Goal: Task Accomplishment & Management: Use online tool/utility

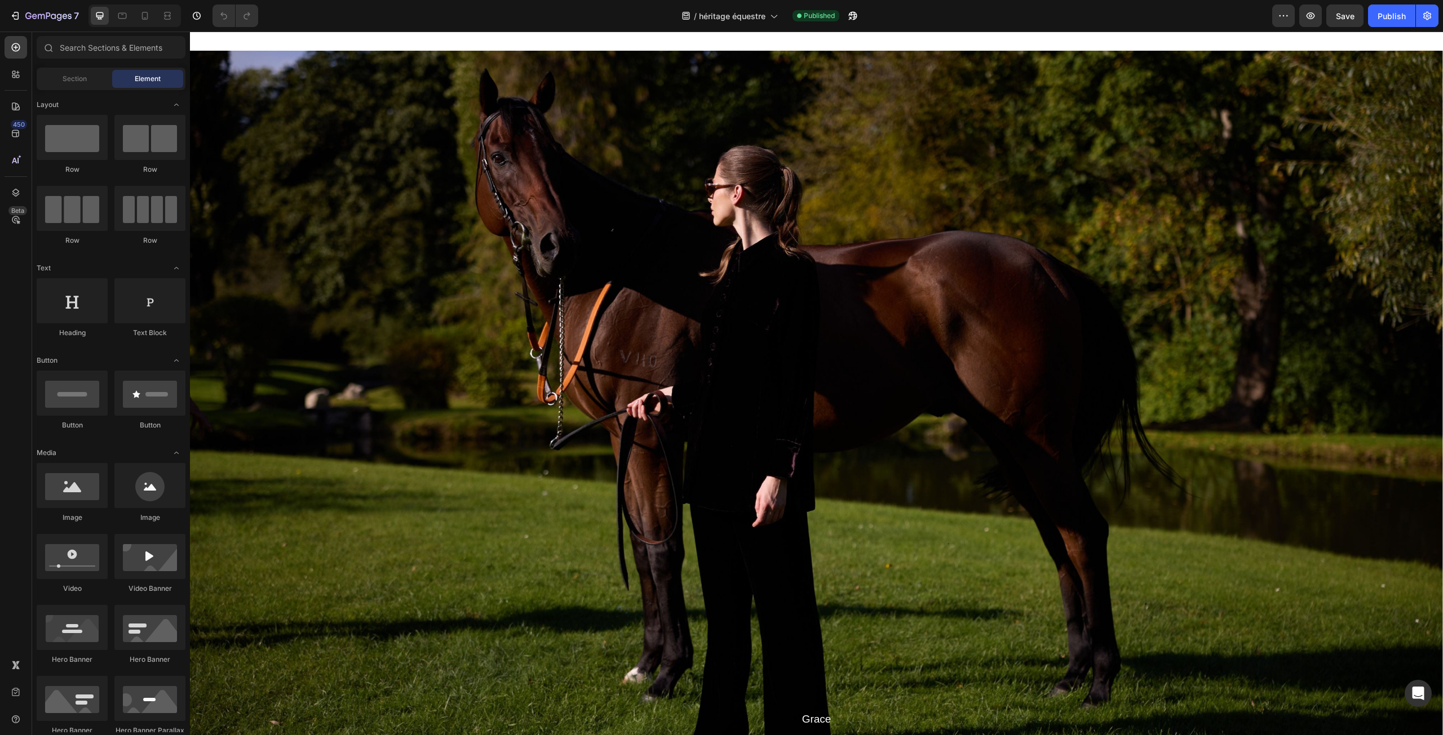
scroll to position [2085, 0]
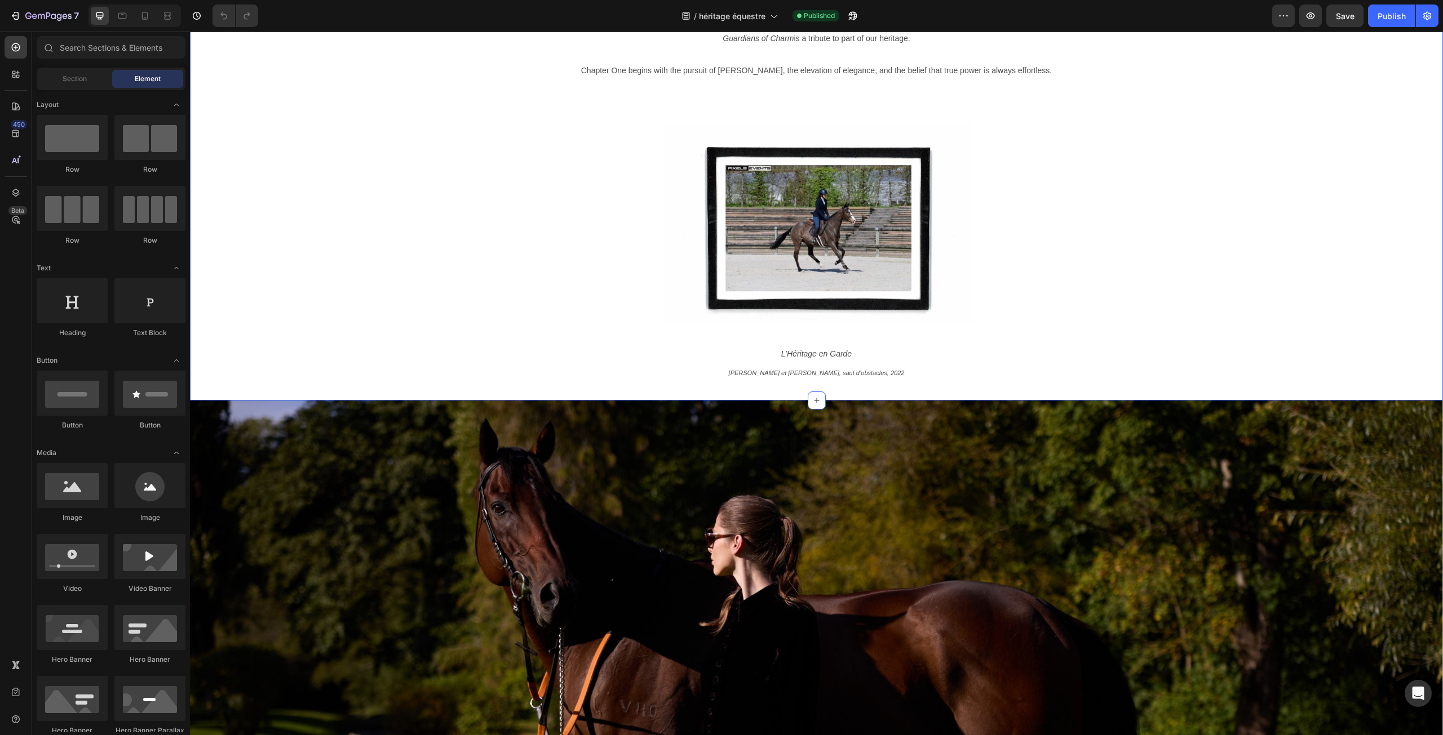
click at [410, 218] on div "Guardians of Charm is a tribute to part of our heritage. Chapter One begins wit…" at bounding box center [816, 205] width 1253 height 353
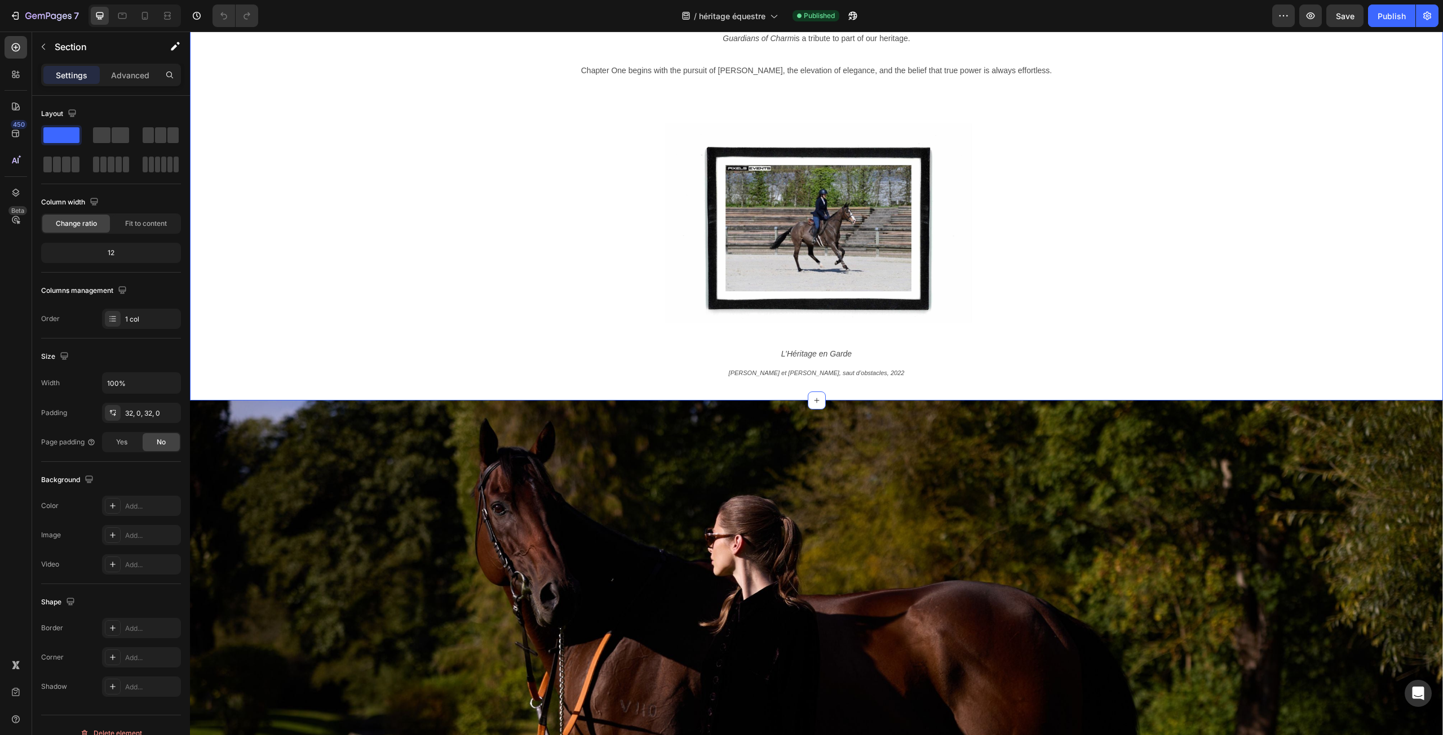
click at [394, 233] on div "Guardians of Charm is a tribute to part of our heritage. Chapter One begins wit…" at bounding box center [816, 205] width 1253 height 353
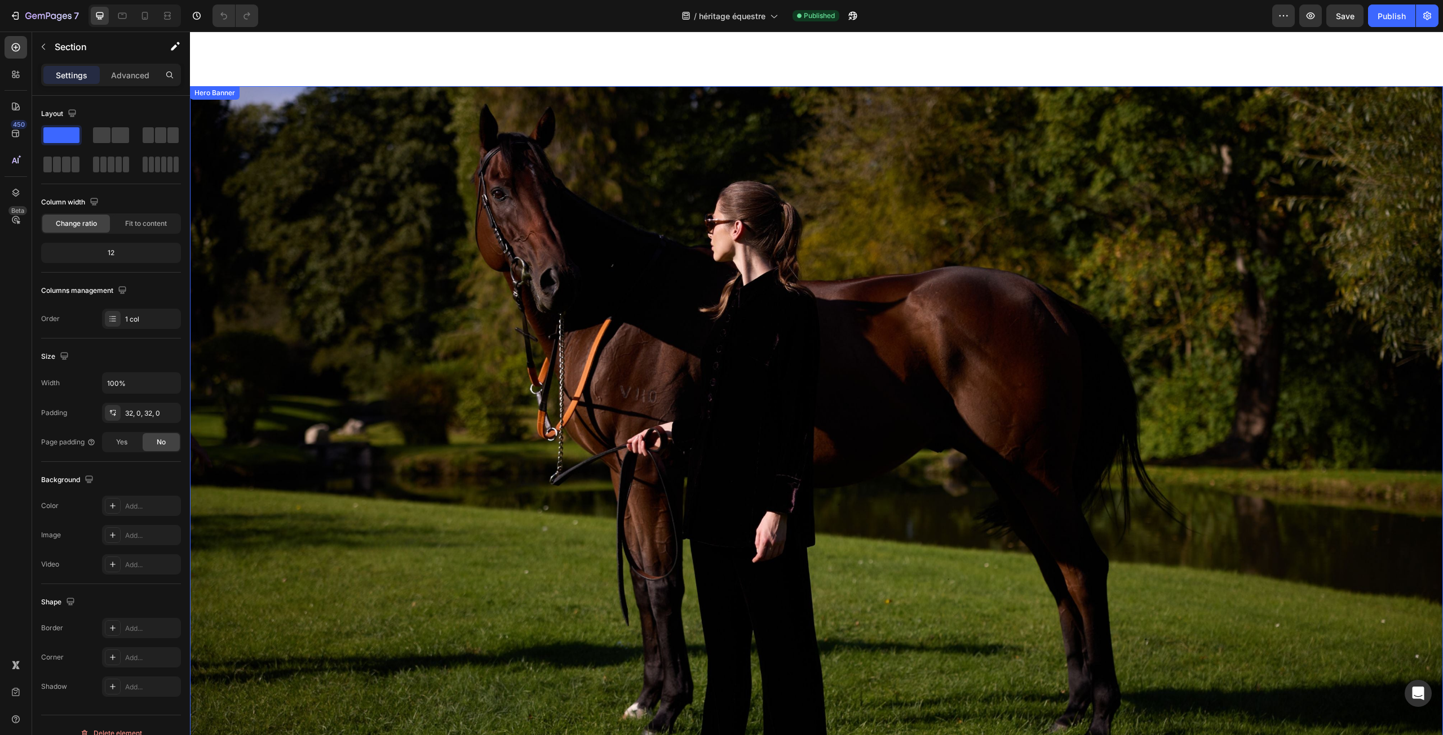
scroll to position [2367, 0]
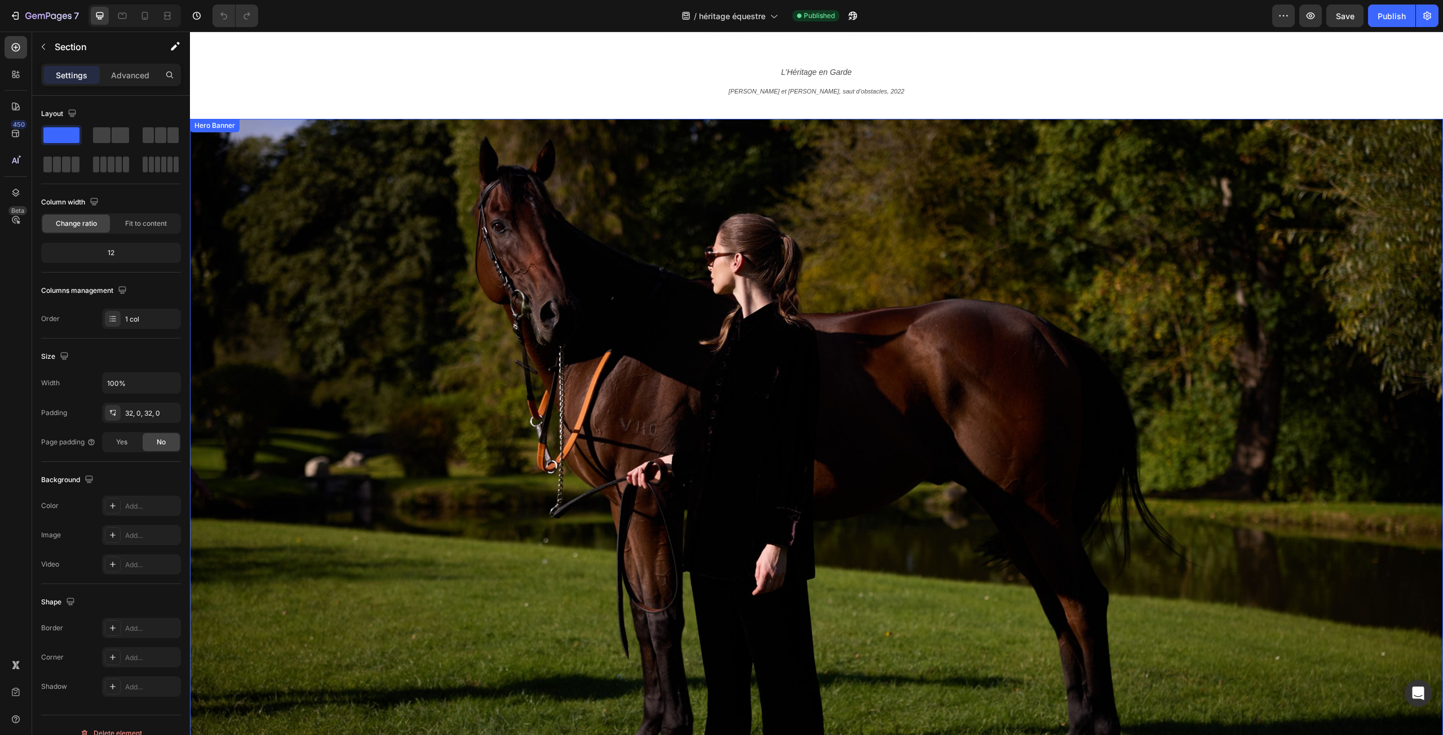
click at [499, 275] on div "Overlay" at bounding box center [816, 471] width 1253 height 704
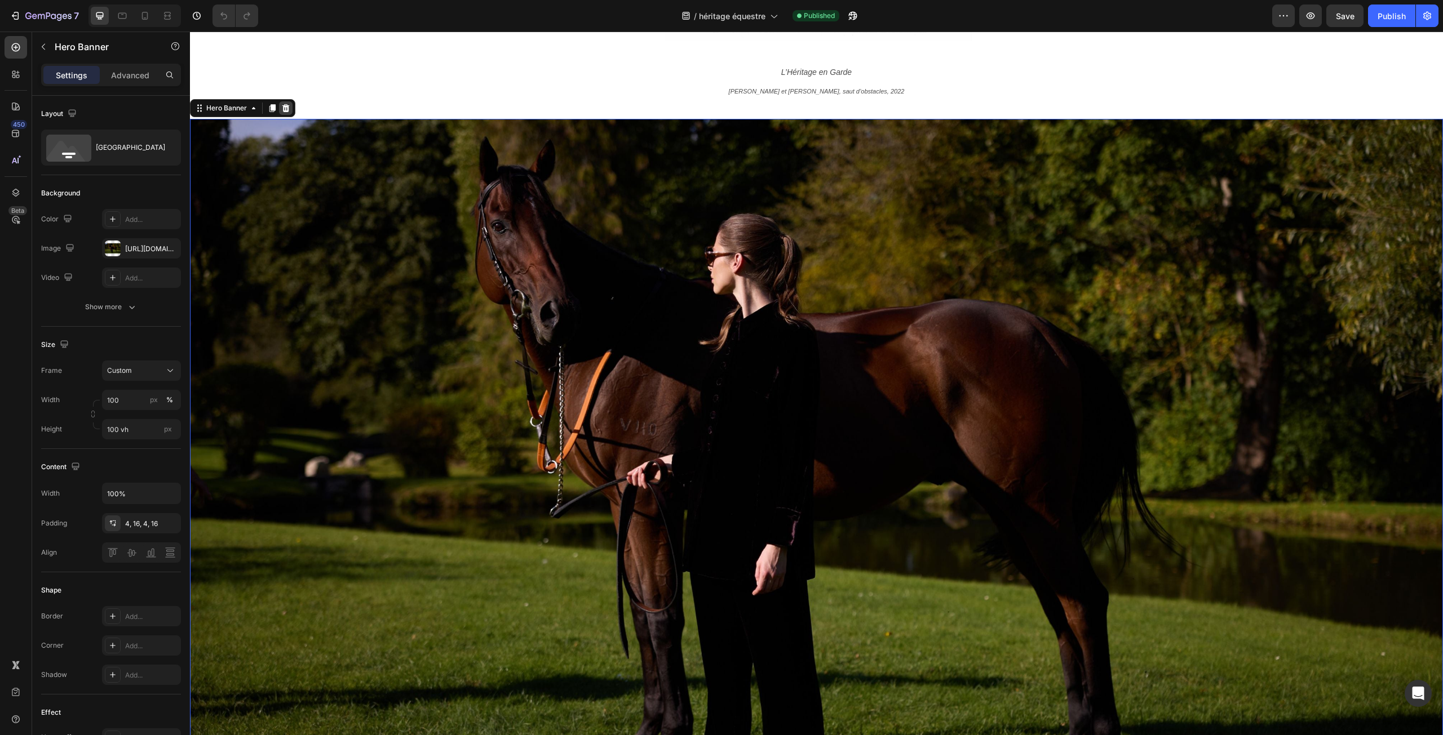
click at [286, 111] on icon at bounding box center [285, 108] width 7 height 8
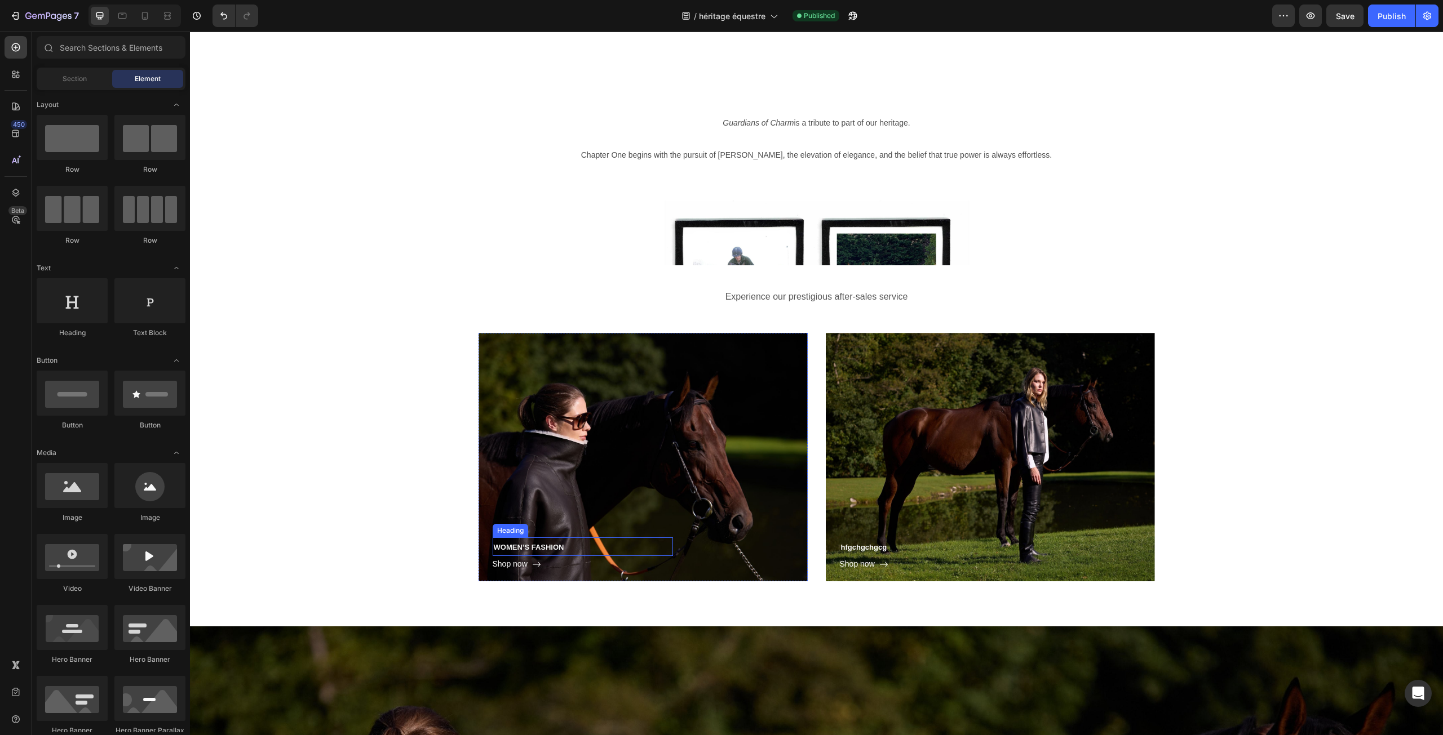
scroll to position [3212, 0]
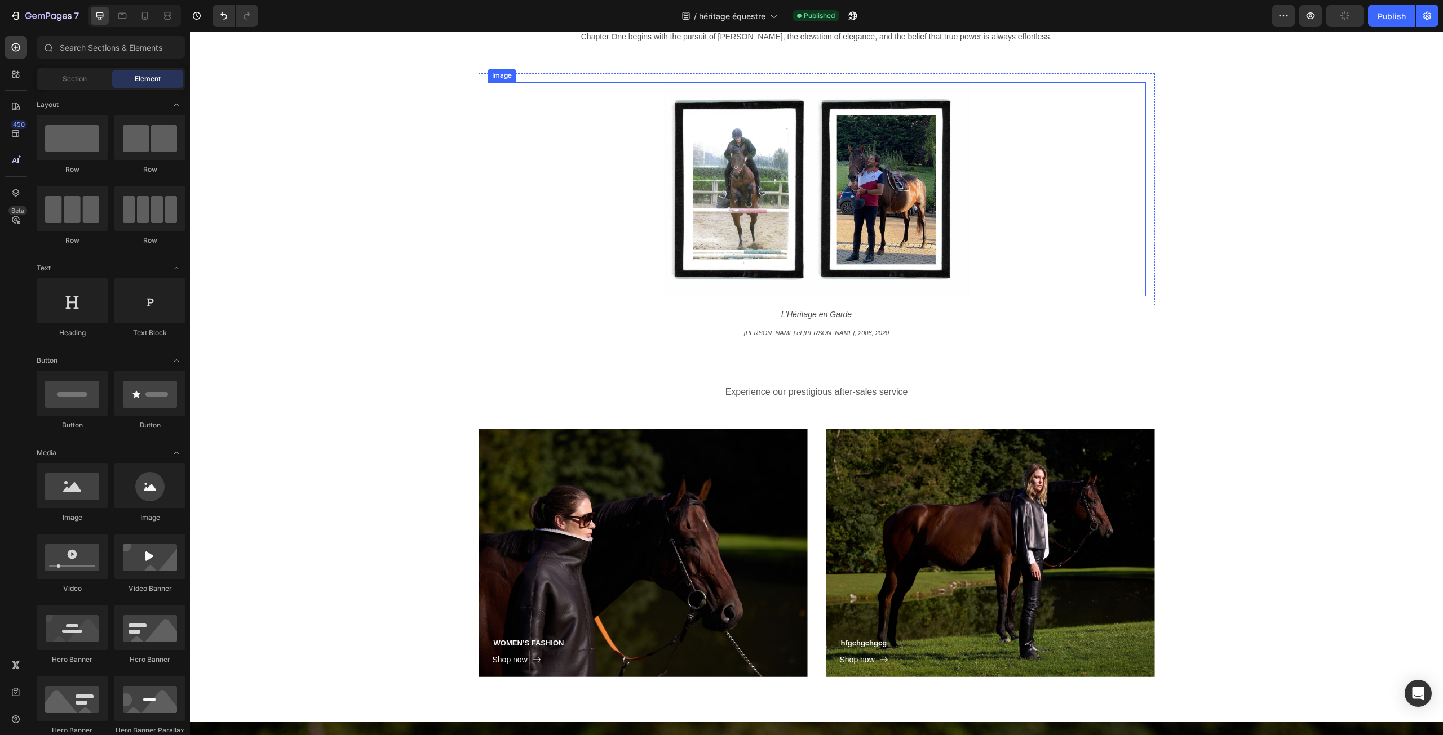
click at [606, 190] on div at bounding box center [817, 189] width 658 height 214
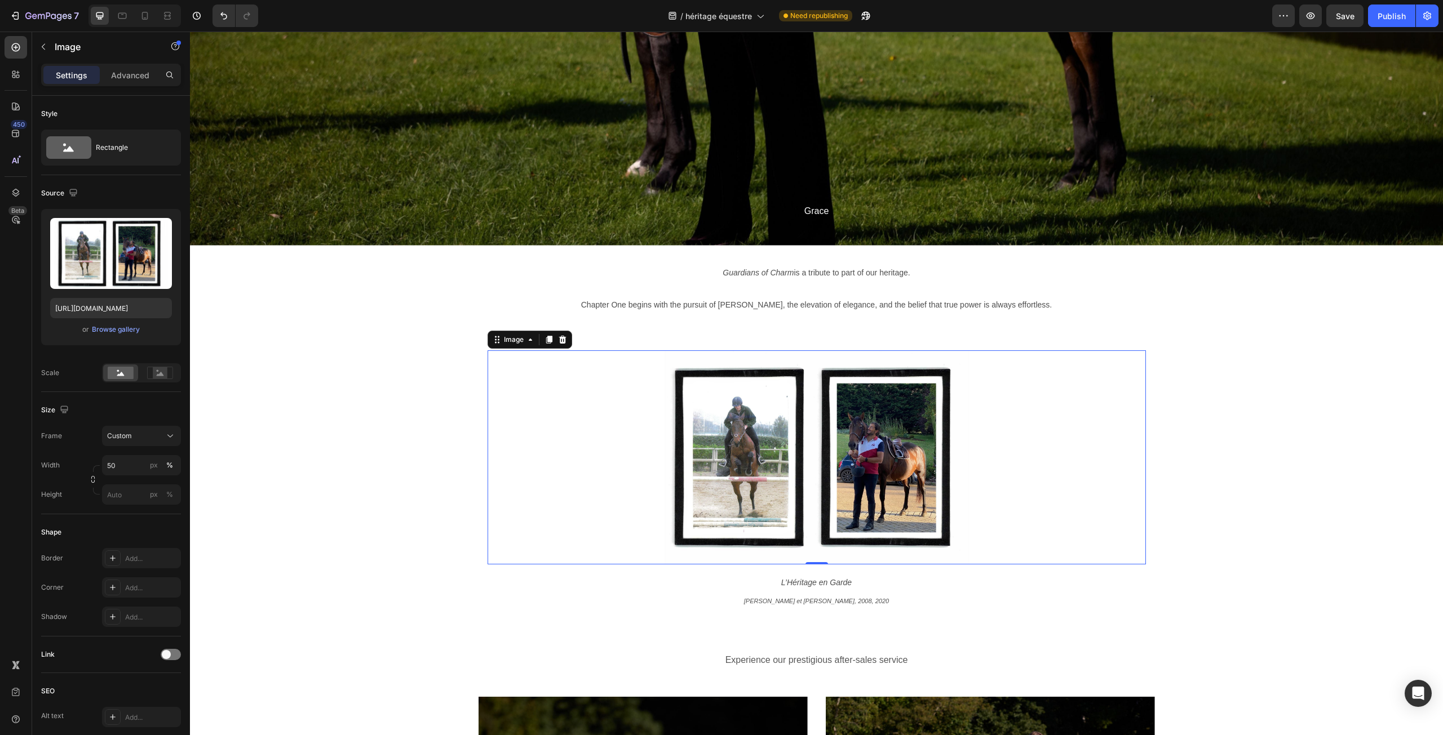
scroll to position [2931, 0]
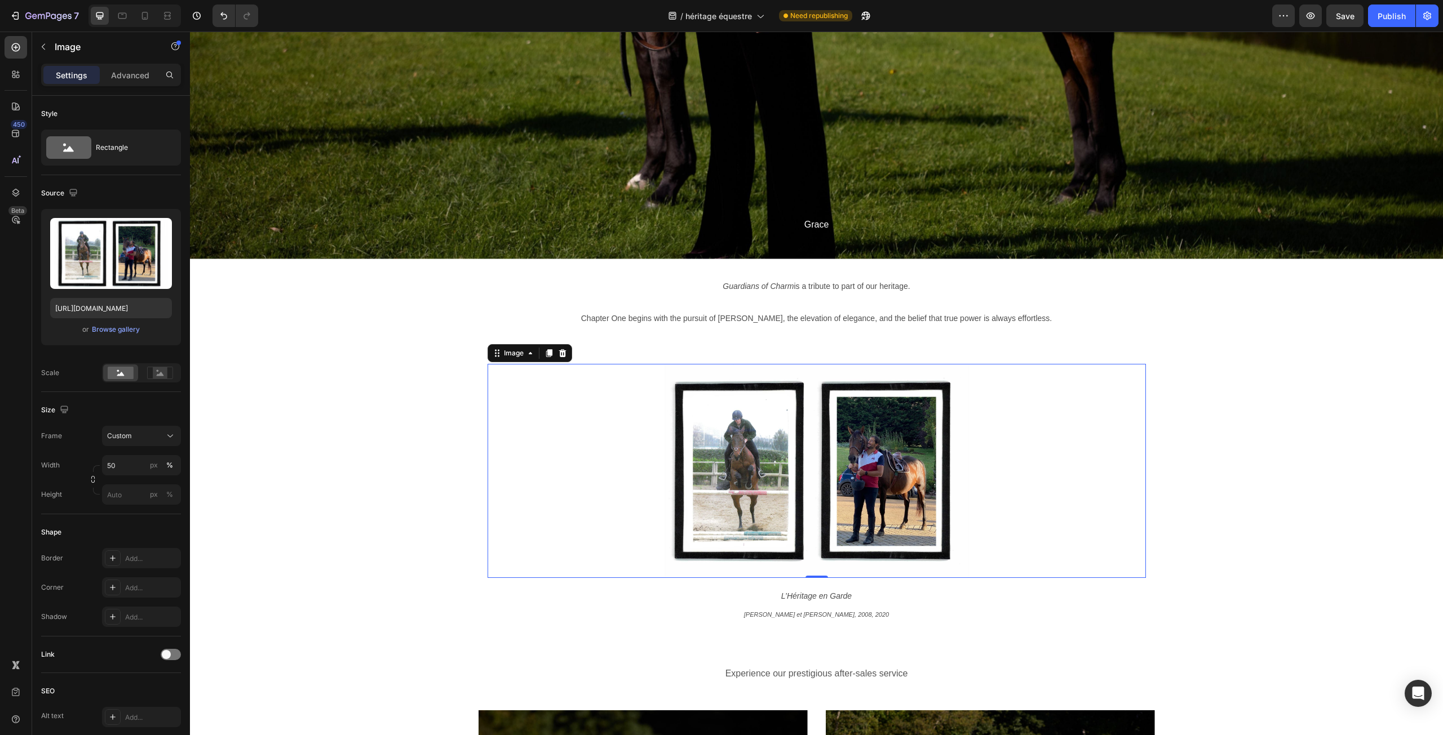
click at [810, 437] on img at bounding box center [816, 471] width 329 height 214
click at [356, 437] on div "Guardians of Charm is a tribute to part of our heritage. Chapter One begins wit…" at bounding box center [816, 451] width 1253 height 348
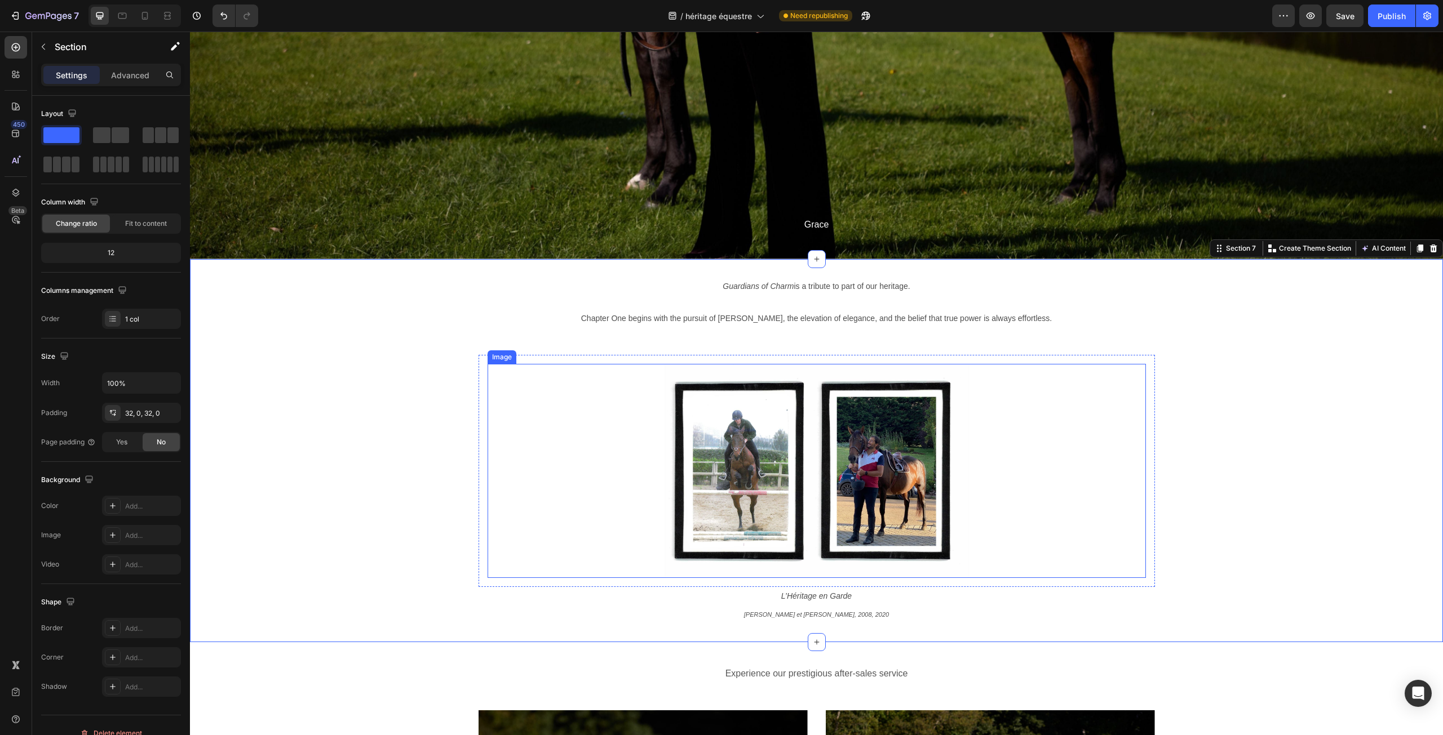
click at [750, 433] on img at bounding box center [816, 471] width 329 height 214
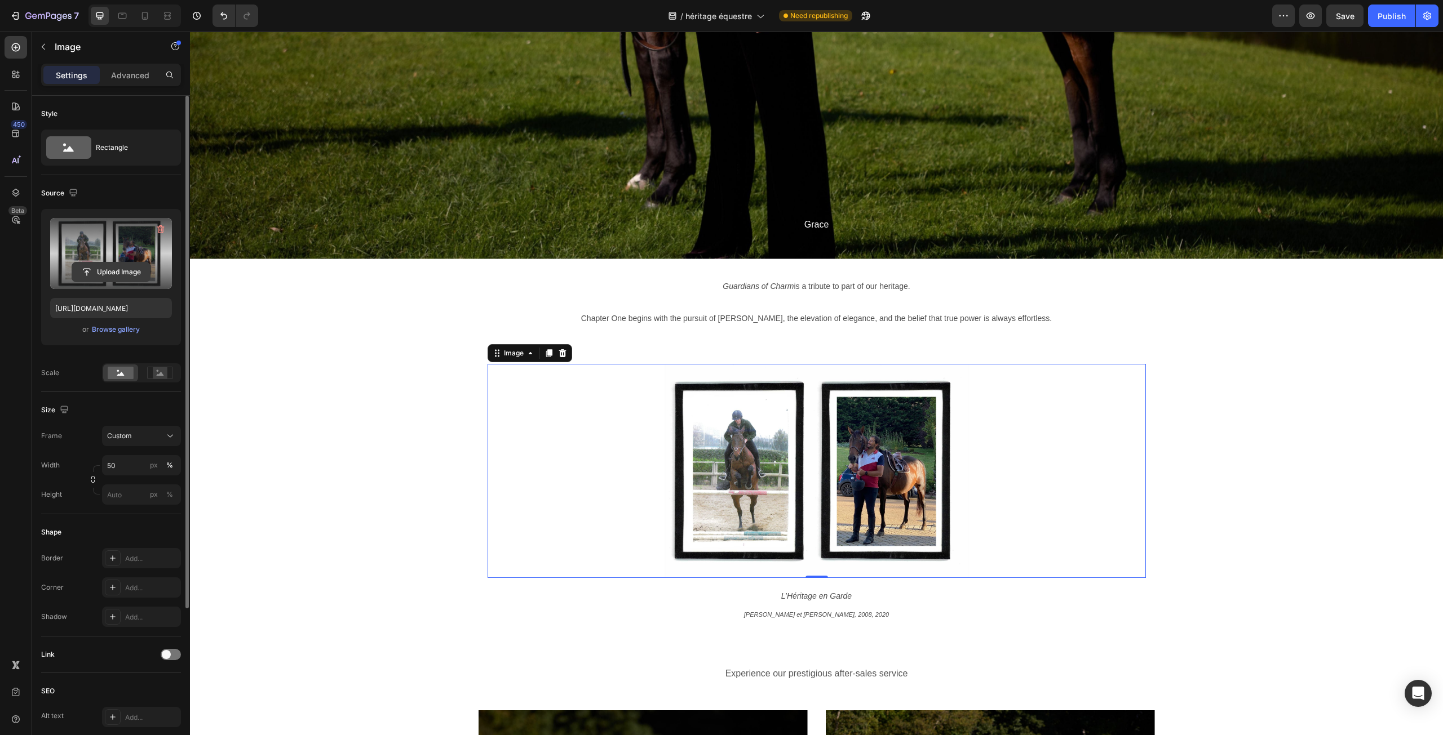
click at [113, 267] on input "file" at bounding box center [111, 272] width 78 height 19
type input "https://cdn.shopify.com/s/files/1/0444/1676/2009/files/gempages_522763822558086…"
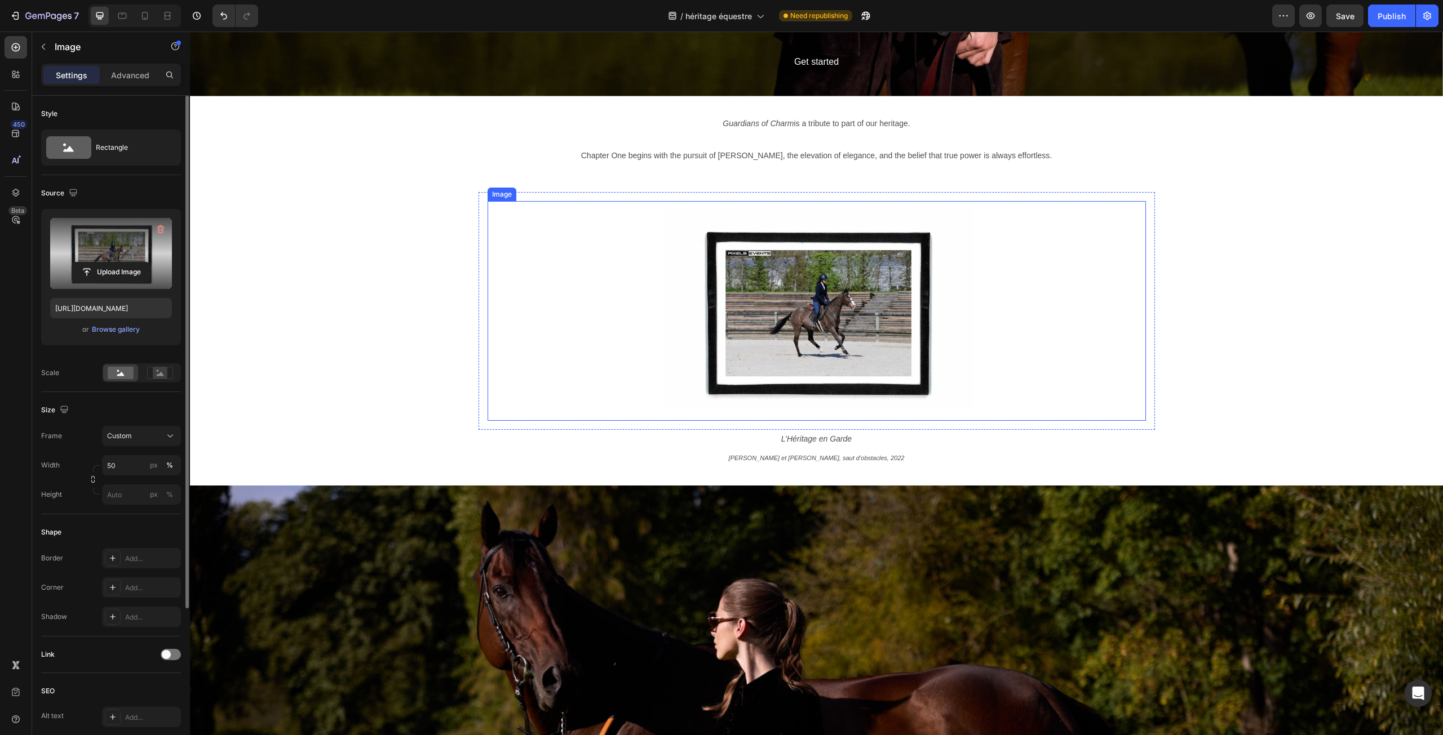
scroll to position [1860, 0]
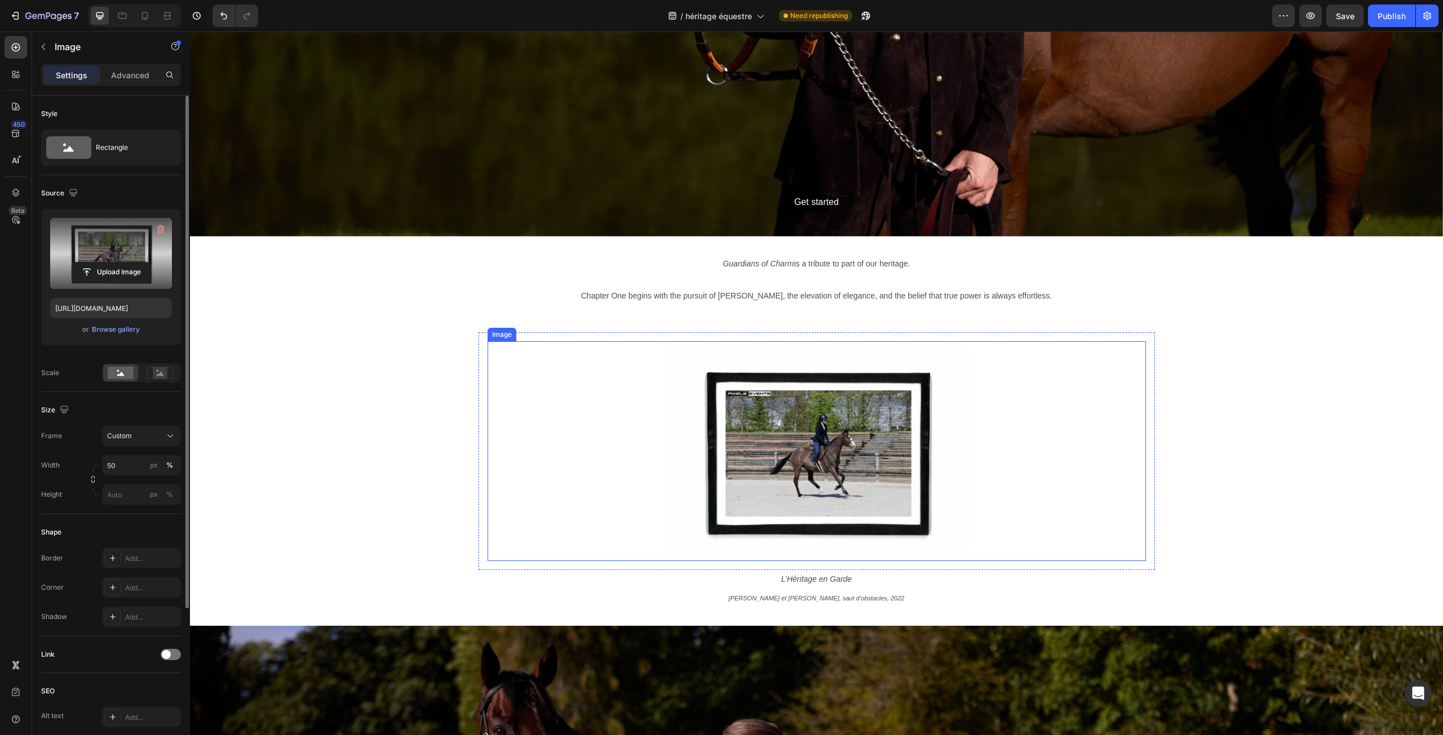
click at [792, 423] on img at bounding box center [817, 452] width 338 height 220
click at [107, 269] on input "file" at bounding box center [111, 272] width 78 height 19
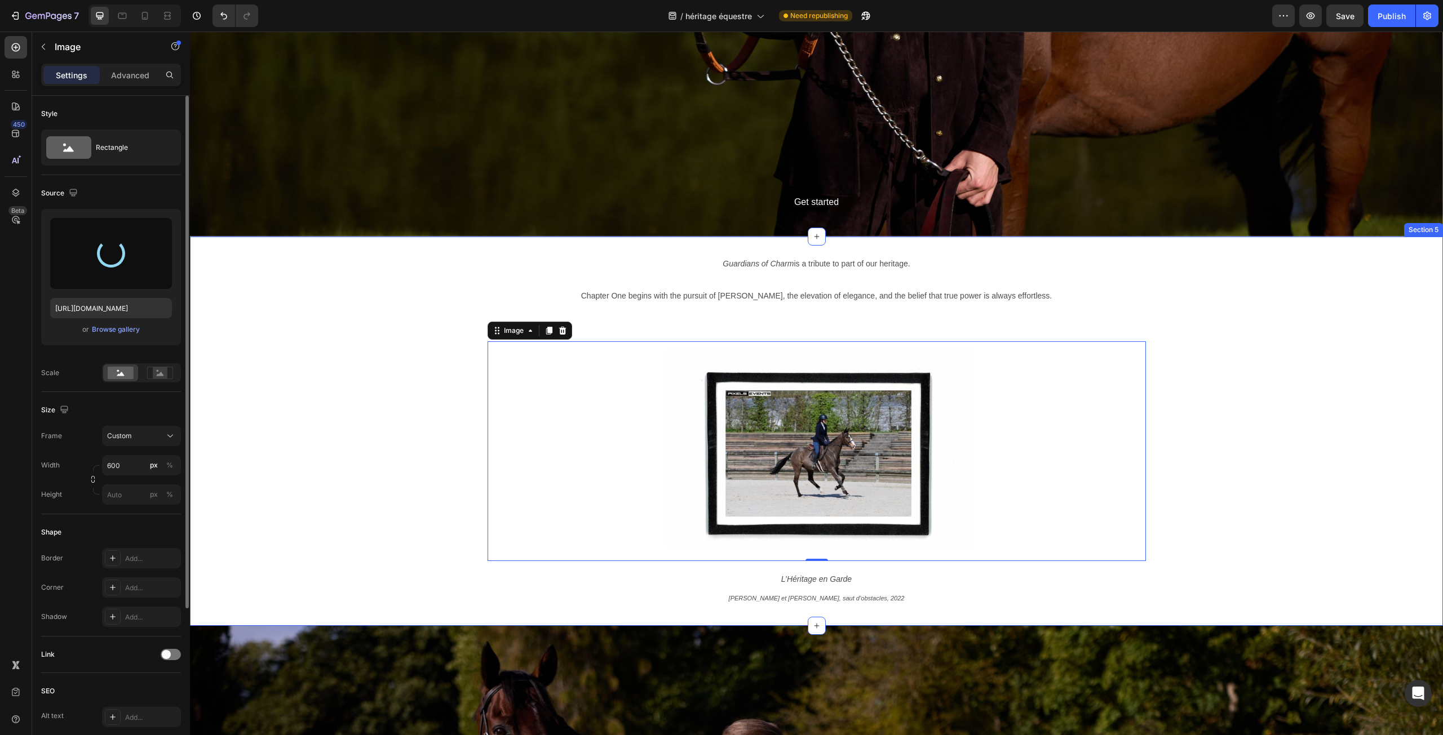
type input "https://cdn.shopify.com/s/files/1/0444/1676/2009/files/gempages_522763822558086…"
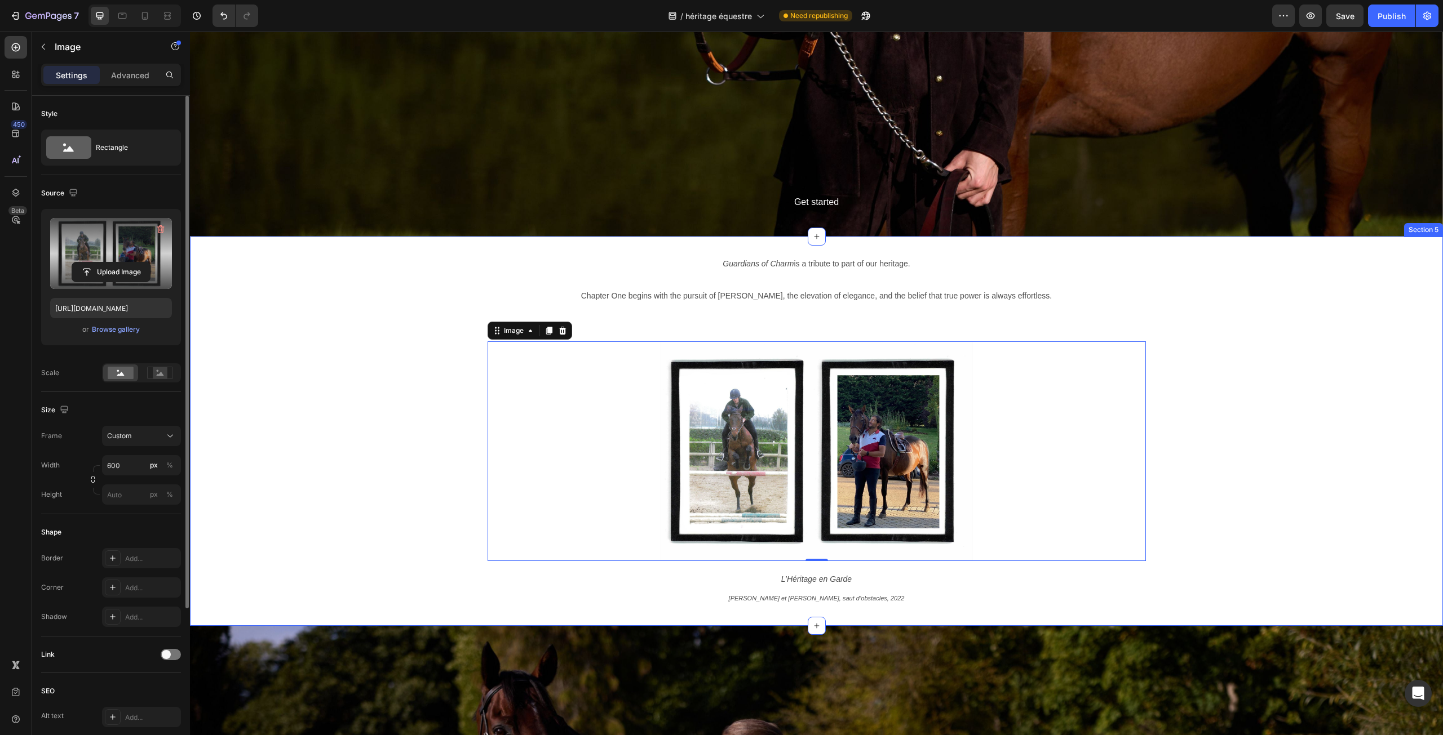
click at [276, 438] on div "Guardians of Charm is a tribute to part of our heritage. Chapter One begins wit…" at bounding box center [816, 431] width 1253 height 353
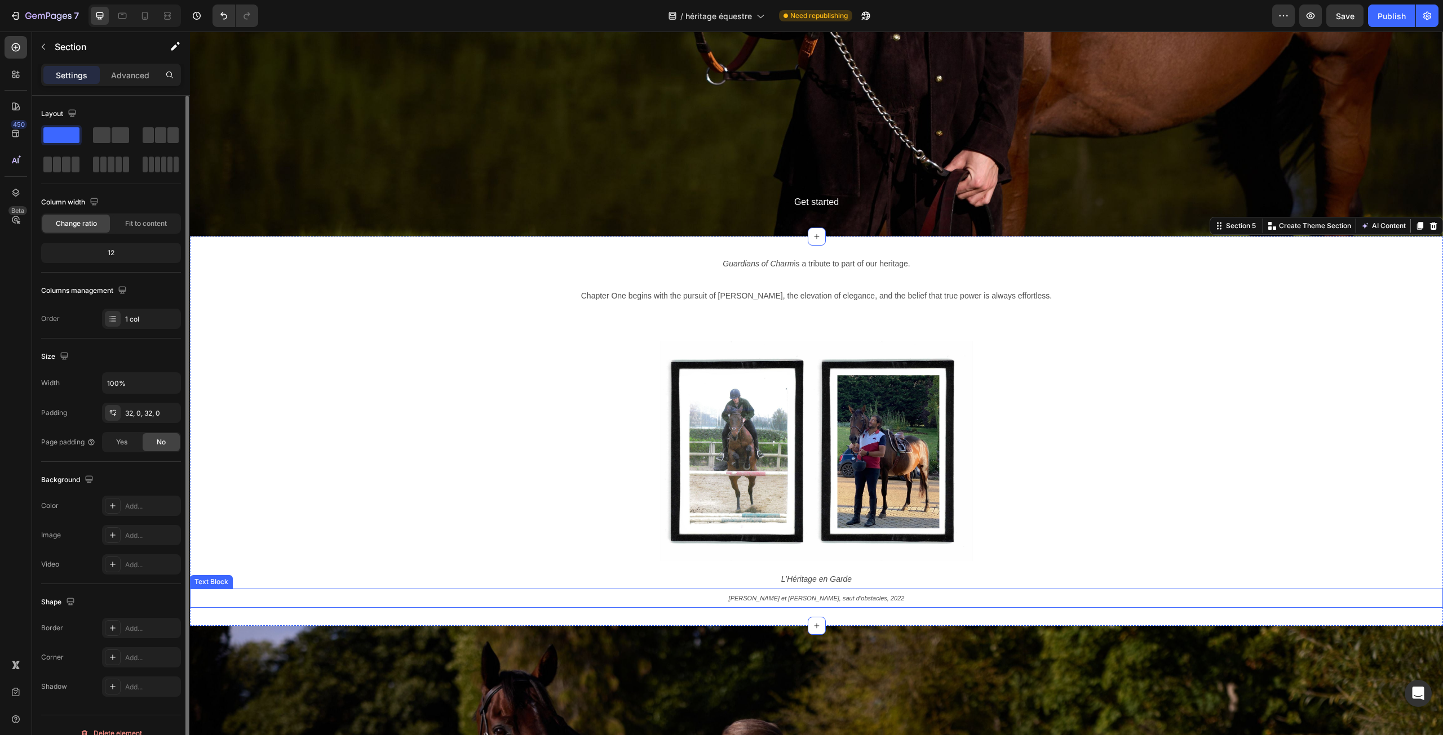
click at [817, 592] on p "[PERSON_NAME] et [PERSON_NAME], saut d’obstacles, 2022" at bounding box center [817, 598] width 674 height 17
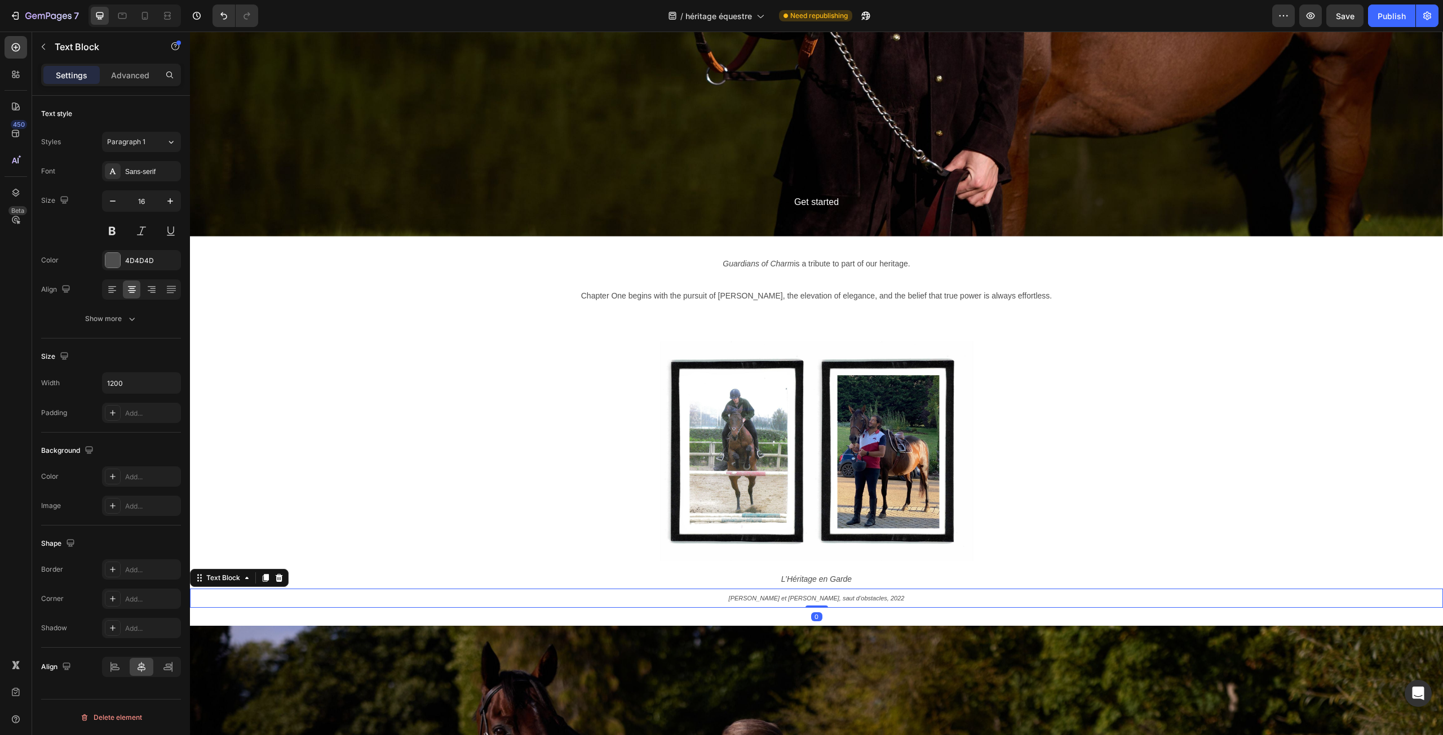
click at [816, 592] on p "[PERSON_NAME] et [PERSON_NAME], saut d’obstacles, 2022" at bounding box center [817, 598] width 674 height 17
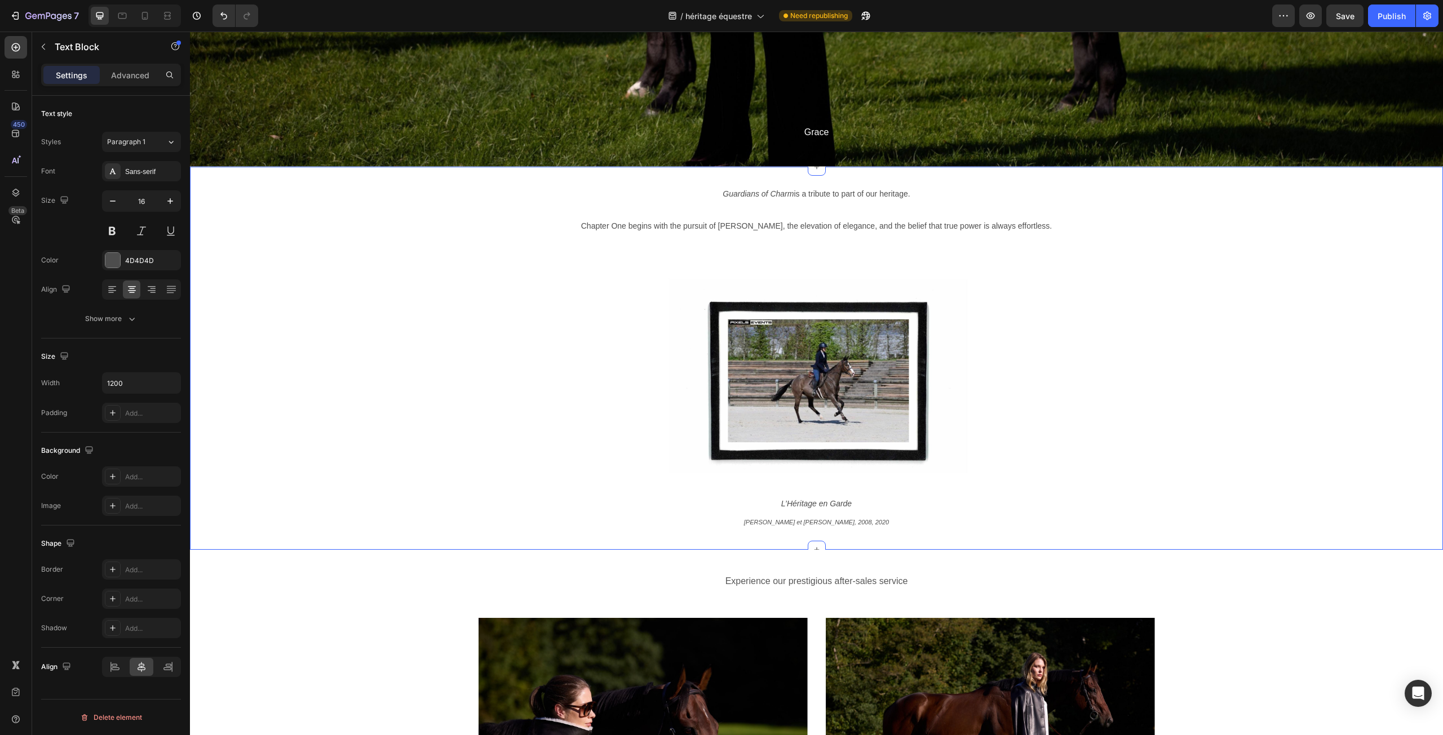
scroll to position [3156, 0]
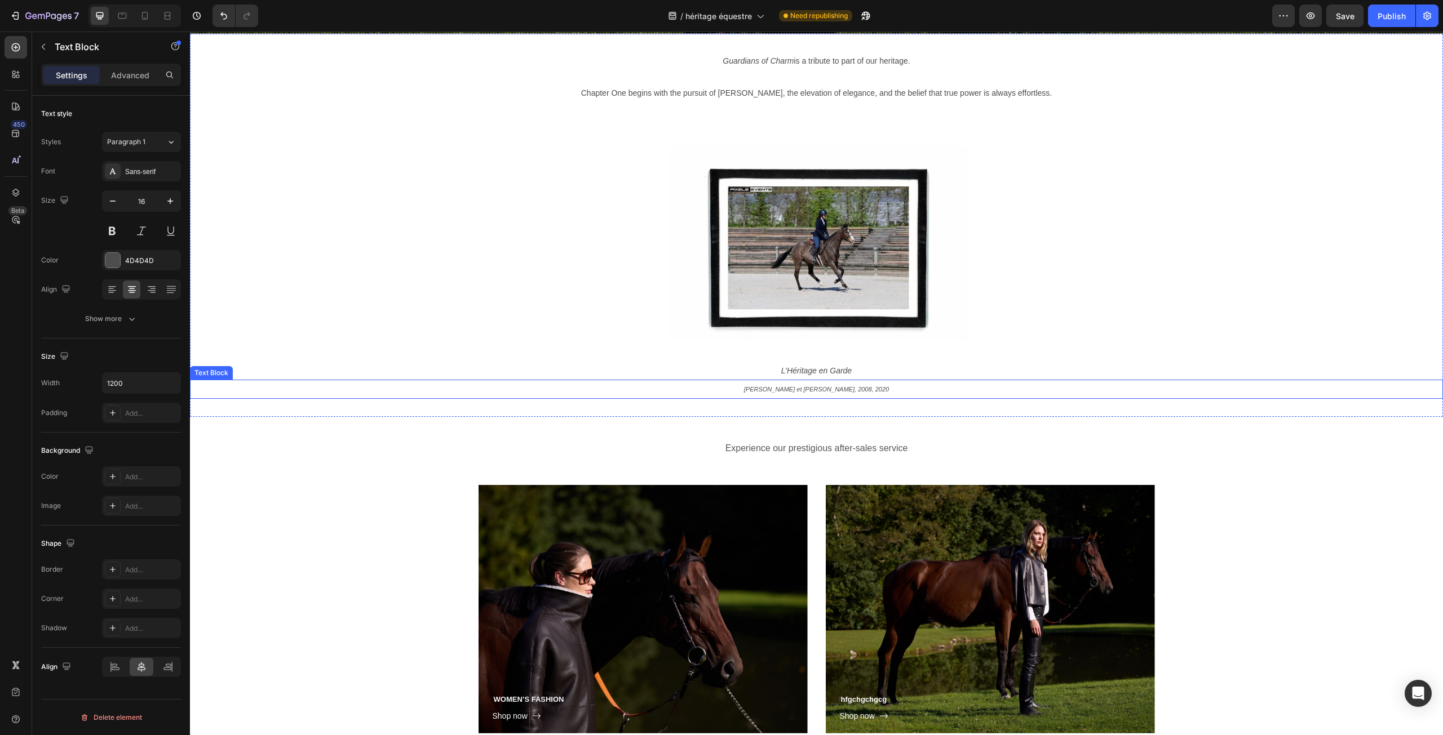
click at [897, 390] on p "[PERSON_NAME] et [PERSON_NAME], 2008, 2020" at bounding box center [817, 389] width 674 height 17
click at [866, 383] on p "[PERSON_NAME] et [PERSON_NAME], 2008, 2020" at bounding box center [817, 389] width 674 height 17
click at [875, 384] on p "[PERSON_NAME] et [PERSON_NAME], 2008, 2020" at bounding box center [817, 389] width 674 height 17
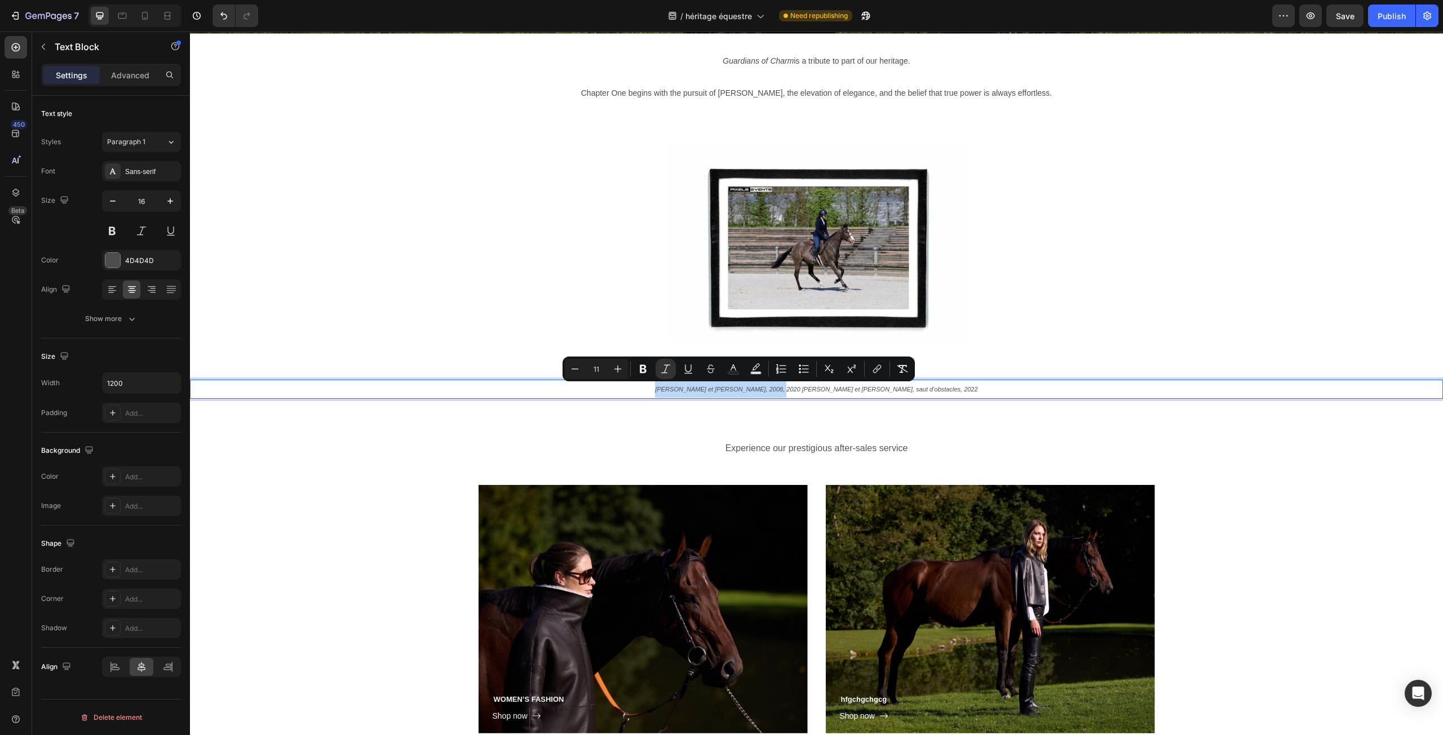
drag, startPoint x: 792, startPoint y: 390, endPoint x: 682, endPoint y: 397, distance: 110.7
click at [682, 397] on p "Frederic Hazan et Jacinthe, 2008, 2020 Laura Hazan et Mozo-Guapo, saut d’obstac…" at bounding box center [817, 389] width 674 height 17
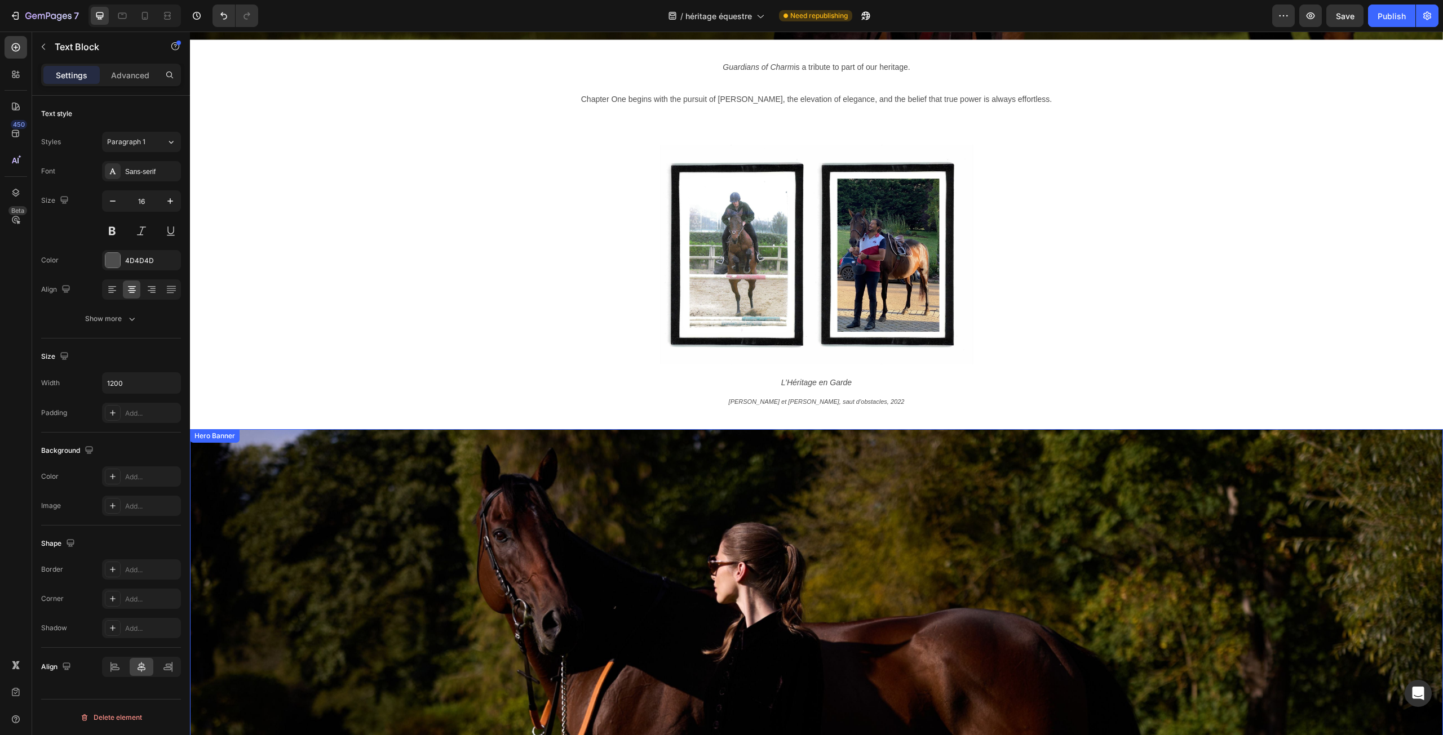
scroll to position [2029, 0]
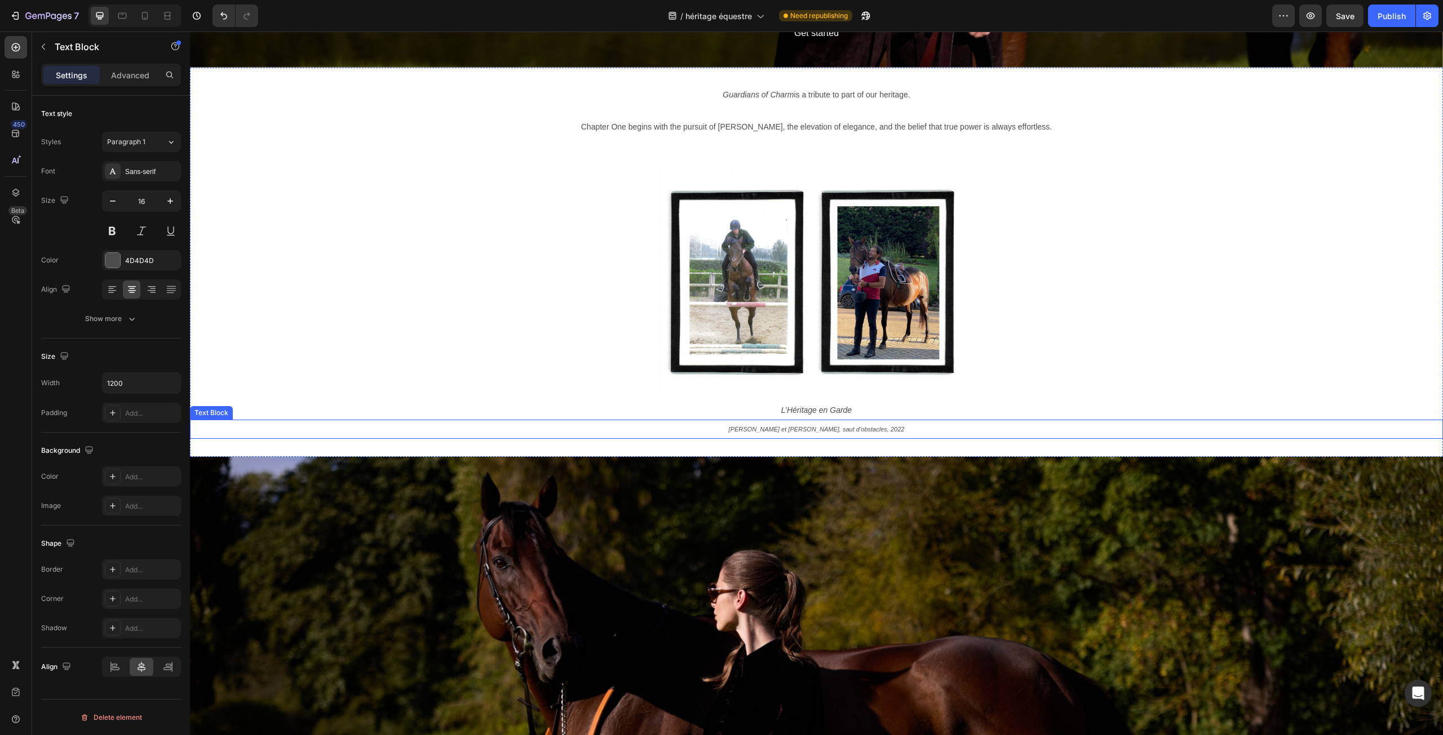
click at [726, 432] on p "[PERSON_NAME] et [PERSON_NAME], saut d’obstacles, 2022" at bounding box center [817, 429] width 674 height 17
click at [805, 429] on icon "[PERSON_NAME] et [PERSON_NAME], saut d’obstacles, 2022" at bounding box center [817, 429] width 176 height 7
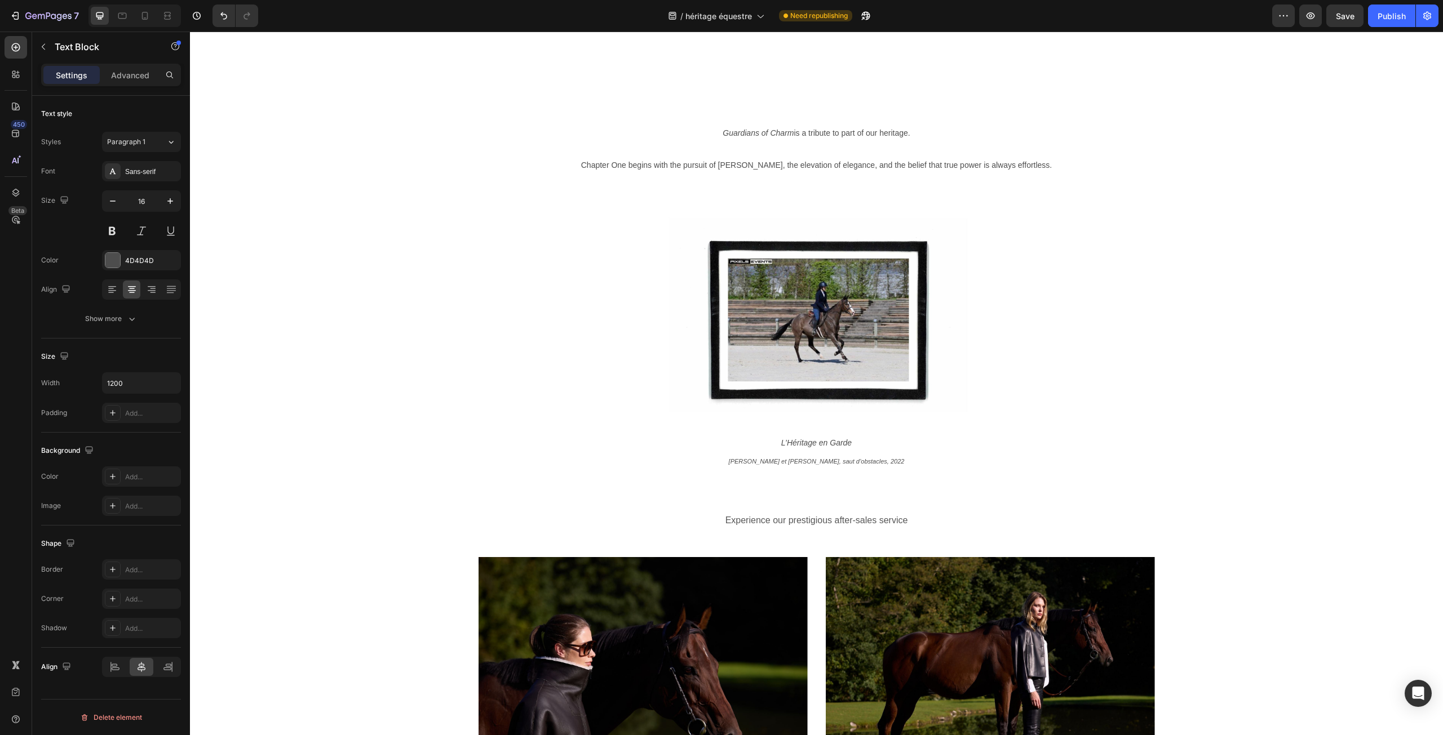
scroll to position [3269, 0]
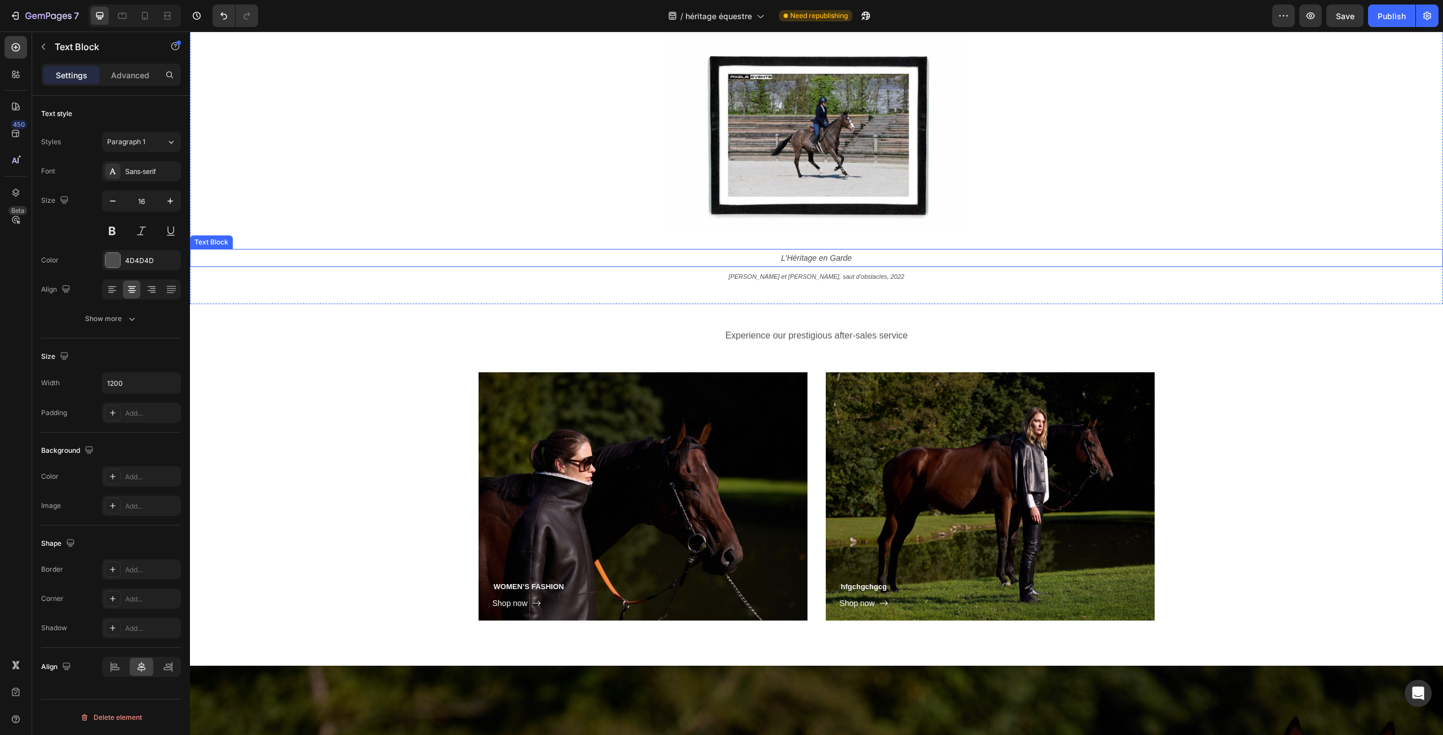
click at [864, 263] on p "L’Héritage en Garde" at bounding box center [817, 258] width 674 height 16
click at [861, 259] on p "L’Héritage en Garde" at bounding box center [817, 258] width 674 height 16
click at [739, 336] on p "Experience our prestigious after-sales service" at bounding box center [817, 336] width 674 height 16
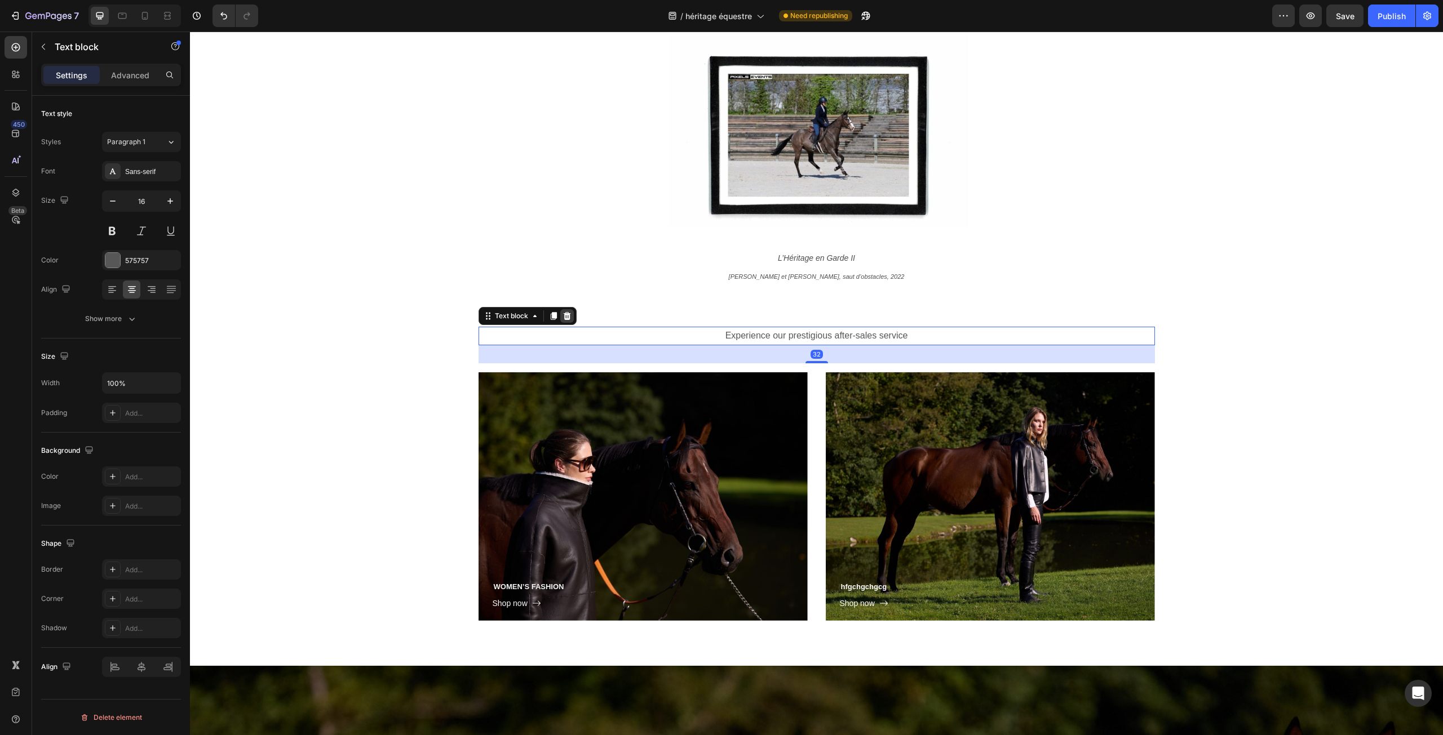
click at [563, 315] on icon at bounding box center [566, 316] width 7 height 8
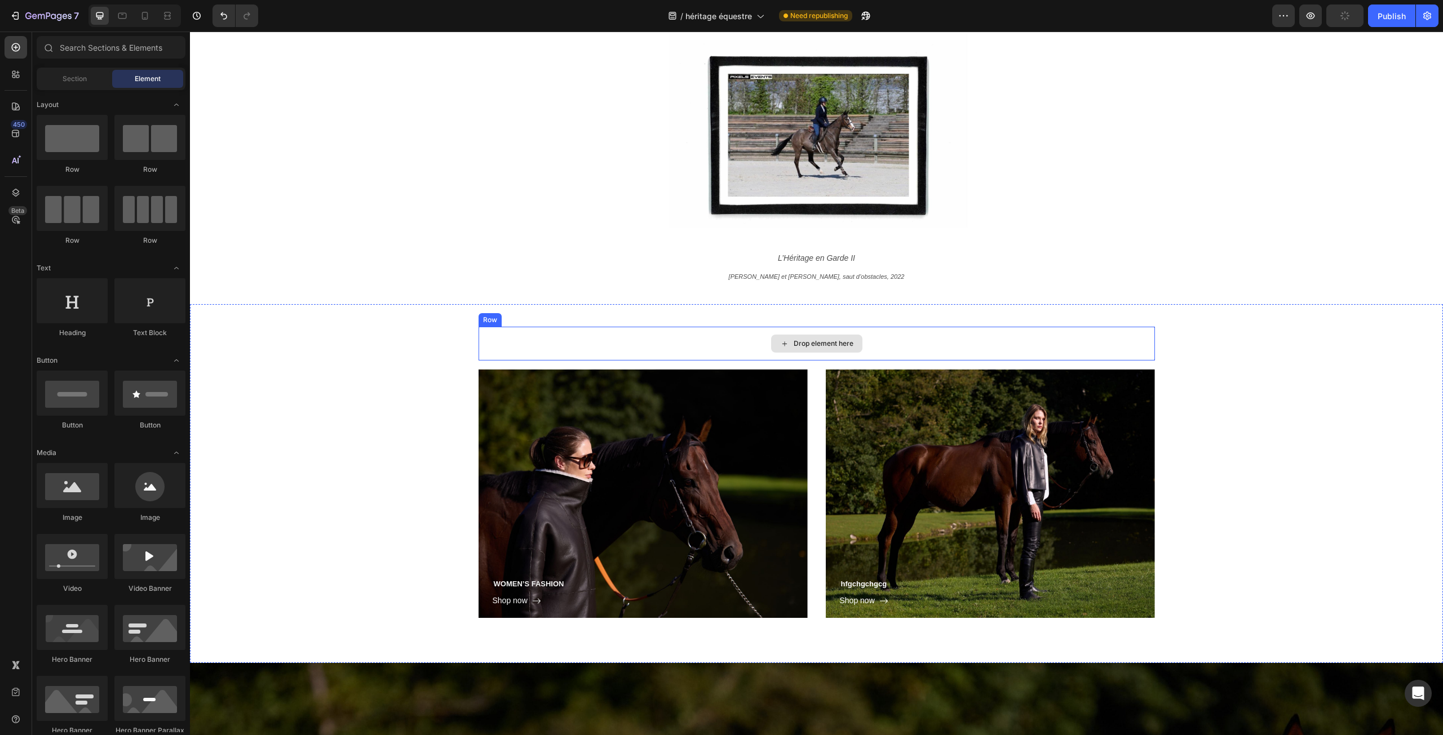
click at [793, 338] on div "Drop element here" at bounding box center [816, 344] width 91 height 18
click at [586, 340] on div "Drop element here" at bounding box center [816, 344] width 676 height 34
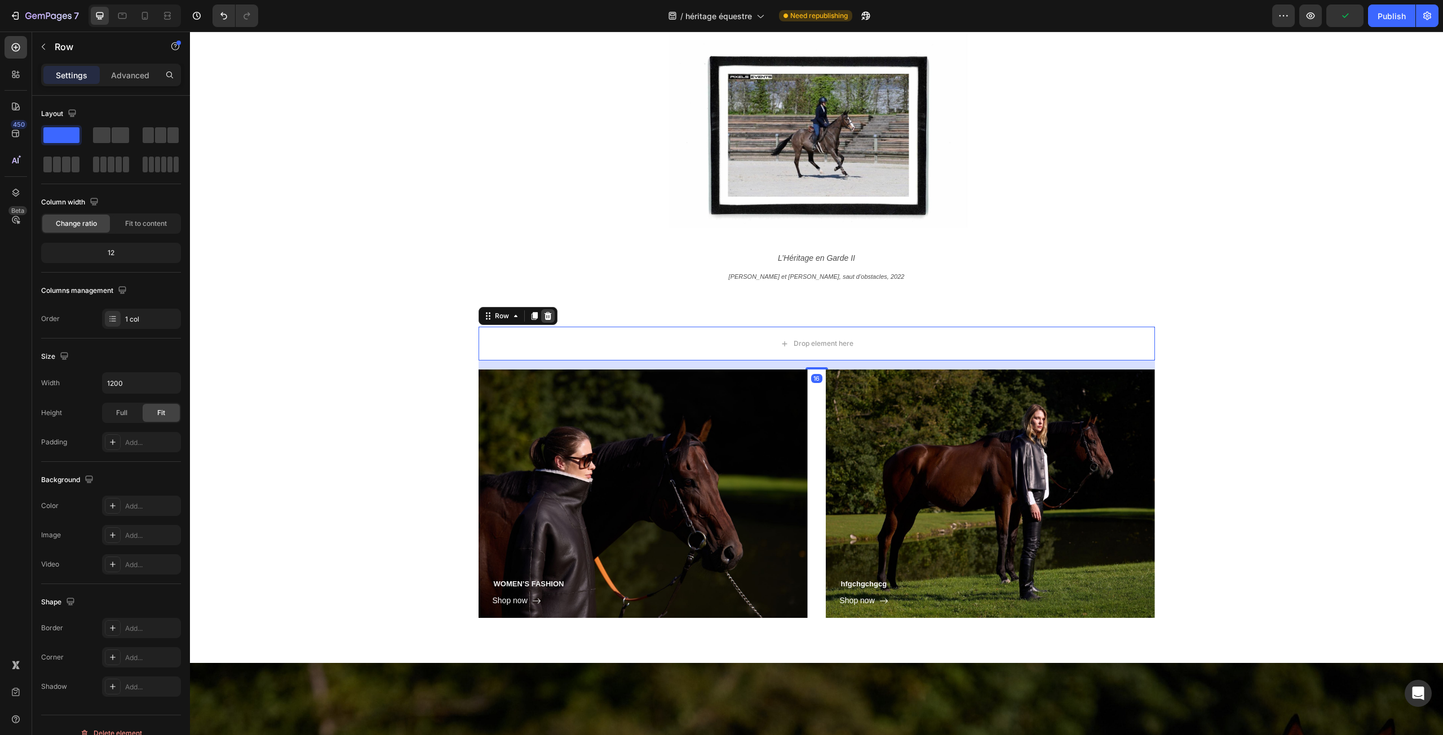
click at [543, 316] on icon at bounding box center [547, 316] width 9 height 9
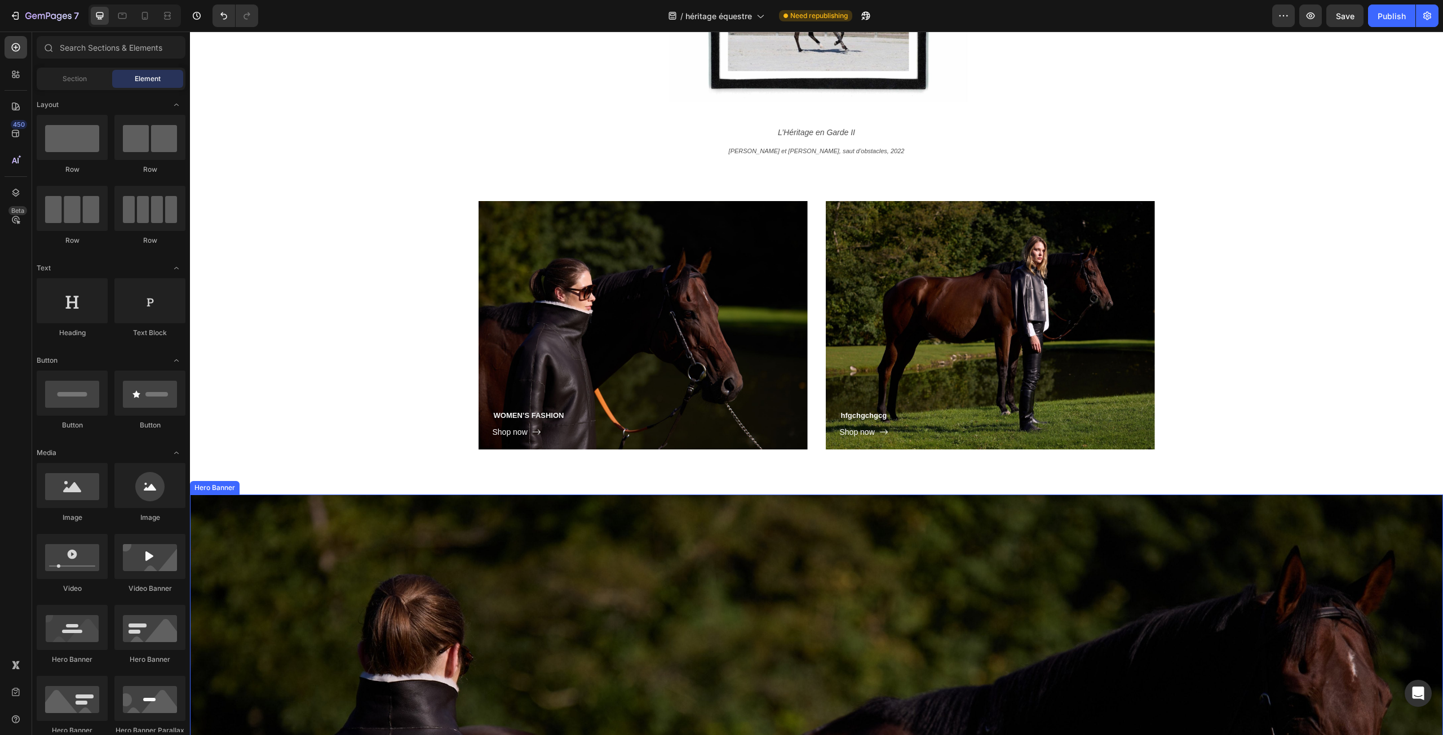
scroll to position [3113, 0]
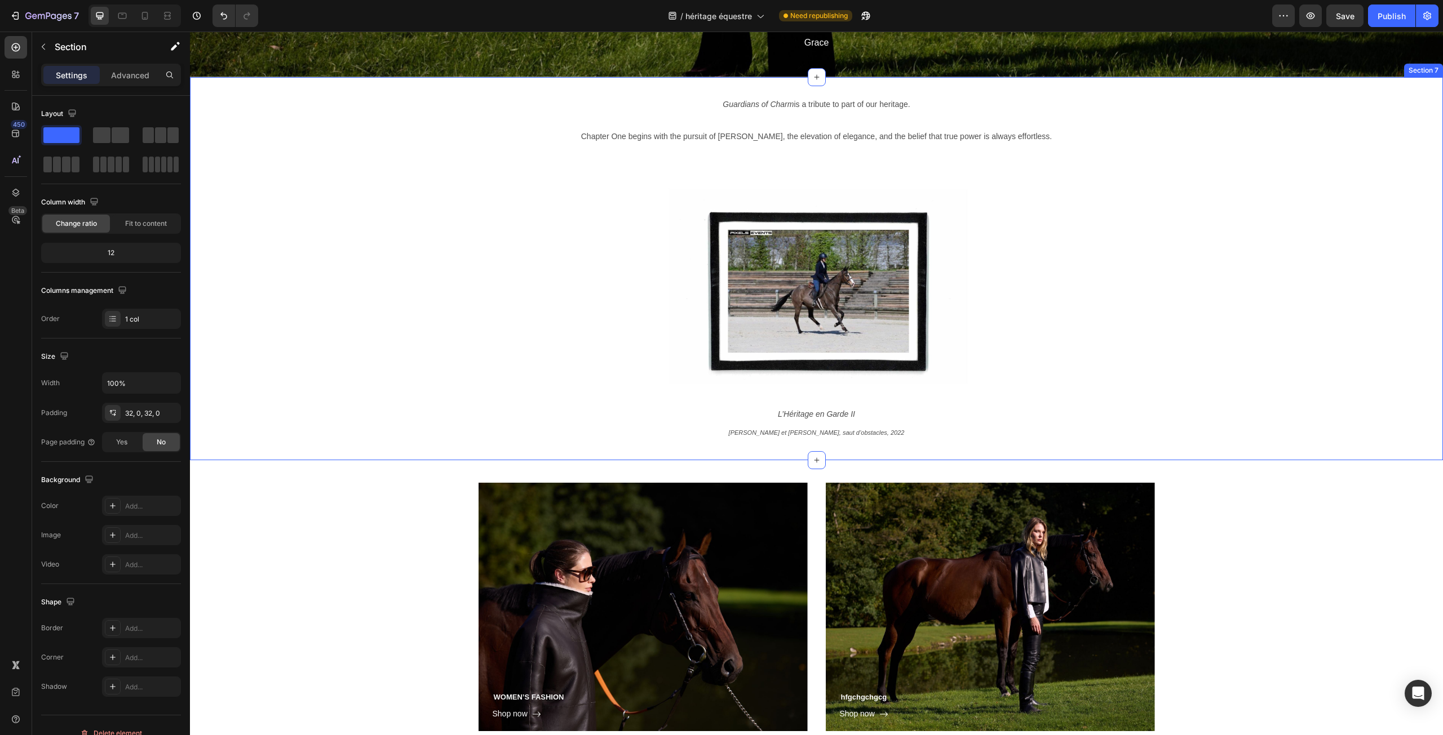
click at [1424, 88] on div "Guardians of Charm is a tribute to part of our heritage. Chapter One begins wit…" at bounding box center [816, 269] width 1253 height 384
click at [1415, 67] on icon at bounding box center [1419, 66] width 9 height 9
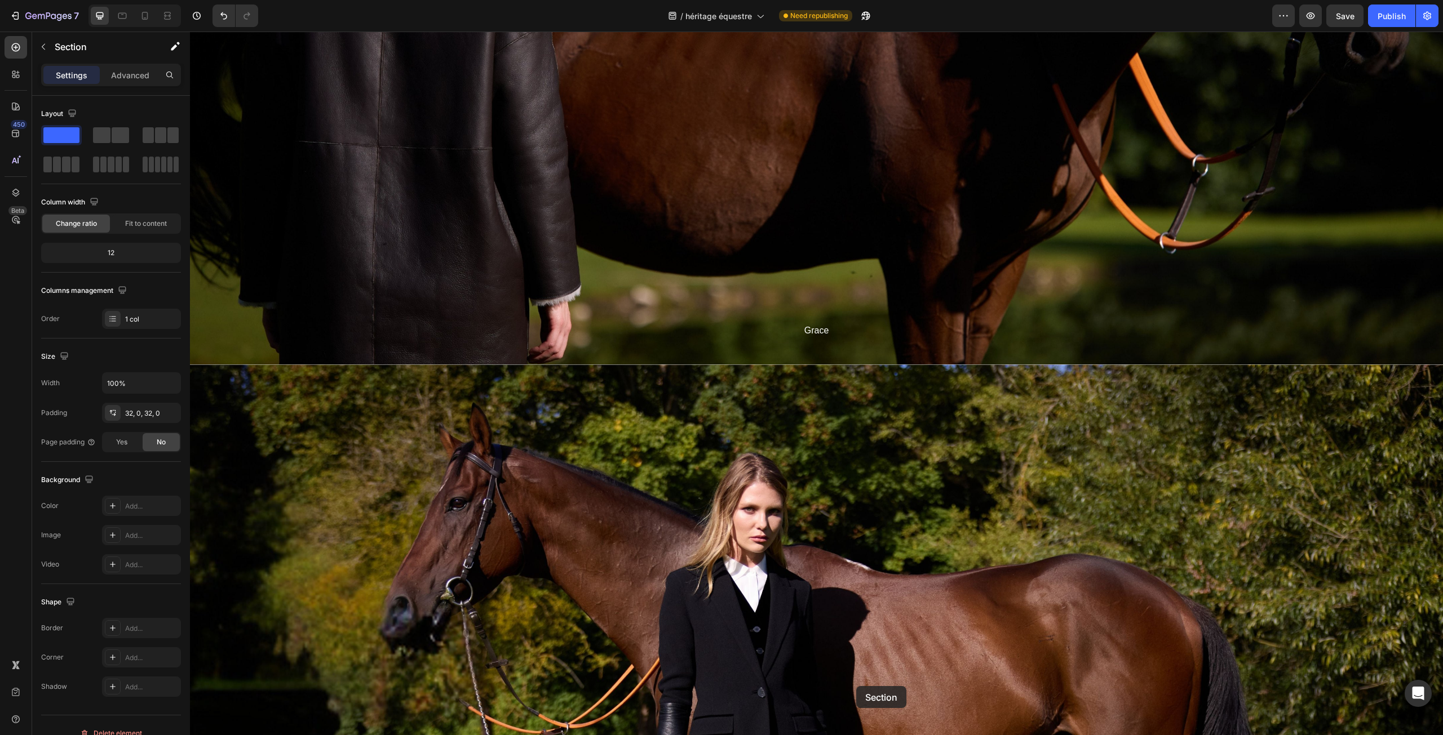
scroll to position [4614, 0]
drag, startPoint x: 1215, startPoint y: 452, endPoint x: 779, endPoint y: 369, distance: 444.0
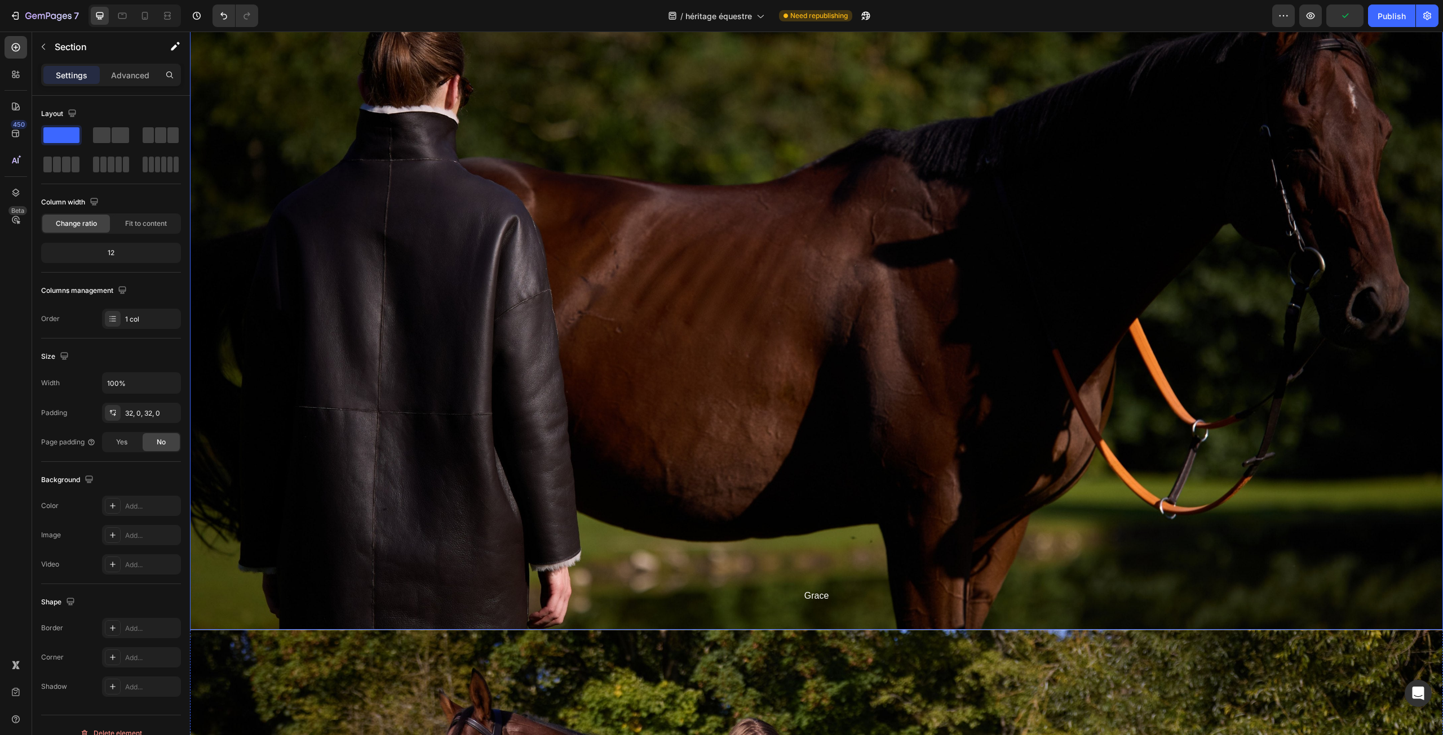
scroll to position [4388, 0]
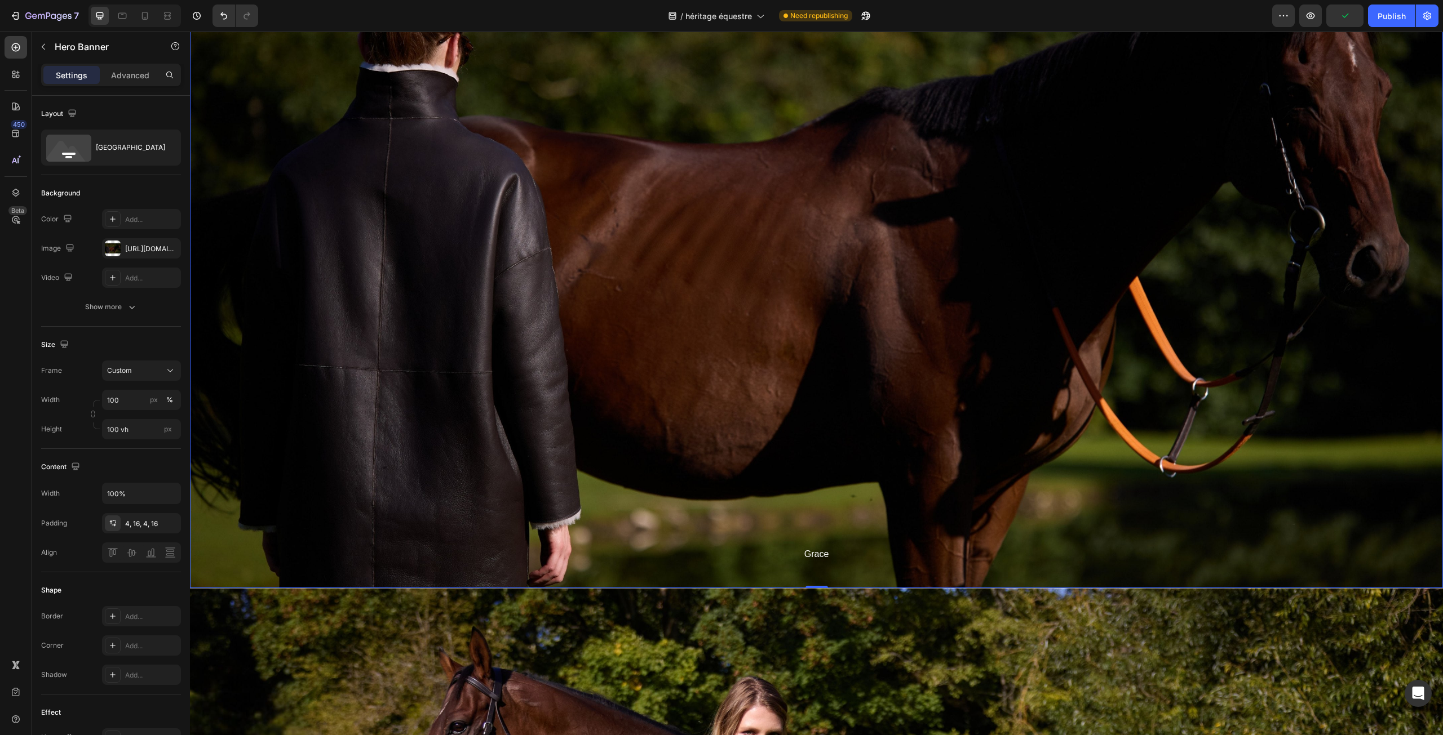
click at [623, 343] on div "Overlay" at bounding box center [816, 236] width 1253 height 704
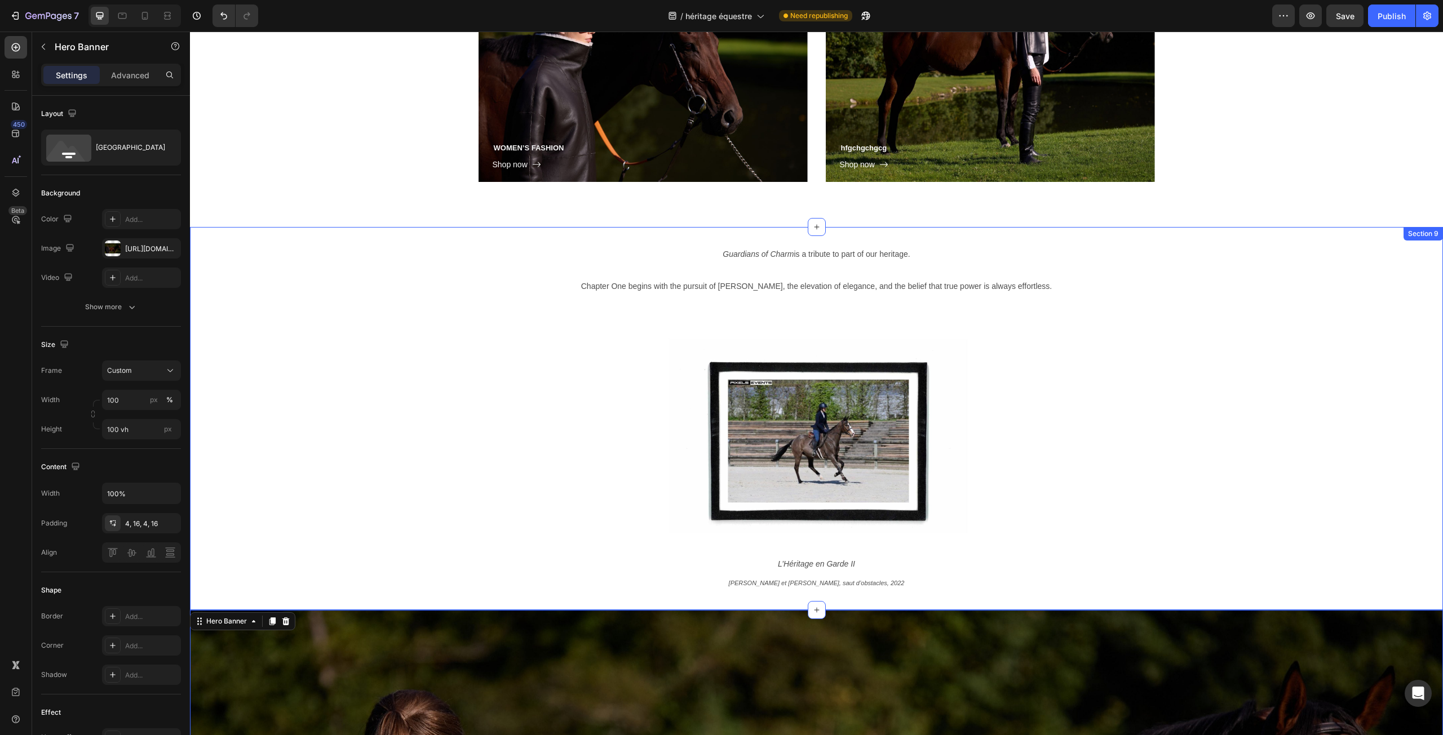
scroll to position [3655, 0]
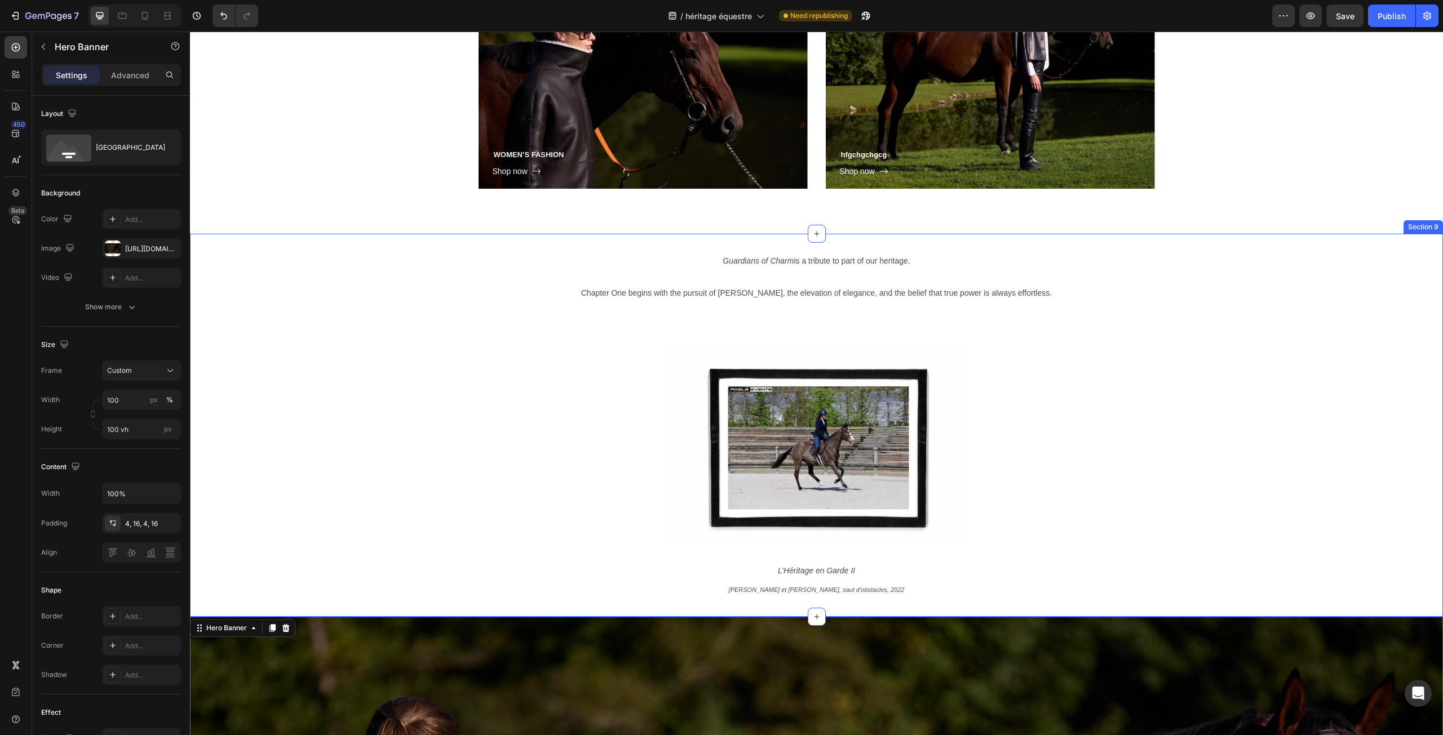
click at [1426, 241] on div "Guardians of Charm is a tribute to part of our heritage. Chapter One begins wit…" at bounding box center [816, 426] width 1253 height 384
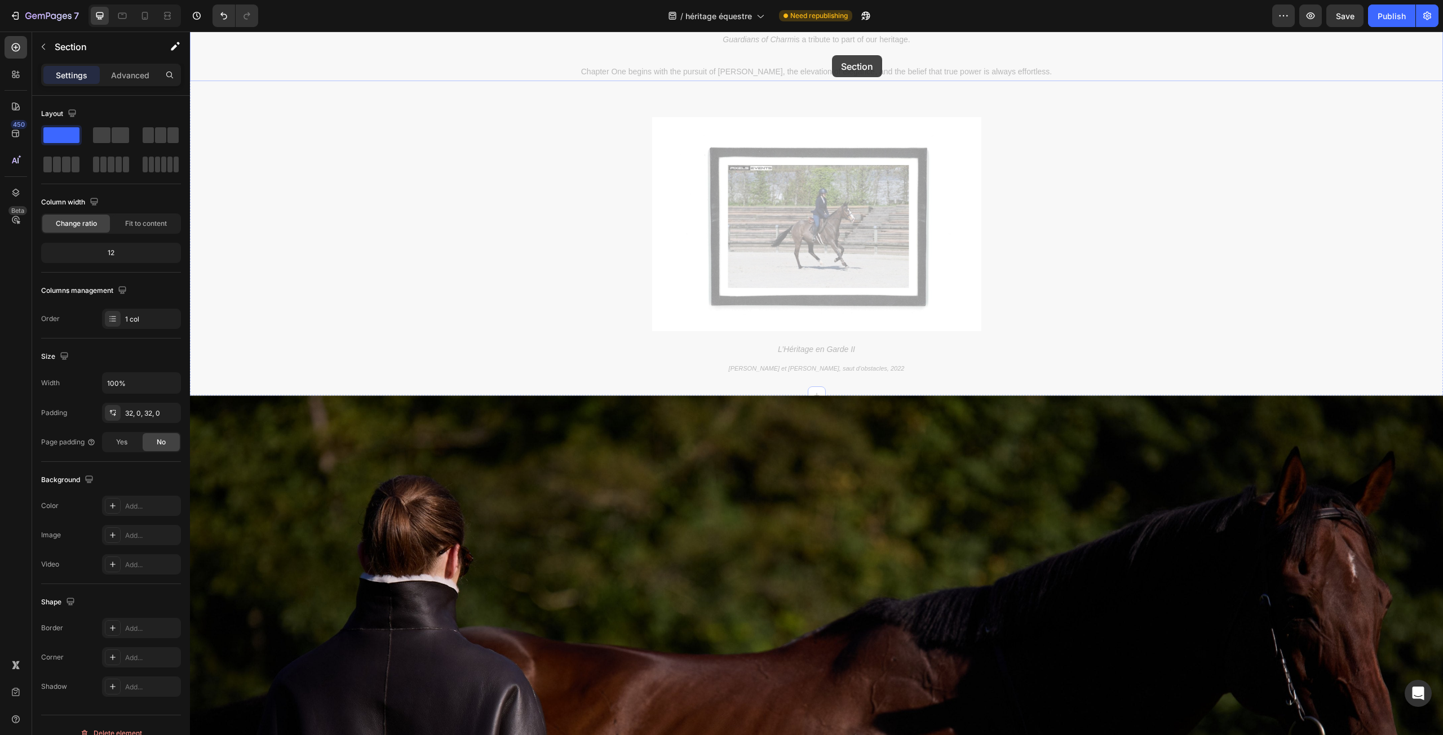
scroll to position [3874, 0]
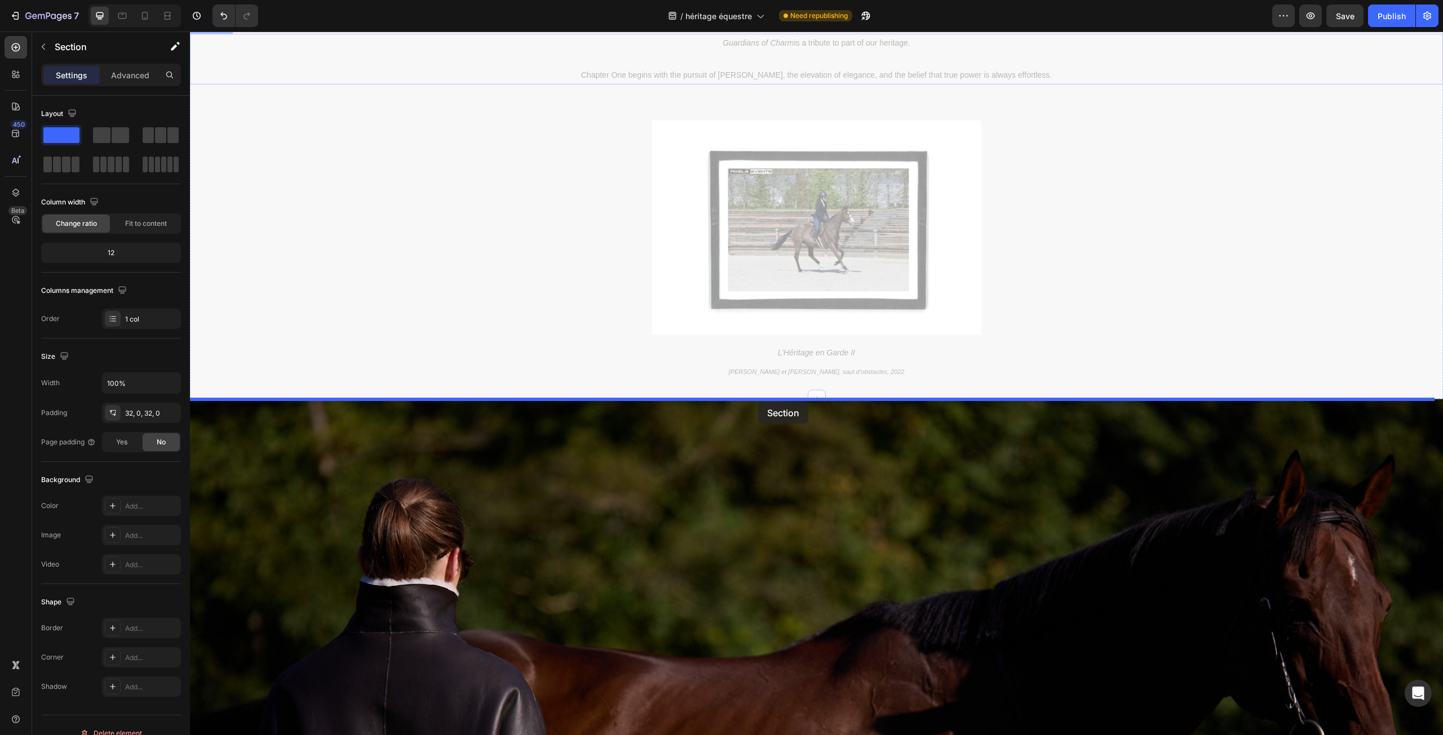
drag, startPoint x: 1214, startPoint y: 225, endPoint x: 757, endPoint y: 401, distance: 489.4
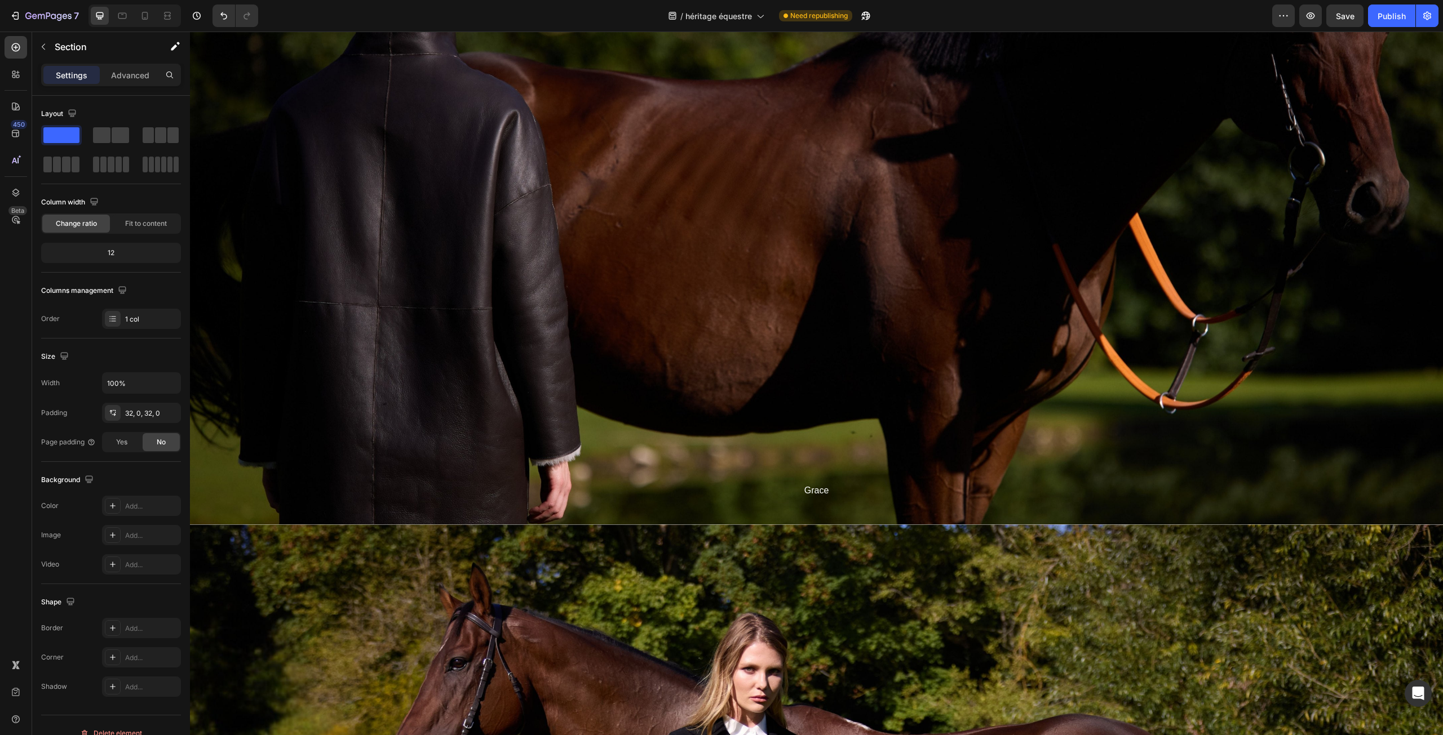
scroll to position [4494, 0]
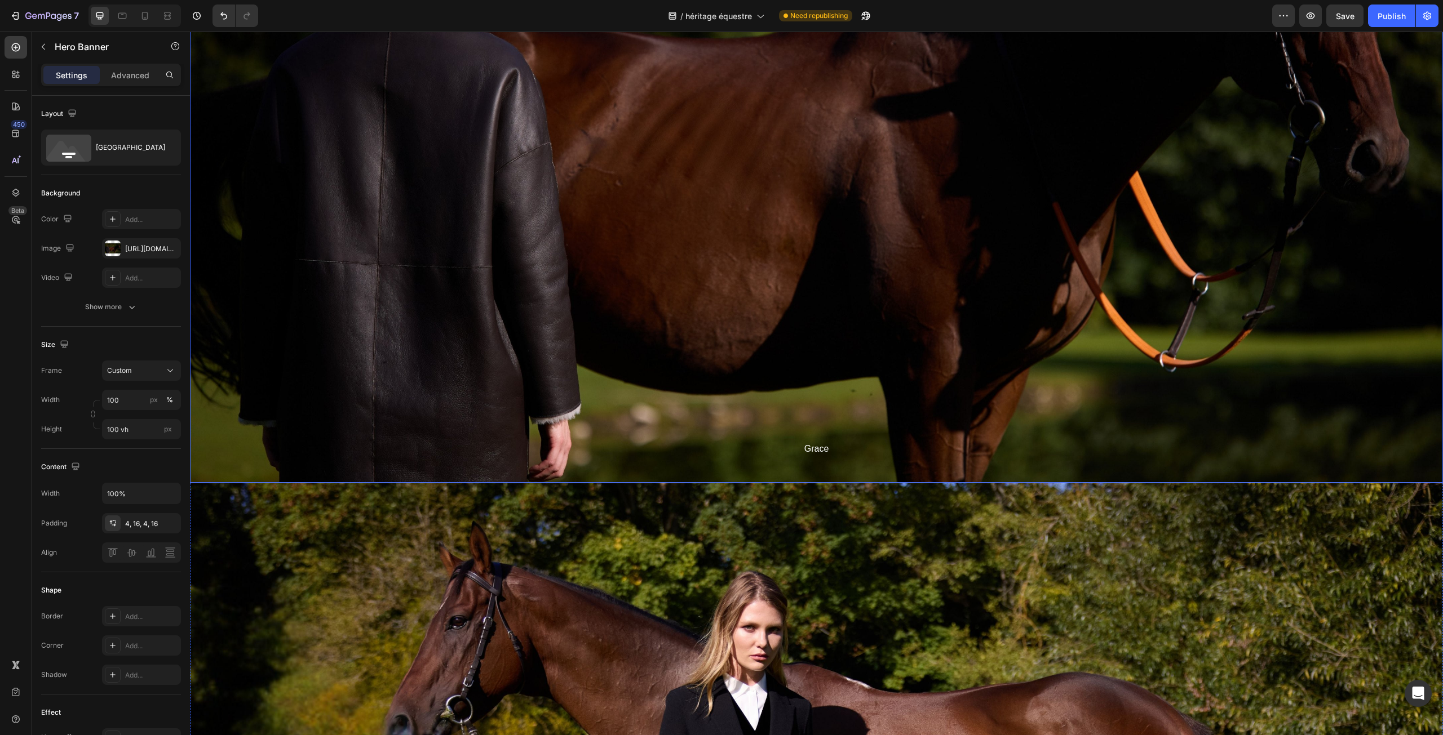
click at [597, 214] on div "Overlay" at bounding box center [816, 131] width 1253 height 704
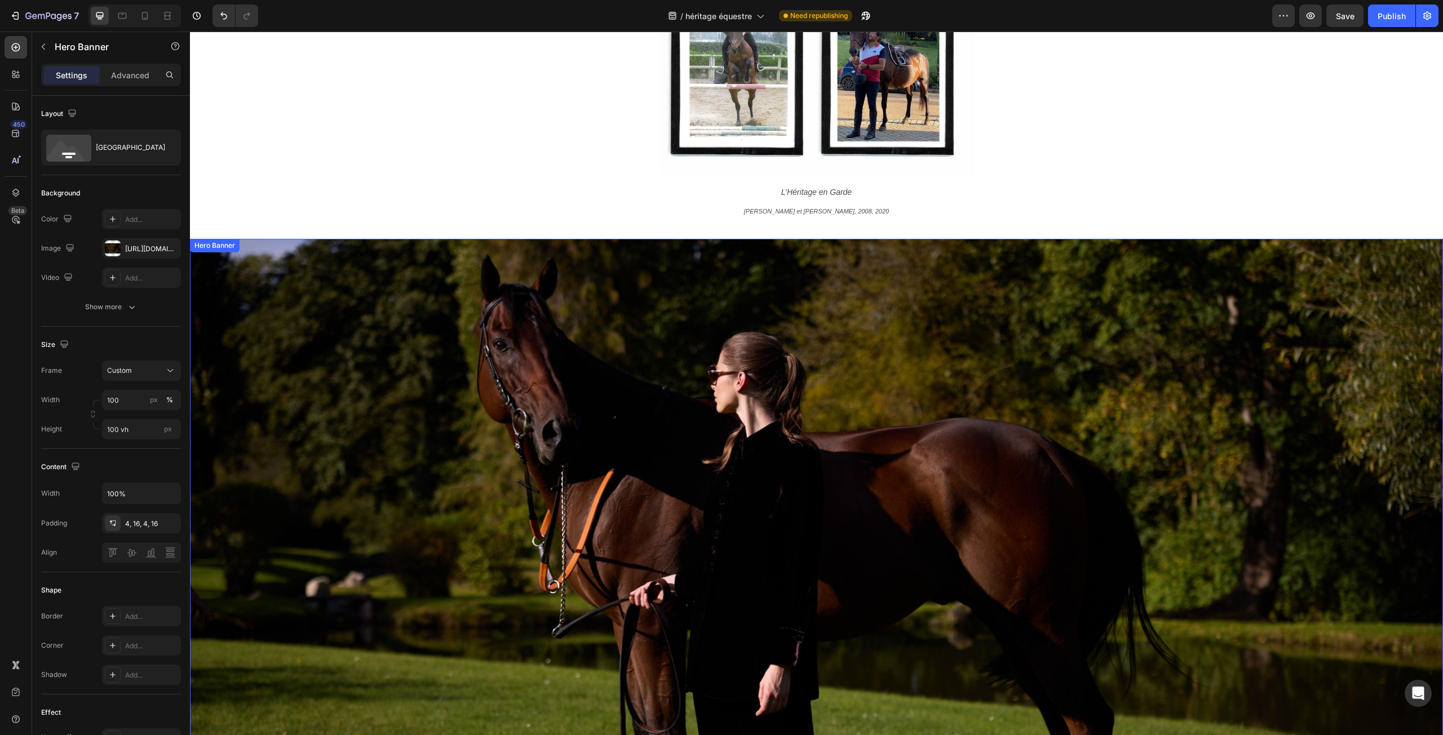
scroll to position [2239, 0]
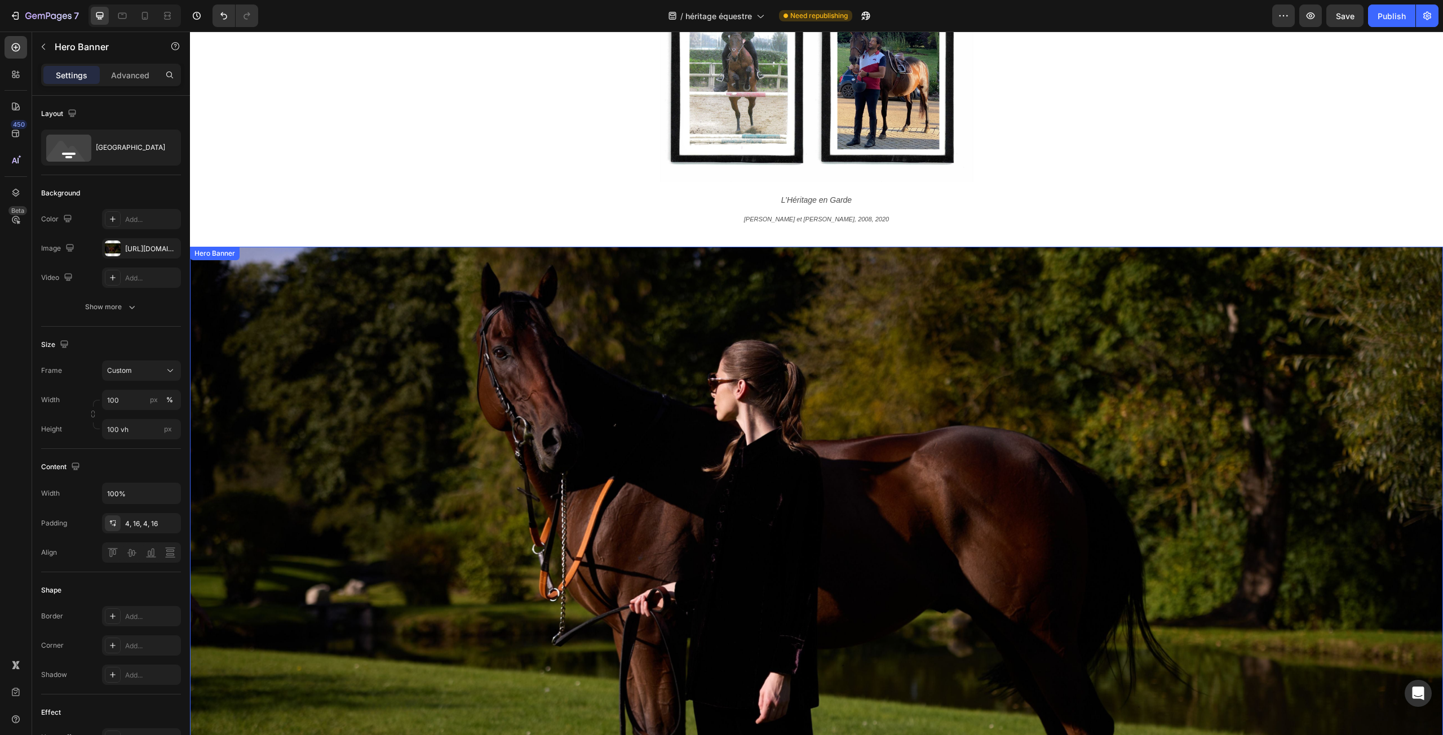
click at [1225, 375] on div "Overlay" at bounding box center [816, 599] width 1253 height 704
click at [272, 240] on icon at bounding box center [272, 236] width 9 height 9
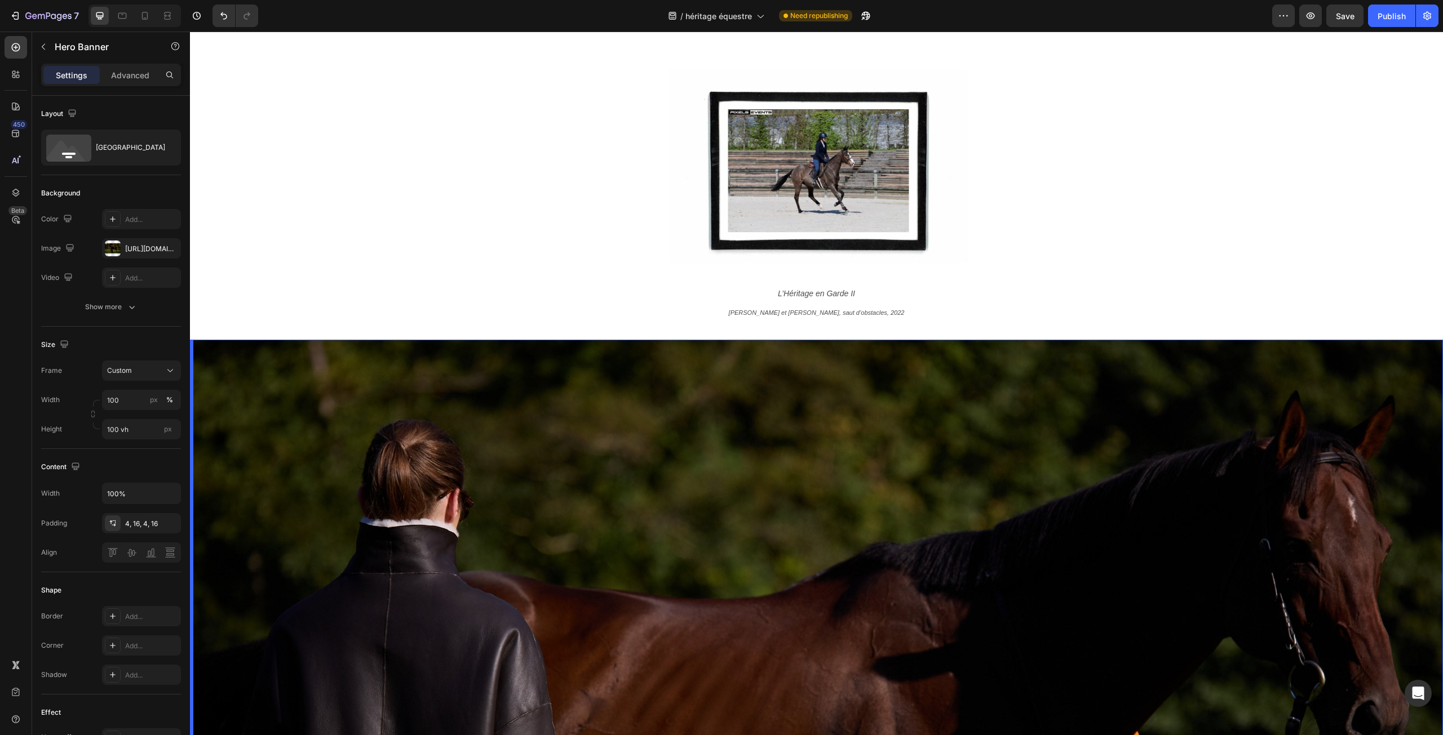
scroll to position [4645, 0]
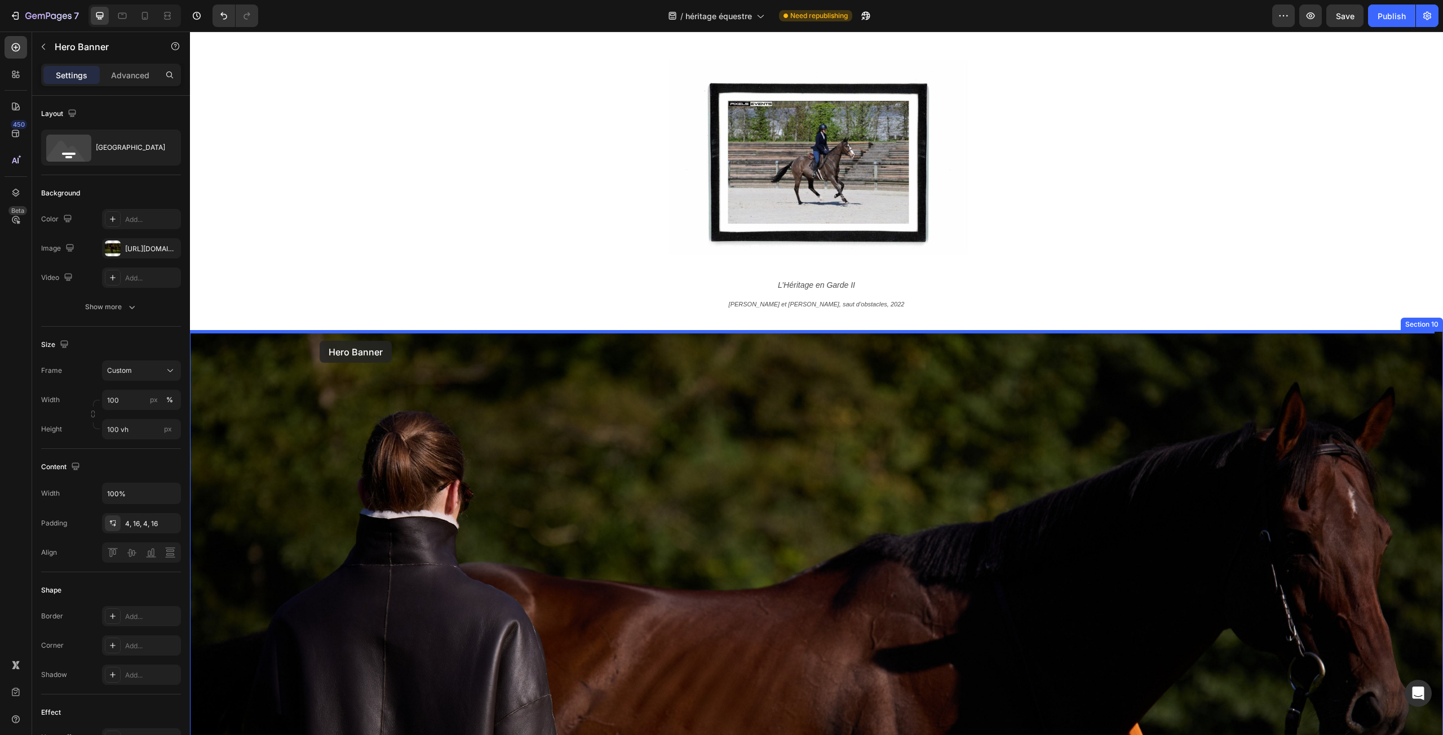
drag, startPoint x: 205, startPoint y: 60, endPoint x: 320, endPoint y: 341, distance: 303.6
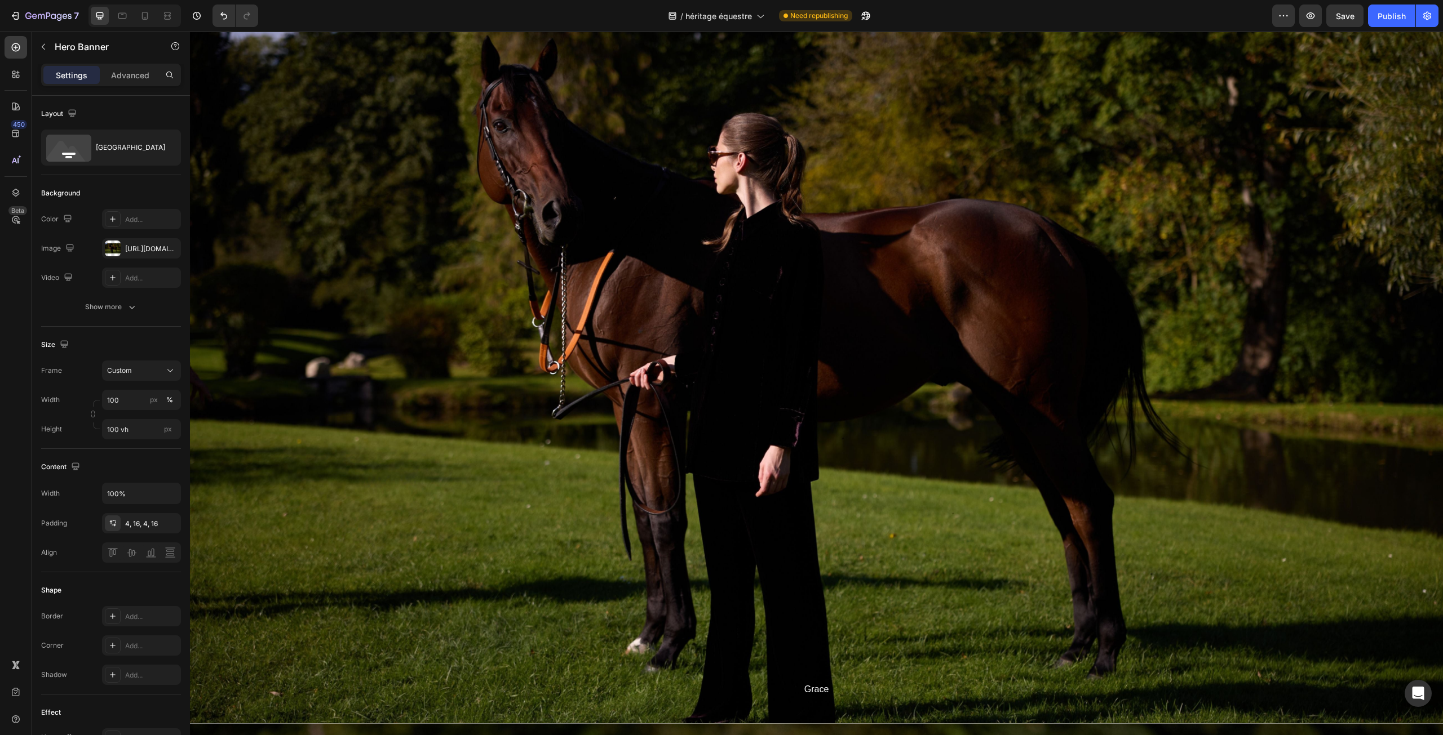
scroll to position [4251, 0]
click at [703, 302] on div "Overlay" at bounding box center [816, 374] width 1253 height 704
click at [571, 227] on div "Overlay" at bounding box center [816, 374] width 1253 height 704
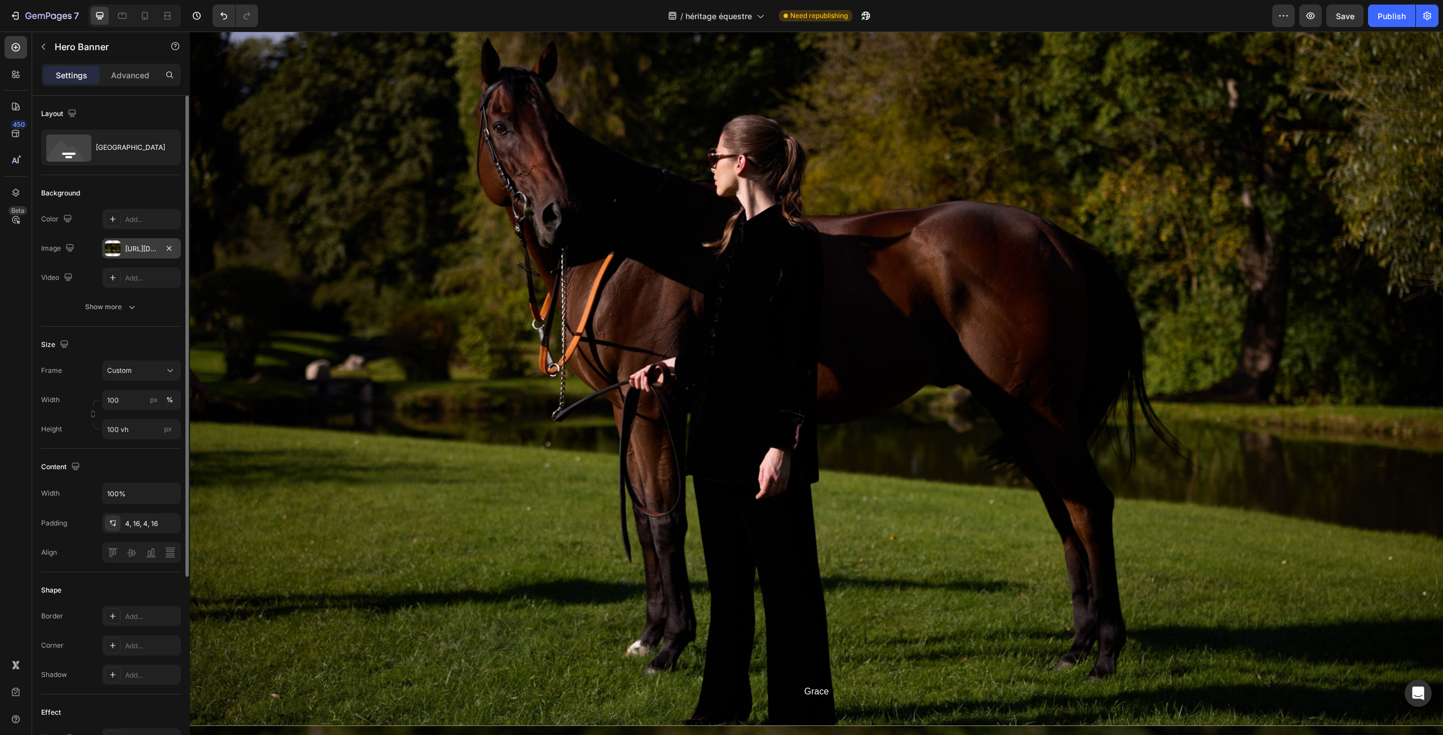
click at [142, 246] on div "[URL][DOMAIN_NAME]" at bounding box center [141, 249] width 33 height 10
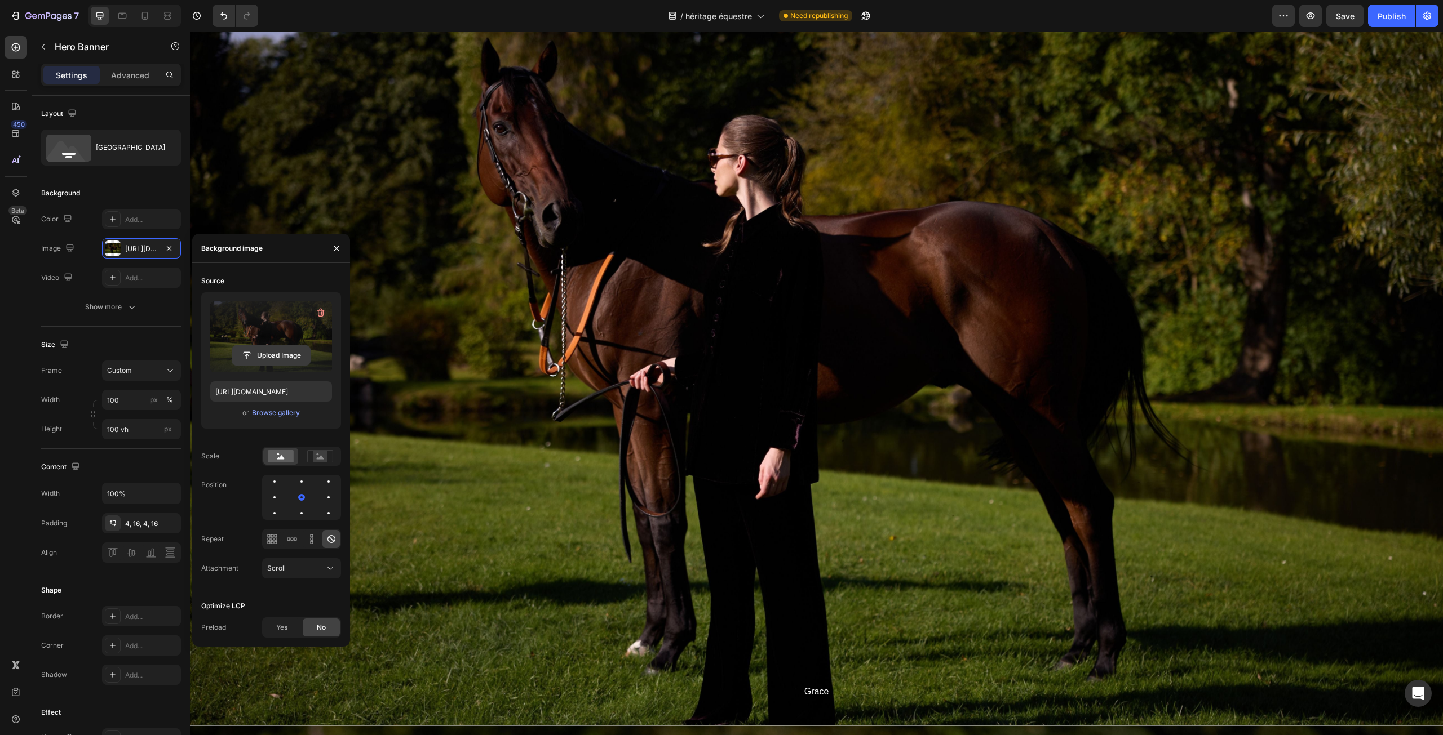
click at [281, 354] on input "file" at bounding box center [271, 355] width 78 height 19
type input "https://cdn.shopify.com/s/files/1/0444/1676/2009/files/gempages_522763822558086…"
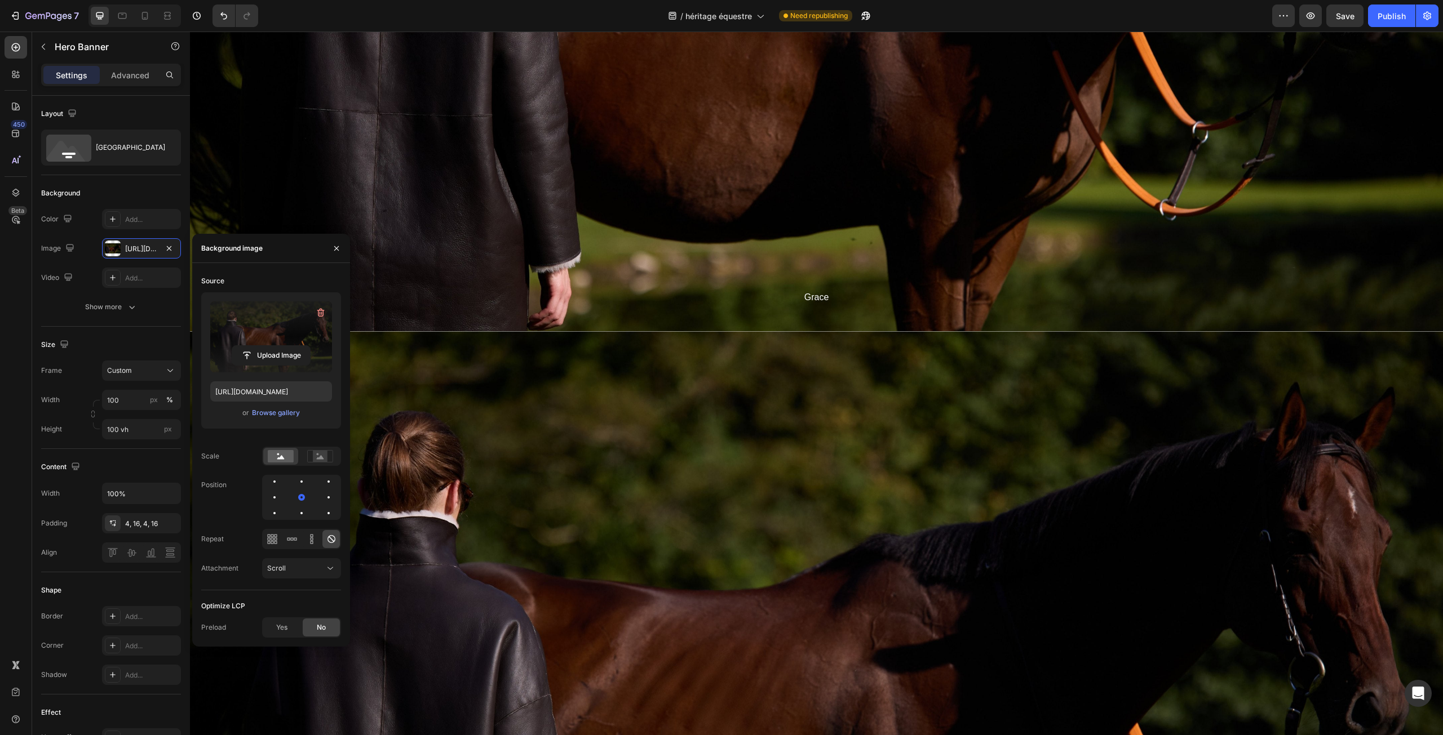
scroll to position [4814, 0]
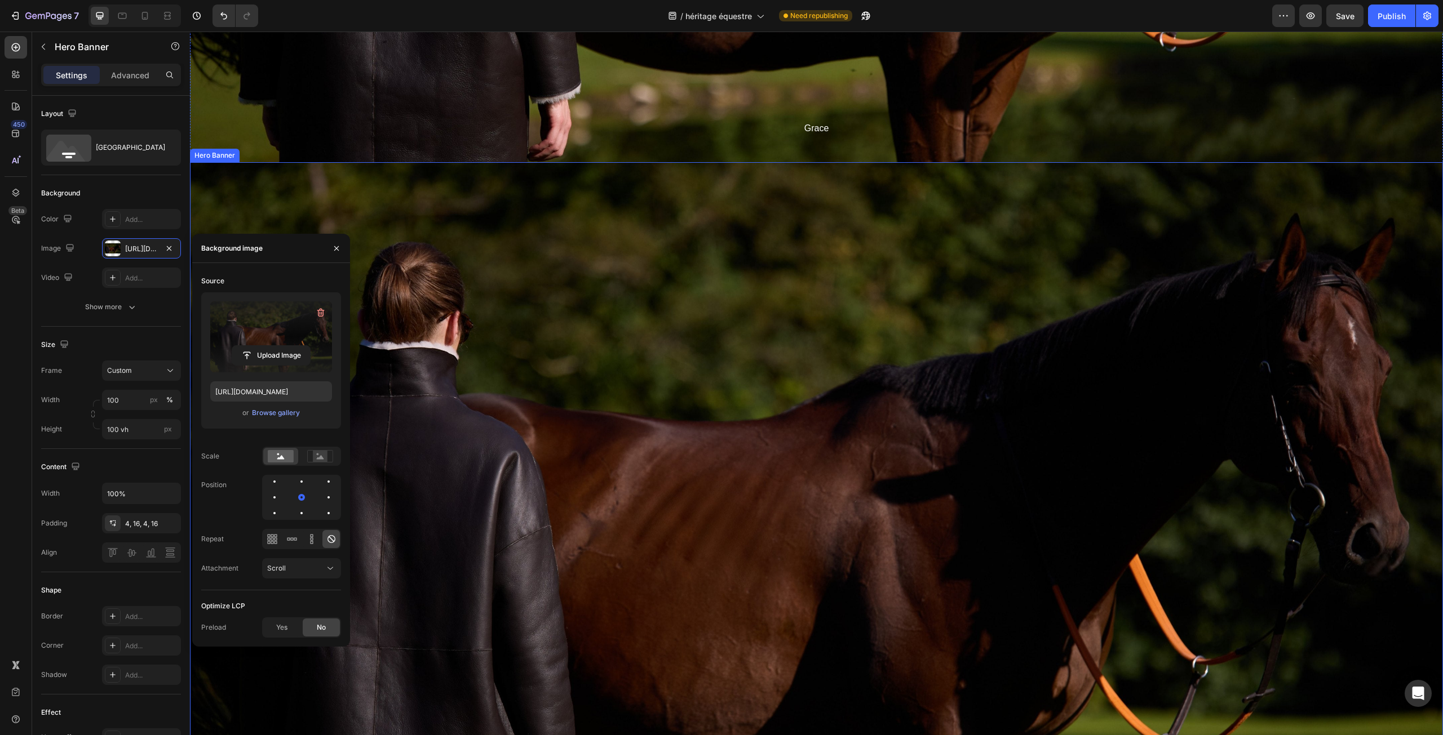
click at [787, 370] on div "Overlay" at bounding box center [816, 514] width 1253 height 704
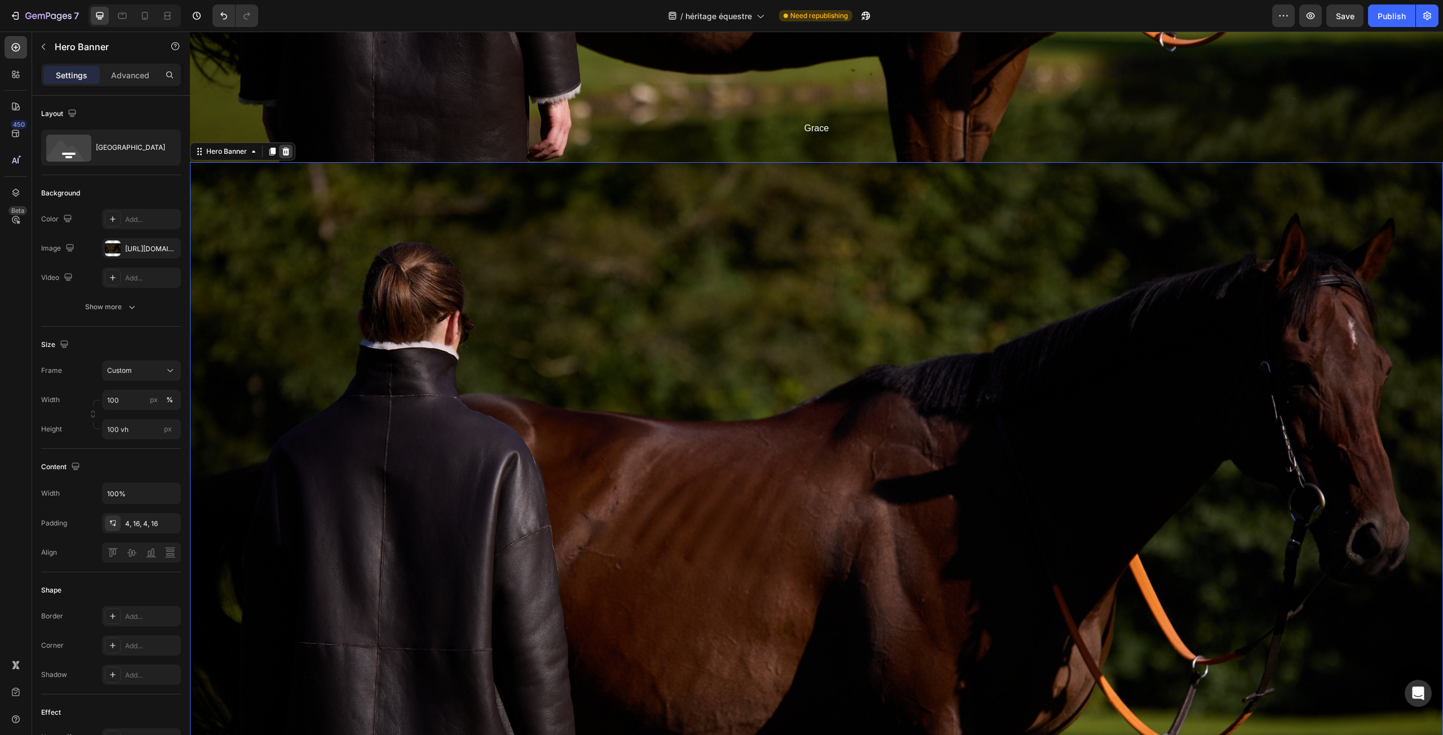
click at [286, 152] on icon at bounding box center [285, 151] width 9 height 9
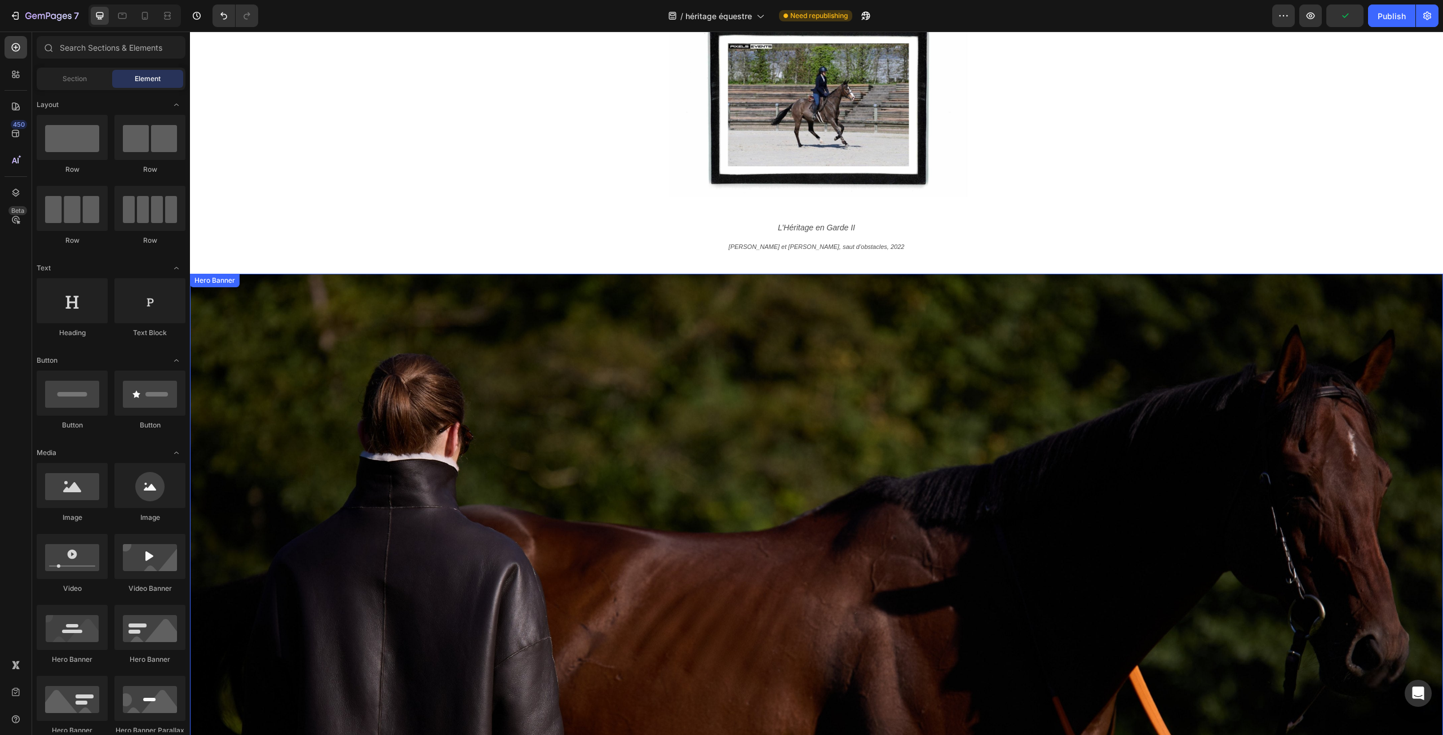
scroll to position [3800, 0]
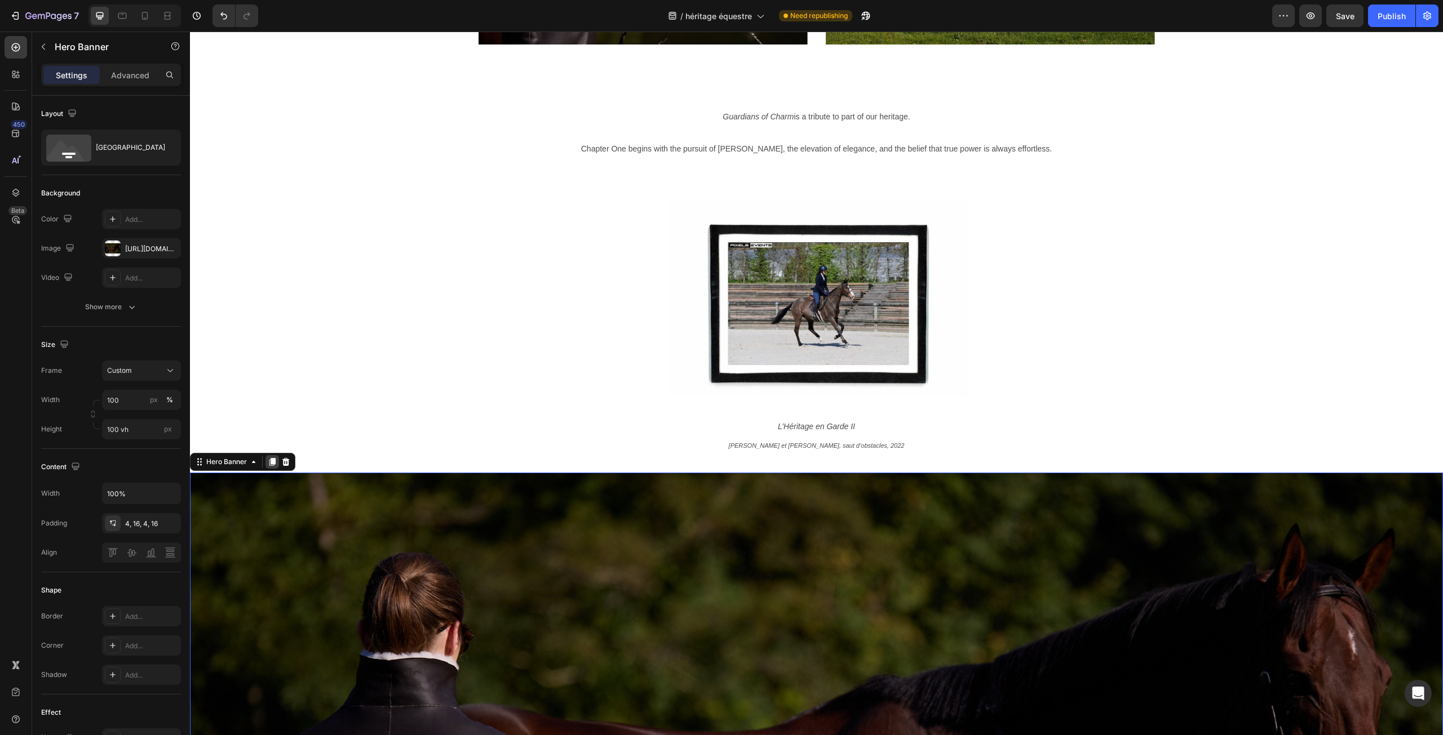
click at [271, 465] on icon at bounding box center [272, 462] width 9 height 9
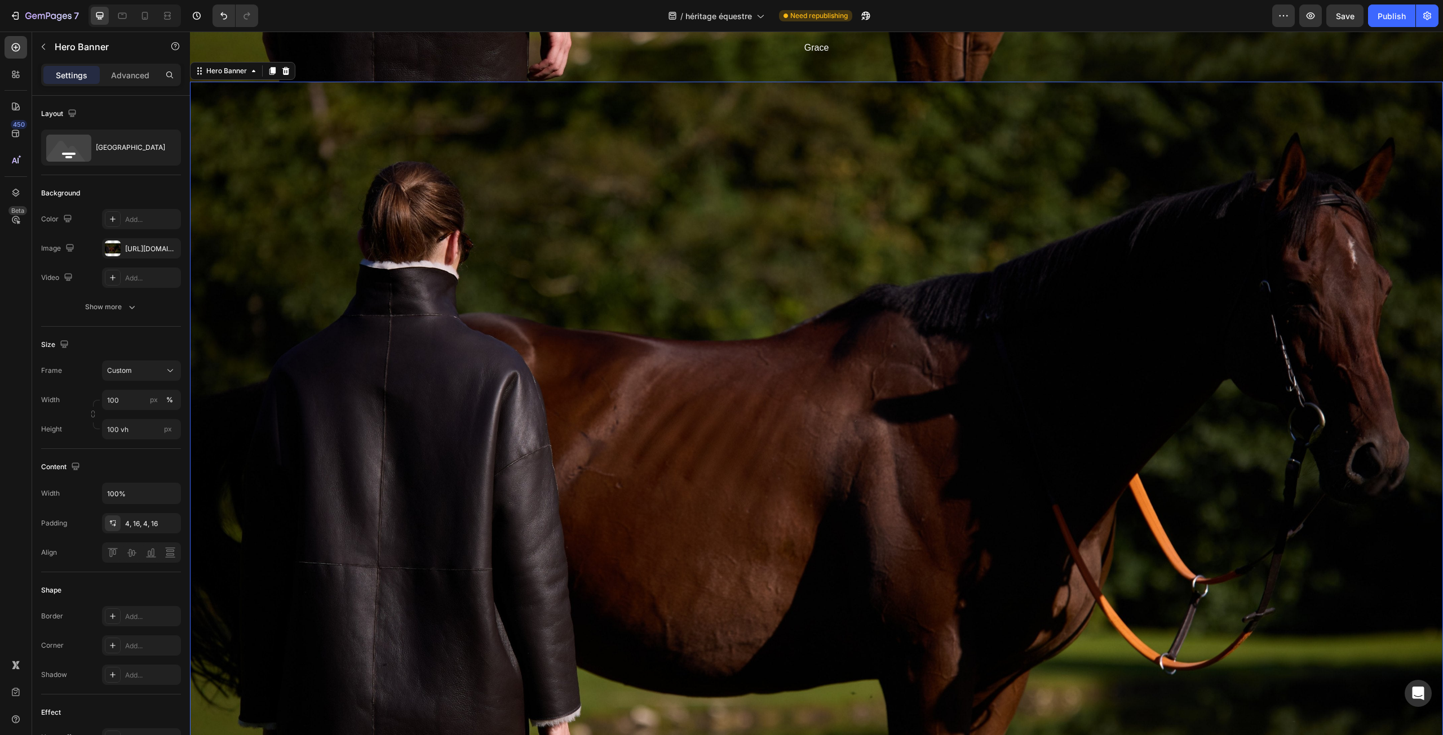
scroll to position [4906, 0]
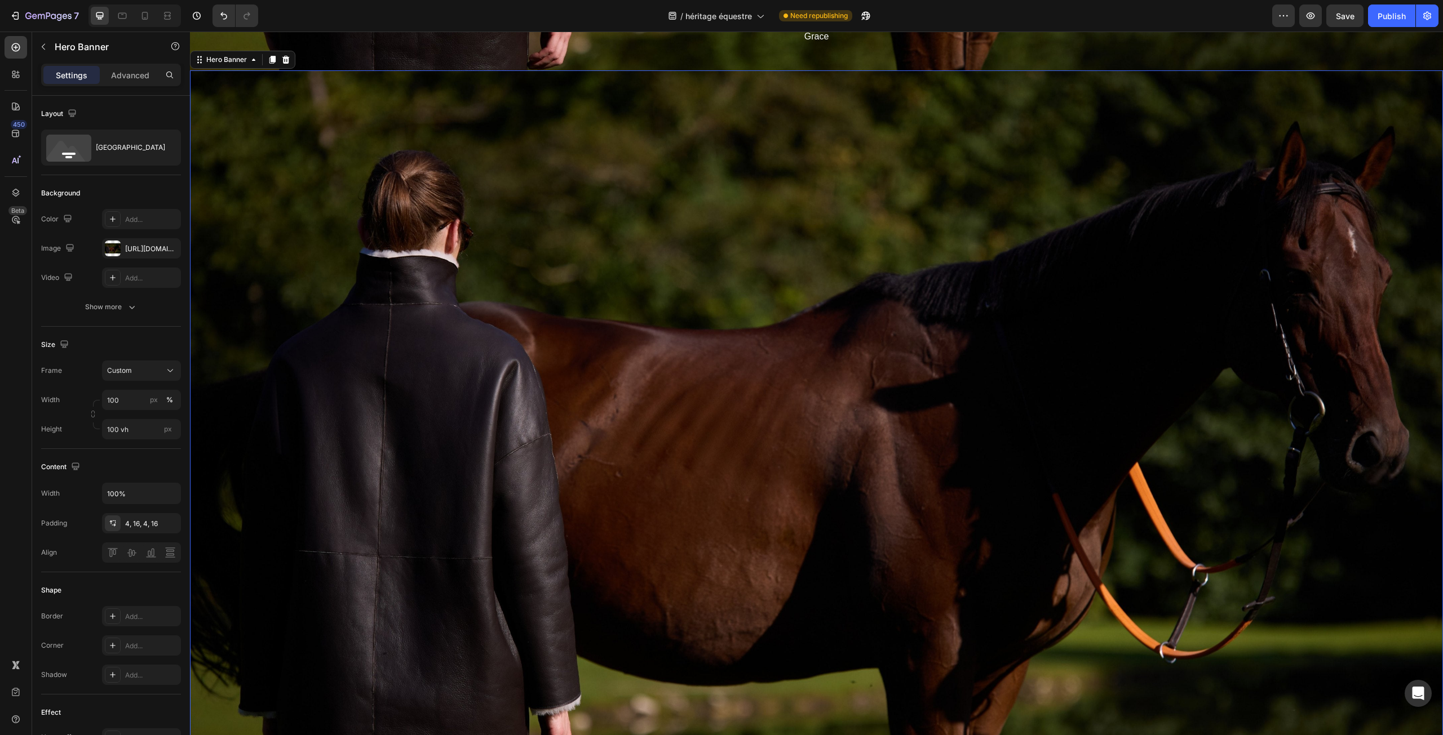
click at [262, 238] on div "Overlay" at bounding box center [816, 422] width 1253 height 704
click at [417, 329] on div "Overlay" at bounding box center [816, 422] width 1253 height 704
click at [135, 243] on div "https://cdn.shopify.com/s/files/1/0444/1676/2009/files/gempages_522763822558086…" at bounding box center [141, 248] width 79 height 20
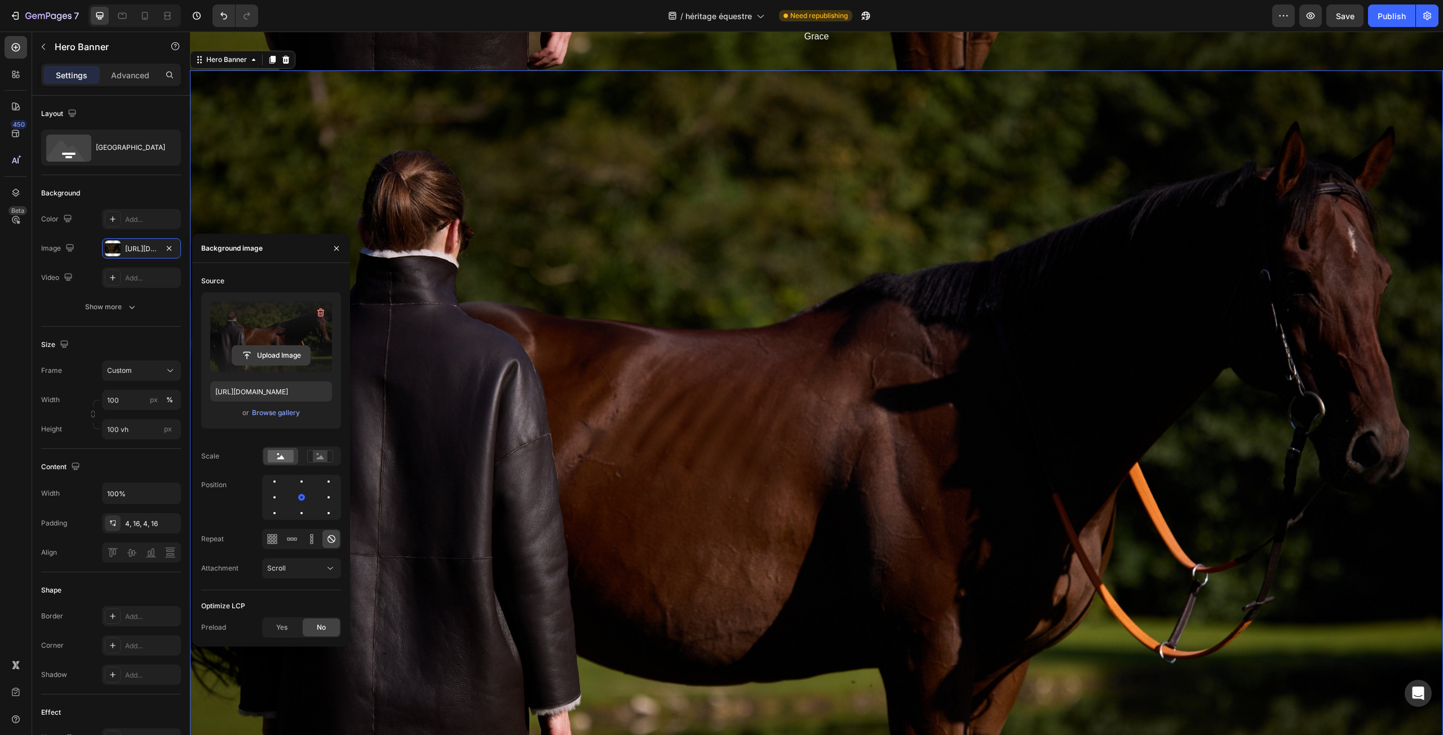
click at [280, 353] on input "file" at bounding box center [271, 355] width 78 height 19
click at [671, 540] on div "Overlay" at bounding box center [816, 422] width 1253 height 704
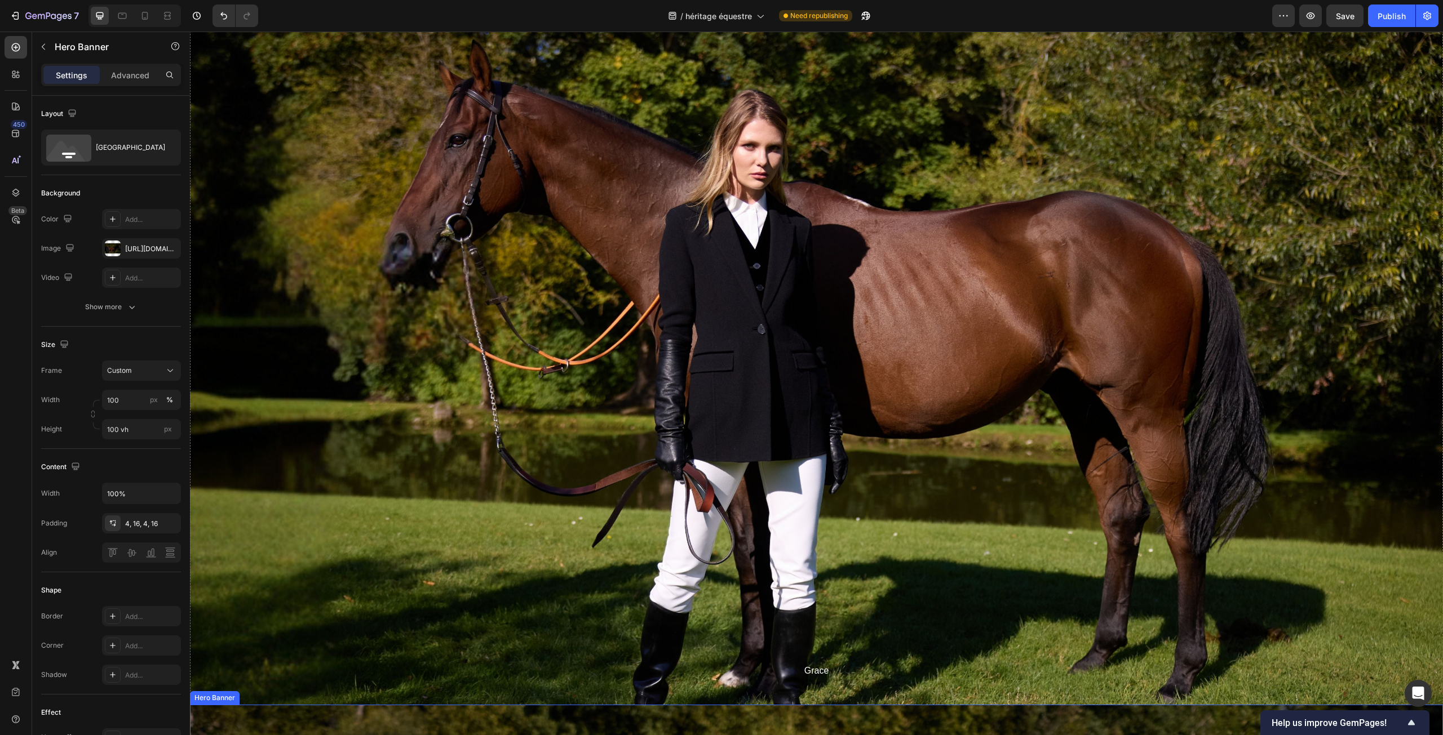
scroll to position [5582, 0]
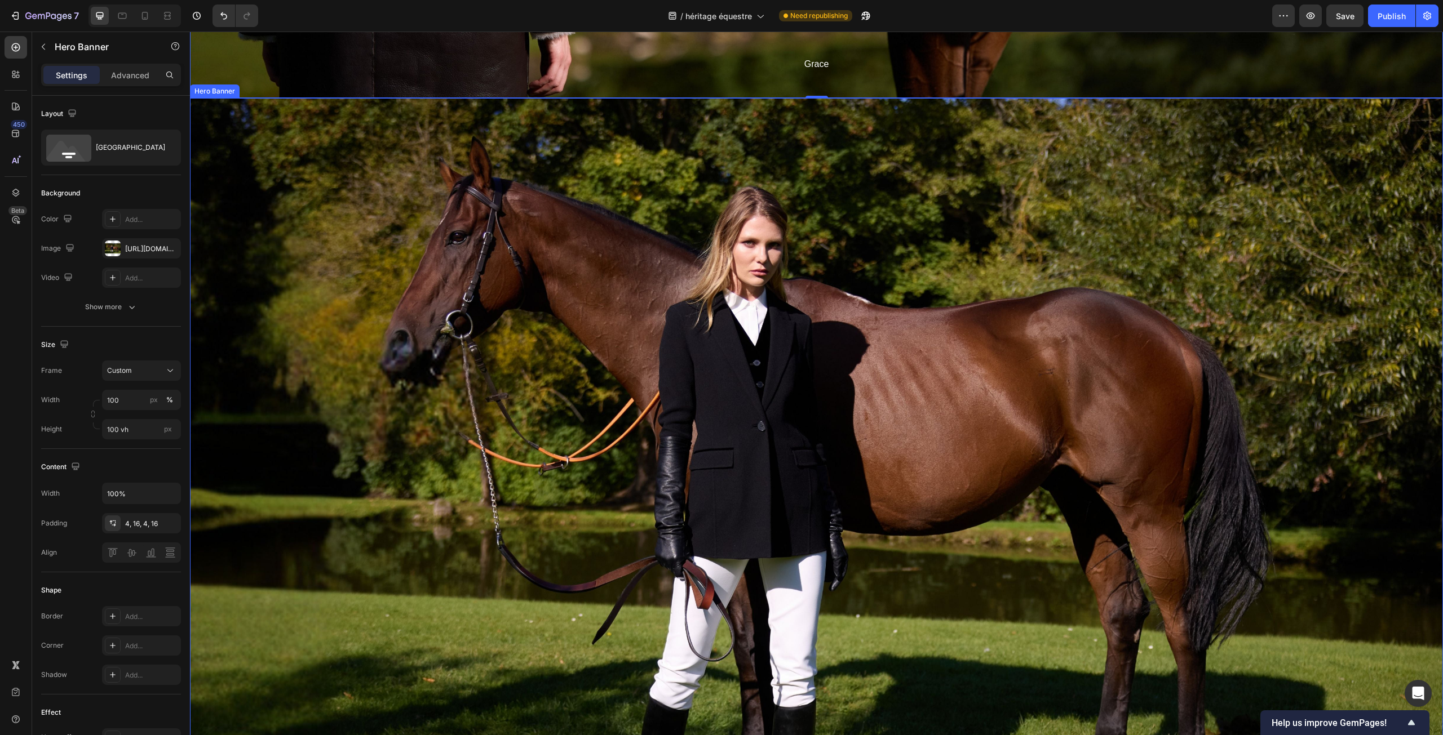
click at [428, 219] on div "Overlay" at bounding box center [816, 450] width 1253 height 704
click at [282, 86] on icon at bounding box center [285, 87] width 9 height 9
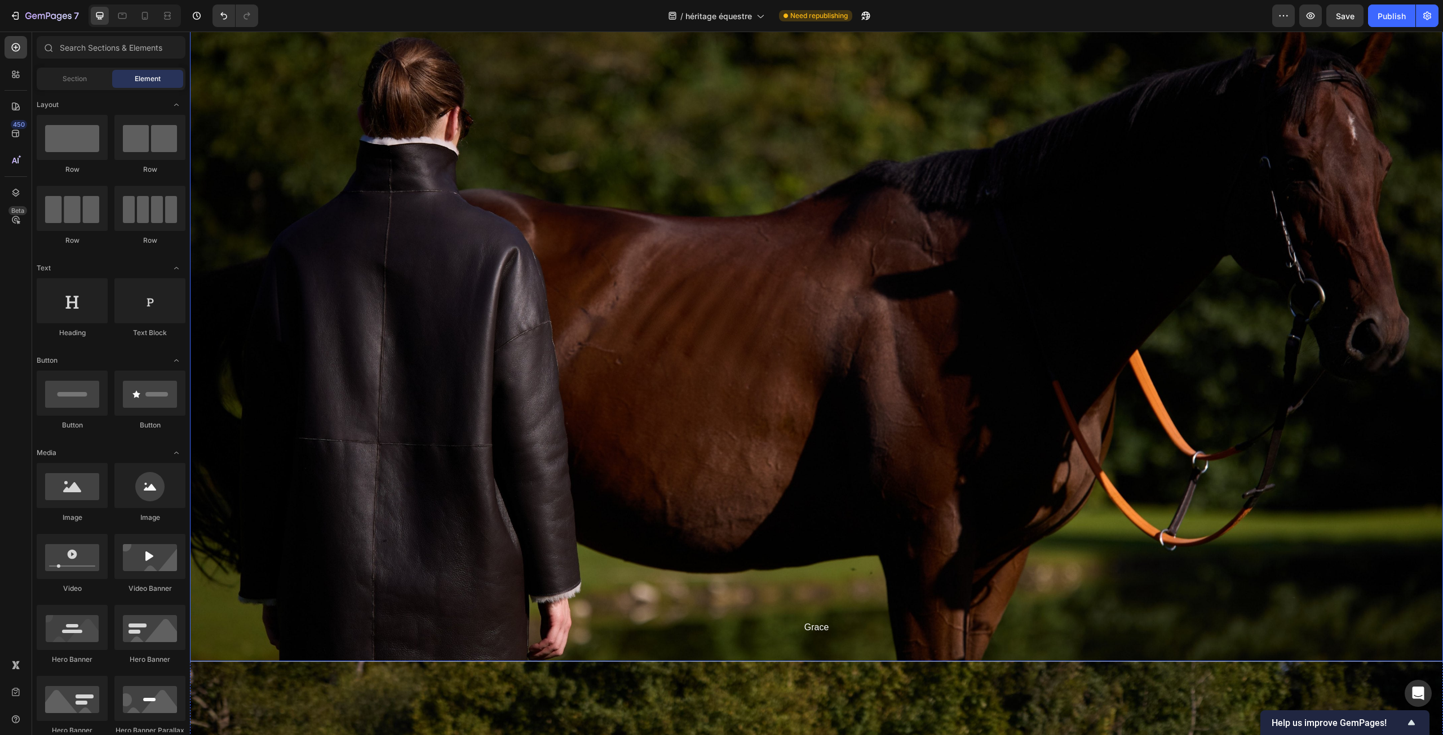
scroll to position [4850, 0]
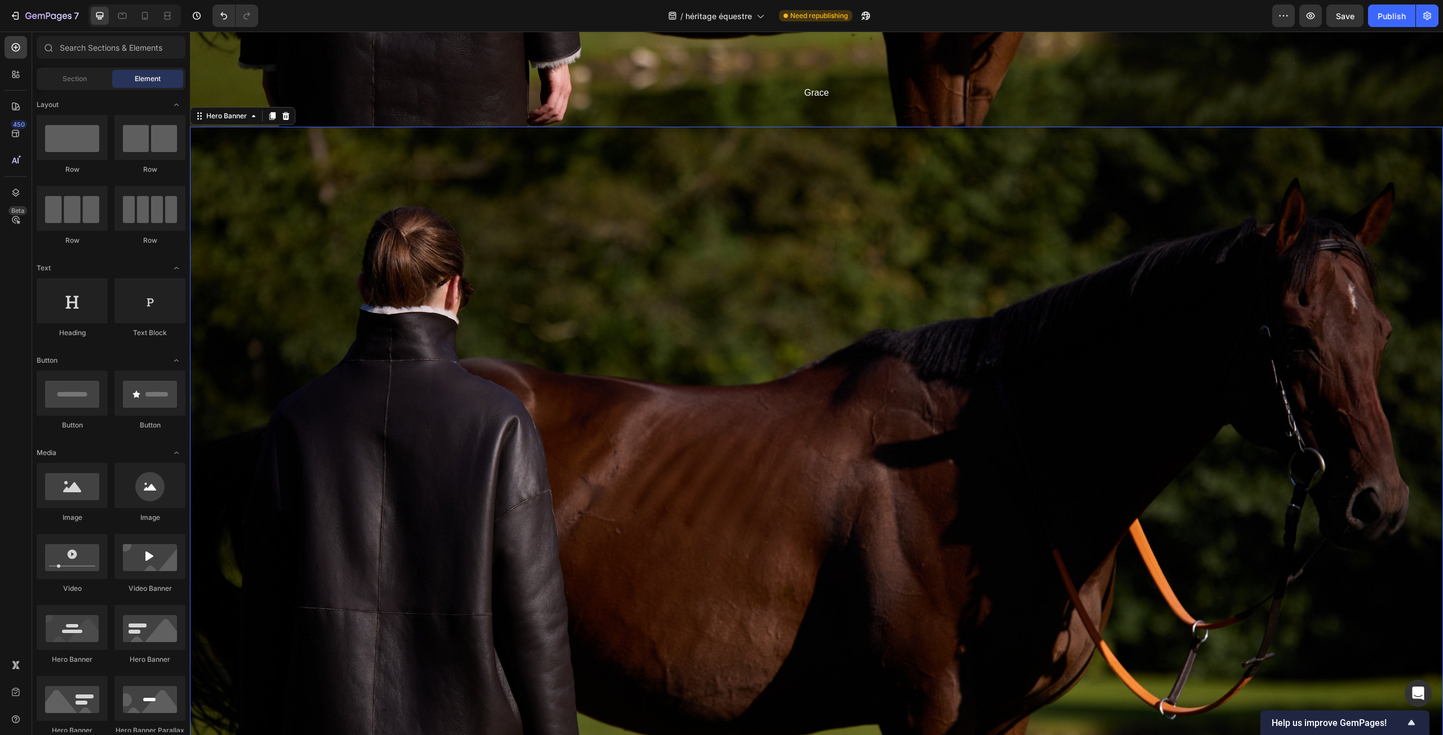
click at [471, 329] on div "Overlay" at bounding box center [816, 479] width 1253 height 704
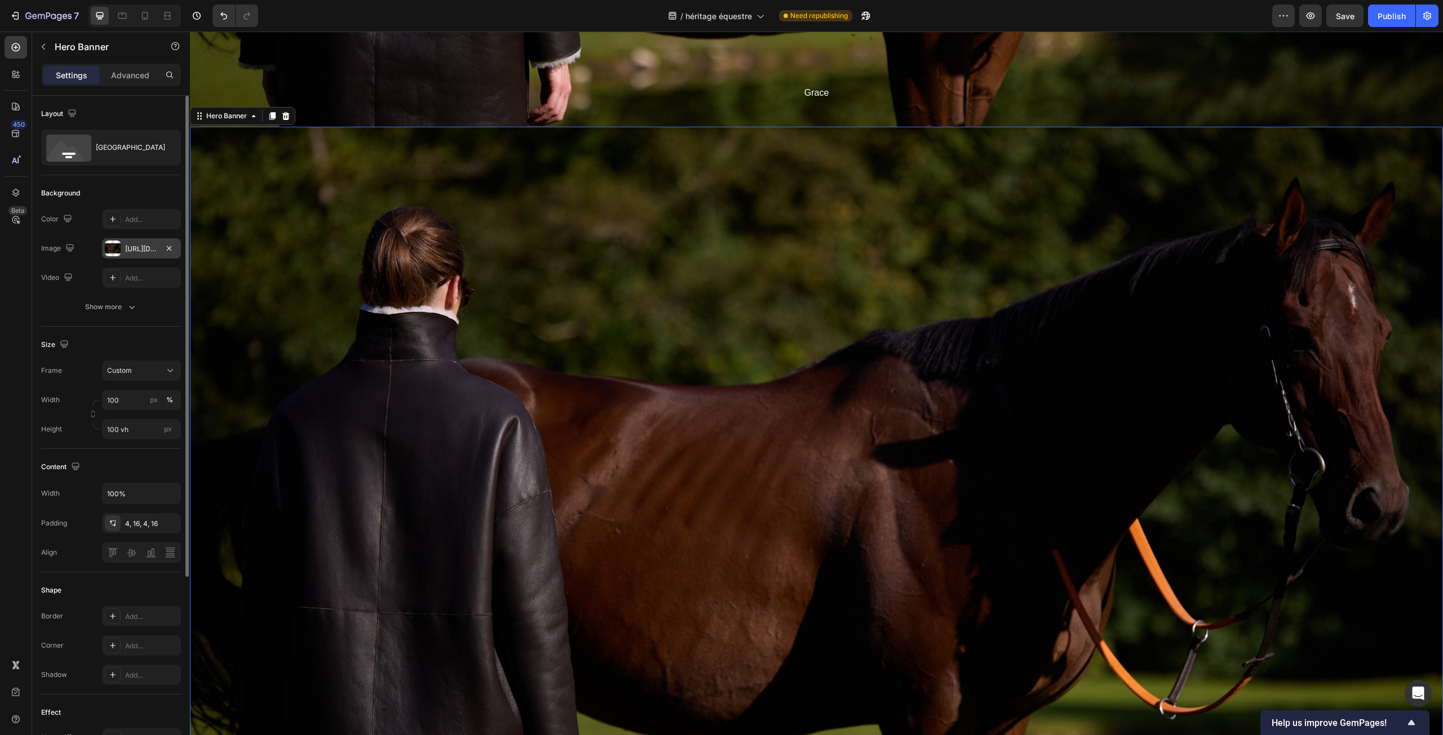
click at [143, 244] on div "https://cdn.shopify.com/s/files/1/0444/1676/2009/files/gempages_522763822558086…" at bounding box center [141, 249] width 33 height 10
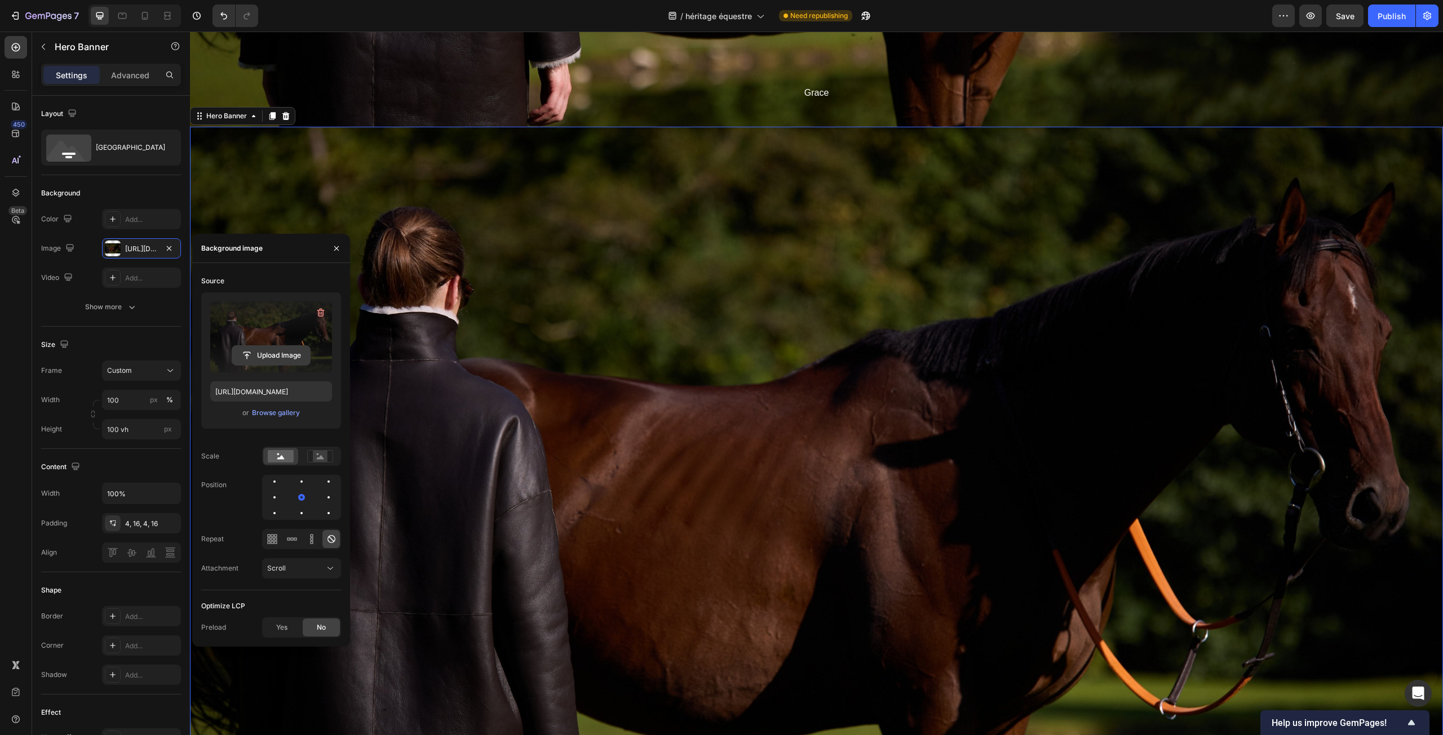
click at [259, 356] on input "file" at bounding box center [271, 355] width 78 height 19
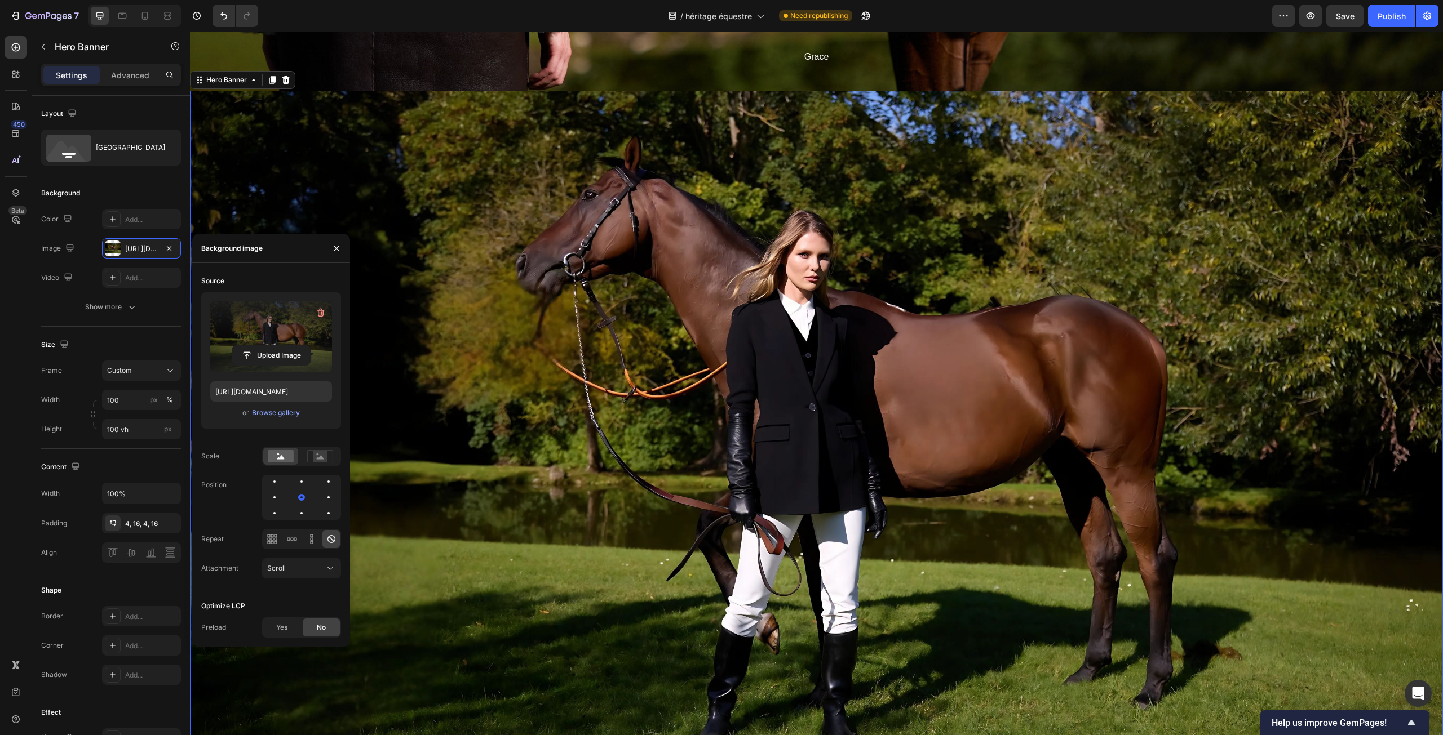
scroll to position [5019, 0]
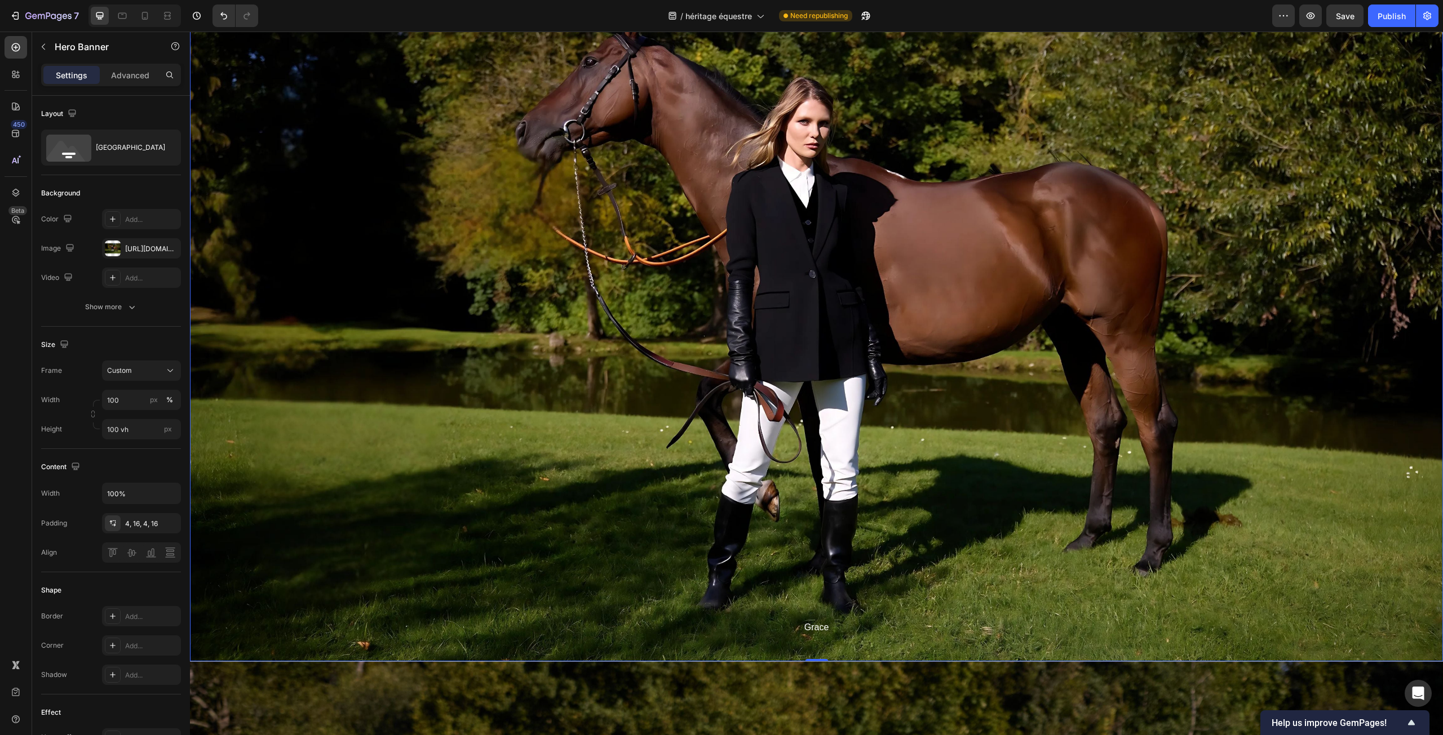
click at [557, 351] on div "Overlay" at bounding box center [816, 310] width 1253 height 704
click at [516, 280] on div "Overlay" at bounding box center [816, 310] width 1253 height 704
click at [139, 252] on div "https://cdn.shopify.com/s/files/1/0444/1676/2009/files/gempages_522763822558086…" at bounding box center [141, 249] width 33 height 10
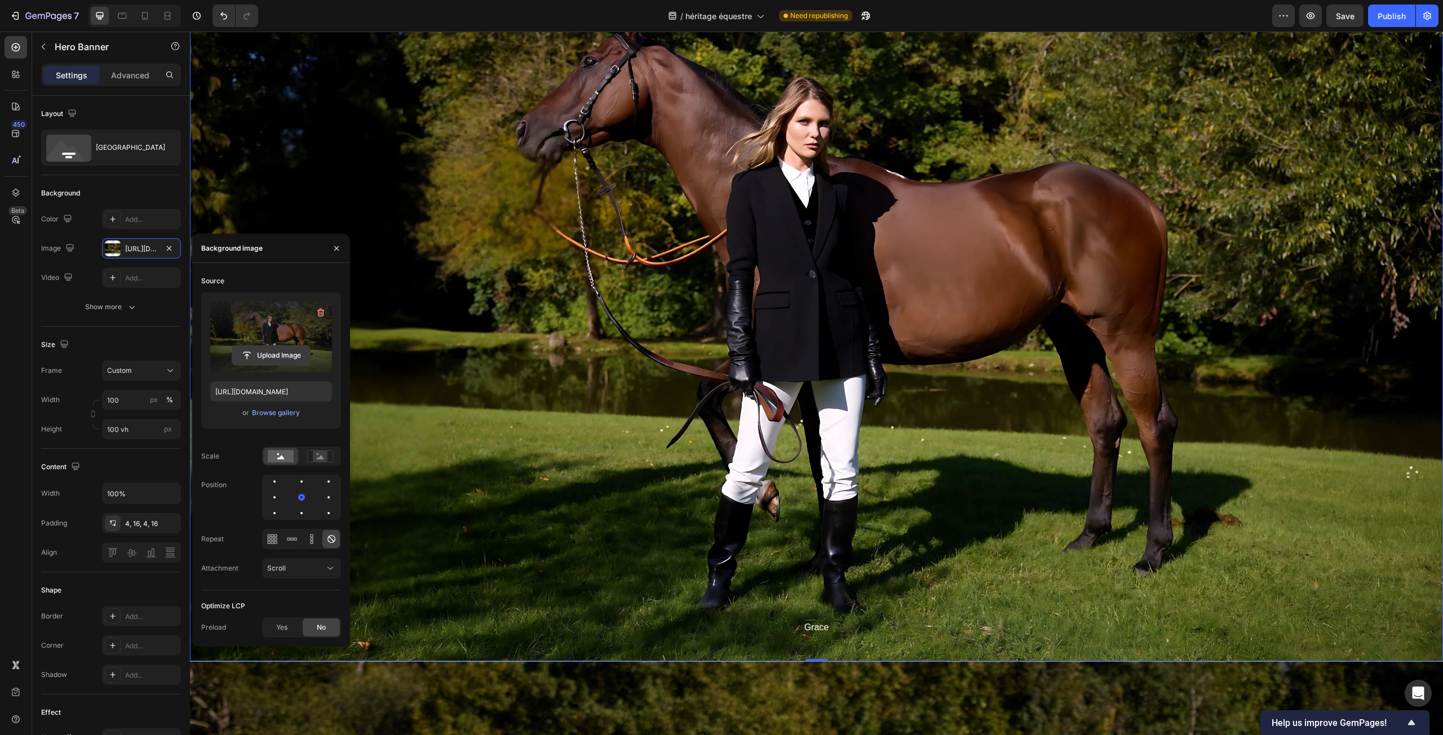
click at [292, 355] on input "file" at bounding box center [271, 355] width 78 height 19
type input "https://cdn.shopify.com/s/files/1/0444/1676/2009/files/gempages_522763822558086…"
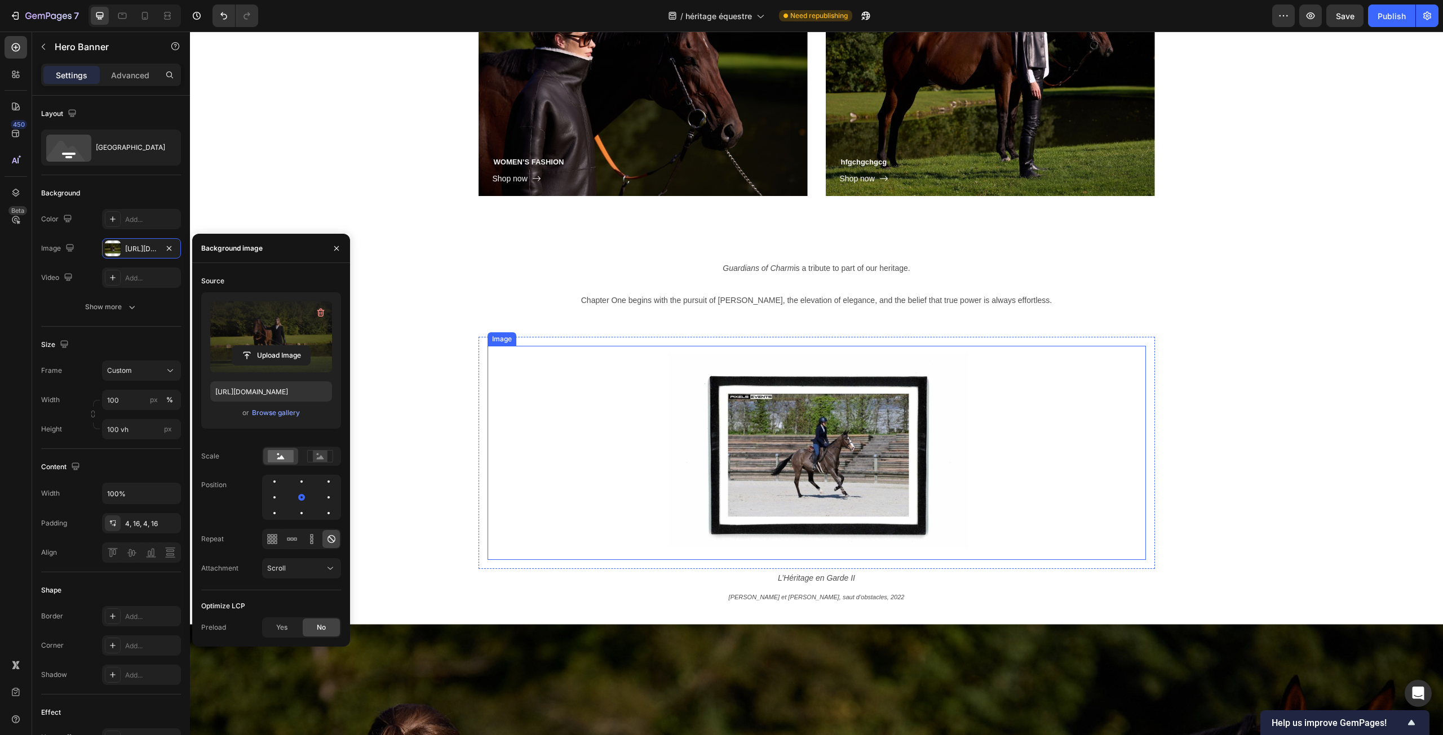
scroll to position [3723, 0]
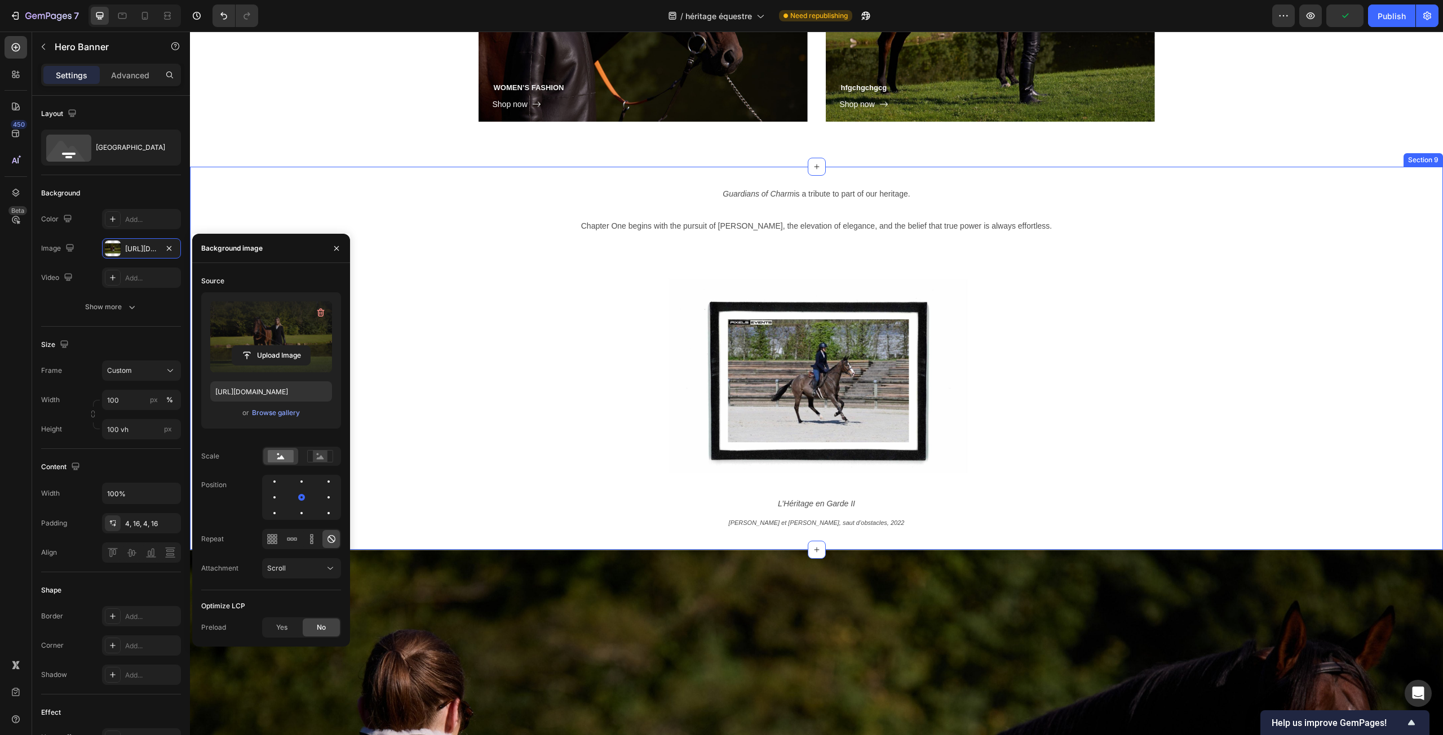
click at [1265, 333] on div "Guardians of Charm is a tribute to part of our heritage. Chapter One begins wit…" at bounding box center [816, 359] width 1253 height 348
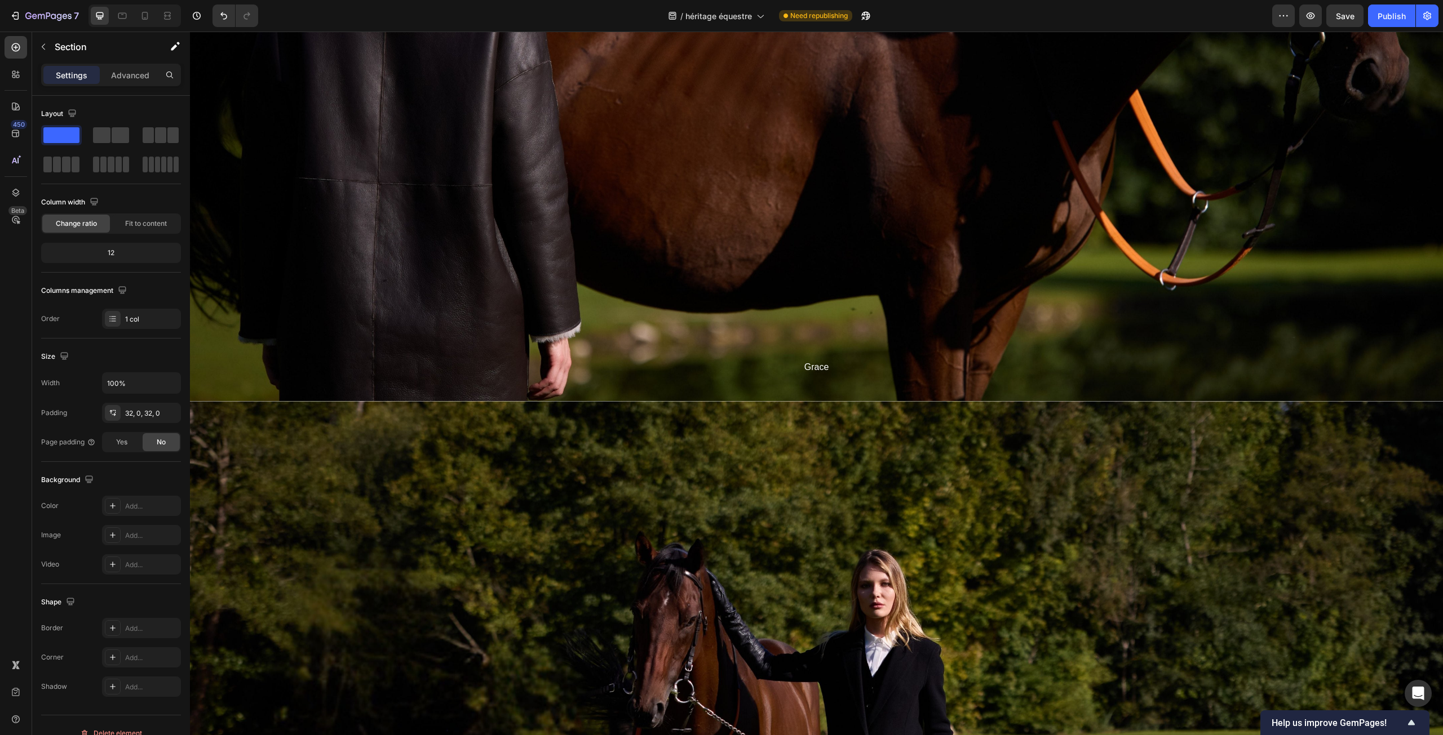
scroll to position [4618, 0]
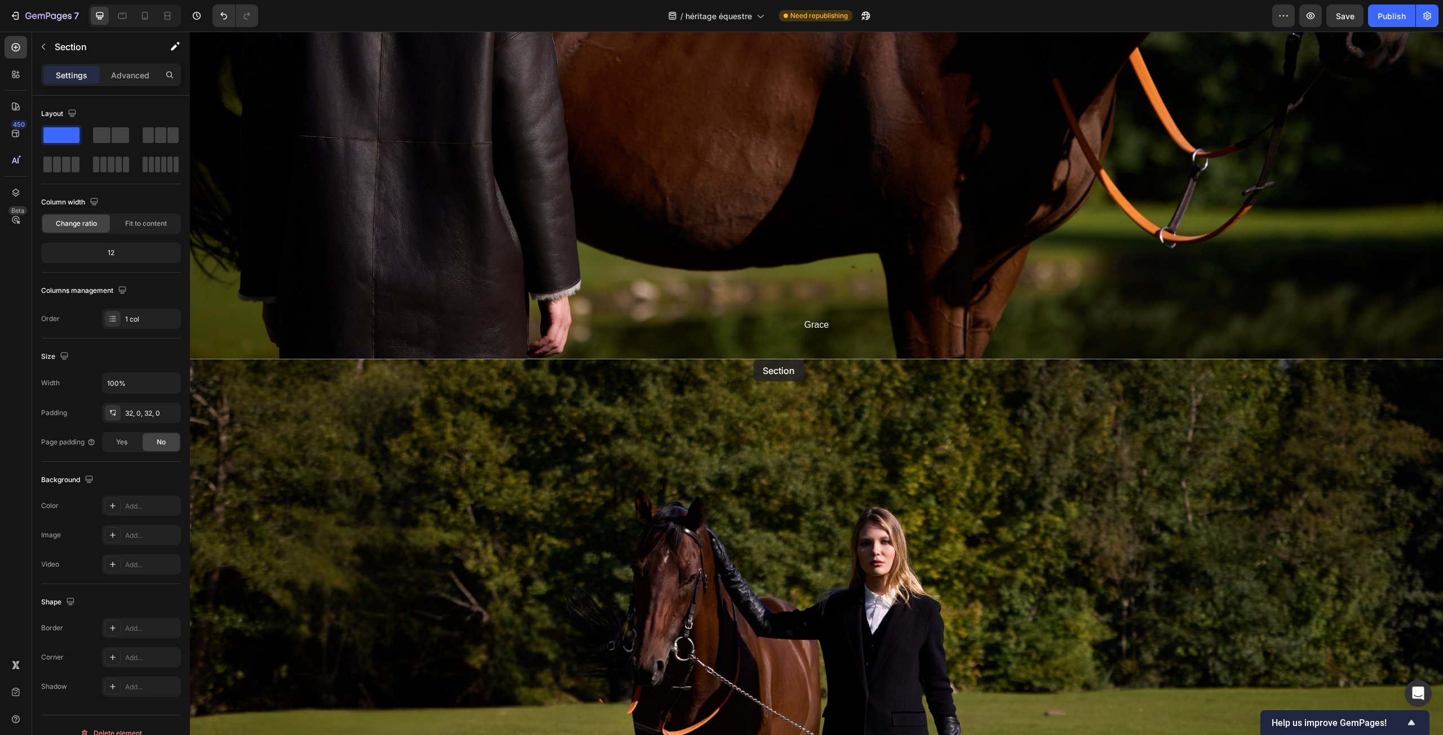
drag, startPoint x: 1213, startPoint y: 156, endPoint x: 754, endPoint y: 360, distance: 502.9
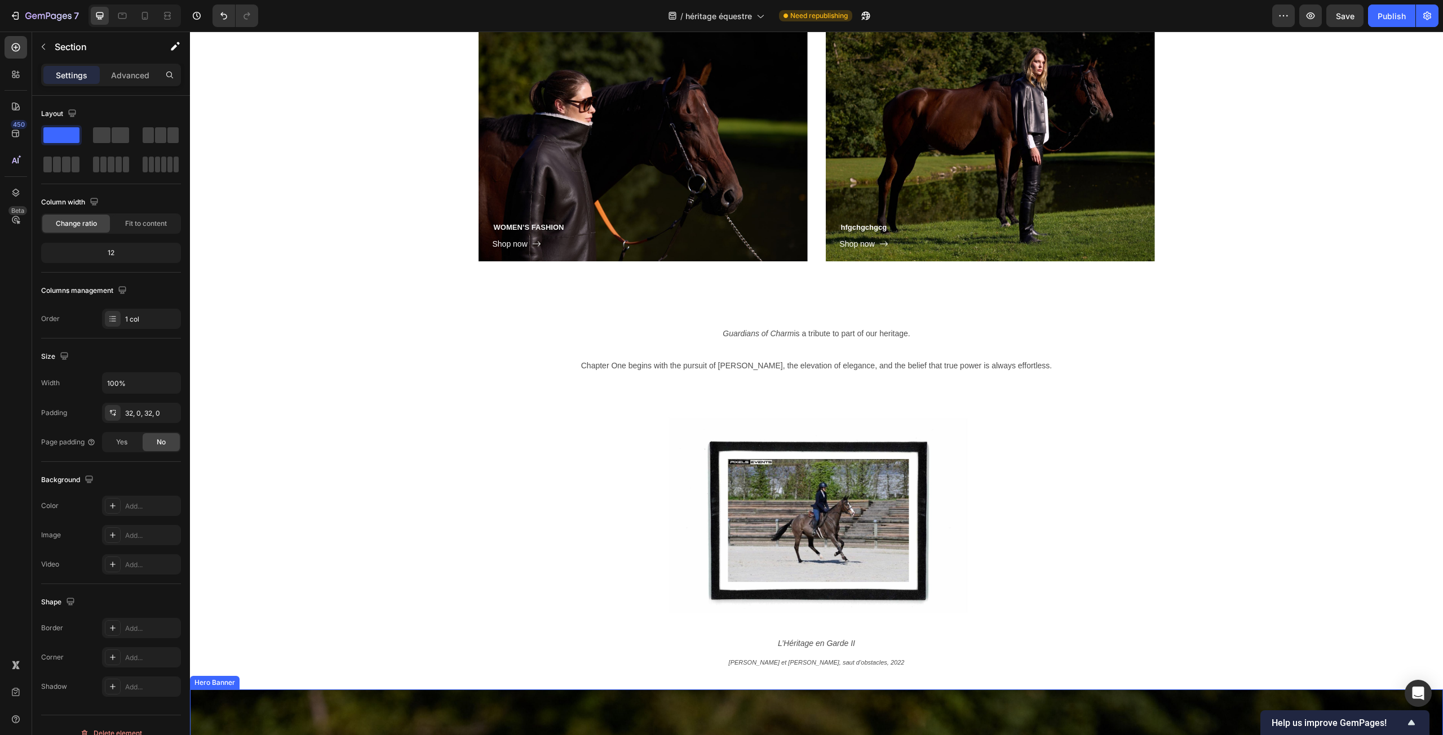
scroll to position [3552, 0]
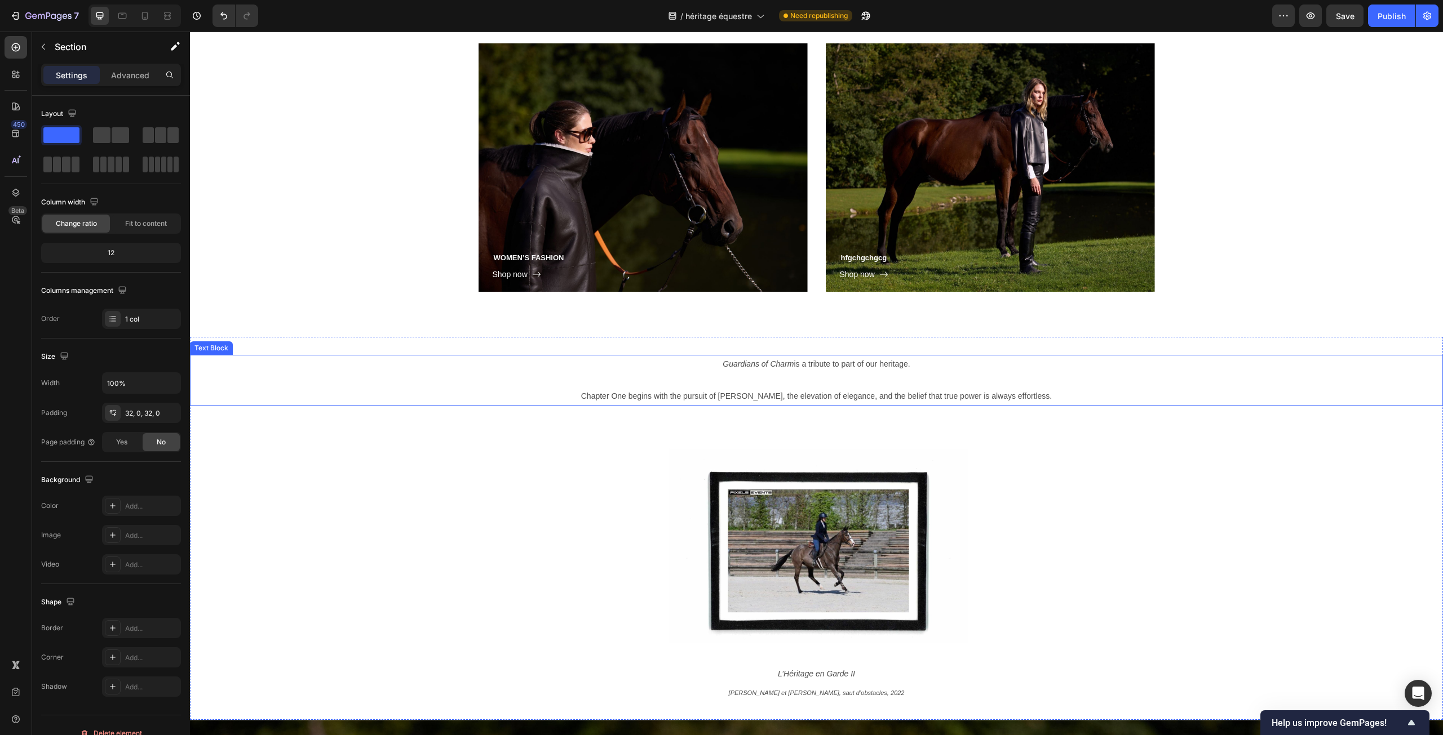
click at [1352, 368] on div "Guardians of Charm is a tribute to part of our heritage. Chapter One begins wit…" at bounding box center [816, 380] width 1253 height 51
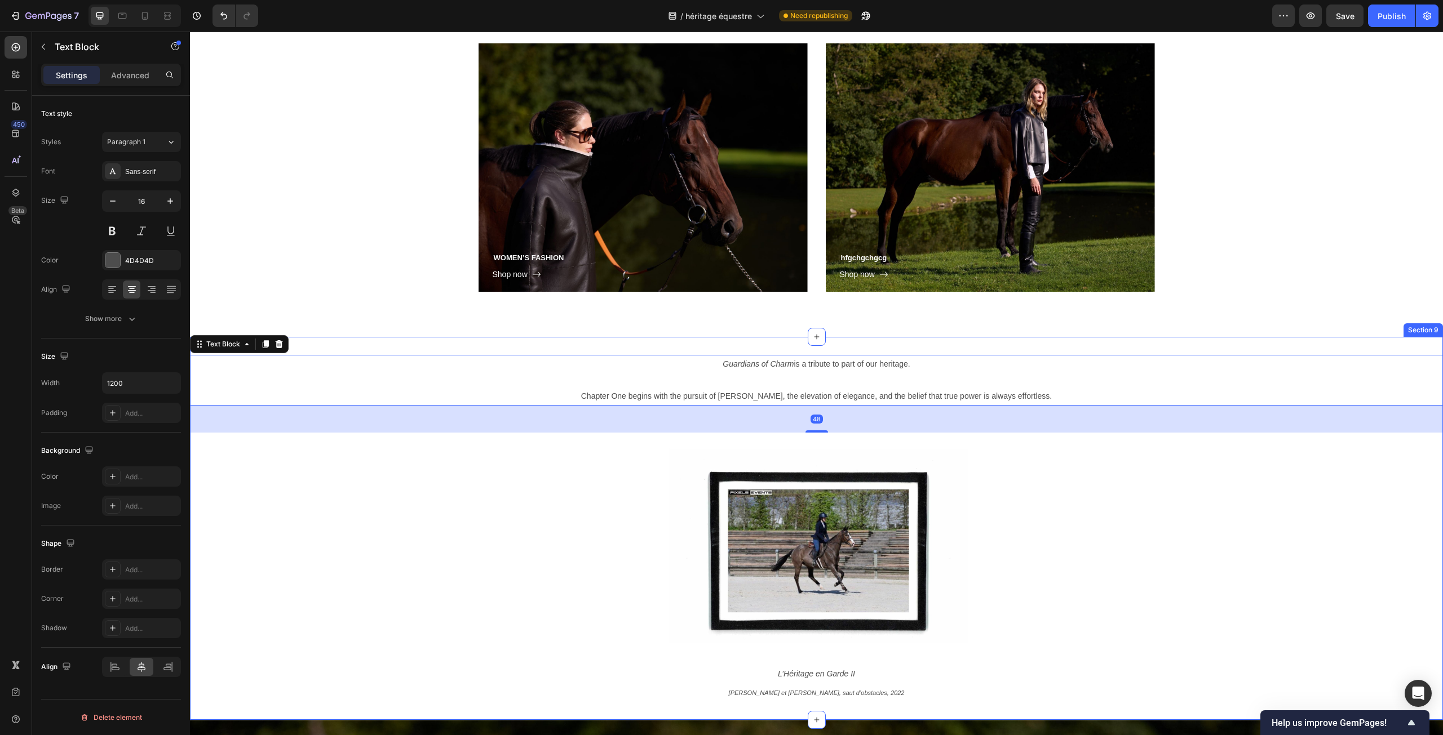
click at [1399, 512] on div "Guardians of Charm is a tribute to part of our heritage. Chapter One begins wit…" at bounding box center [816, 529] width 1253 height 348
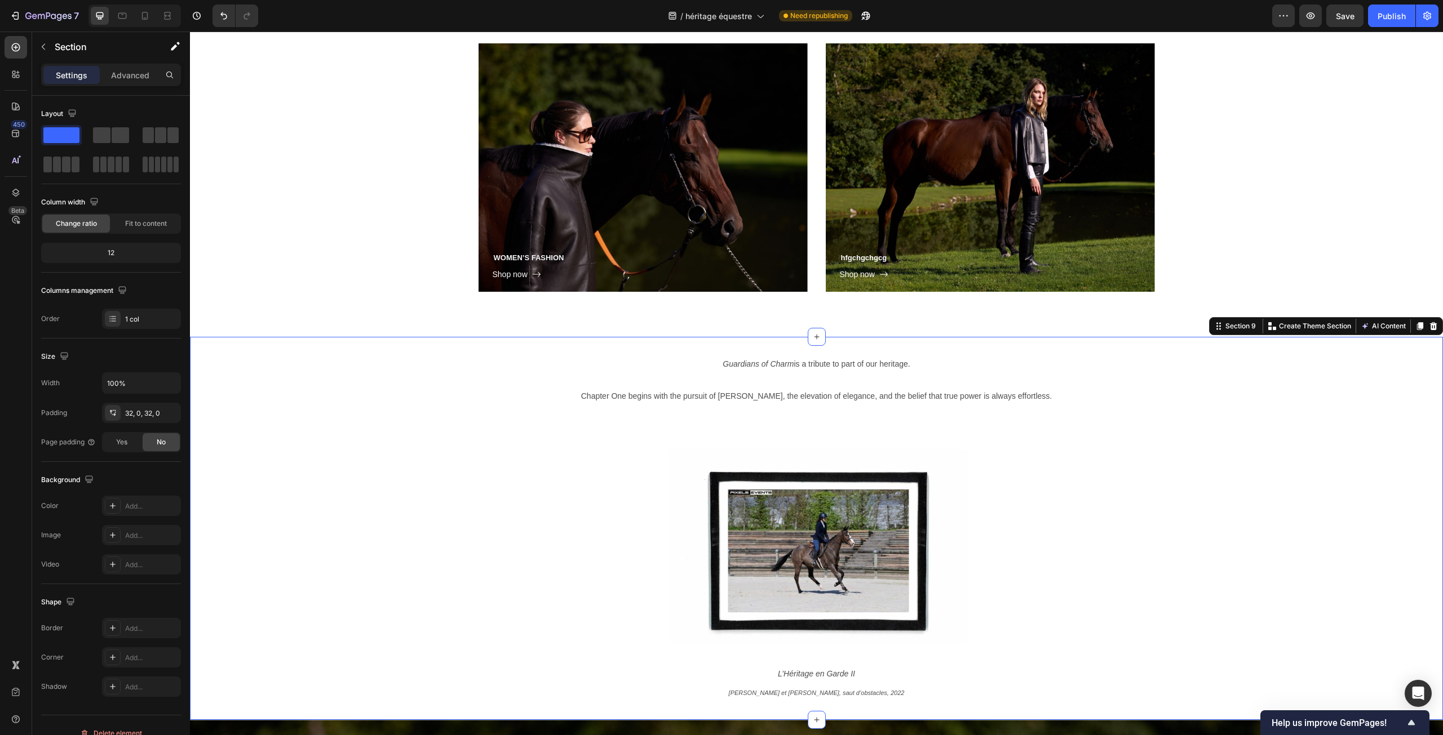
click at [1425, 344] on div "Guardians of Charm is a tribute to part of our heritage. Chapter One begins wit…" at bounding box center [816, 529] width 1253 height 384
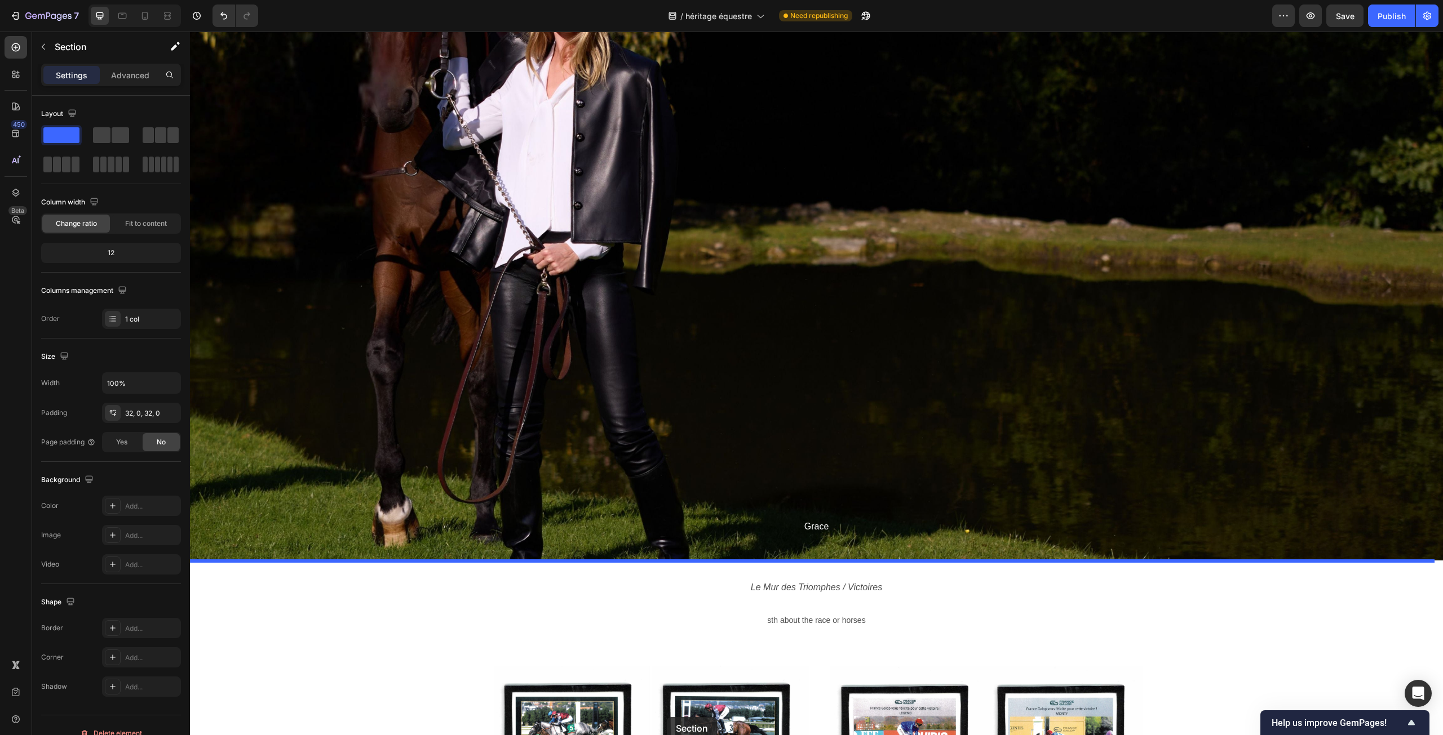
scroll to position [6584, 0]
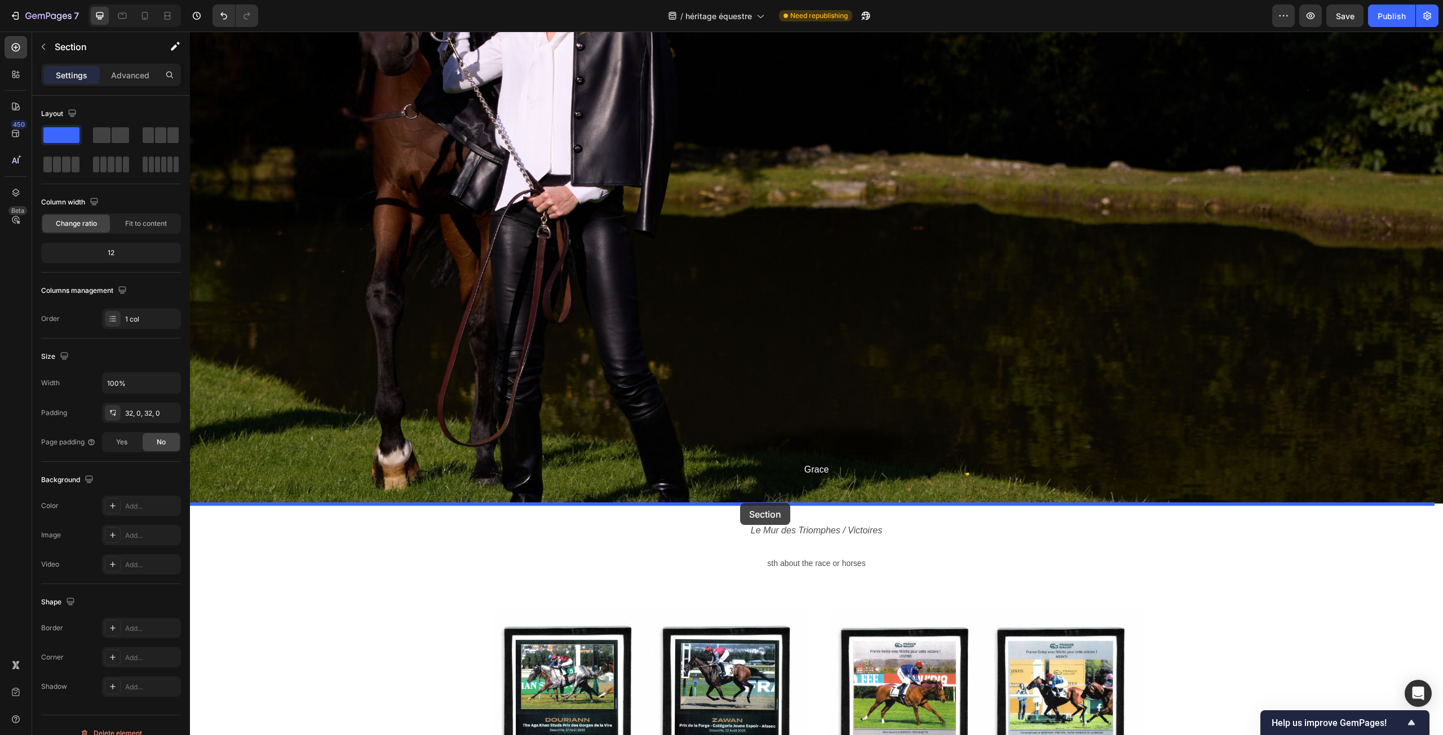
drag, startPoint x: 1216, startPoint y: 326, endPoint x: 740, endPoint y: 503, distance: 507.5
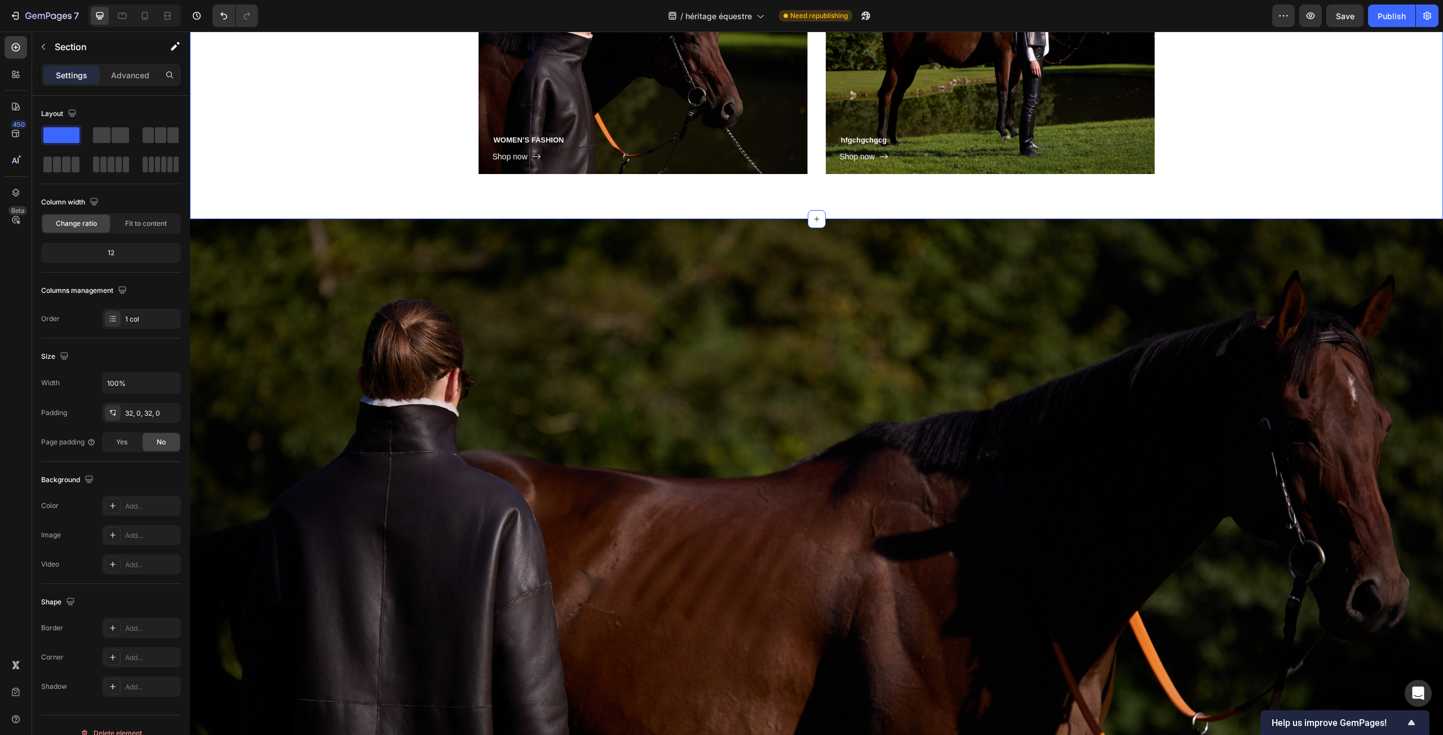
scroll to position [3834, 0]
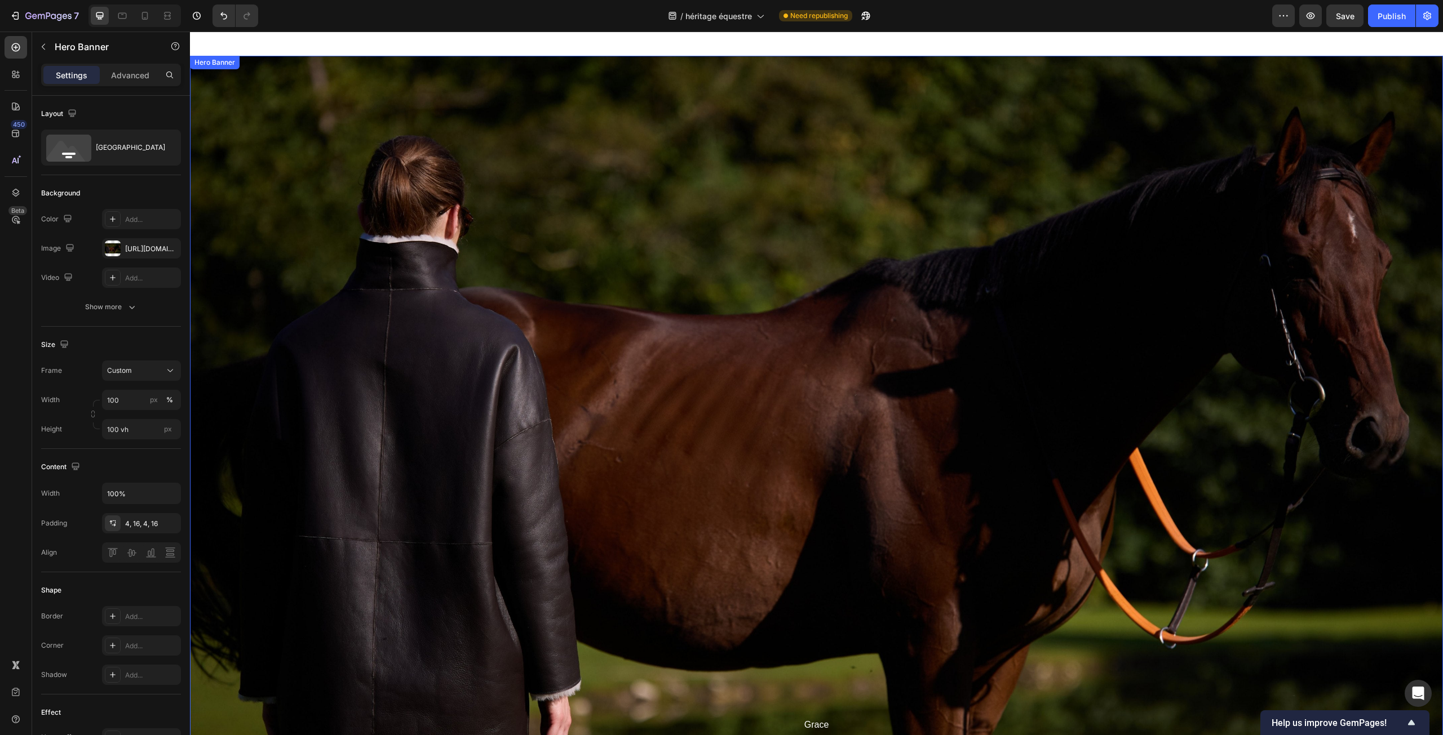
click at [509, 411] on div "Overlay" at bounding box center [816, 408] width 1253 height 704
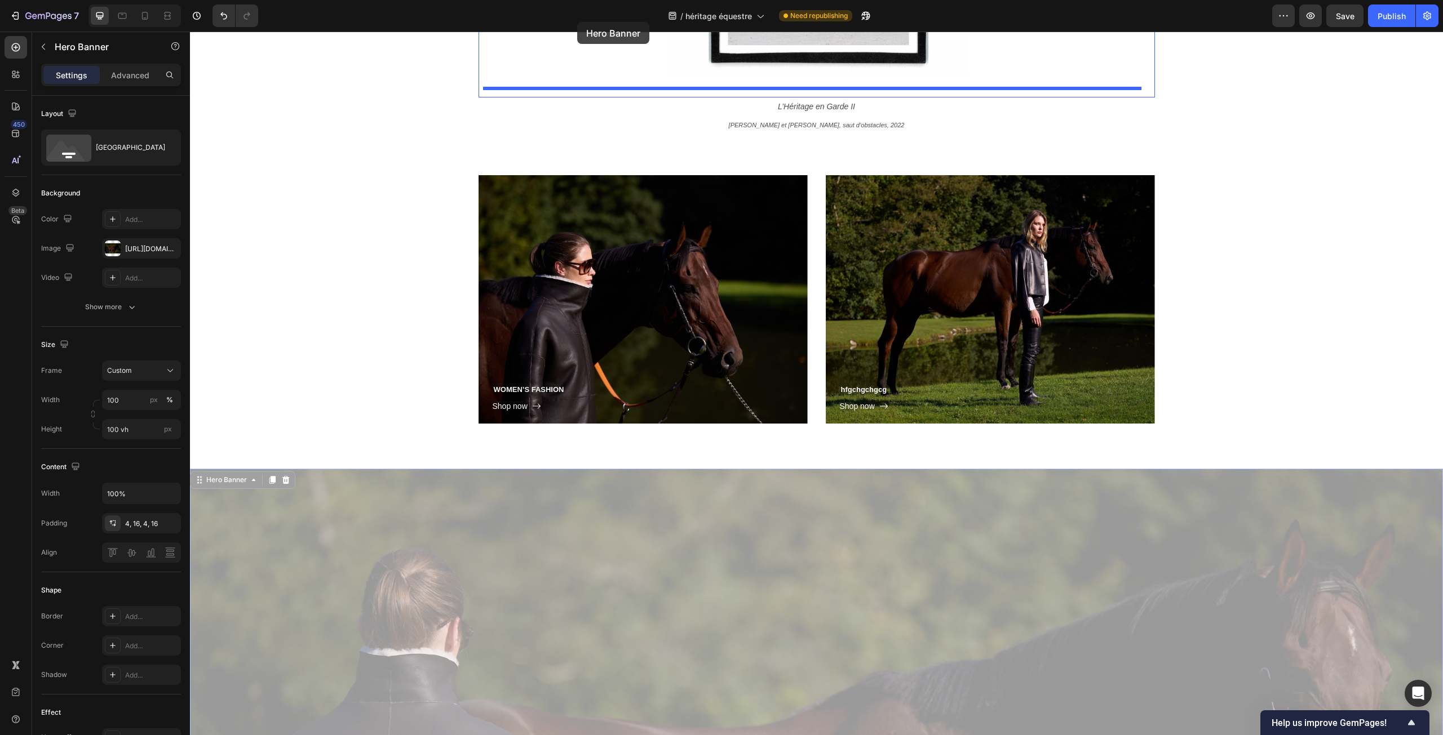
scroll to position [3294, 0]
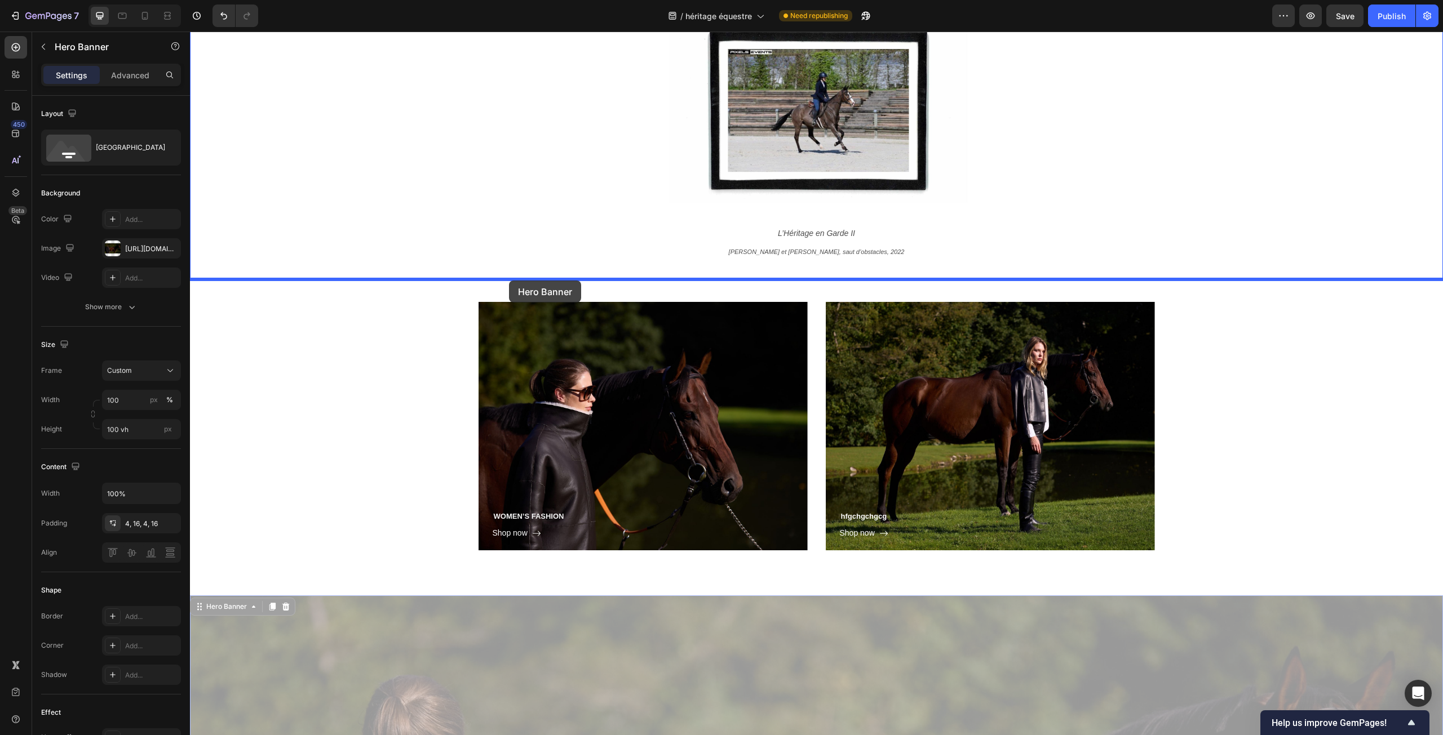
drag, startPoint x: 204, startPoint y: 352, endPoint x: 509, endPoint y: 281, distance: 313.2
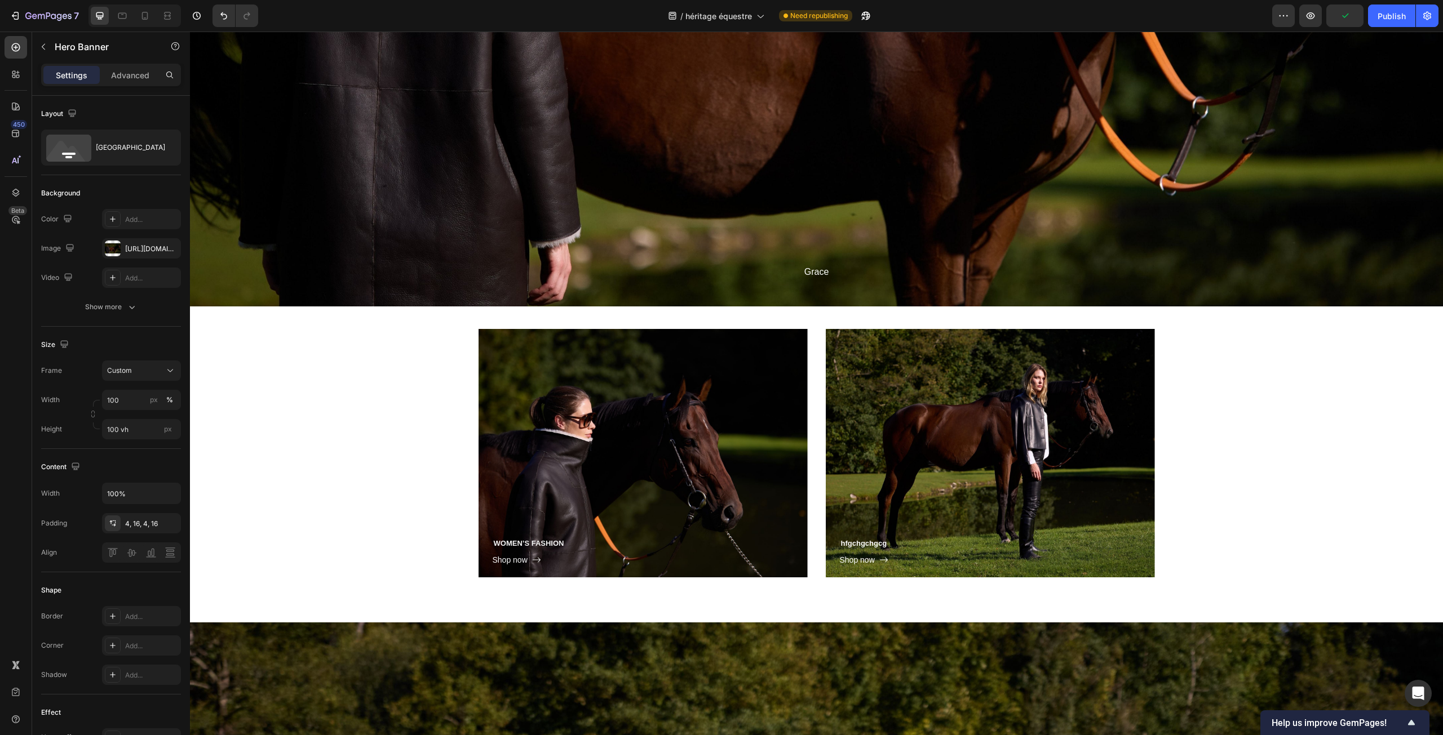
scroll to position [3914, 0]
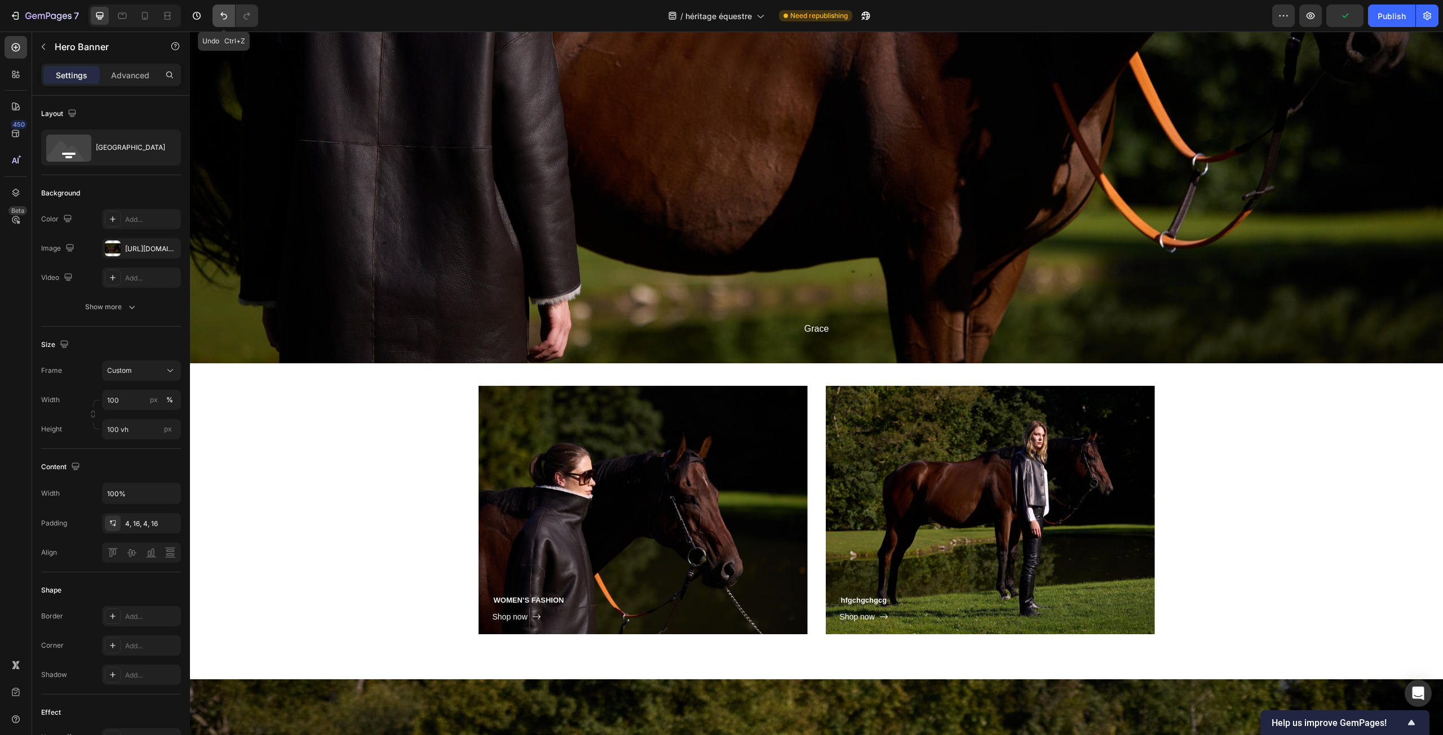
click at [218, 15] on button "Undo/Redo" at bounding box center [223, 16] width 23 height 23
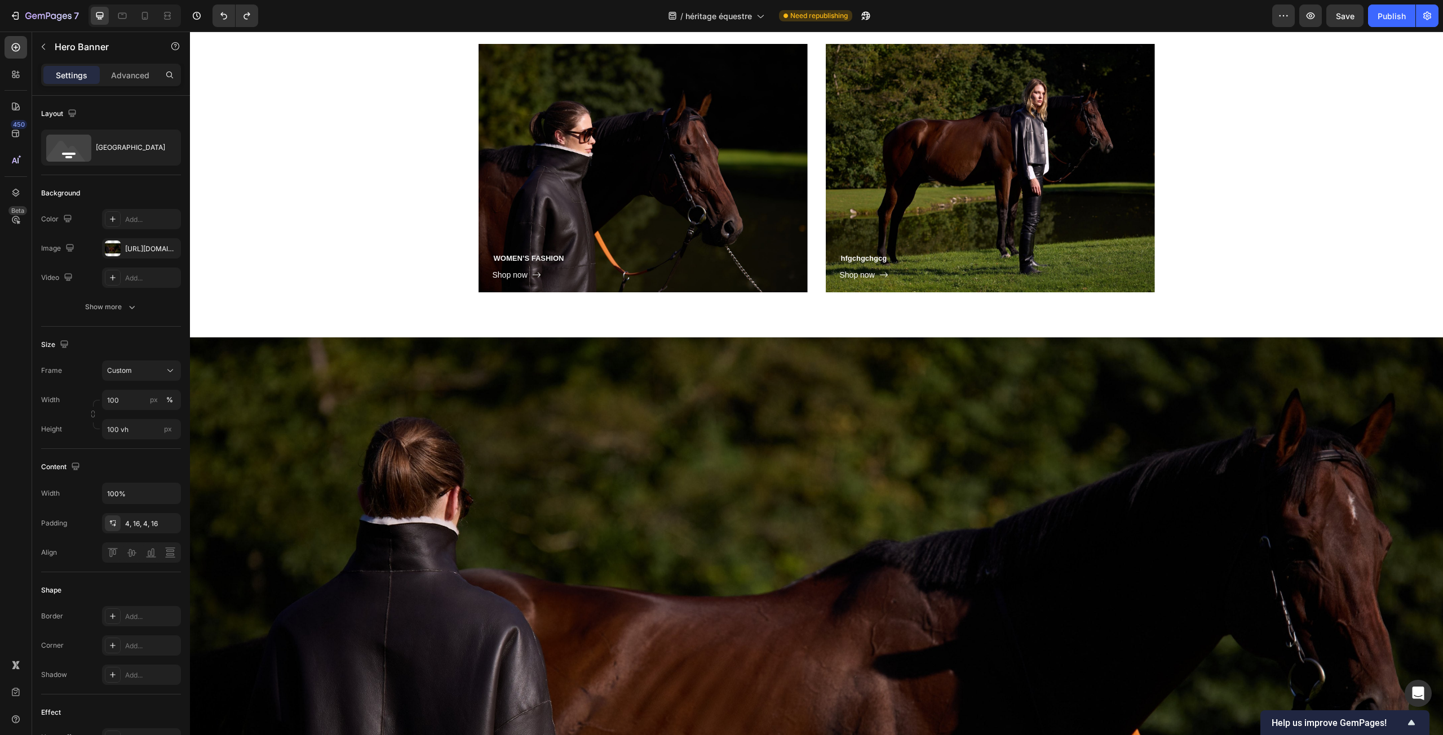
scroll to position [3548, 0]
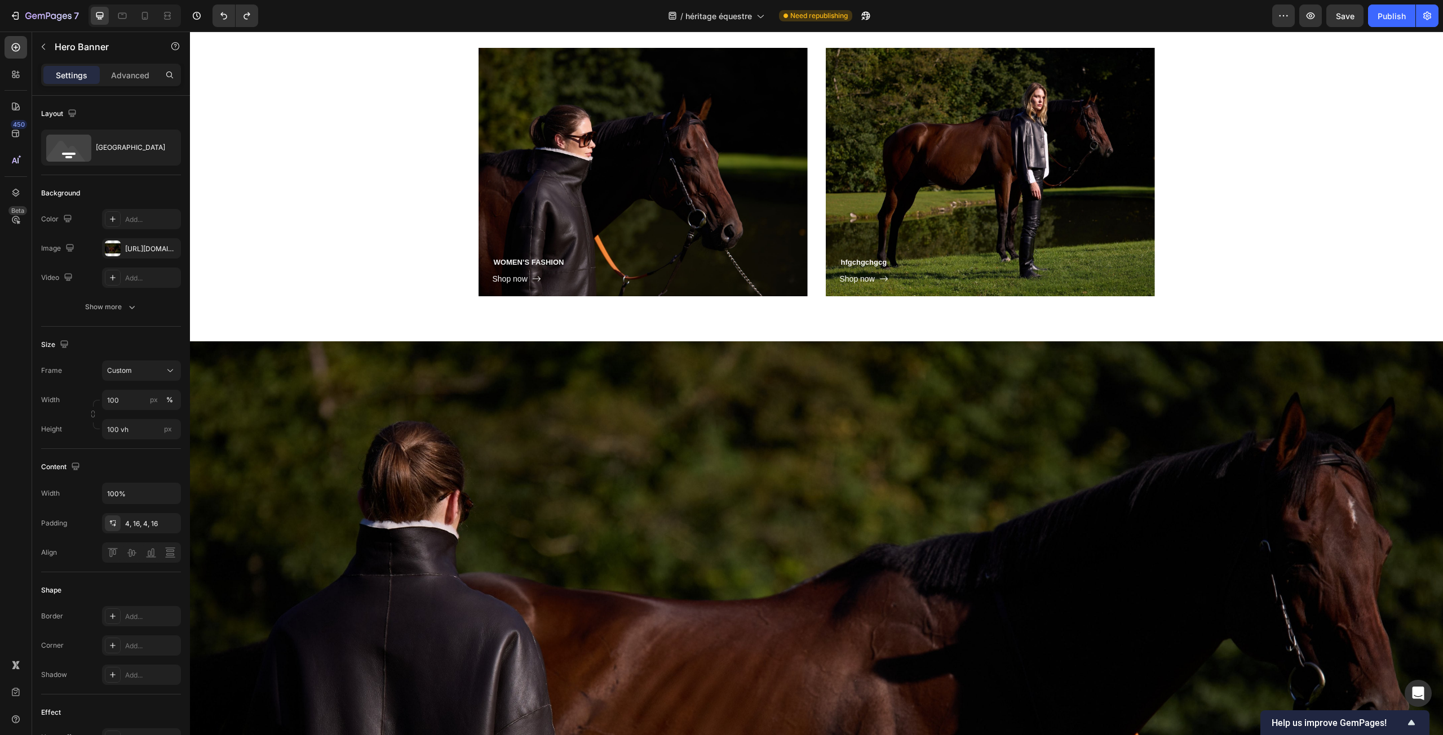
click at [648, 506] on div "Overlay" at bounding box center [816, 694] width 1253 height 704
click at [320, 266] on div "WOMEN’S FASHION Heading Shop now Button Row Hero Banner hfgchgchgcg Heading Sho…" at bounding box center [816, 172] width 1236 height 249
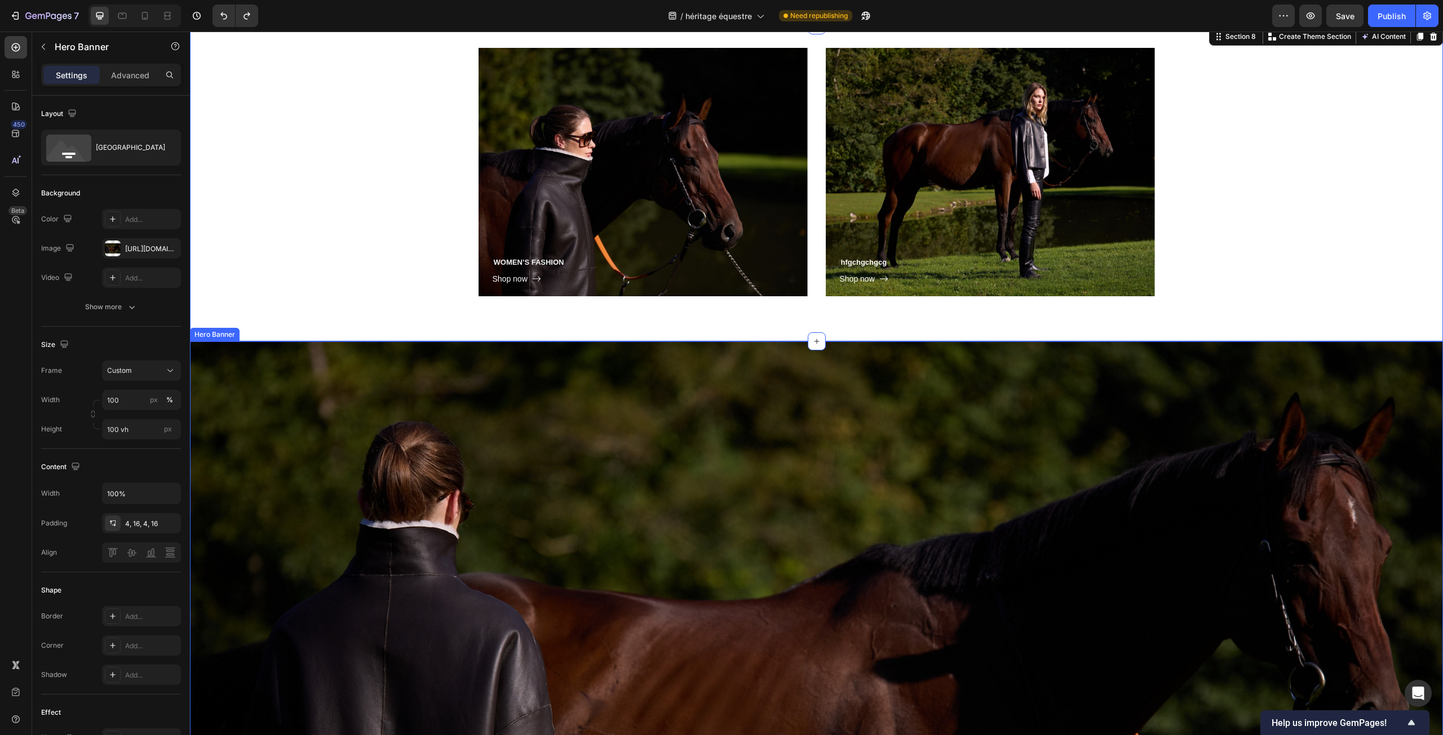
click at [335, 373] on div "Overlay" at bounding box center [816, 694] width 1253 height 704
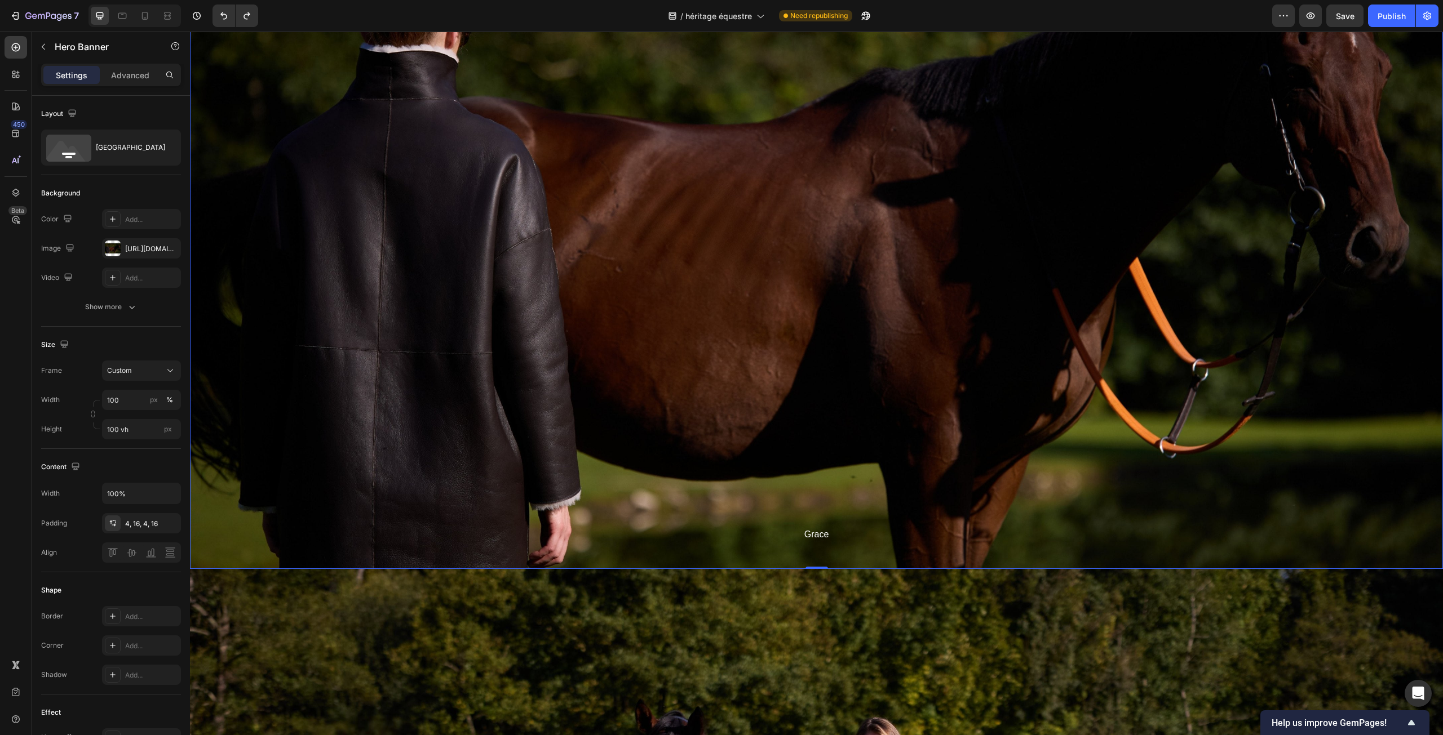
scroll to position [4168, 0]
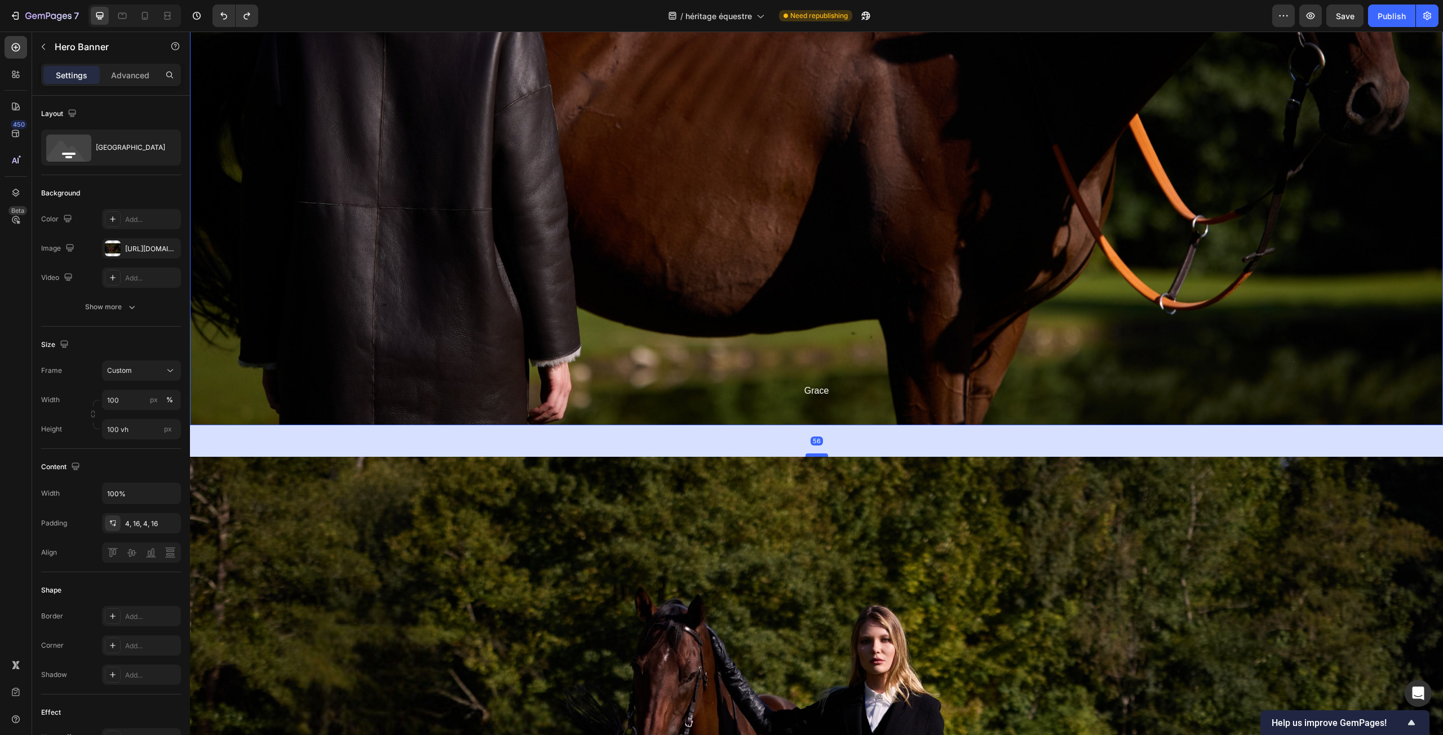
drag, startPoint x: 820, startPoint y: 423, endPoint x: 819, endPoint y: 455, distance: 31.6
click at [819, 455] on div at bounding box center [816, 455] width 23 height 3
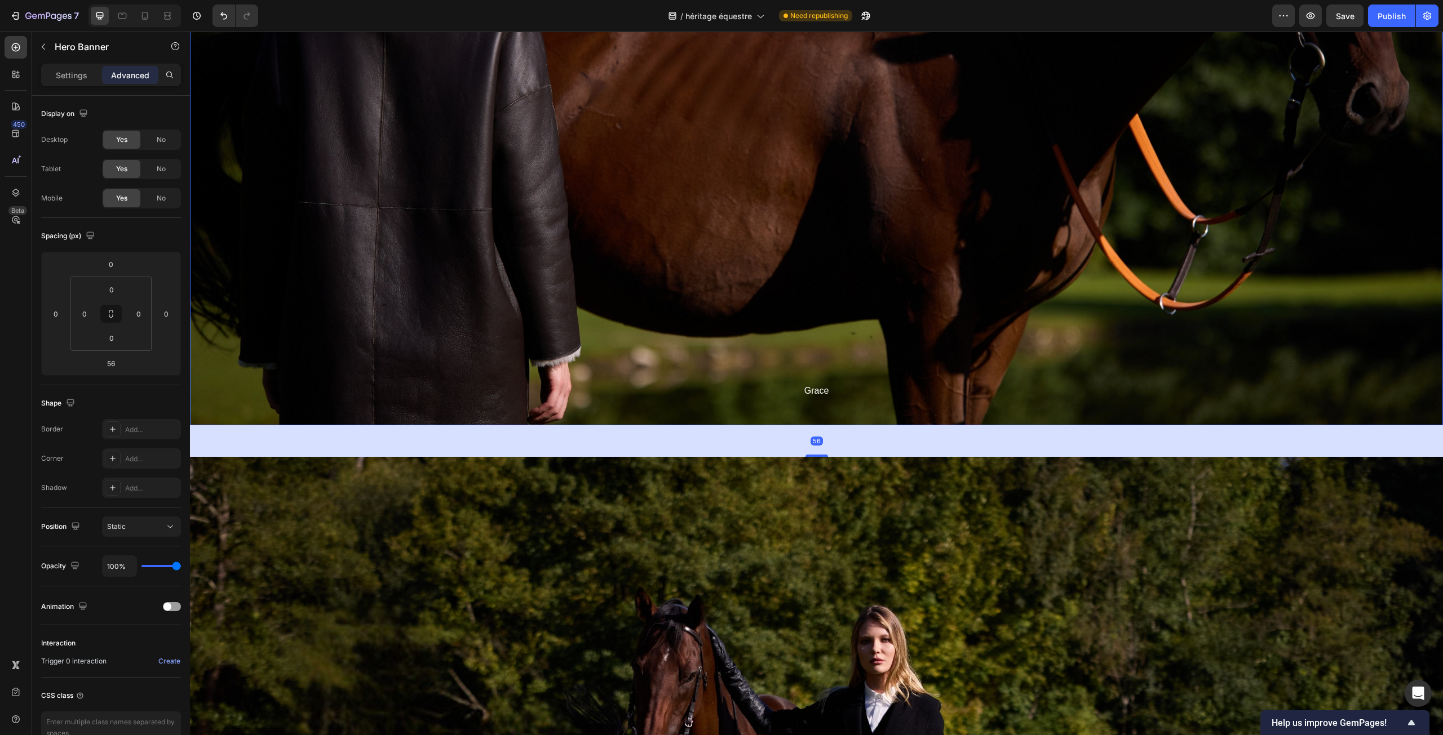
click at [690, 432] on div "56" at bounding box center [816, 442] width 1253 height 32
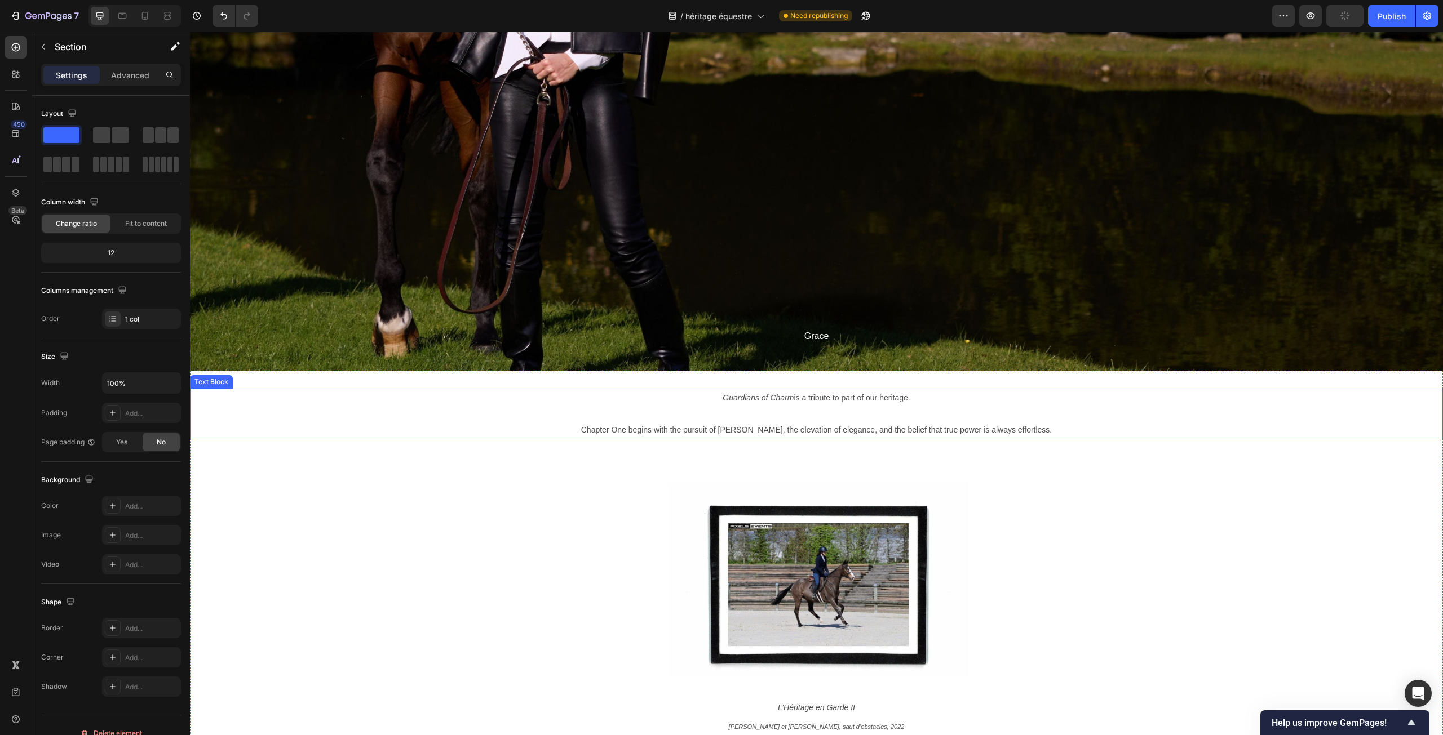
scroll to position [6591, 0]
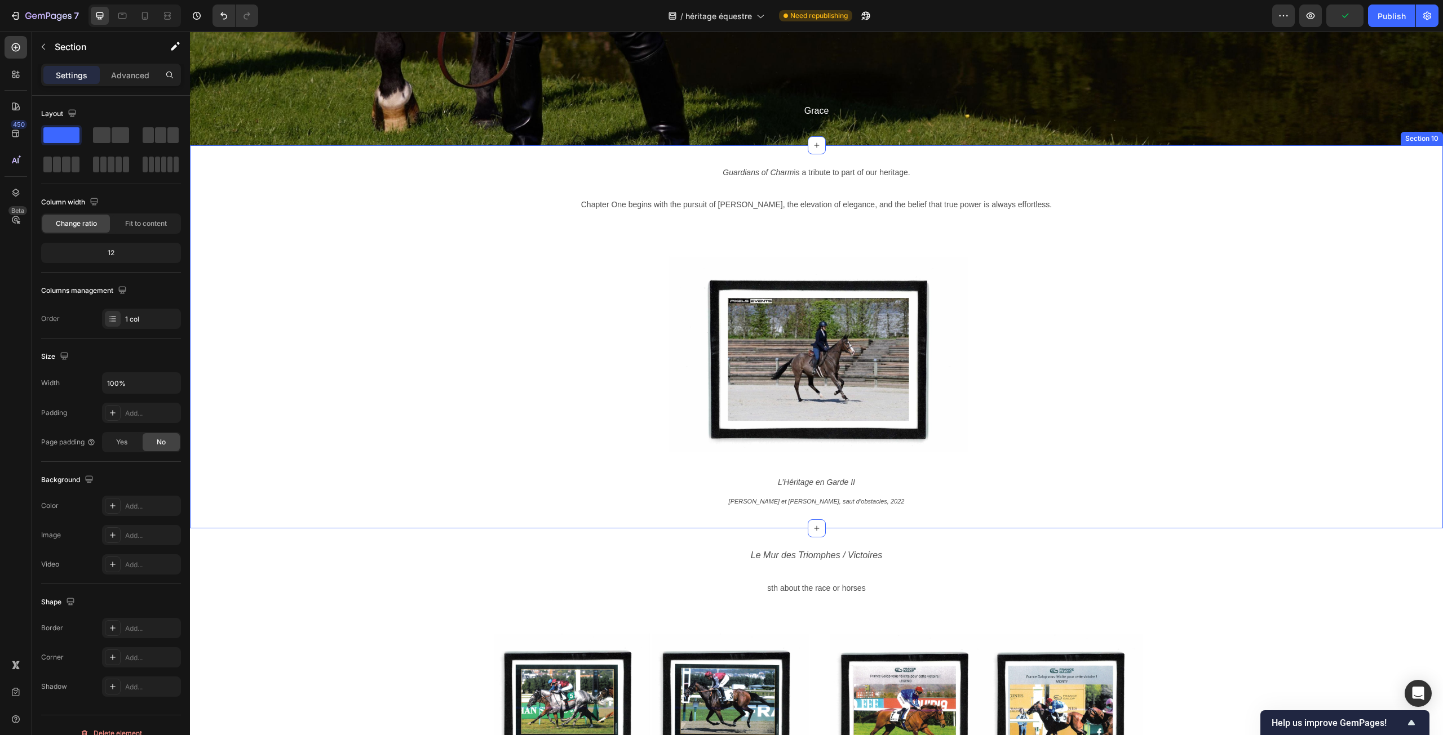
click at [1383, 231] on div "Guardians of Charm is a tribute to part of our heritage. Chapter One begins wit…" at bounding box center [816, 337] width 1253 height 348
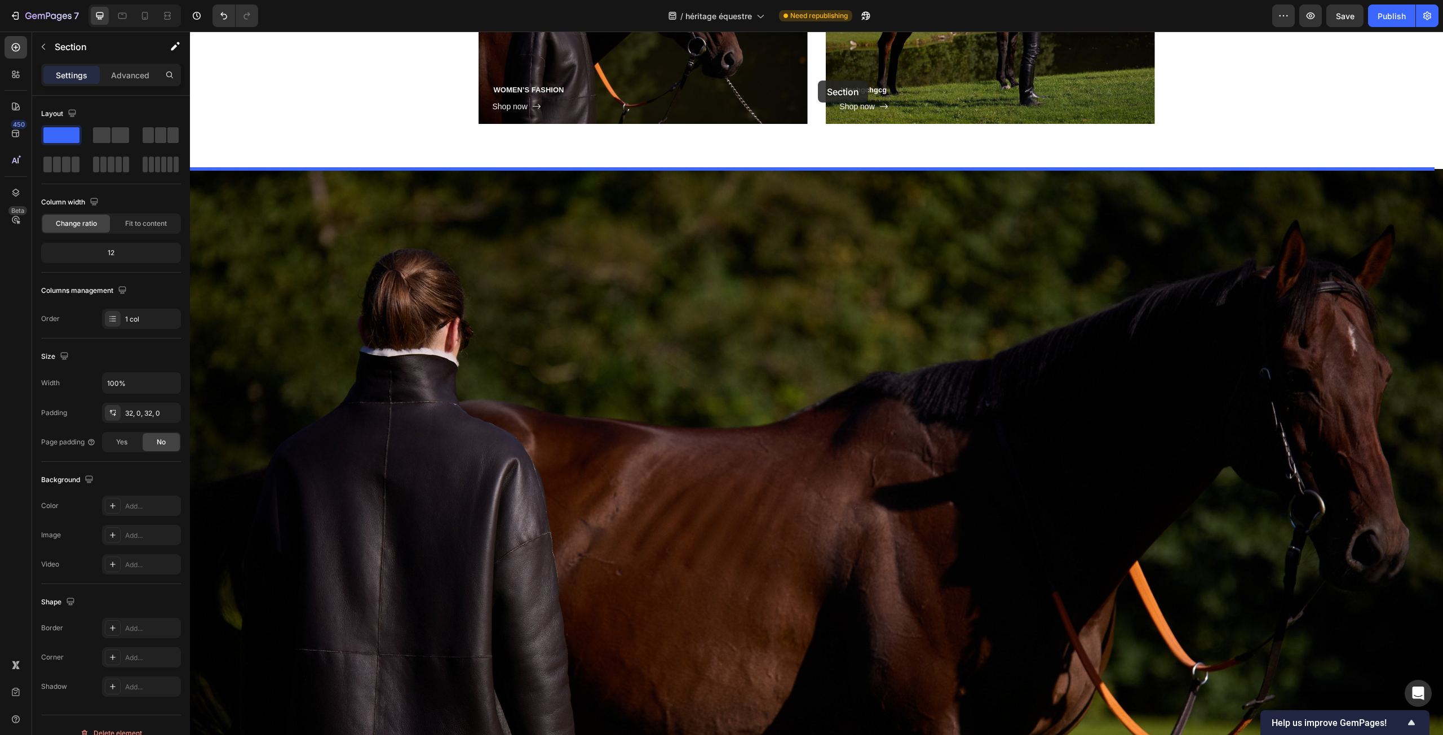
scroll to position [3690, 0]
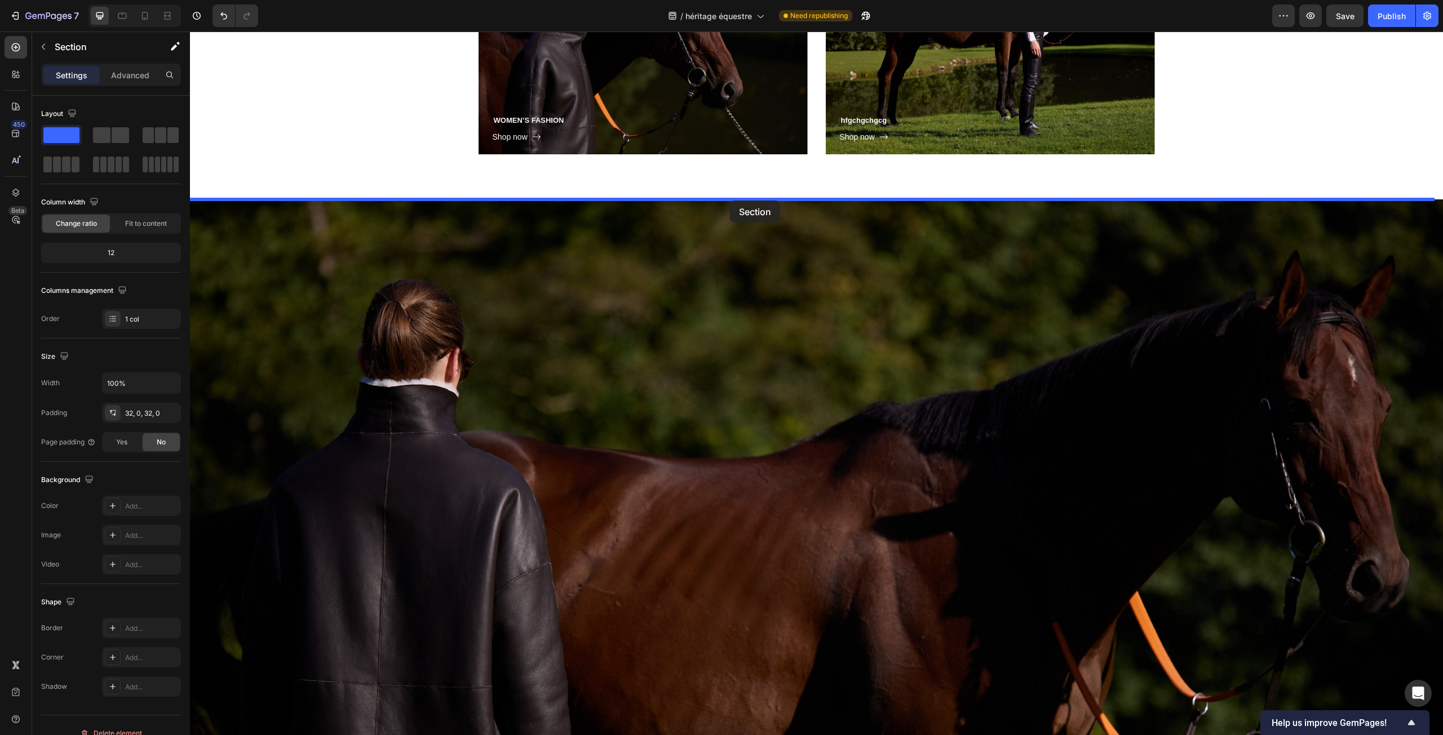
drag, startPoint x: 1209, startPoint y: 136, endPoint x: 730, endPoint y: 201, distance: 483.4
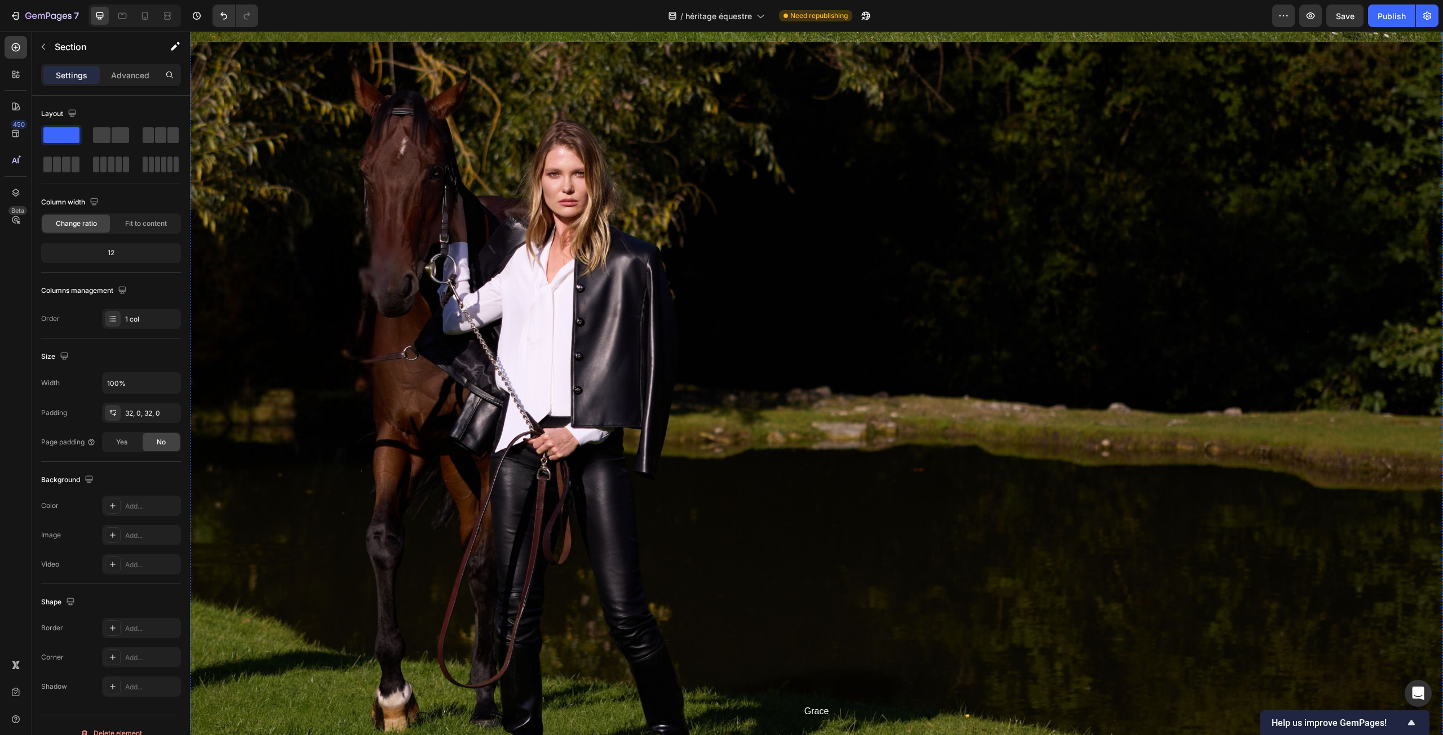
scroll to position [6176, 0]
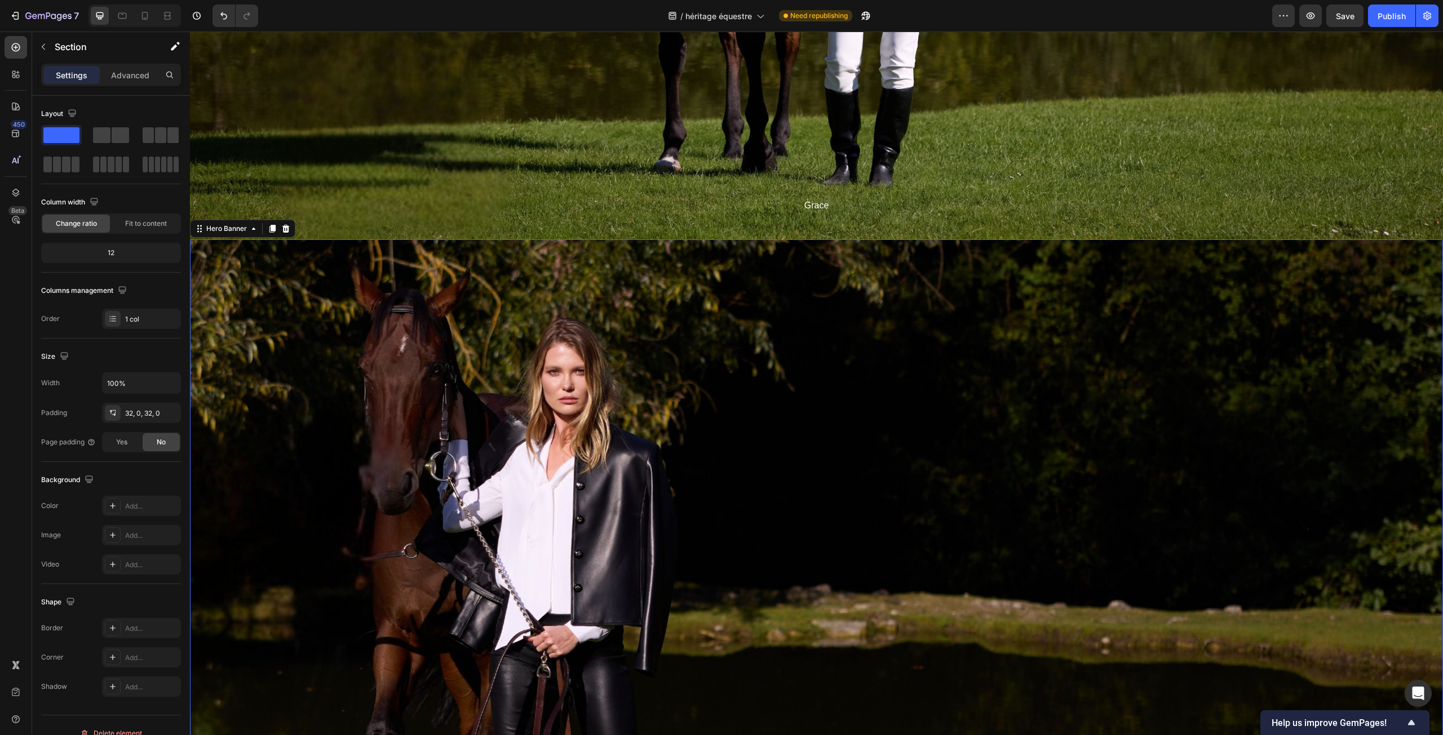
click at [810, 446] on div "Overlay" at bounding box center [816, 592] width 1253 height 704
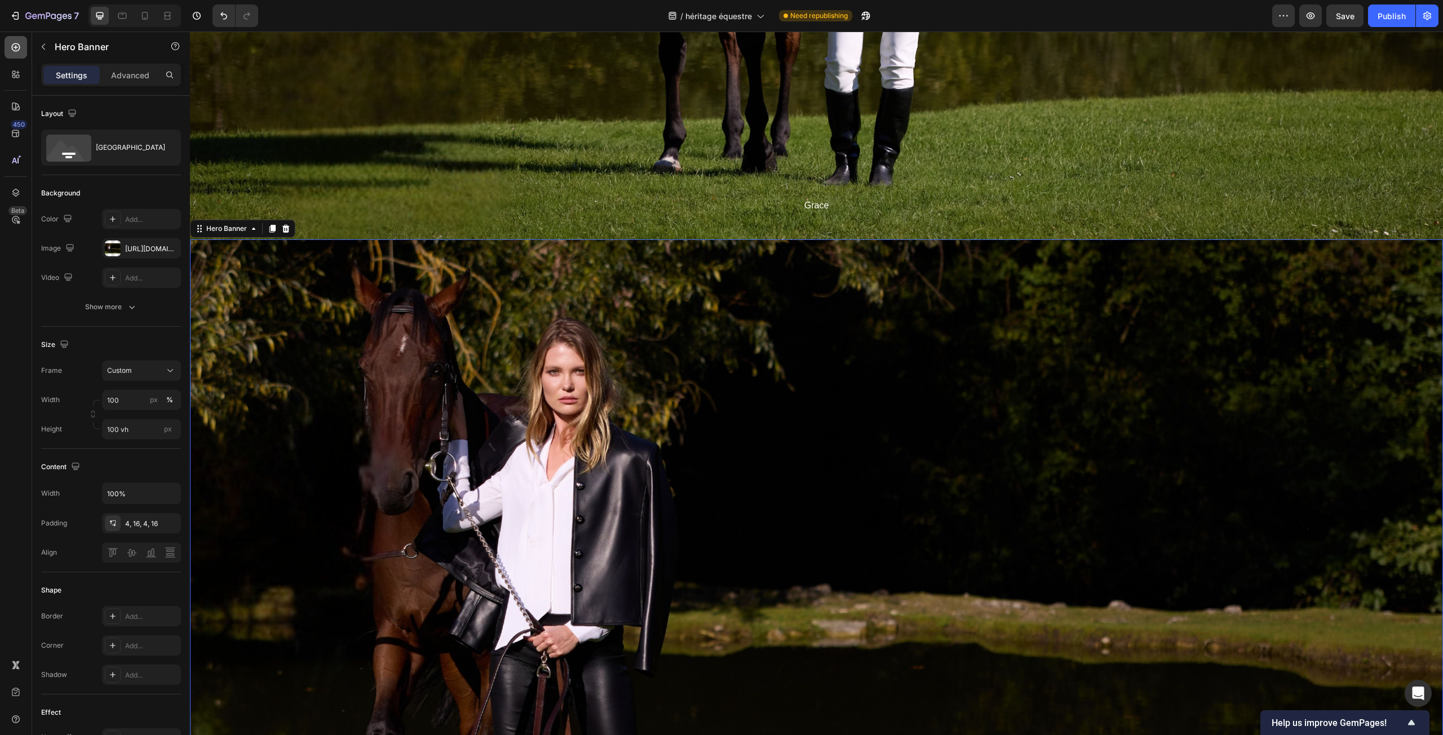
click at [17, 47] on icon at bounding box center [15, 47] width 11 height 11
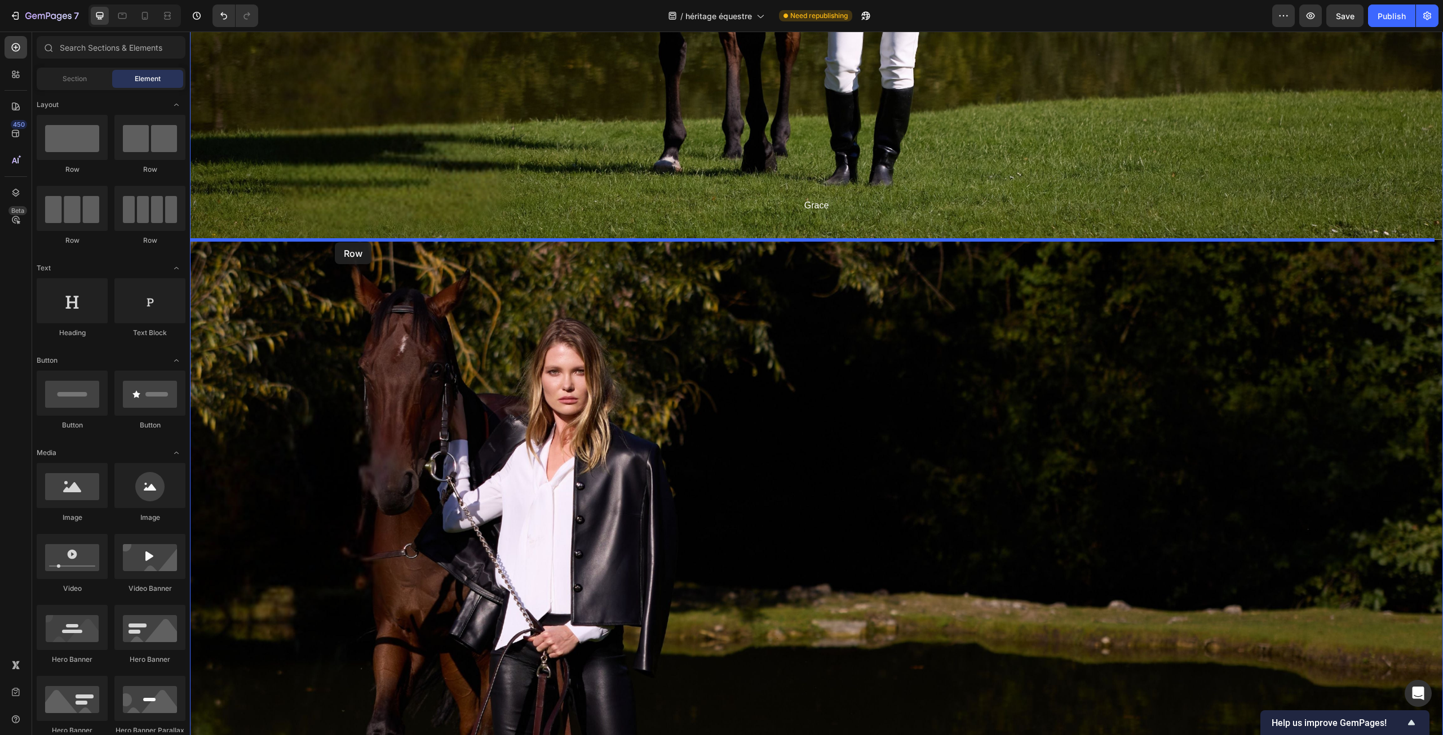
drag, startPoint x: 259, startPoint y: 171, endPoint x: 335, endPoint y: 242, distance: 104.1
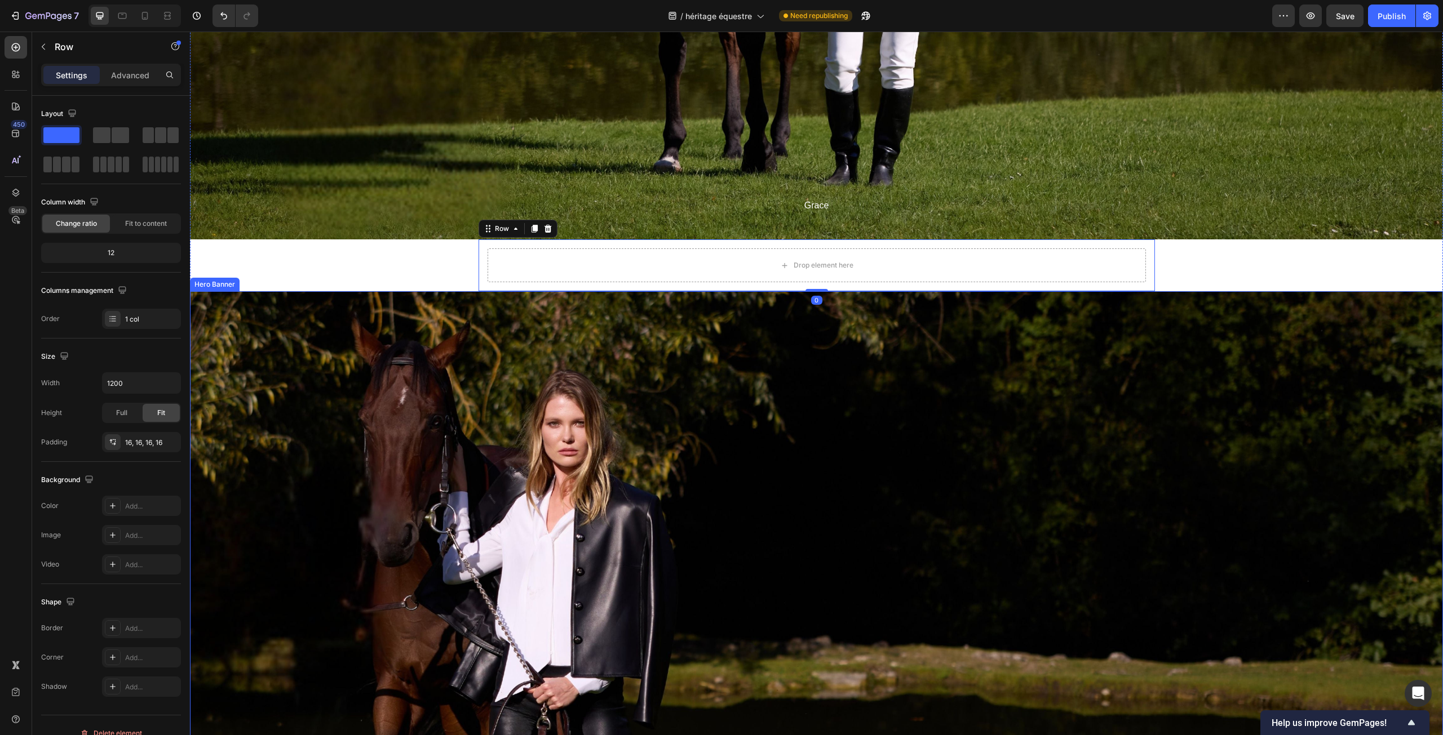
drag, startPoint x: 335, startPoint y: 380, endPoint x: 232, endPoint y: 345, distance: 109.1
click at [333, 382] on div "Overlay" at bounding box center [816, 643] width 1253 height 704
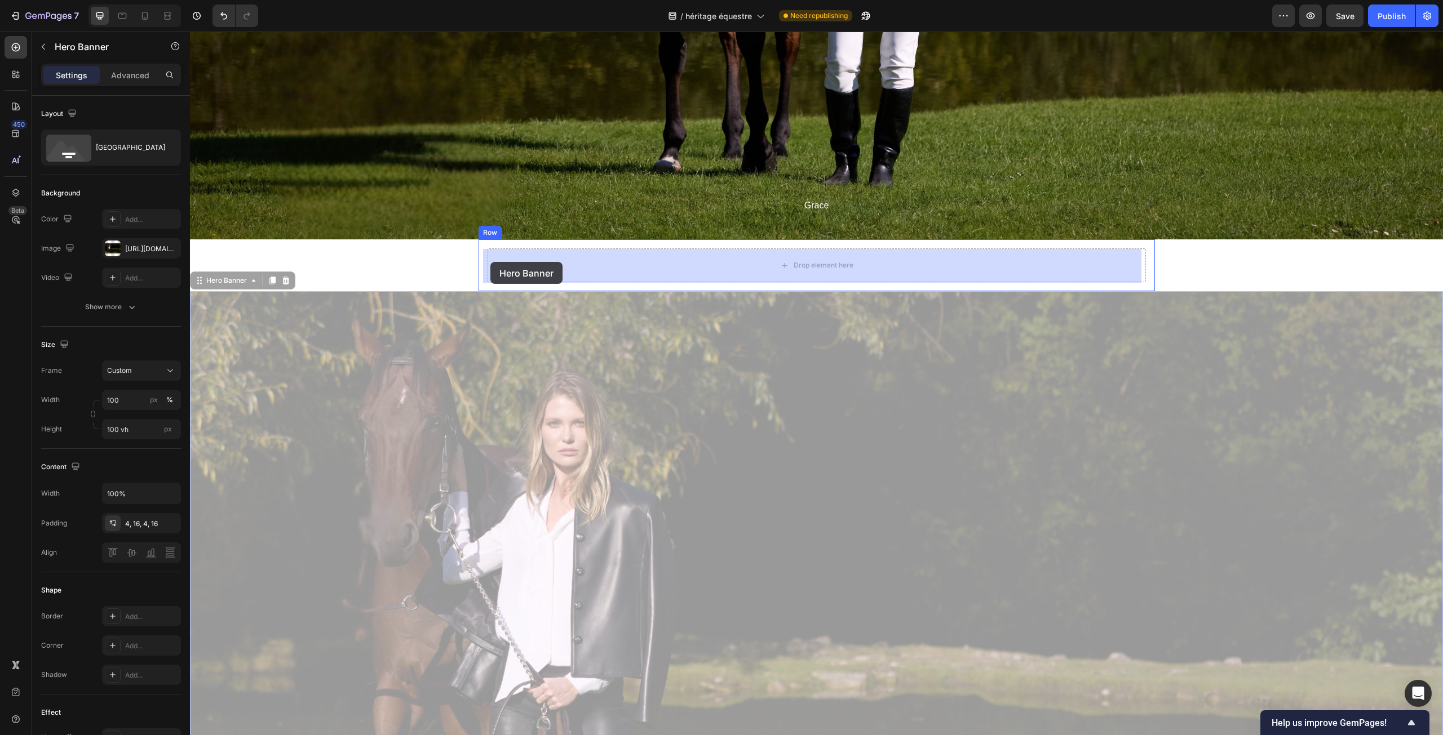
drag, startPoint x: 202, startPoint y: 283, endPoint x: 481, endPoint y: 265, distance: 279.6
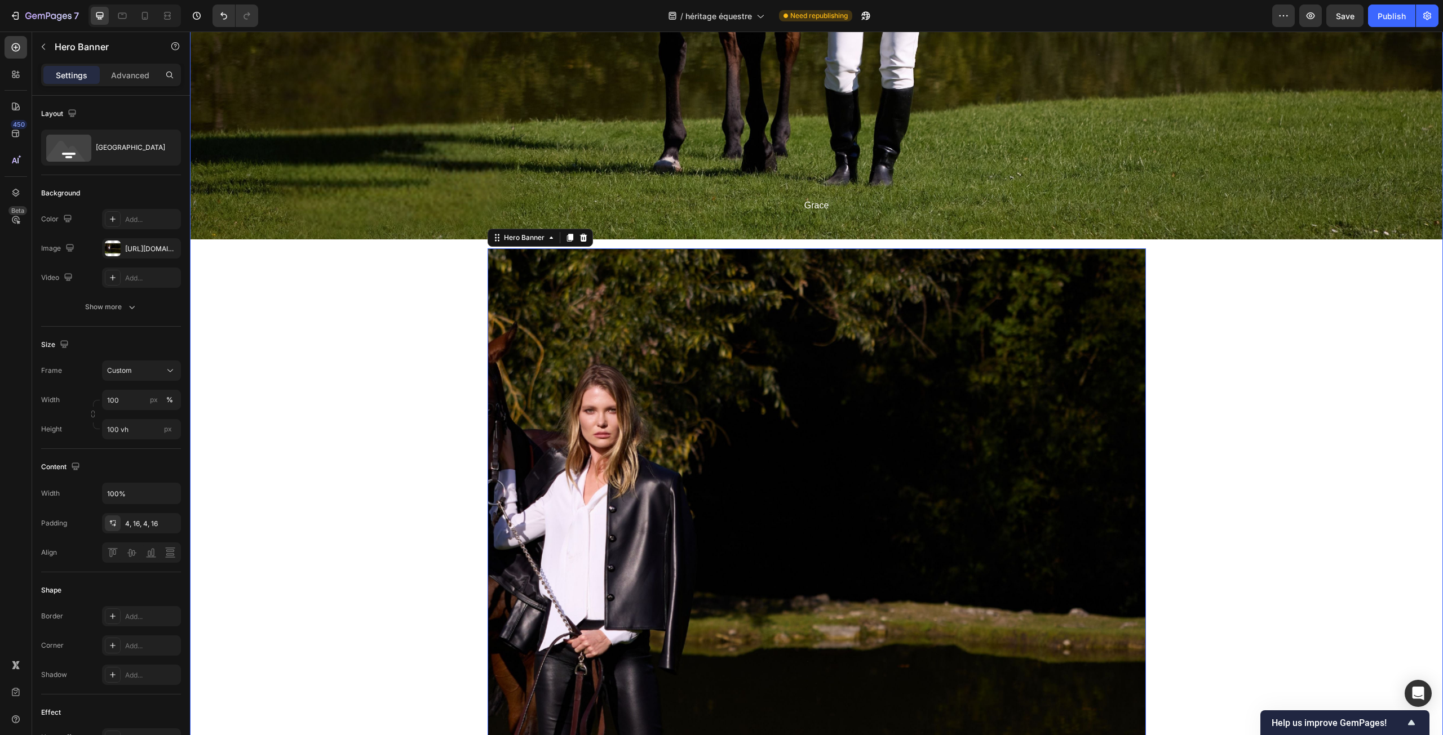
click at [547, 339] on div "Overlay" at bounding box center [817, 601] width 658 height 704
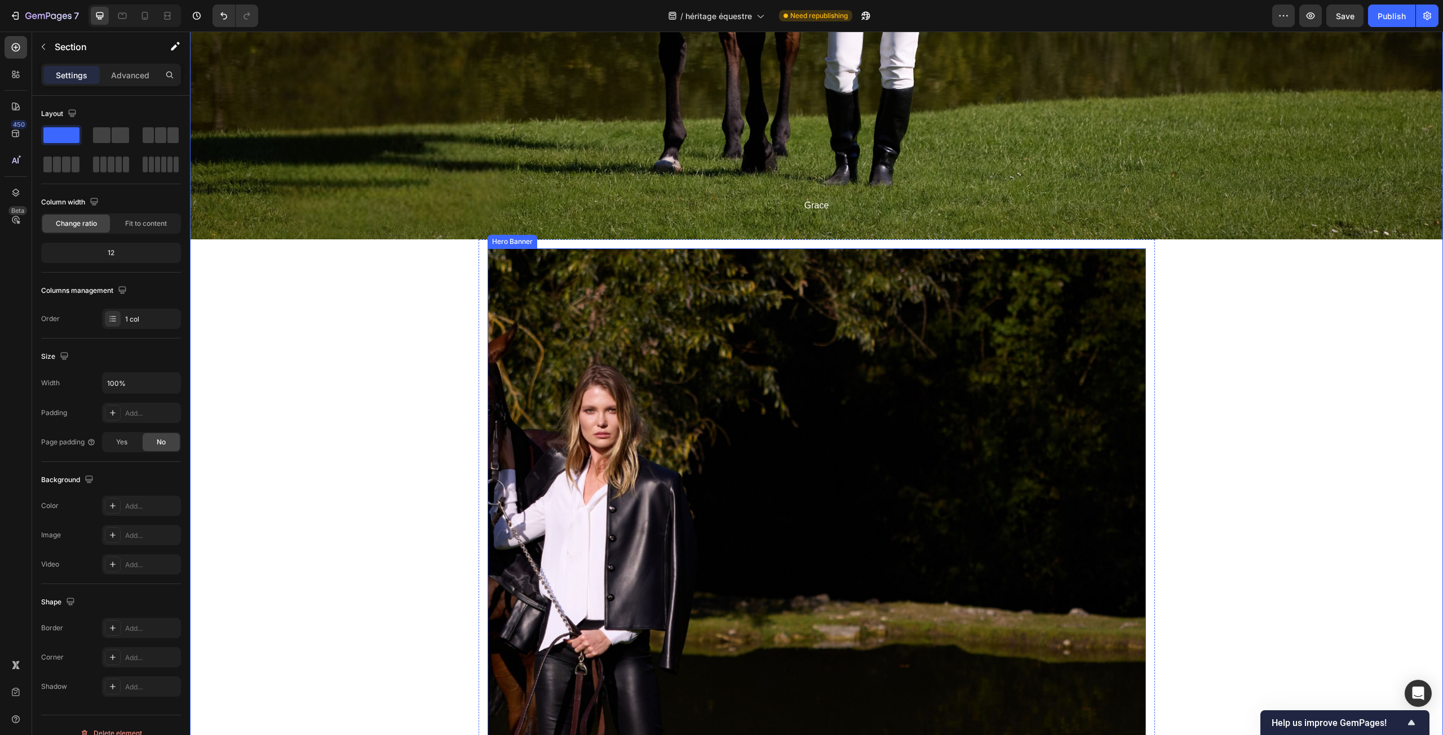
click at [488, 298] on div "Overlay" at bounding box center [817, 601] width 658 height 704
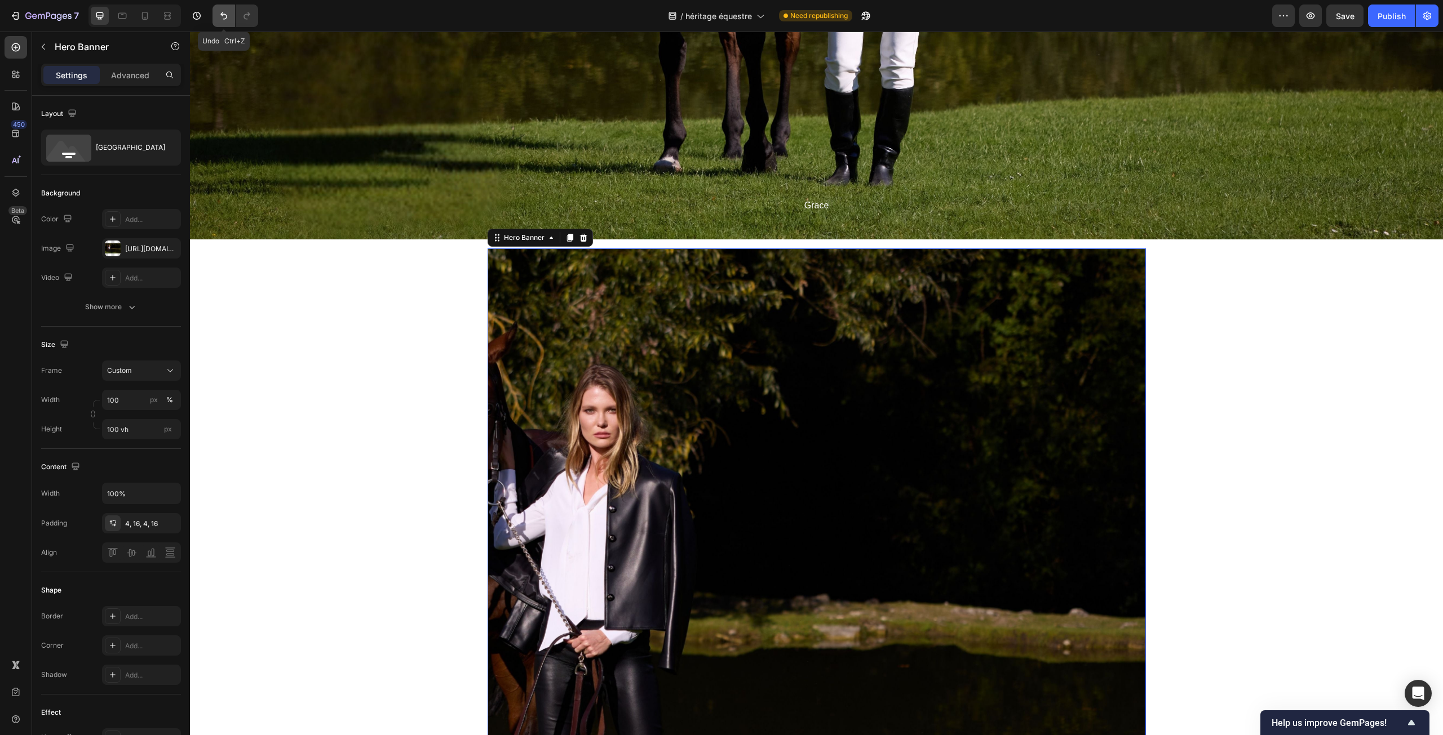
click at [221, 16] on icon "Undo/Redo" at bounding box center [223, 15] width 11 height 11
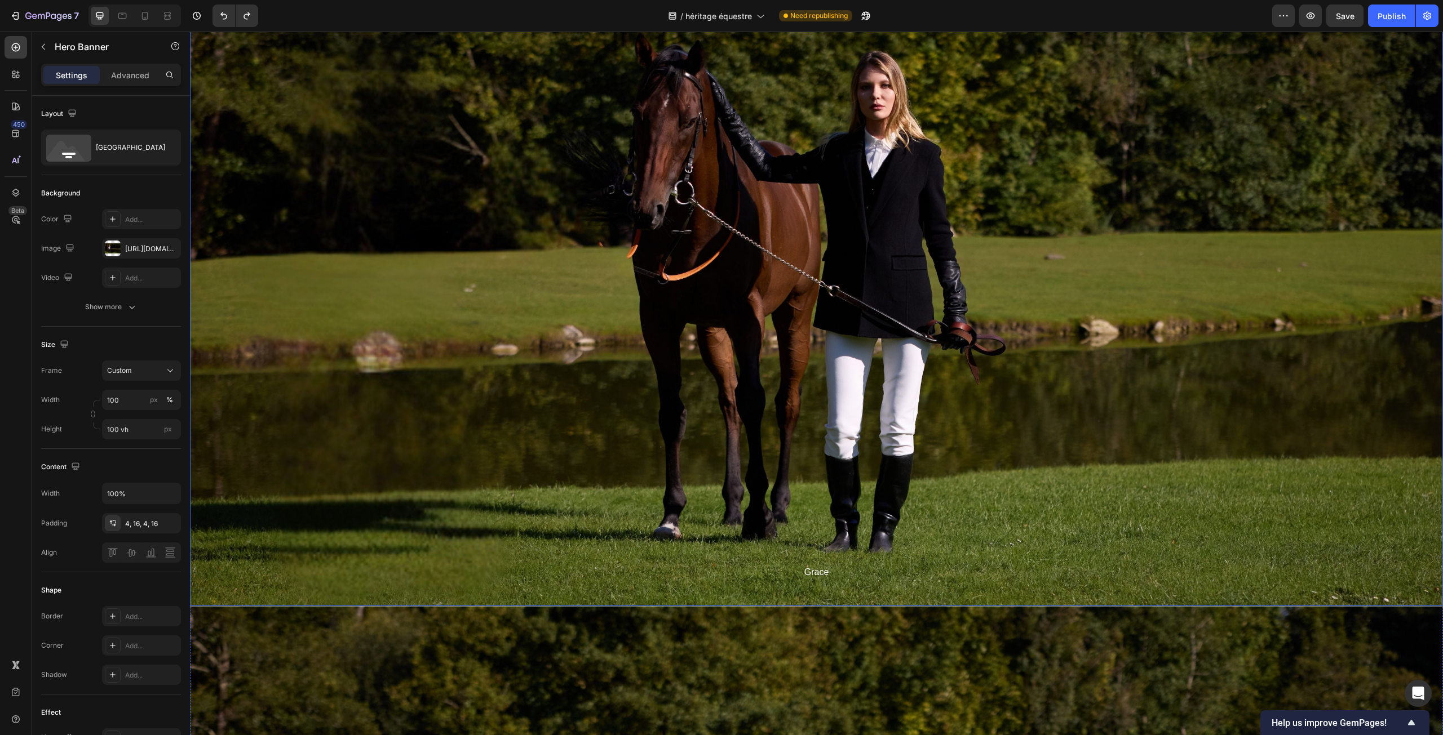
scroll to position [5444, 0]
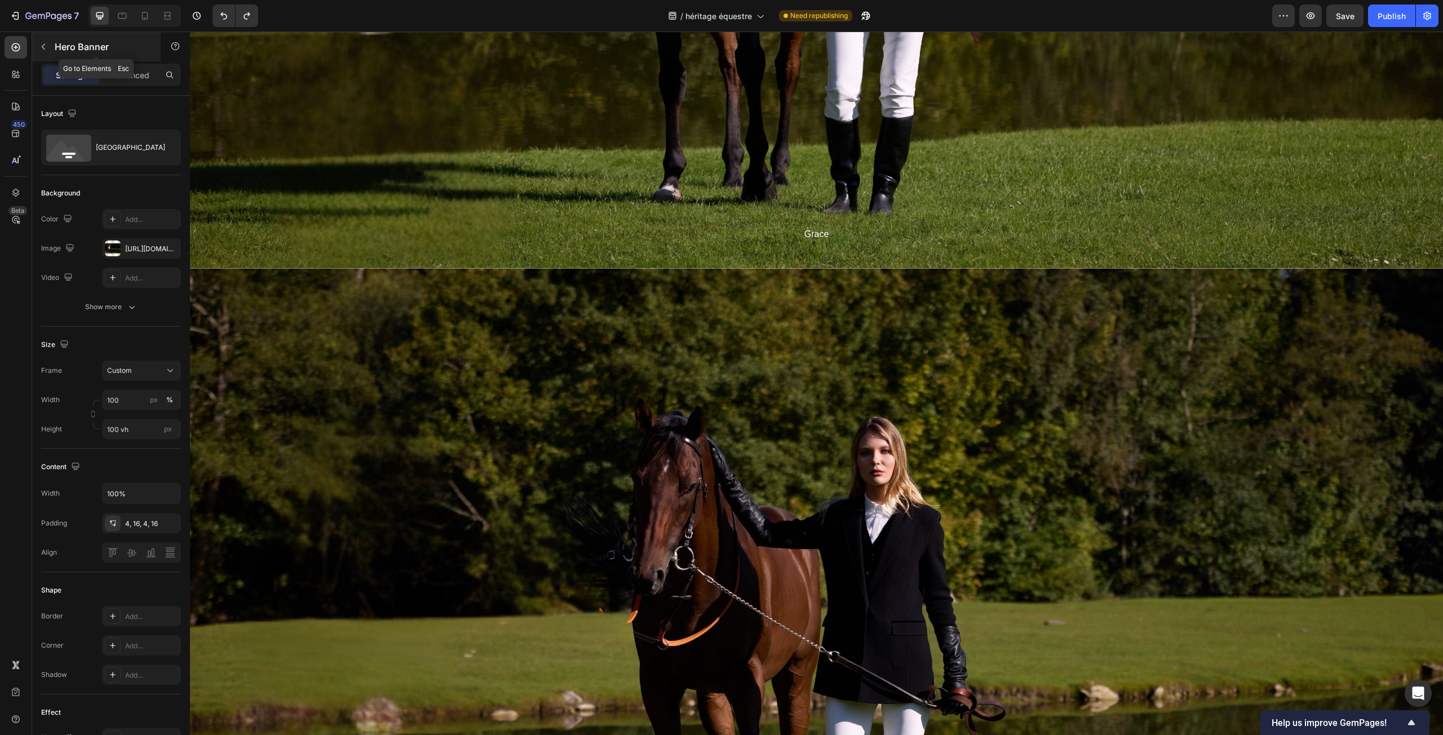
click at [47, 45] on icon "button" at bounding box center [43, 46] width 9 height 9
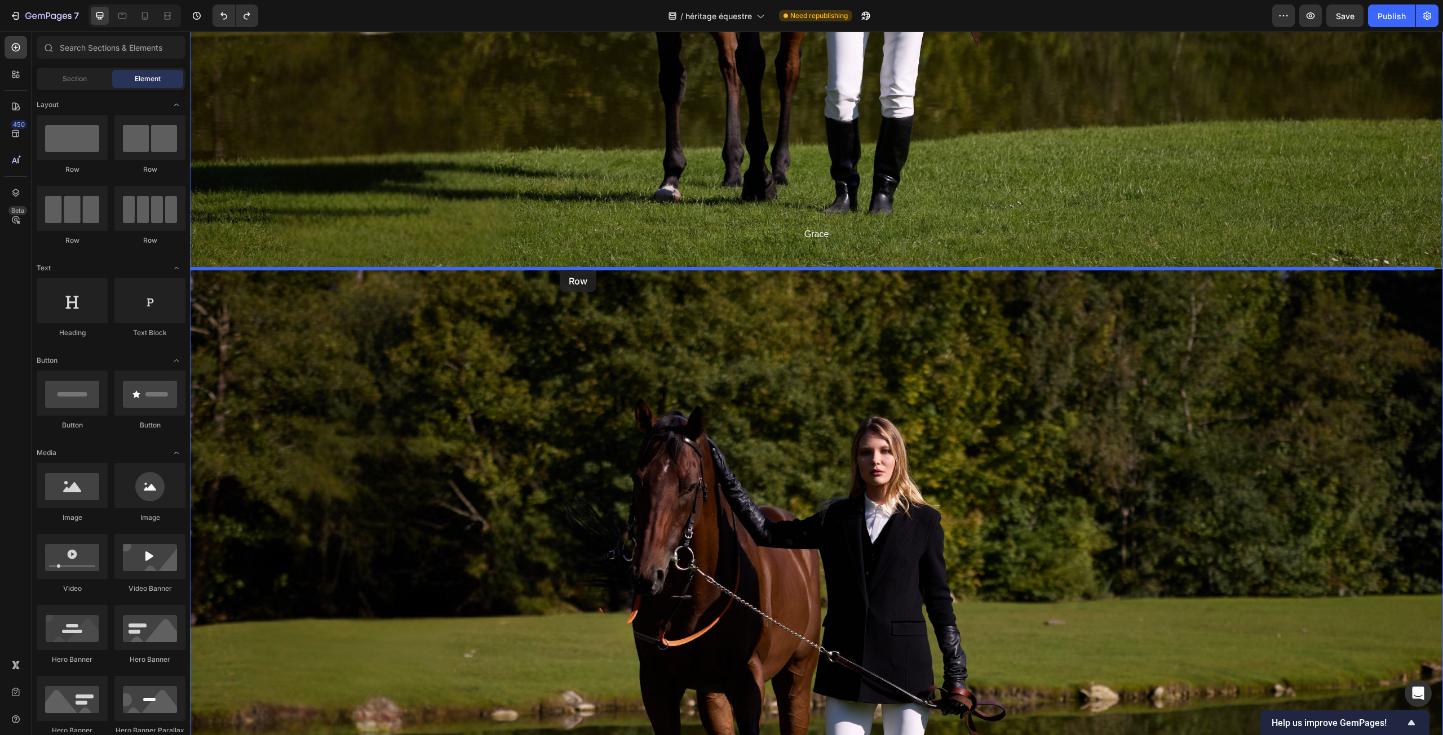
drag, startPoint x: 267, startPoint y: 179, endPoint x: 560, endPoint y: 270, distance: 307.0
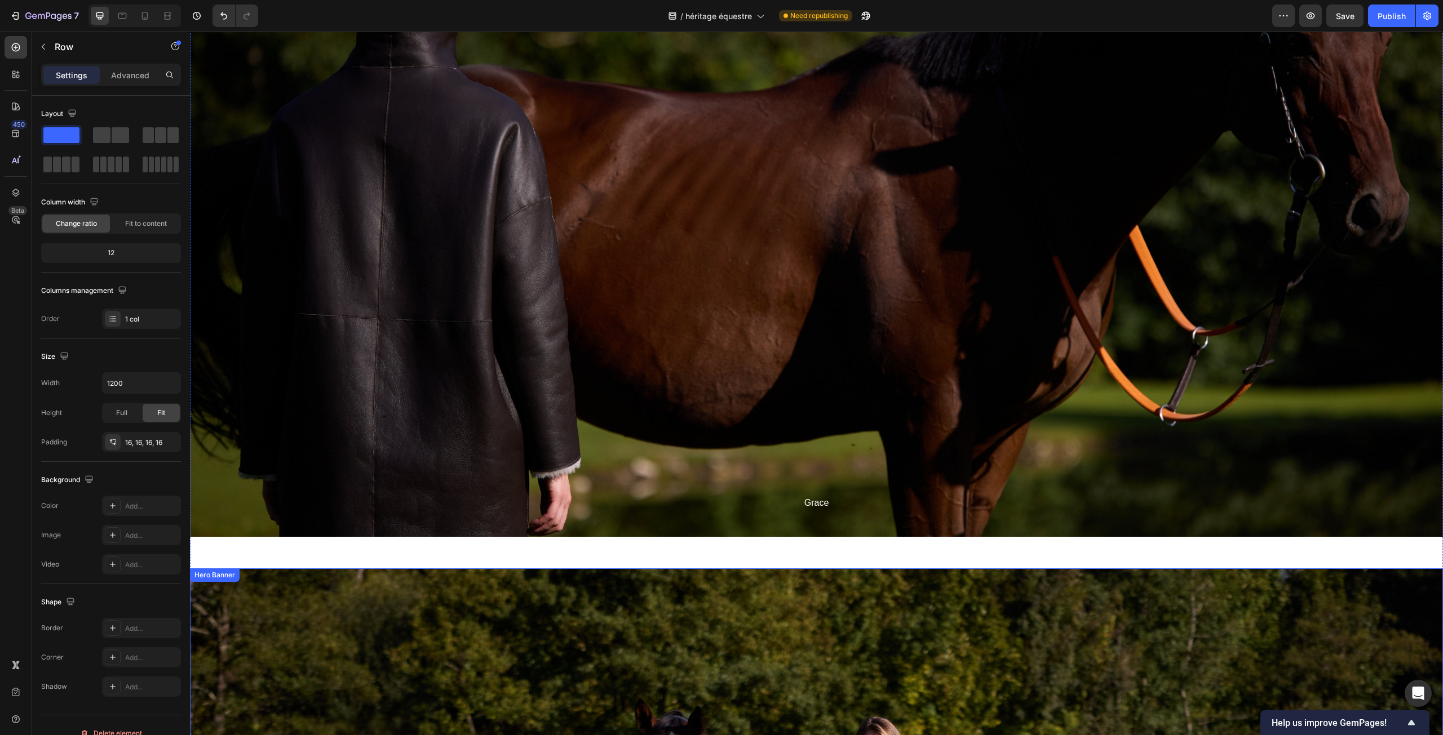
scroll to position [4429, 0]
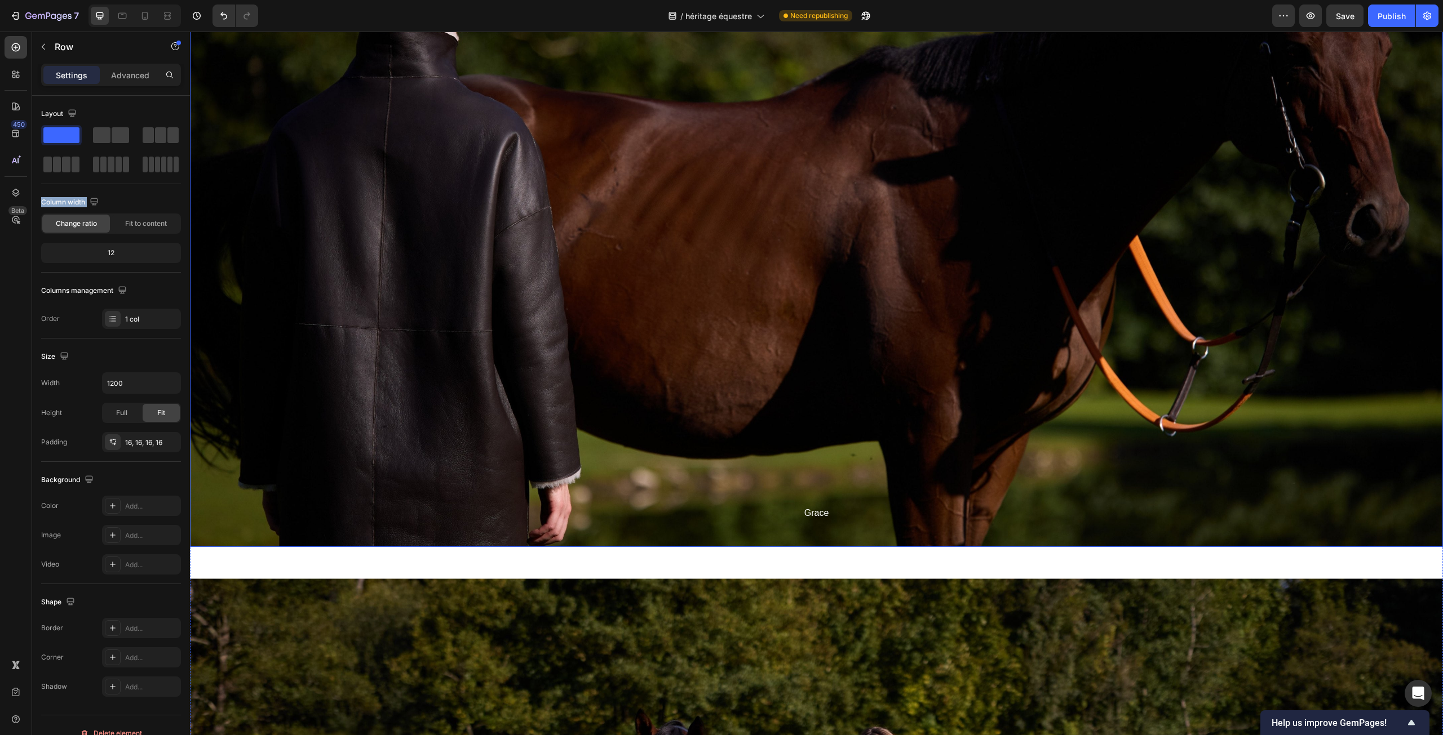
drag, startPoint x: 237, startPoint y: 162, endPoint x: 643, endPoint y: 527, distance: 546.0
click at [42, 48] on icon "button" at bounding box center [43, 46] width 9 height 9
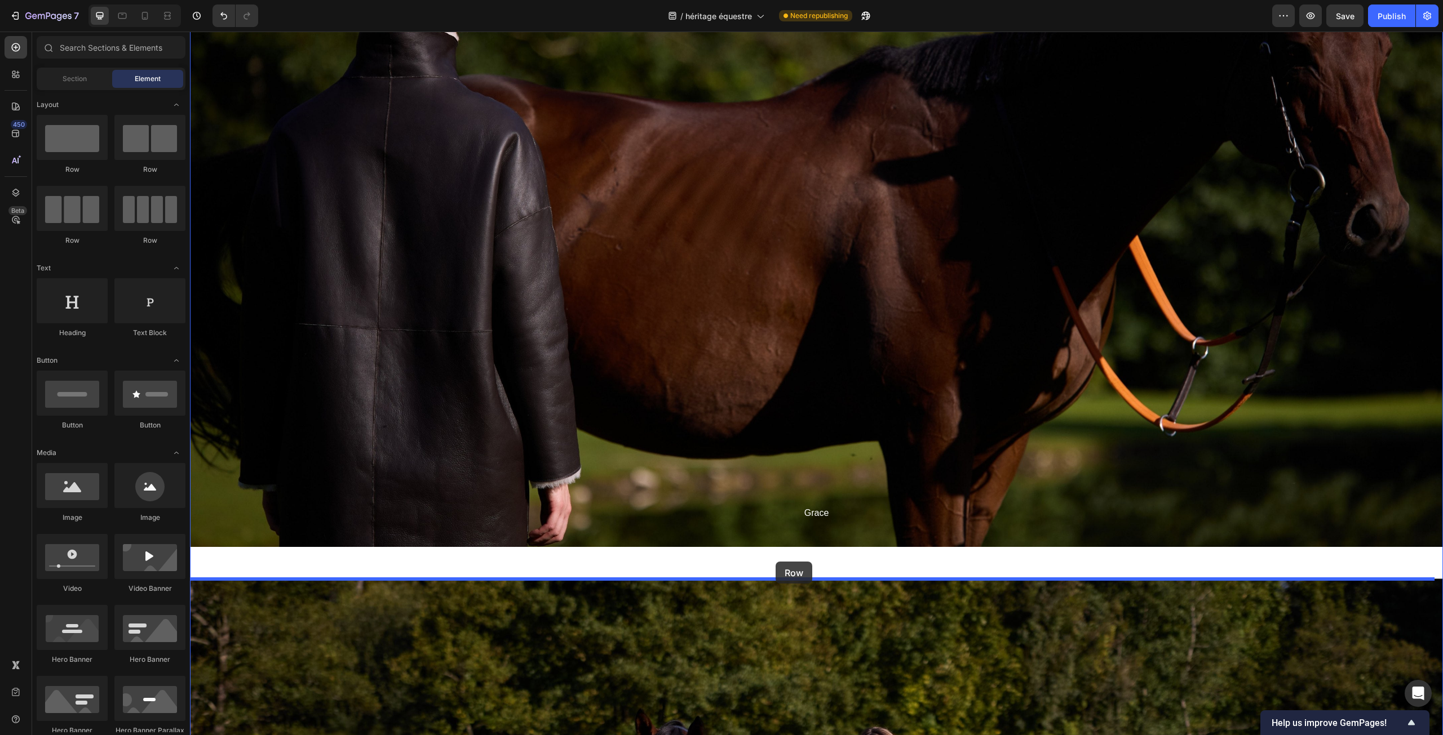
drag, startPoint x: 254, startPoint y: 178, endPoint x: 776, endPoint y: 562, distance: 647.7
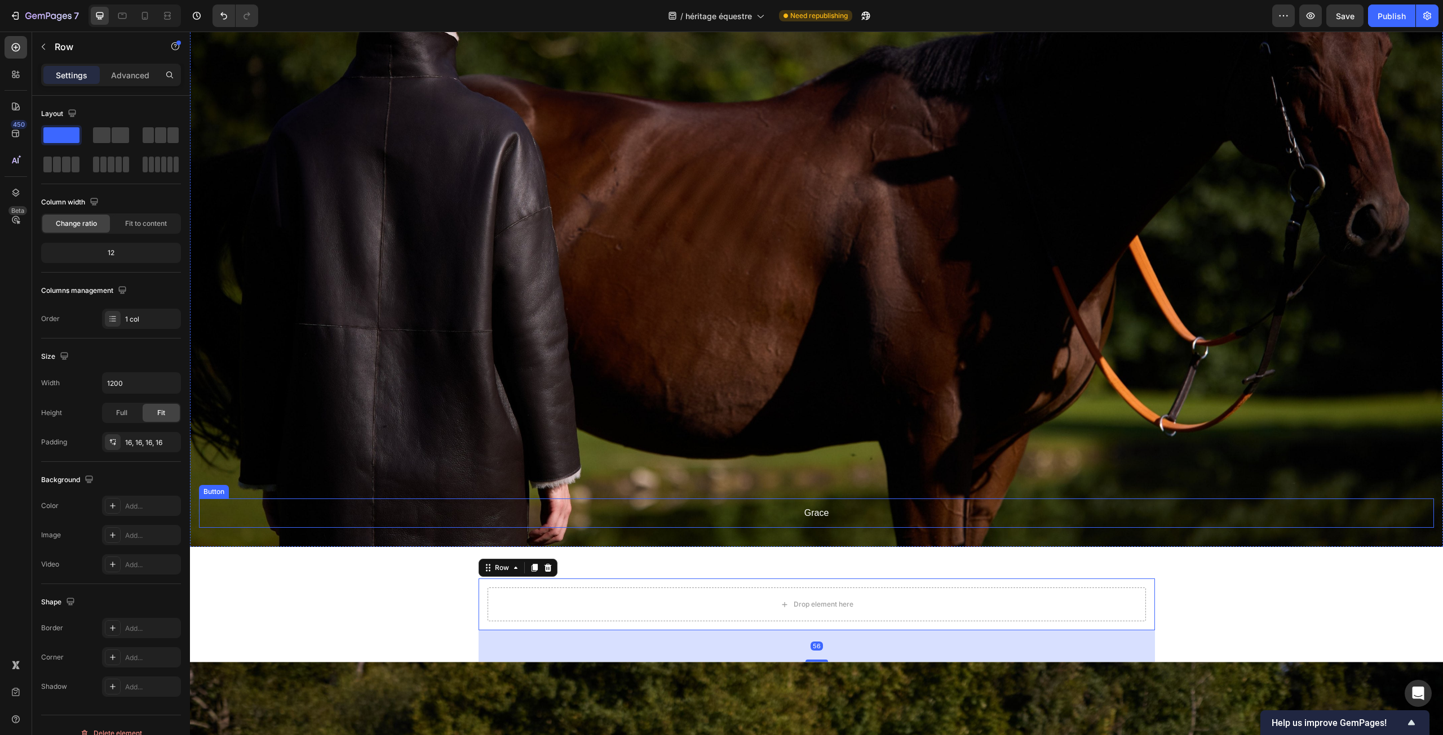
click at [750, 484] on div "Overlay" at bounding box center [816, 195] width 1253 height 704
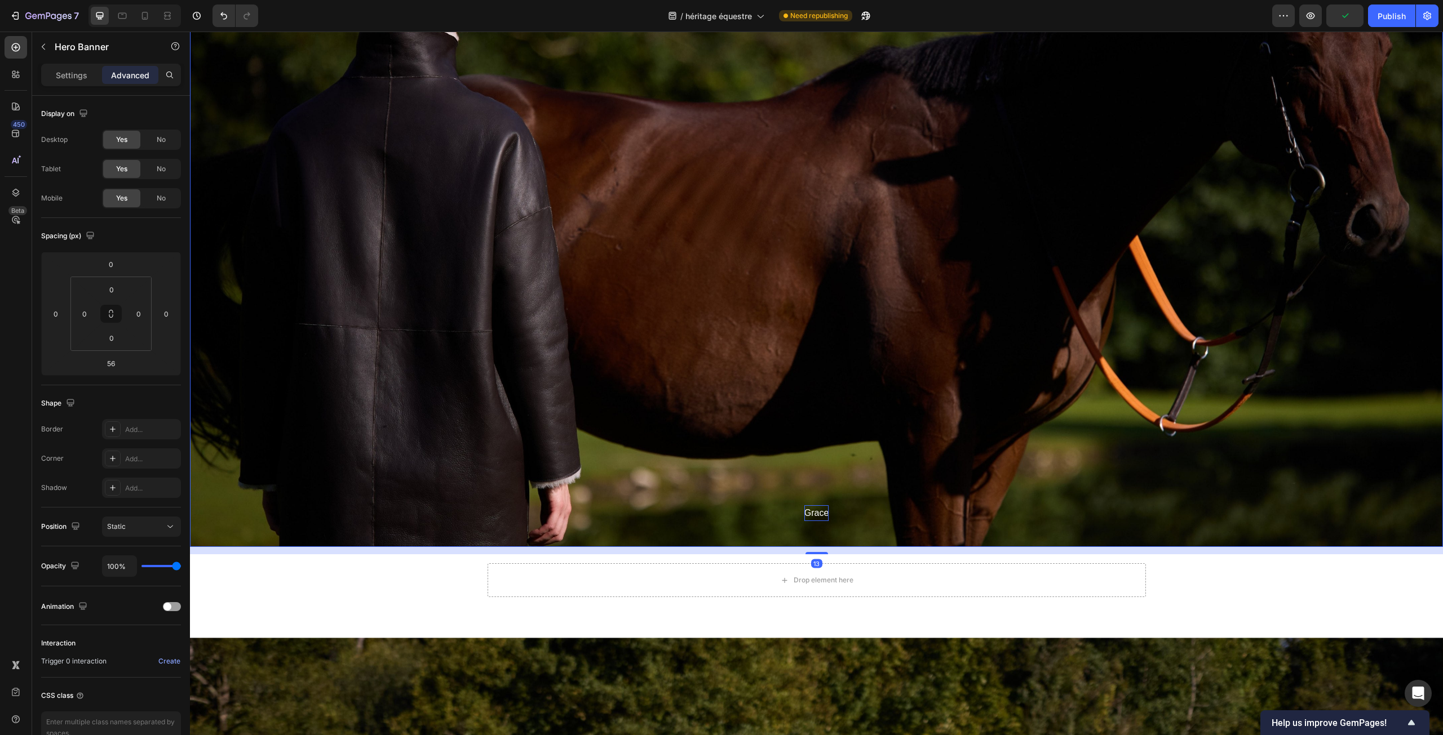
drag, startPoint x: 810, startPoint y: 577, endPoint x: 808, endPoint y: 512, distance: 64.9
click at [808, 512] on div "Grace Button Hero Banner 13" at bounding box center [816, 195] width 1253 height 704
type input "0"
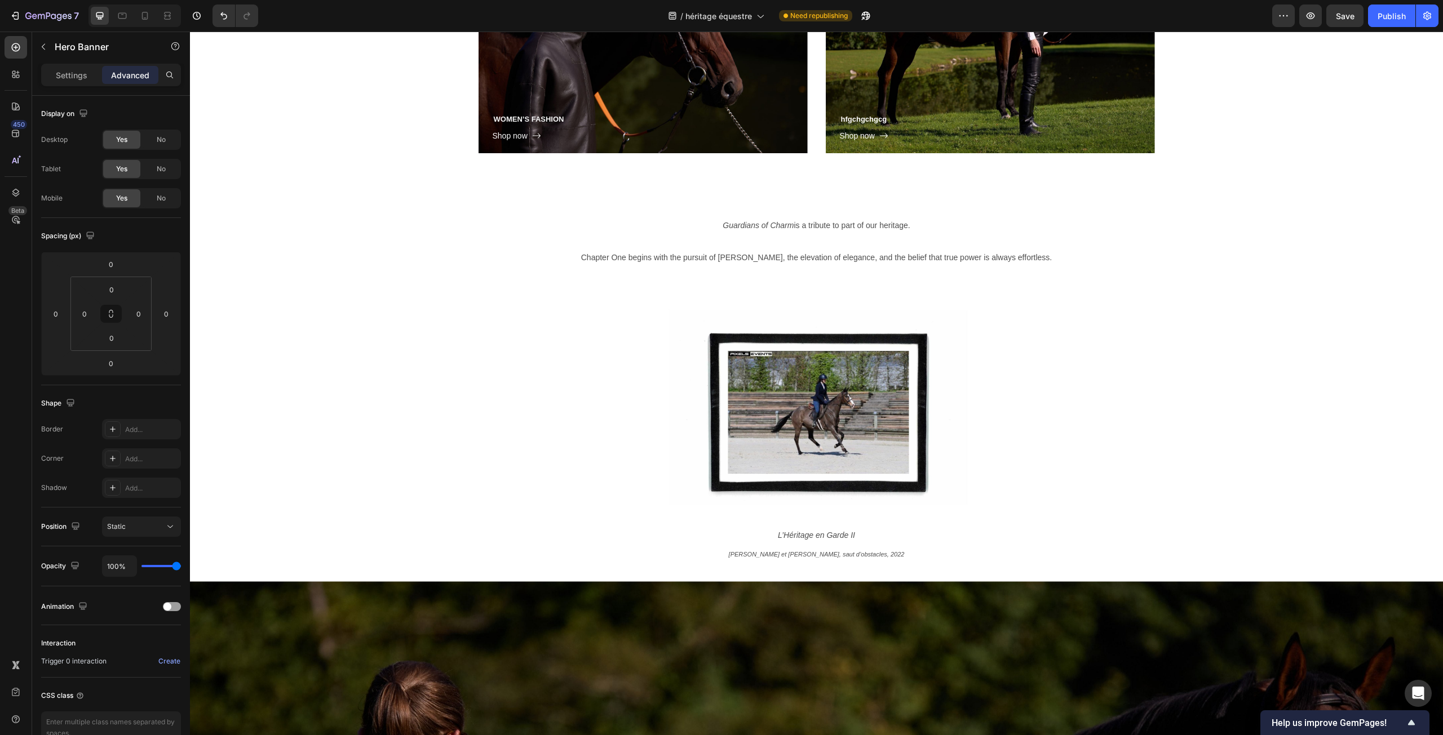
scroll to position [3697, 0]
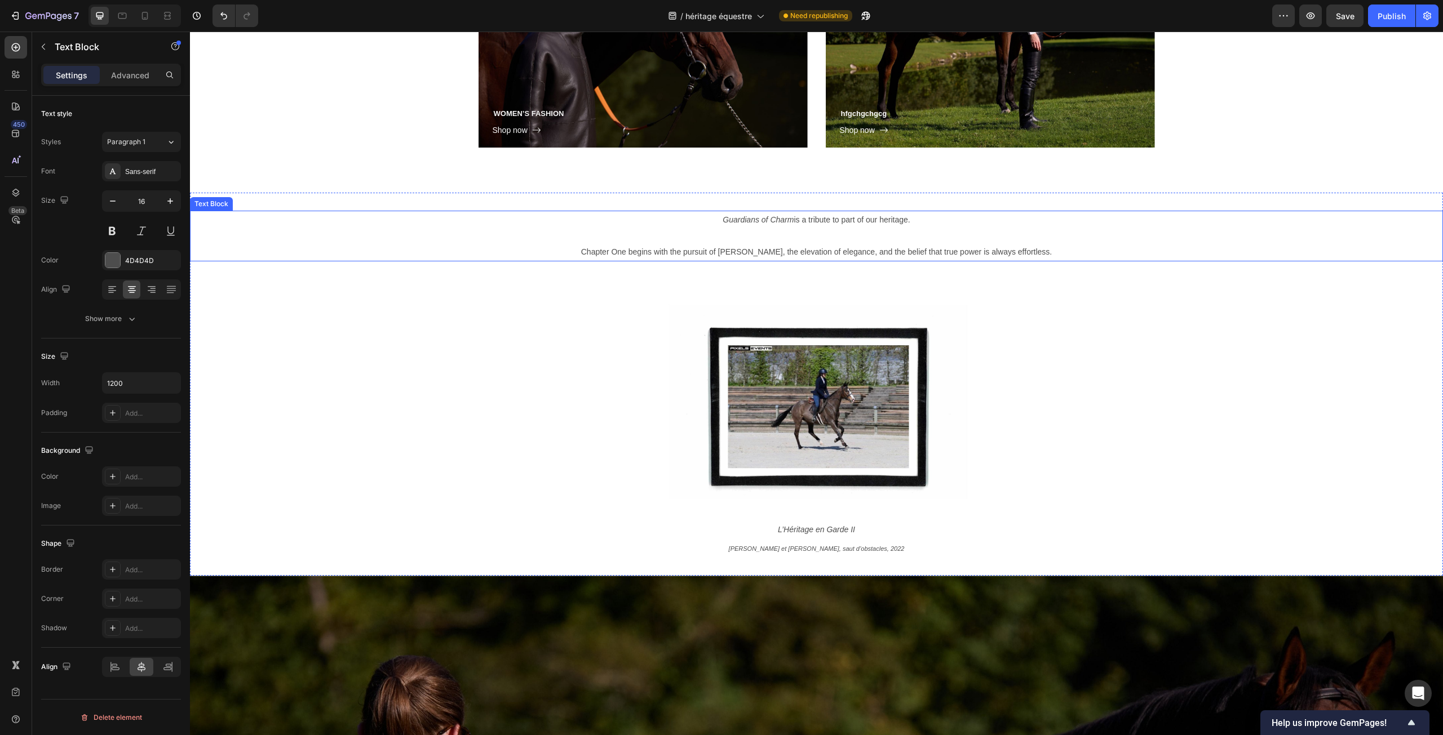
click at [1394, 232] on div "Guardians of Charm is a tribute to part of our heritage. Chapter One begins wit…" at bounding box center [816, 236] width 1253 height 51
click at [1413, 300] on div "Guardians of Charm is a tribute to part of our heritage. Chapter One begins wit…" at bounding box center [816, 385] width 1253 height 348
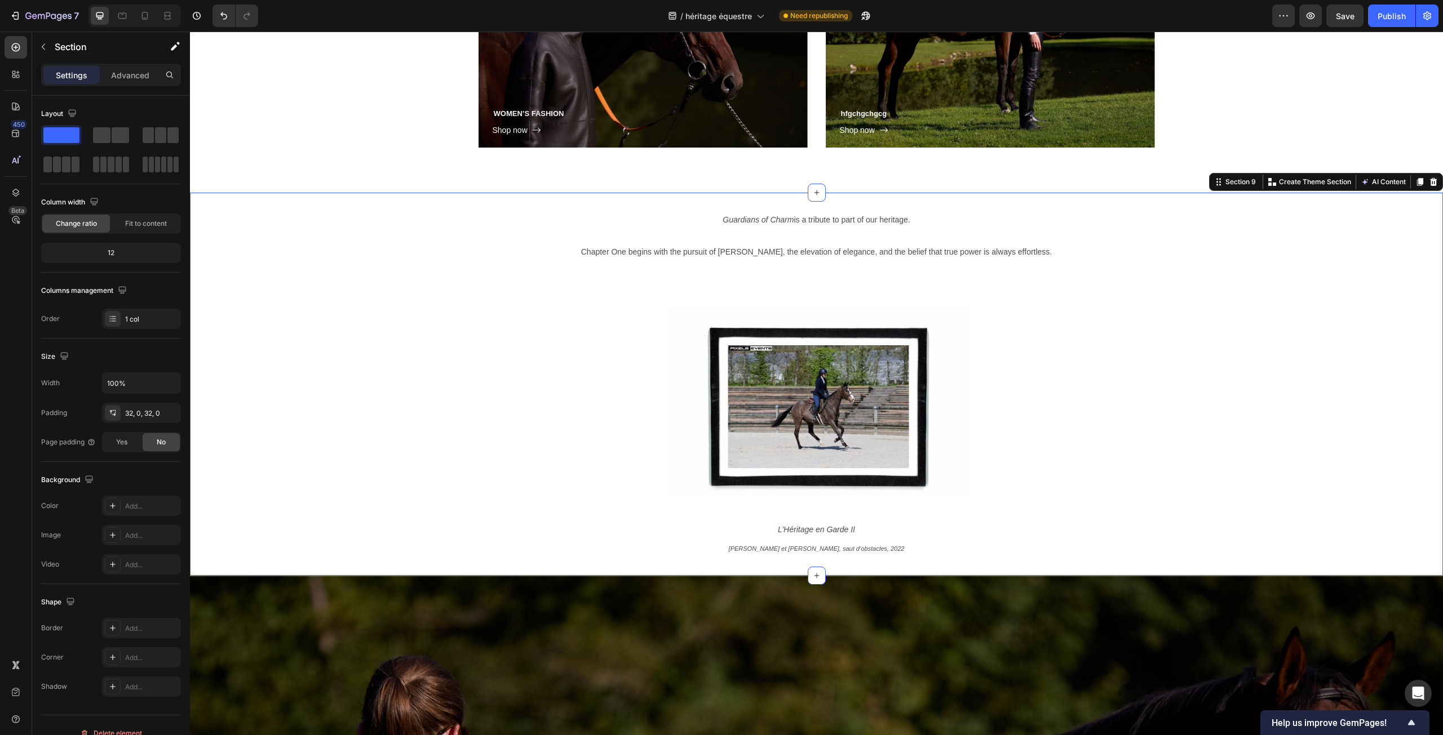
click at [1421, 197] on div "Guardians of Charm is a tribute to part of our heritage. Chapter One begins wit…" at bounding box center [816, 385] width 1253 height 384
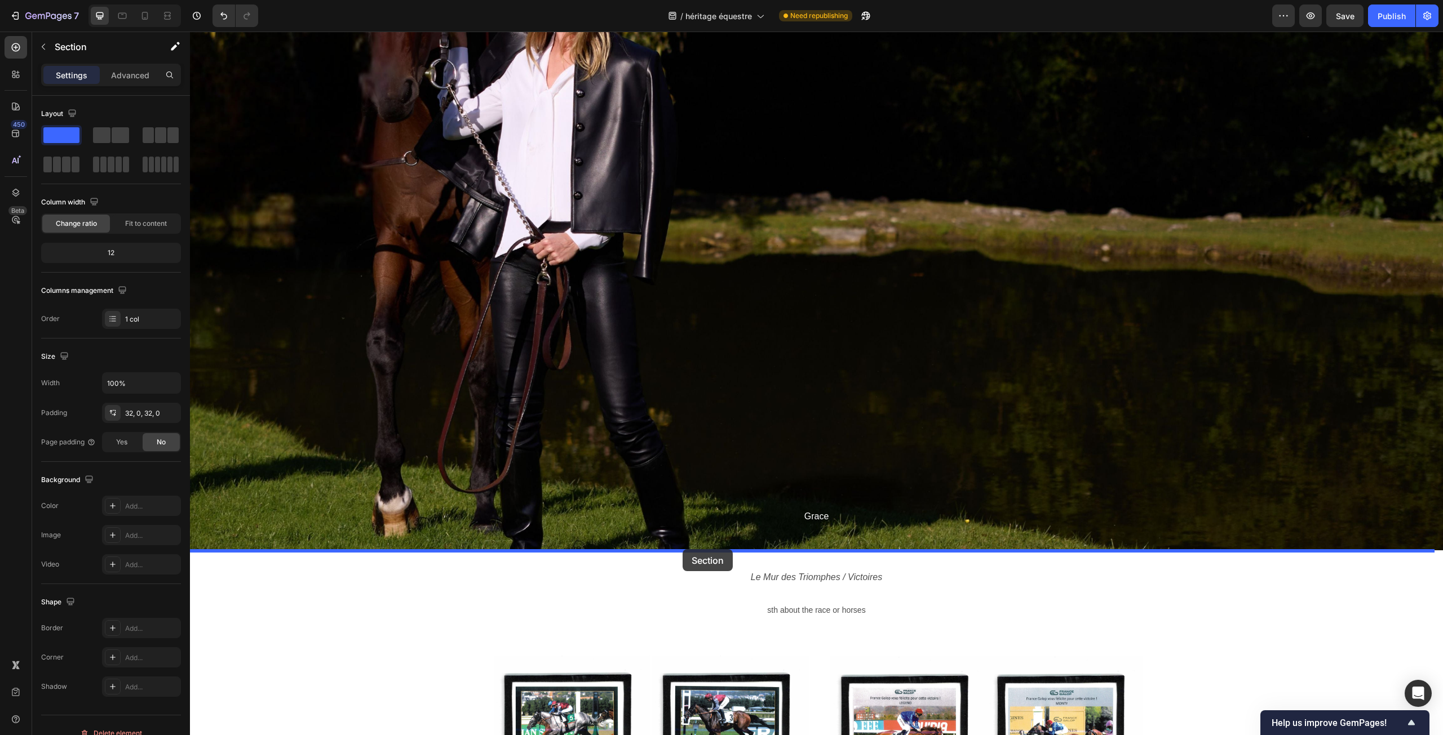
scroll to position [7063, 0]
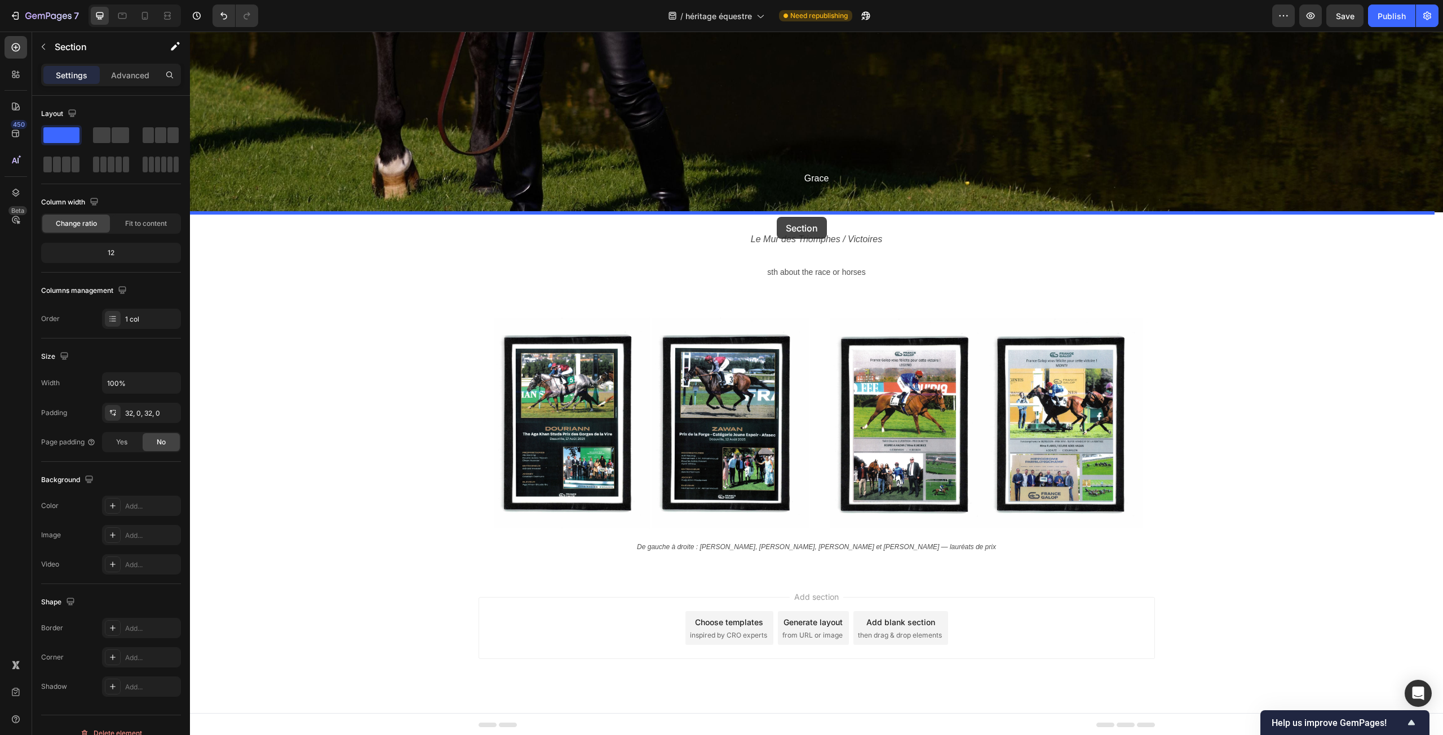
drag, startPoint x: 1231, startPoint y: 183, endPoint x: 777, endPoint y: 217, distance: 455.5
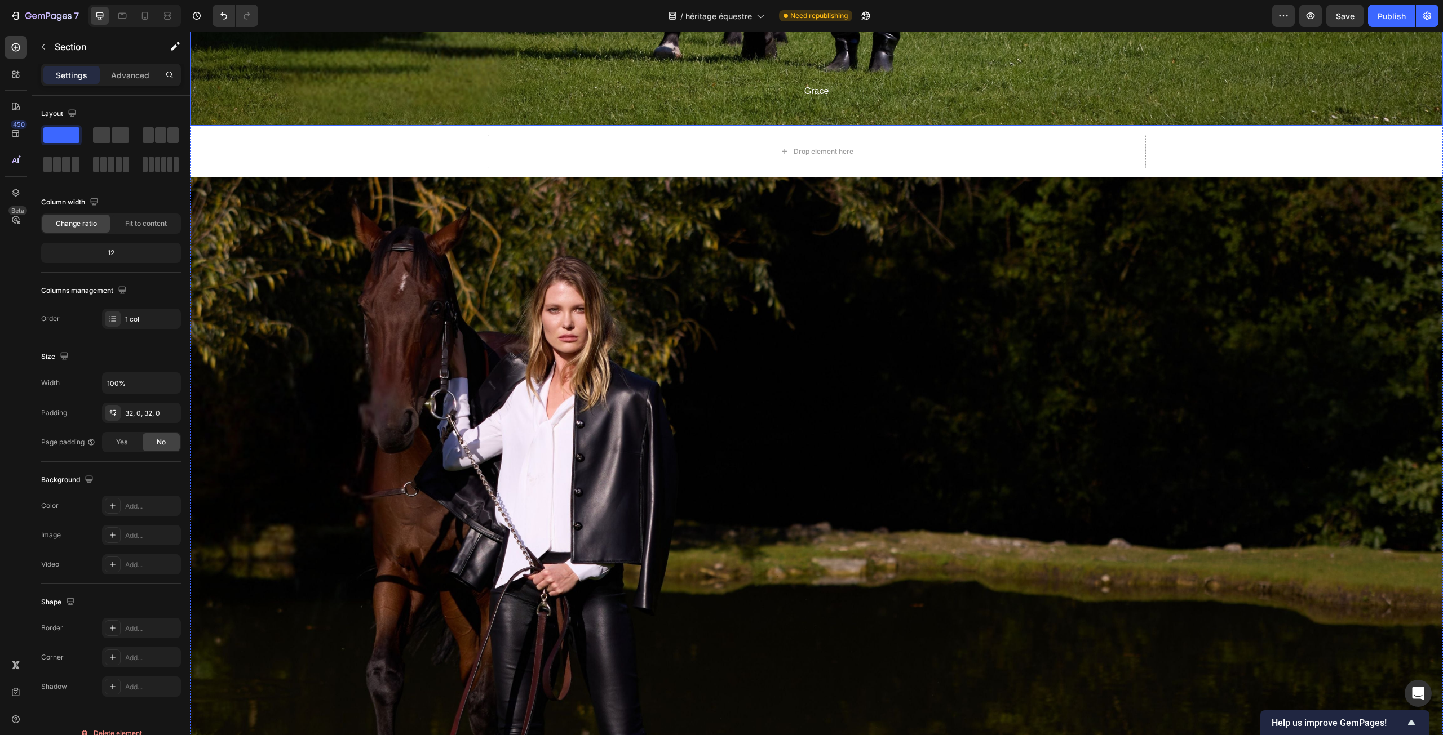
scroll to position [5946, 0]
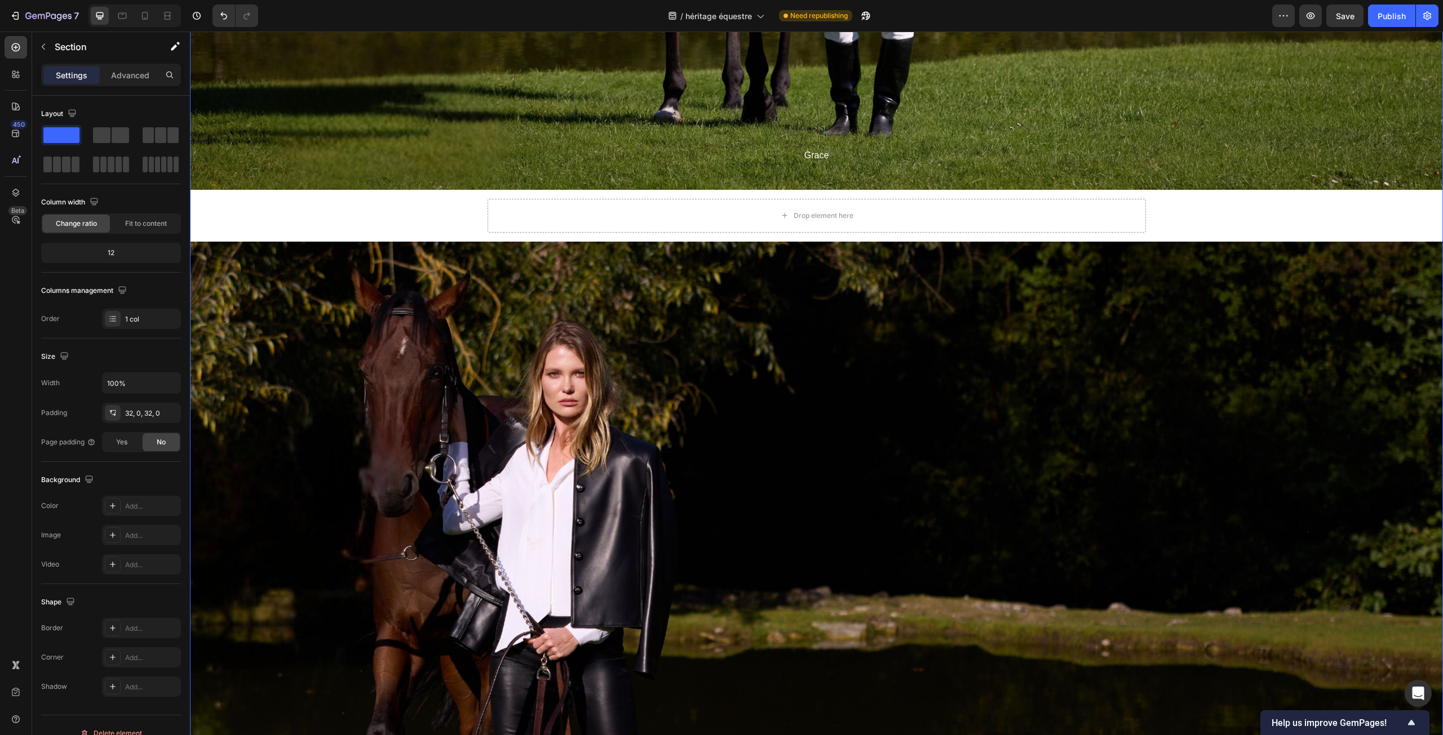
click at [967, 215] on div "Drop element here" at bounding box center [817, 216] width 658 height 34
click at [546, 181] on icon at bounding box center [547, 179] width 7 height 8
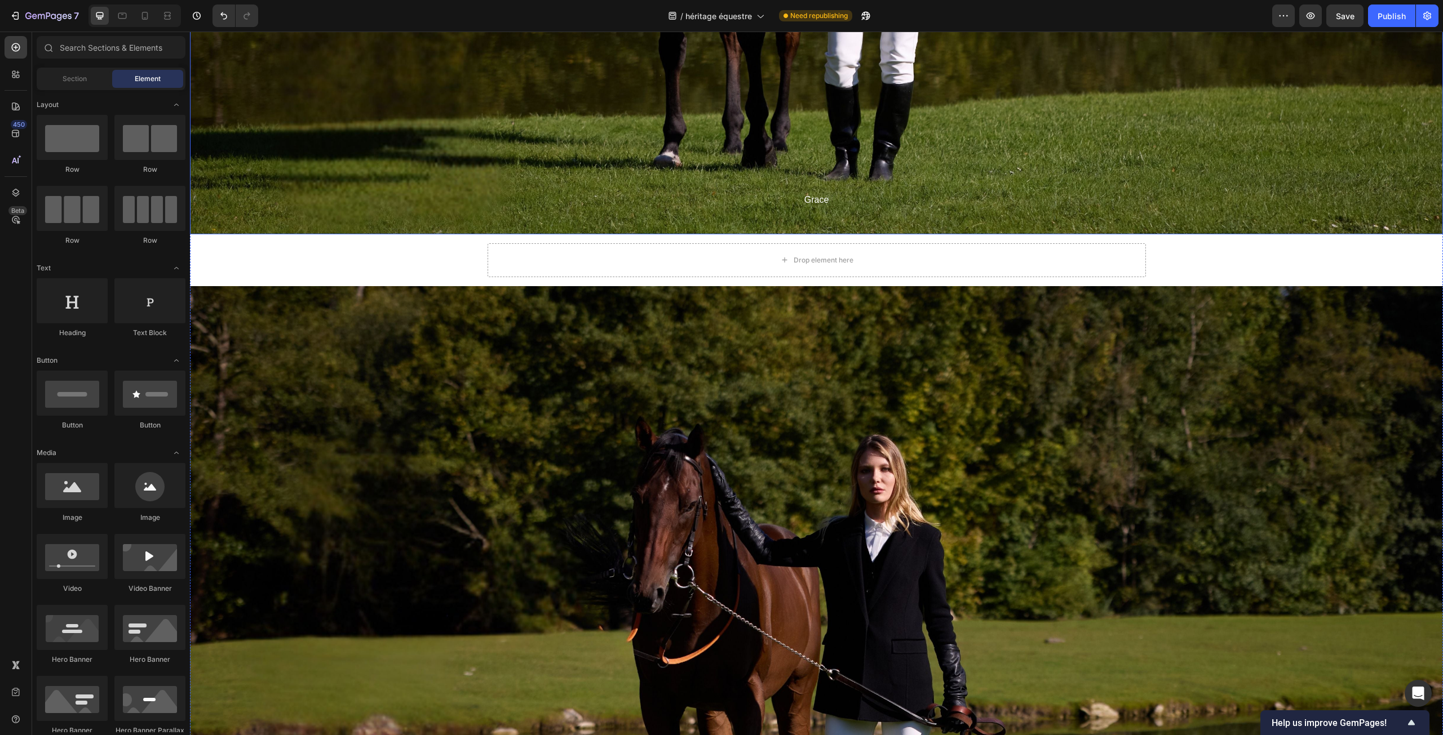
scroll to position [5045, 0]
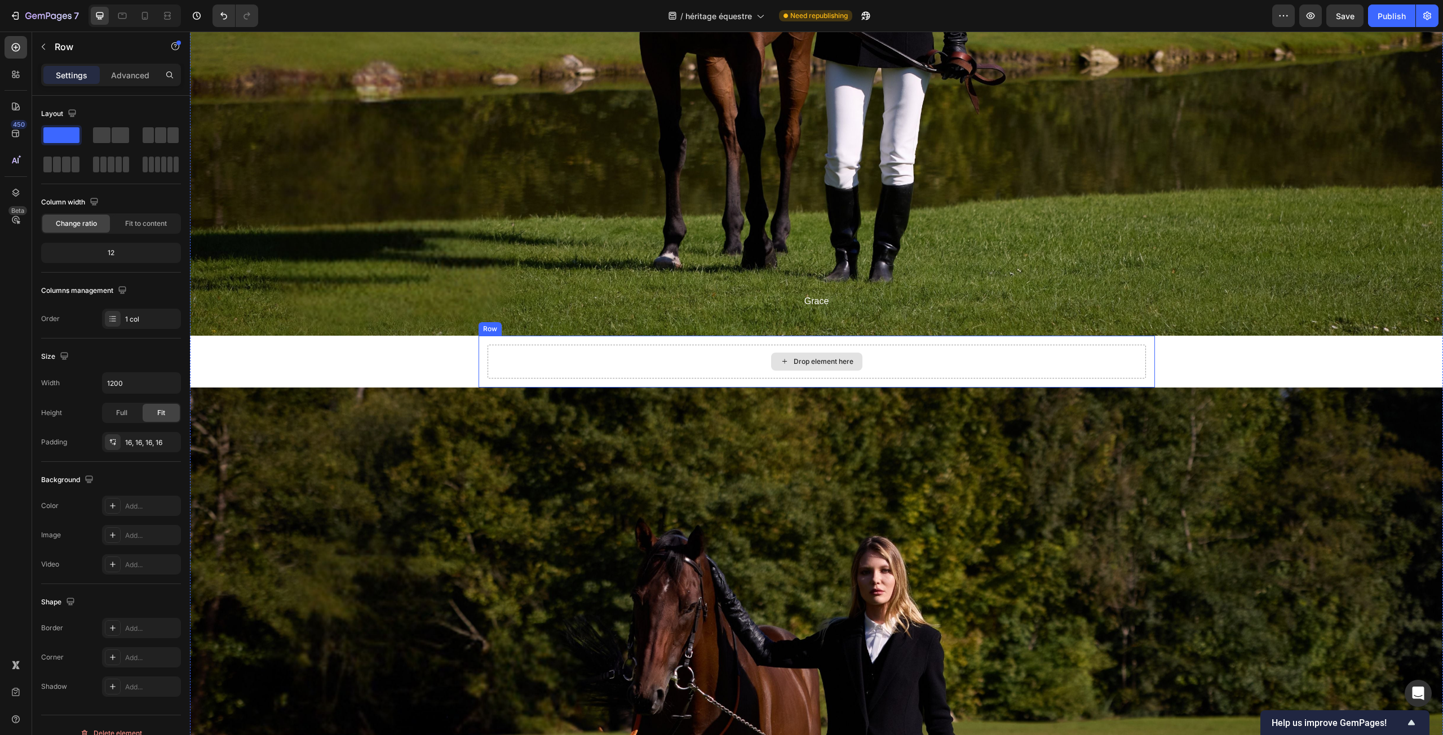
click at [516, 356] on div "Drop element here" at bounding box center [817, 362] width 658 height 34
click at [547, 326] on icon at bounding box center [547, 325] width 9 height 9
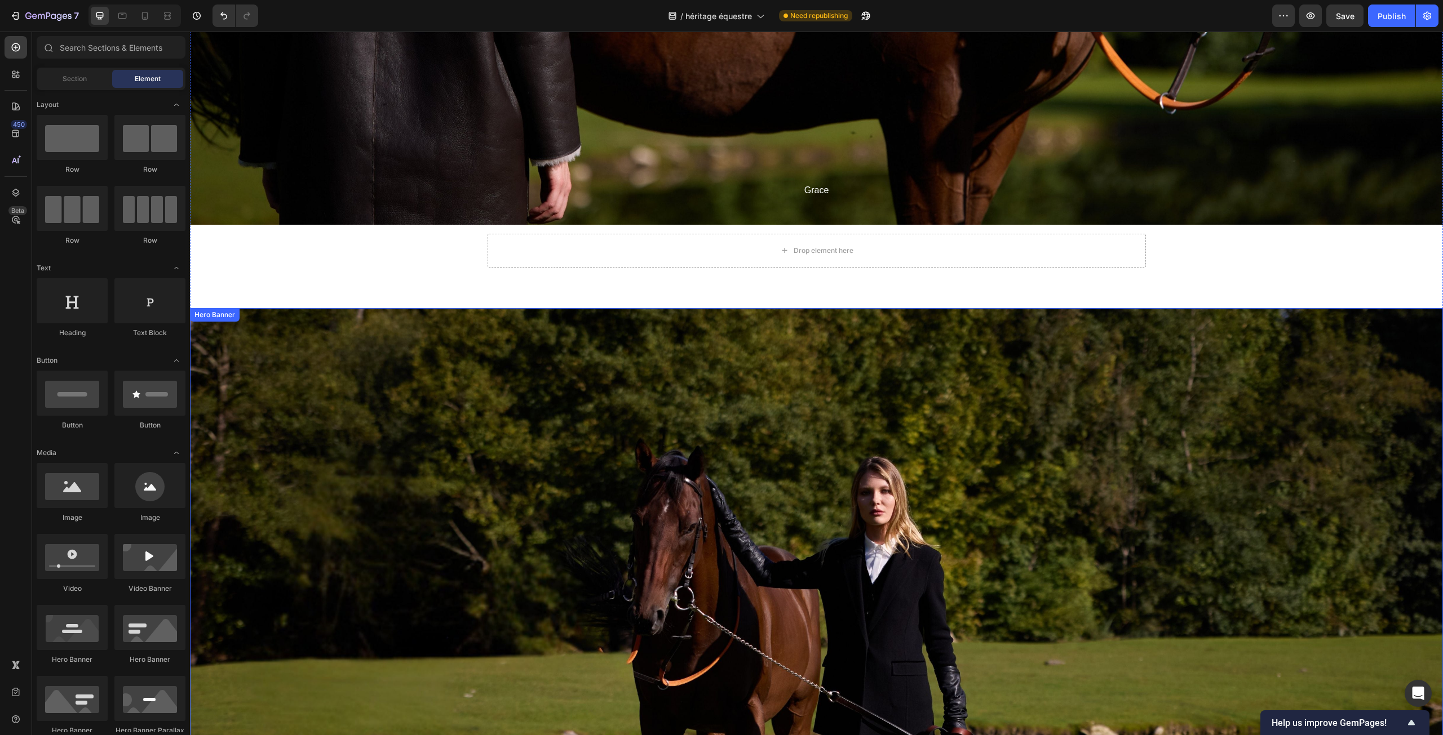
scroll to position [4199, 0]
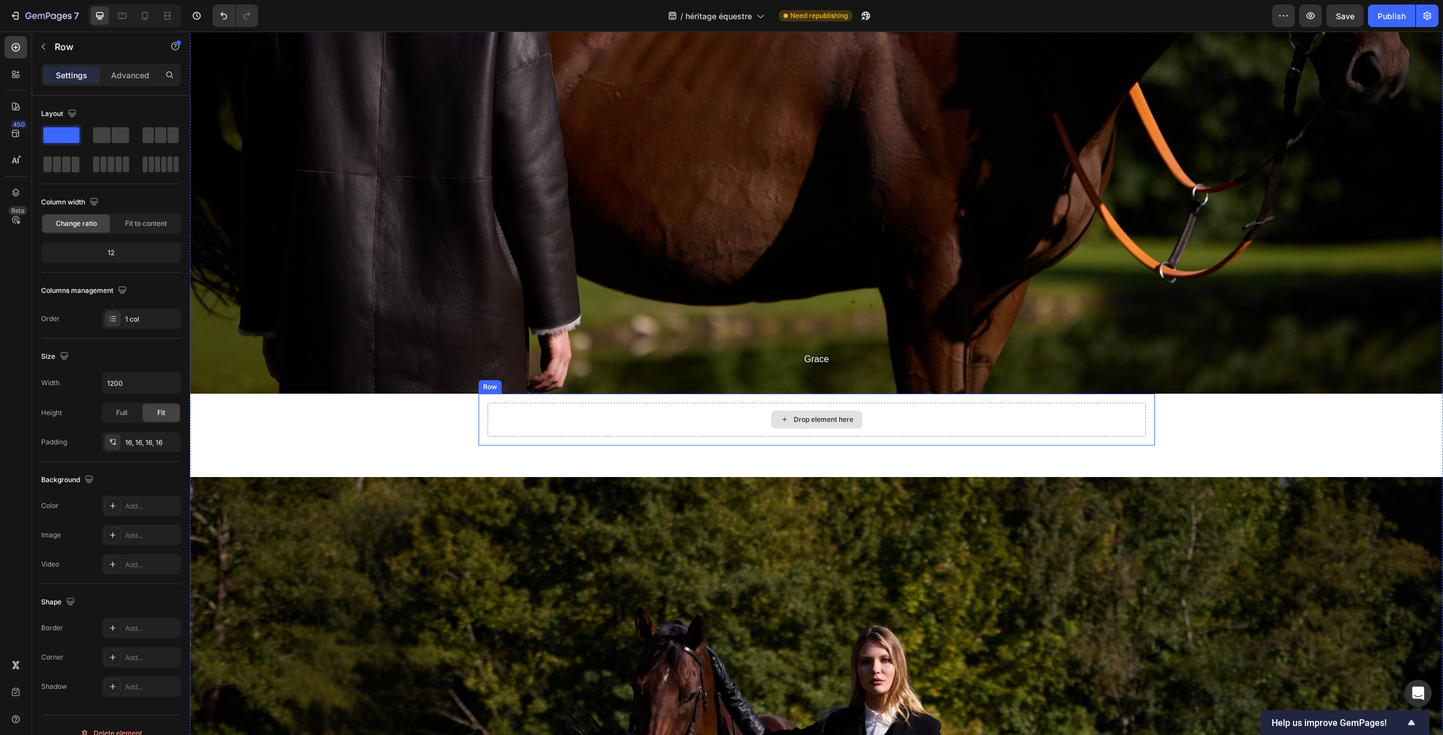
click at [495, 424] on div "Drop element here" at bounding box center [817, 420] width 658 height 34
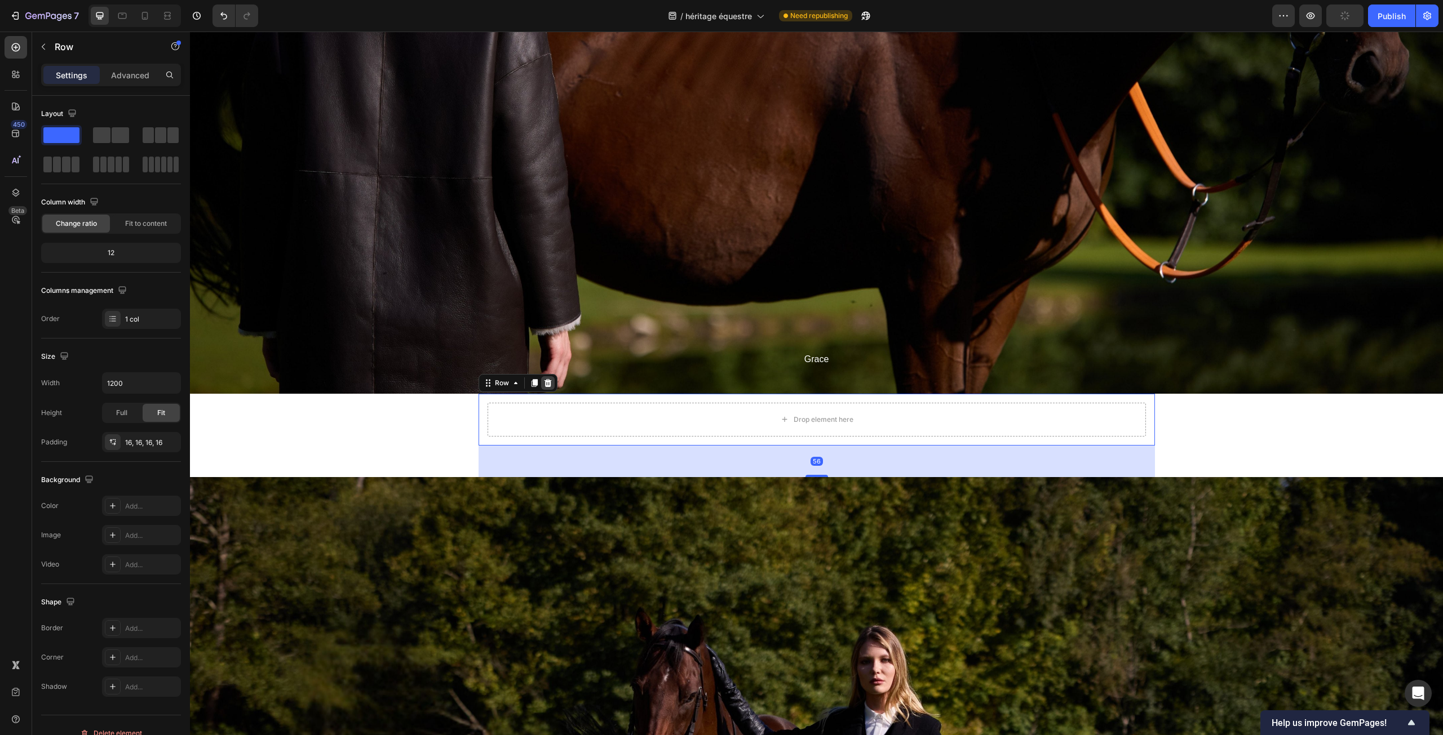
click at [541, 387] on div at bounding box center [548, 383] width 14 height 14
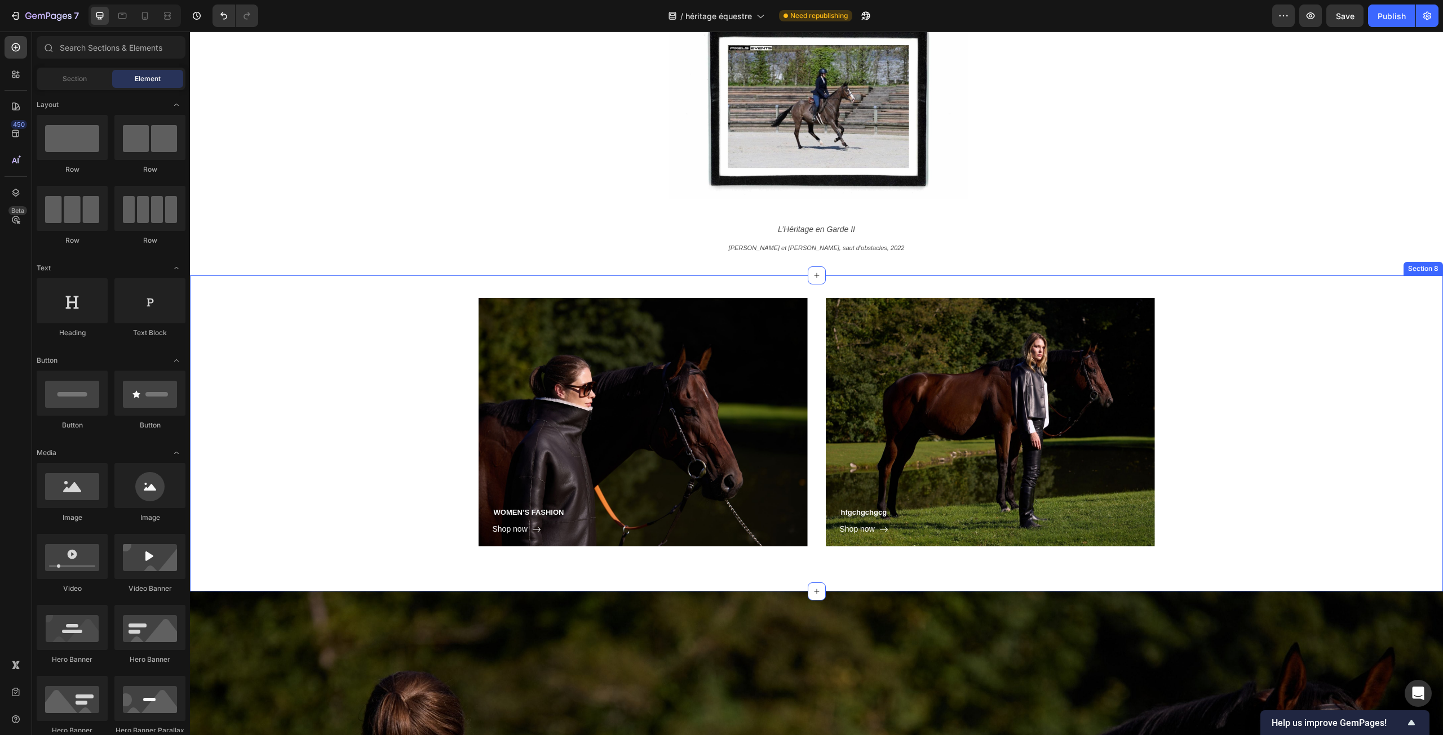
scroll to position [3354, 0]
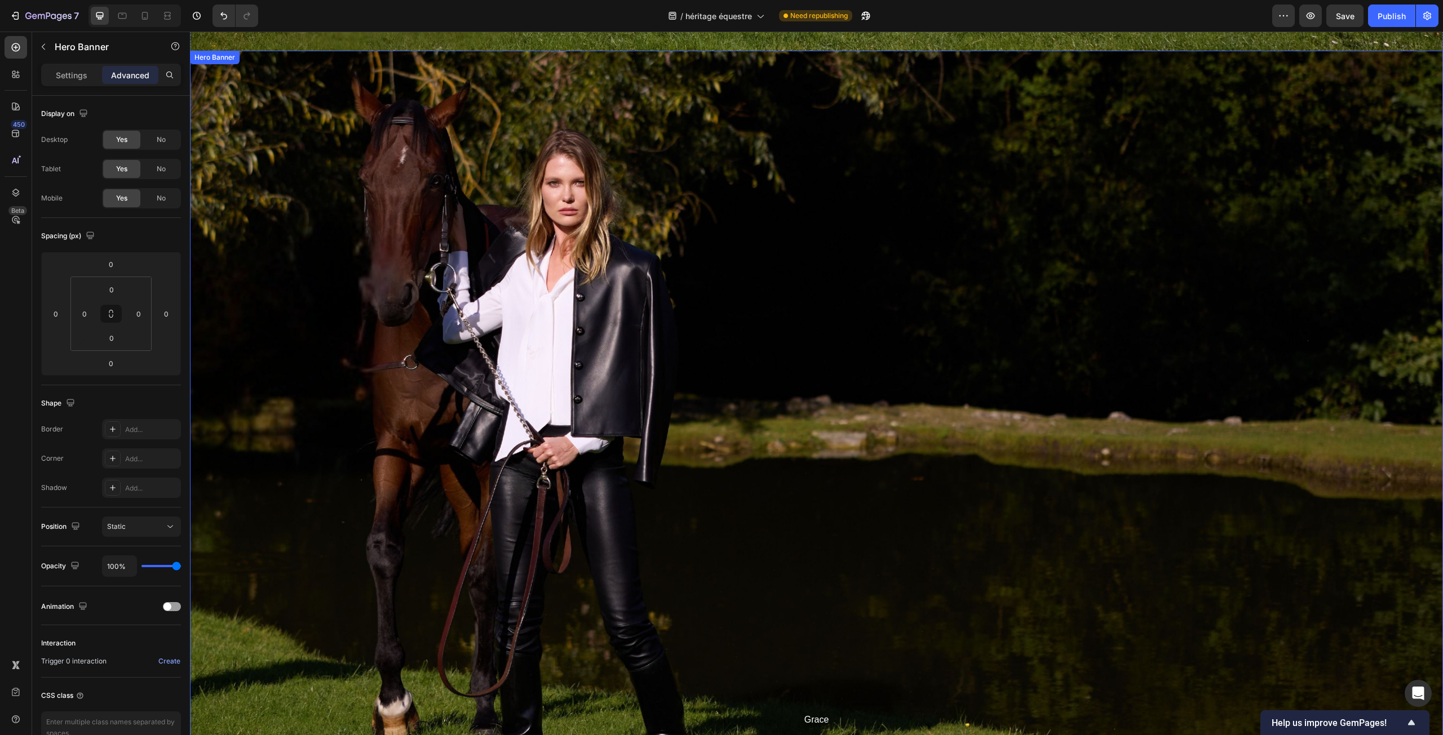
scroll to position [5946, 0]
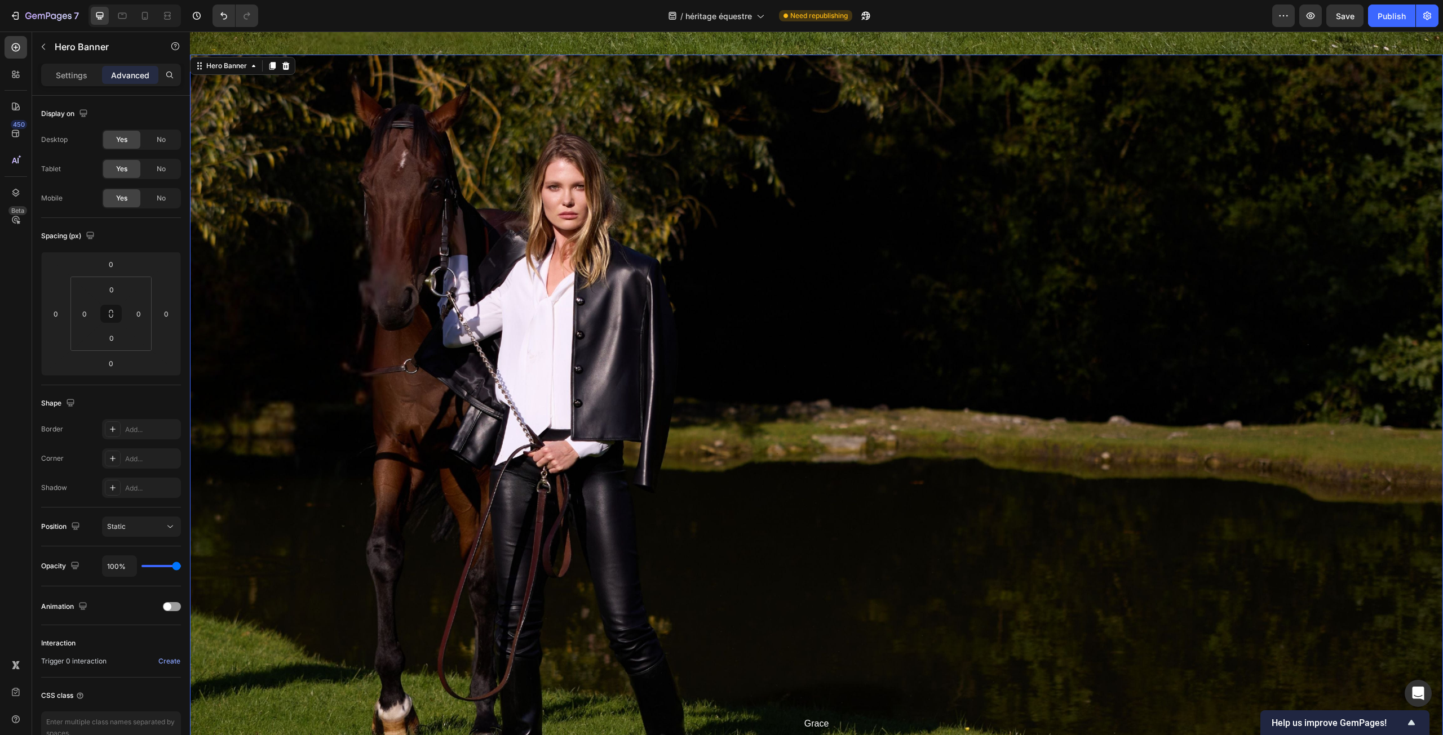
click at [299, 153] on div "Overlay" at bounding box center [816, 407] width 1253 height 704
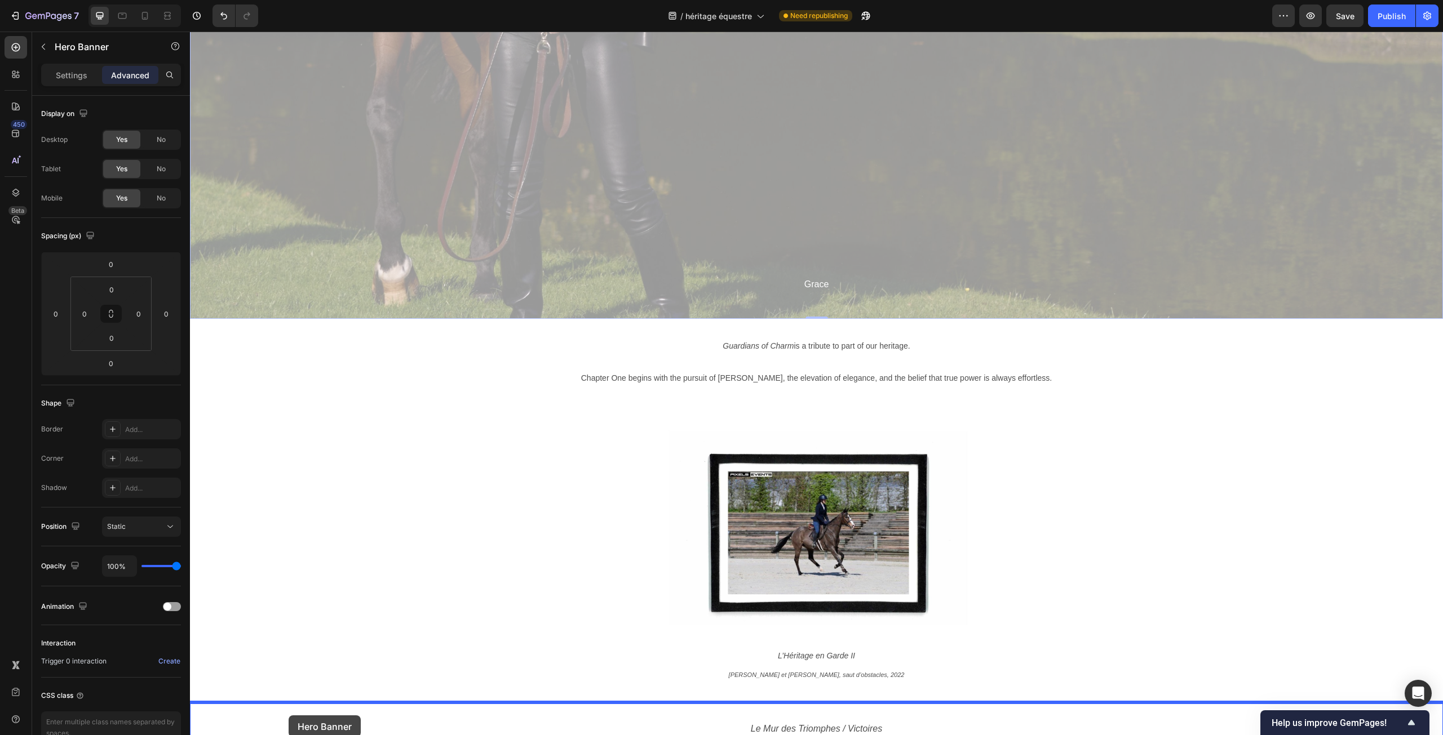
scroll to position [6419, 0]
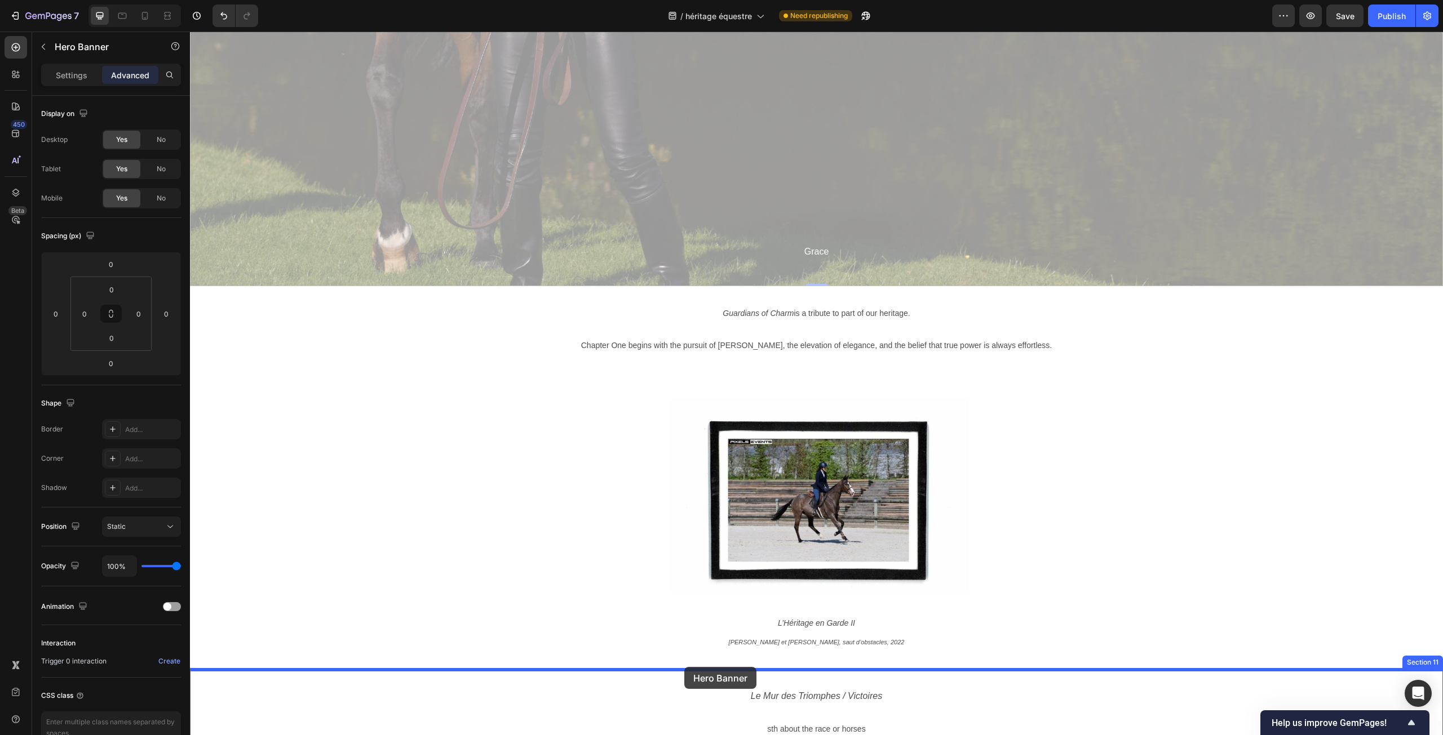
drag, startPoint x: 200, startPoint y: 69, endPoint x: 684, endPoint y: 667, distance: 769.7
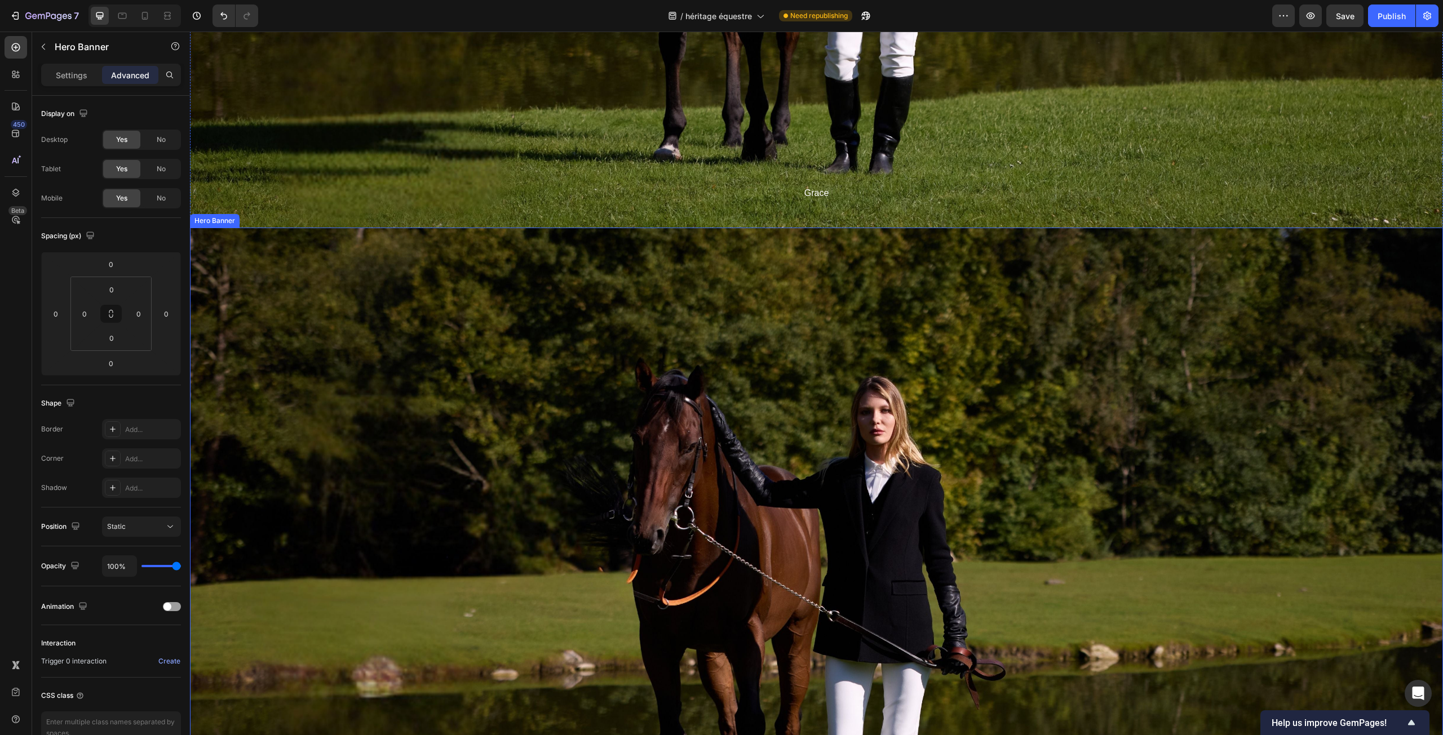
scroll to position [5123, 0]
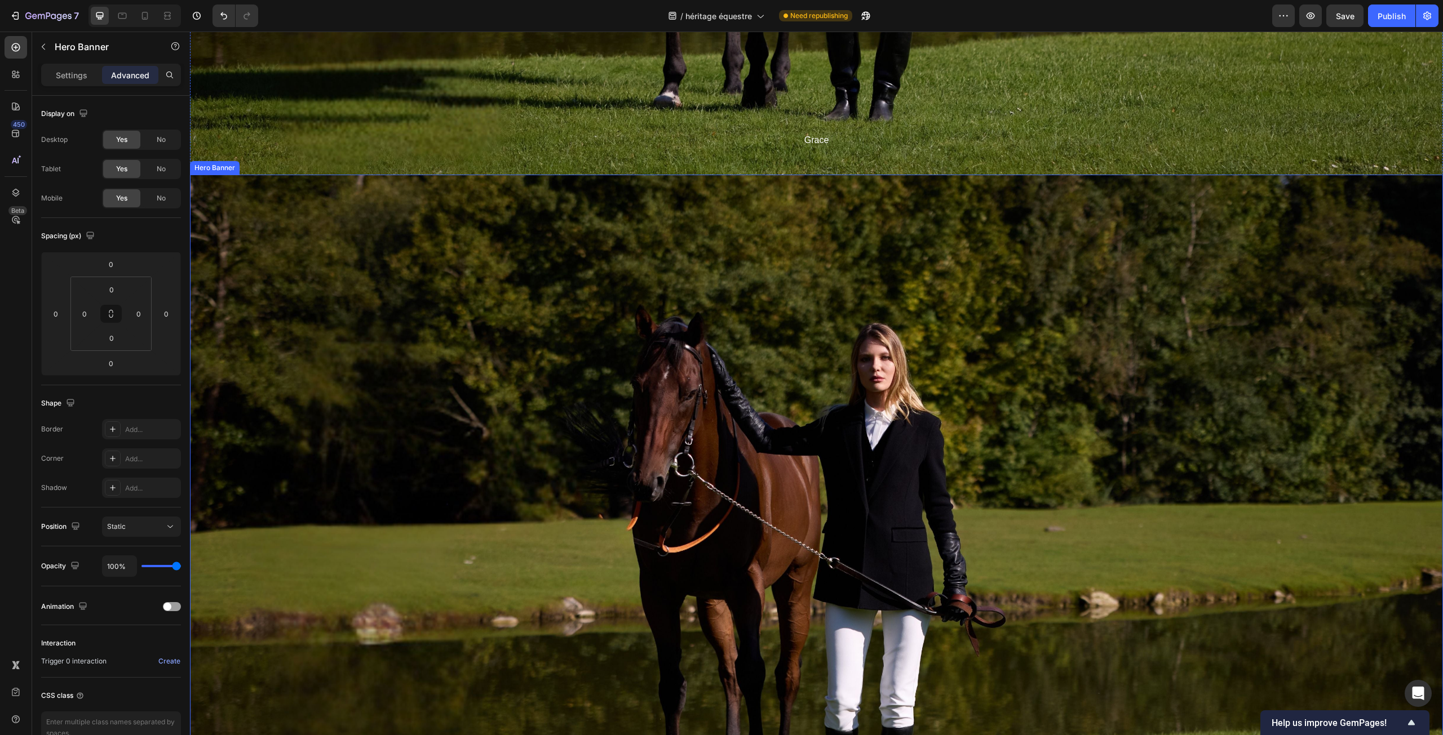
click at [357, 254] on div "Overlay" at bounding box center [816, 527] width 1253 height 704
click at [289, 162] on icon at bounding box center [285, 163] width 9 height 9
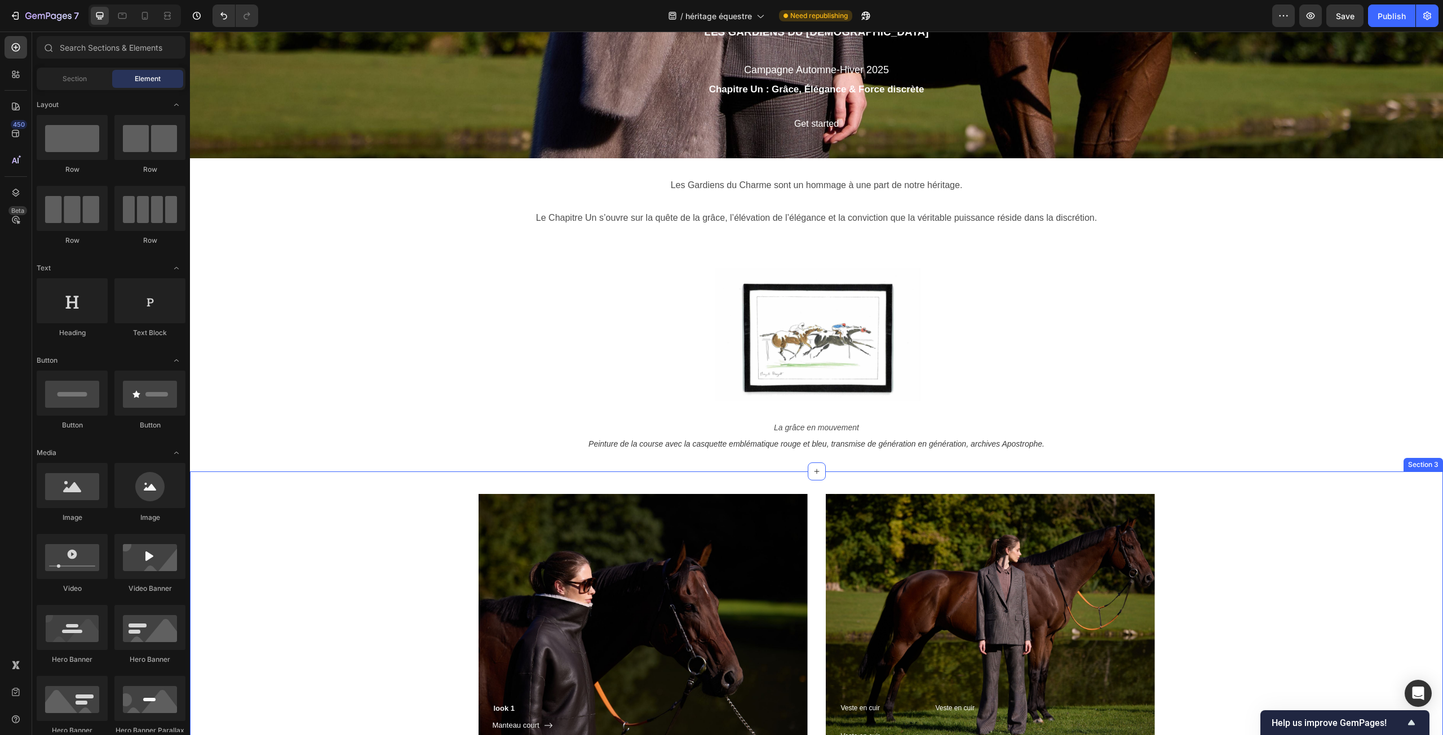
scroll to position [557, 0]
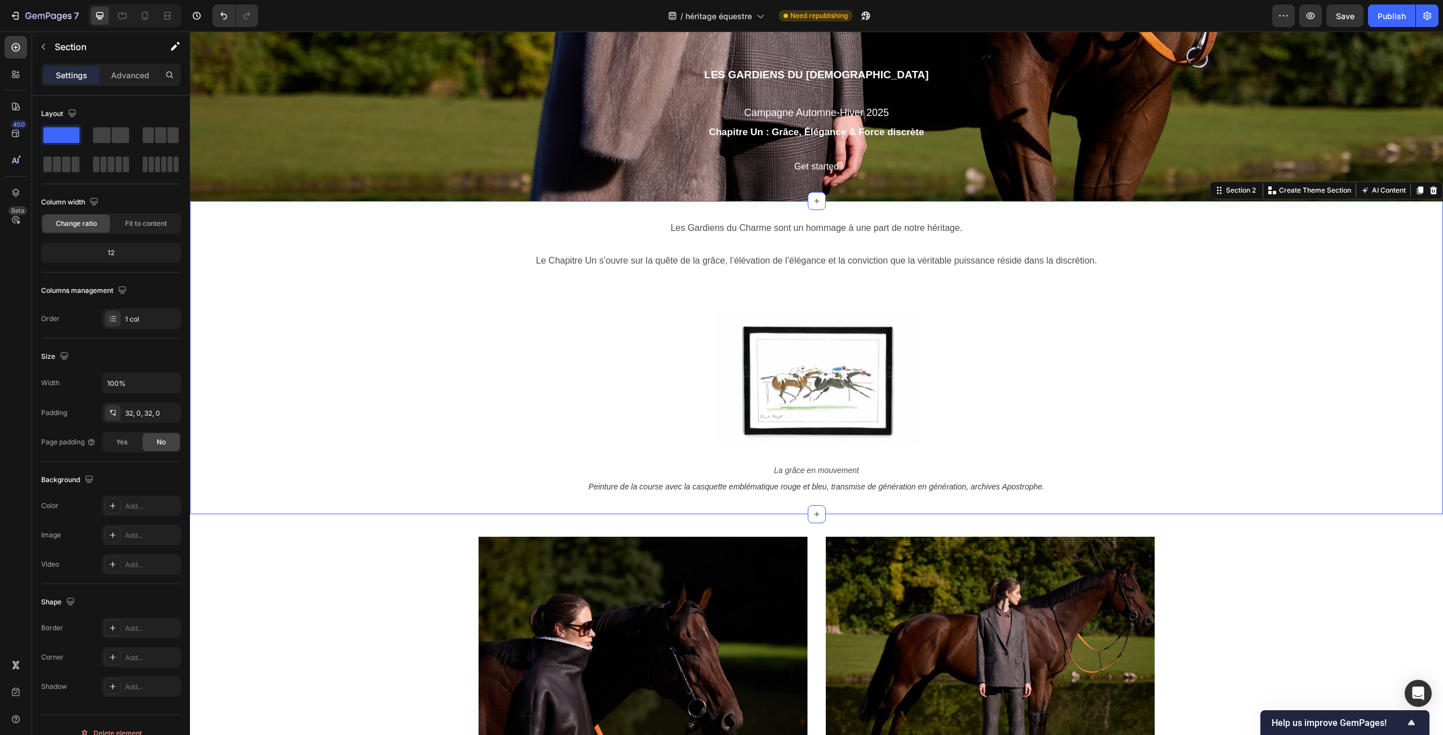
click at [398, 392] on div "Les Gardiens du Charme sont un hommage à une part de notre héritage. Le Chapitr…" at bounding box center [816, 357] width 1253 height 277
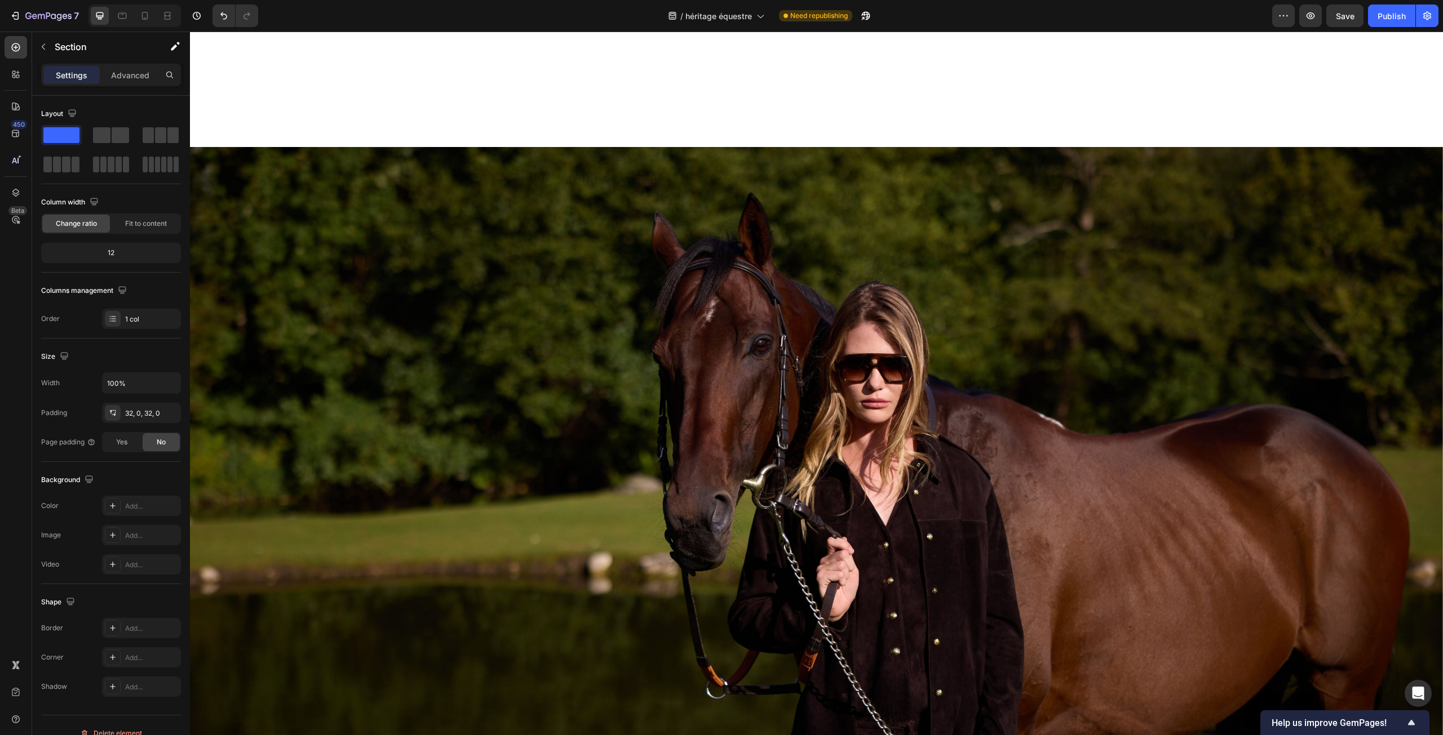
scroll to position [1459, 0]
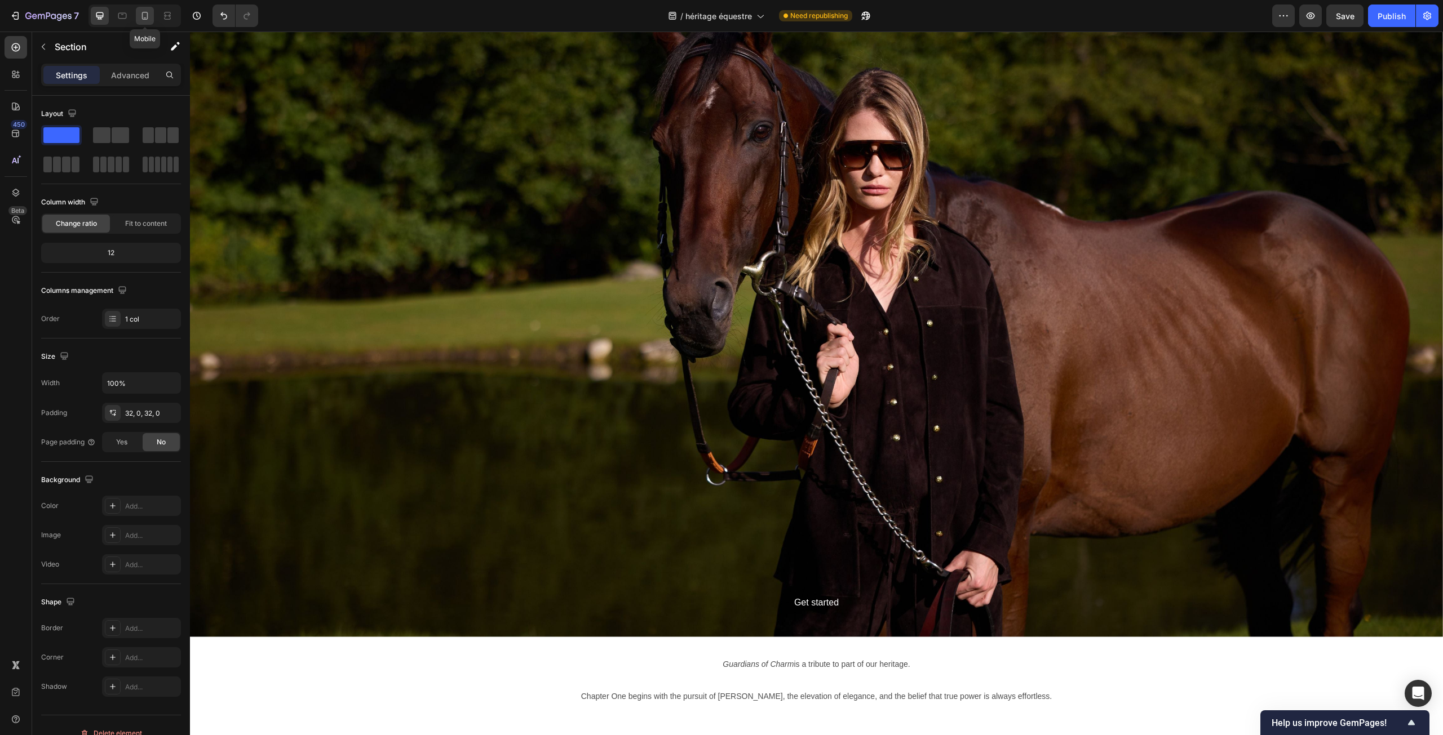
click at [150, 12] on icon at bounding box center [144, 15] width 11 height 11
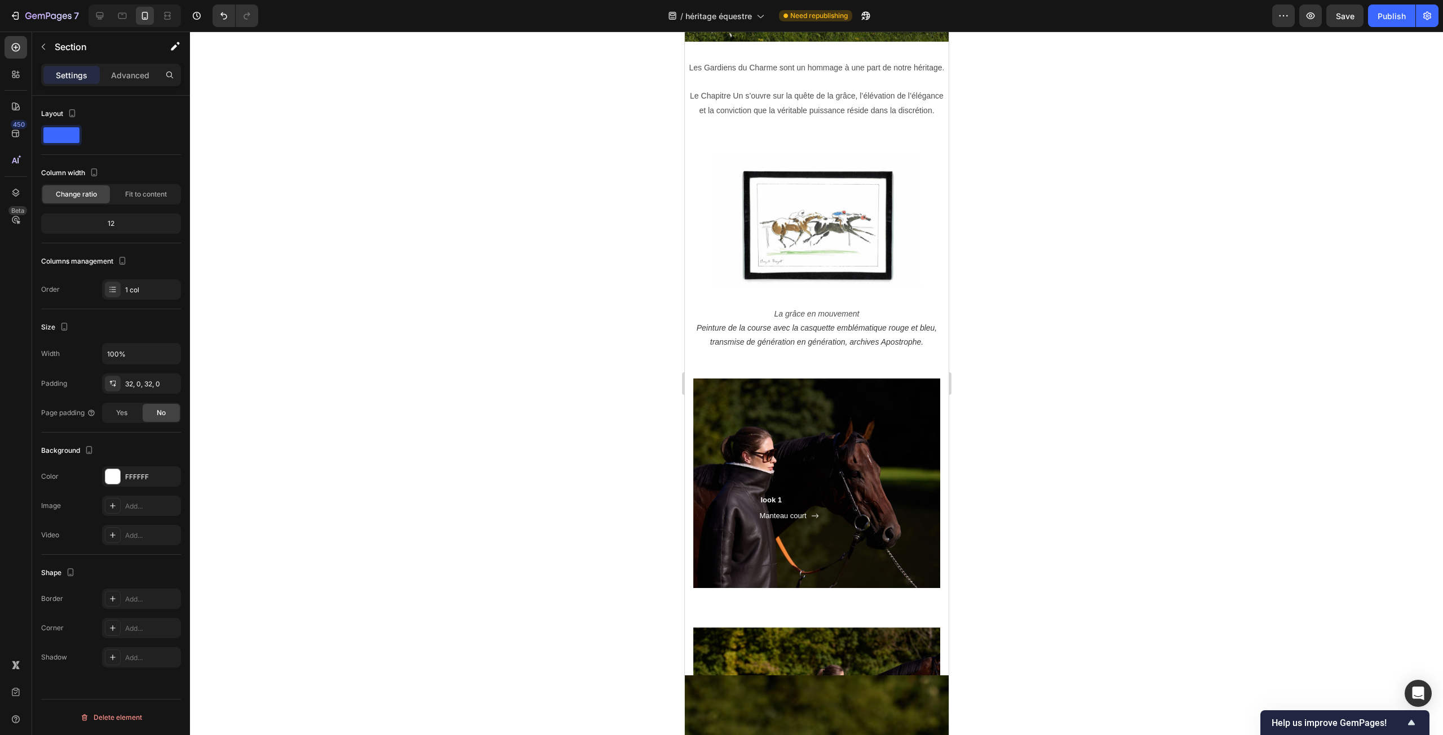
scroll to position [688, 0]
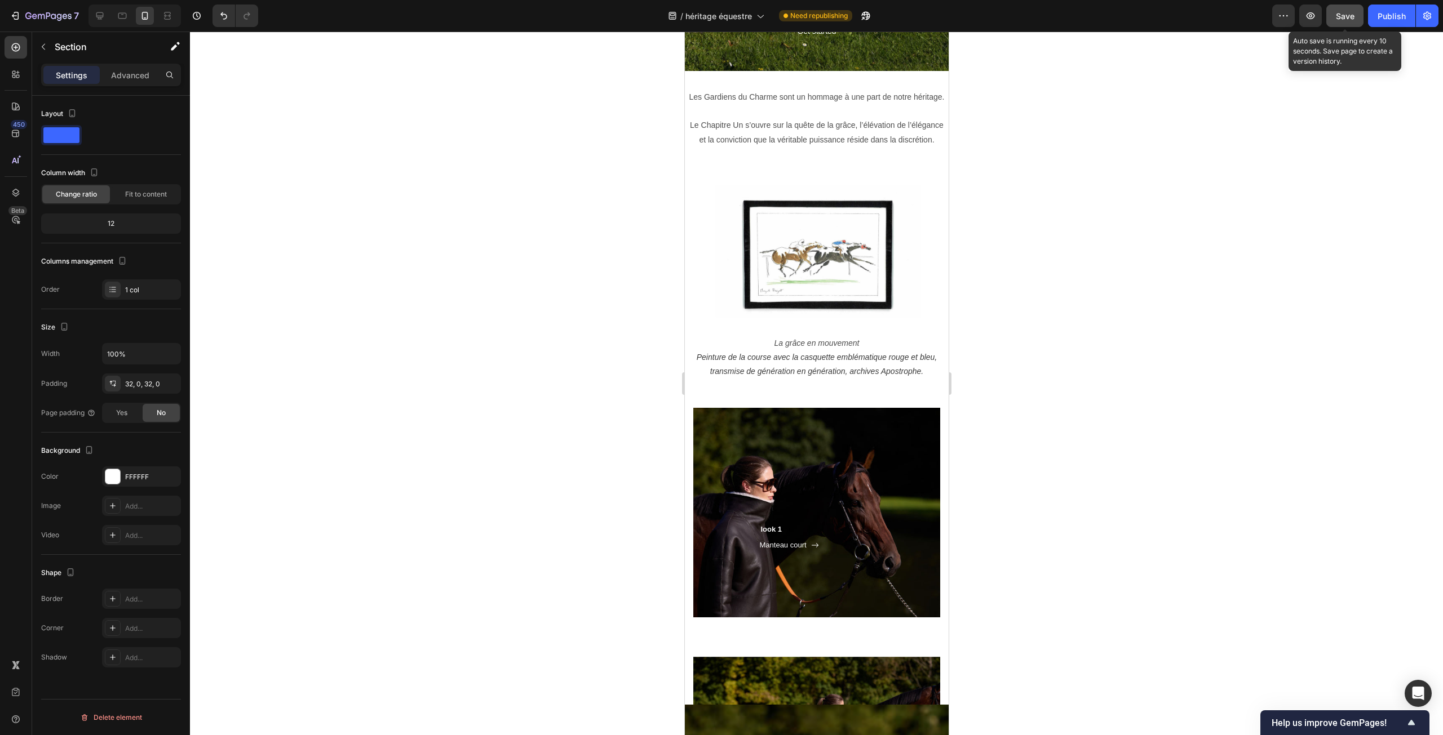
click at [1346, 13] on span "Save" at bounding box center [1345, 16] width 19 height 10
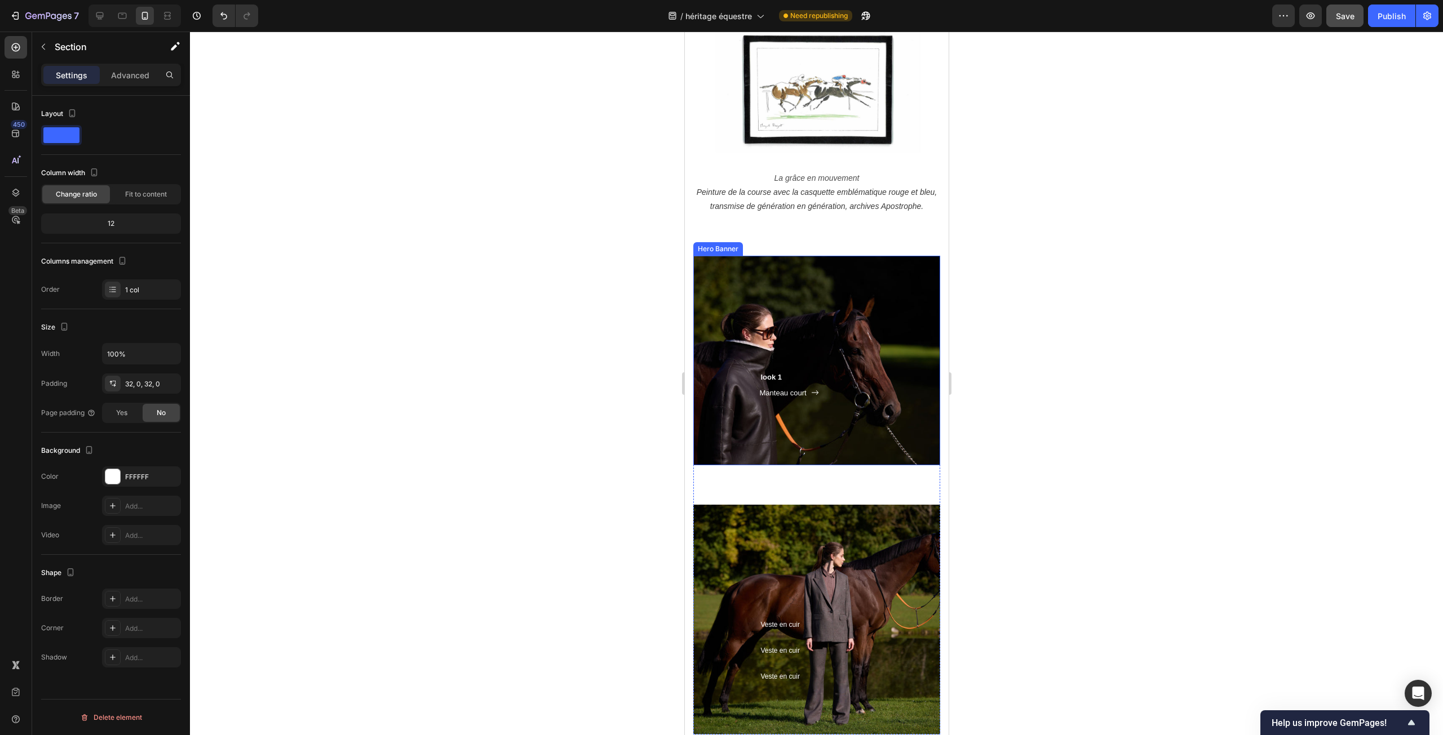
scroll to position [845, 0]
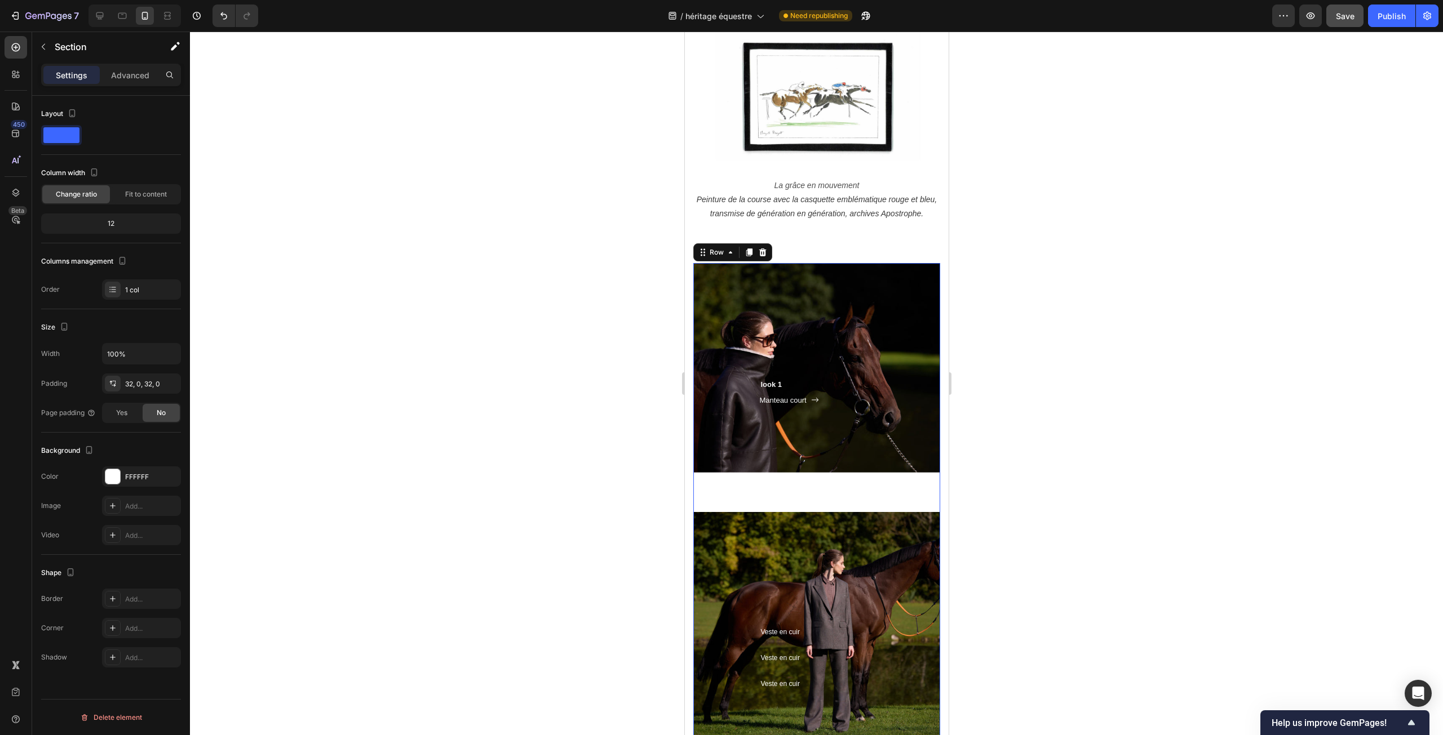
click at [787, 486] on div "look 1 Heading Manteau court Button Row Hero Banner" at bounding box center [816, 387] width 247 height 249
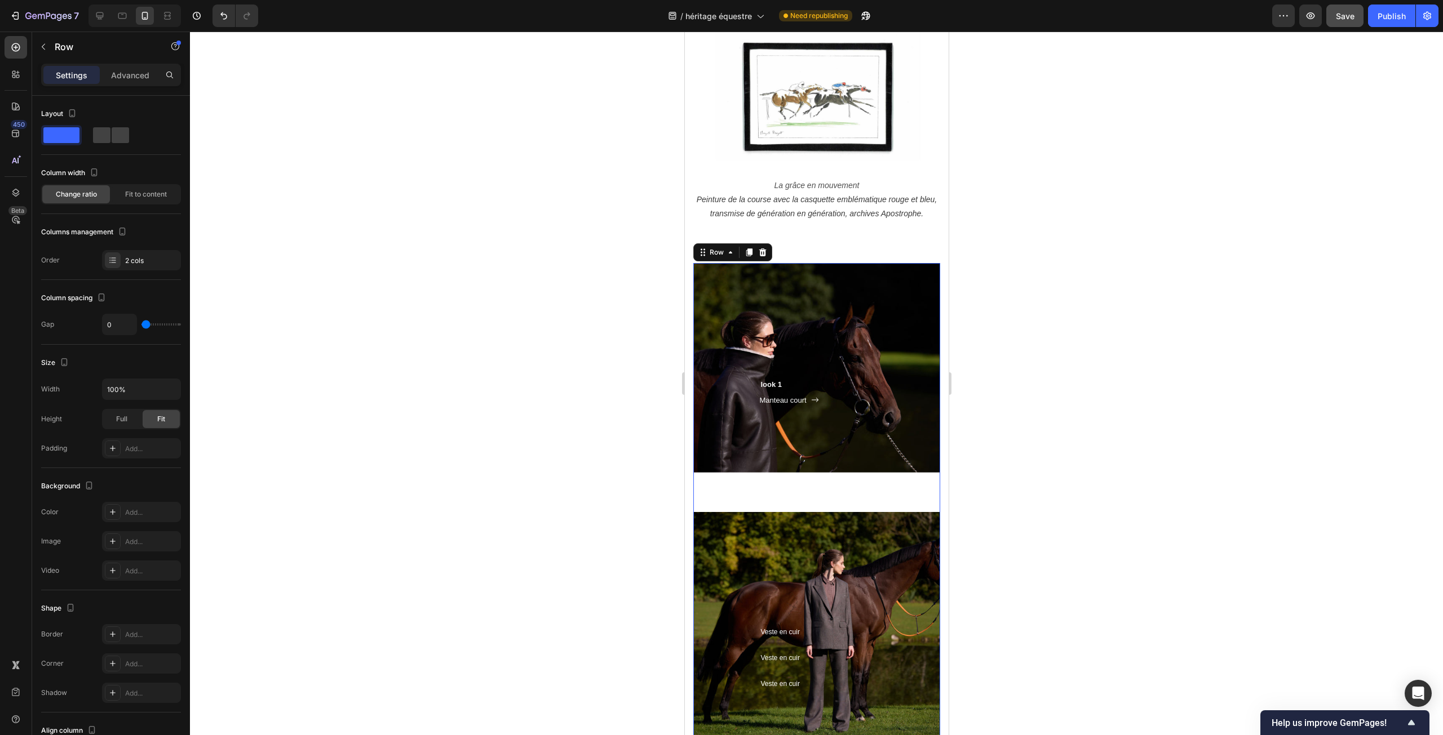
click at [780, 478] on div "look 1 Heading Manteau court Button Row Hero Banner" at bounding box center [816, 387] width 247 height 249
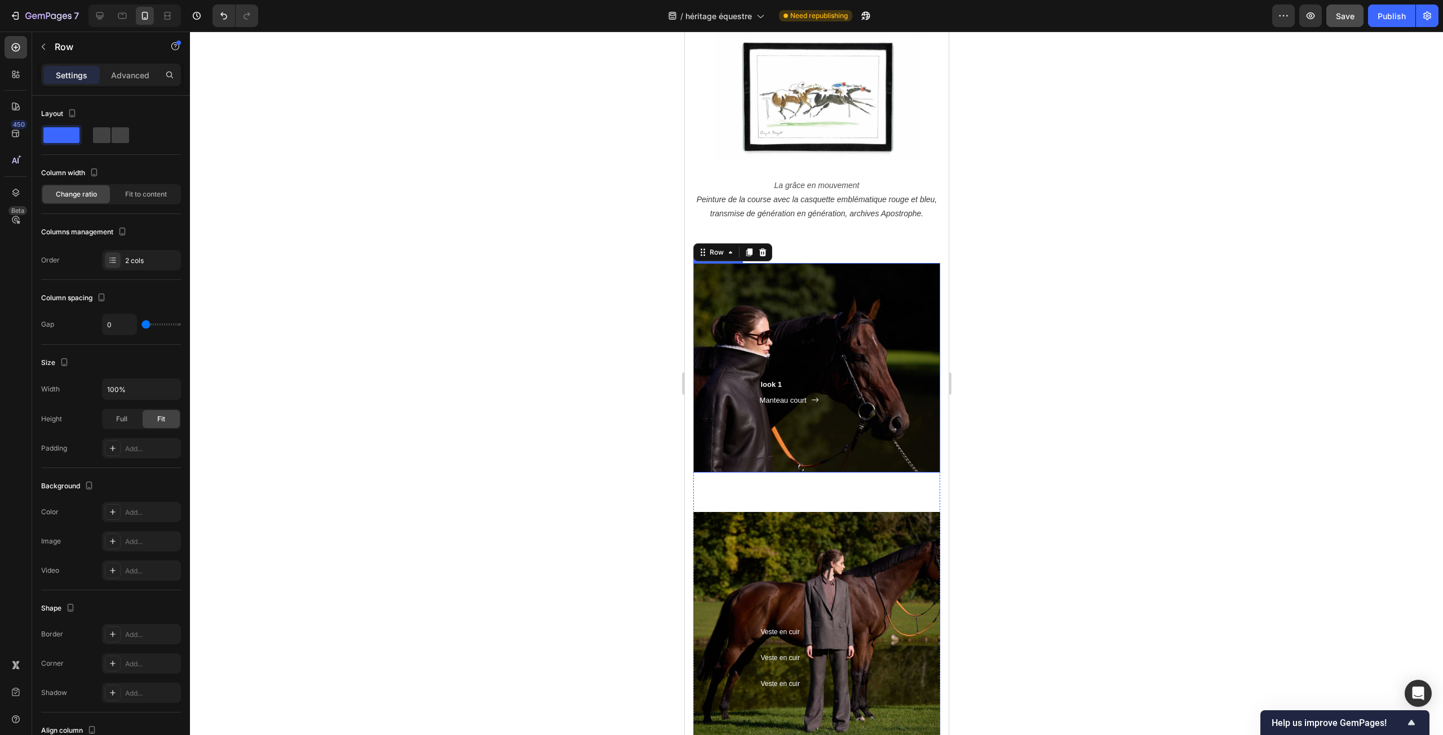
click at [766, 458] on div "look 1 Heading Manteau court Button Row" at bounding box center [816, 368] width 247 height 210
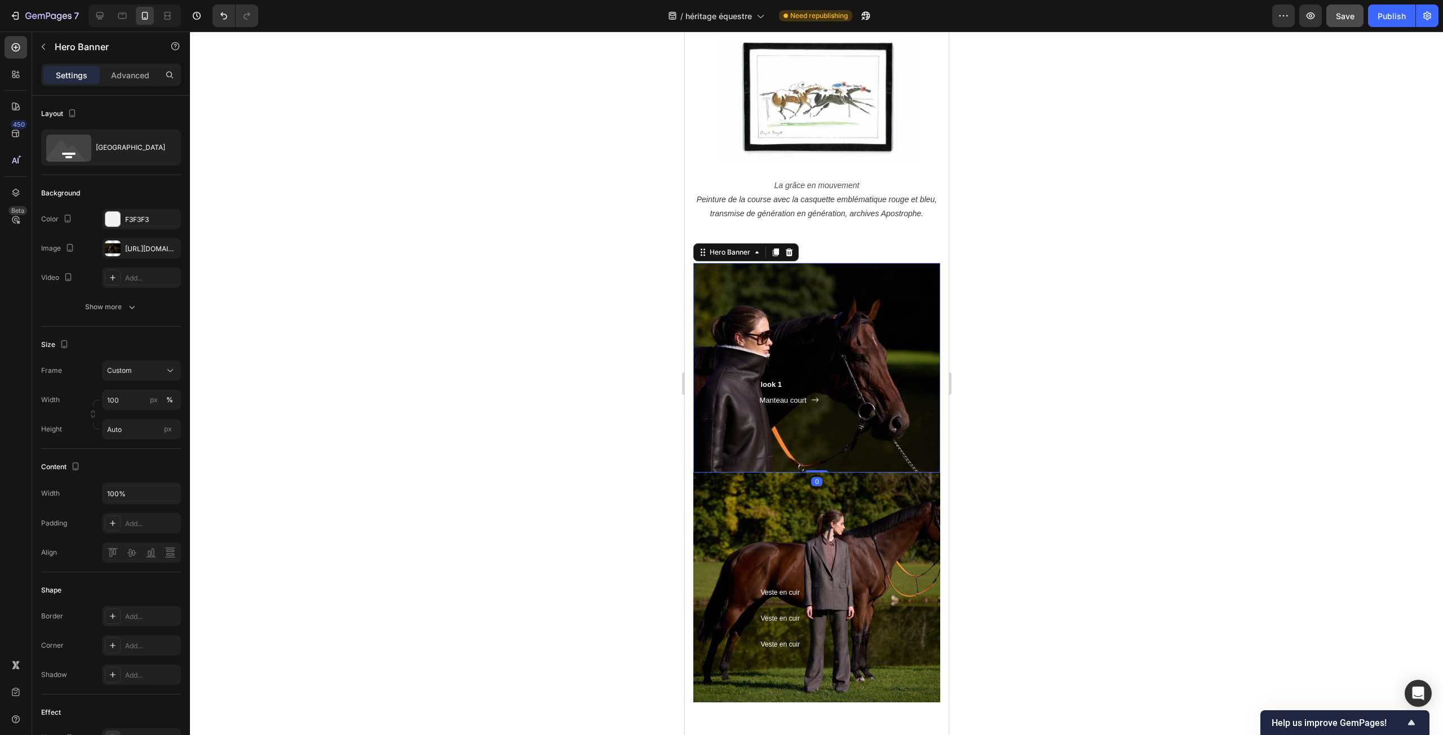
drag, startPoint x: 804, startPoint y: 512, endPoint x: 806, endPoint y: 468, distance: 43.5
click at [806, 468] on div "look 1 Heading Manteau court Button Row Hero Banner 0" at bounding box center [816, 368] width 247 height 210
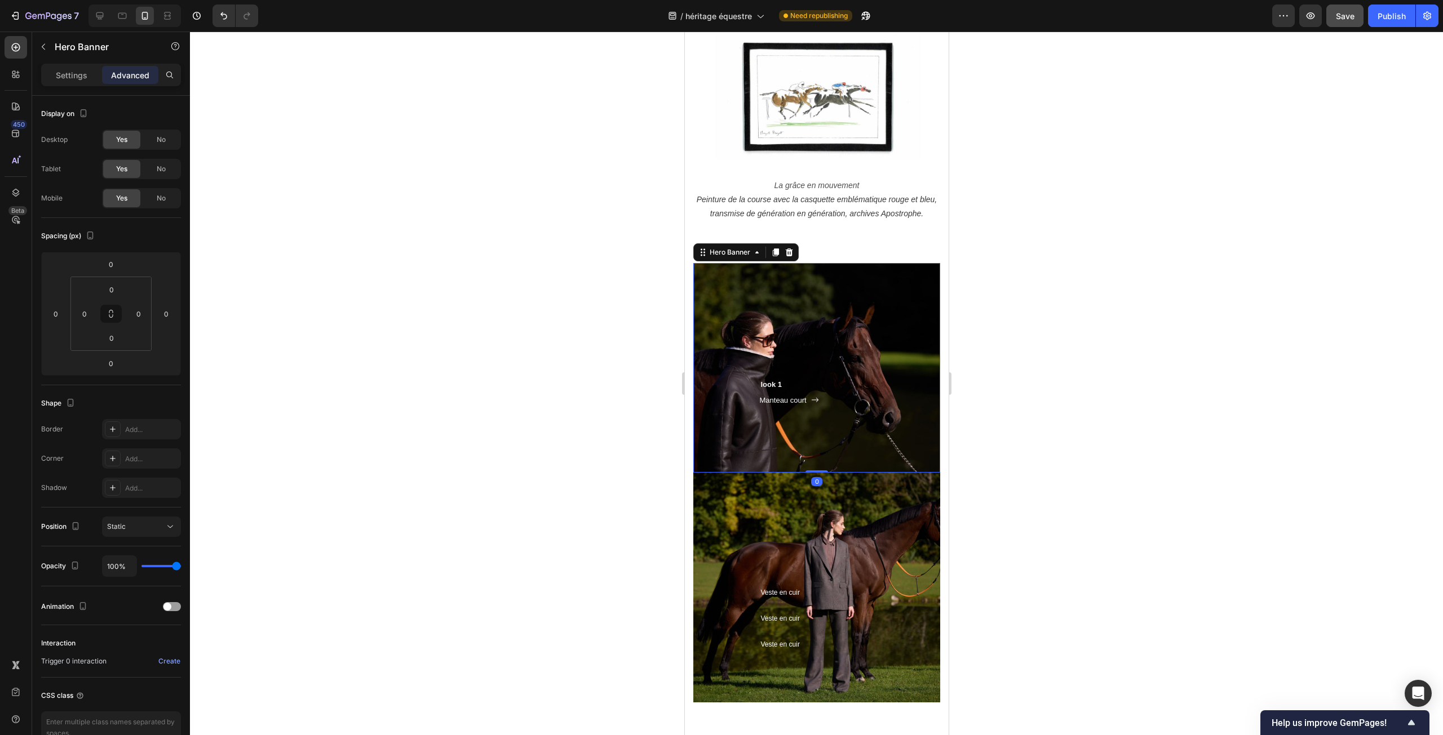
click at [578, 451] on div at bounding box center [816, 384] width 1253 height 704
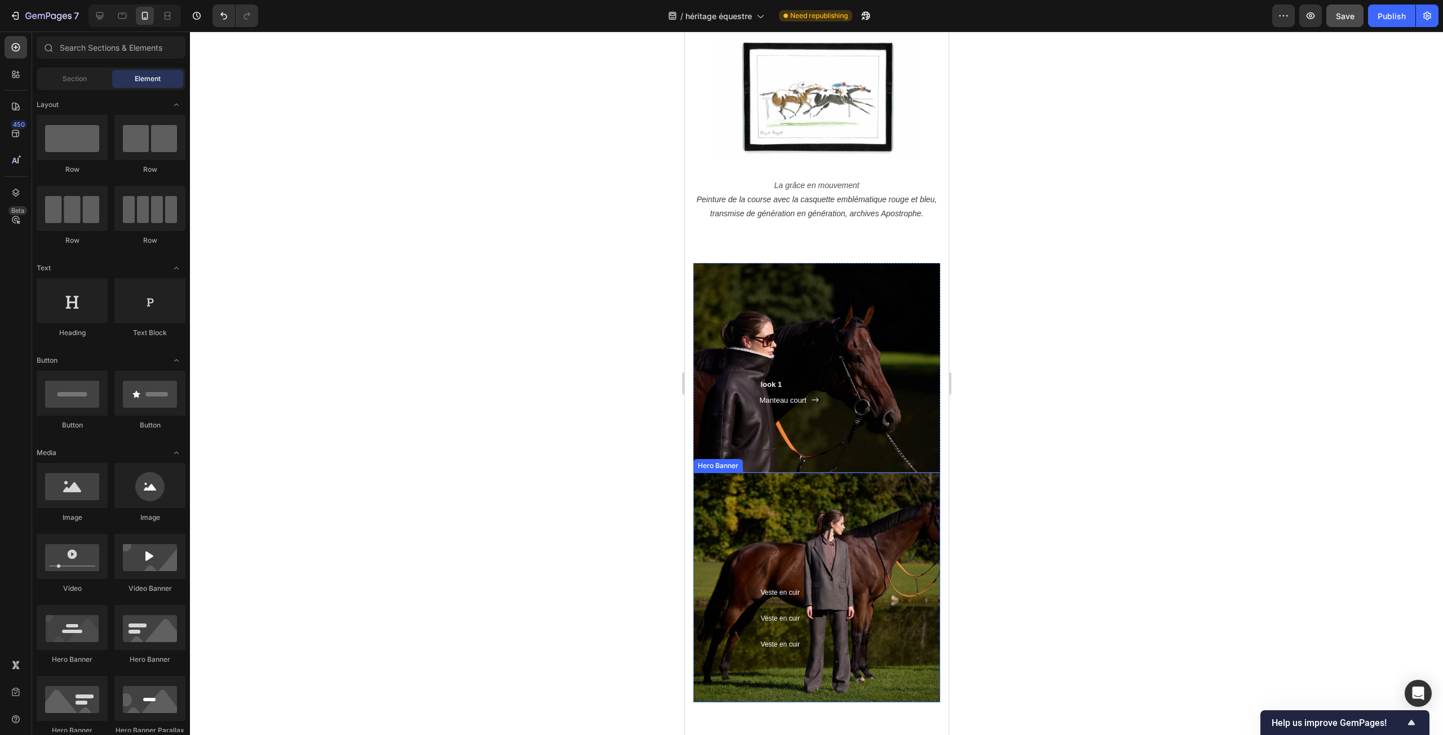
click at [774, 458] on div "look 1 Heading Manteau court Button Row" at bounding box center [816, 368] width 247 height 210
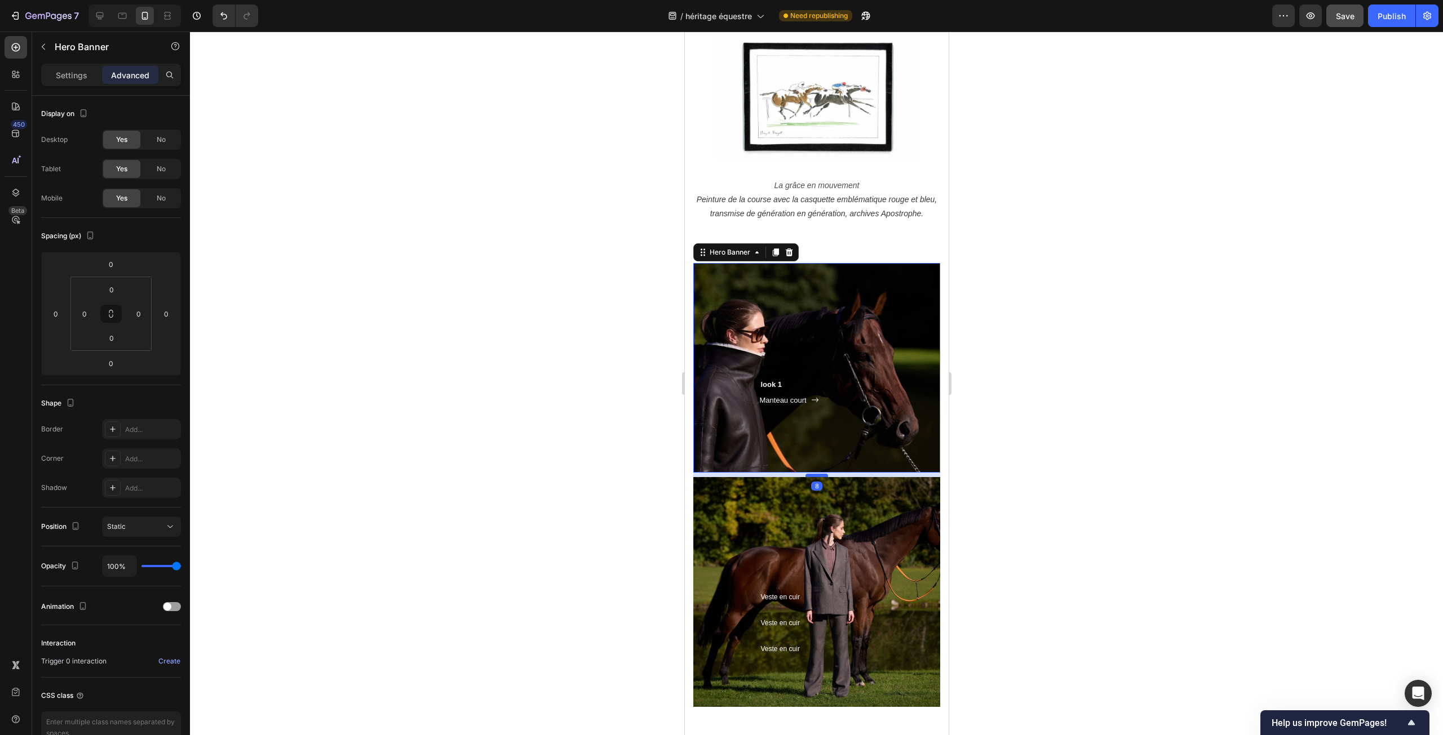
click at [811, 476] on div at bounding box center [816, 475] width 23 height 3
type input "8"
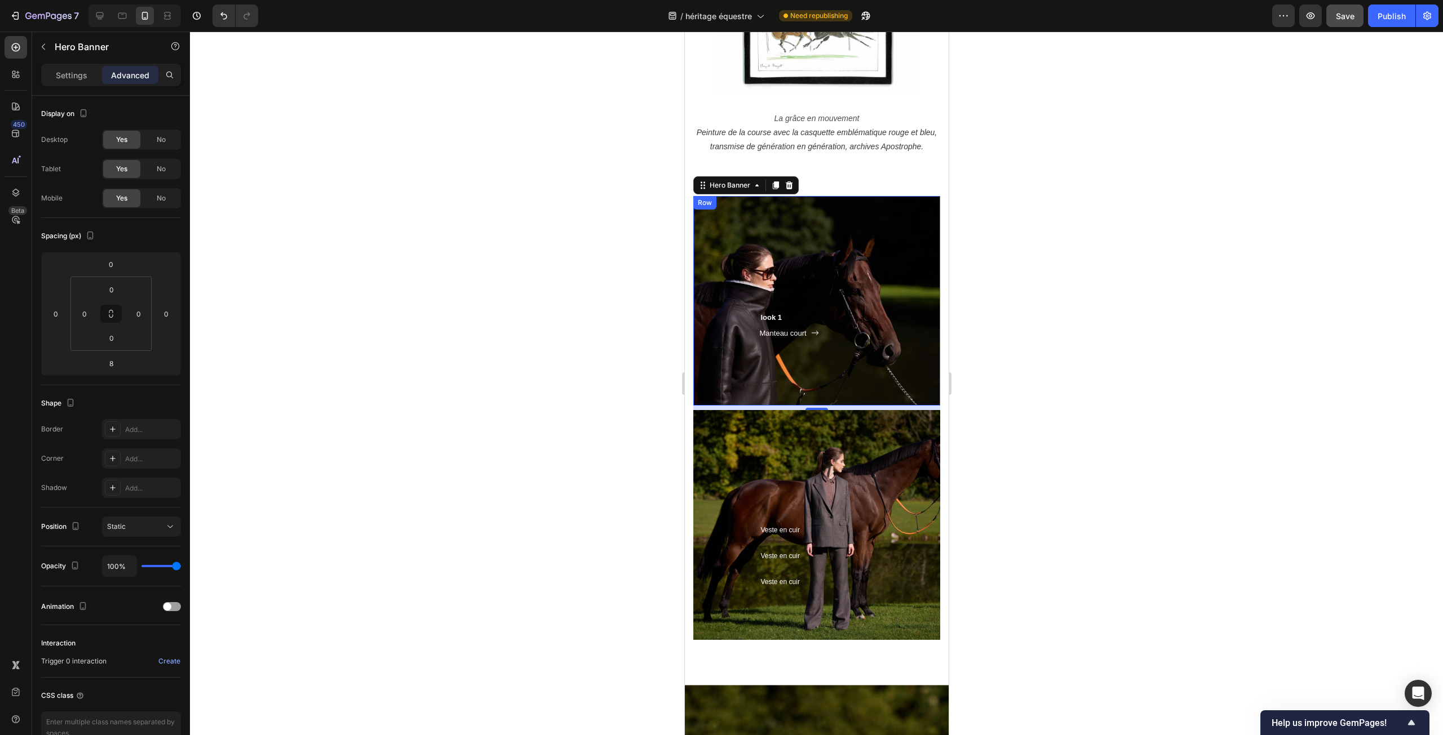
scroll to position [958, 0]
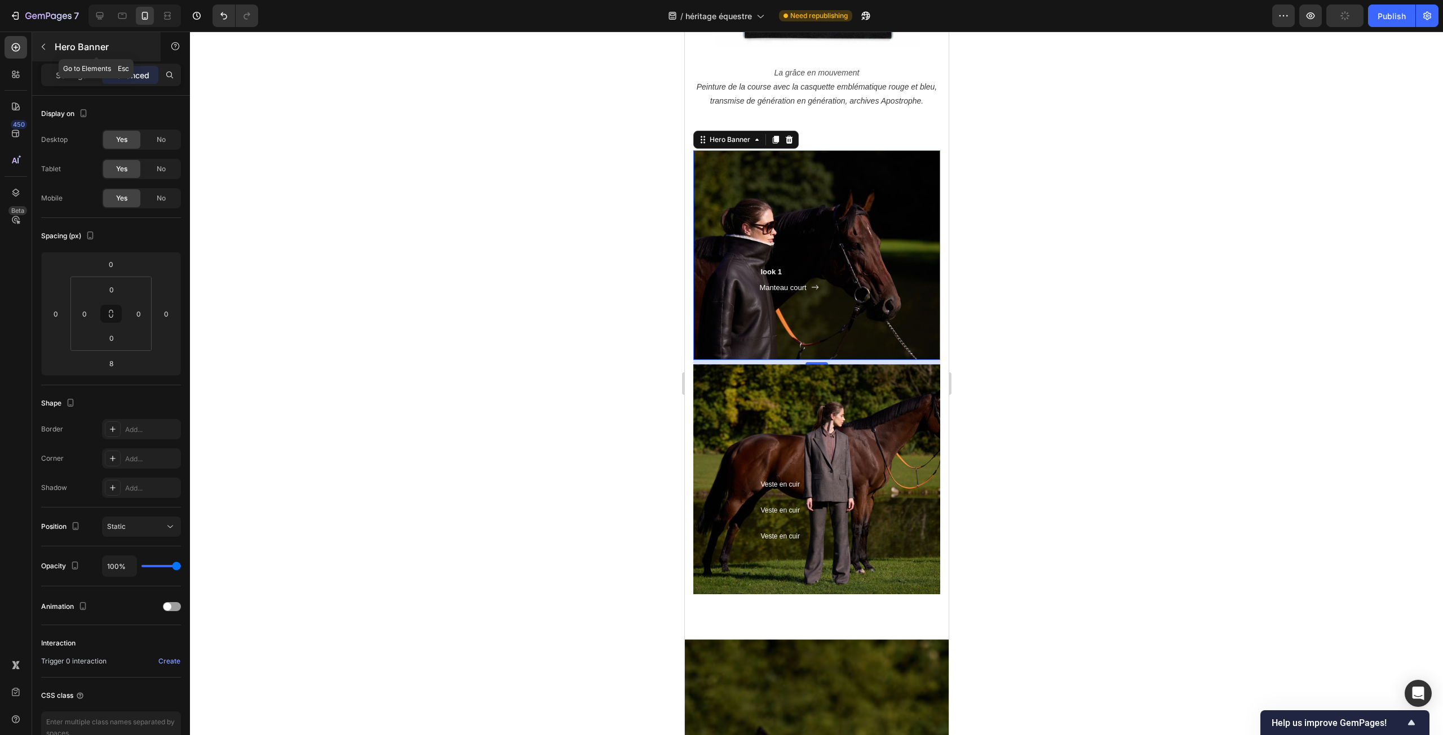
click at [39, 50] on icon "button" at bounding box center [43, 46] width 9 height 9
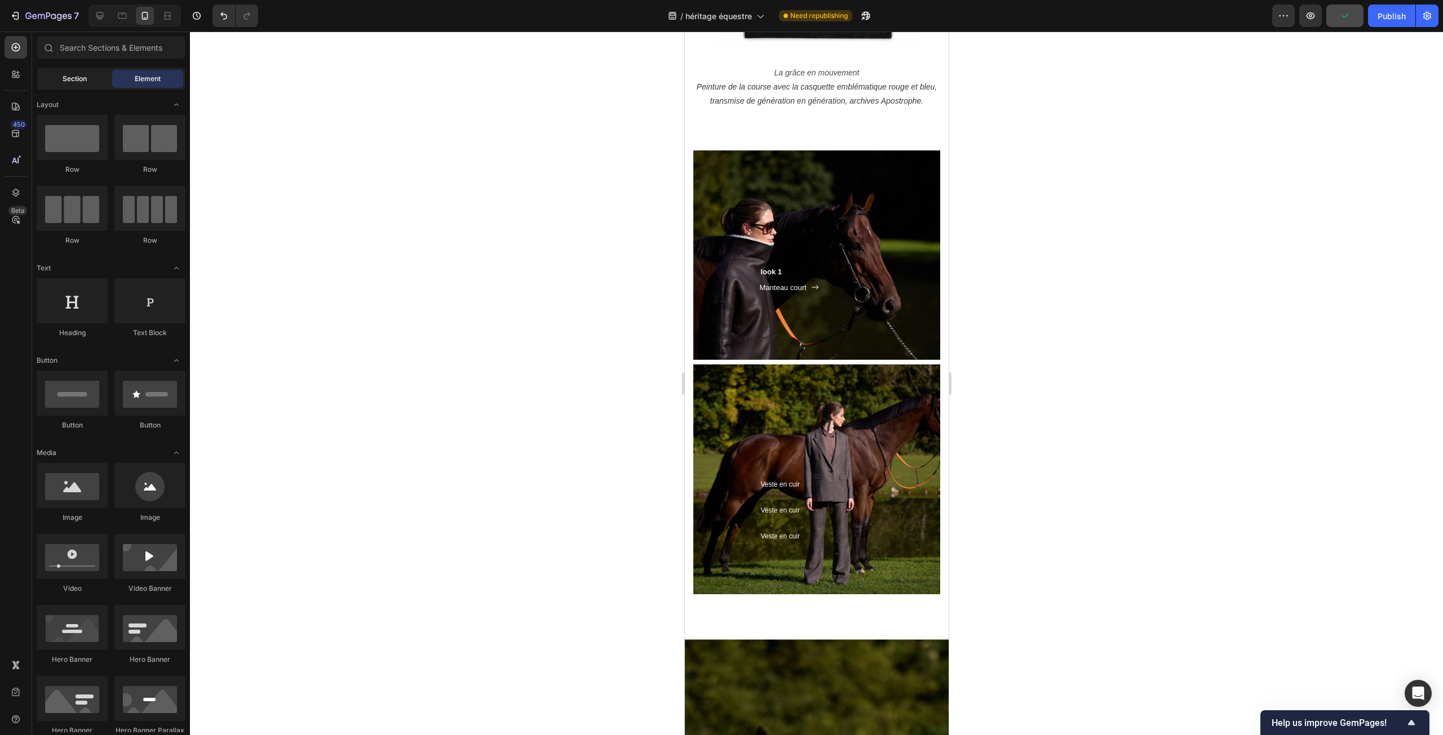
click at [57, 78] on div "Section" at bounding box center [74, 79] width 71 height 18
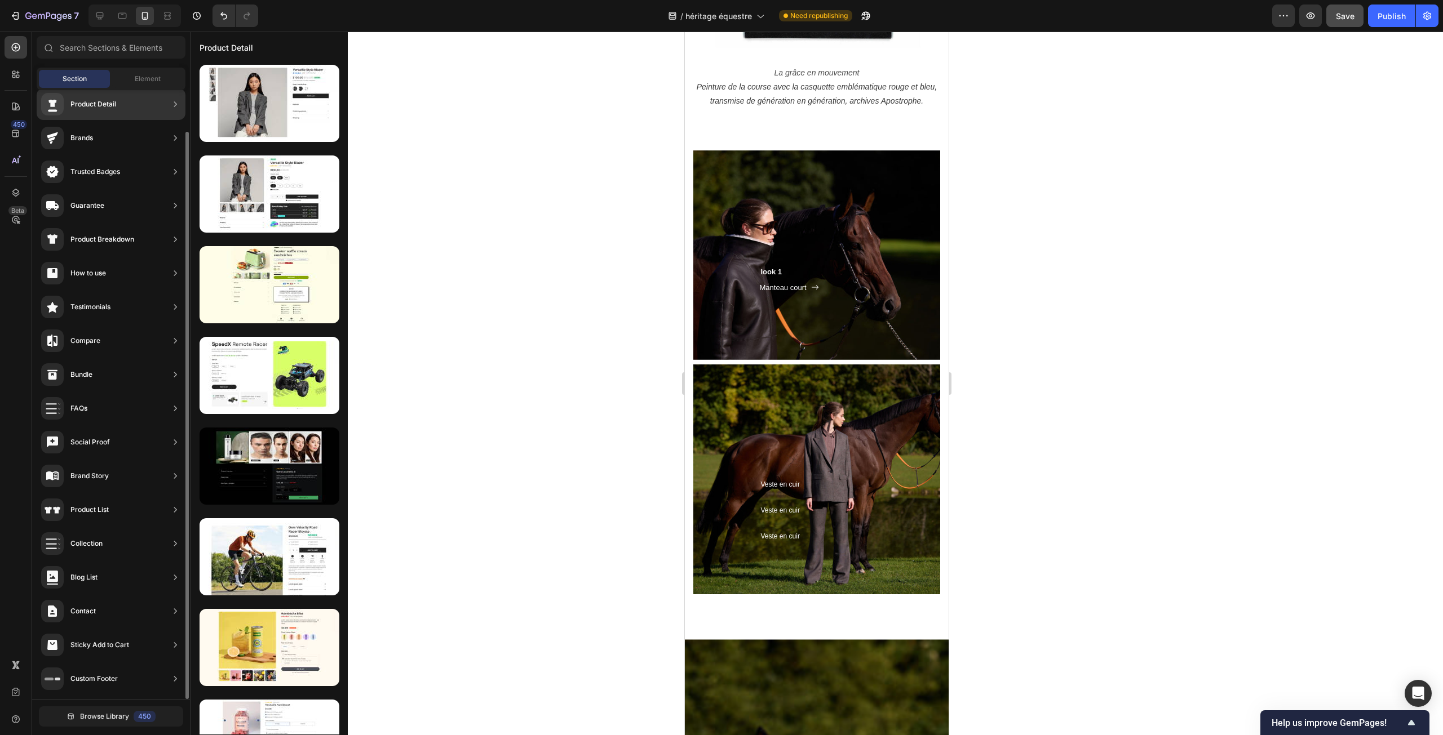
scroll to position [0, 0]
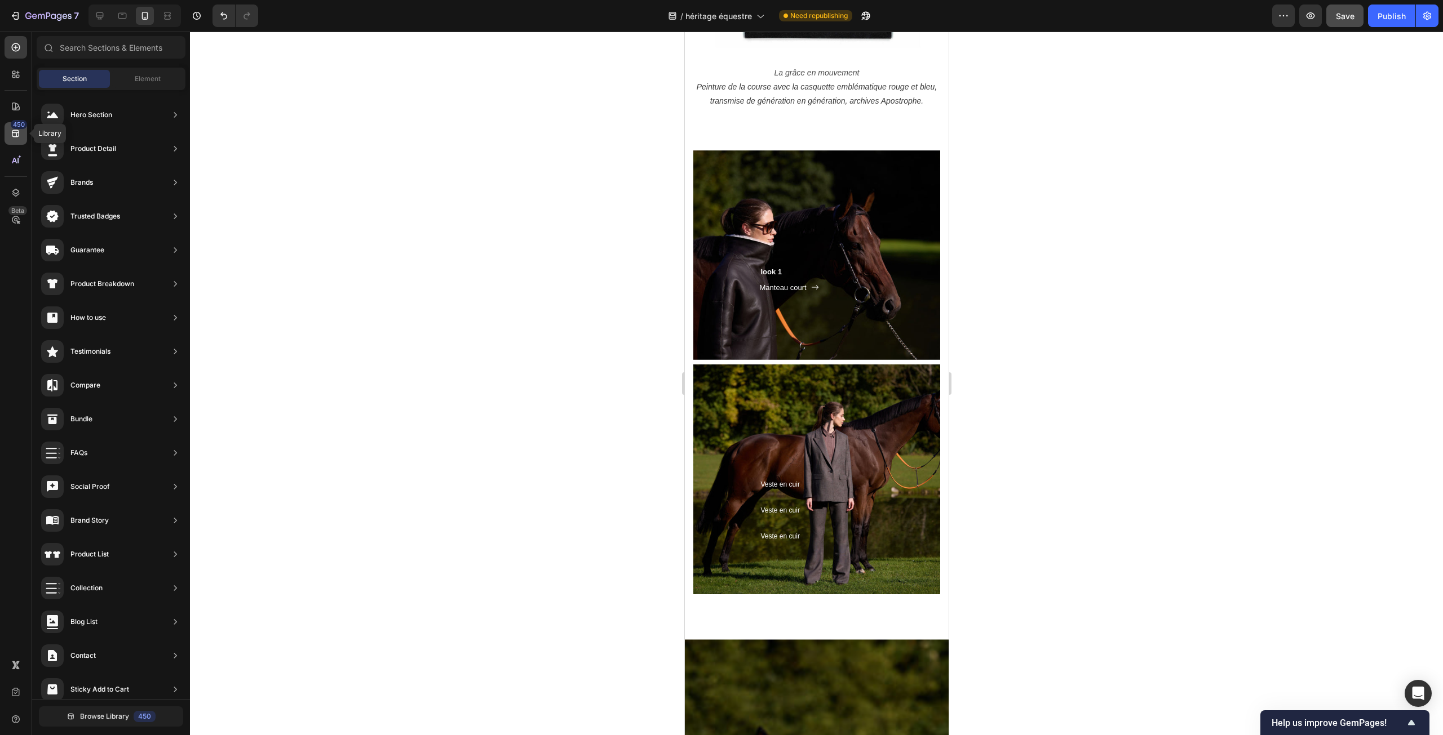
click at [20, 137] on icon at bounding box center [15, 133] width 11 height 11
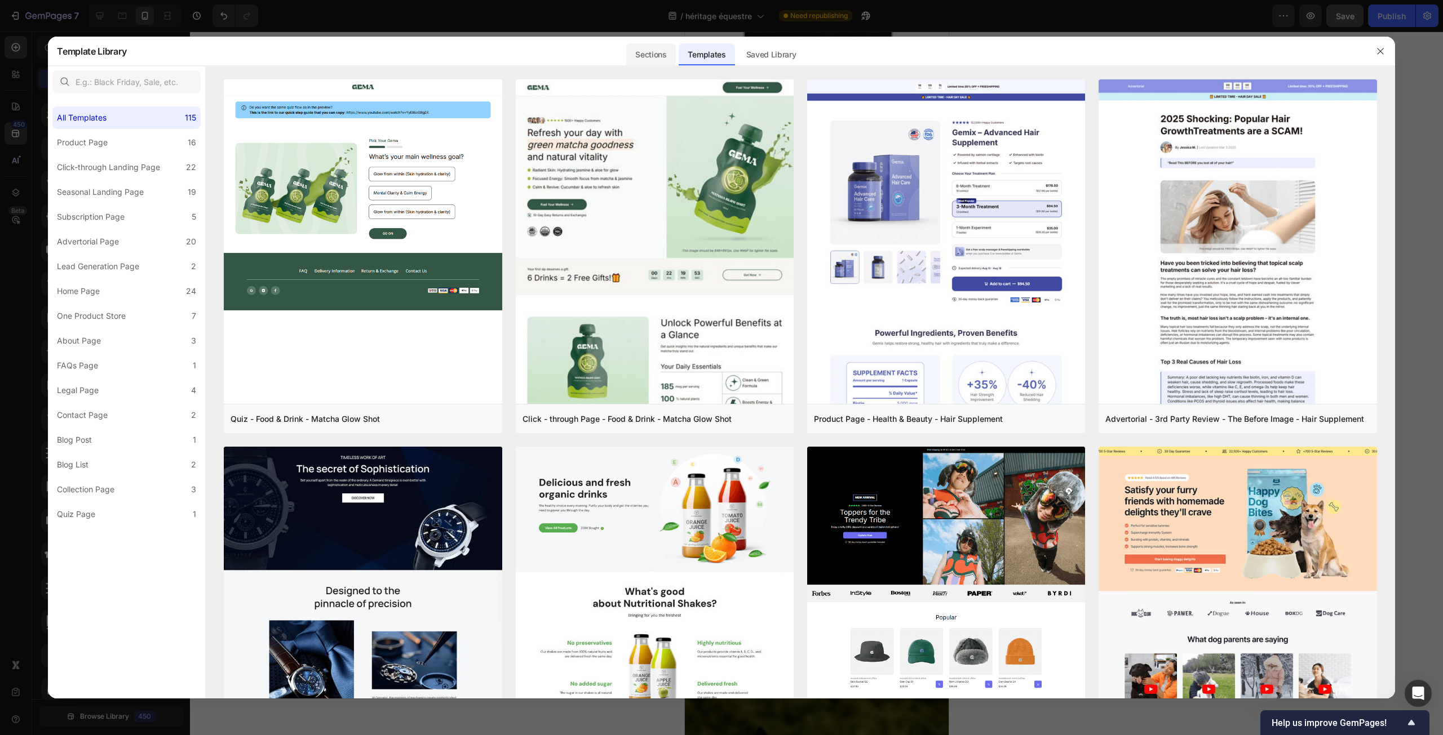
click at [650, 55] on div "Sections" at bounding box center [650, 54] width 49 height 23
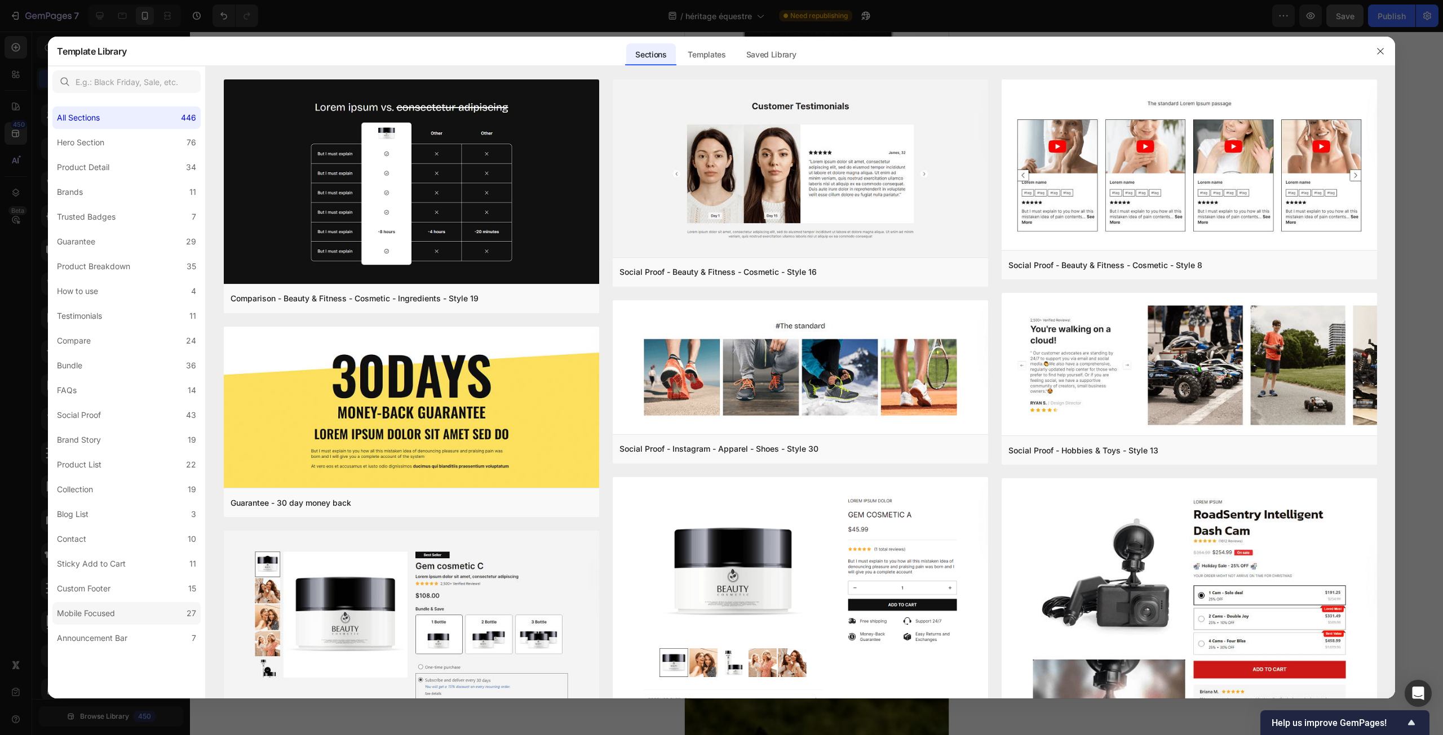
click at [110, 602] on label "Mobile Focused 27" at bounding box center [126, 613] width 148 height 23
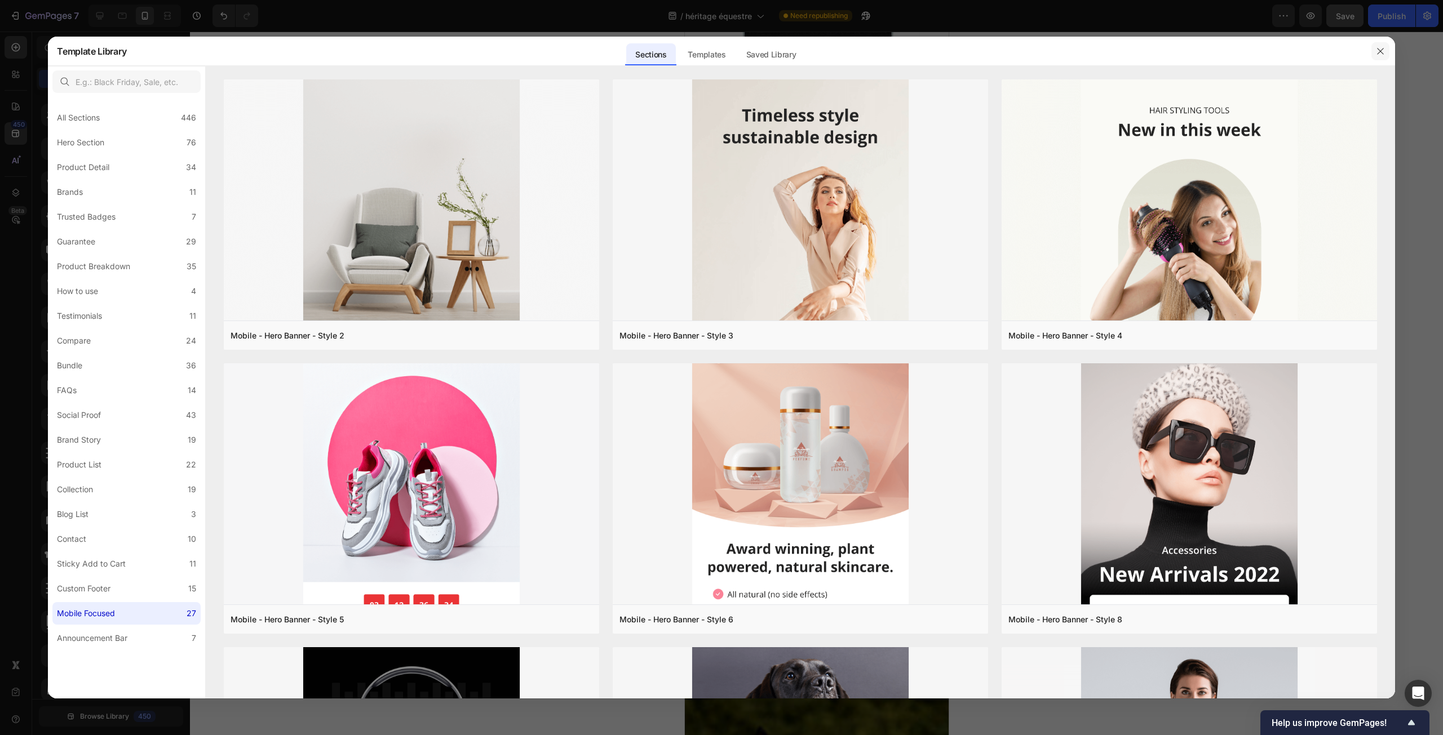
click at [1382, 52] on icon "button" at bounding box center [1380, 51] width 9 height 9
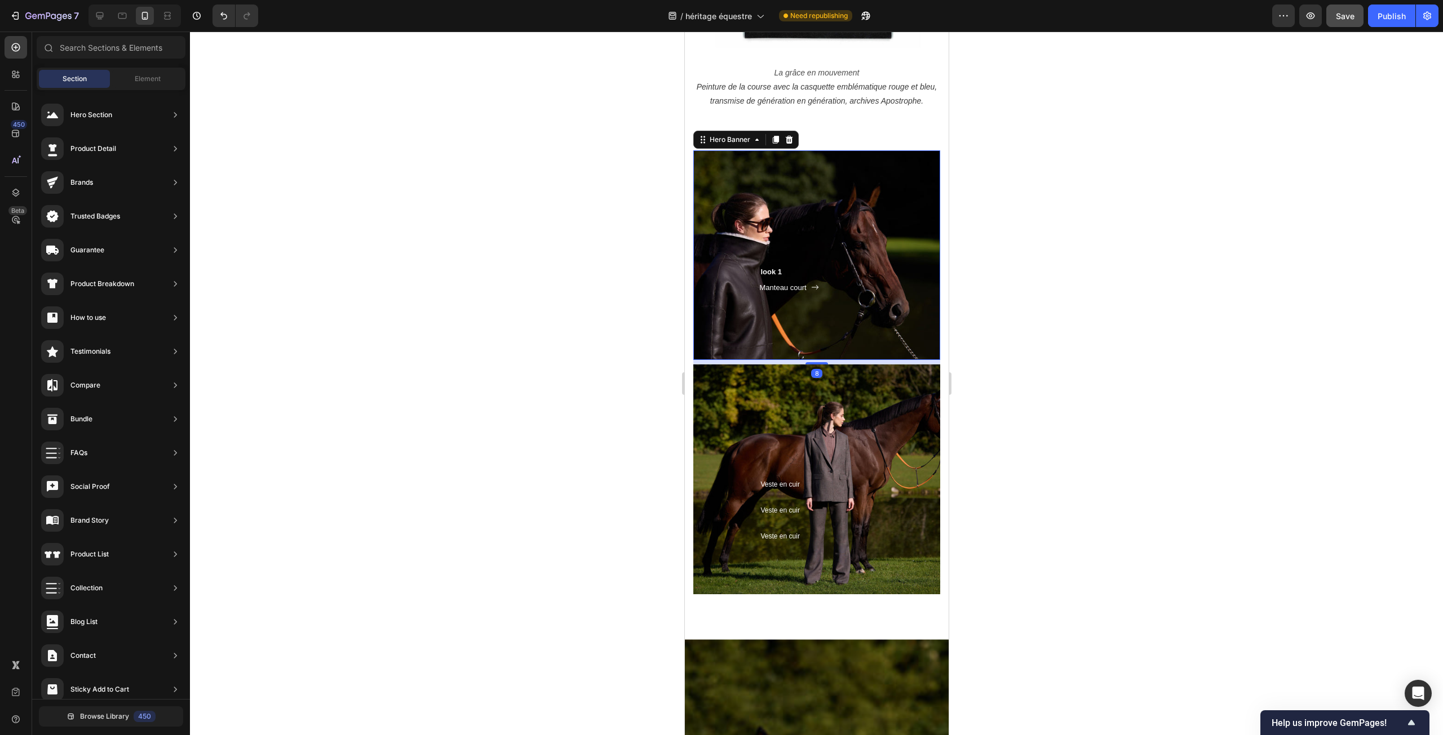
click at [826, 213] on div "look 1 Heading Manteau court Button Row" at bounding box center [816, 255] width 247 height 210
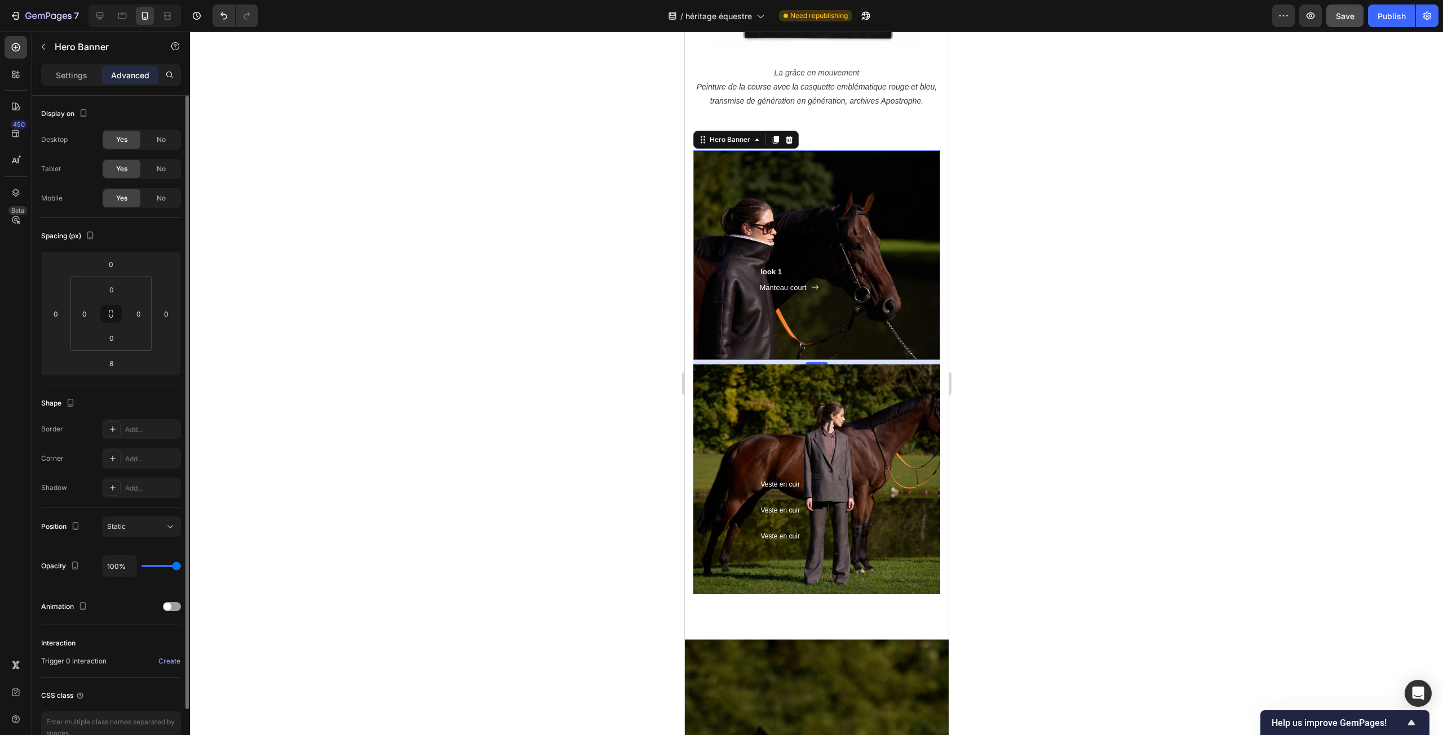
drag, startPoint x: 85, startPoint y: 79, endPoint x: 52, endPoint y: 104, distance: 40.9
click at [84, 79] on p "Settings" at bounding box center [72, 75] width 32 height 12
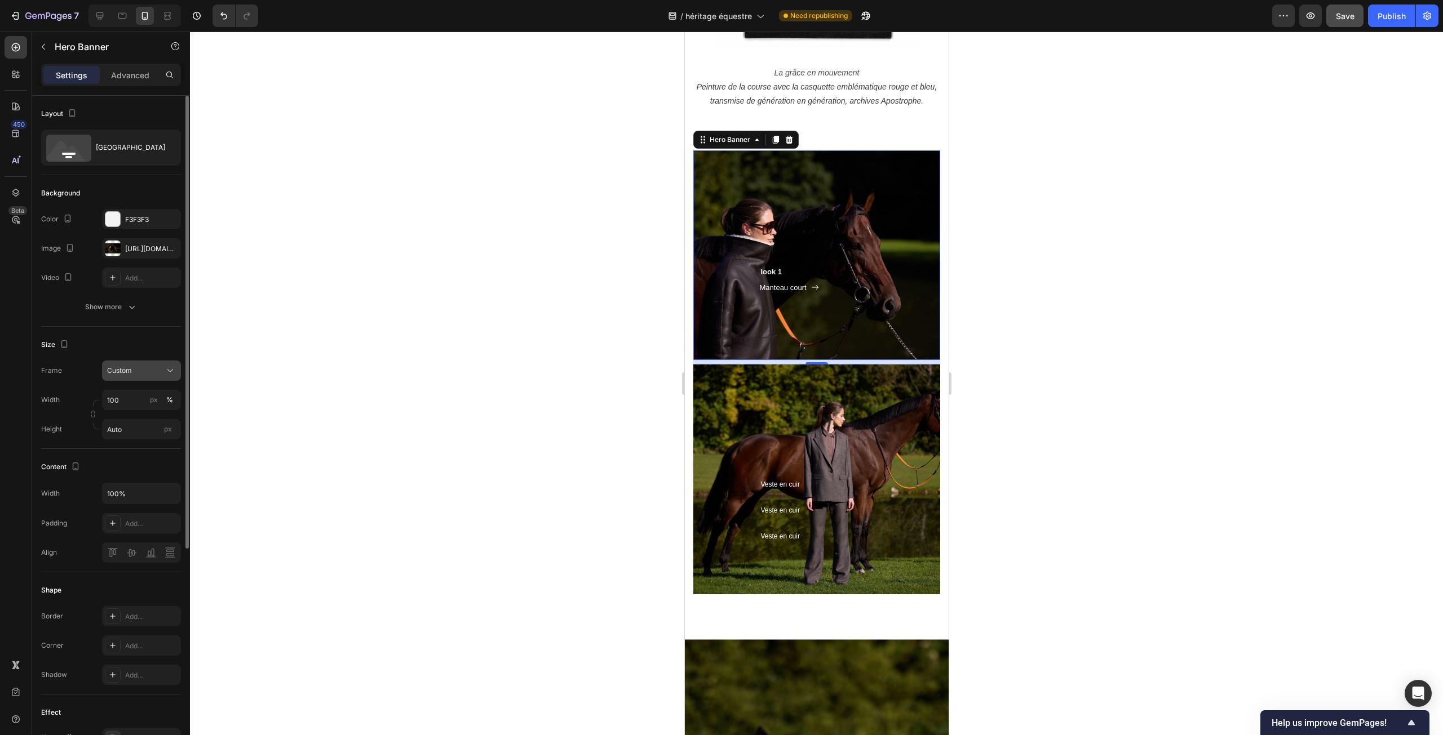
click at [173, 371] on icon at bounding box center [170, 370] width 11 height 11
click at [154, 396] on span "As banner source" at bounding box center [135, 398] width 56 height 10
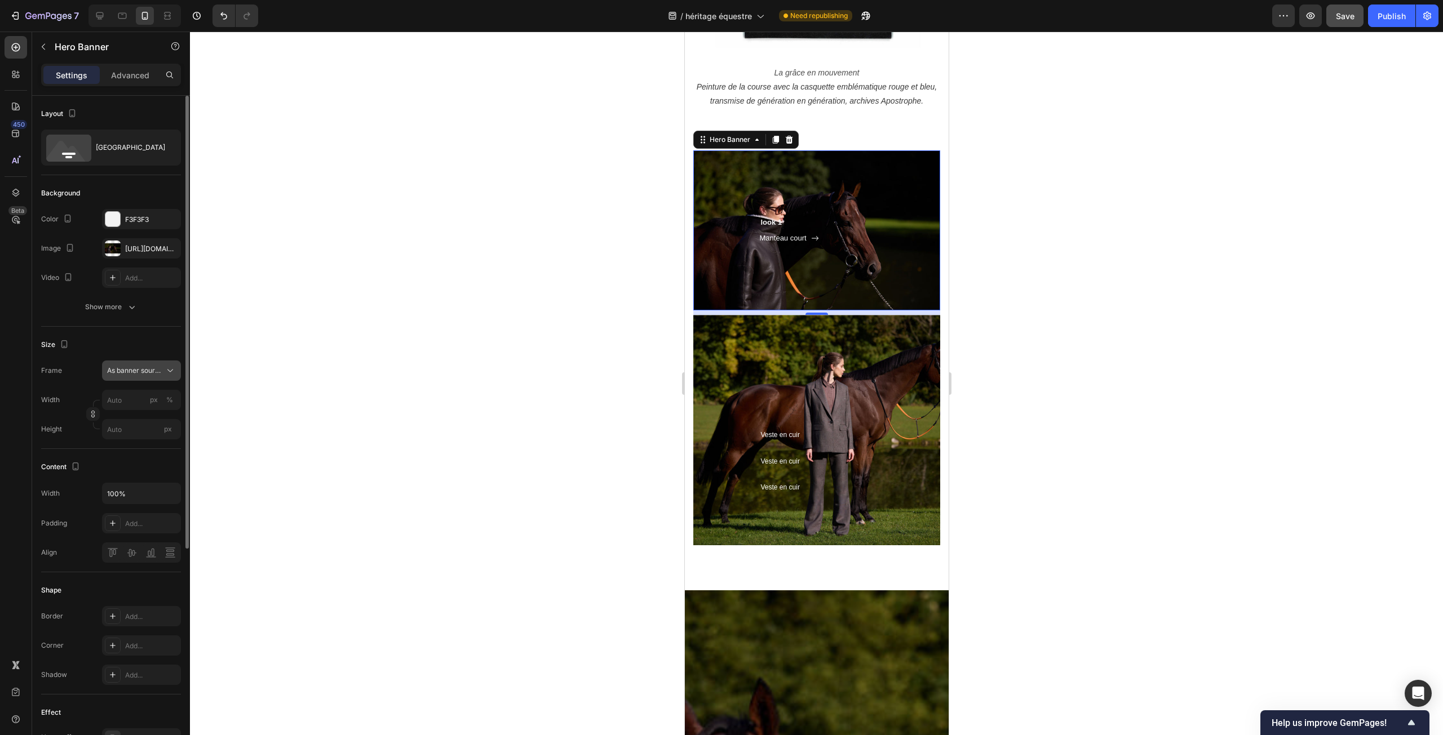
click at [159, 376] on button "As banner source" at bounding box center [141, 371] width 79 height 20
click at [132, 418] on div "Custom" at bounding box center [139, 418] width 65 height 10
click at [226, 10] on icon "Undo/Redo" at bounding box center [223, 15] width 11 height 11
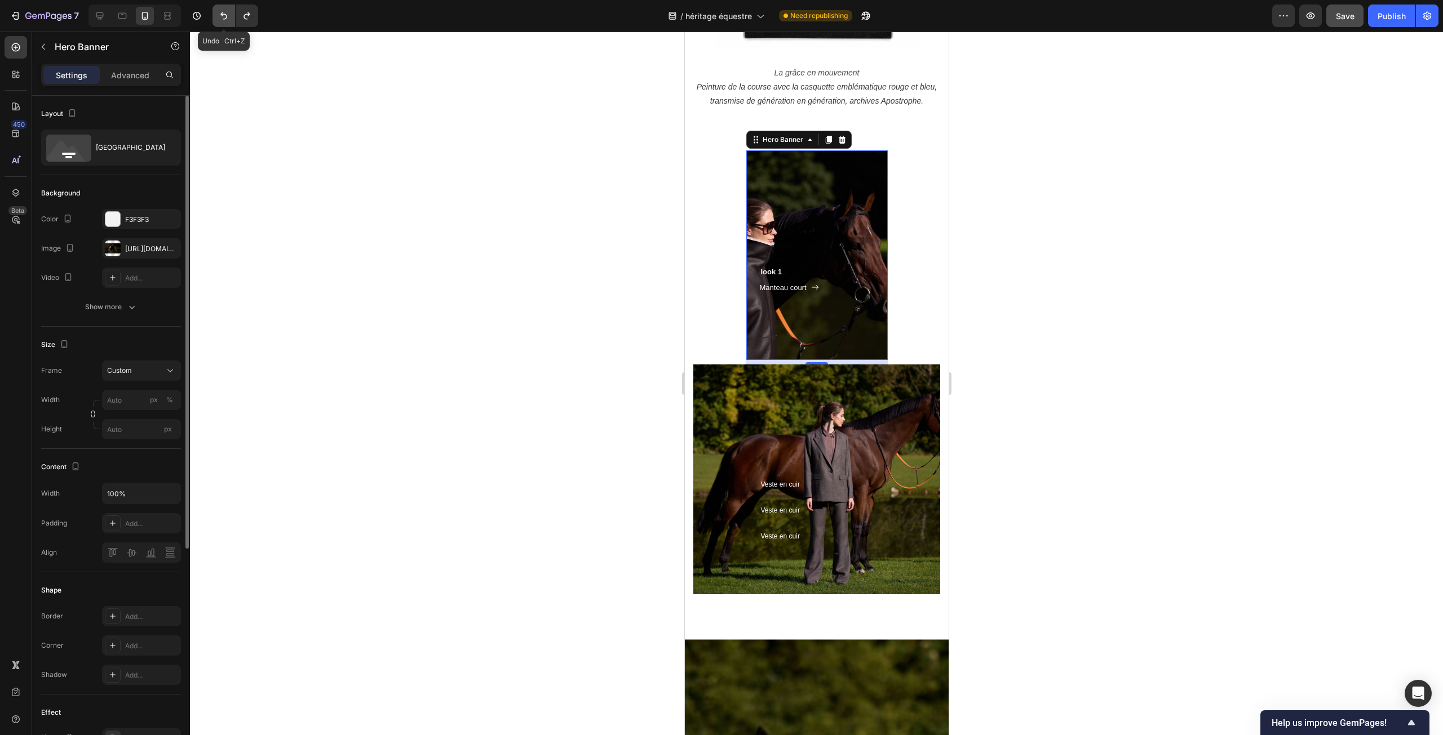
click at [226, 10] on icon "Undo/Redo" at bounding box center [223, 15] width 11 height 11
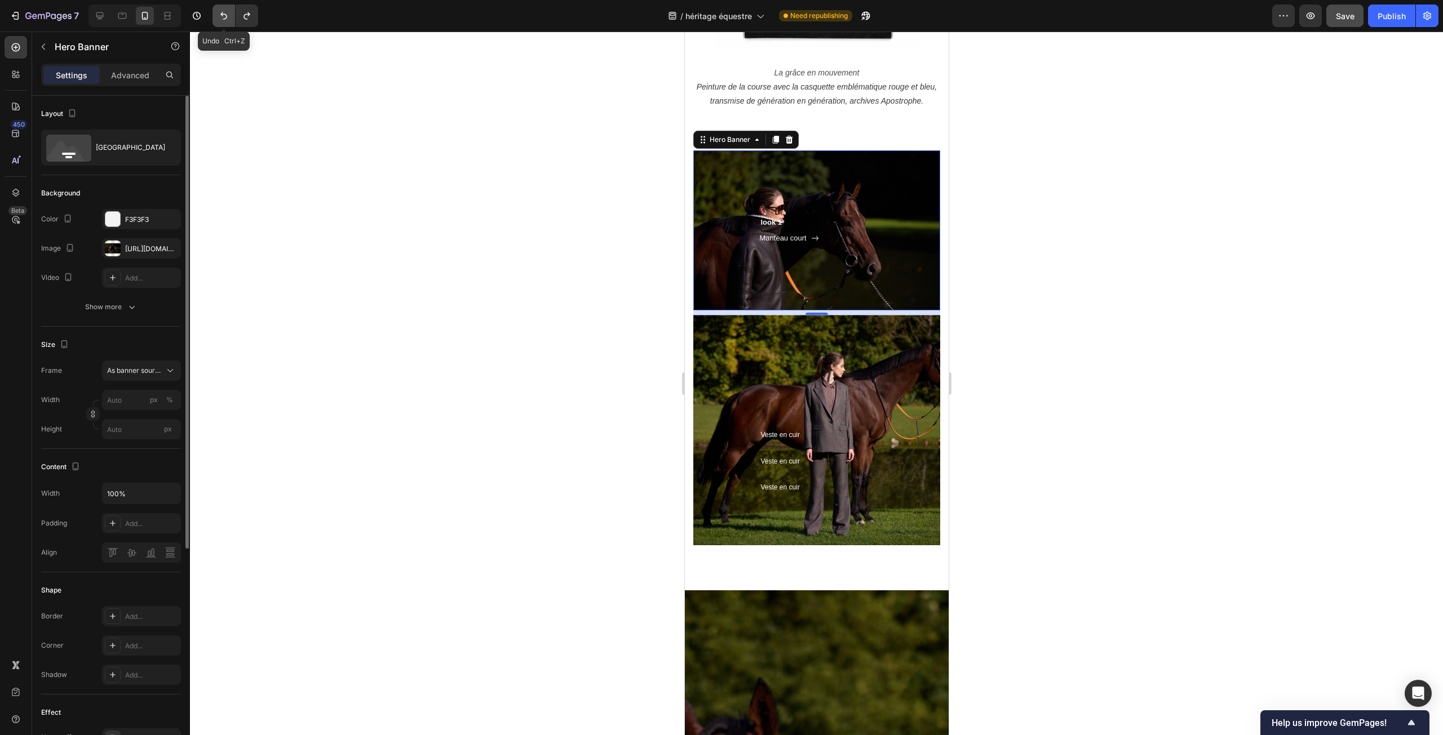
click at [226, 10] on icon "Undo/Redo" at bounding box center [223, 15] width 11 height 11
type input "100"
type input "Auto"
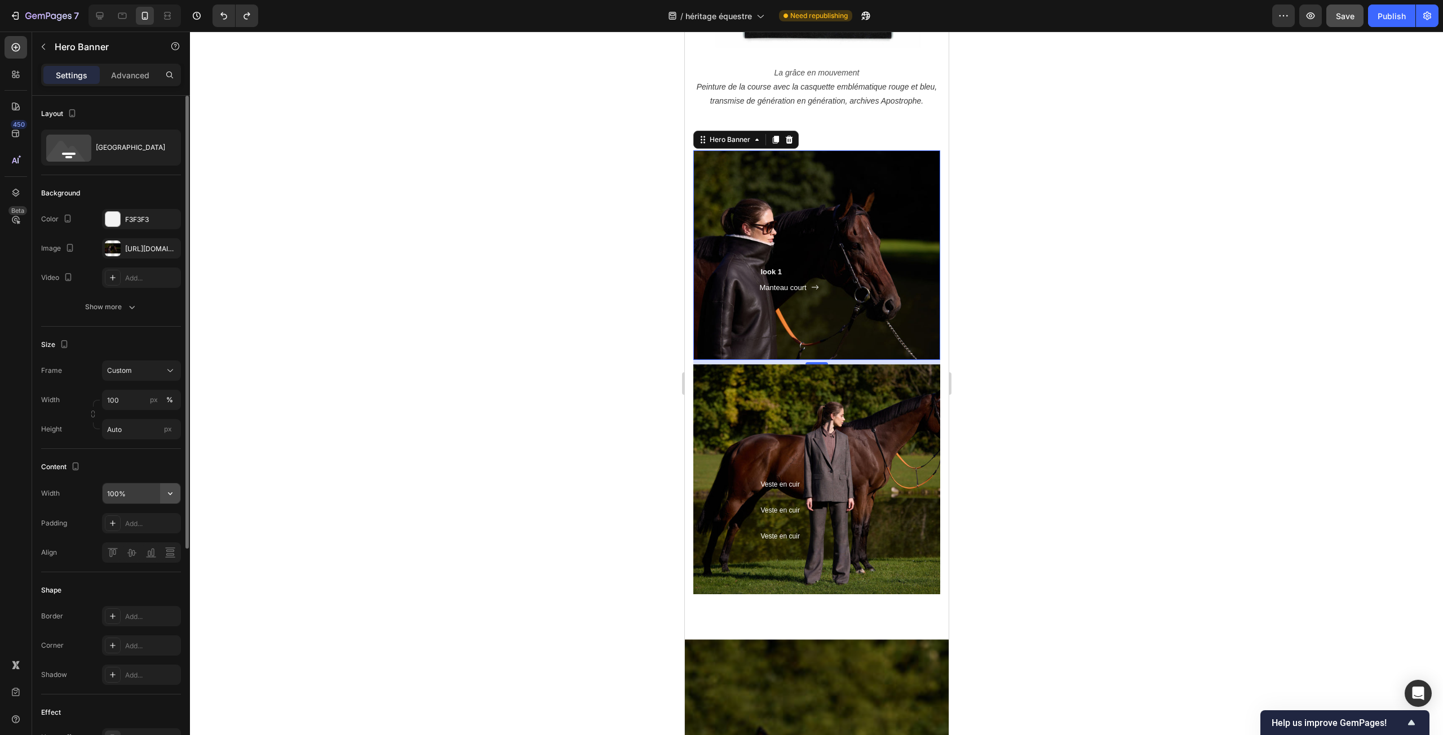
click at [171, 493] on icon "button" at bounding box center [170, 493] width 11 height 11
click at [125, 569] on span "Fit content" at bounding box center [124, 565] width 34 height 10
click at [159, 495] on input "Auto" at bounding box center [142, 494] width 78 height 20
click at [214, 17] on button "Undo/Redo" at bounding box center [223, 16] width 23 height 23
type input "100%"
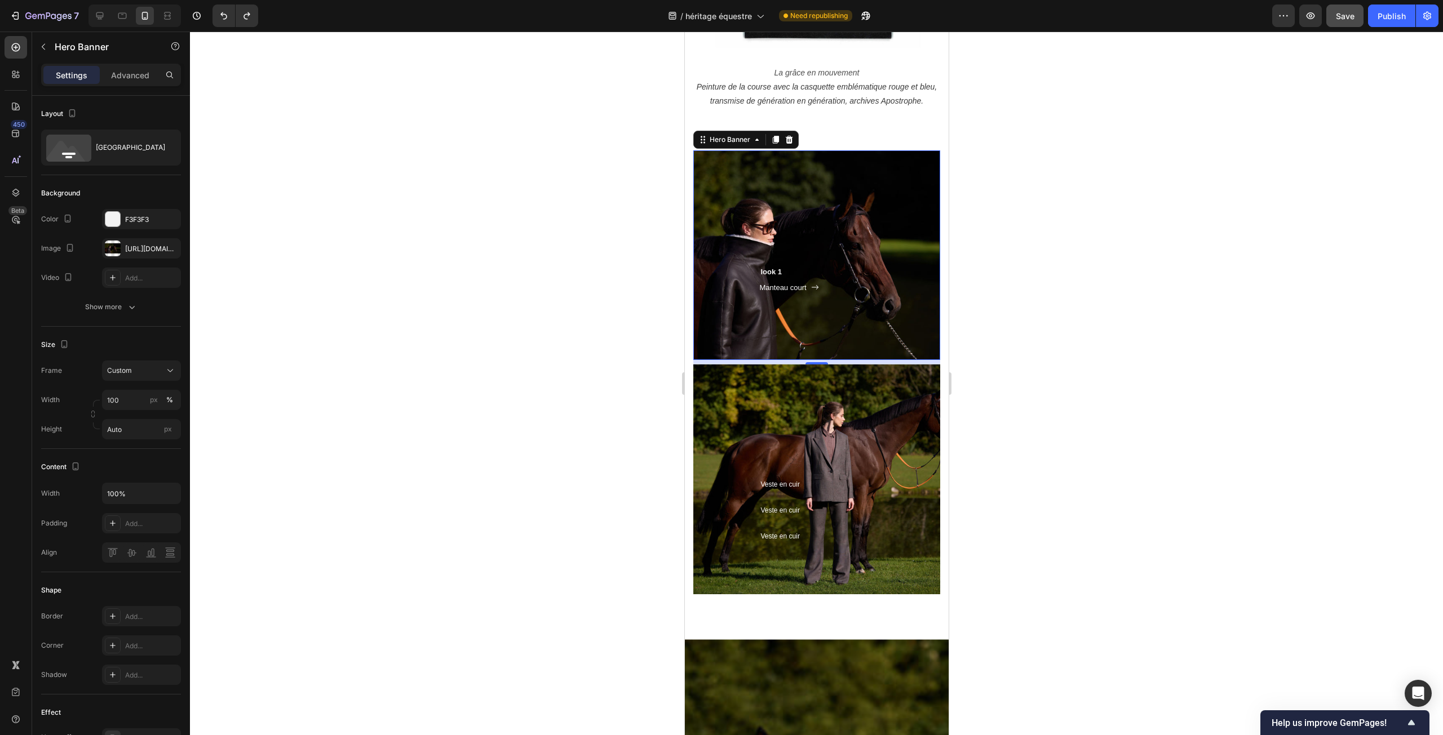
click at [314, 250] on div at bounding box center [816, 384] width 1253 height 704
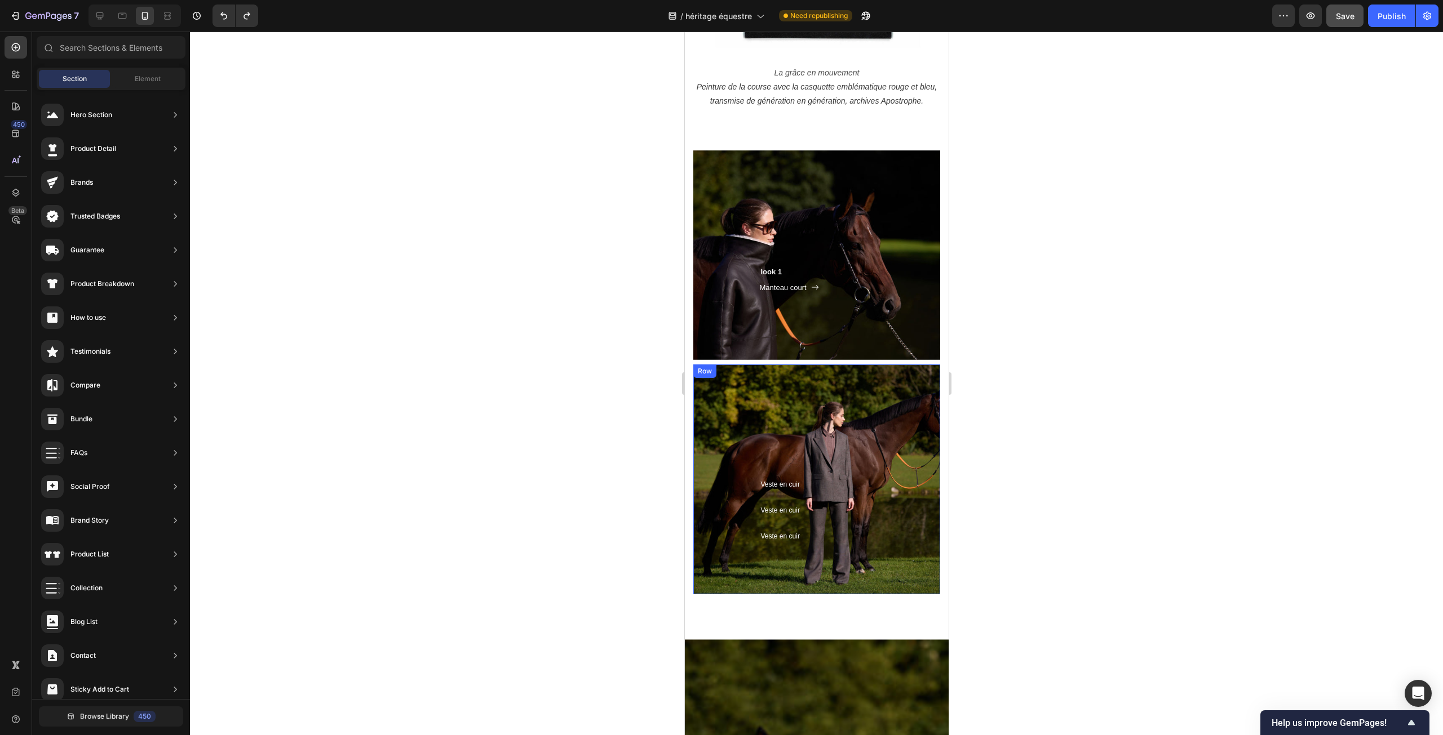
click at [748, 501] on div "Veste en cuir Heading Veste en cuir Heading Row Veste en cuir Heading Row" at bounding box center [816, 506] width 141 height 78
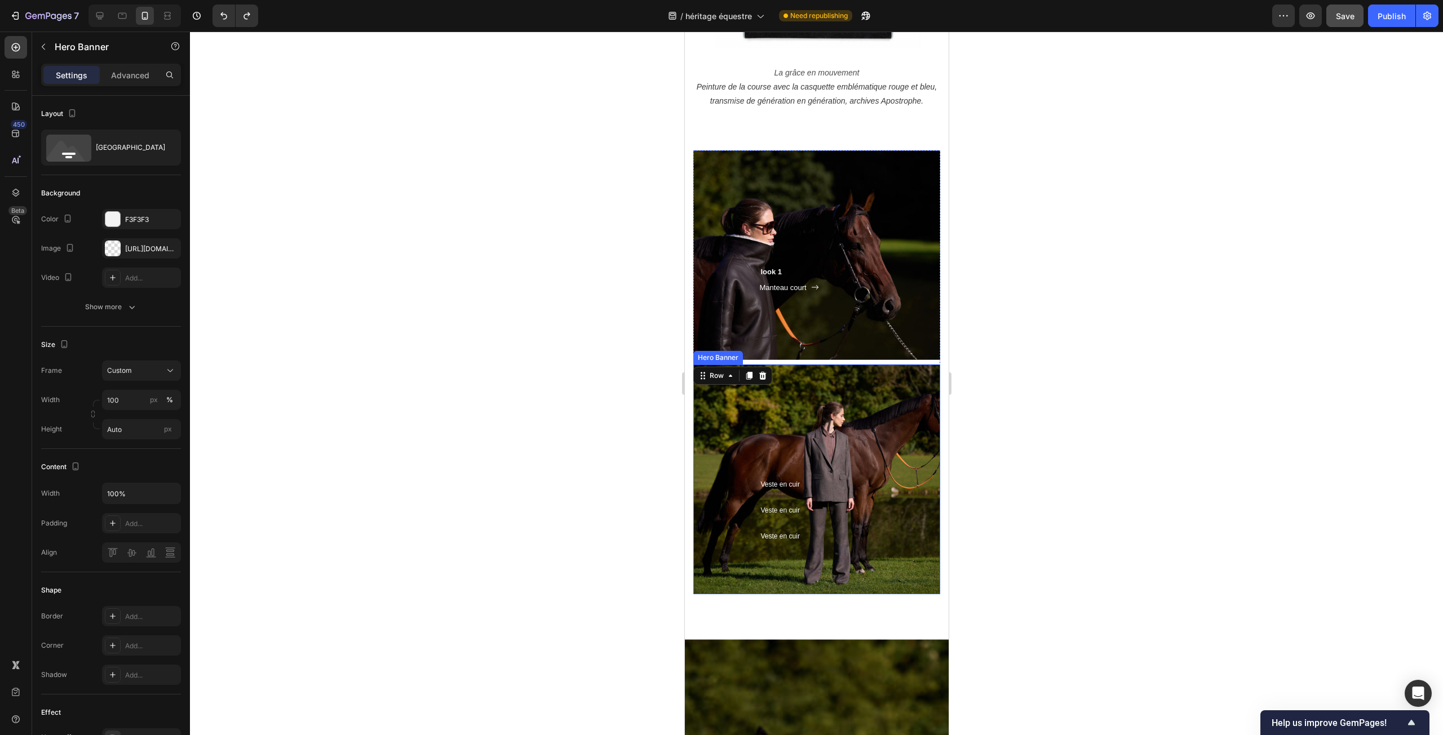
click at [720, 547] on div "Veste en cuir Heading Veste en cuir Heading Row Veste en cuir Heading Row 88" at bounding box center [816, 480] width 247 height 231
click at [766, 485] on span "Veste en cuir" at bounding box center [779, 485] width 39 height 8
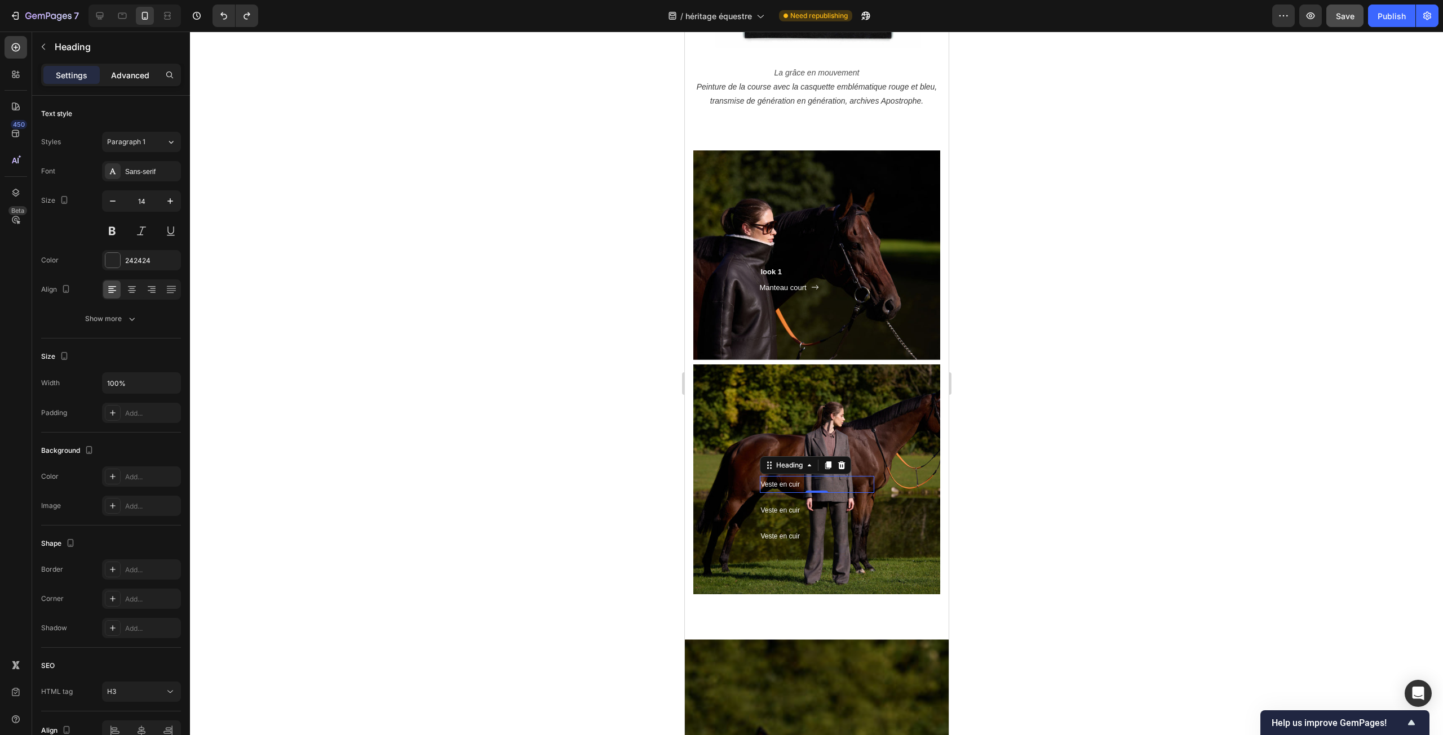
click at [123, 68] on div "Advanced" at bounding box center [130, 75] width 56 height 18
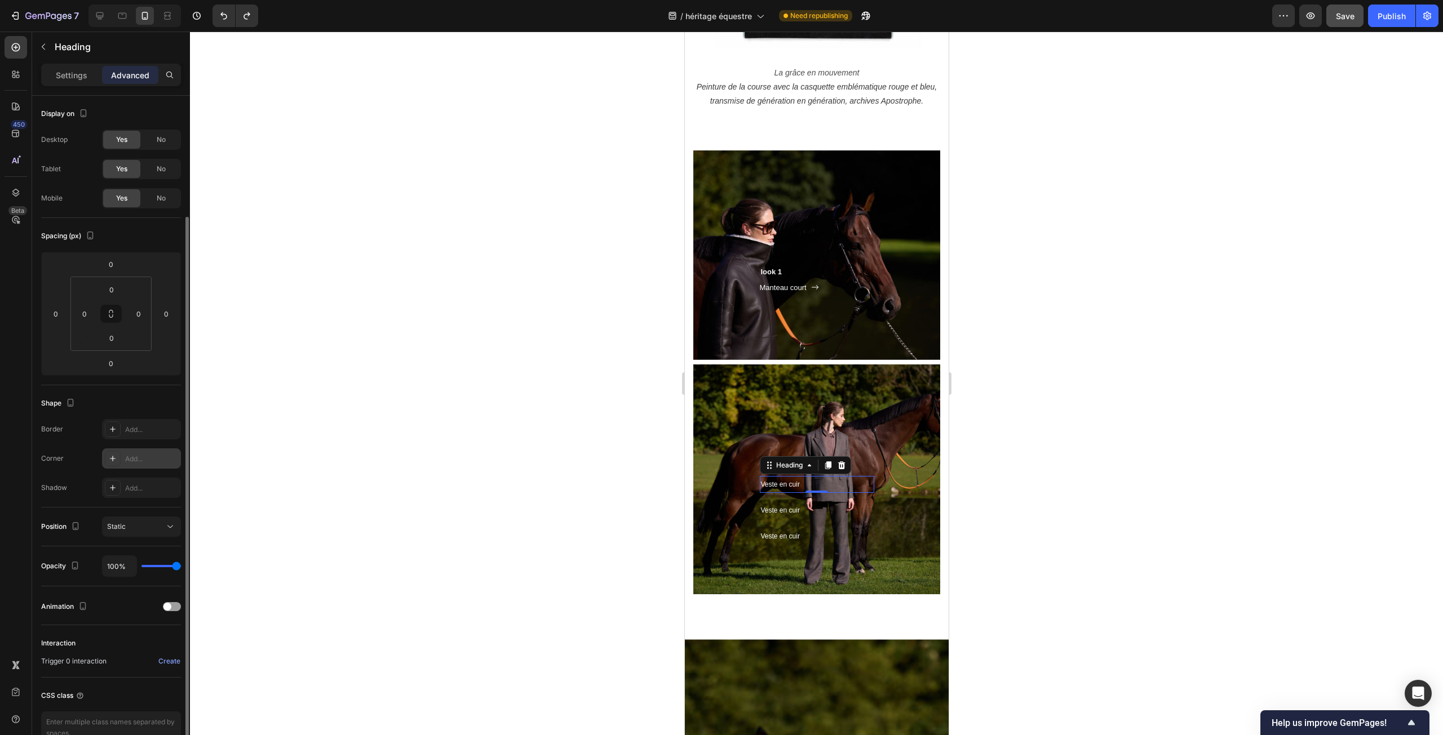
scroll to position [63, 0]
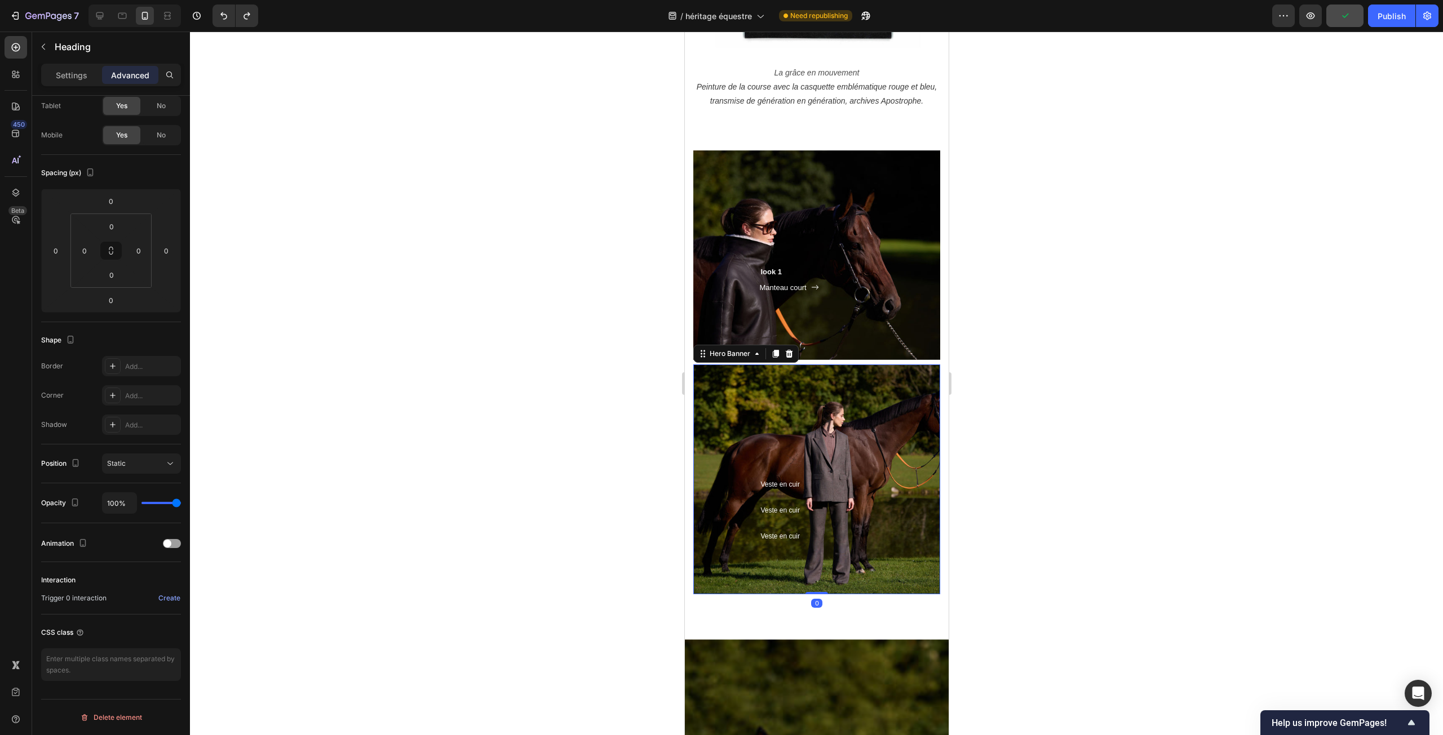
click at [726, 520] on div "Veste en cuir Heading Veste en cuir Heading Row Veste en cuir Heading Row" at bounding box center [816, 480] width 247 height 231
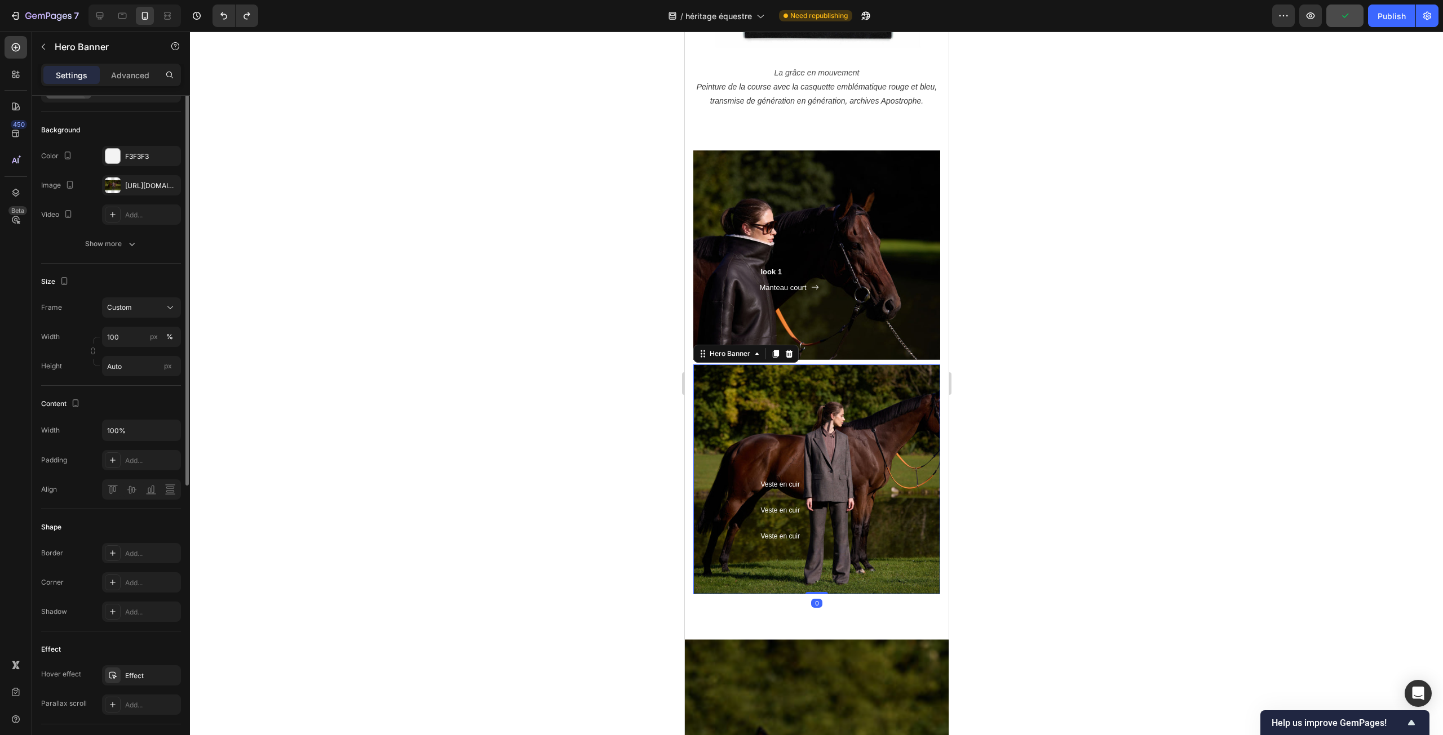
scroll to position [0, 0]
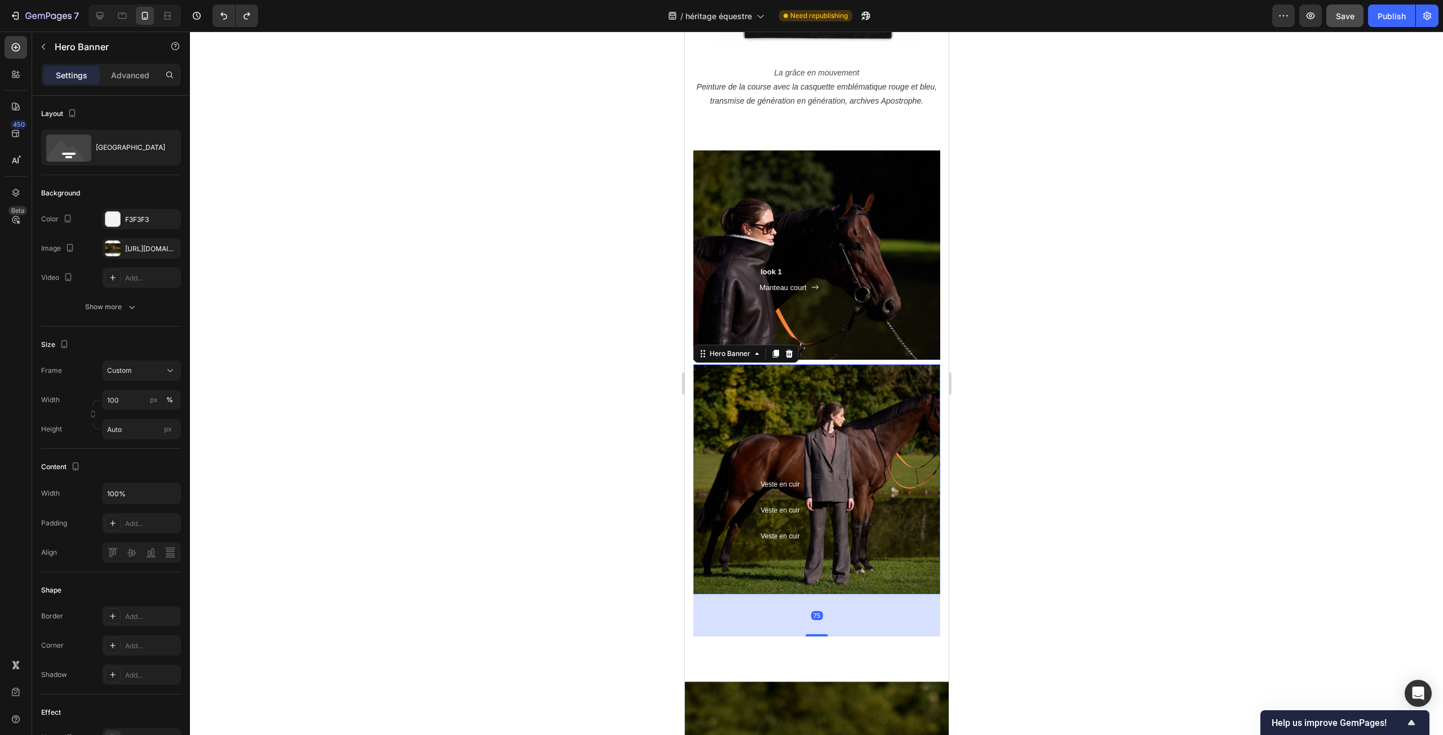
drag, startPoint x: 817, startPoint y: 594, endPoint x: 793, endPoint y: 636, distance: 48.7
click at [793, 595] on div "75" at bounding box center [816, 595] width 247 height 0
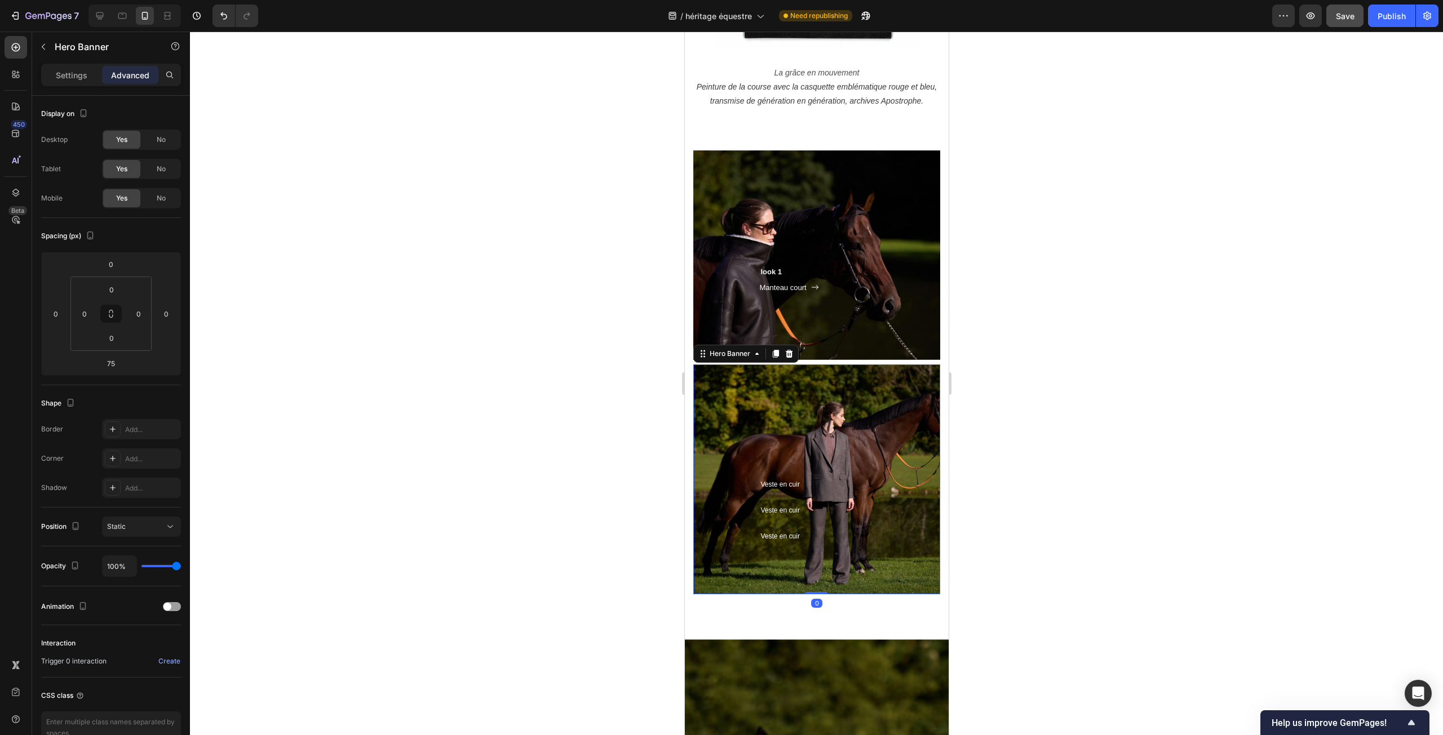
drag, startPoint x: 812, startPoint y: 636, endPoint x: 809, endPoint y: 571, distance: 64.9
click at [810, 573] on div "Veste en cuir Heading Veste en cuir Heading Row Veste en cuir Heading Row Hero …" at bounding box center [816, 480] width 247 height 231
type input "0"
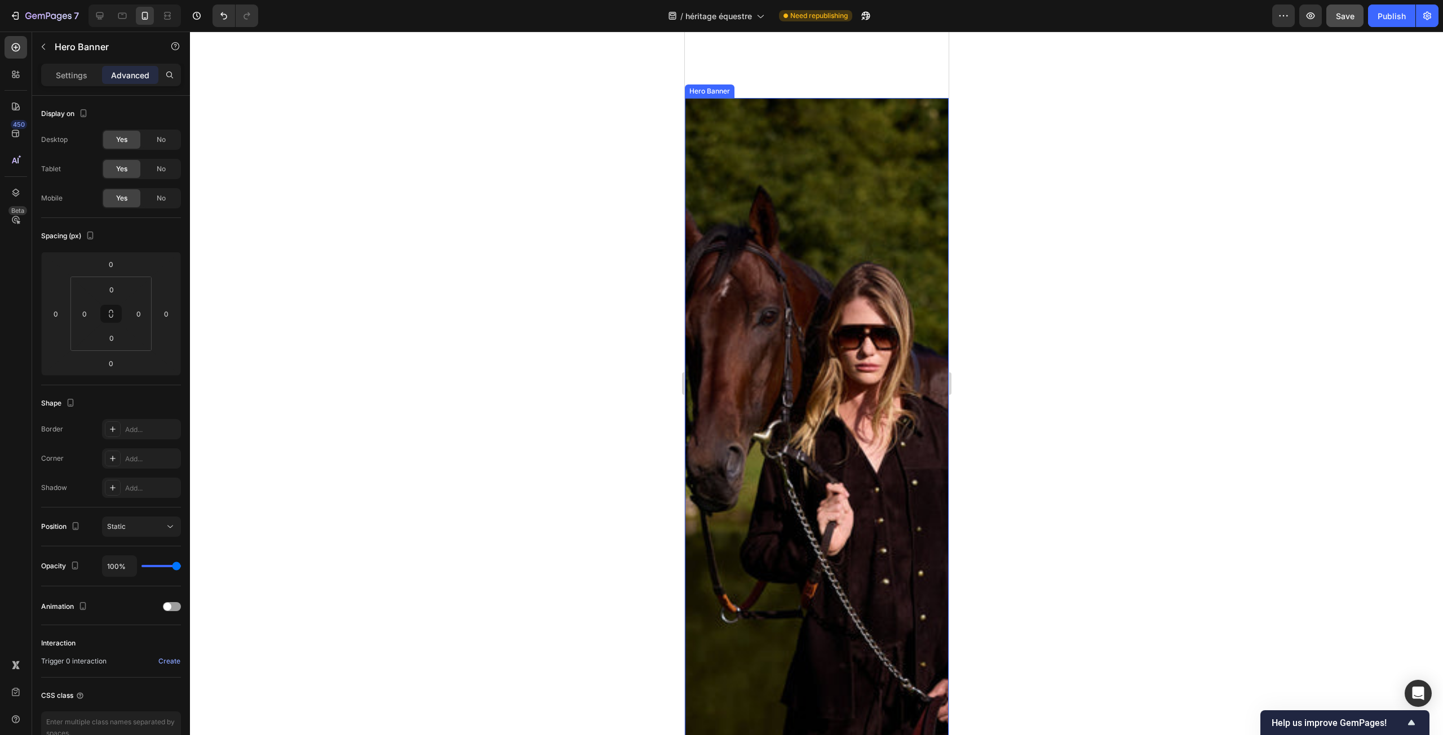
scroll to position [1691, 0]
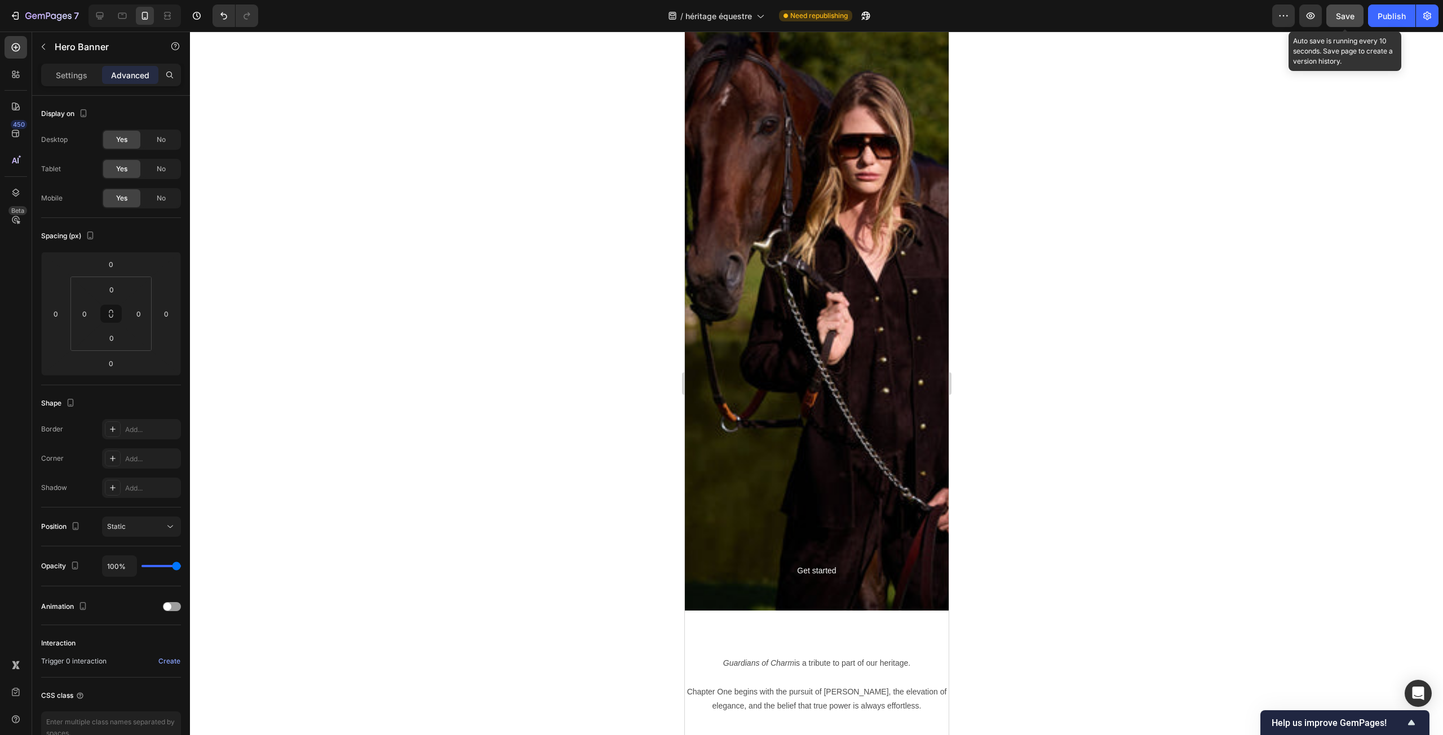
click at [1341, 14] on span "Save" at bounding box center [1345, 16] width 19 height 10
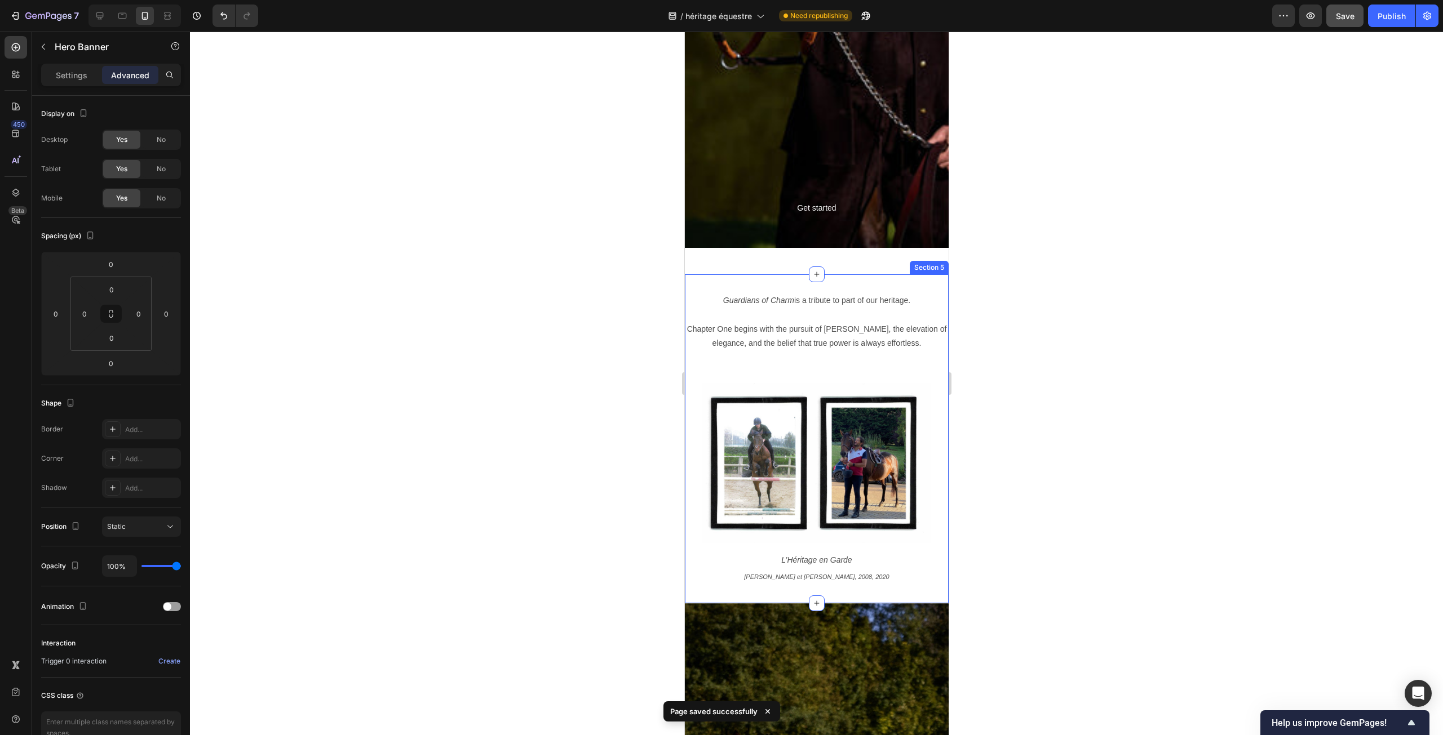
scroll to position [2085, 0]
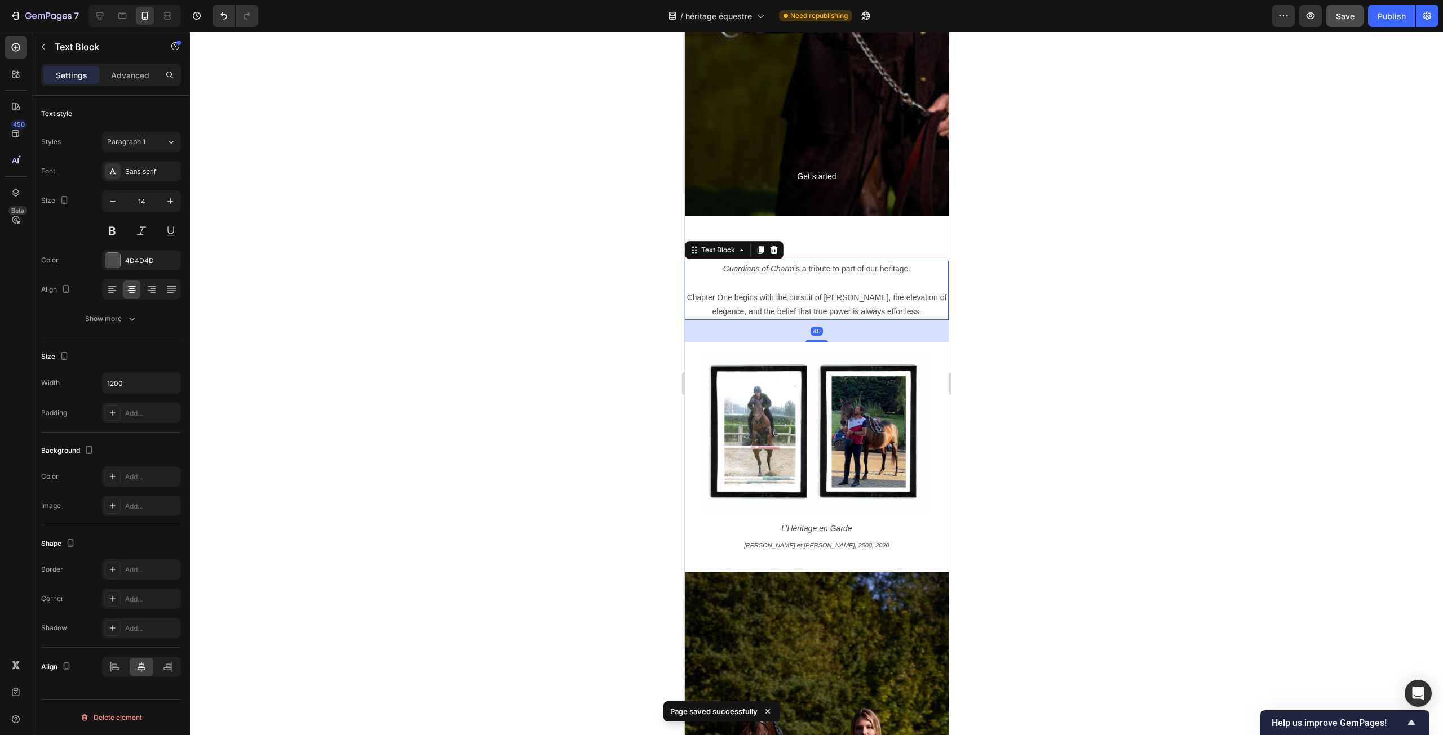
click at [805, 271] on span "Guardians of Charm is a tribute to part of our heritage." at bounding box center [816, 268] width 187 height 9
click at [771, 252] on icon at bounding box center [773, 250] width 7 height 8
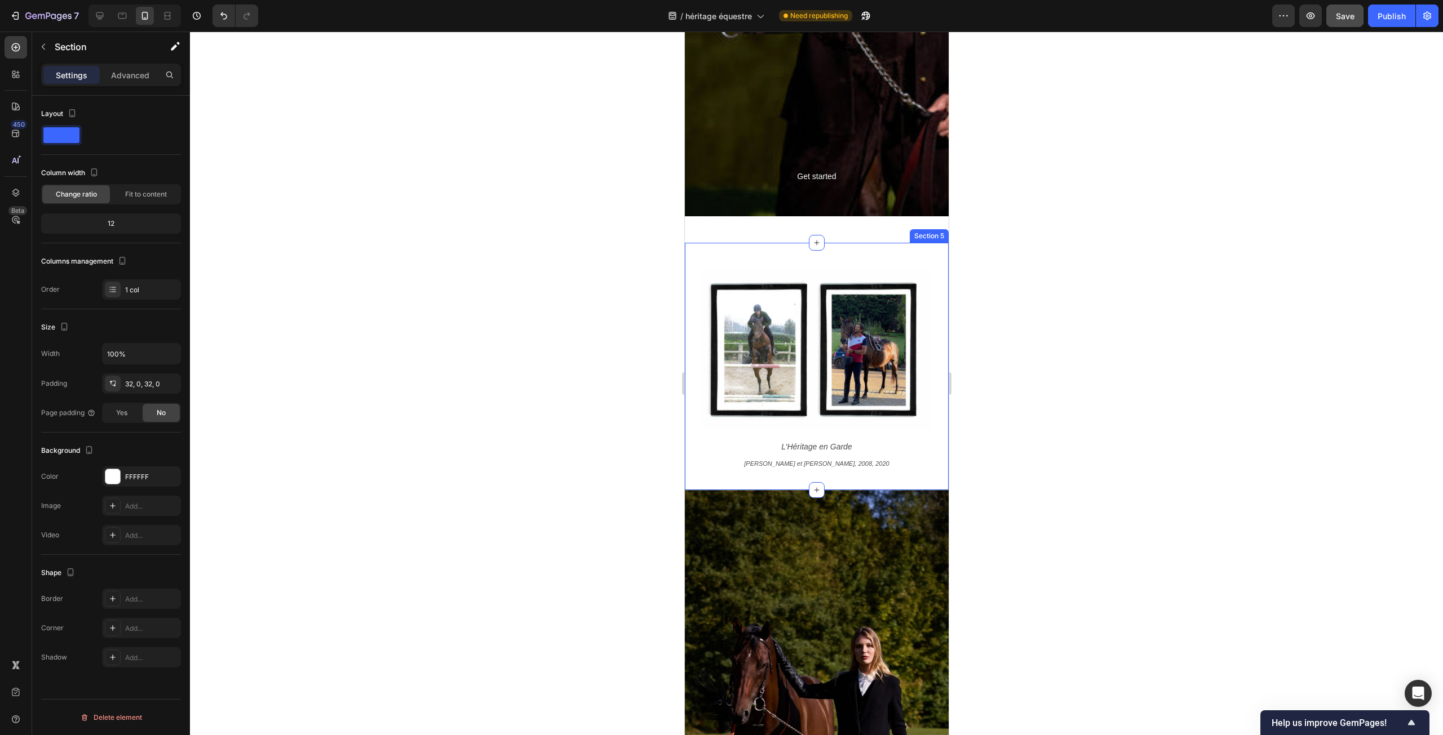
click at [804, 249] on div "Image Row L’Héritage en Garde Text Block Frederic Hazan et Jacinthe, 2008, 2020…" at bounding box center [816, 366] width 264 height 247
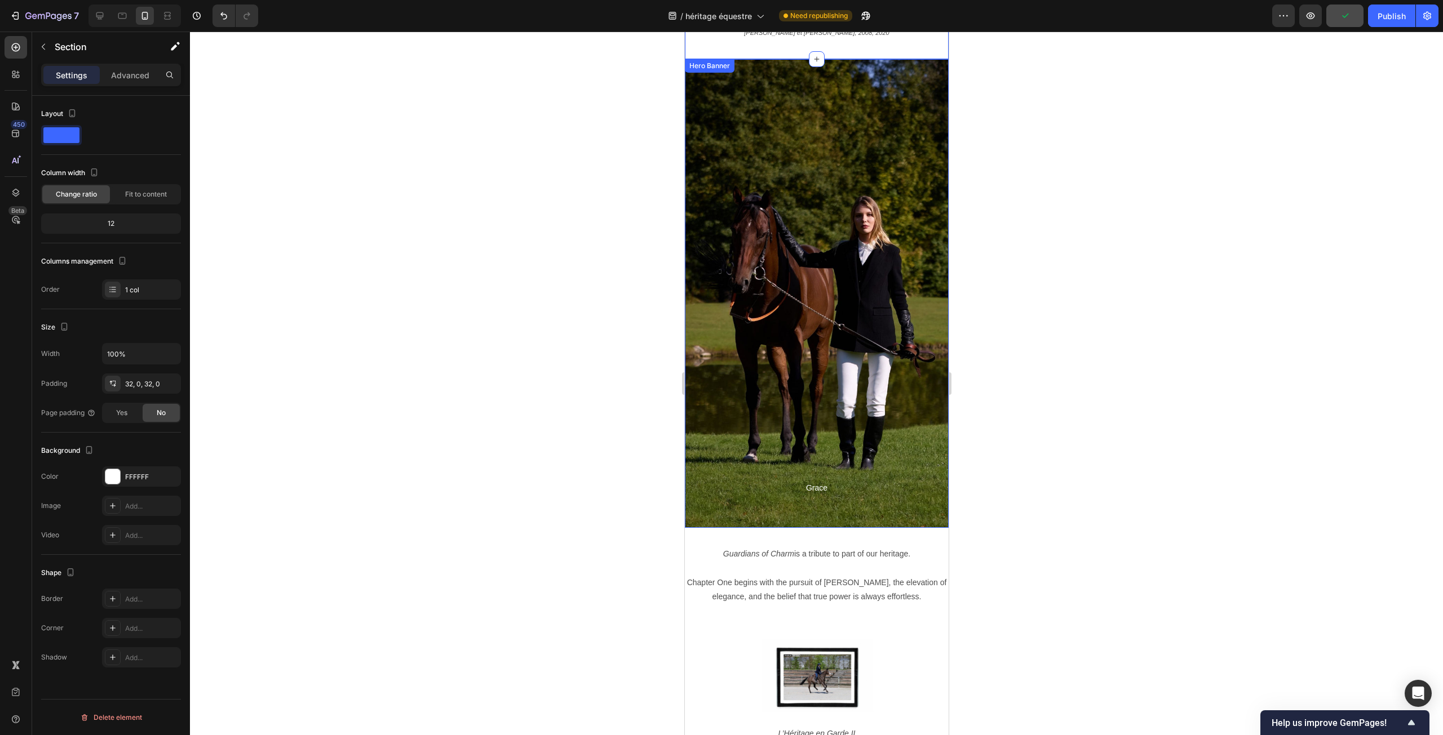
scroll to position [2762, 0]
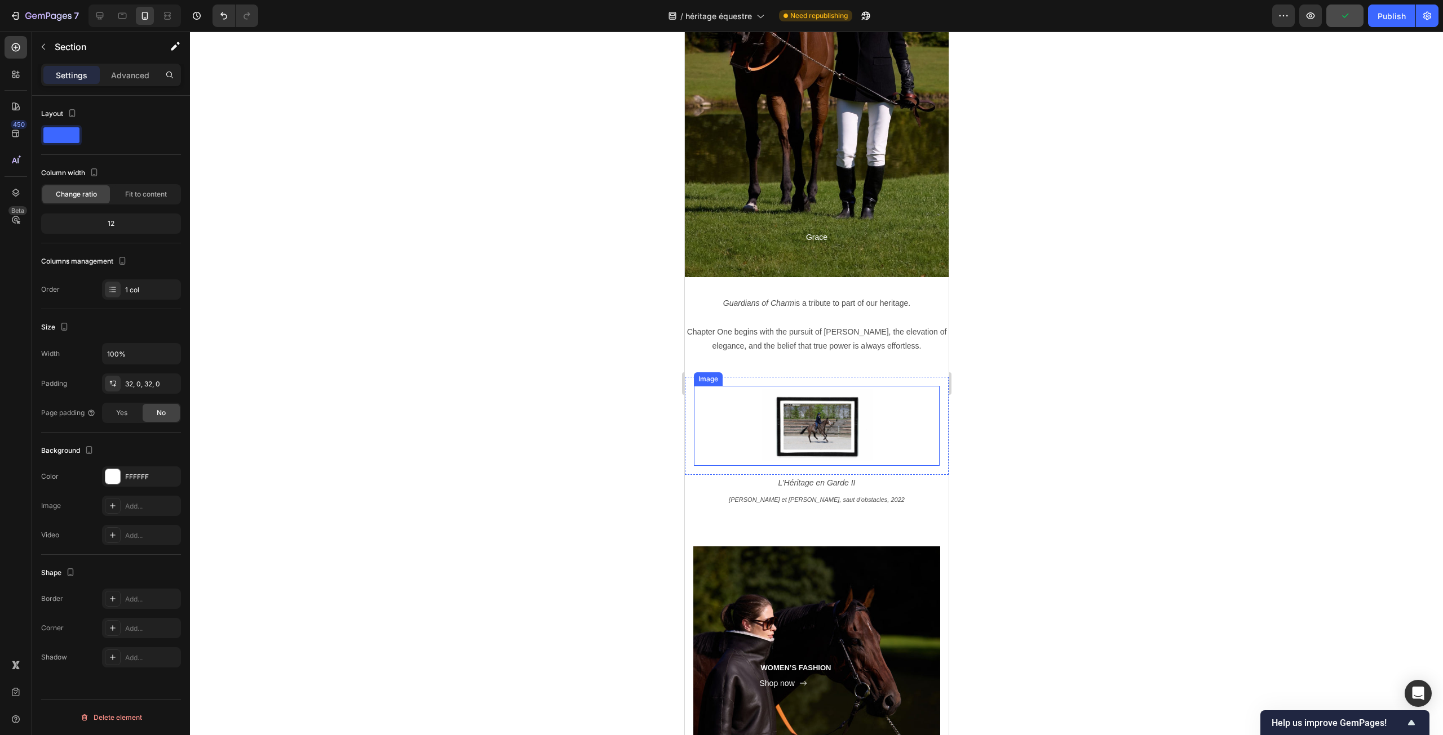
click at [803, 405] on img at bounding box center [816, 426] width 123 height 80
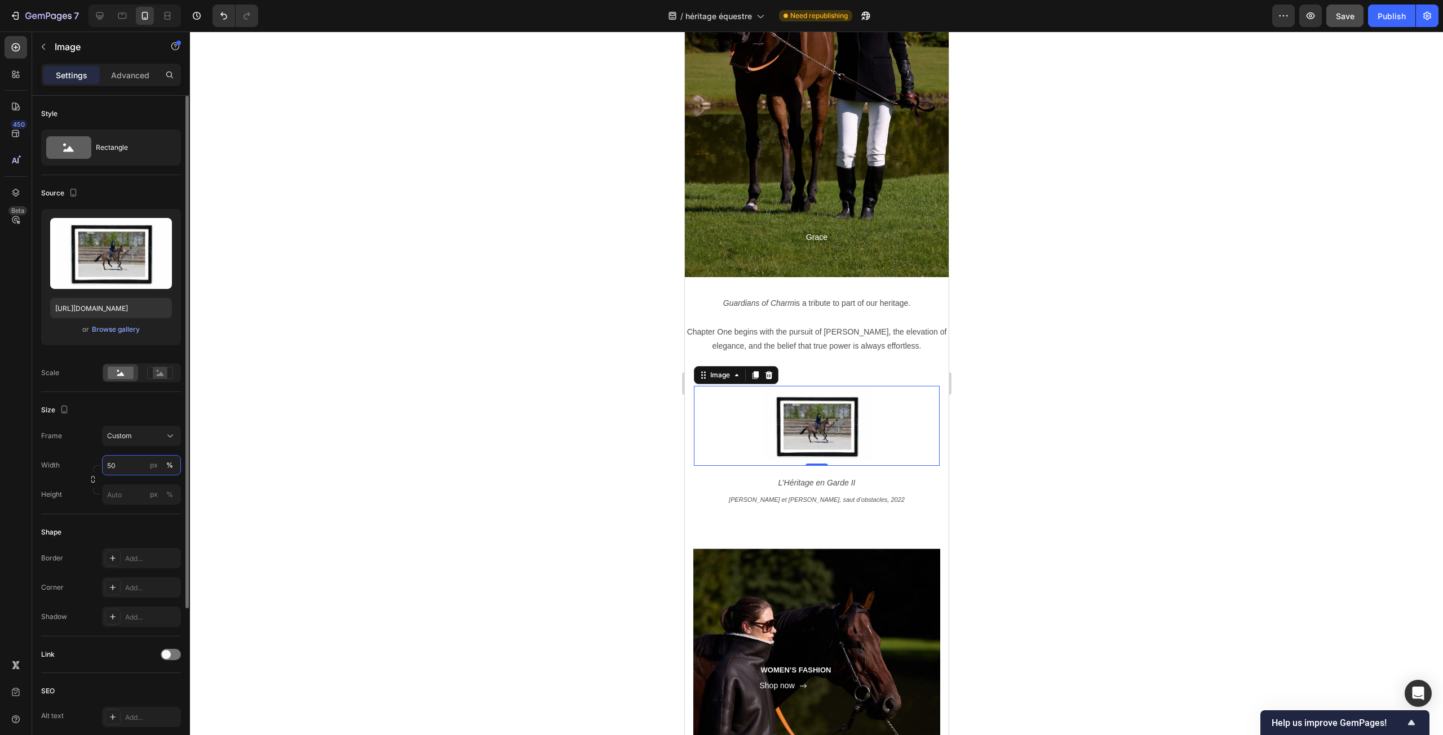
click at [109, 468] on input "50" at bounding box center [141, 465] width 79 height 20
click at [126, 465] on input "50" at bounding box center [141, 465] width 79 height 20
click at [107, 466] on input "50" at bounding box center [141, 465] width 79 height 20
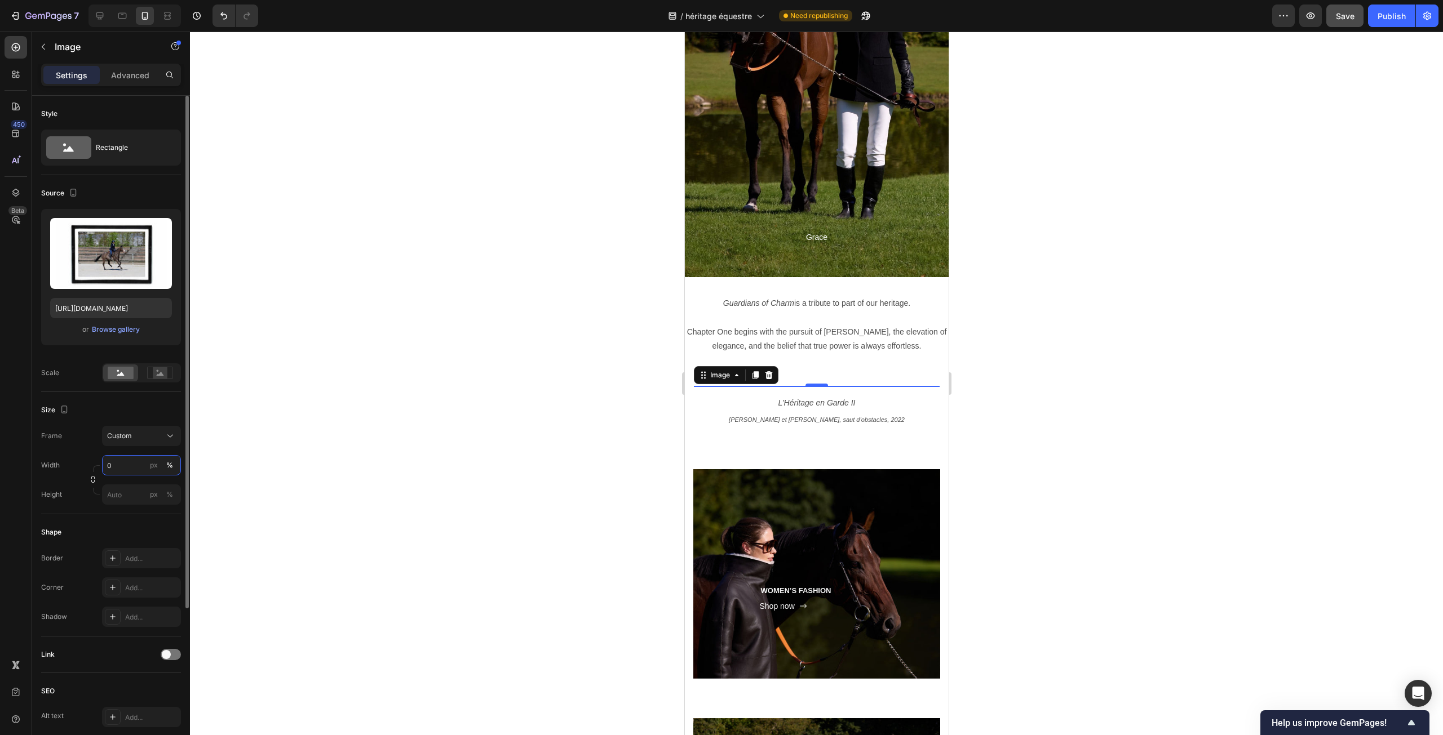
type input "90"
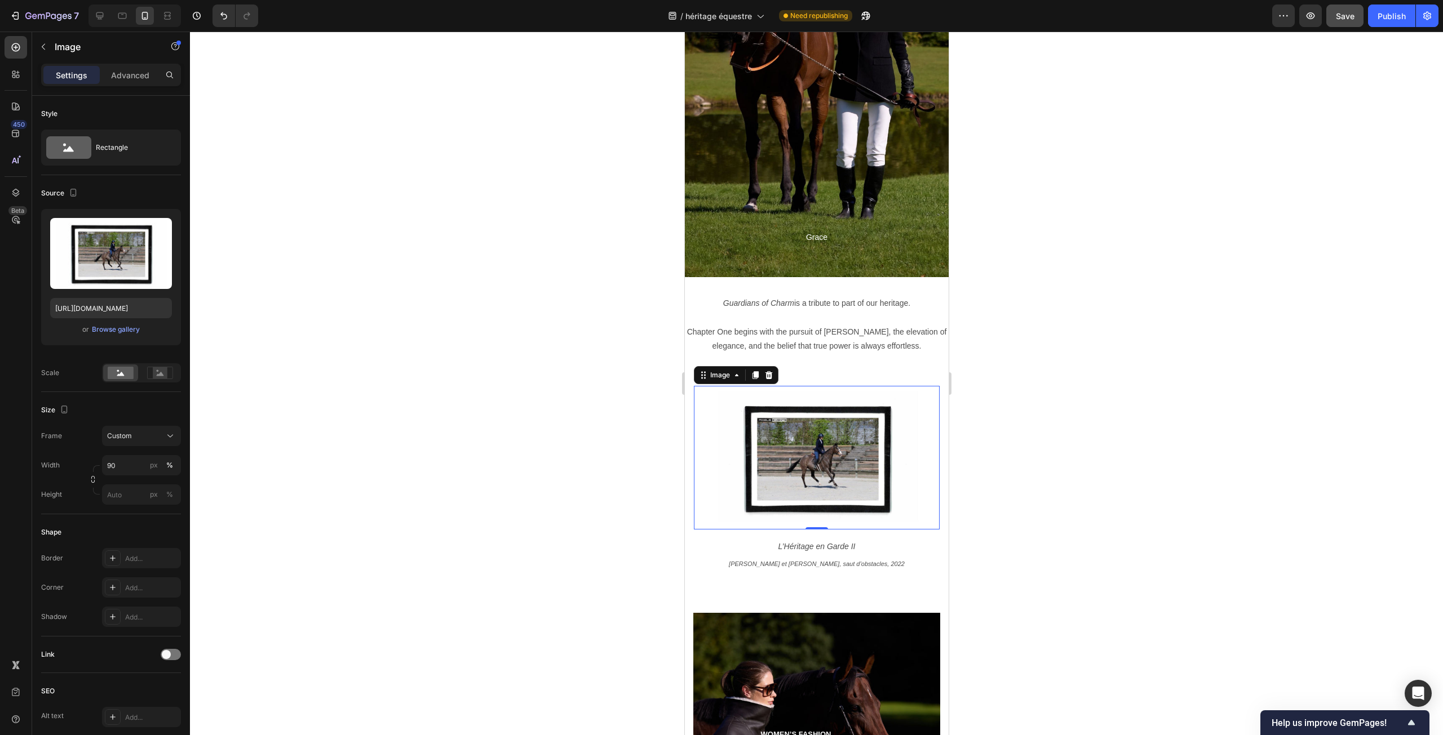
click at [464, 539] on div at bounding box center [816, 384] width 1253 height 704
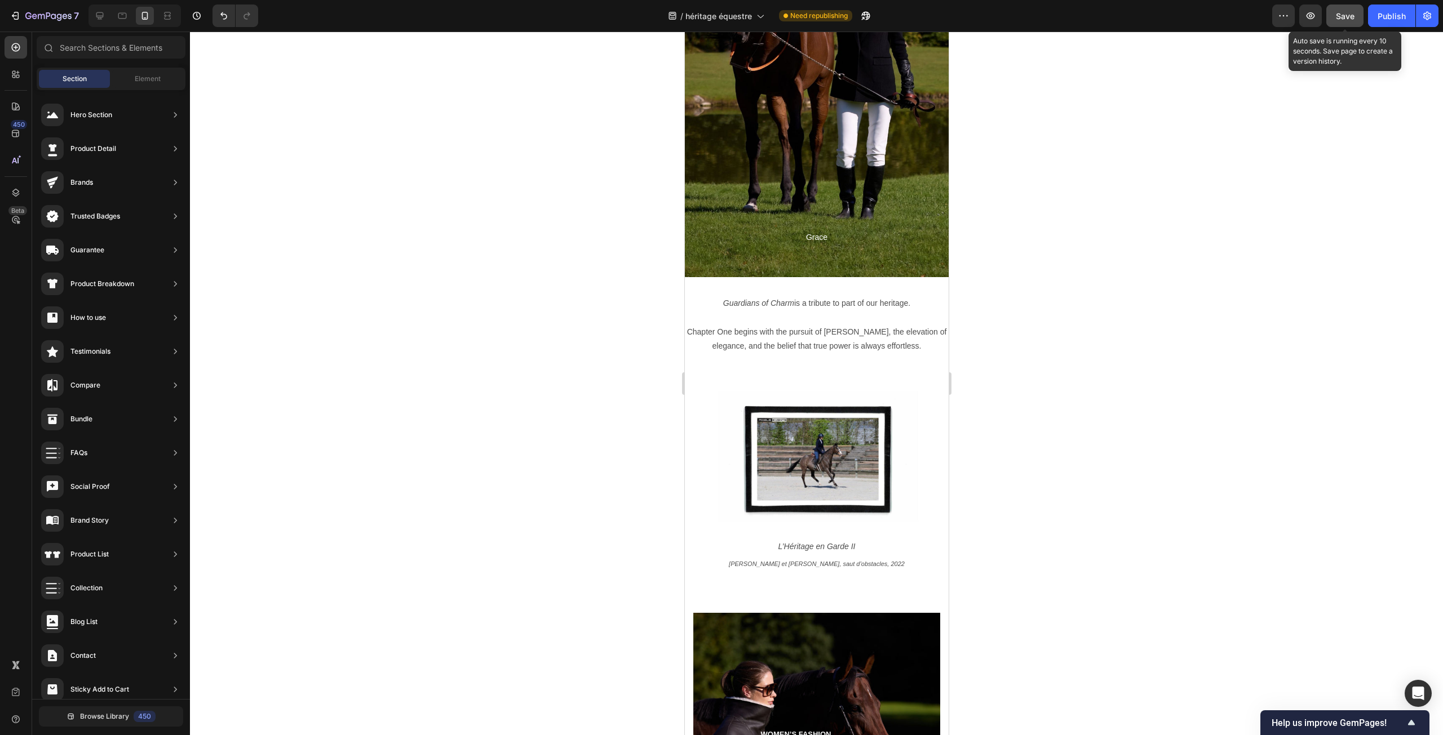
click at [1355, 24] on button "Save" at bounding box center [1344, 16] width 37 height 23
click at [98, 12] on icon at bounding box center [99, 15] width 7 height 7
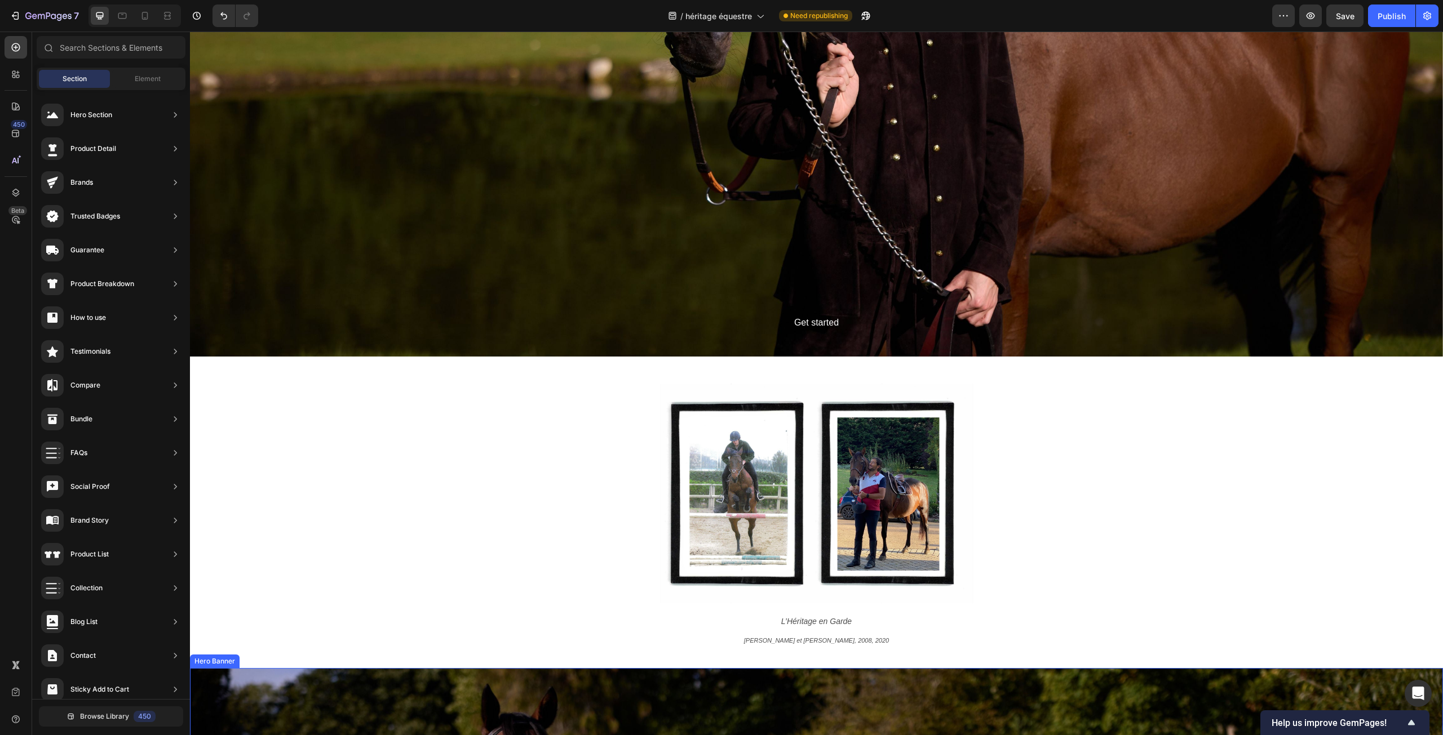
scroll to position [1916, 0]
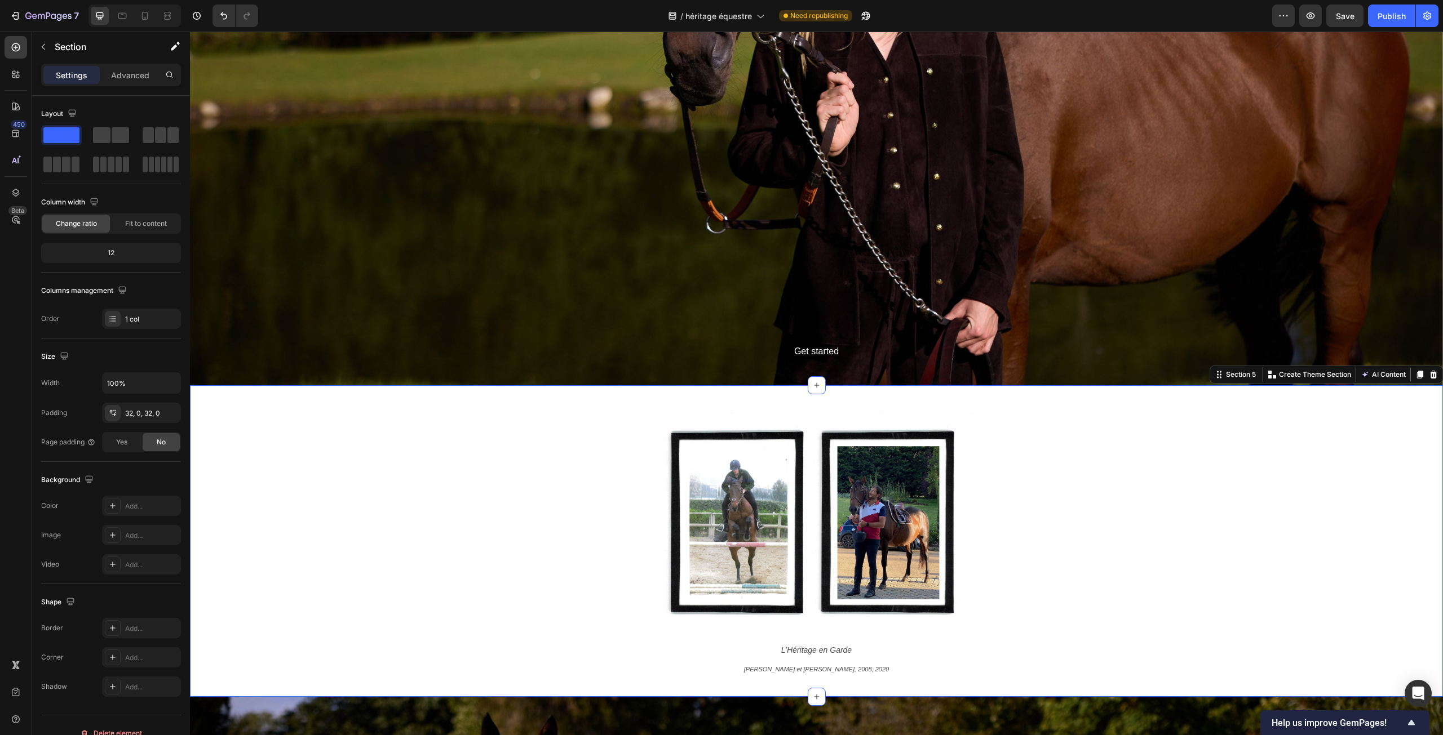
click at [426, 544] on div "Image Row L’Héritage en Garde Text Block Frederic Hazan et Jacinthe, 2008, 2020…" at bounding box center [816, 542] width 1253 height 276
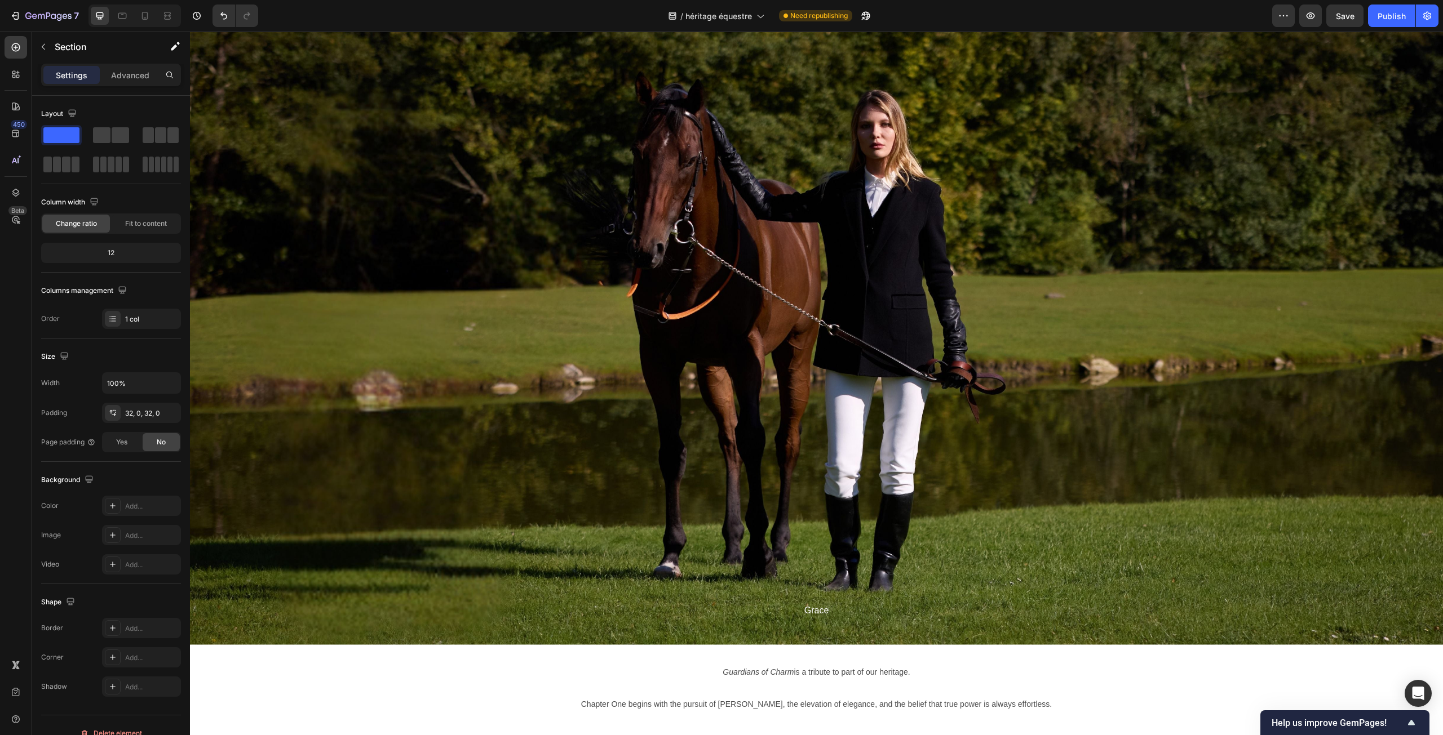
scroll to position [4969, 0]
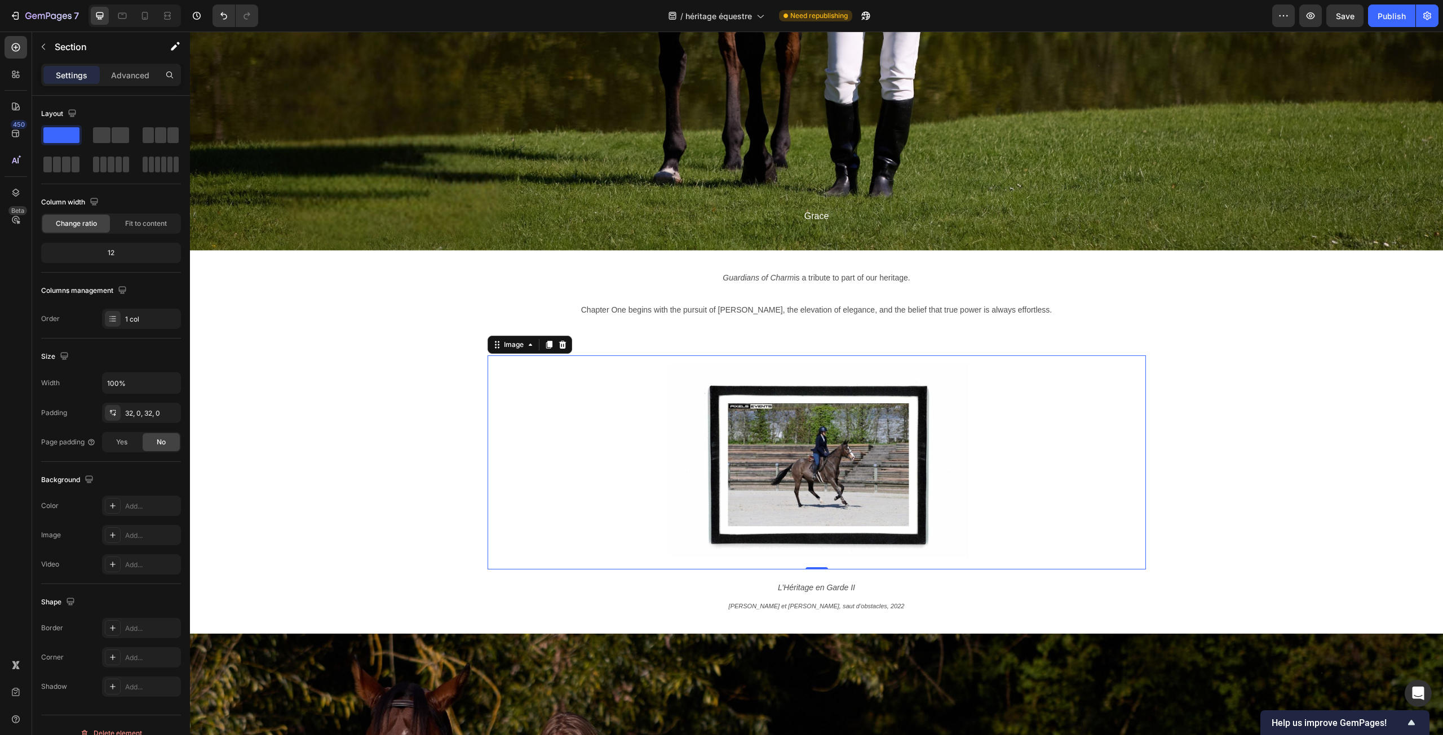
click at [817, 457] on img at bounding box center [816, 463] width 329 height 214
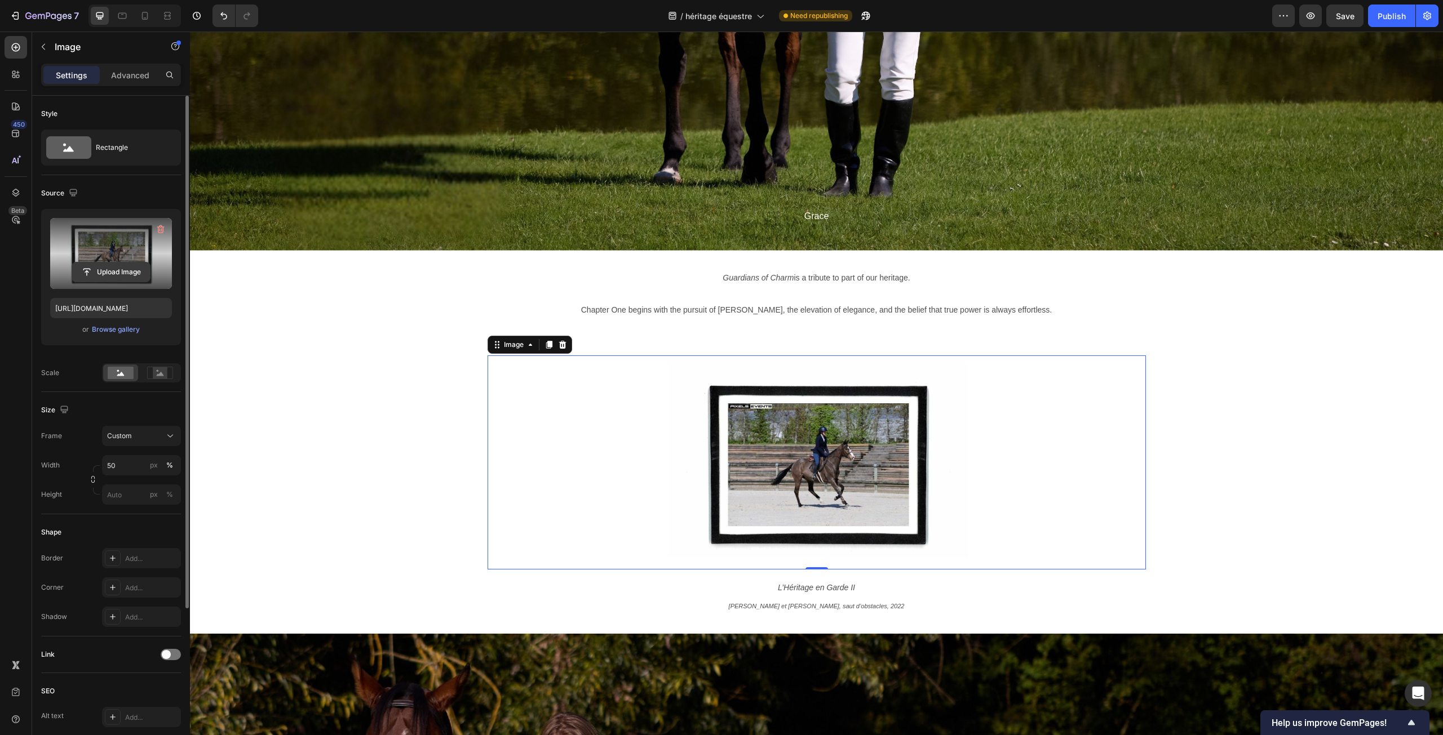
click at [90, 269] on input "file" at bounding box center [111, 272] width 78 height 19
type input "https://cdn.shopify.com/s/files/1/0444/1676/2009/files/gempages_522763822558086…"
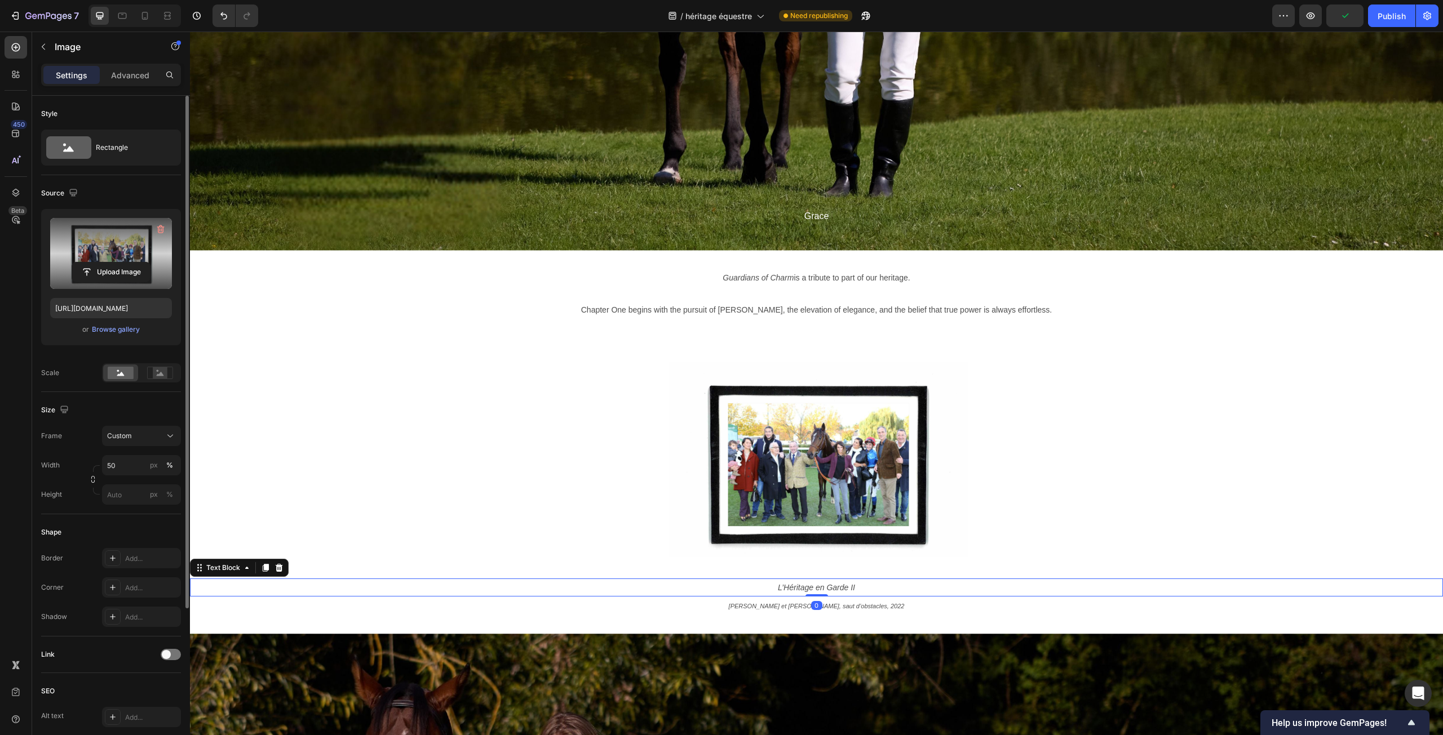
click at [849, 583] on icon "L’Héritage en Garde II" at bounding box center [816, 587] width 77 height 9
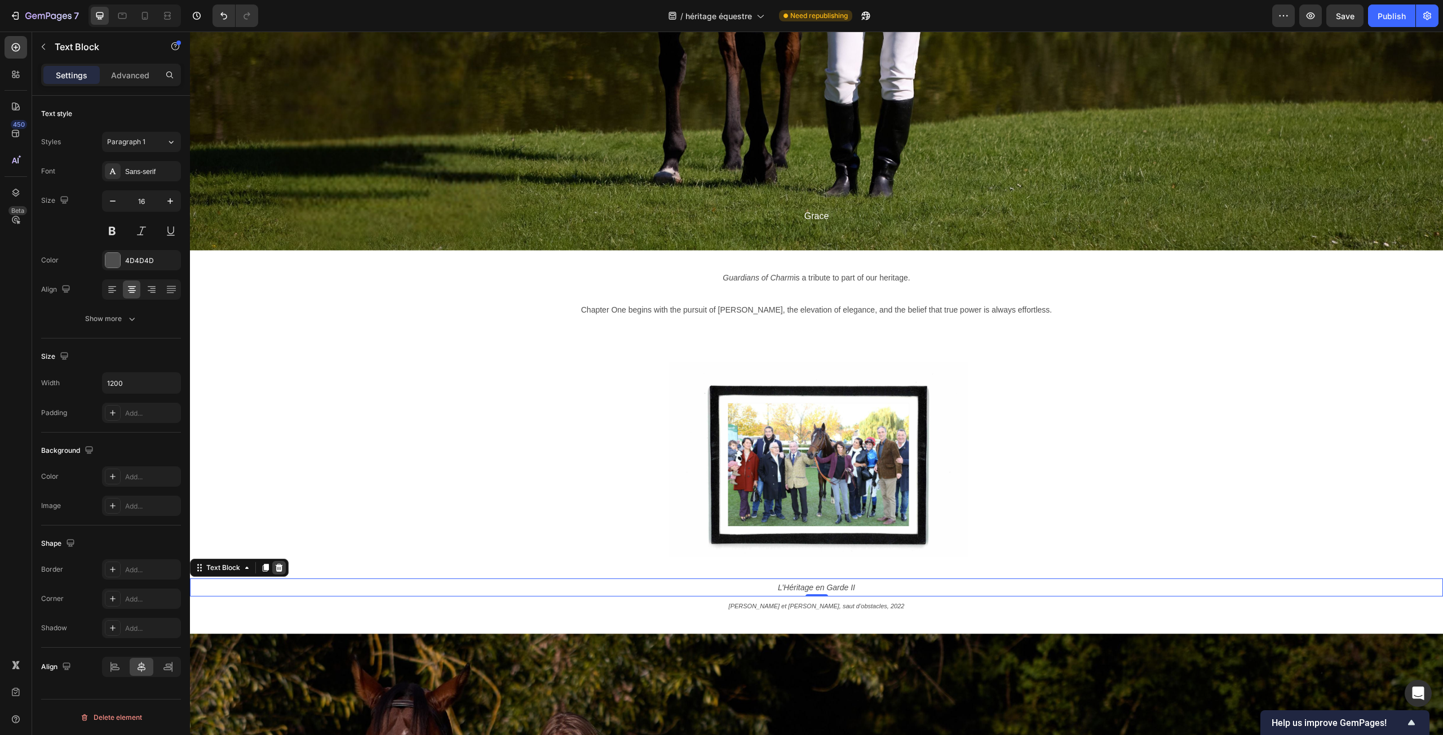
click at [281, 570] on icon at bounding box center [279, 568] width 7 height 8
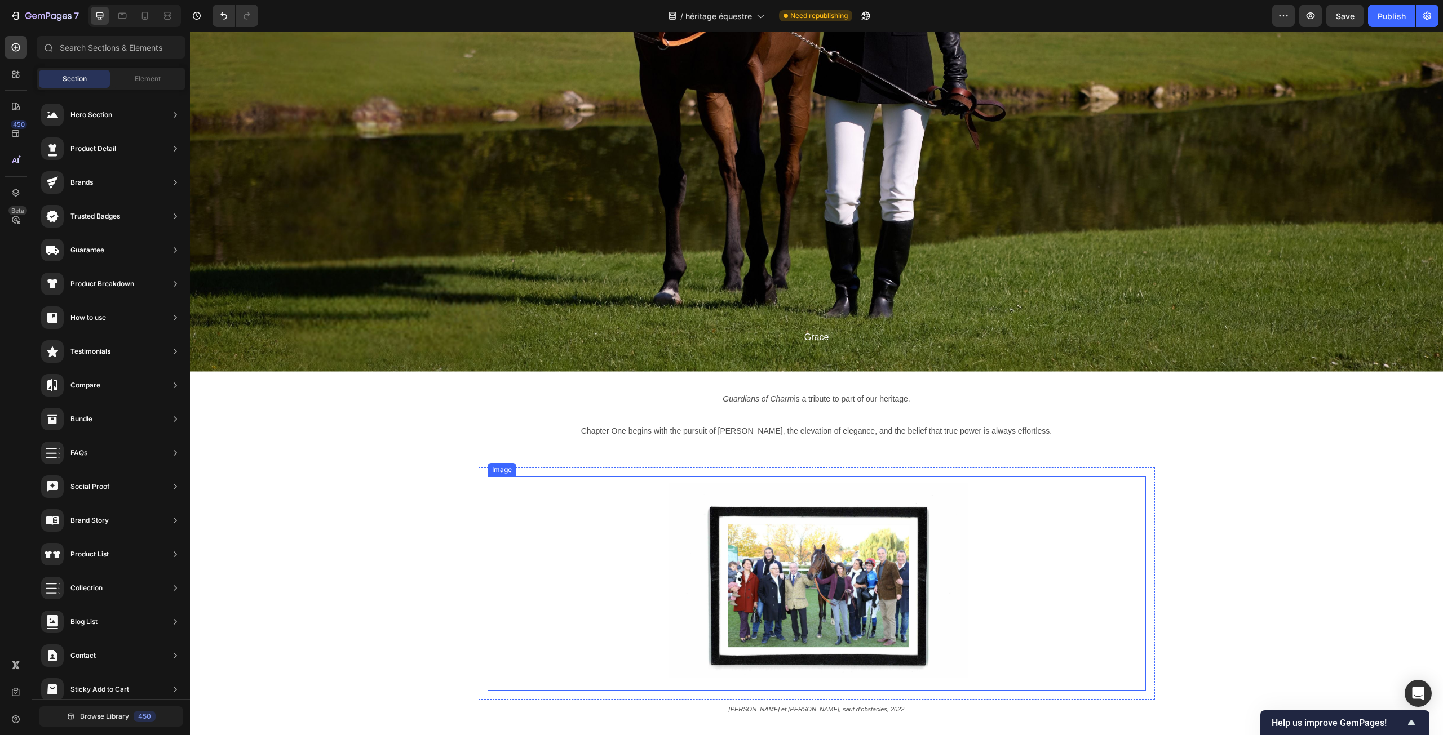
scroll to position [5006, 0]
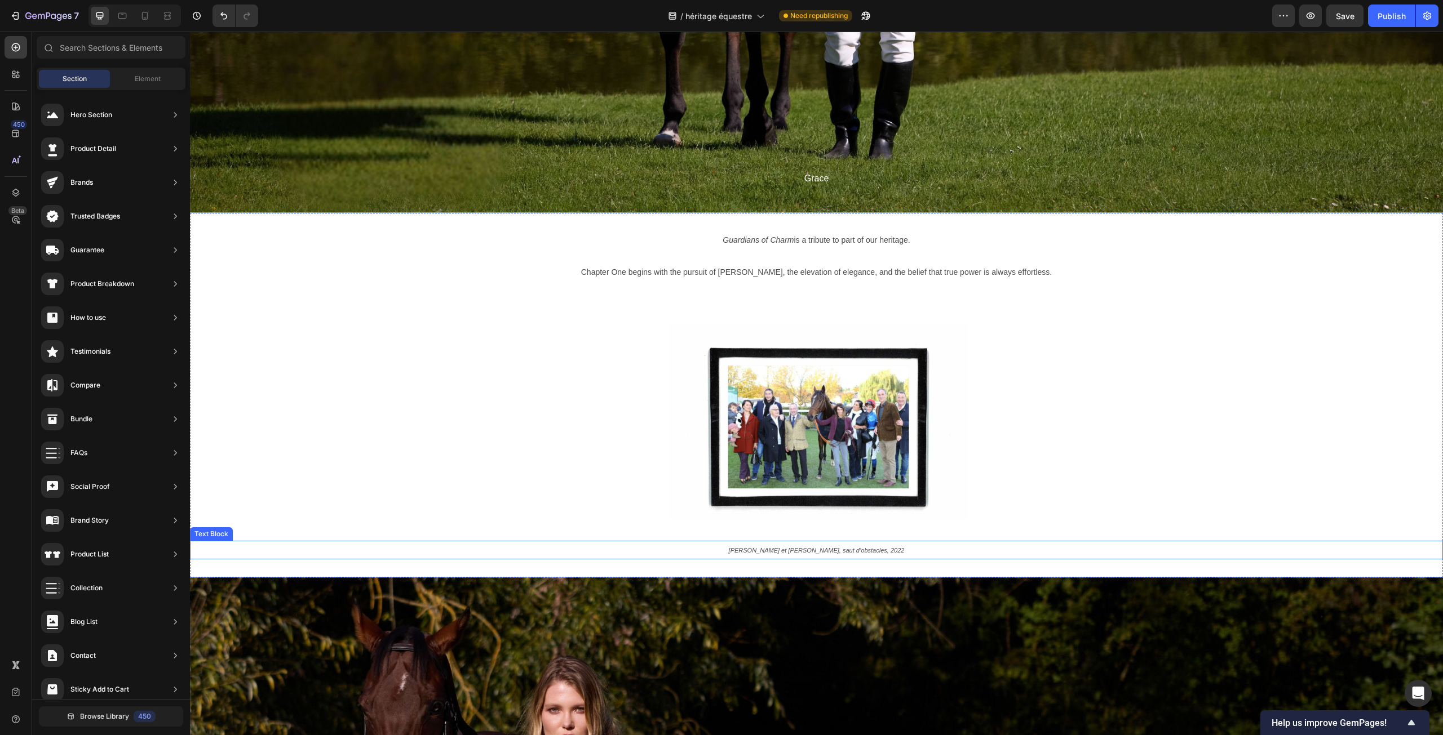
click at [796, 546] on p "[PERSON_NAME] et [PERSON_NAME], saut d’obstacles, 2022" at bounding box center [817, 550] width 674 height 17
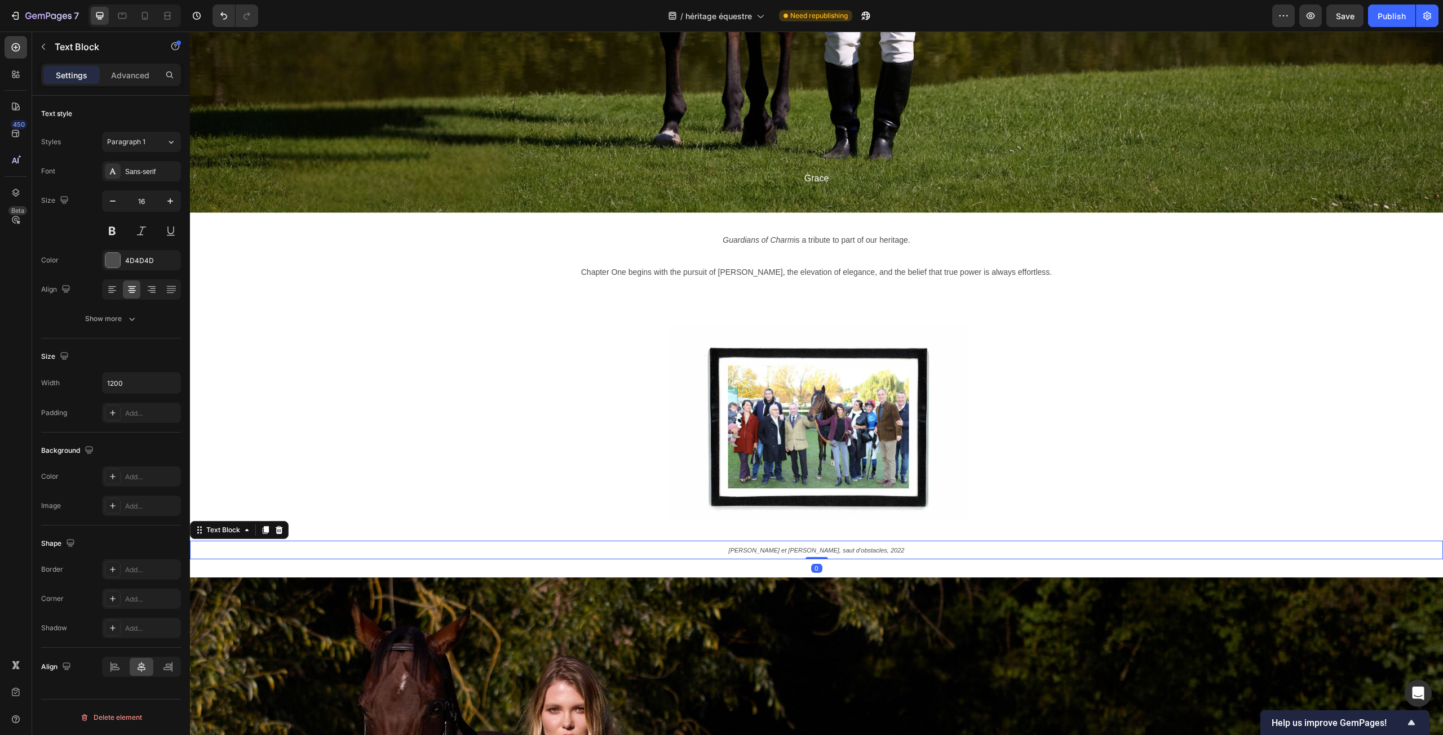
click at [796, 546] on p "[PERSON_NAME] et [PERSON_NAME], saut d’obstacles, 2022" at bounding box center [817, 550] width 674 height 17
click at [821, 553] on icon "dame du roi? ore info" at bounding box center [816, 550] width 59 height 7
click at [406, 416] on div "Guardians of Charm is a tribute to part of our heritage. Chapter One begins wit…" at bounding box center [816, 395] width 1253 height 329
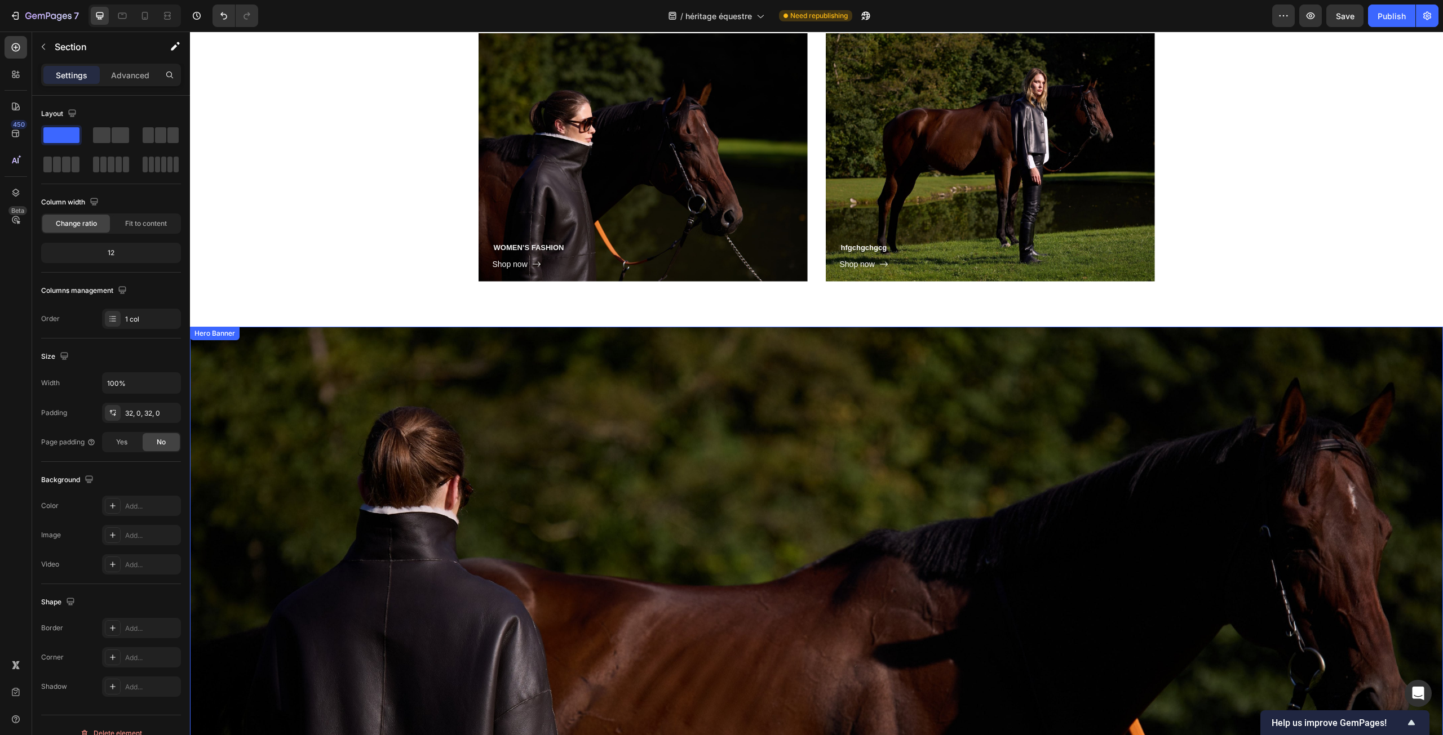
scroll to position [3259, 0]
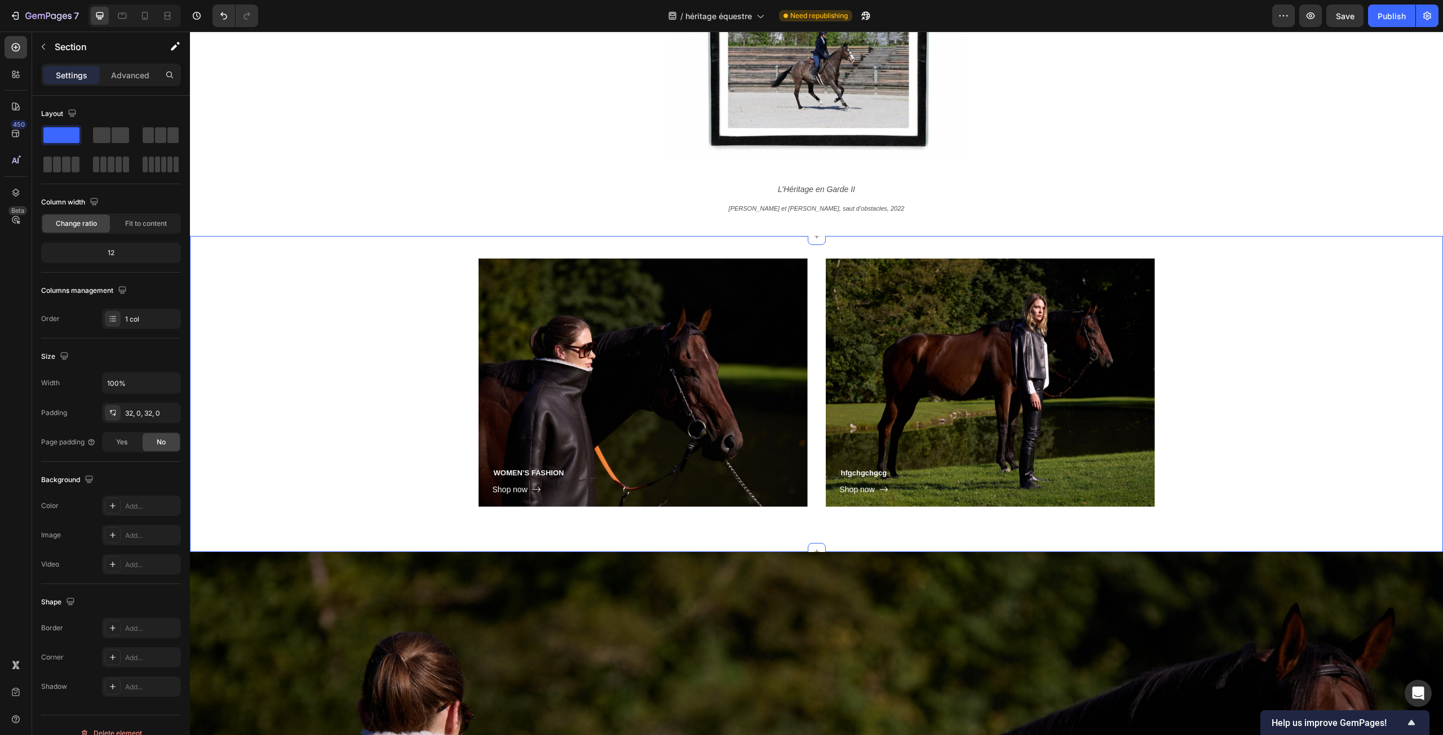
click at [359, 422] on div "WOMEN’S FASHION Heading Shop now Button Row Hero Banner hfgchgchgcg Heading Sho…" at bounding box center [816, 383] width 1236 height 249
click at [1415, 225] on icon at bounding box center [1419, 225] width 9 height 9
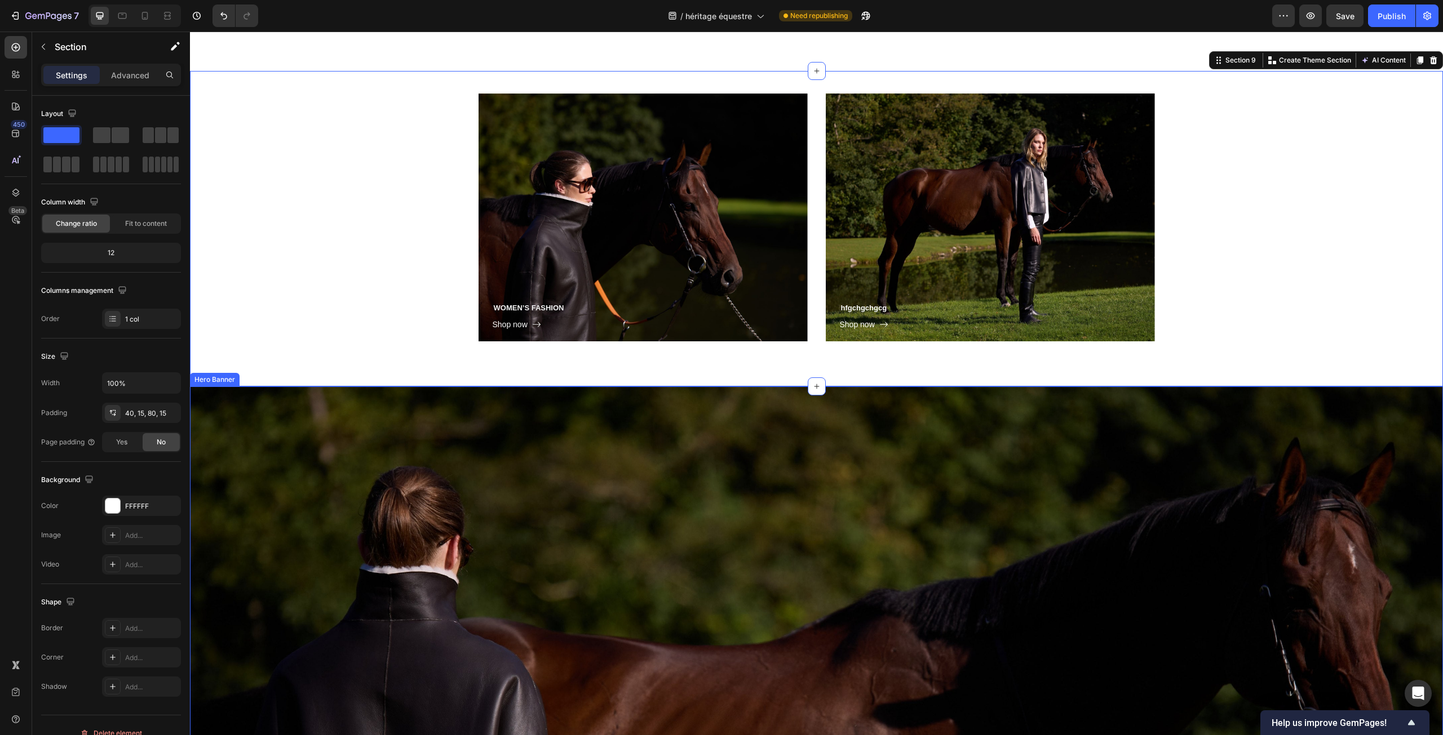
scroll to position [3910, 0]
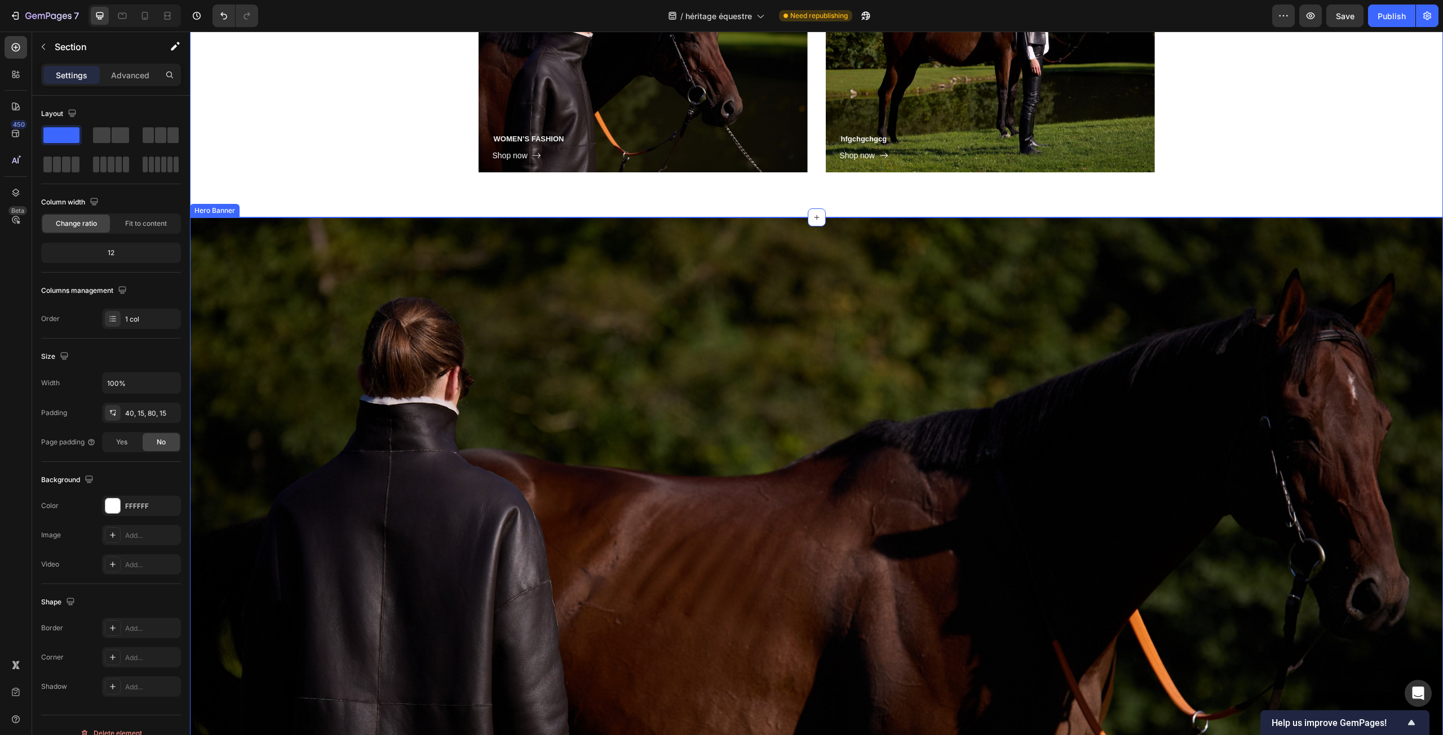
click at [288, 282] on div "Overlay" at bounding box center [816, 570] width 1253 height 704
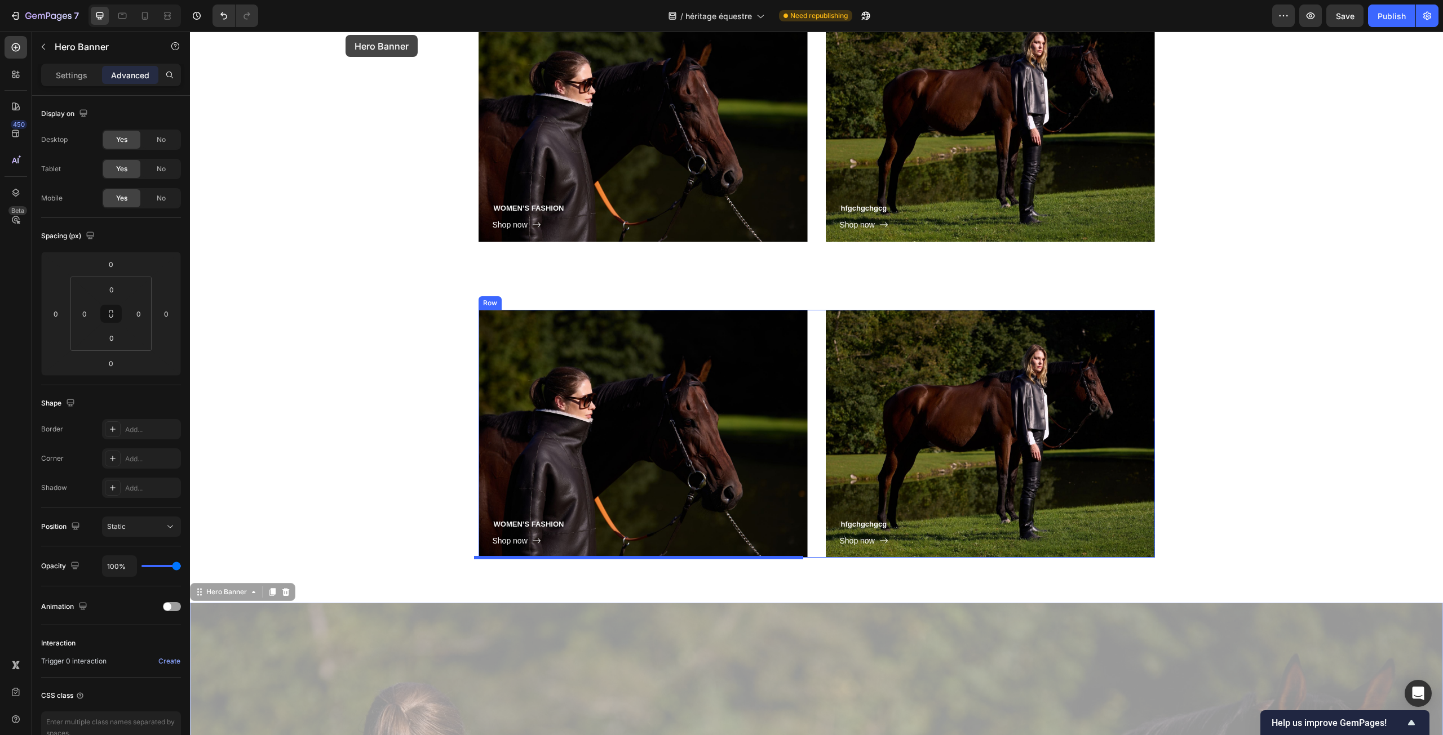
scroll to position [3474, 0]
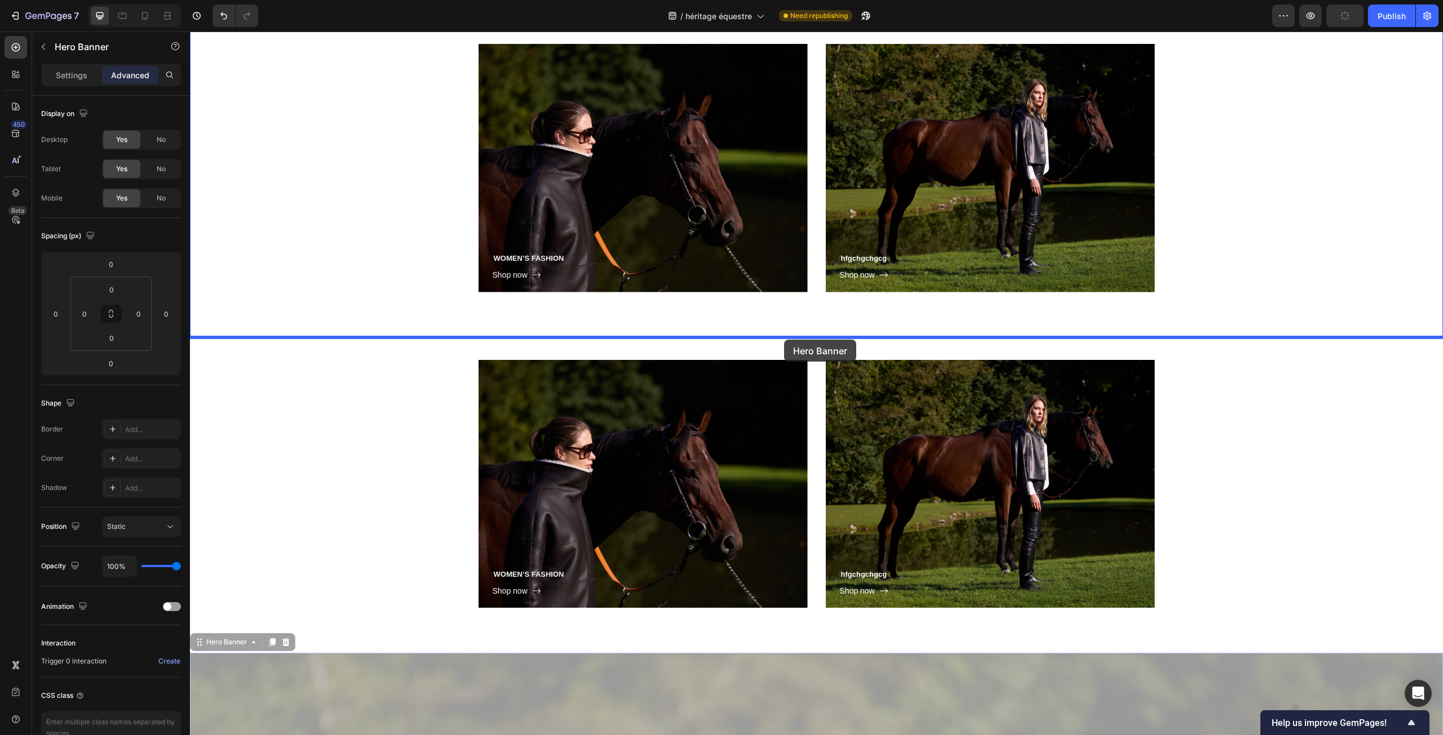
drag, startPoint x: 205, startPoint y: 210, endPoint x: 786, endPoint y: 338, distance: 594.4
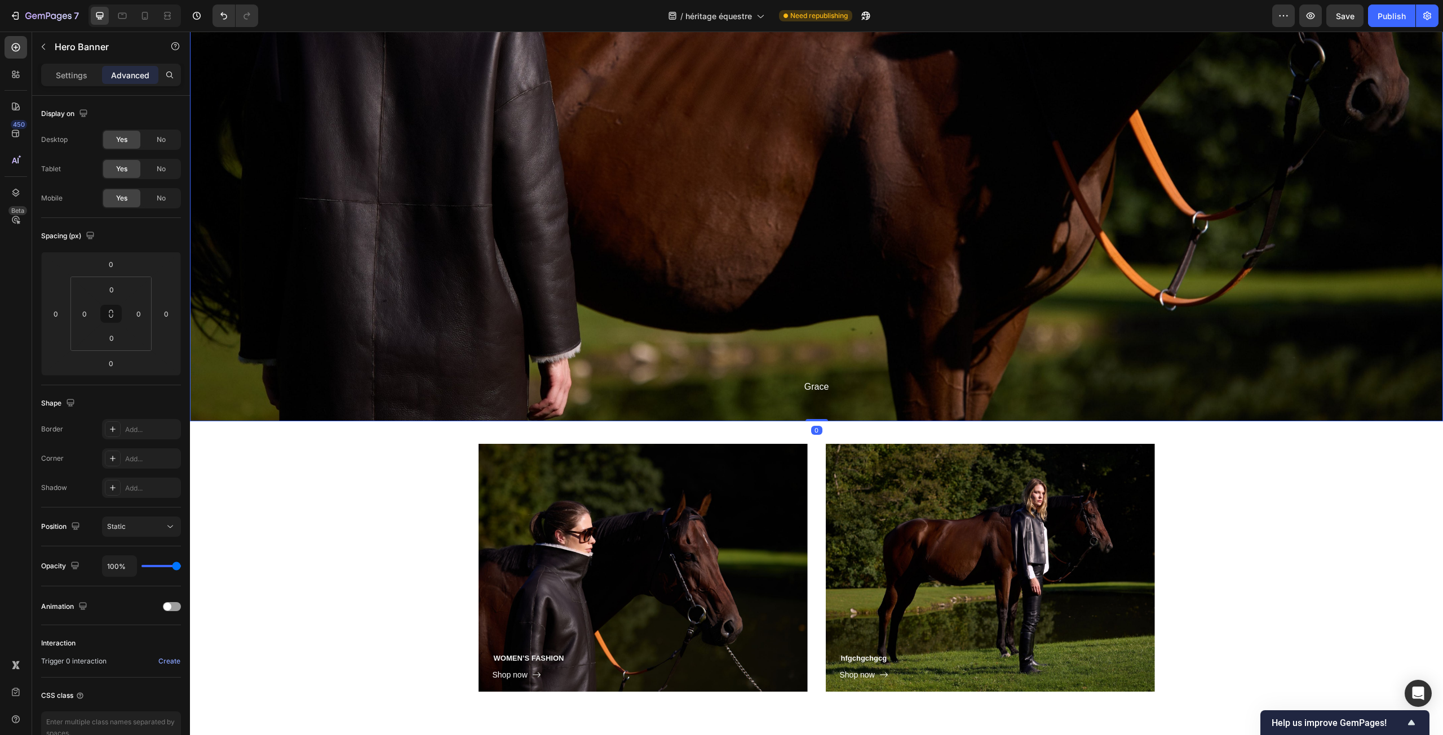
scroll to position [4319, 0]
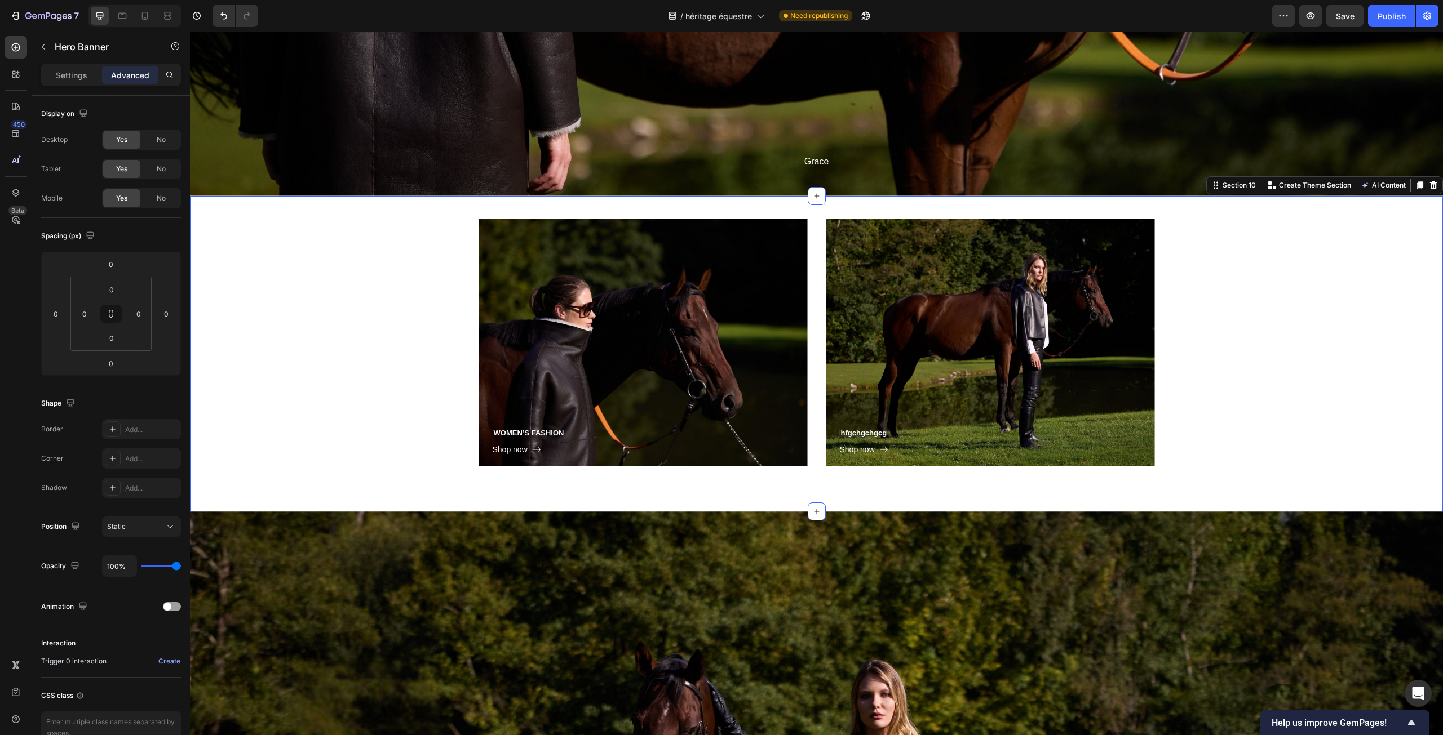
click at [745, 208] on div "WOMEN’S FASHION Heading Shop now Button Row Hero Banner hfgchgchgcg Heading Sho…" at bounding box center [816, 354] width 1253 height 316
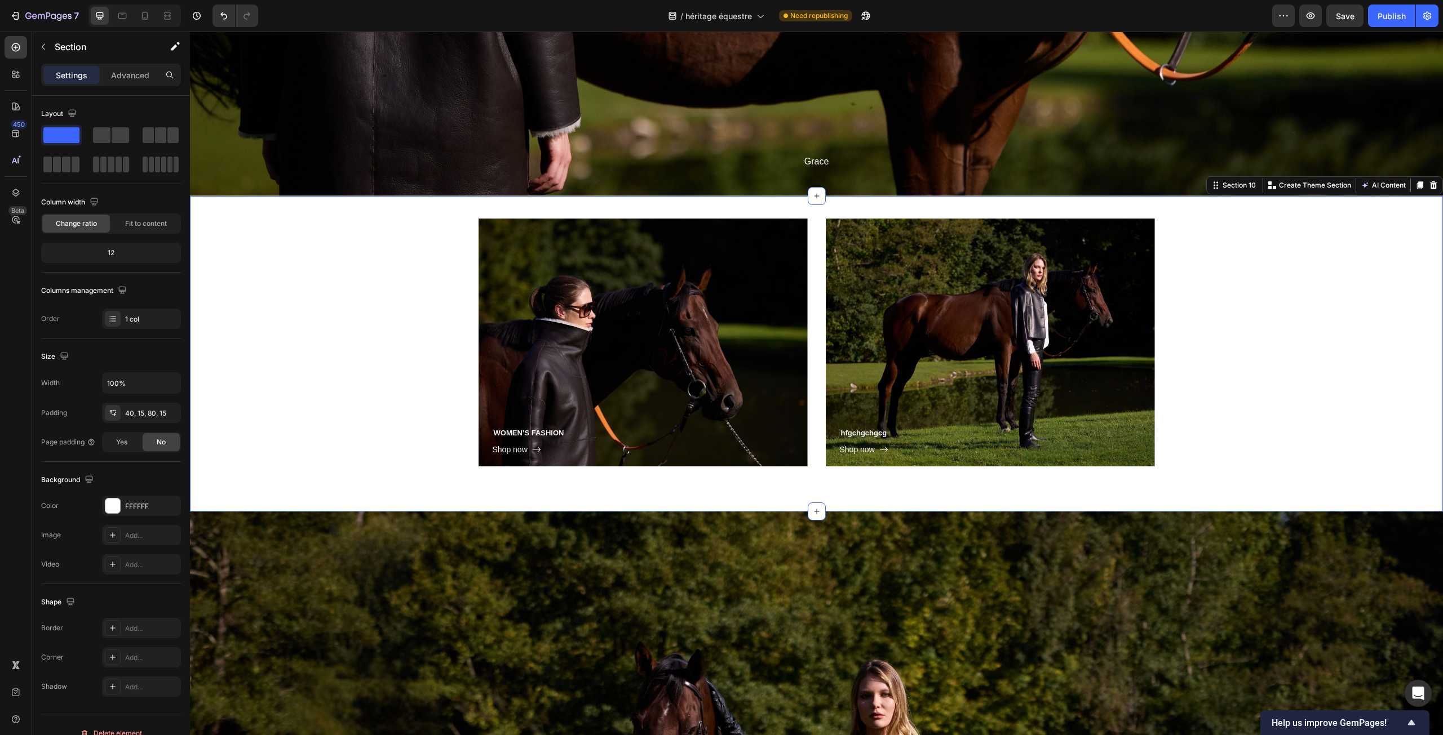
click at [442, 371] on div "WOMEN’S FASHION Heading Shop now Button Row Hero Banner hfgchgchgcg Heading Sho…" at bounding box center [816, 343] width 1236 height 249
click at [131, 415] on div "40, 15, 80, 15" at bounding box center [141, 414] width 33 height 10
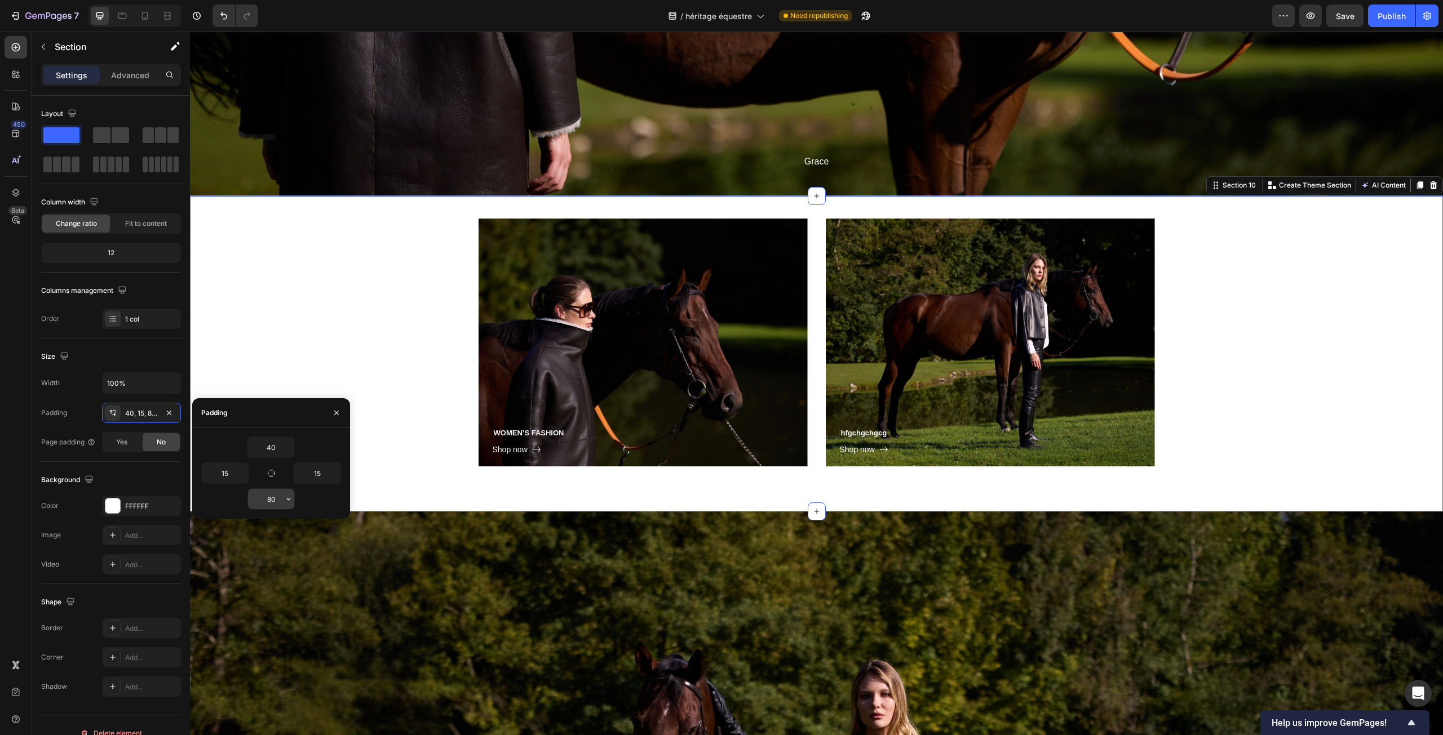
click at [272, 499] on input "80" at bounding box center [271, 499] width 46 height 20
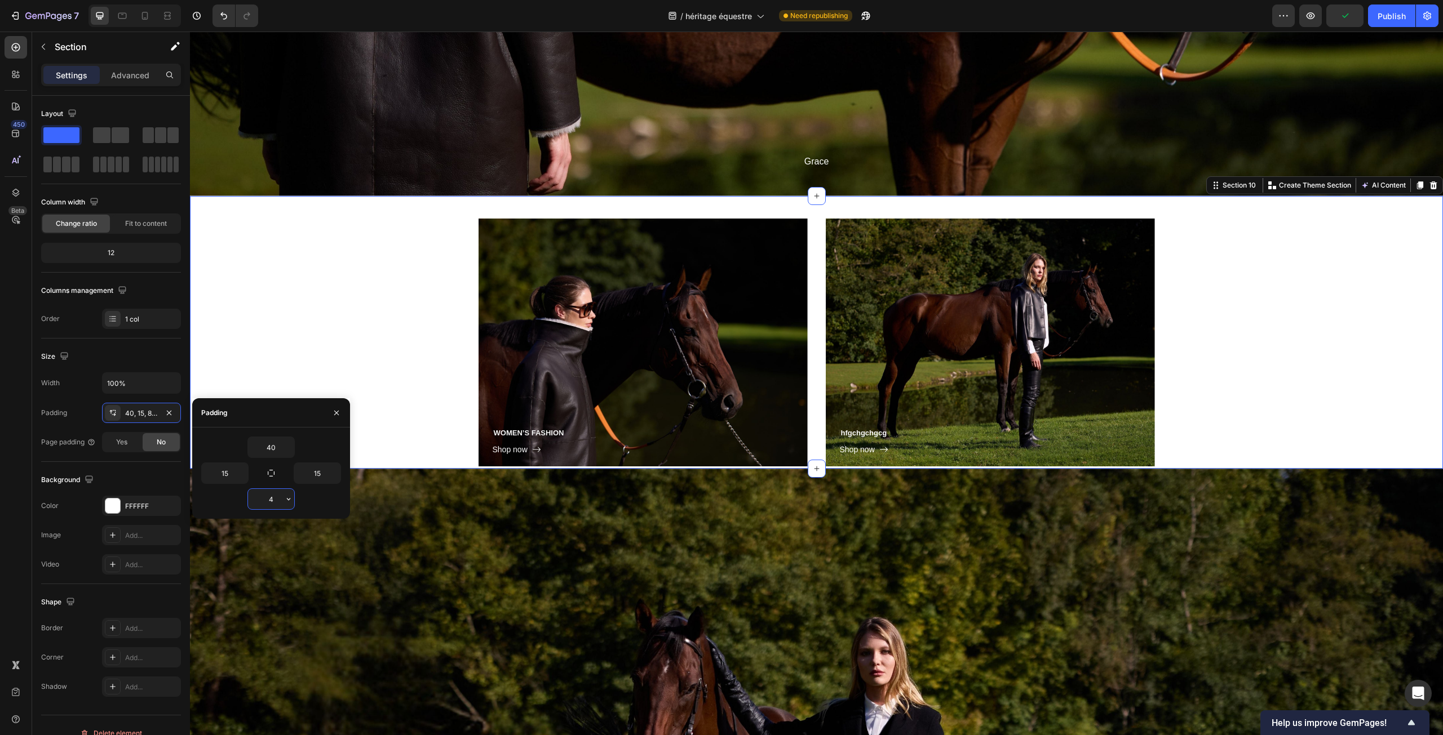
type input "40"
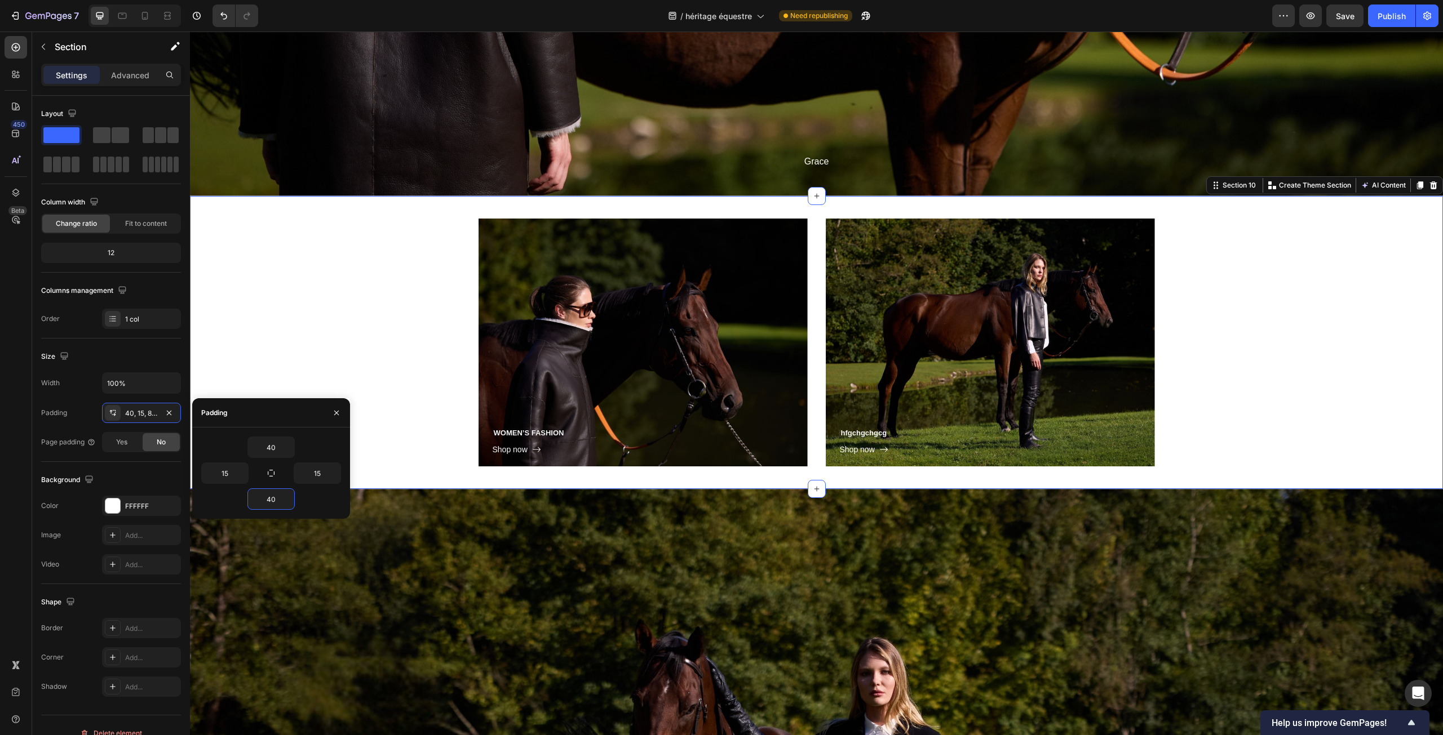
click at [411, 344] on div "WOMEN’S FASHION Heading Shop now Button Row Hero Banner hfgchgchgcg Heading Sho…" at bounding box center [816, 343] width 1236 height 249
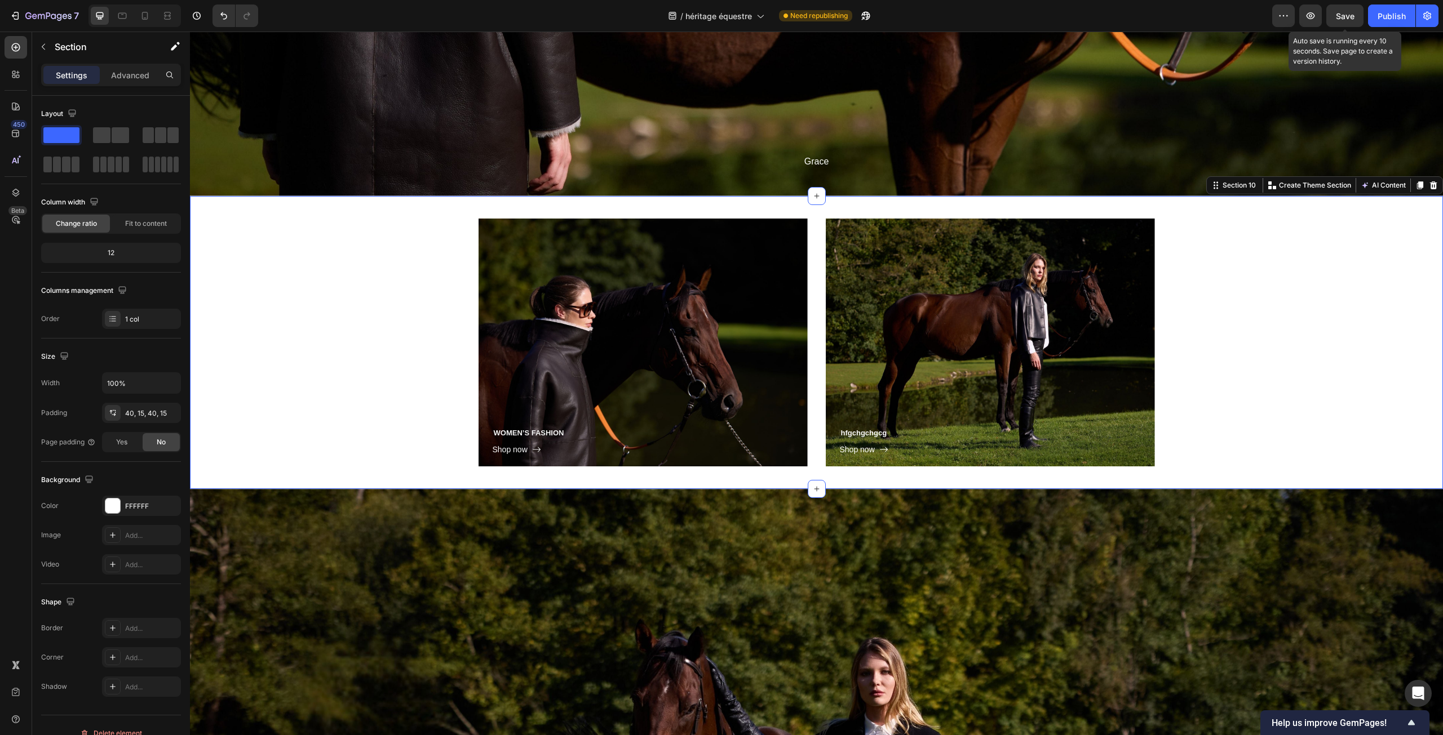
click at [1339, 14] on span "Save" at bounding box center [1345, 16] width 19 height 10
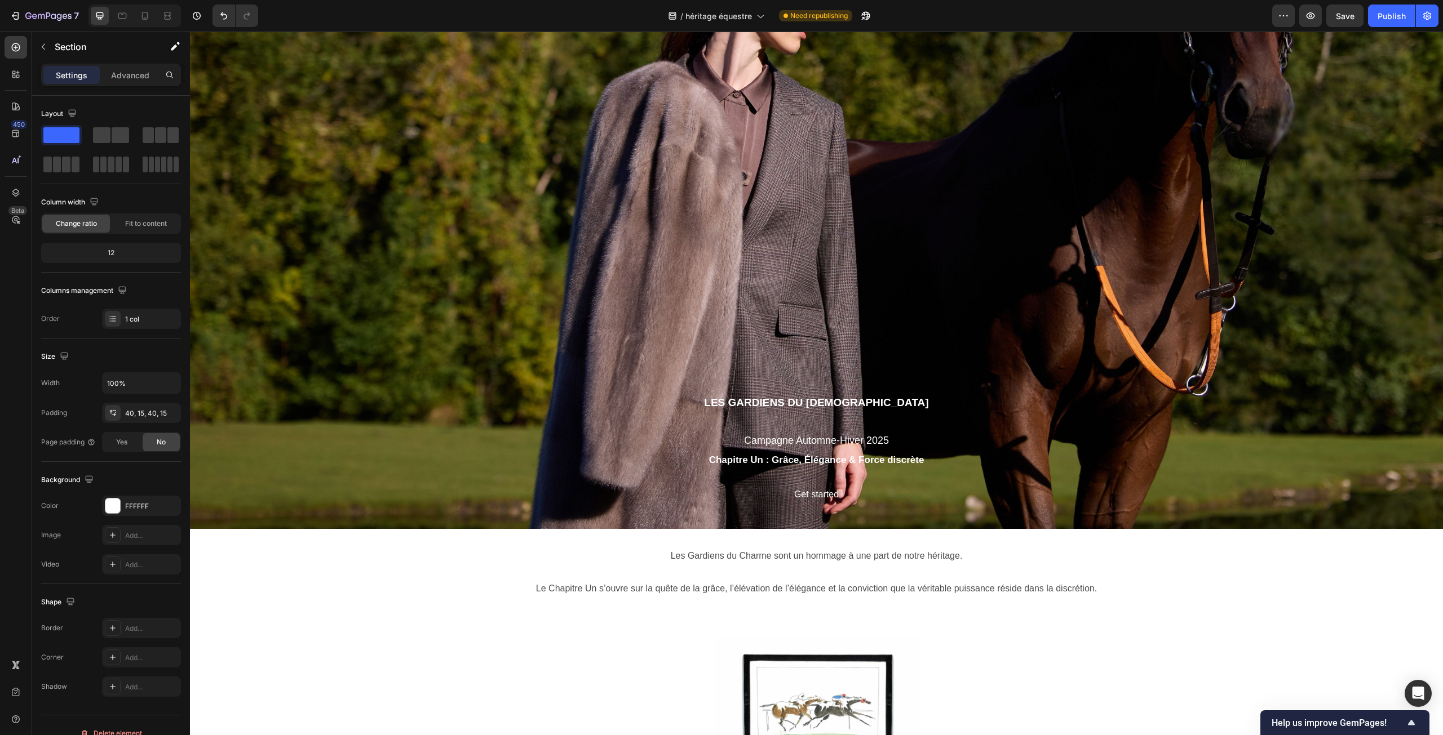
scroll to position [228, 0]
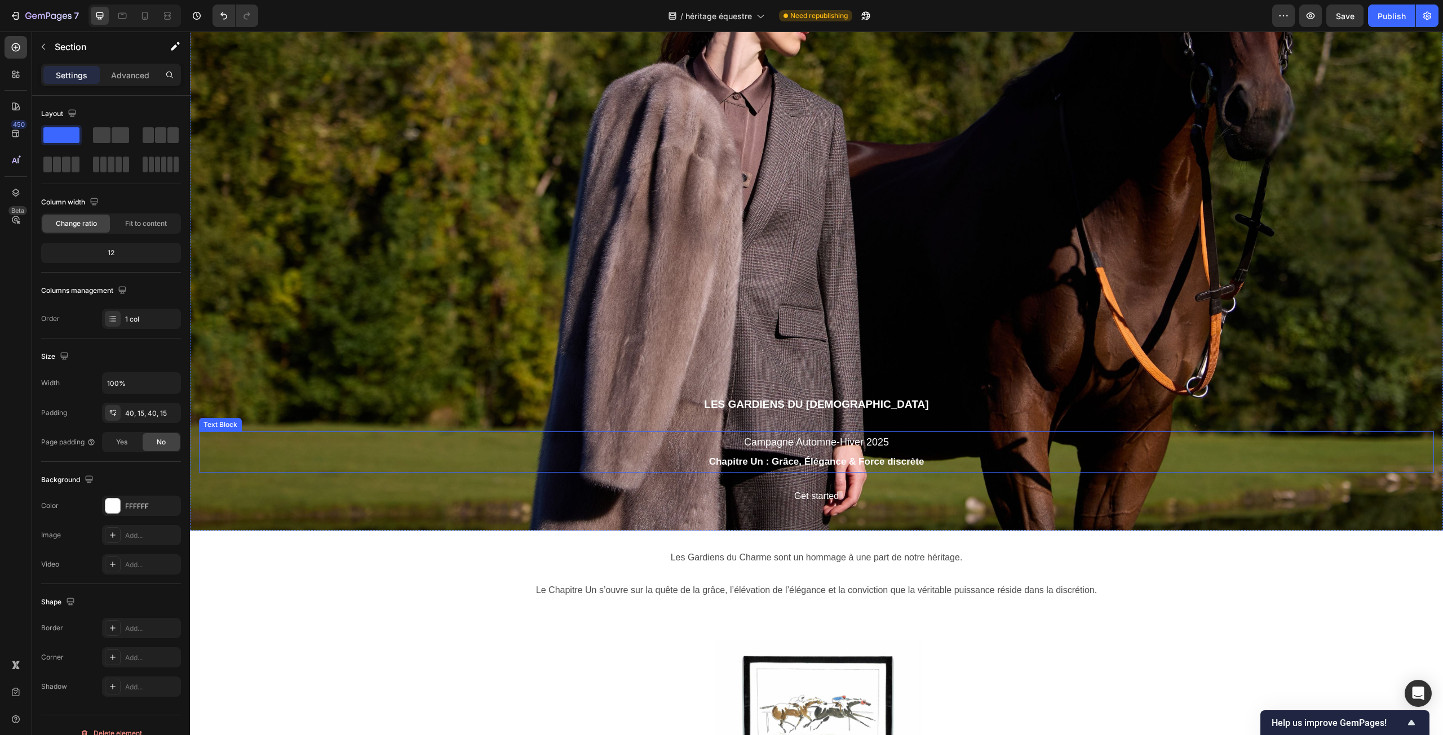
click at [800, 443] on span "Campagne Automne-Hiver 2025" at bounding box center [816, 442] width 145 height 11
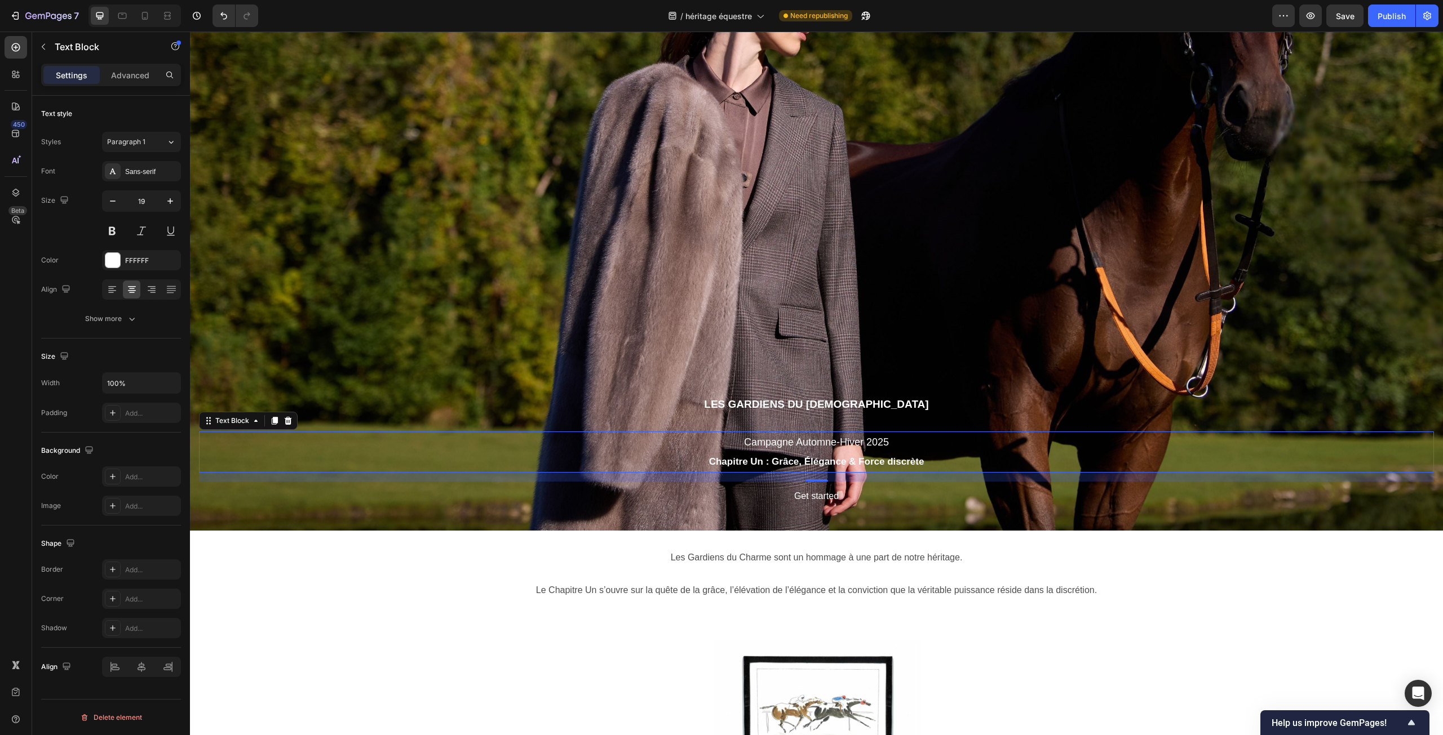
click at [901, 440] on p "Campagne Automne-Hiver 2025" at bounding box center [816, 442] width 1233 height 19
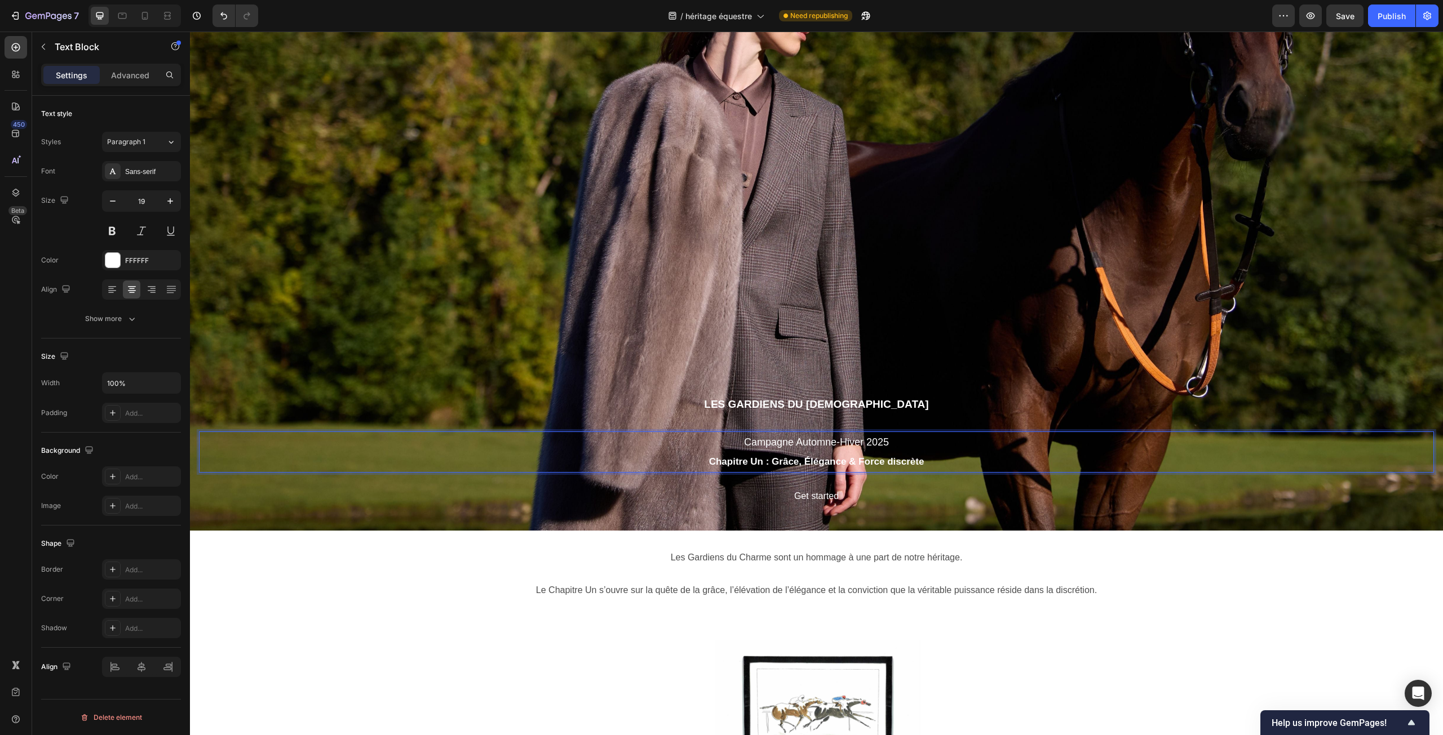
scroll to position [209, 0]
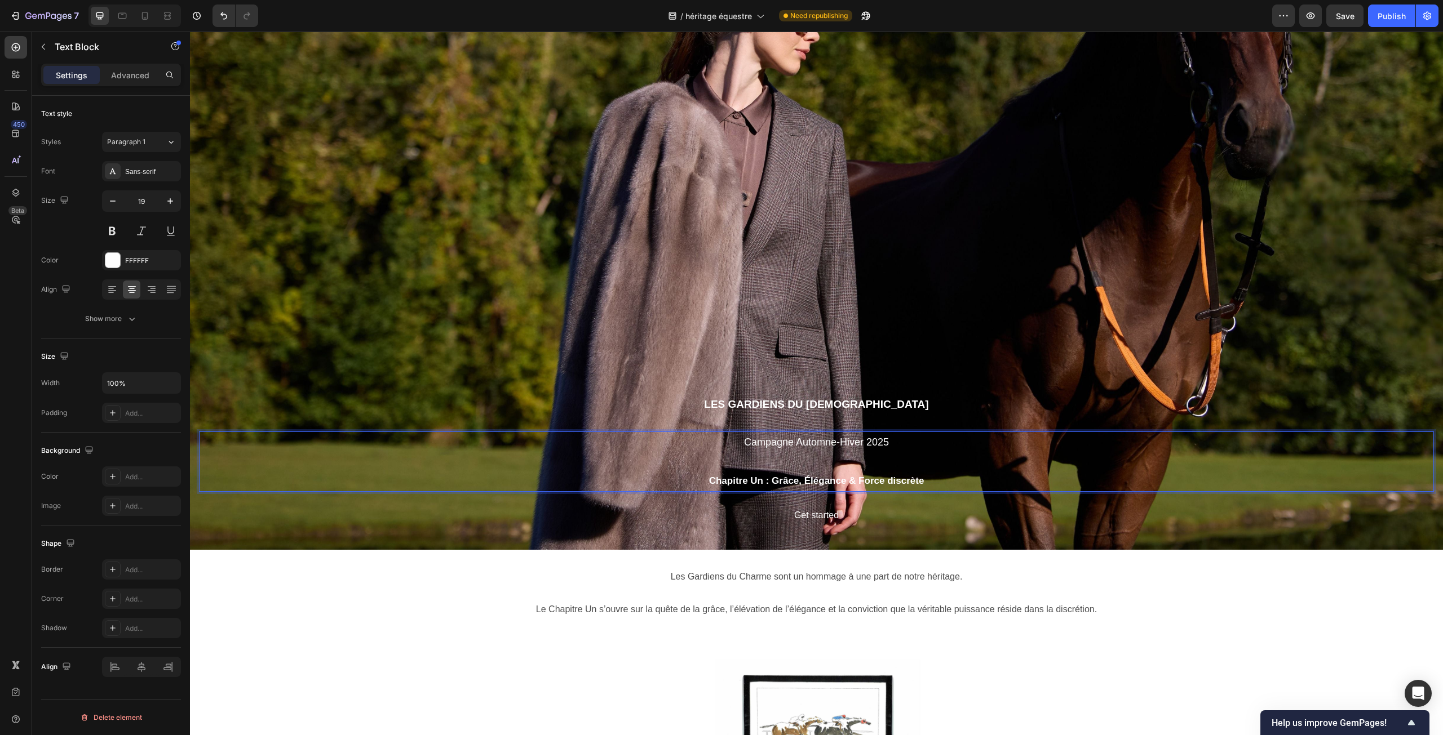
click at [813, 442] on span "Campagne Automne-Hiver 2025" at bounding box center [816, 442] width 145 height 11
click at [818, 437] on span "Campagne Automne-Hiver 2025" at bounding box center [816, 442] width 145 height 11
click at [821, 438] on span "Campagne Automne-Hiver 2025" at bounding box center [816, 442] width 145 height 11
click at [857, 442] on span "Campagne Automne-Hiver 2025" at bounding box center [816, 442] width 145 height 11
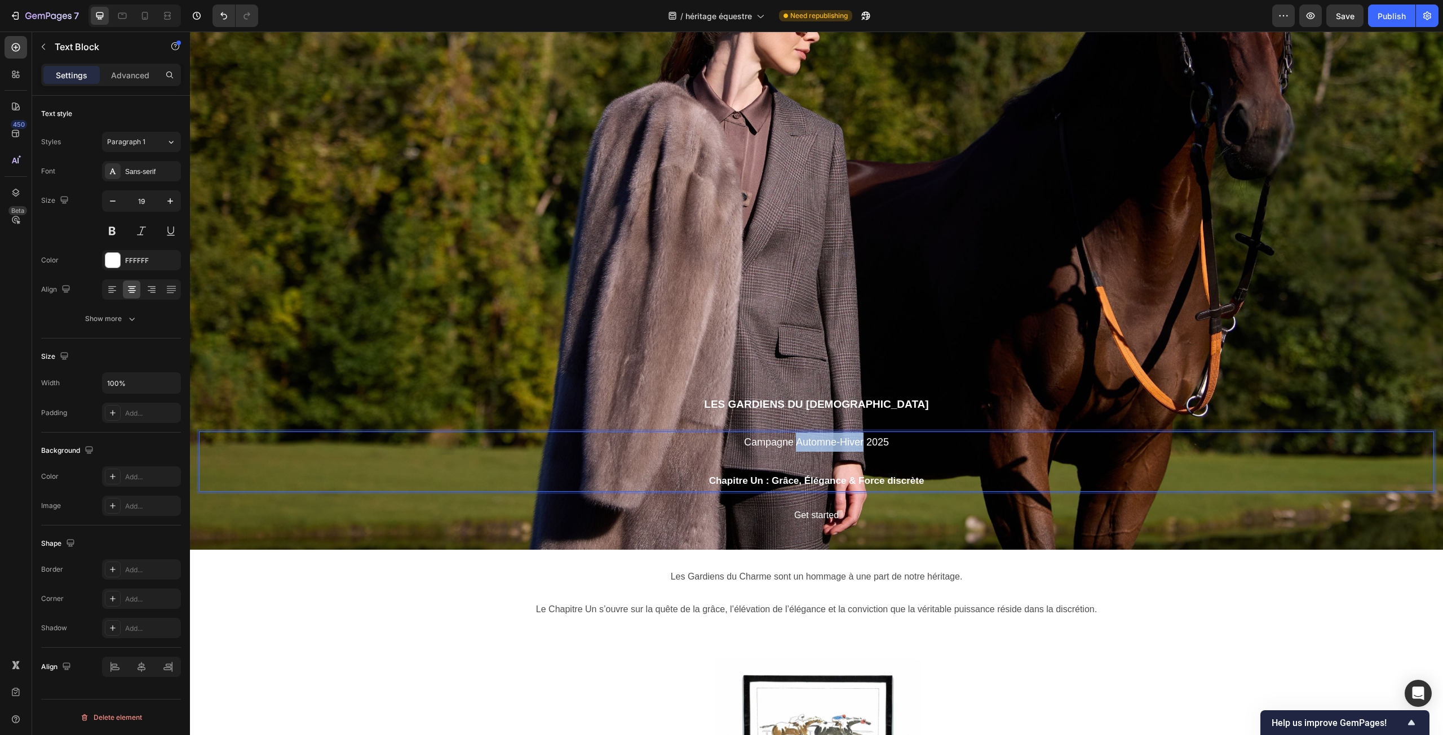
drag, startPoint x: 859, startPoint y: 444, endPoint x: 792, endPoint y: 444, distance: 66.5
click at [792, 444] on span "Campagne Automne-Hiver 2025" at bounding box center [816, 442] width 145 height 11
click at [835, 440] on span "Campagne Automne Hiver 2025" at bounding box center [816, 442] width 144 height 11
click at [830, 444] on span "Campagne Automne- Hiver 2025" at bounding box center [816, 442] width 148 height 11
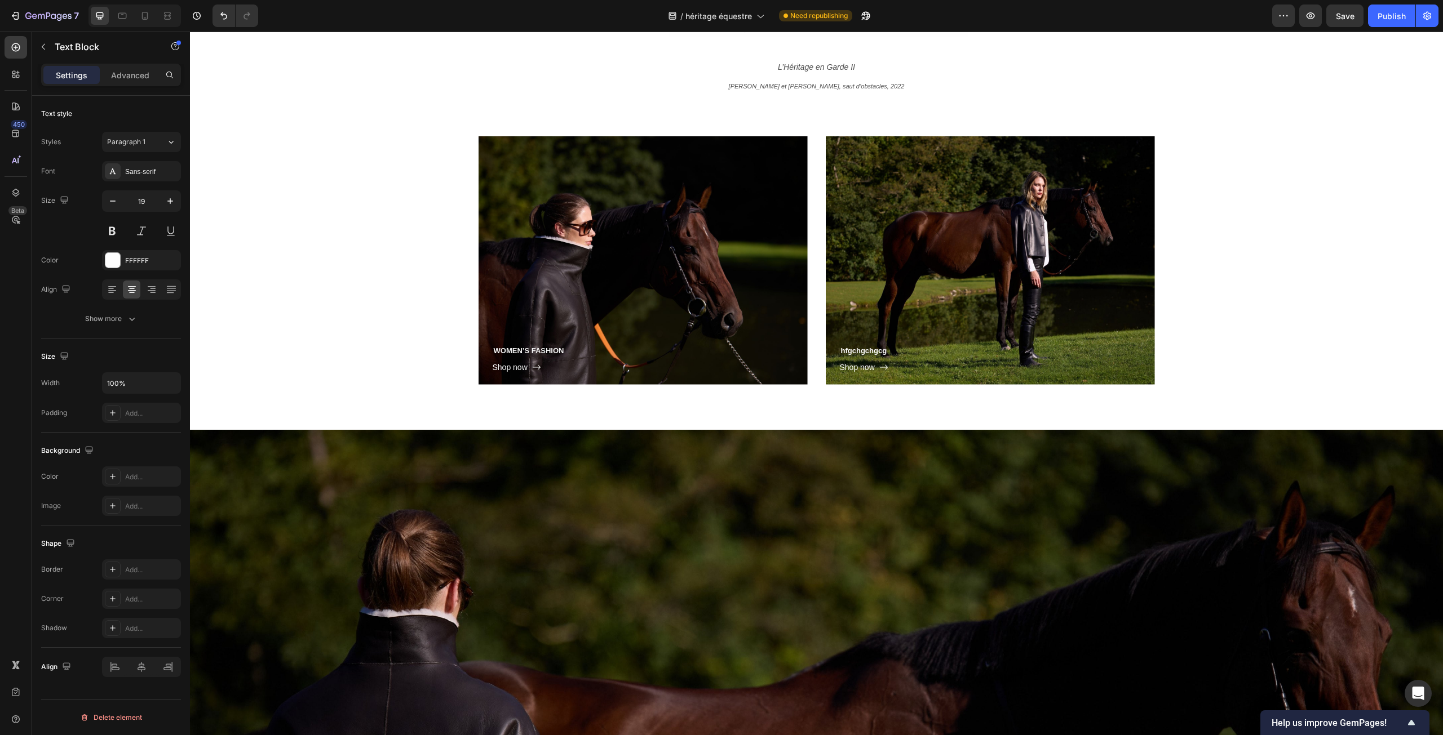
scroll to position [3156, 0]
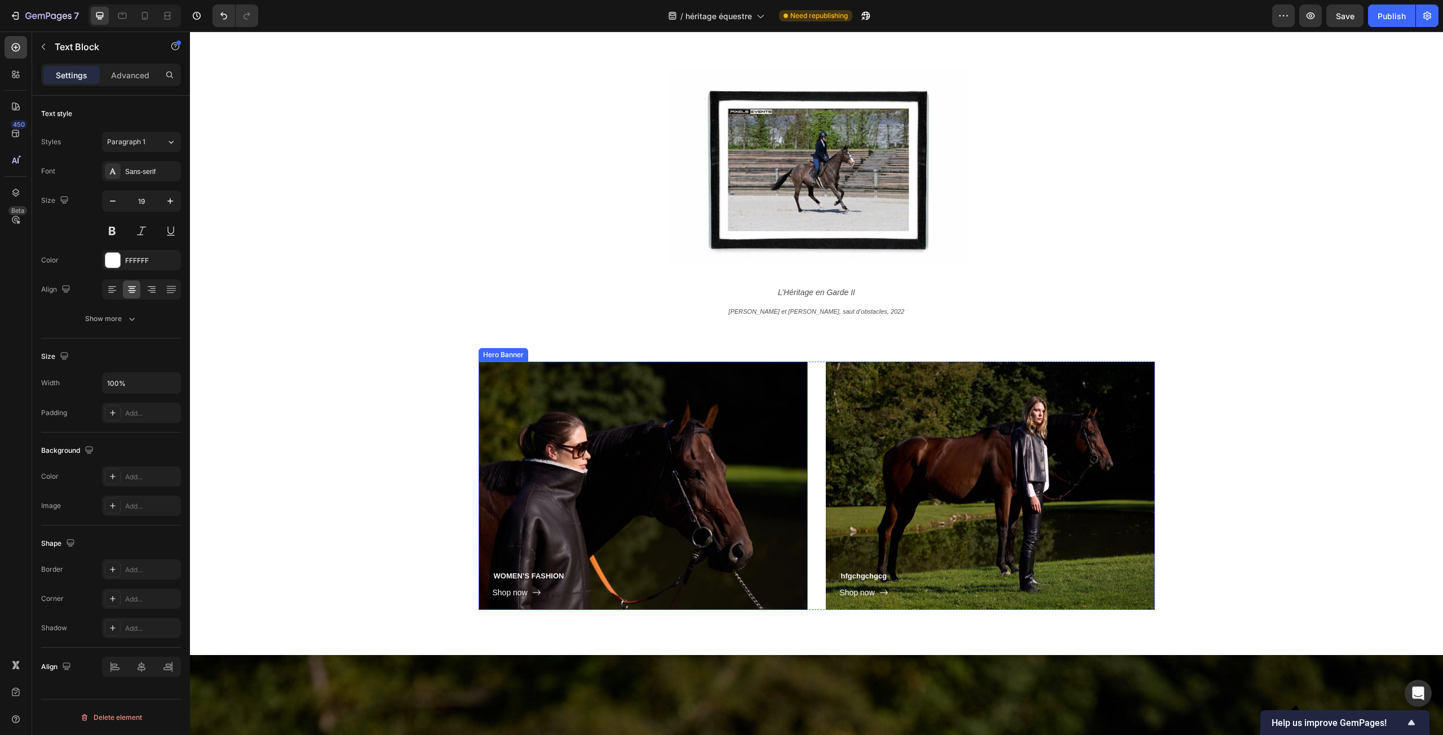
click at [622, 502] on div "WOMEN’S FASHION Heading Shop now Button Row" at bounding box center [642, 486] width 329 height 249
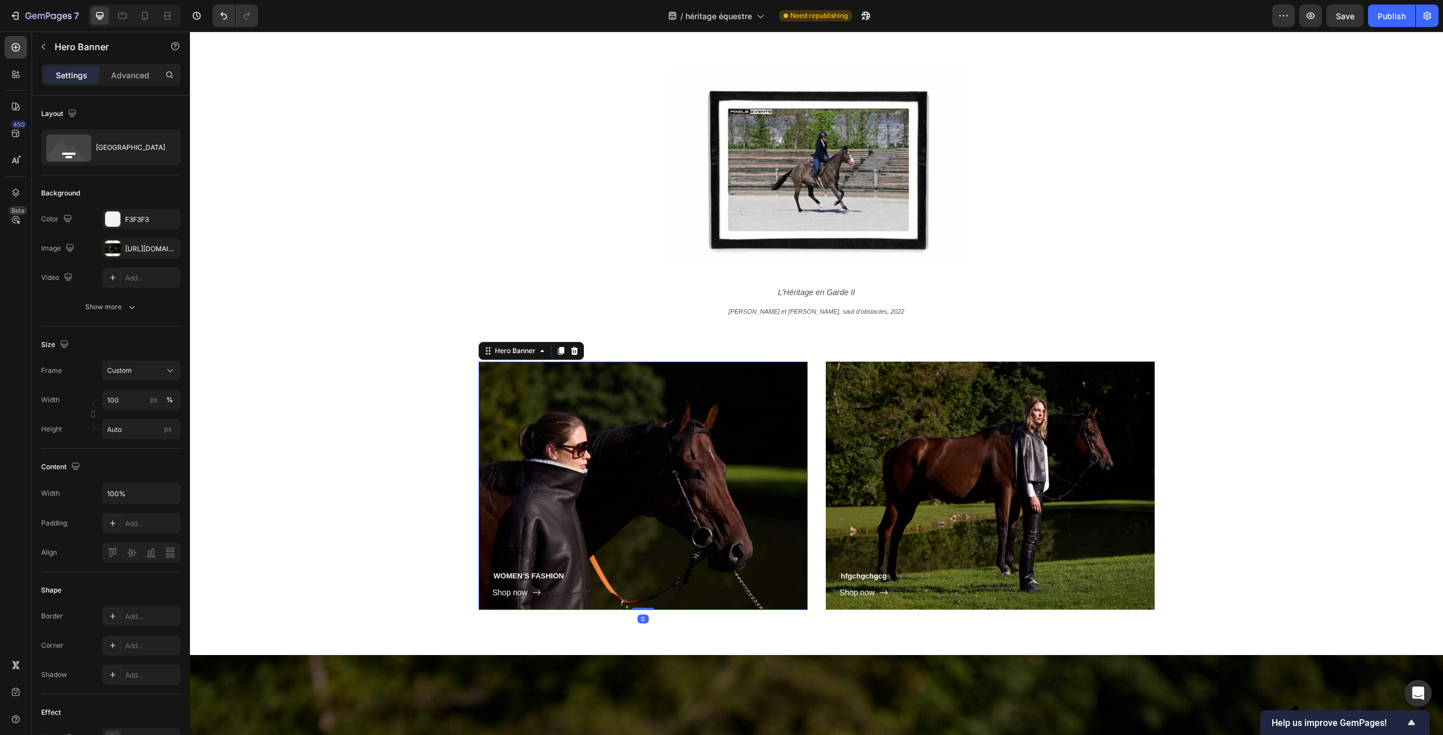
click at [670, 447] on div "WOMEN’S FASHION Heading Shop now Button Row" at bounding box center [642, 486] width 329 height 249
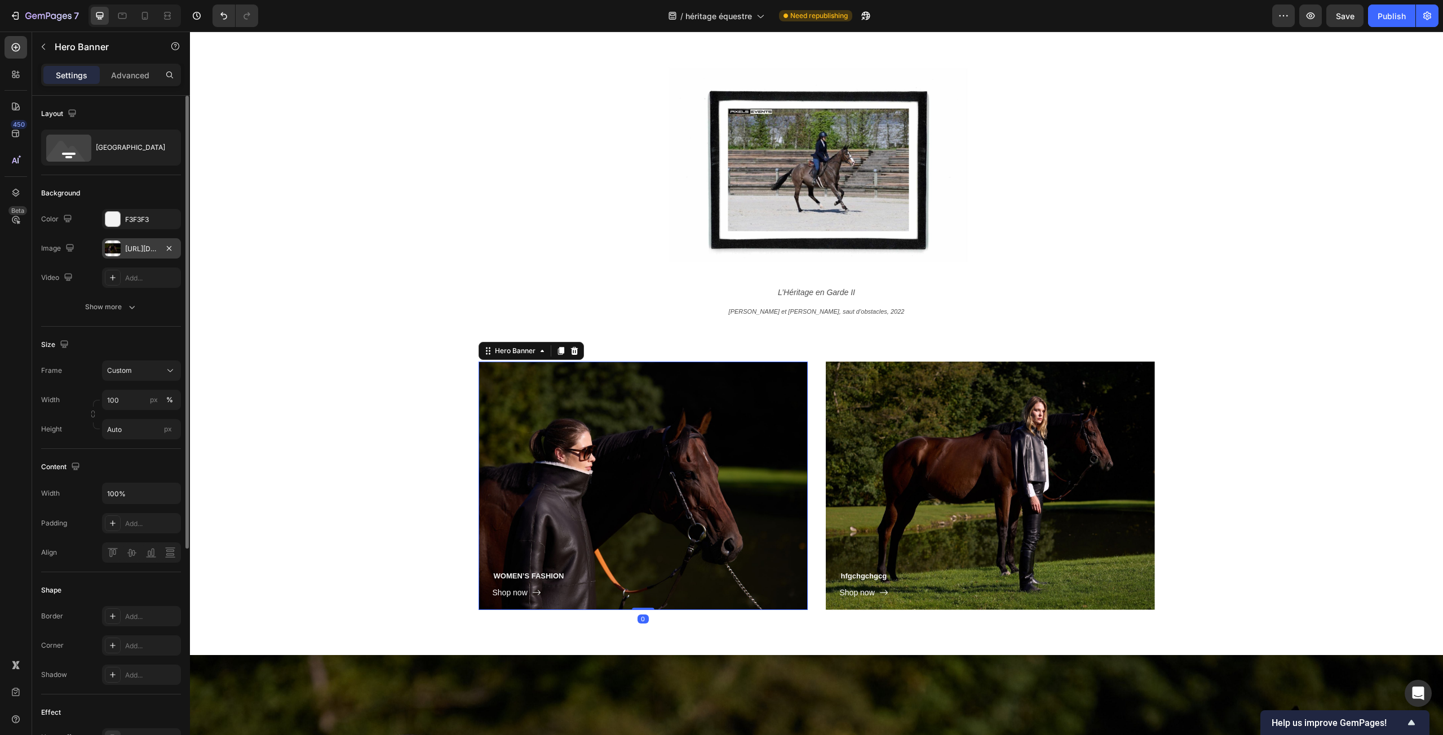
click at [147, 249] on div "[URL][DOMAIN_NAME]" at bounding box center [141, 249] width 33 height 10
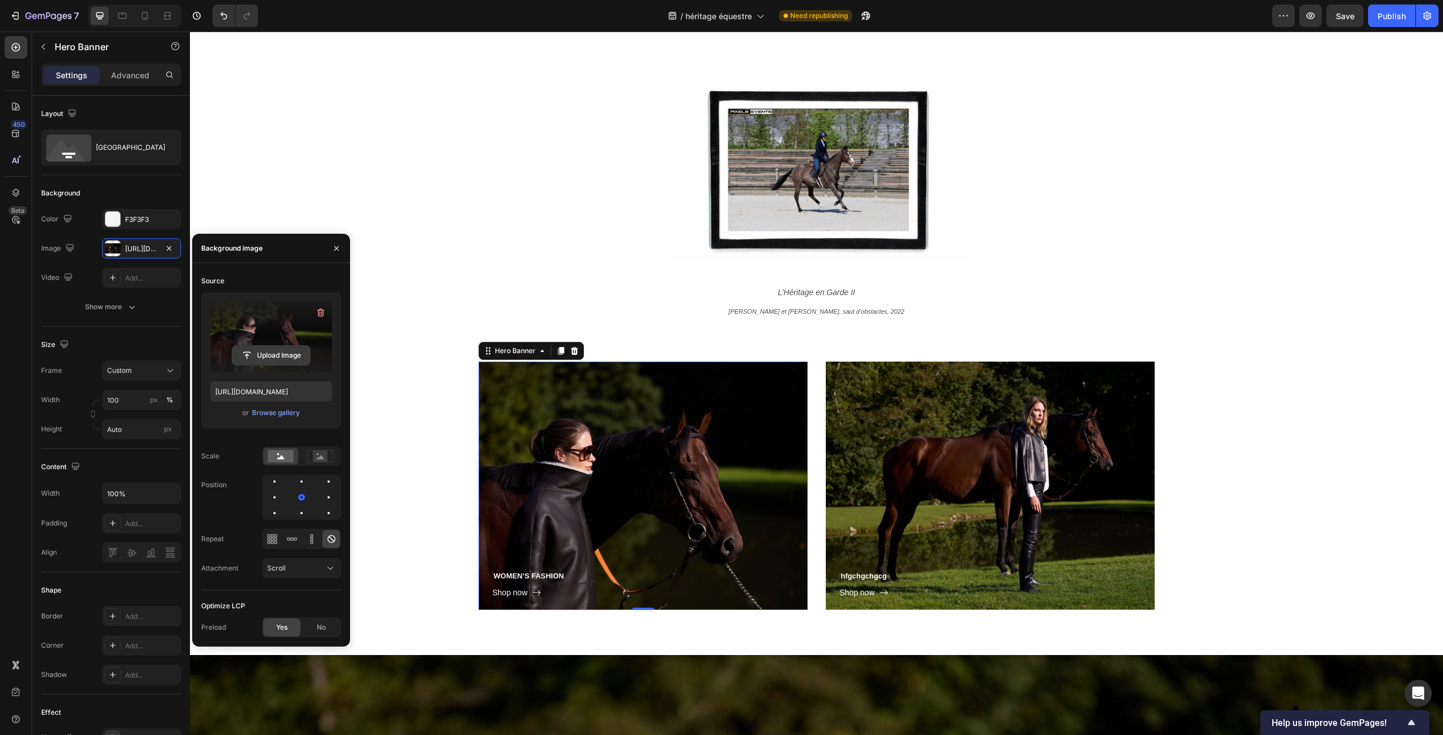
click at [272, 348] on input "file" at bounding box center [271, 355] width 78 height 19
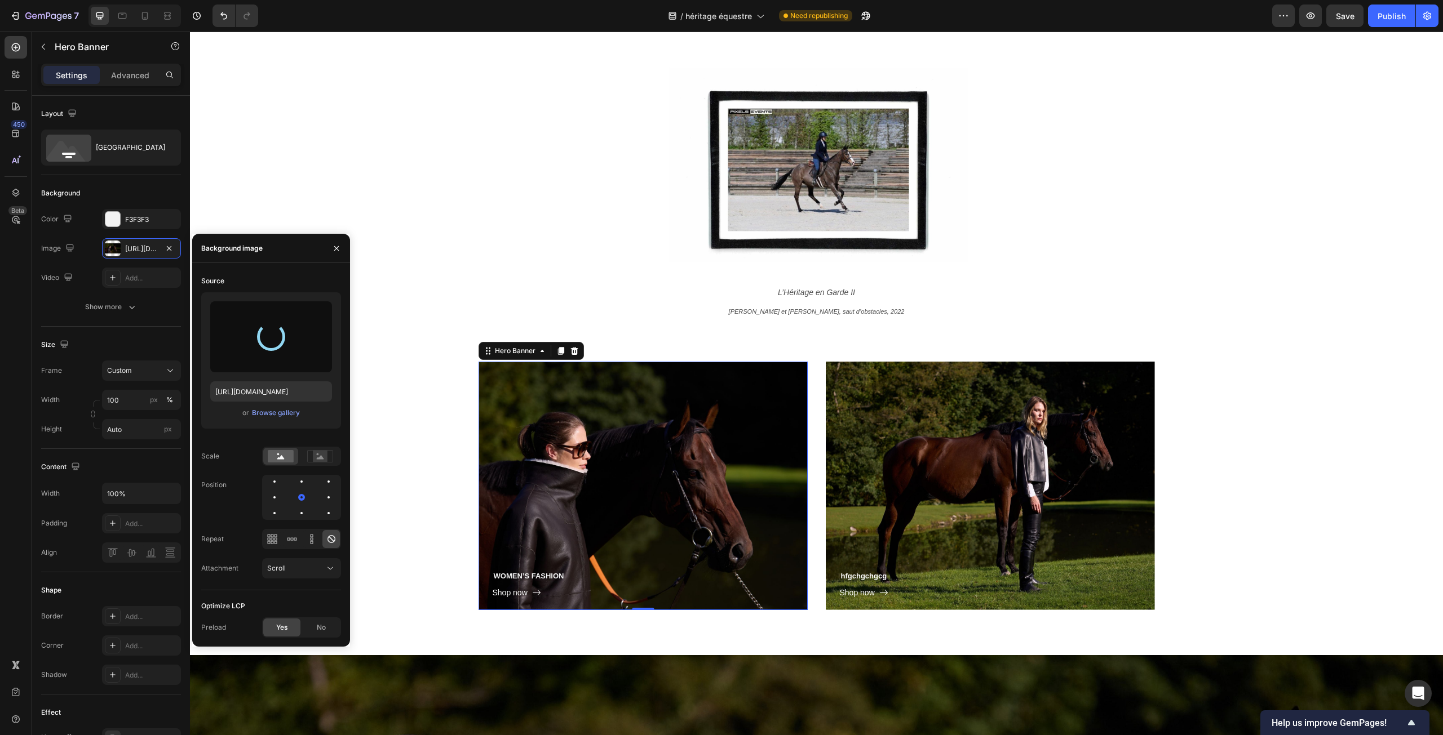
type input "https://cdn.shopify.com/s/files/1/0444/1676/2009/files/gempages_522763822558086…"
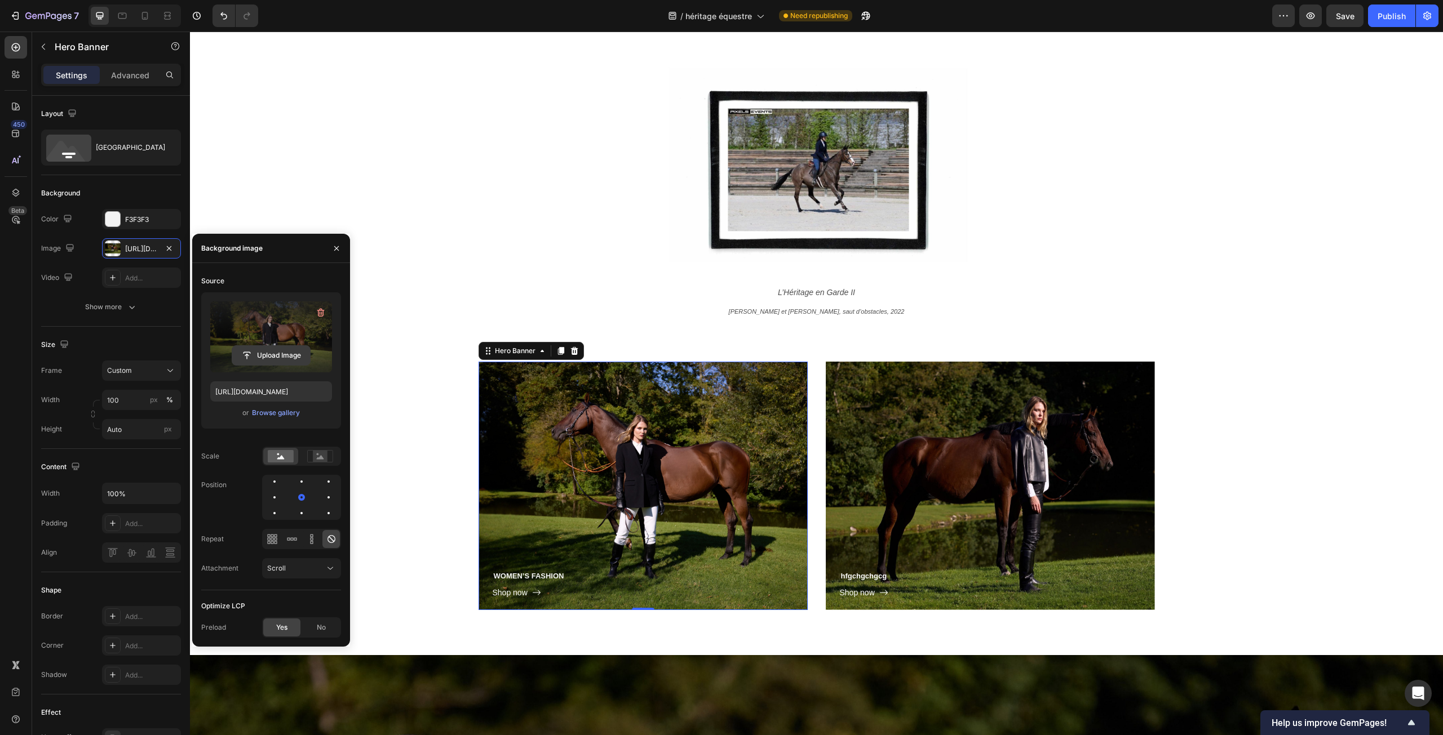
click at [264, 358] on input "file" at bounding box center [271, 355] width 78 height 19
click at [460, 537] on div "WOMEN’S FASHION Heading Shop now Button Row Hero Banner 0 hfgchgchgcg Heading S…" at bounding box center [816, 486] width 1236 height 249
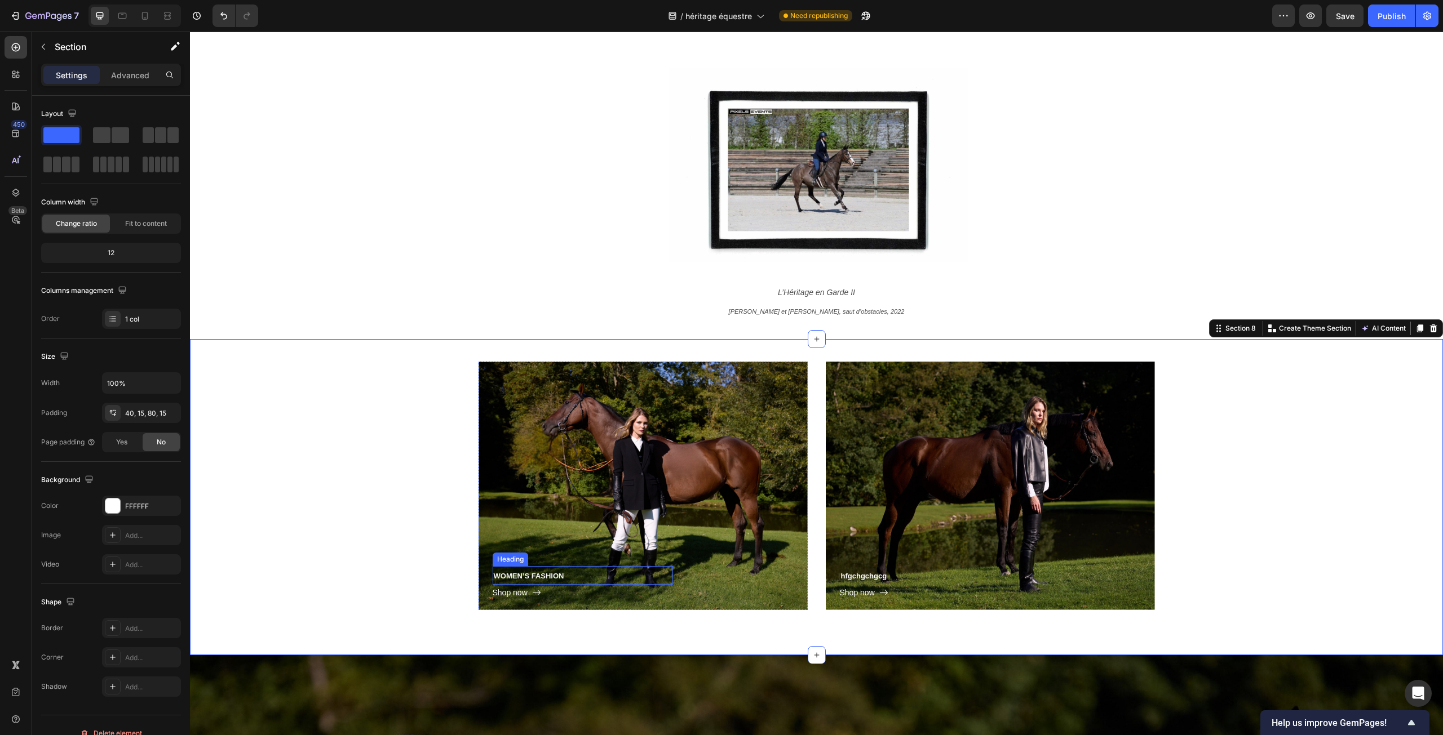
click at [513, 574] on span "WOMEN’S FASHION" at bounding box center [529, 576] width 70 height 8
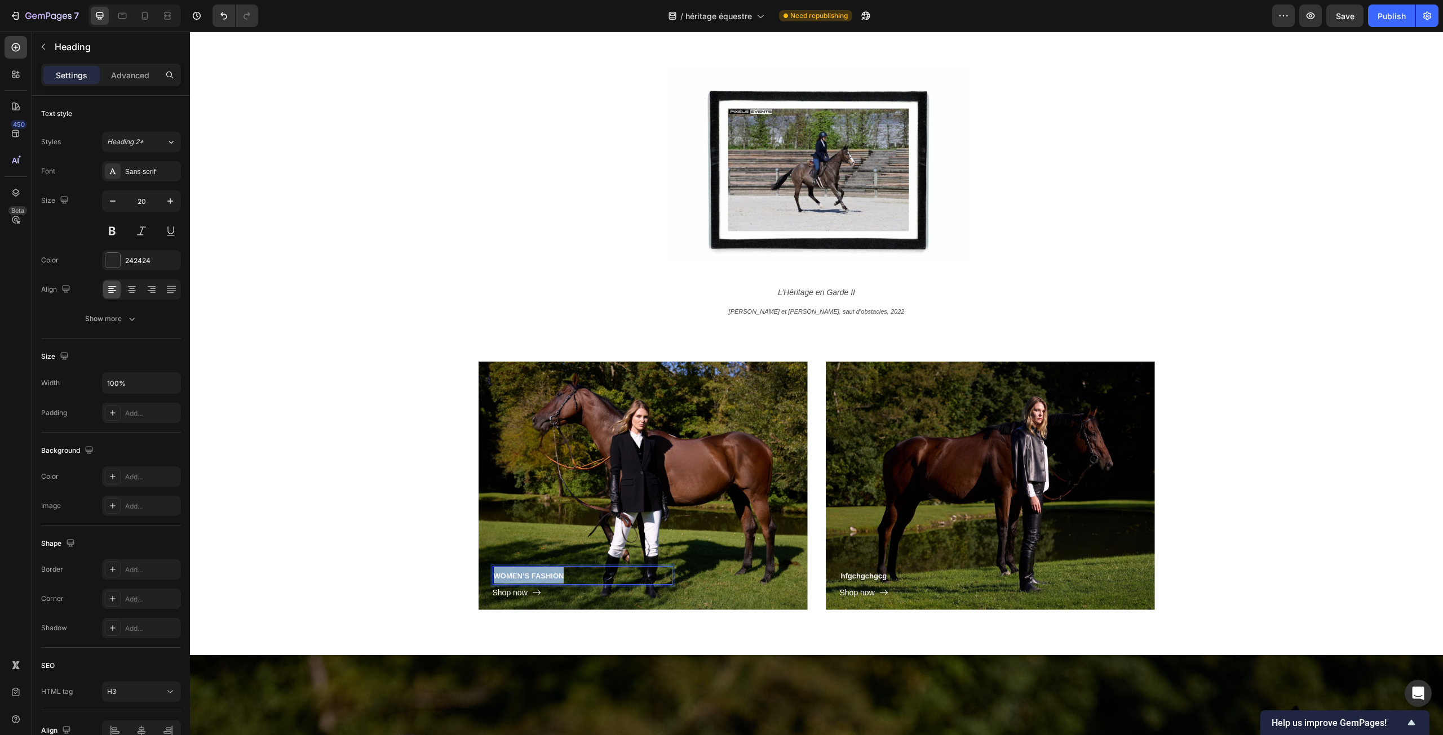
click at [513, 574] on span "WOMEN’S FASHION" at bounding box center [529, 576] width 70 height 8
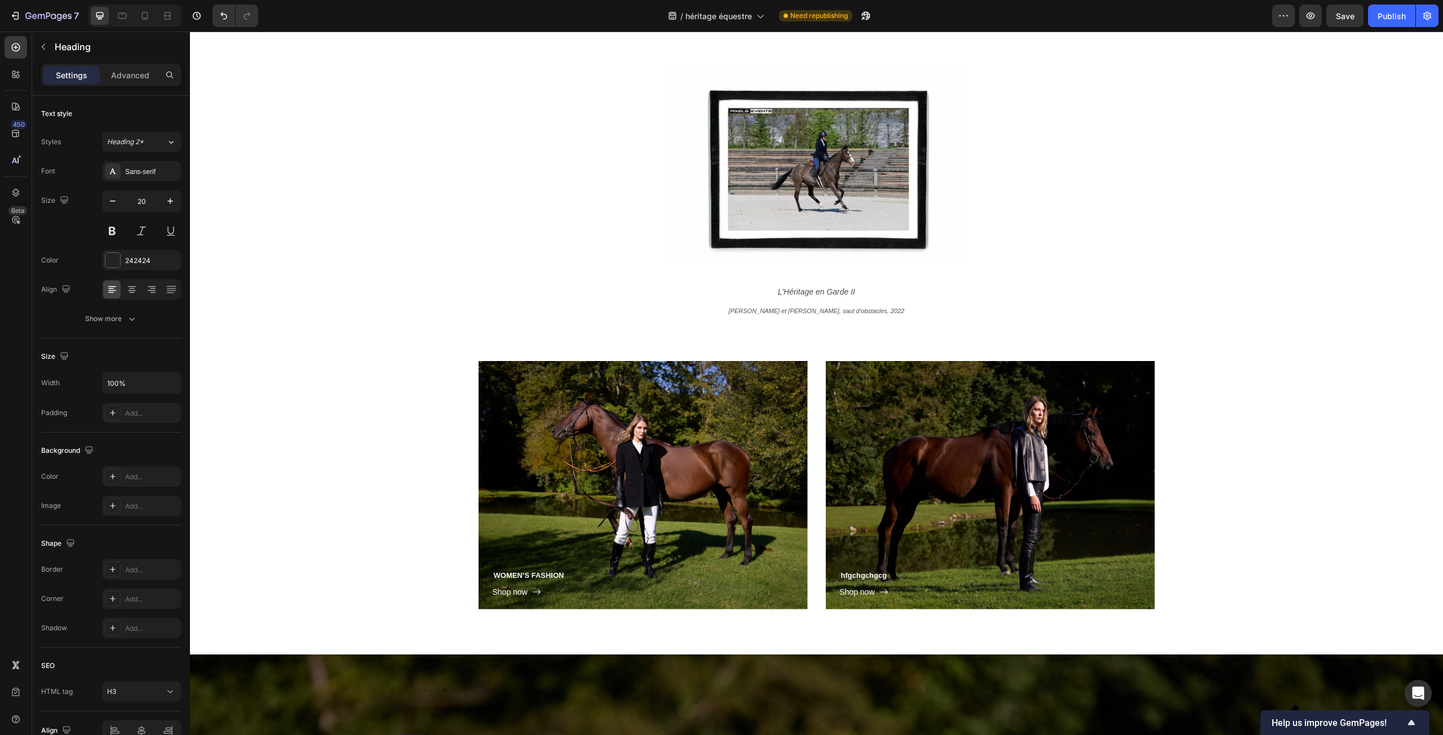
scroll to position [3382, 0]
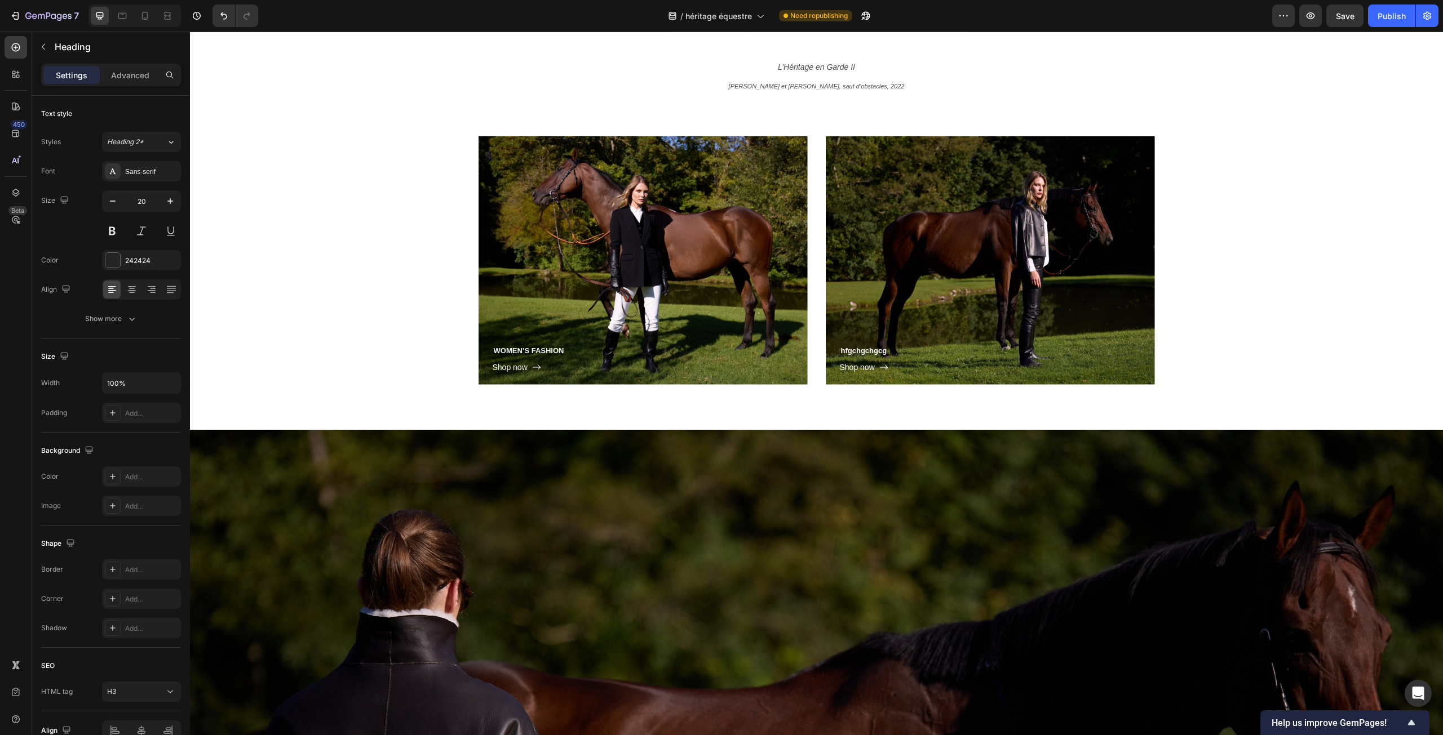
click at [525, 347] on span "WOMEN’S FASHION" at bounding box center [529, 351] width 70 height 8
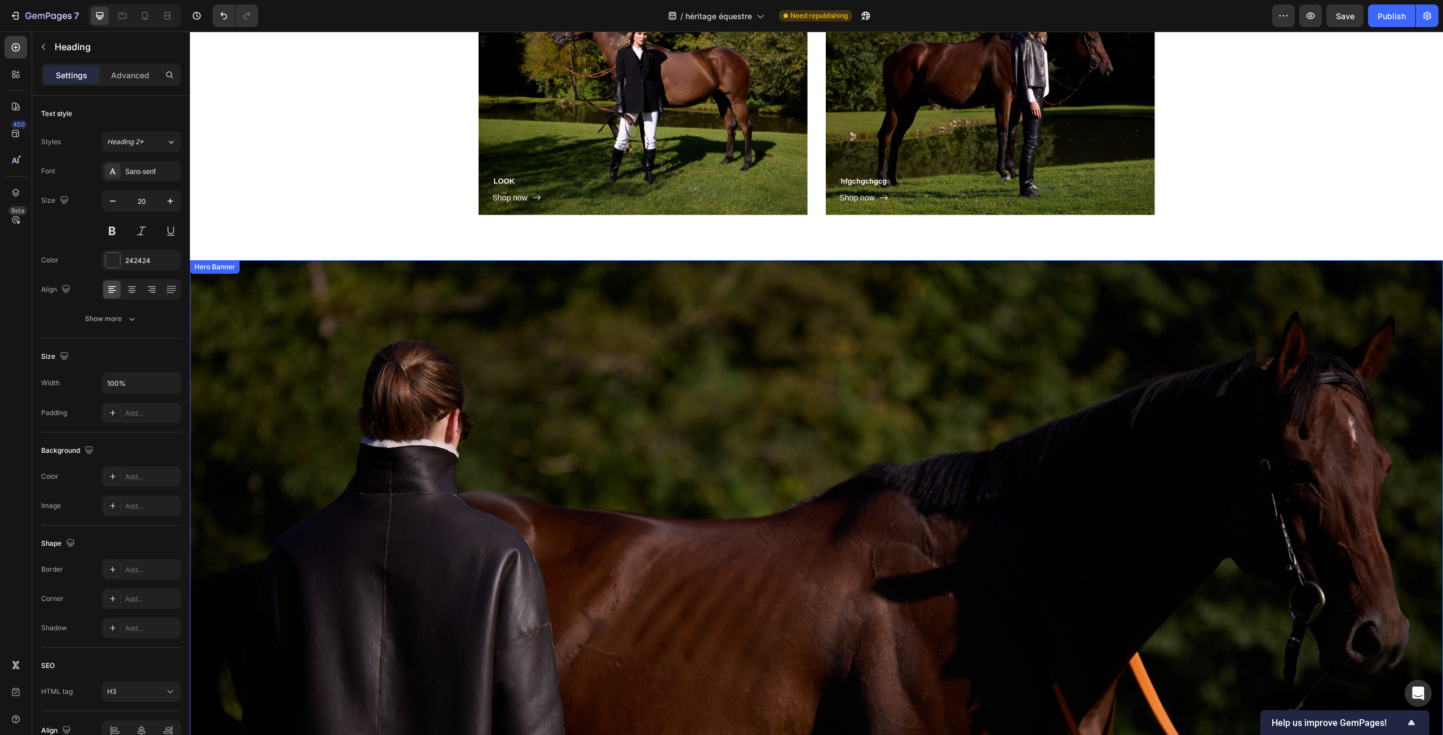
scroll to position [3377, 0]
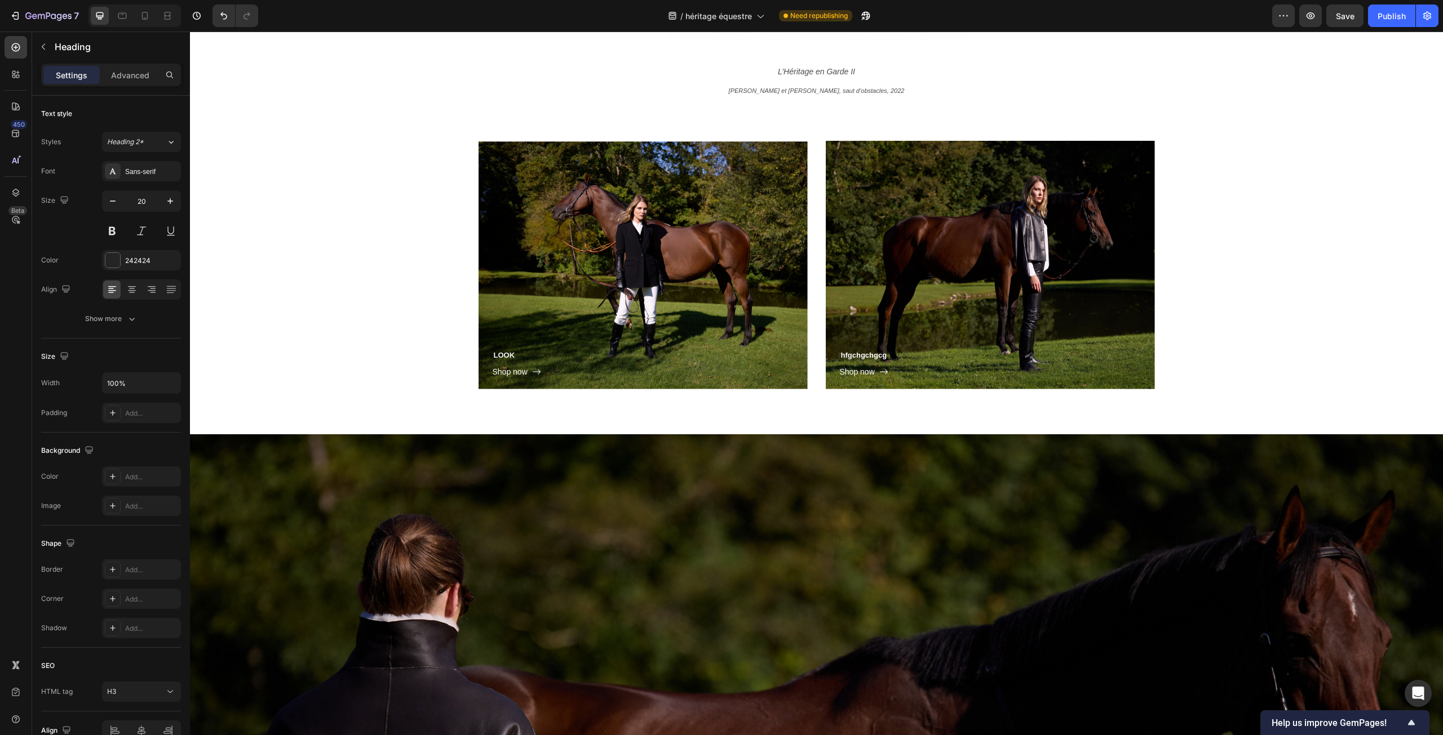
click at [534, 357] on h3 "LOOK" at bounding box center [583, 354] width 180 height 19
click at [439, 345] on div "LOOK 3 Heading Shop now Button Row Hero Banner hfgchgchgcg Heading Shop now But…" at bounding box center [816, 265] width 1236 height 249
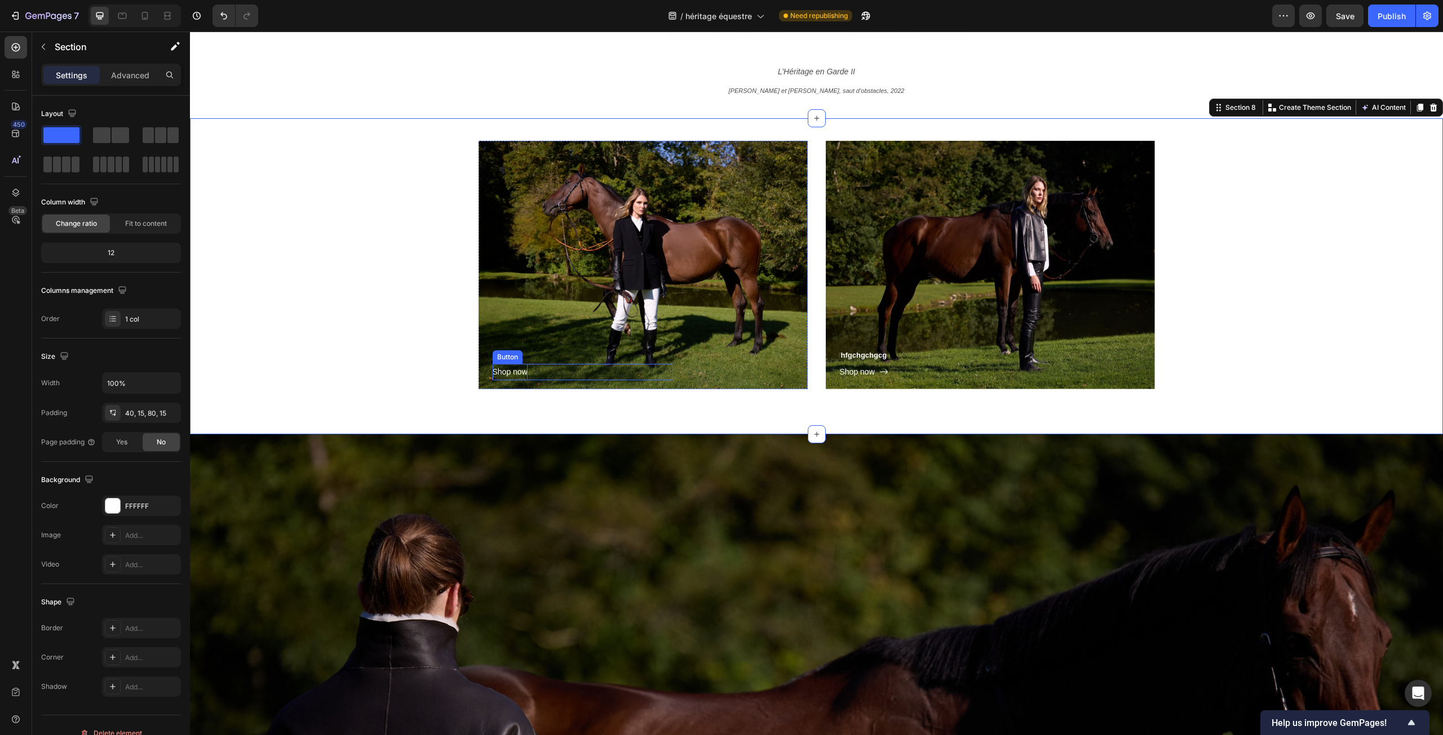
click at [503, 376] on p "Shop now" at bounding box center [510, 372] width 35 height 16
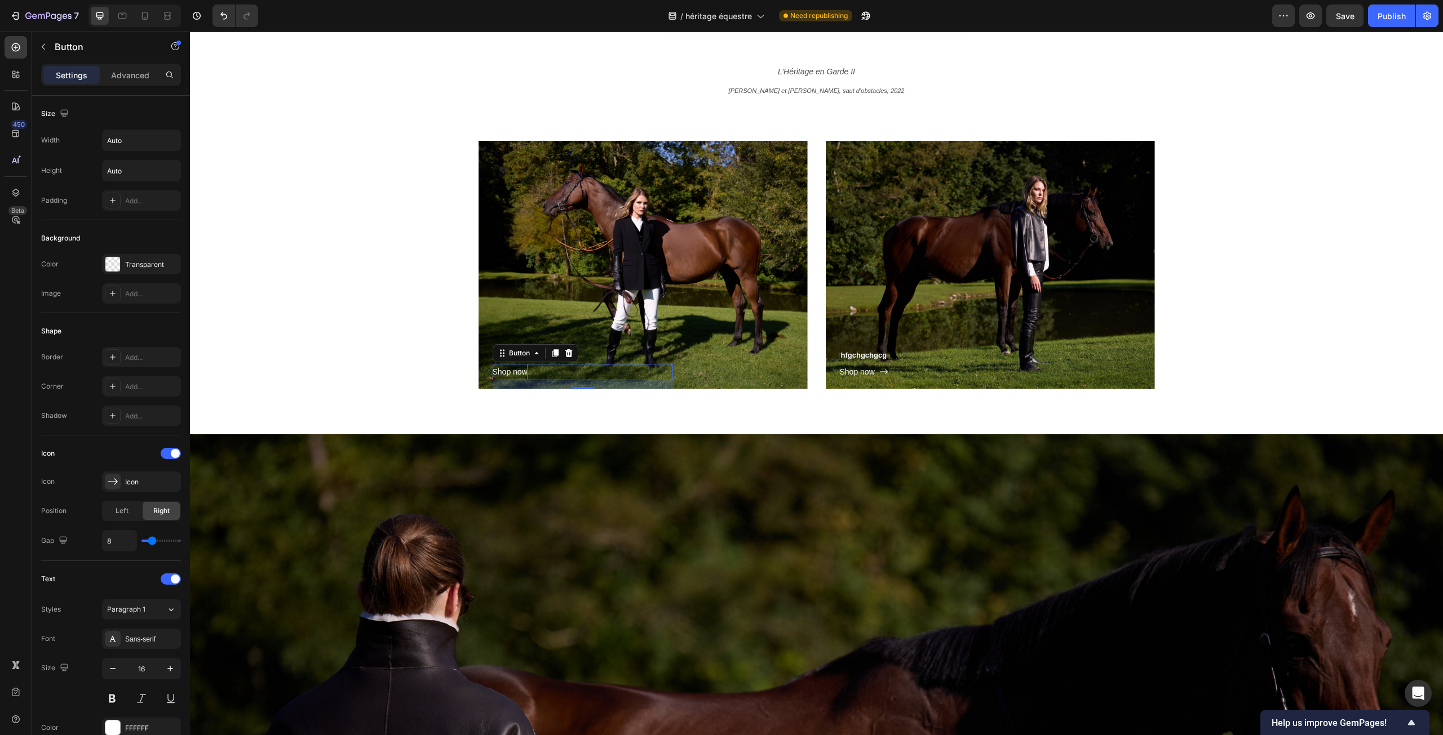
click at [503, 373] on span "Shop now" at bounding box center [510, 371] width 35 height 9
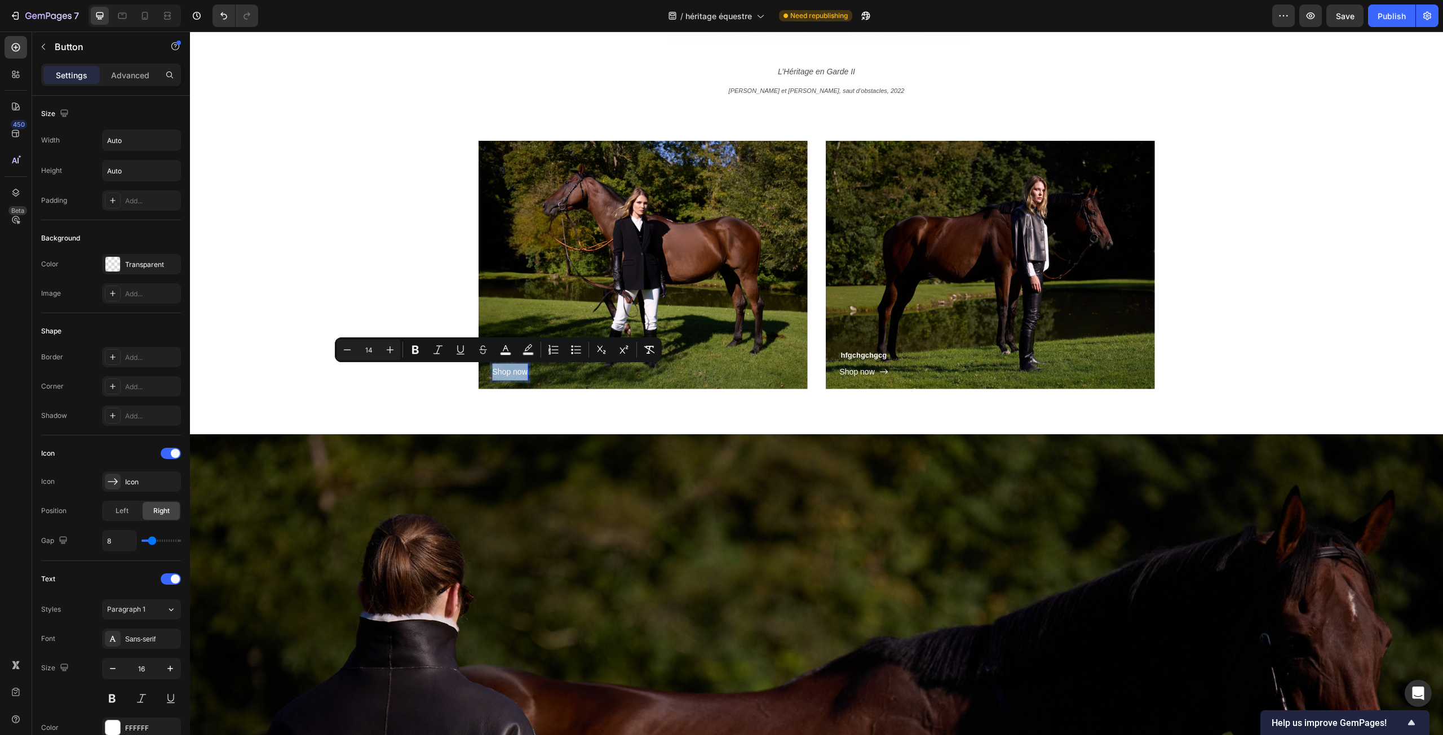
click at [503, 373] on span "Shop now" at bounding box center [510, 371] width 35 height 9
drag, startPoint x: 583, startPoint y: 371, endPoint x: 574, endPoint y: 372, distance: 9.6
click at [574, 372] on span "Veste droite noire en laine avec veston" at bounding box center [561, 371] width 136 height 9
click at [514, 375] on span "Veste droite noire en laine avec veston" at bounding box center [561, 371] width 136 height 9
drag, startPoint x: 510, startPoint y: 372, endPoint x: 550, endPoint y: 373, distance: 39.5
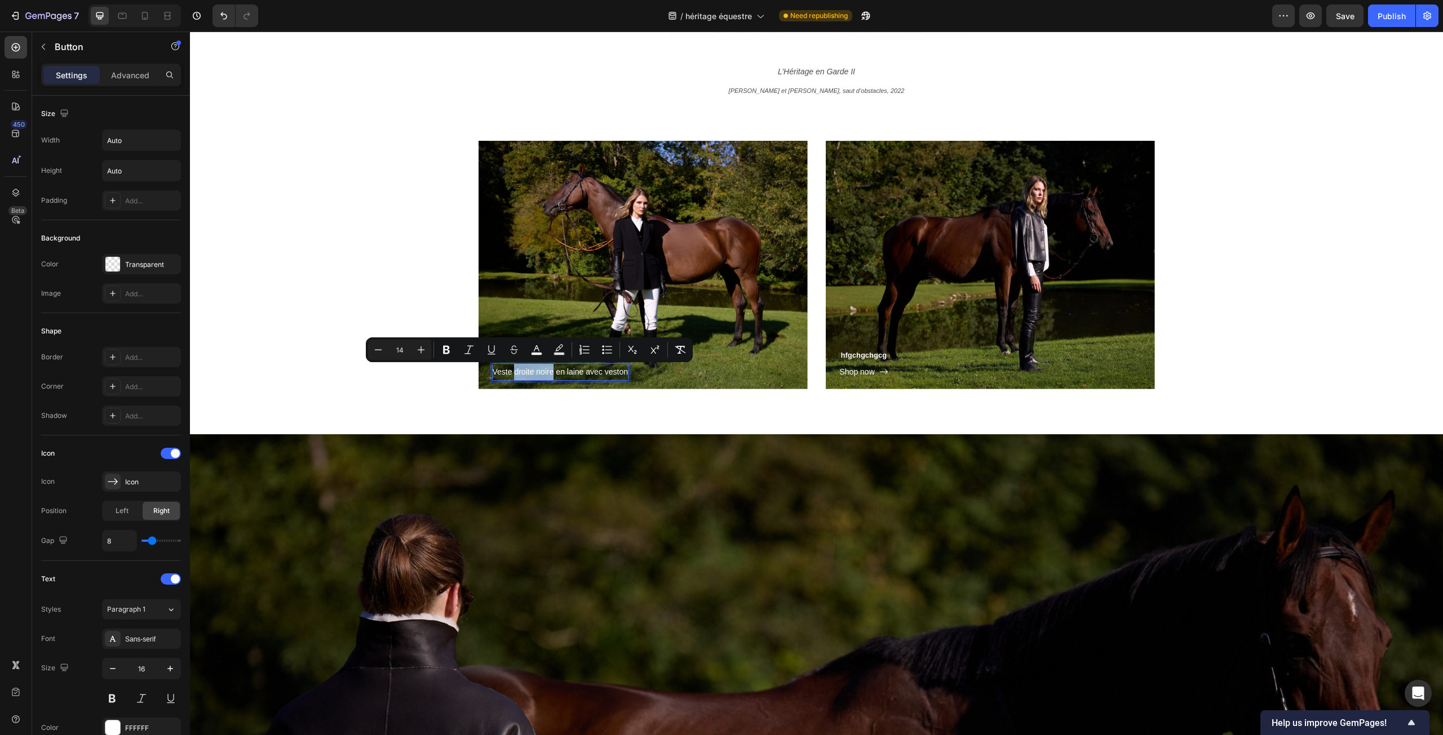
click at [550, 373] on span "Veste droite noire en laine avec veston" at bounding box center [561, 371] width 136 height 9
click at [514, 371] on span "Veste en laine avec veston" at bounding box center [541, 371] width 96 height 9
drag, startPoint x: 523, startPoint y: 373, endPoint x: 534, endPoint y: 370, distance: 11.6
click at [534, 370] on span "Veste en laine avec veston" at bounding box center [540, 371] width 94 height 9
click at [544, 373] on span "Veste en laine avec veston" at bounding box center [540, 371] width 94 height 9
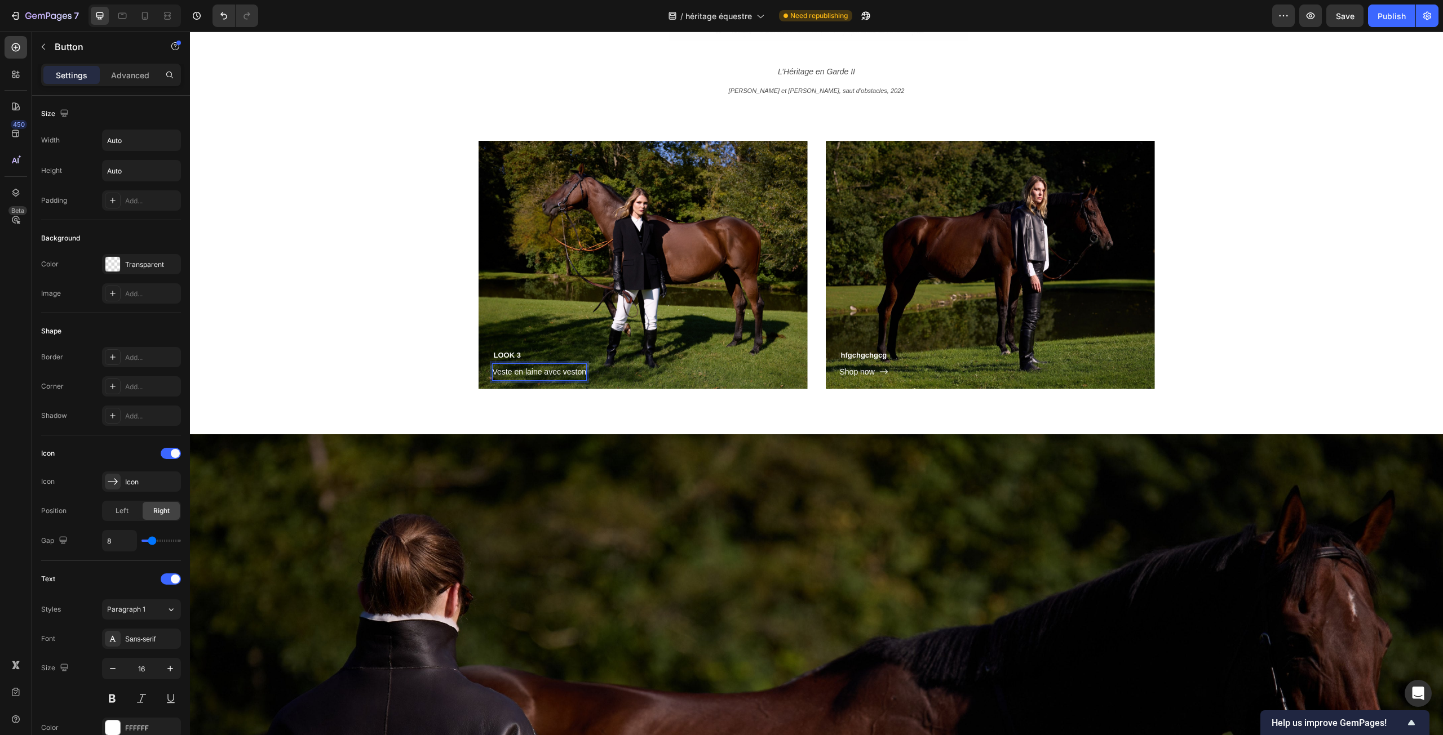
click at [542, 373] on span "Veste en laine avec veston" at bounding box center [540, 371] width 94 height 9
drag, startPoint x: 539, startPoint y: 371, endPoint x: 589, endPoint y: 370, distance: 49.6
click at [589, 370] on div "Veste en laine avec veston" at bounding box center [547, 372] width 108 height 16
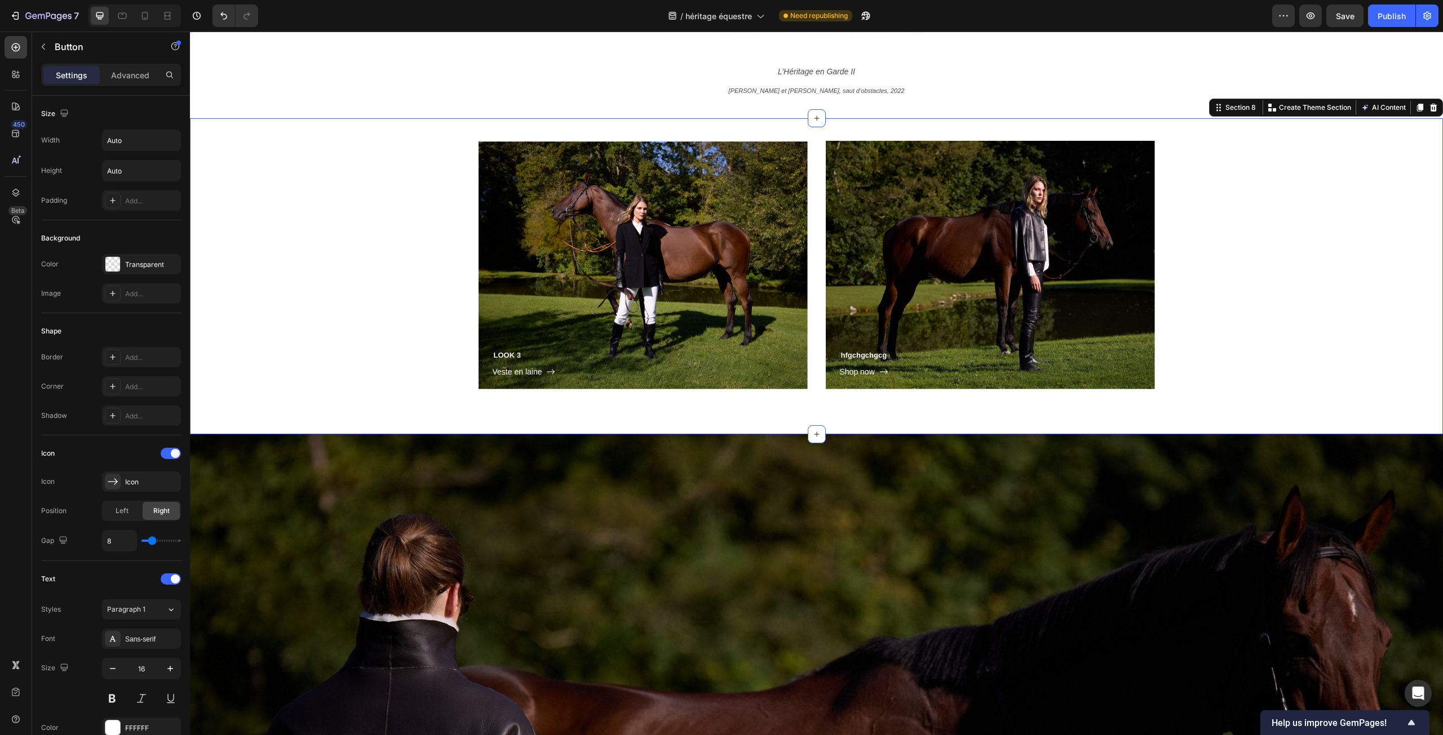
click at [401, 364] on div "⁠⁠⁠⁠⁠⁠⁠ LOOK 3 Heading Veste en laine Button Row Hero Banner hfgchgchgcg Headin…" at bounding box center [816, 265] width 1236 height 249
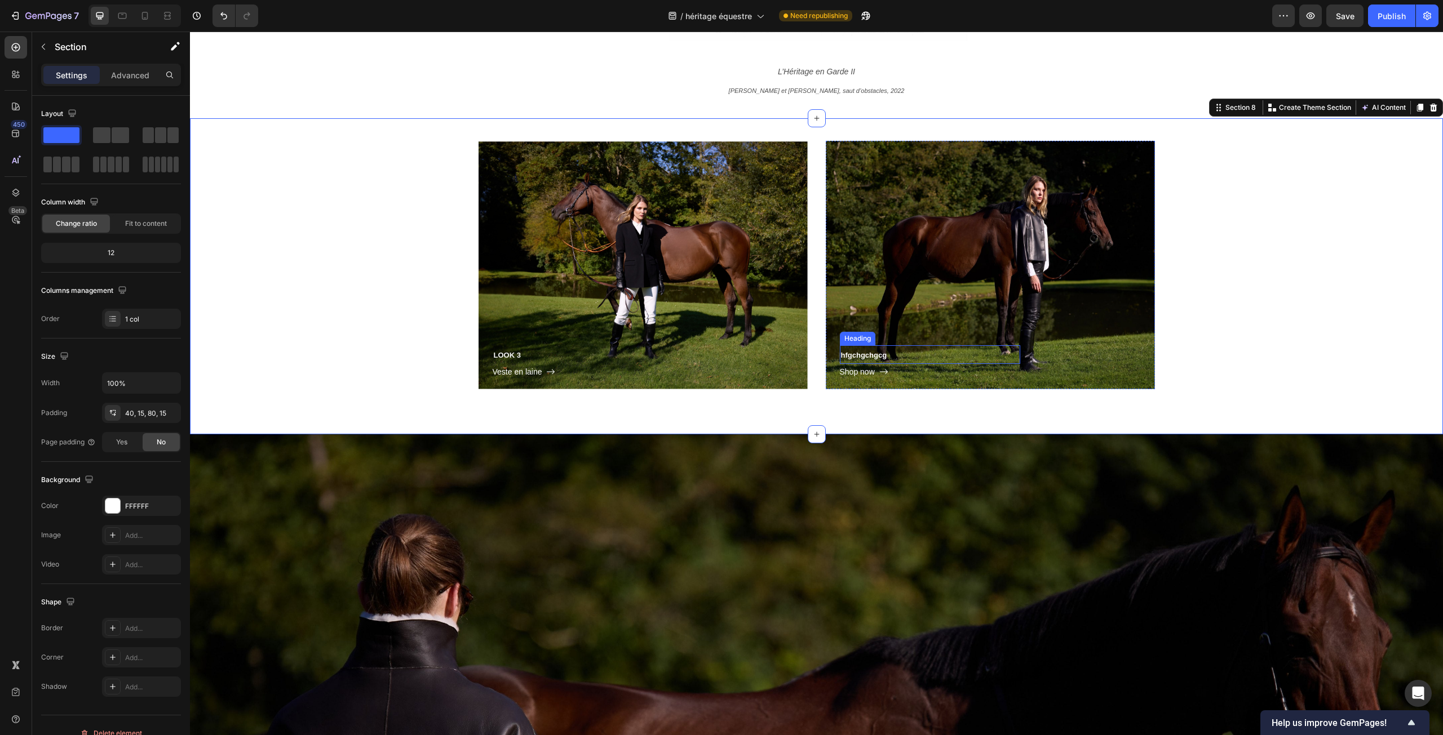
click at [882, 356] on span "hfgchgchgcg" at bounding box center [864, 355] width 46 height 8
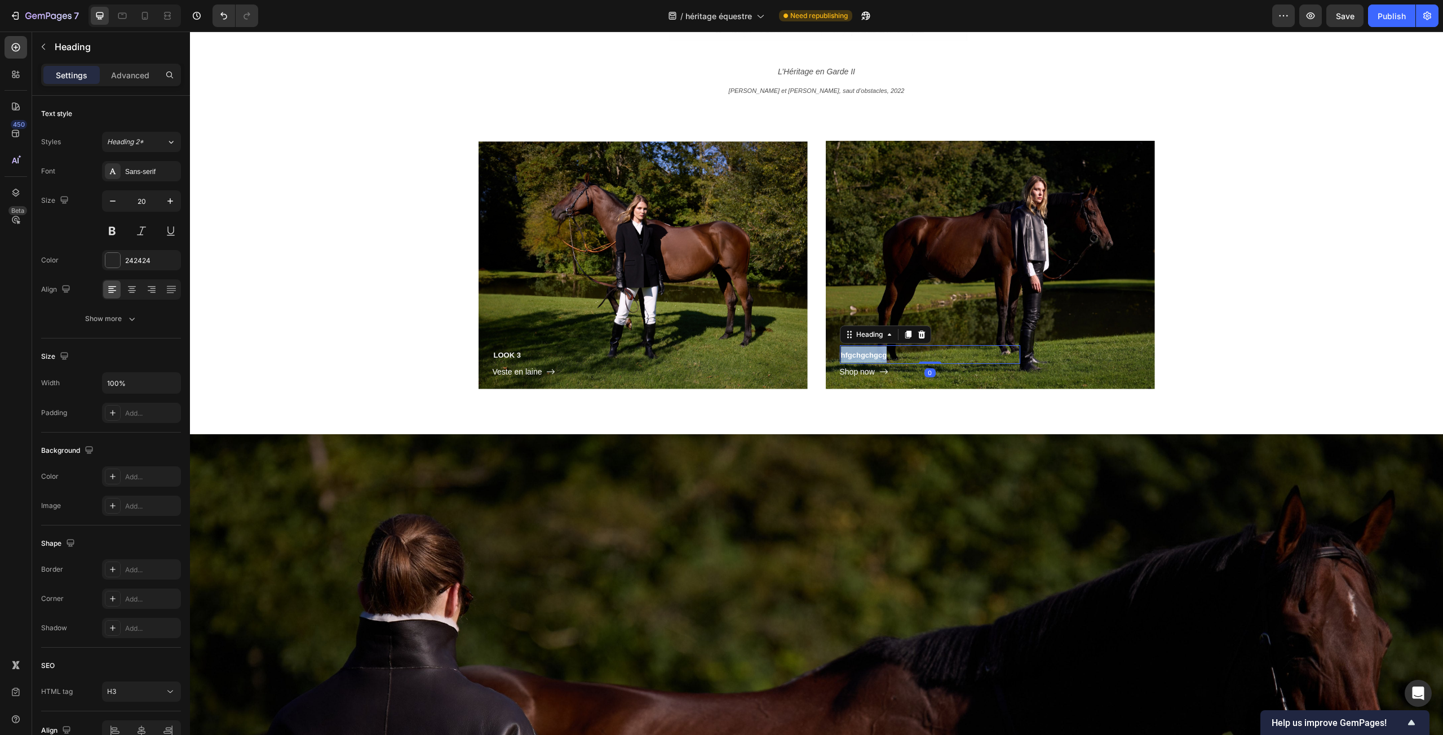
click at [882, 356] on span "hfgchgchgcg" at bounding box center [864, 355] width 46 height 8
click at [849, 370] on span "Shop now" at bounding box center [857, 371] width 35 height 9
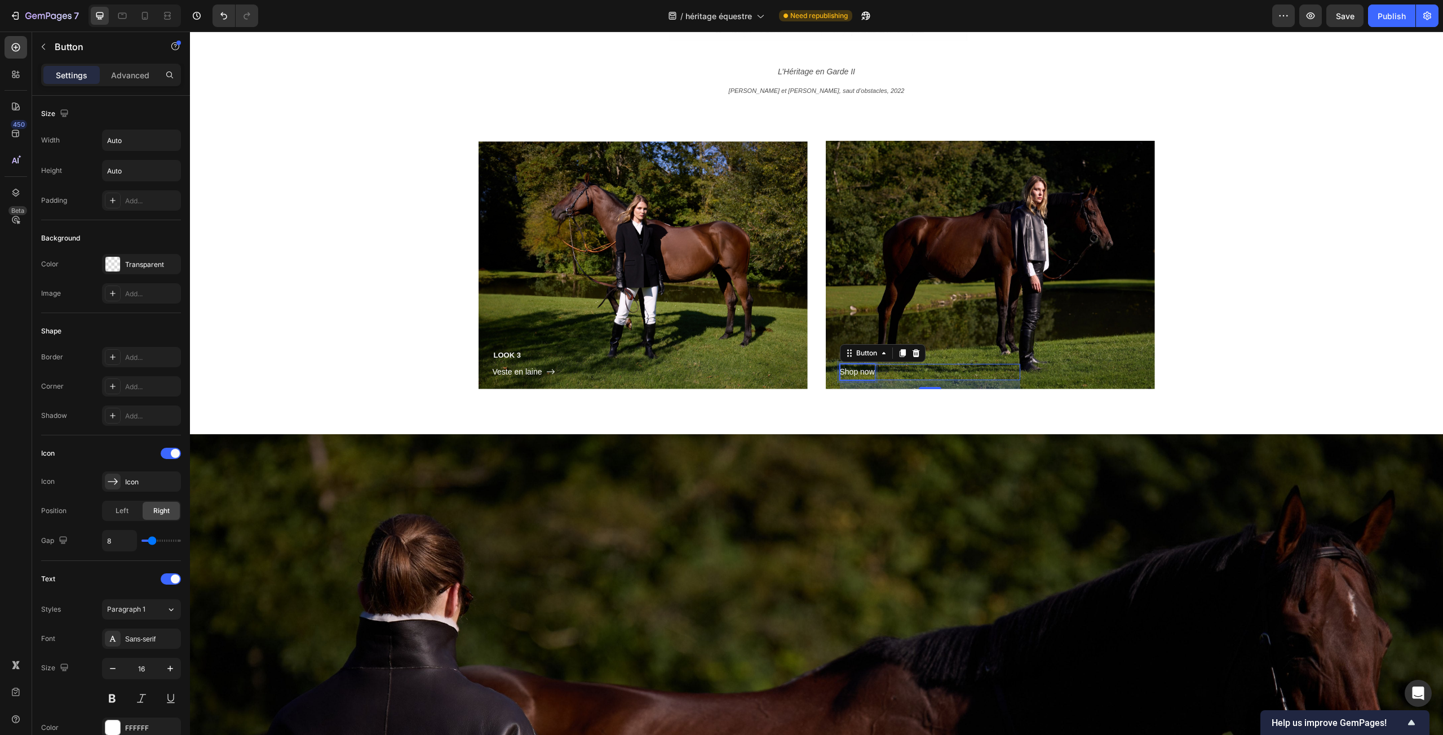
click at [849, 370] on span "Shop now" at bounding box center [857, 371] width 35 height 9
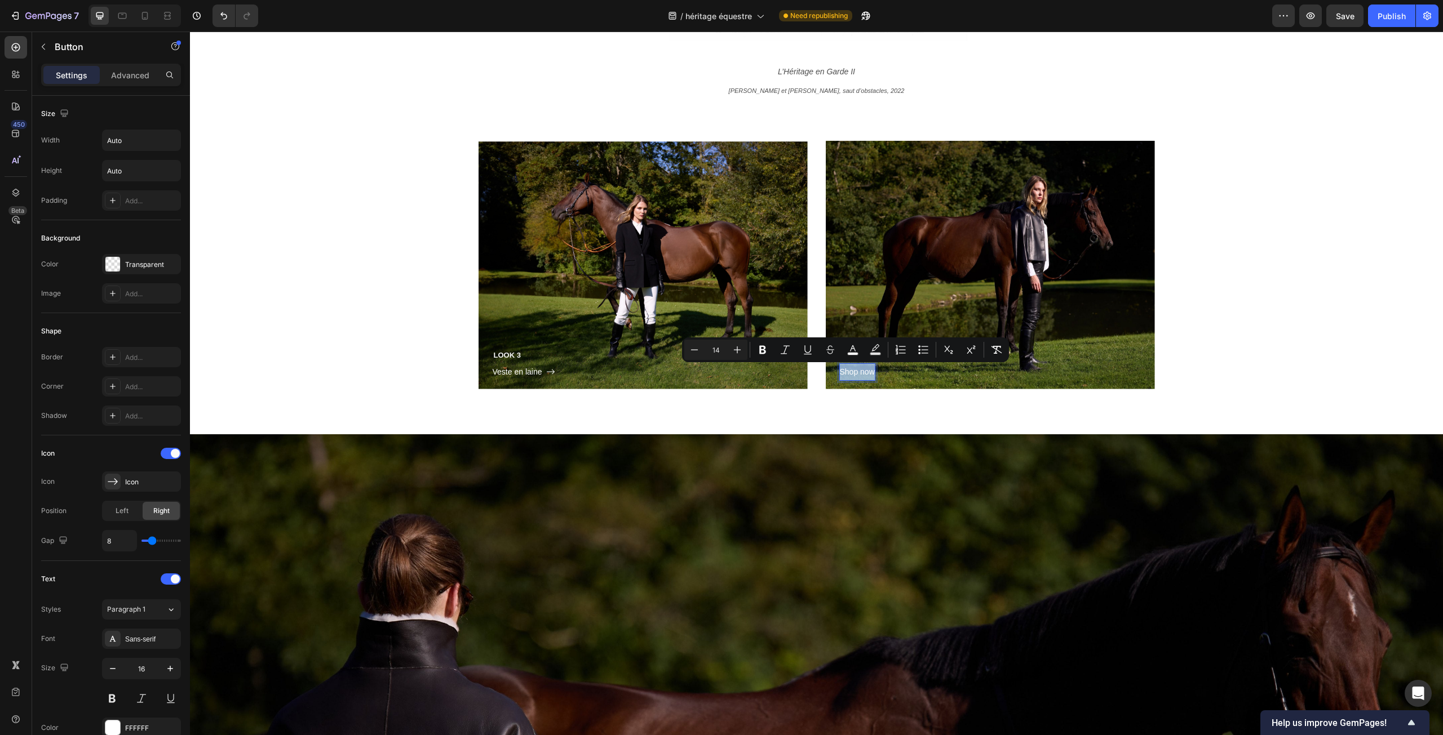
click at [849, 370] on span "Shop now" at bounding box center [857, 371] width 35 height 9
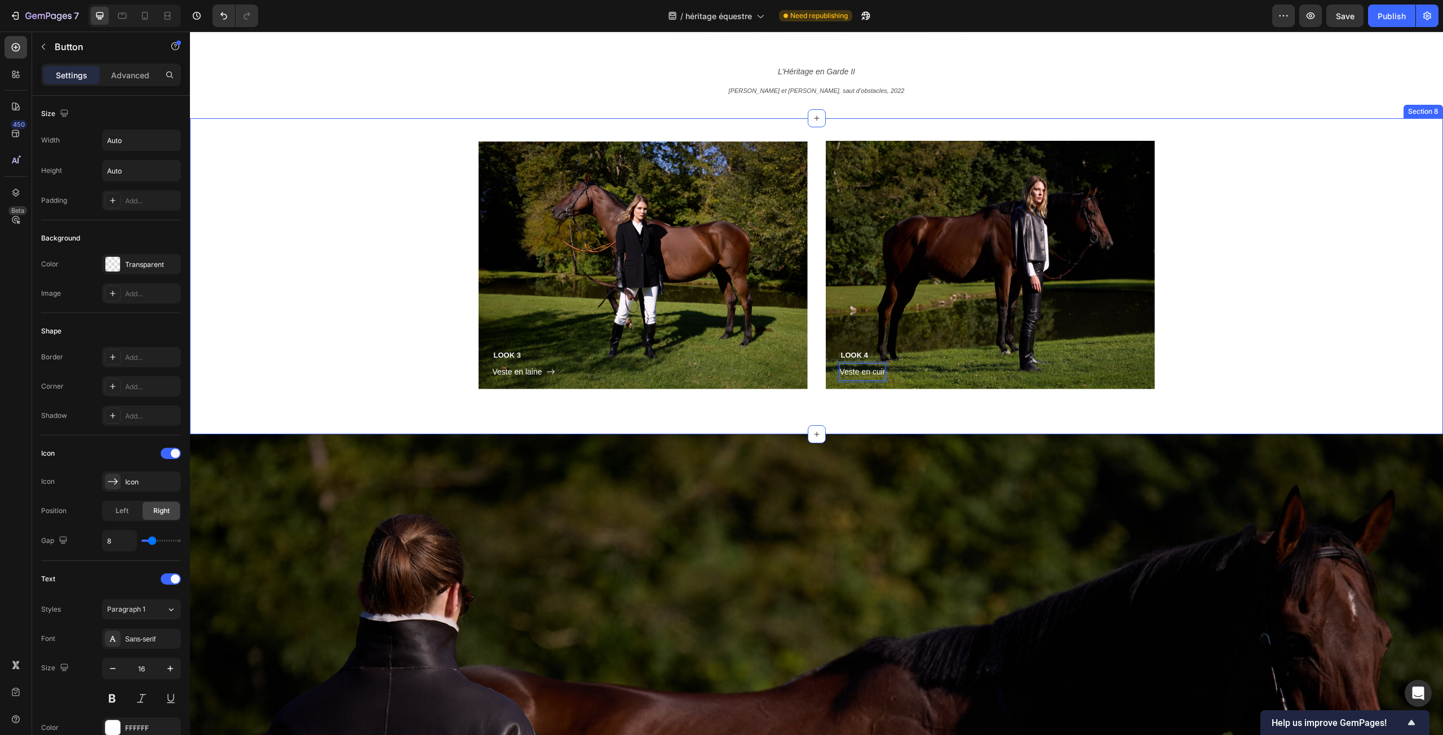
click at [369, 270] on div "⁠⁠⁠⁠⁠⁠⁠ LOOK 3 Heading Veste en laine Button Row Hero Banner ⁠⁠⁠⁠⁠⁠⁠ LOOK 4 Hea…" at bounding box center [816, 265] width 1236 height 249
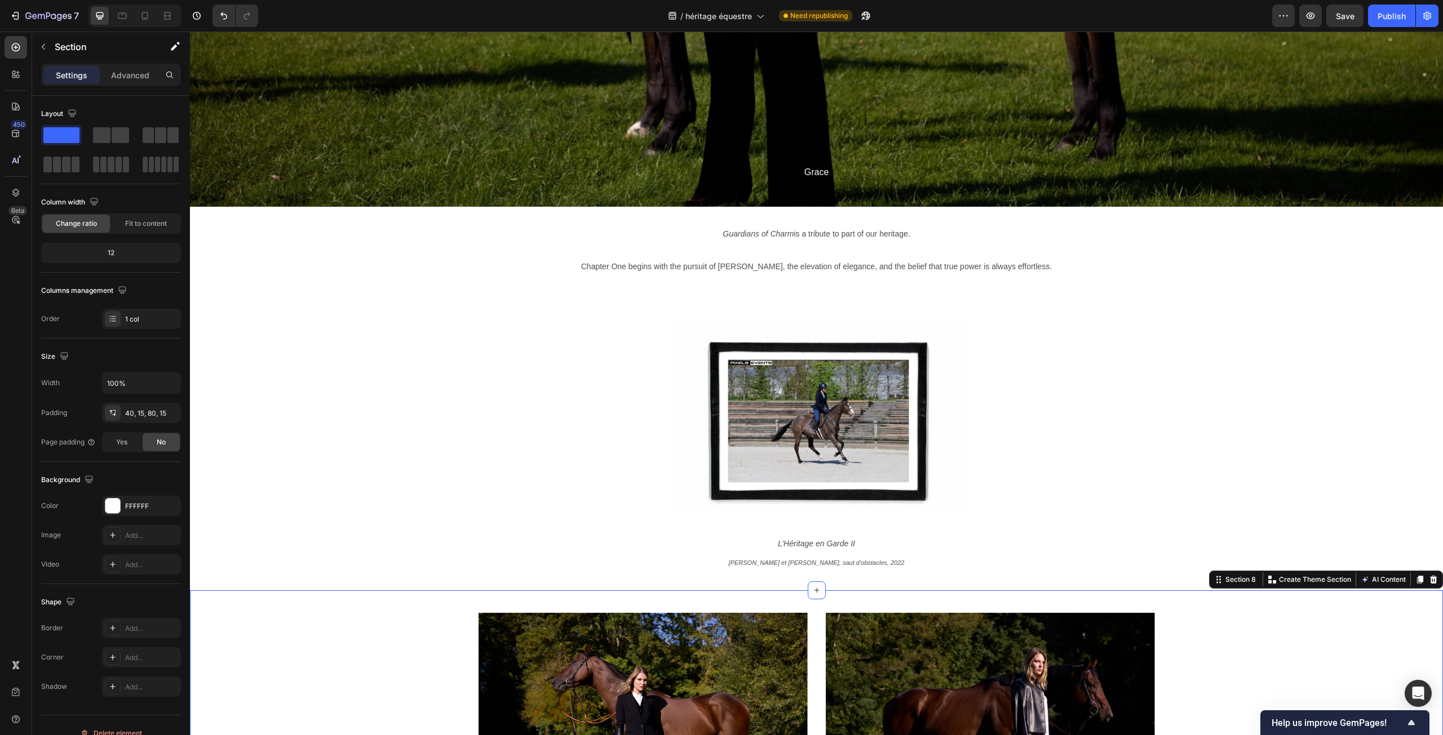
scroll to position [2870, 0]
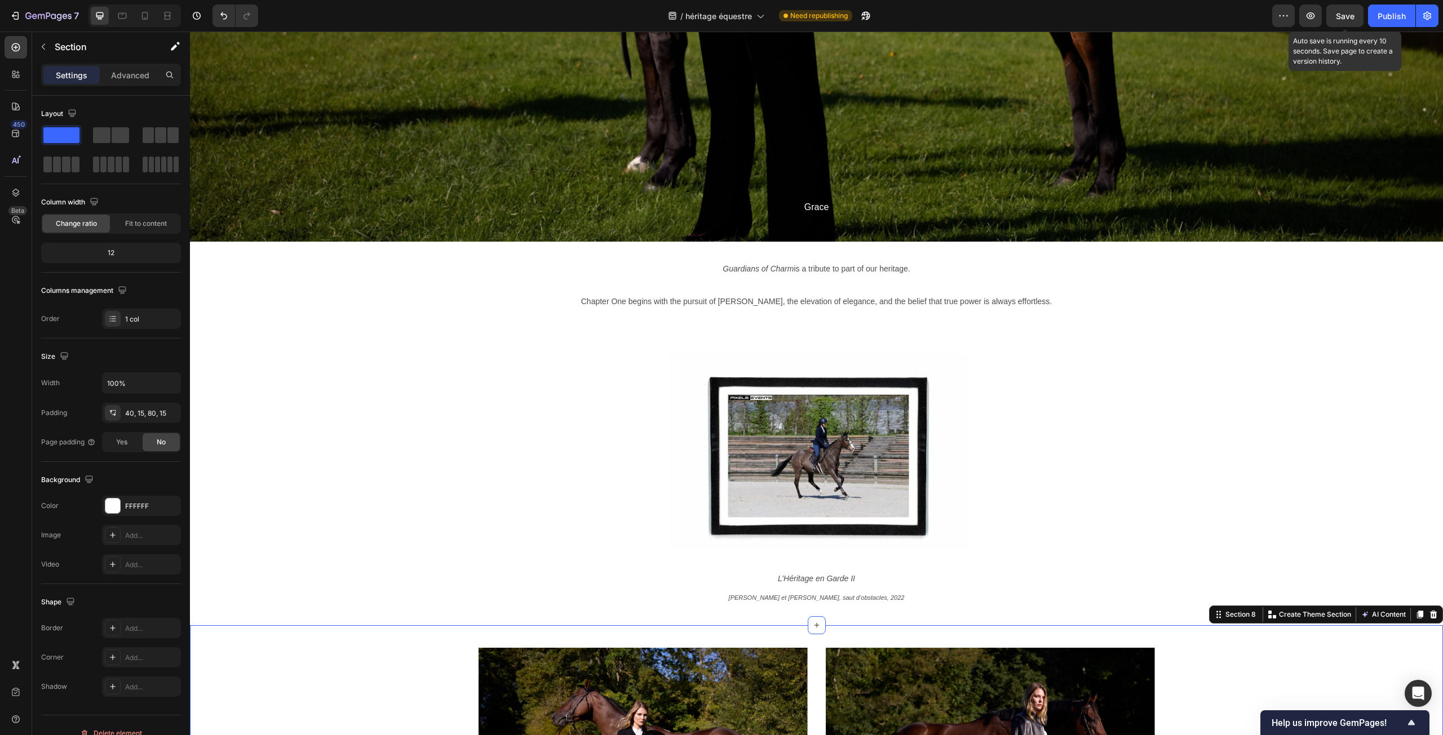
click at [1348, 16] on span "Save" at bounding box center [1345, 16] width 19 height 10
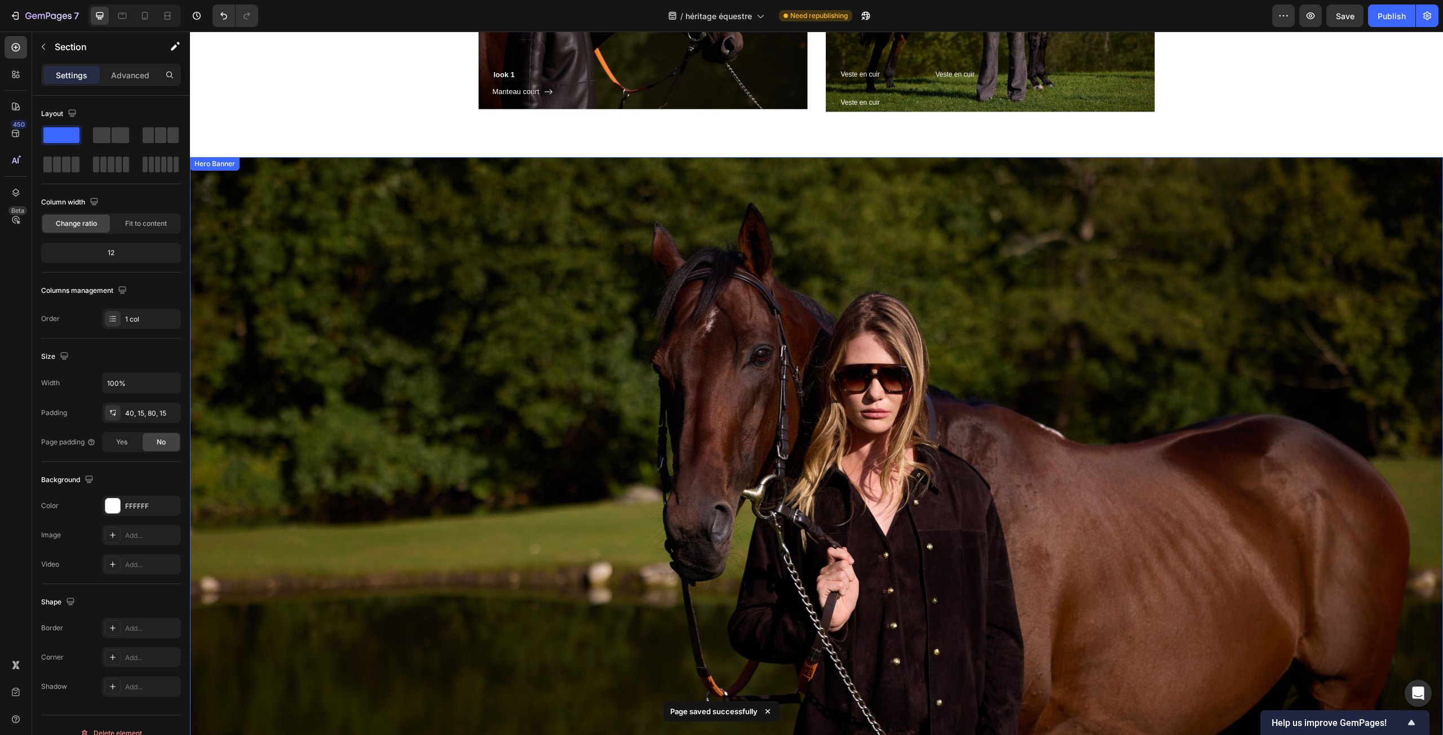
scroll to position [954, 0]
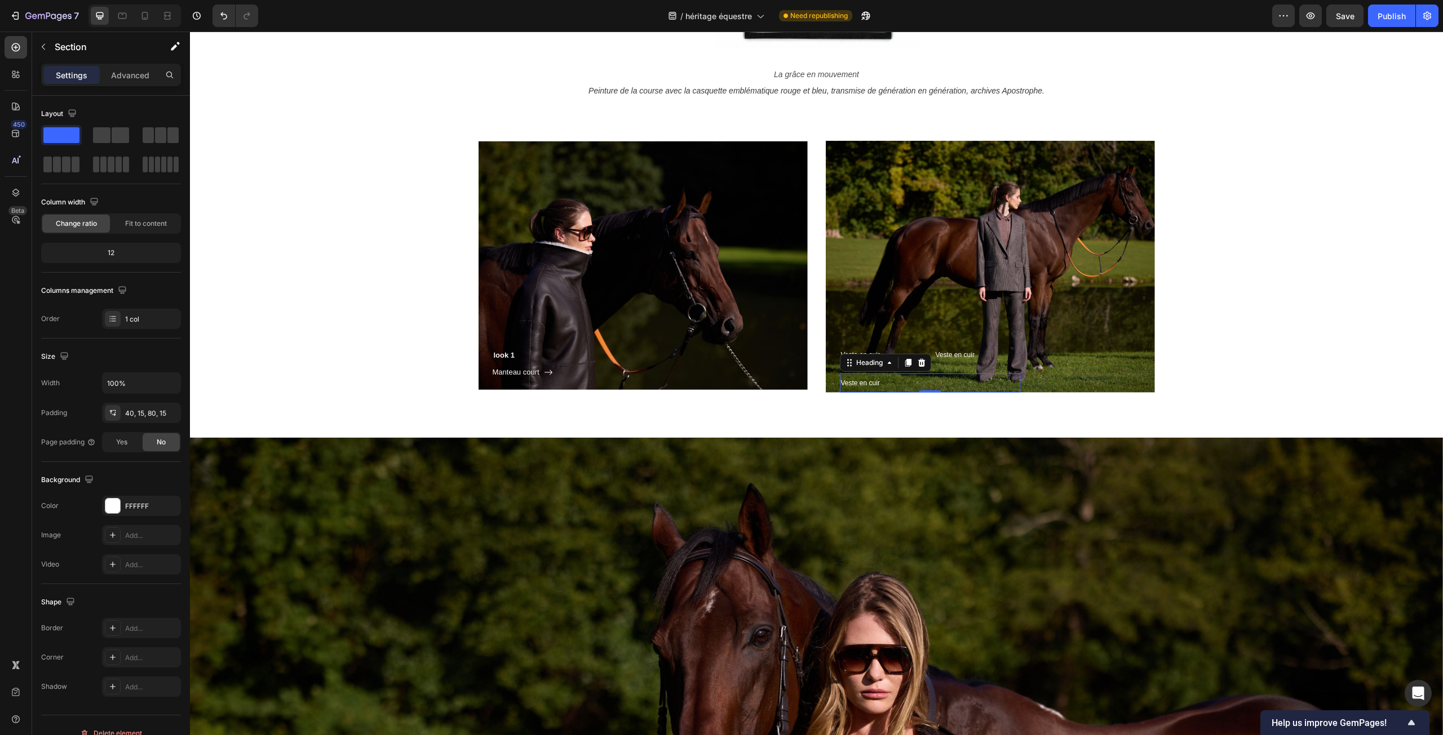
click at [902, 380] on h3 "Veste en cuir" at bounding box center [930, 383] width 180 height 19
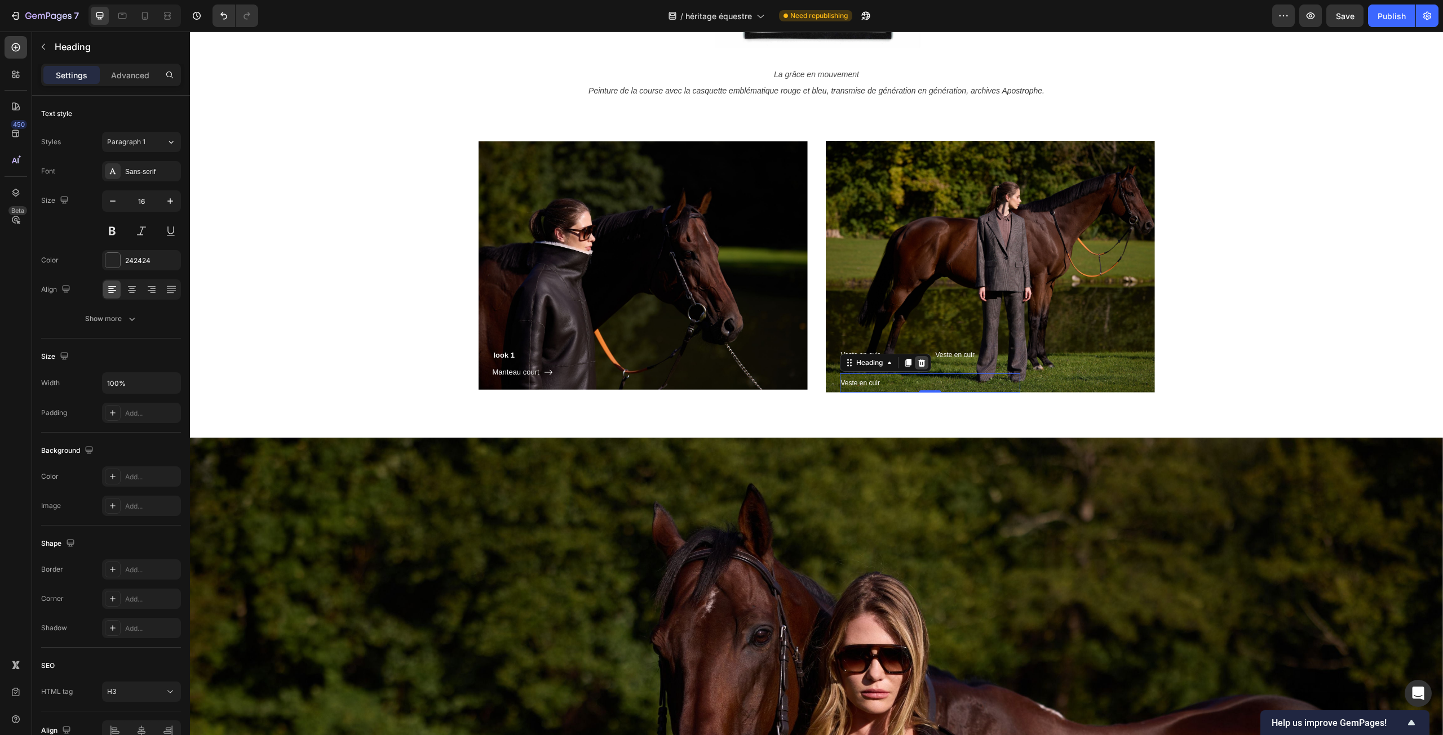
click at [918, 358] on div at bounding box center [922, 363] width 14 height 14
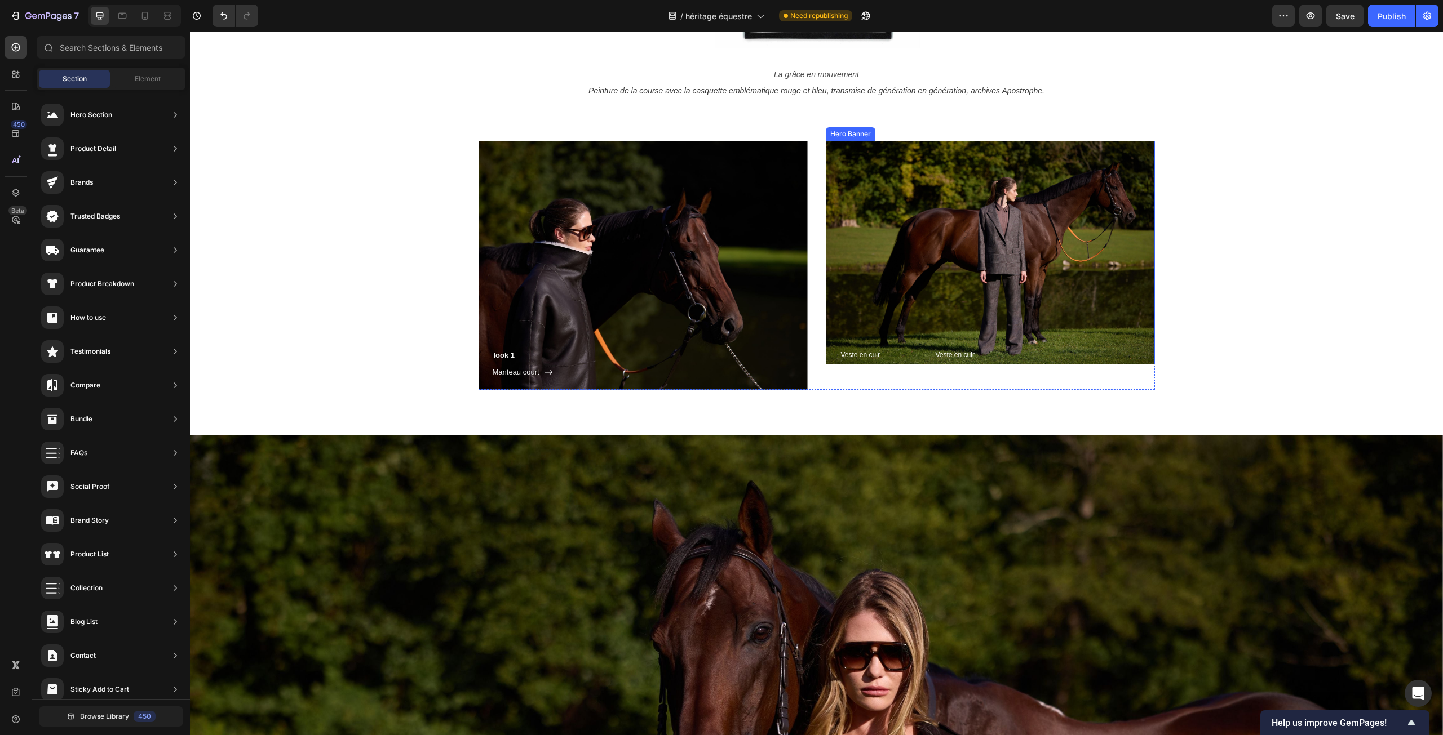
click at [874, 287] on div "Veste en cuir Heading Veste en cuir Heading Row Row" at bounding box center [990, 253] width 329 height 224
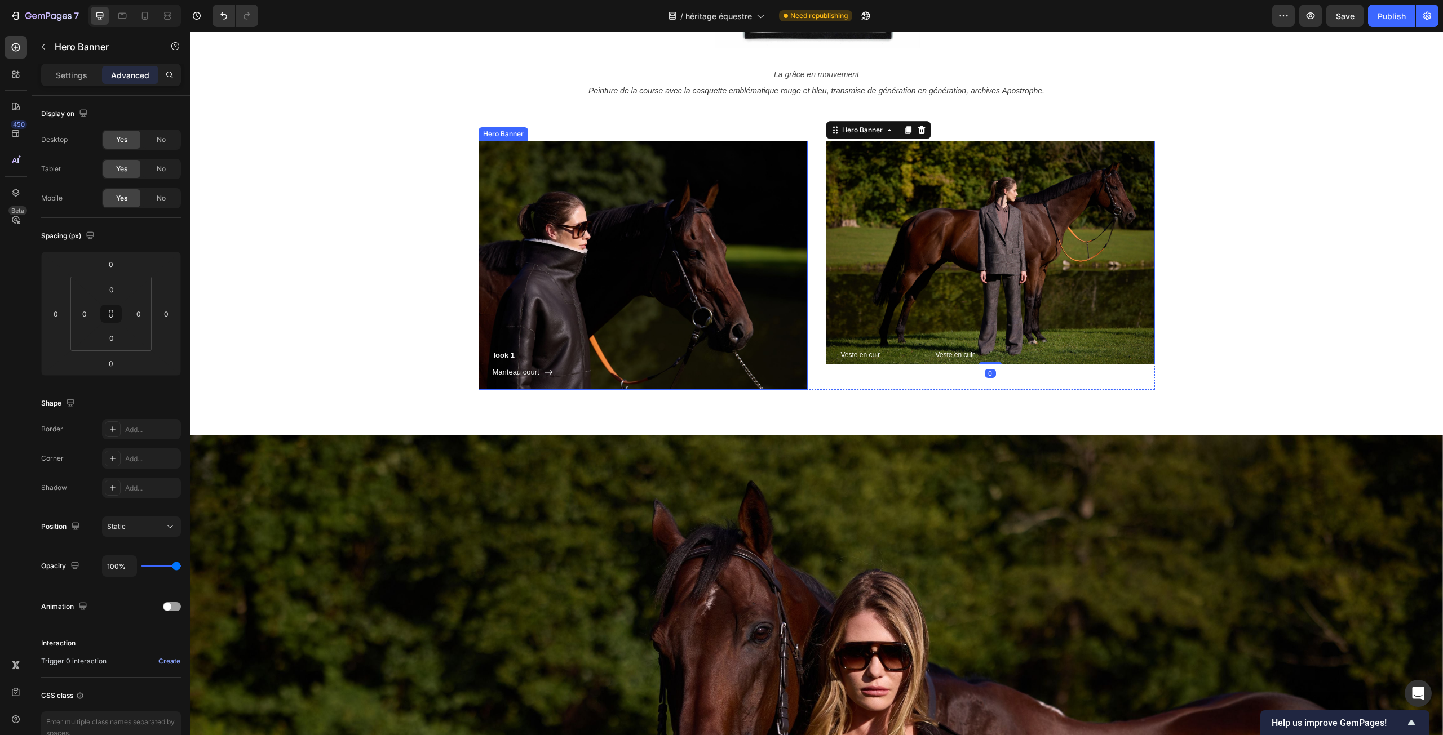
click at [648, 202] on div "look 1 Heading Manteau court Button Row" at bounding box center [642, 265] width 329 height 249
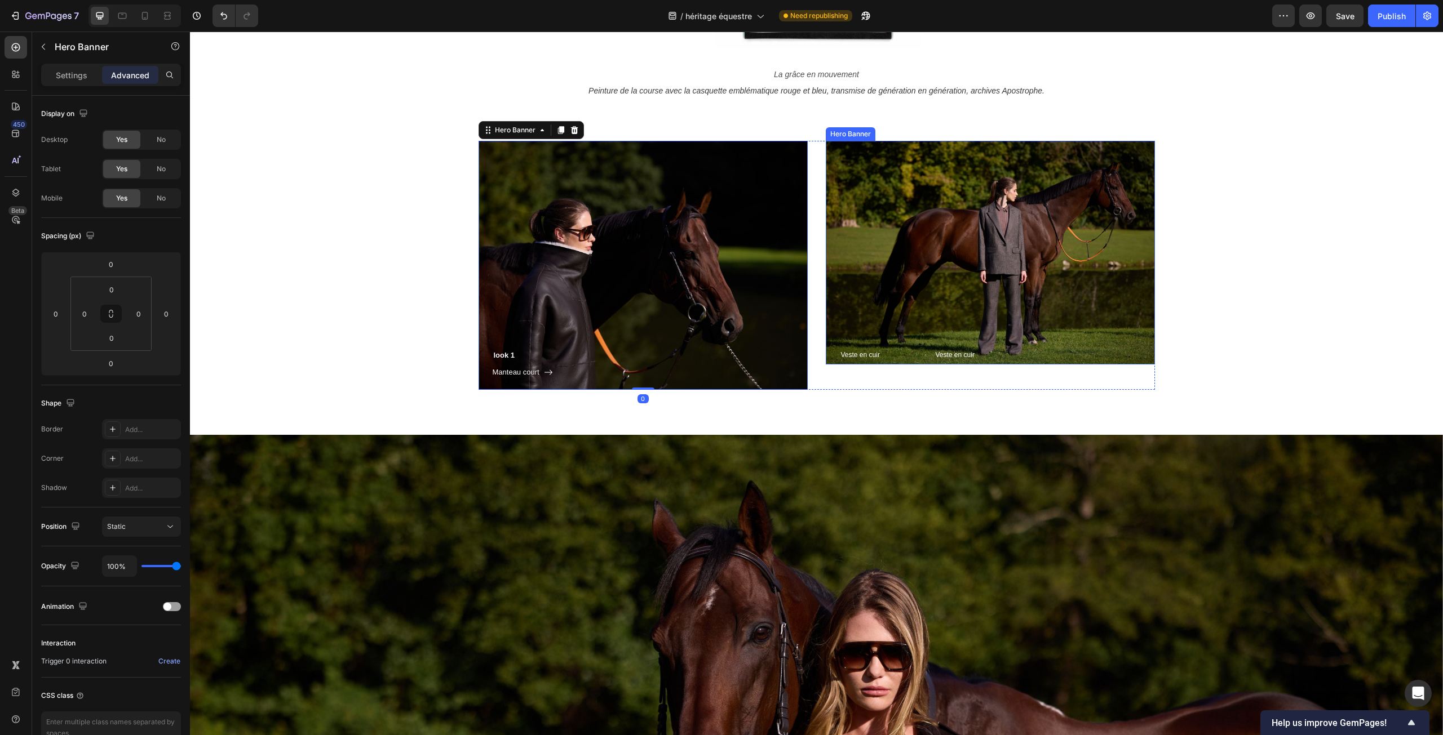
click at [862, 153] on div "Veste en cuir Heading Veste en cuir Heading Row Row" at bounding box center [990, 253] width 329 height 224
click at [688, 197] on div "look 1 Heading Manteau court Button Row" at bounding box center [642, 265] width 329 height 249
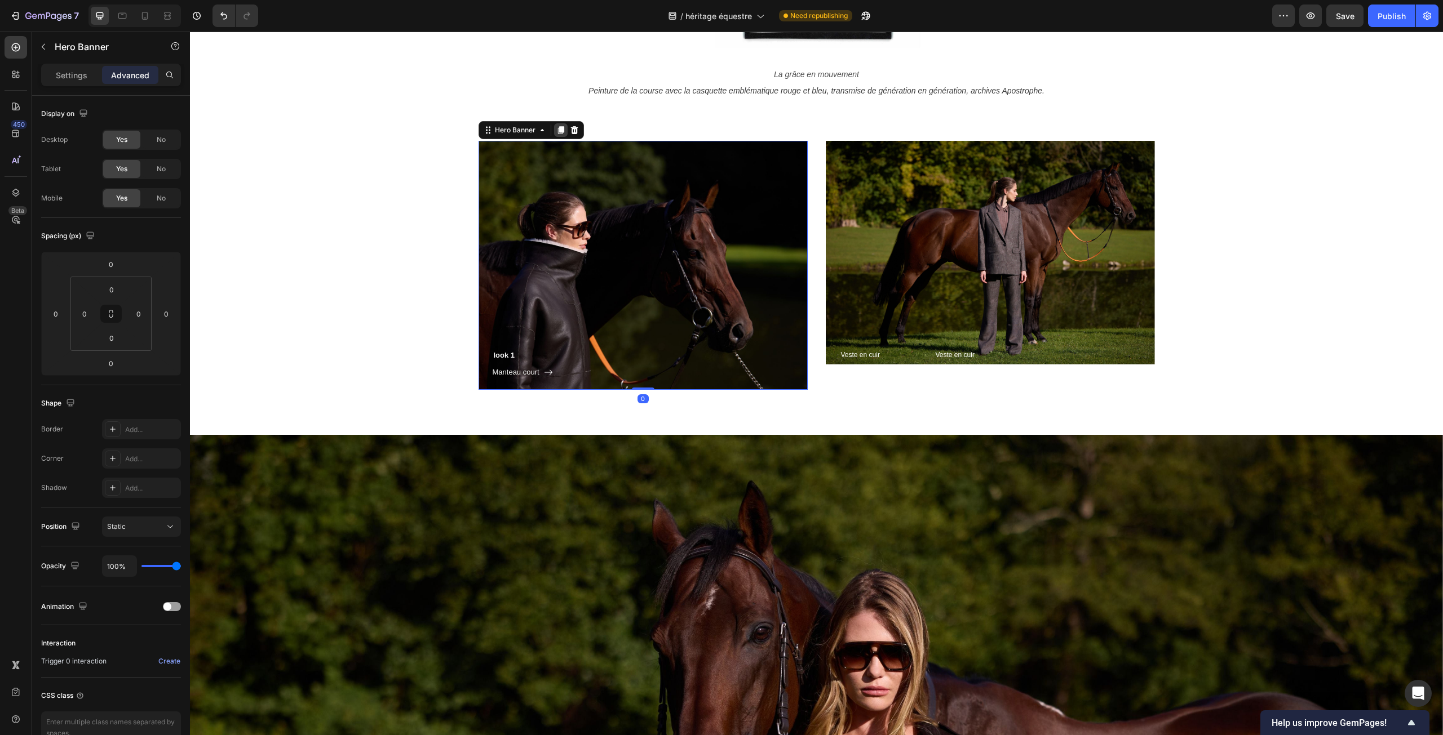
click at [562, 132] on div at bounding box center [561, 130] width 14 height 14
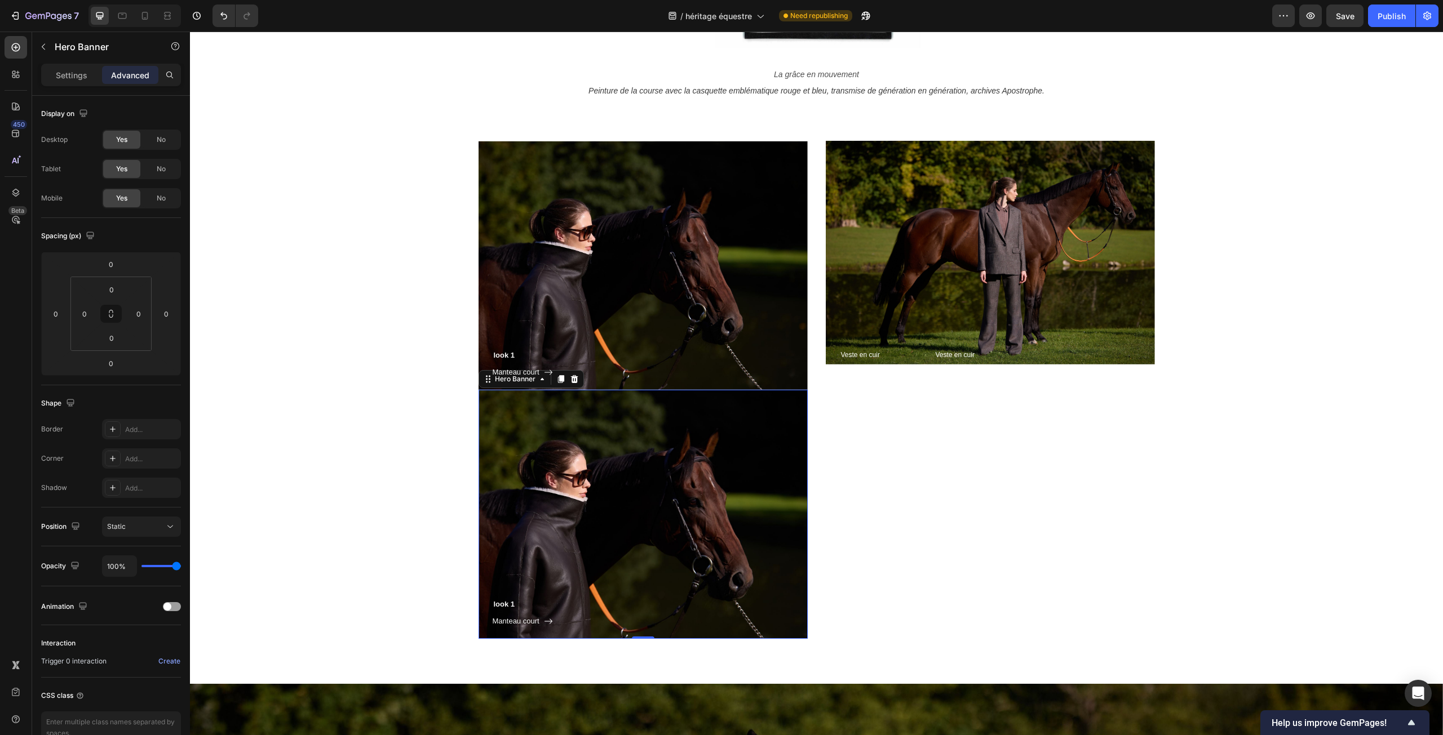
click at [512, 562] on div "look 1 Heading Manteau court Button Row" at bounding box center [642, 514] width 329 height 249
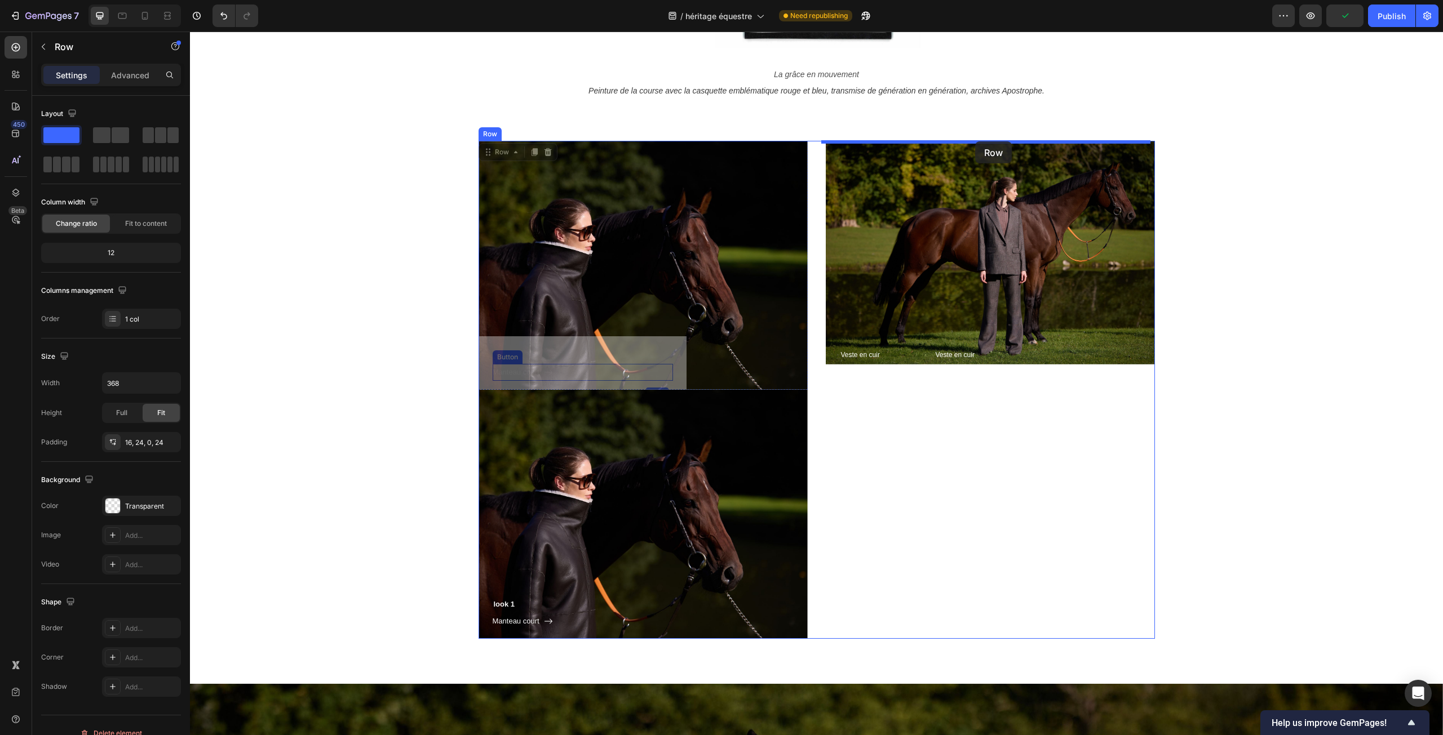
drag, startPoint x: 484, startPoint y: 380, endPoint x: 975, endPoint y: 141, distance: 546.2
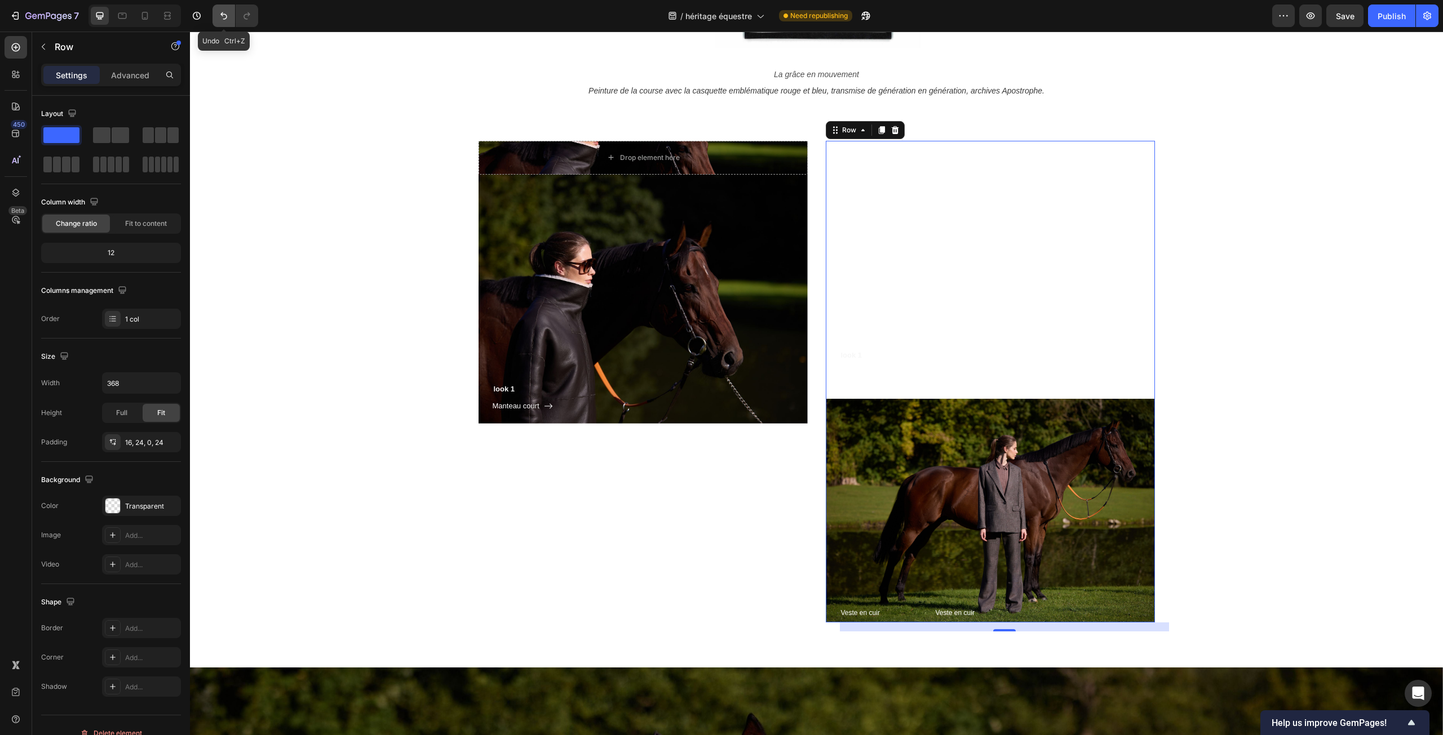
click at [225, 16] on icon "Undo/Redo" at bounding box center [223, 15] width 11 height 11
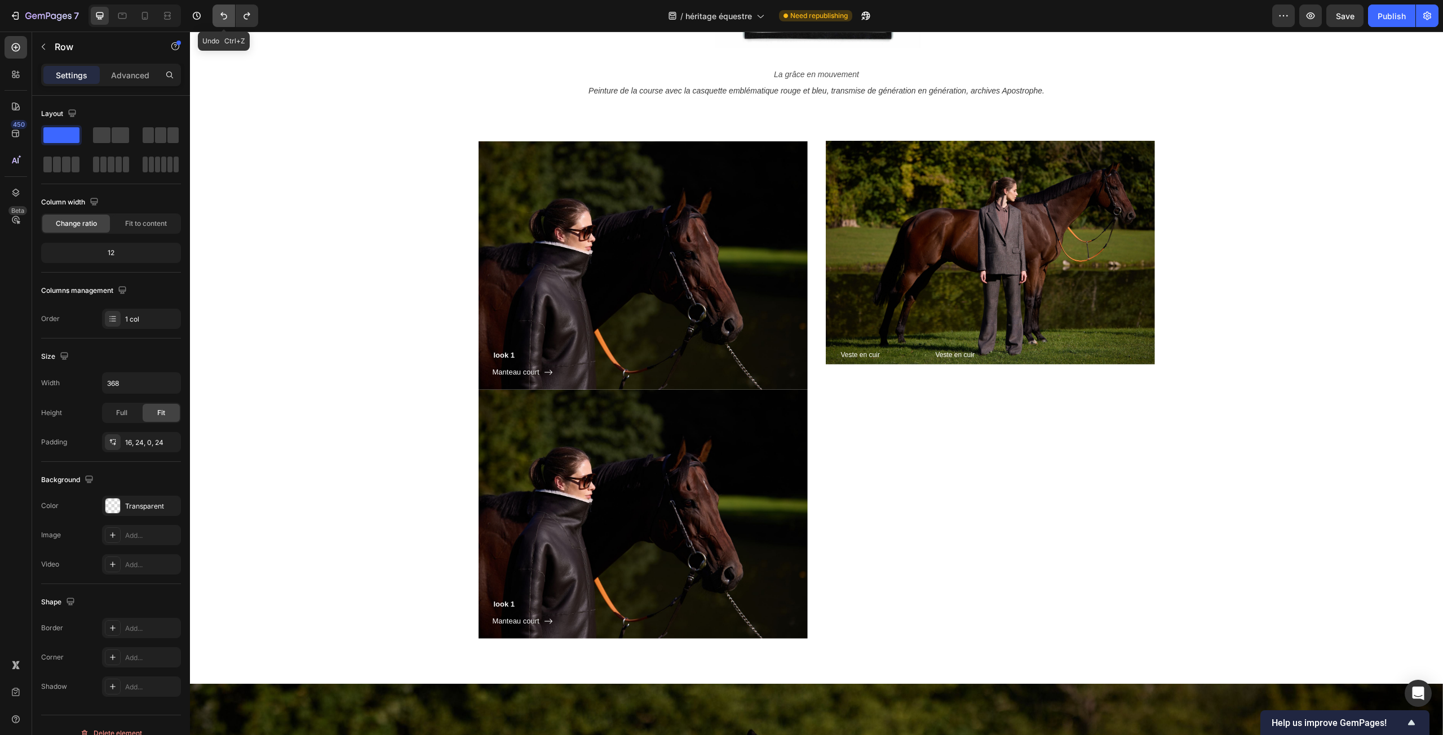
click at [225, 16] on icon "Undo/Redo" at bounding box center [223, 15] width 11 height 11
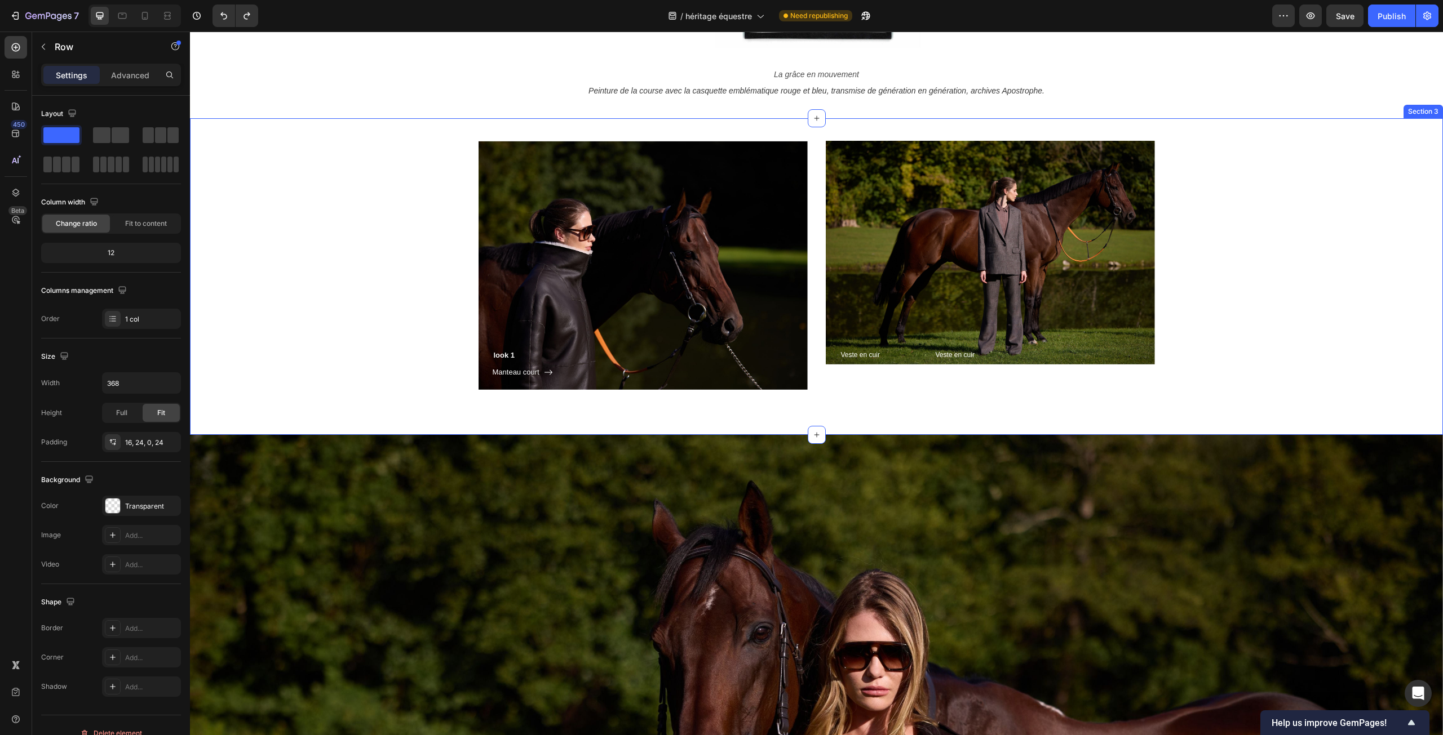
click at [1309, 231] on div "look 1 Heading Manteau court Button Row Hero Banner Veste en cuir Heading Veste…" at bounding box center [816, 265] width 1236 height 249
click at [1417, 105] on icon at bounding box center [1420, 108] width 6 height 8
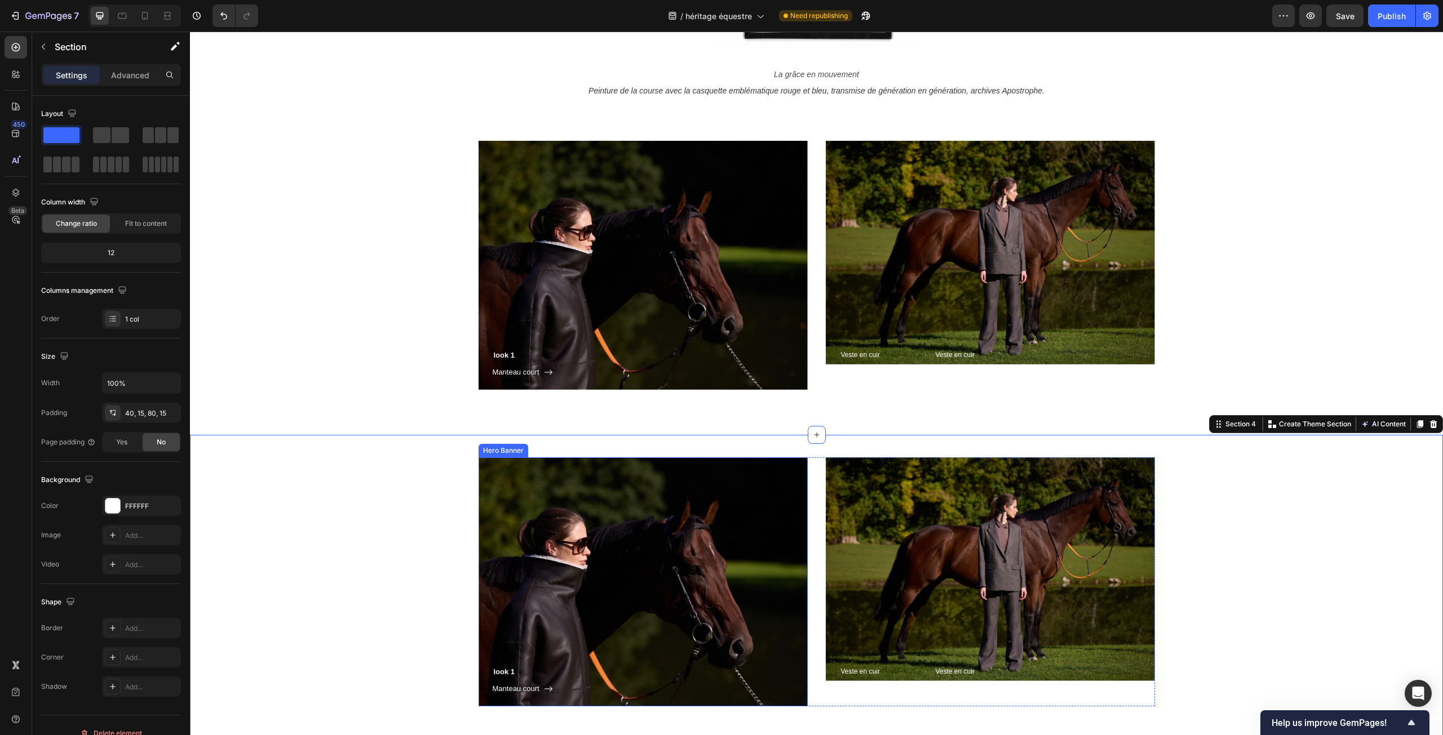
click at [553, 497] on div "look 1 Heading Manteau court Button Row" at bounding box center [642, 582] width 329 height 249
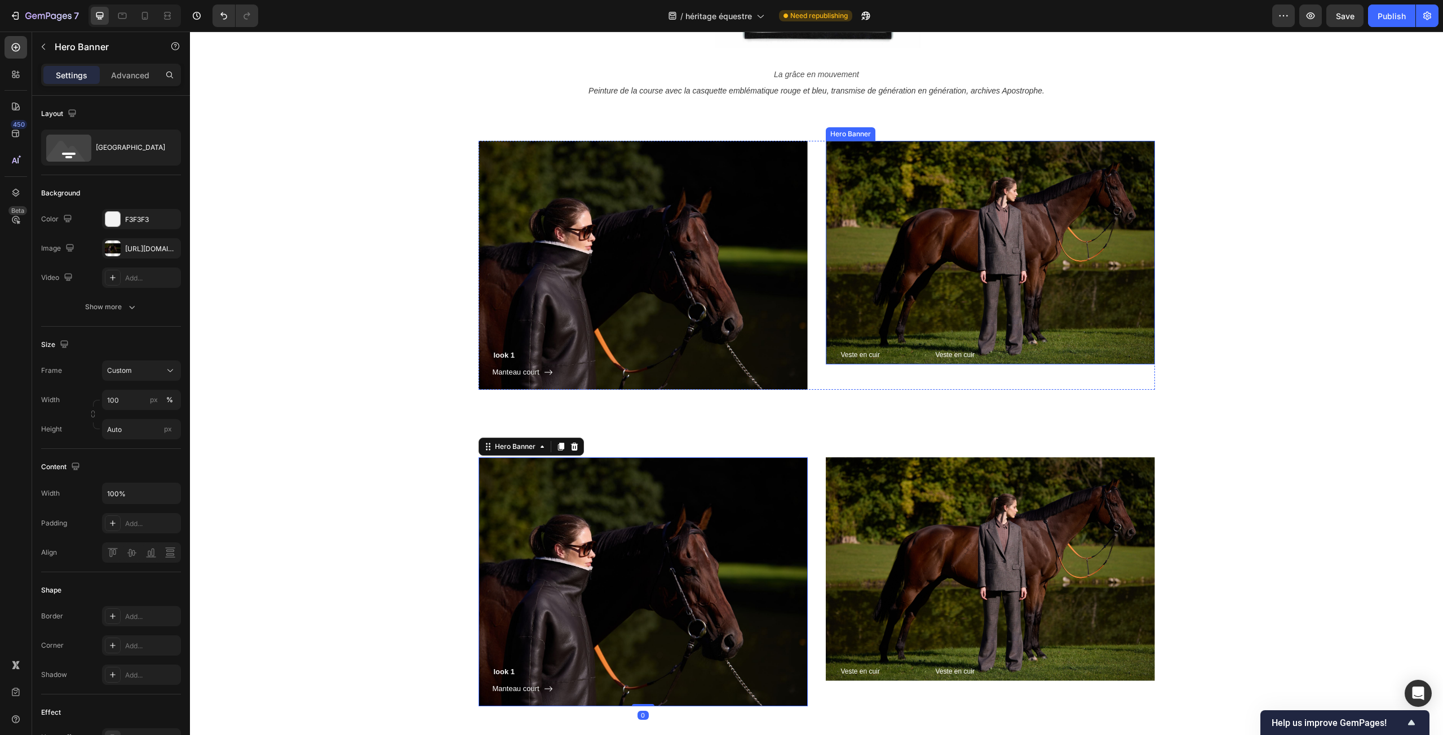
click at [905, 236] on div "Veste en cuir Heading Veste en cuir Heading Row Row" at bounding box center [990, 253] width 329 height 224
click at [918, 132] on icon at bounding box center [921, 130] width 9 height 9
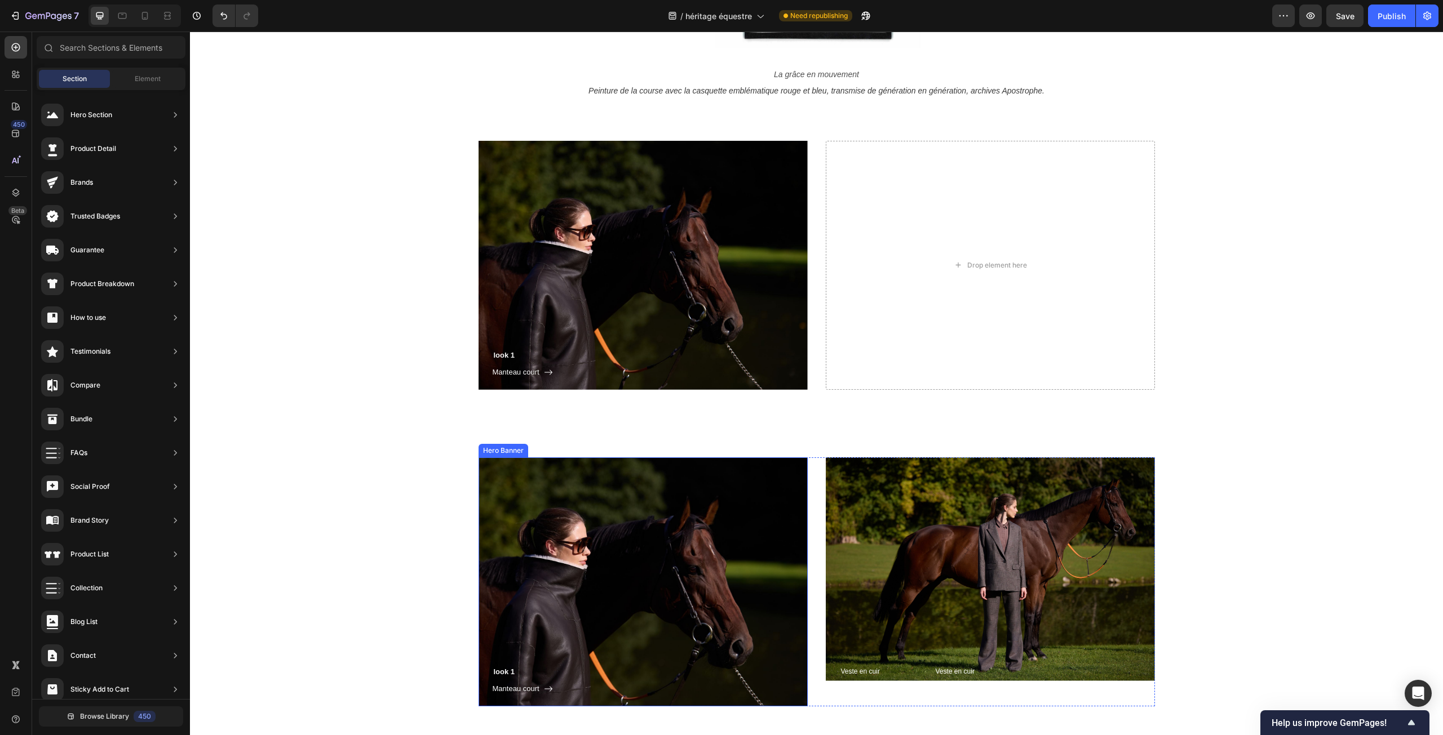
click at [546, 516] on div "look 1 Heading Manteau court Button Row" at bounding box center [642, 582] width 329 height 249
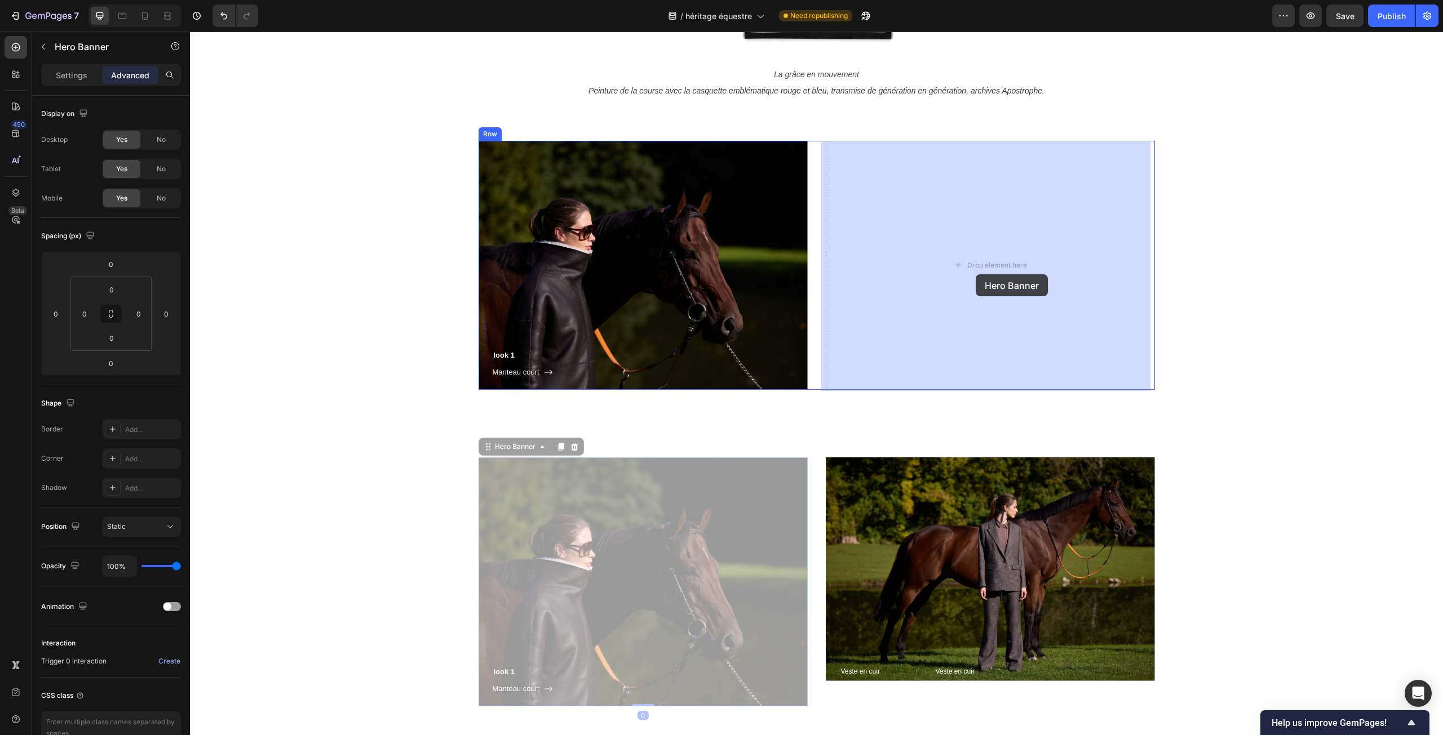
drag, startPoint x: 490, startPoint y: 451, endPoint x: 977, endPoint y: 266, distance: 521.1
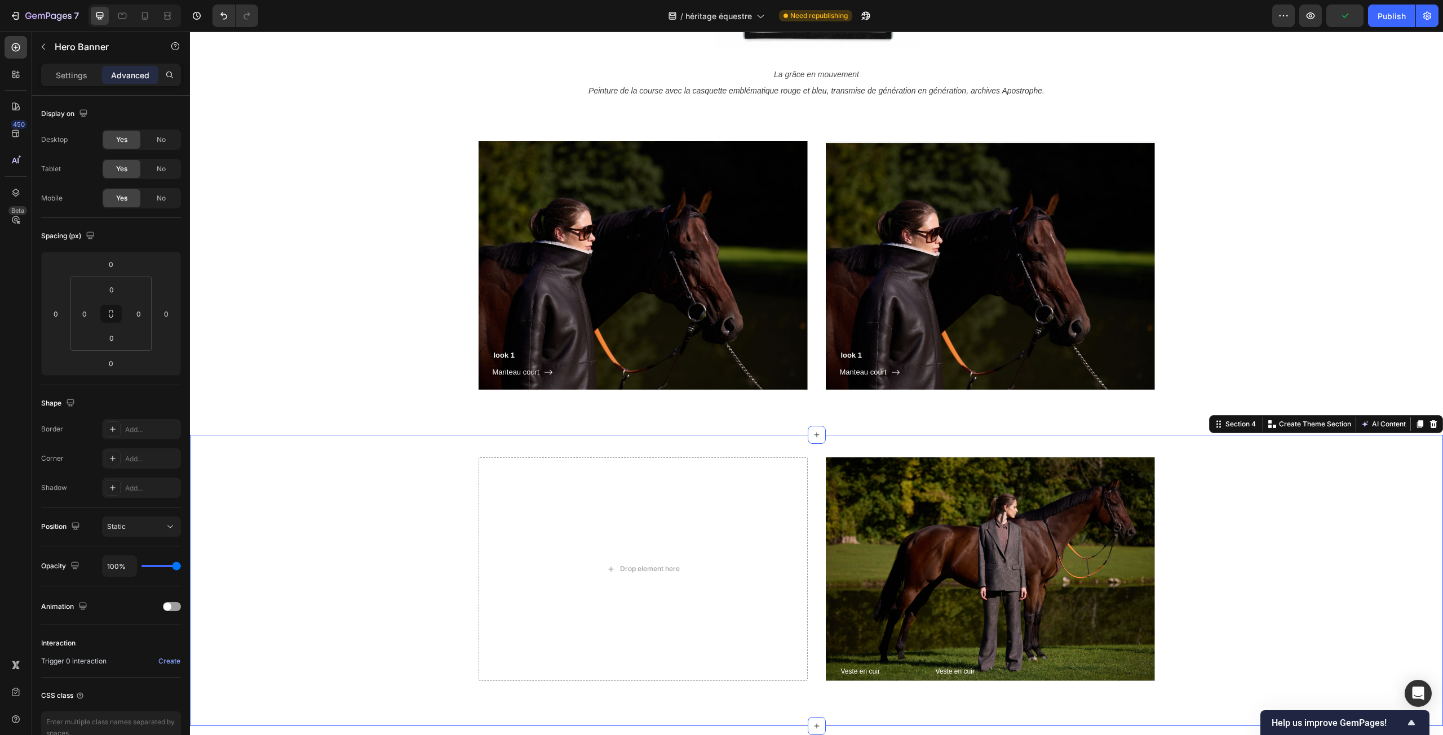
click at [1371, 515] on div "Drop element here Veste en cuir Heading Veste en cuir Heading Row Row Hero Bann…" at bounding box center [816, 570] width 1236 height 224
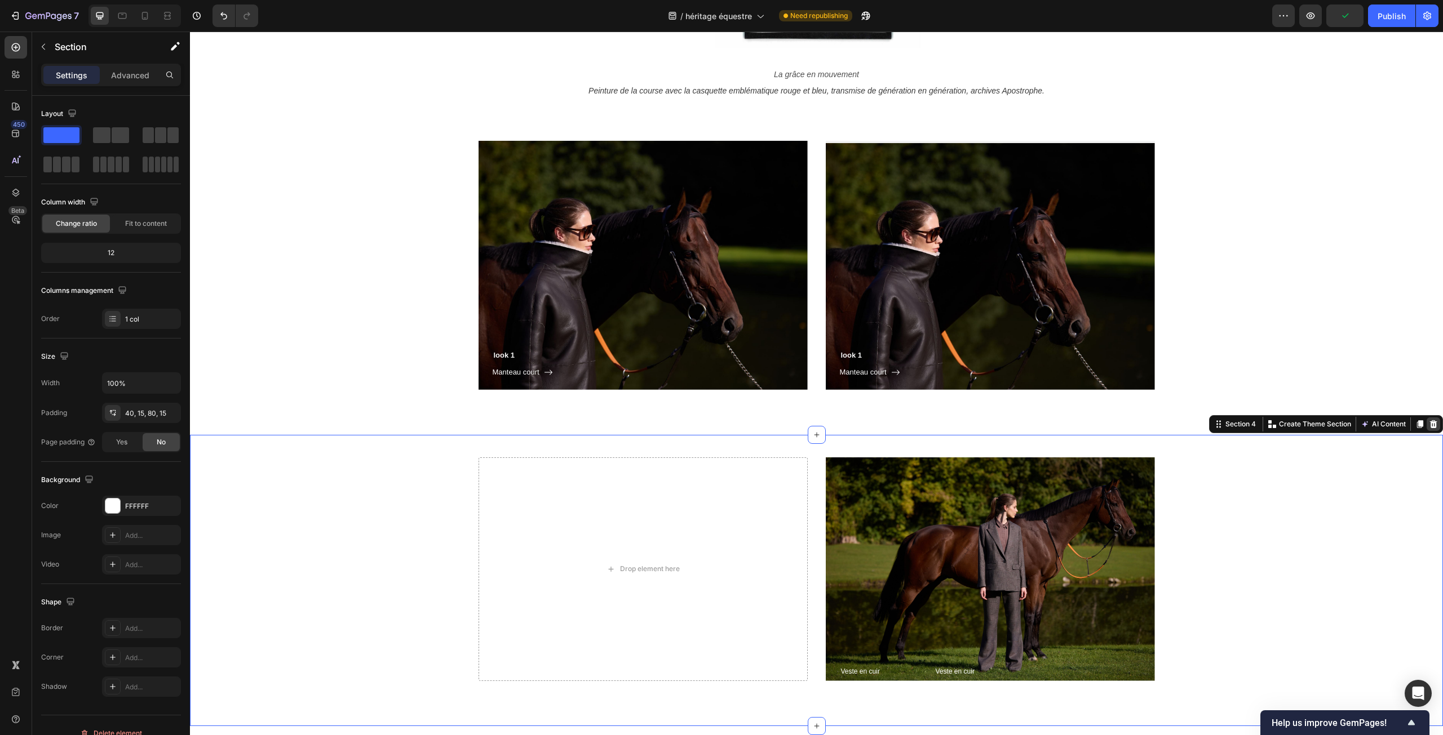
click at [1430, 427] on icon at bounding box center [1433, 424] width 7 height 8
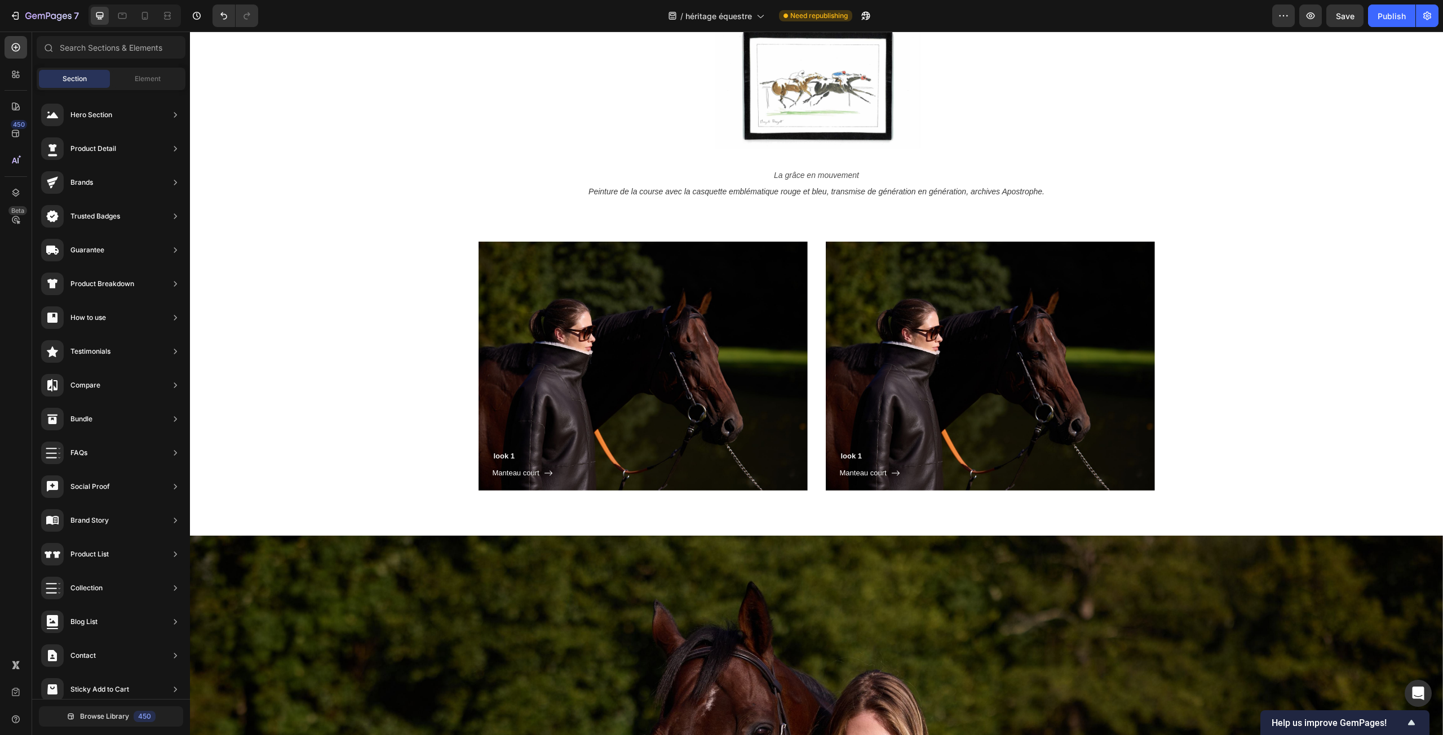
scroll to position [785, 0]
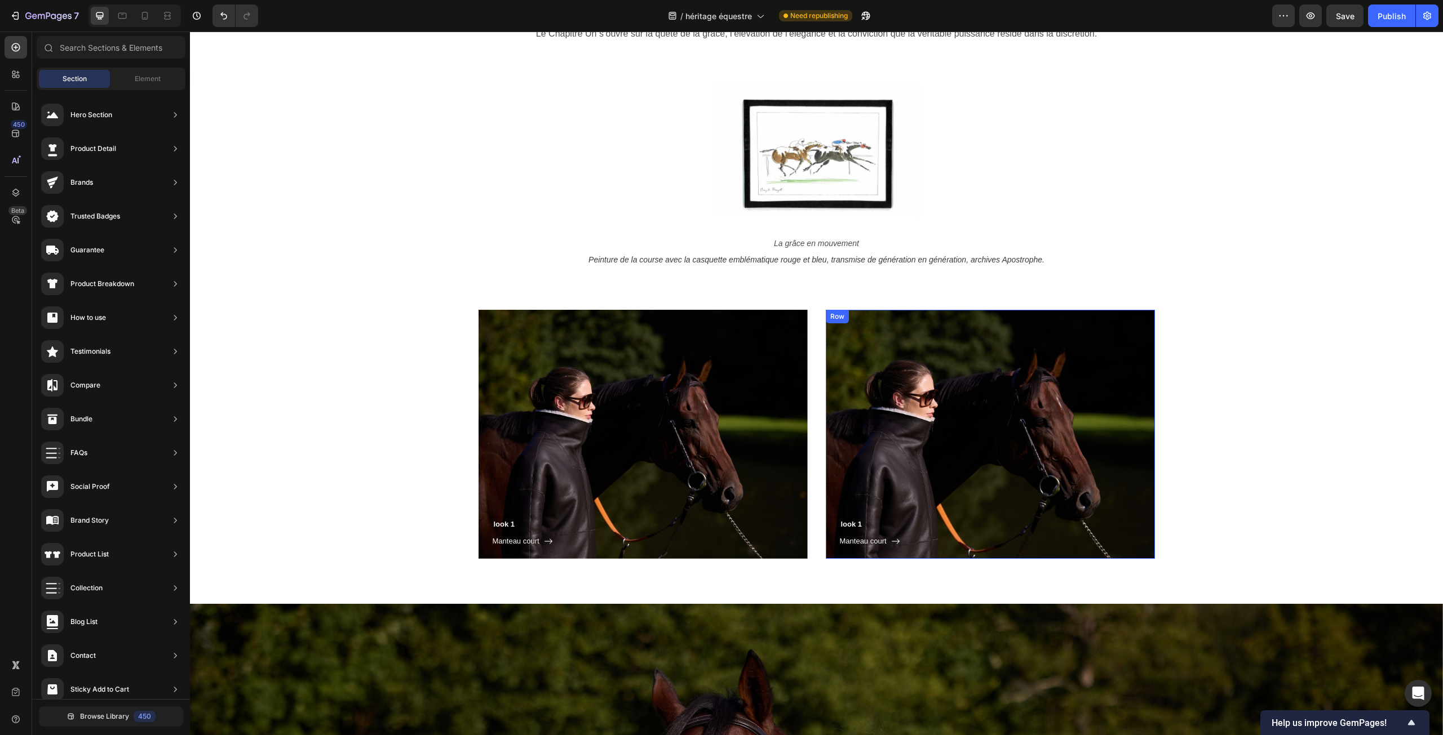
click at [864, 521] on h3 "look 1" at bounding box center [930, 524] width 180 height 19
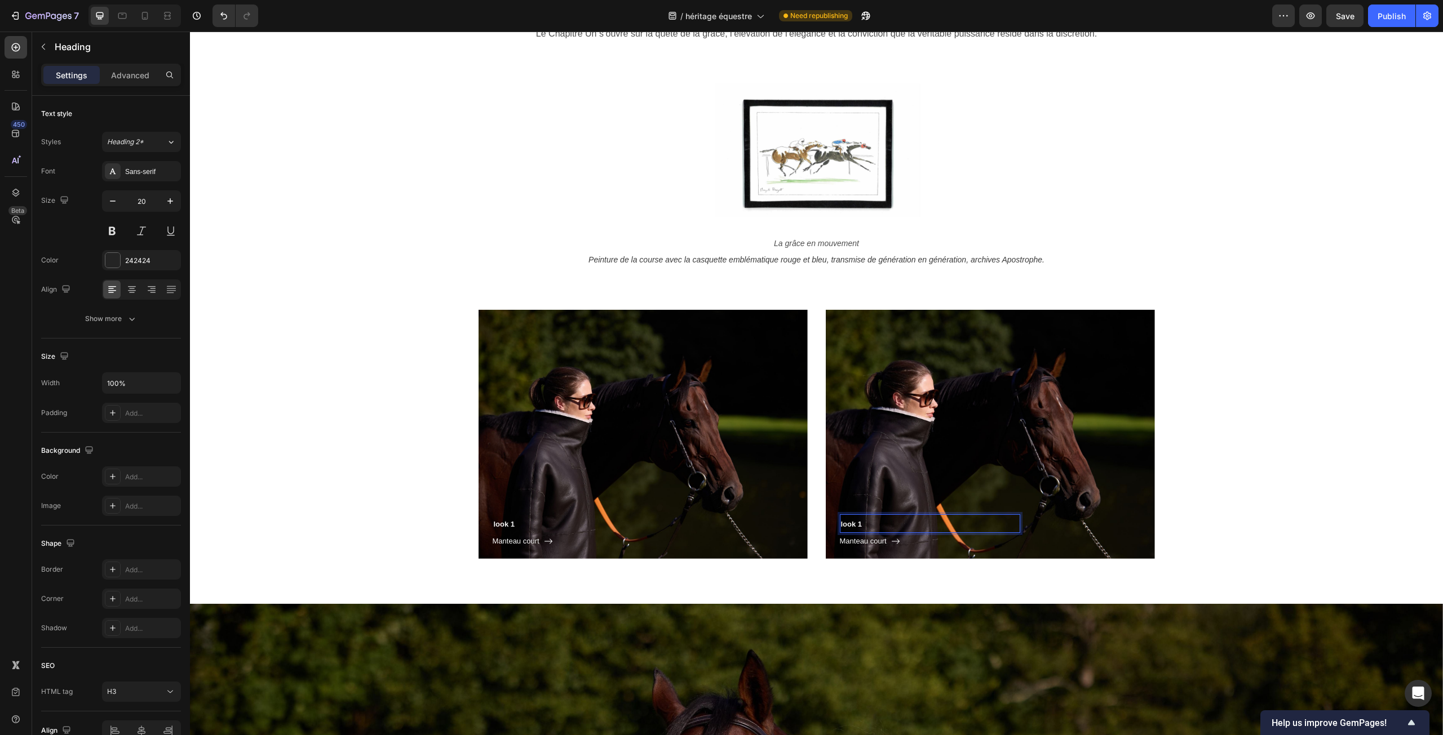
click at [863, 528] on h3 "look 1" at bounding box center [930, 524] width 180 height 19
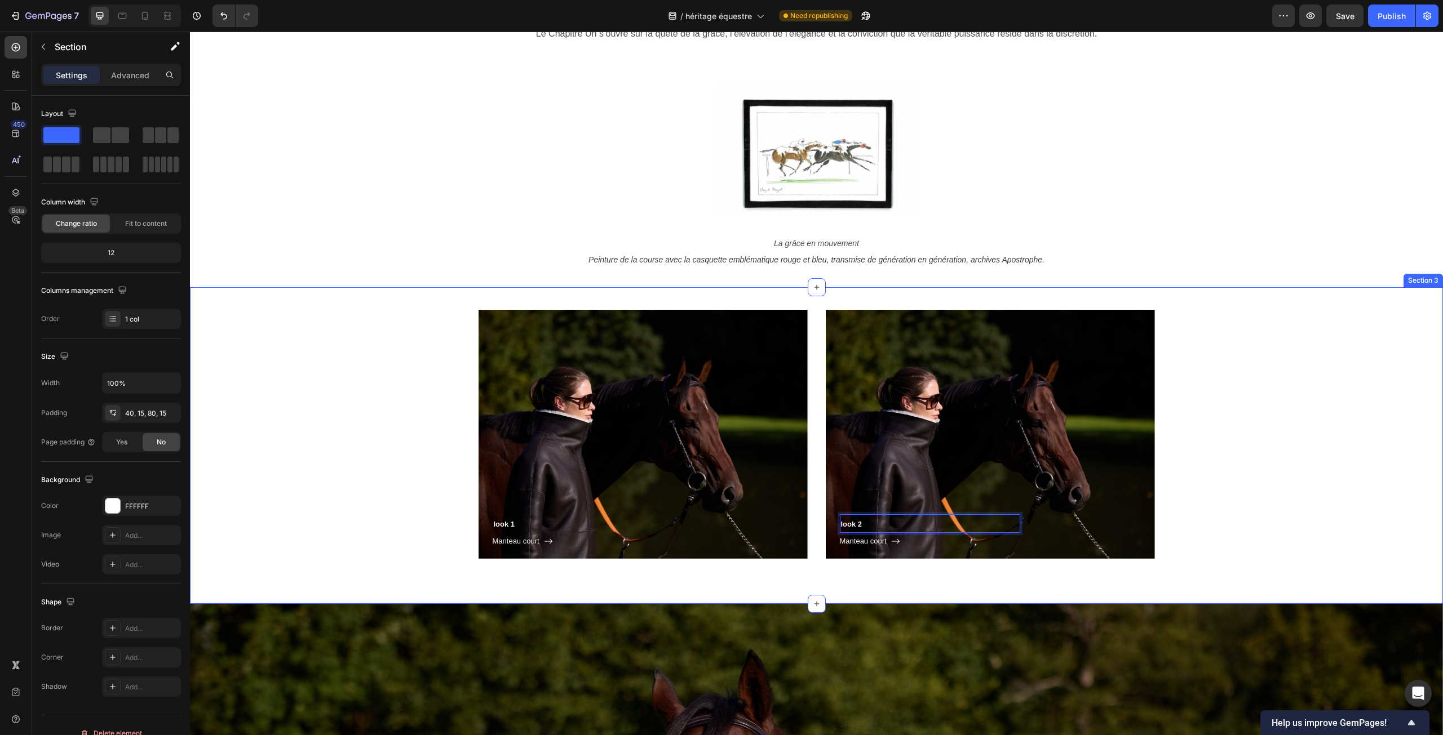
click at [287, 497] on div "look 1 Heading Manteau court Button Row Hero Banner look 2 Heading 0 Manteau co…" at bounding box center [816, 434] width 1236 height 249
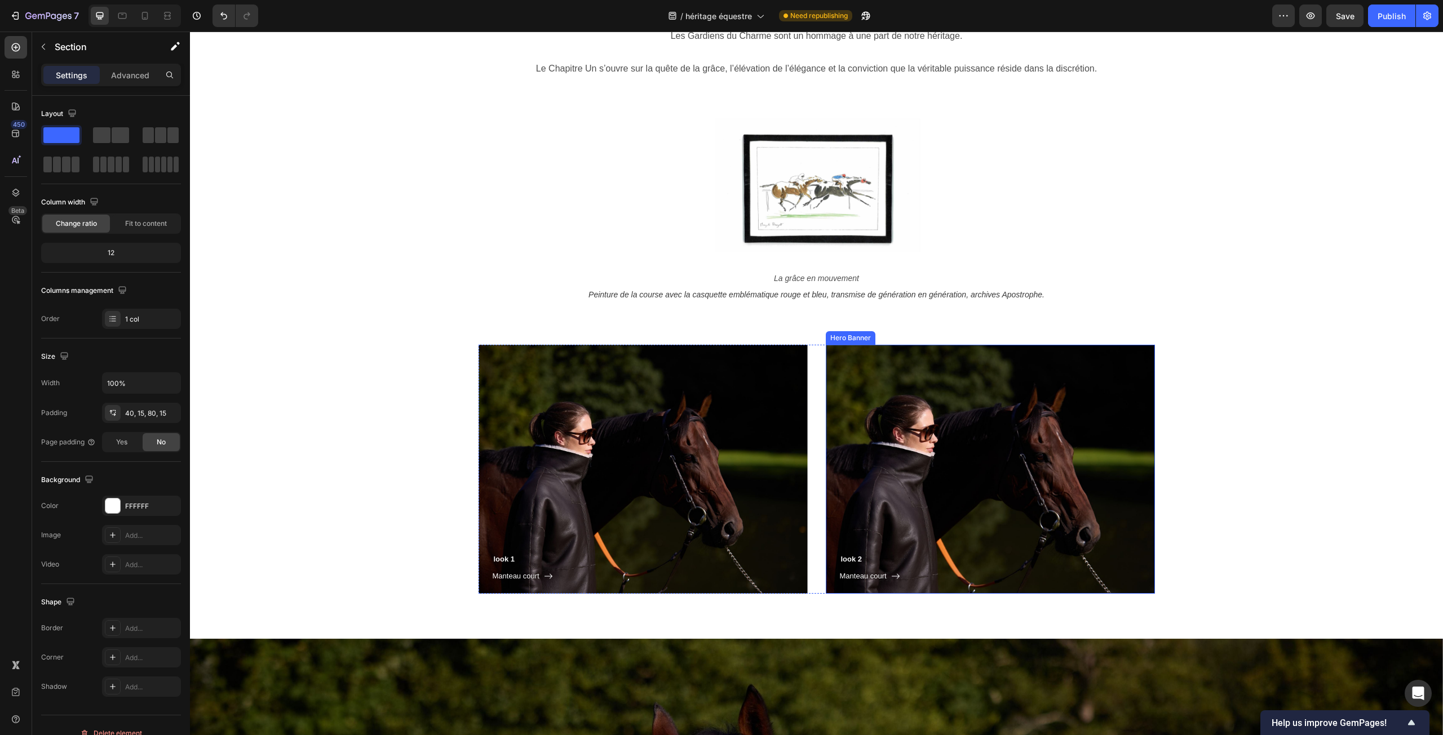
scroll to position [822, 0]
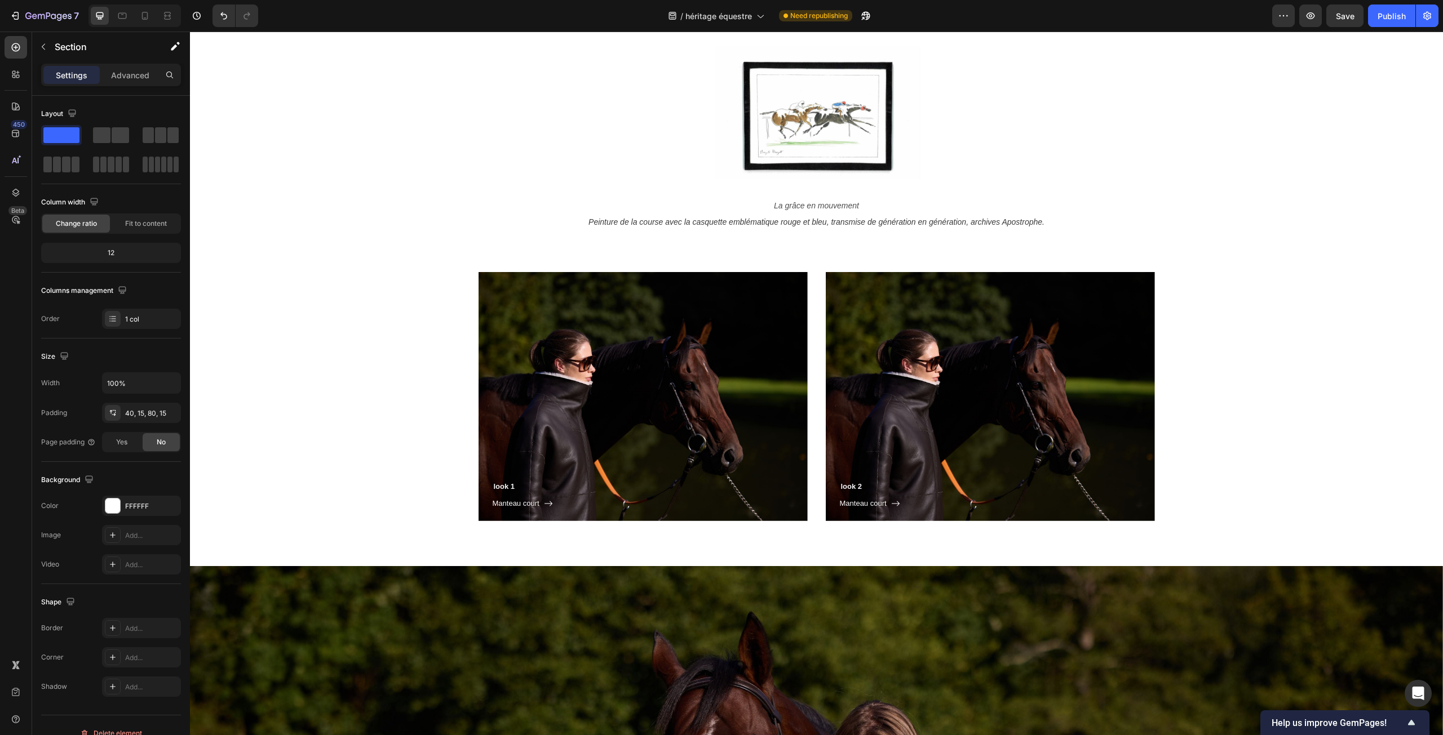
click at [250, 257] on div "look 1 Heading Manteau court Button Row Hero Banner look 2 Heading Manteau cour…" at bounding box center [816, 408] width 1253 height 317
click at [569, 379] on div "look 1 Heading Manteau court Button Row" at bounding box center [642, 396] width 329 height 249
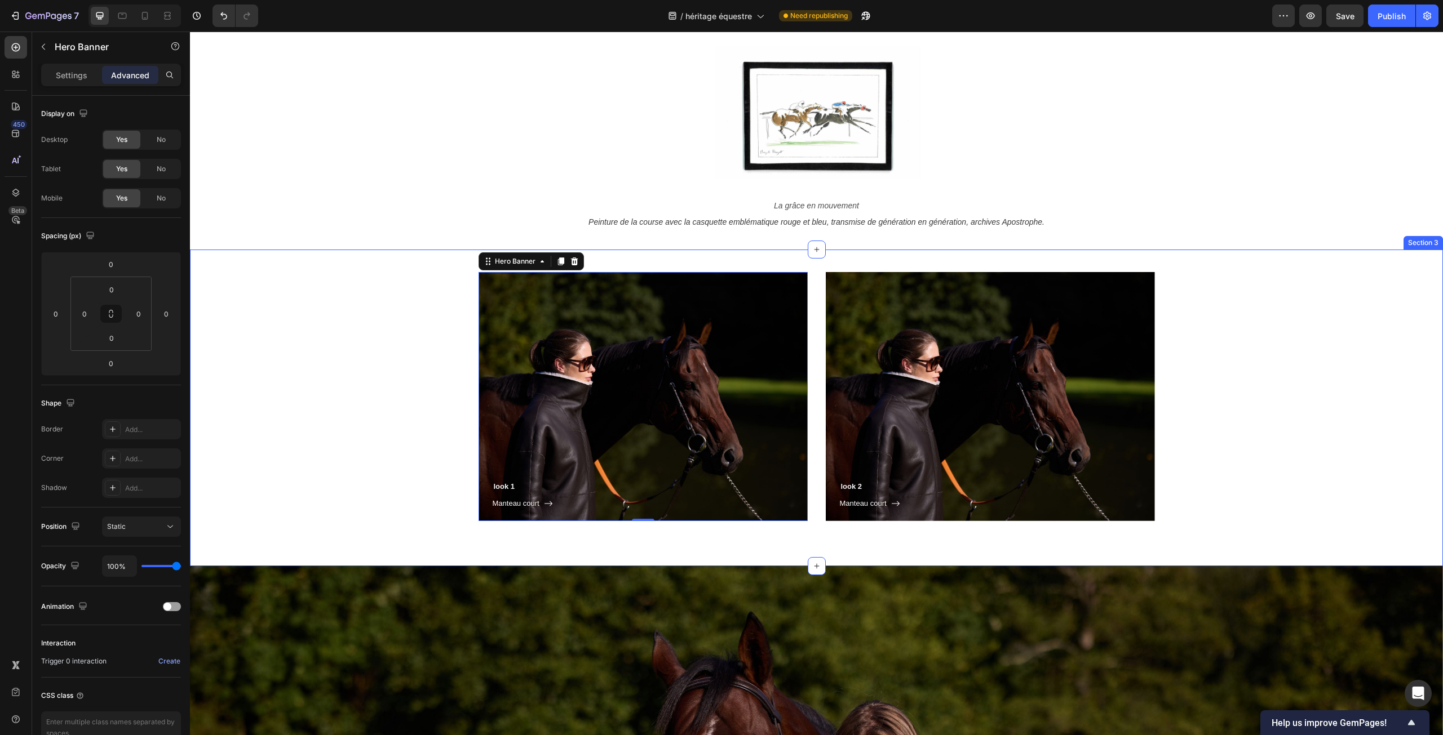
click at [606, 382] on div "look 1 Heading Manteau court Button Row" at bounding box center [642, 396] width 329 height 249
click at [68, 67] on div "Settings" at bounding box center [71, 75] width 56 height 18
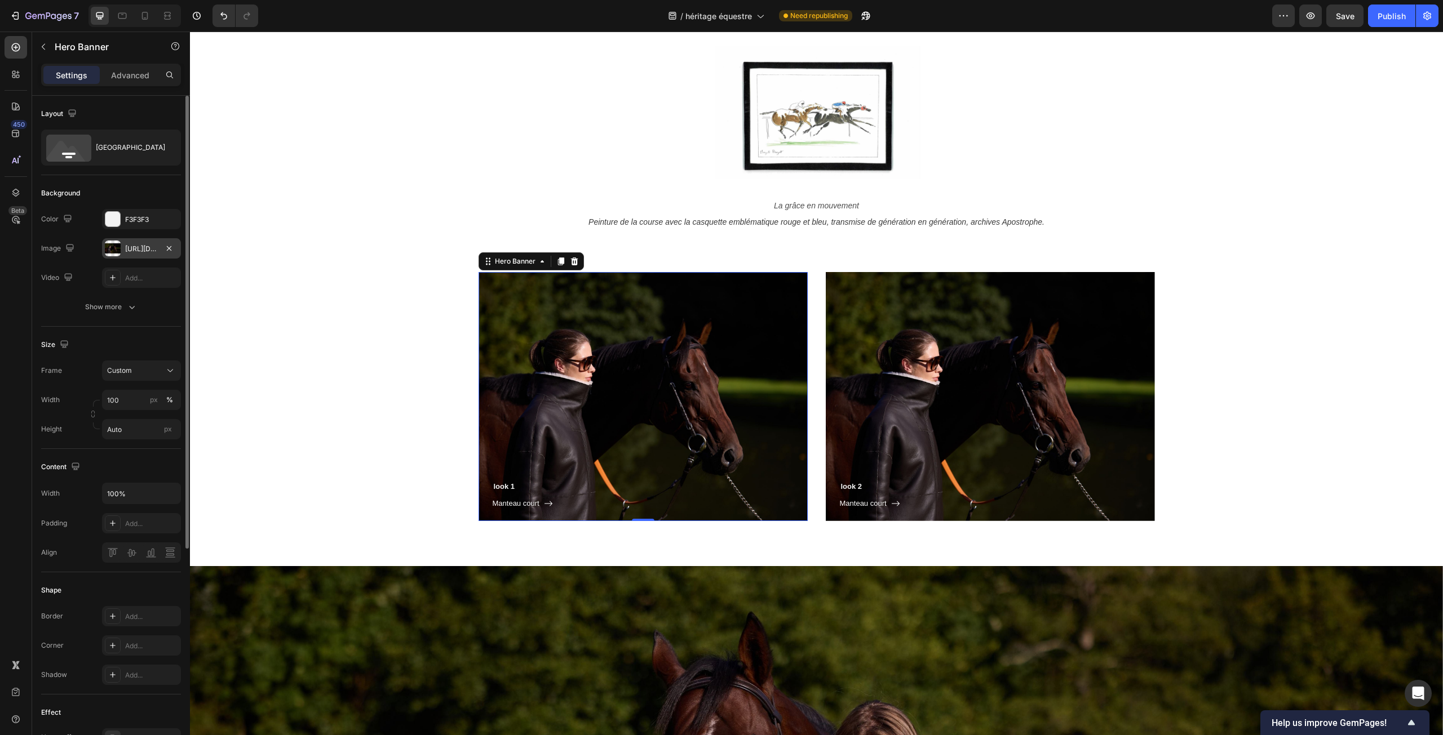
click at [130, 248] on div "[URL][DOMAIN_NAME]" at bounding box center [141, 249] width 33 height 10
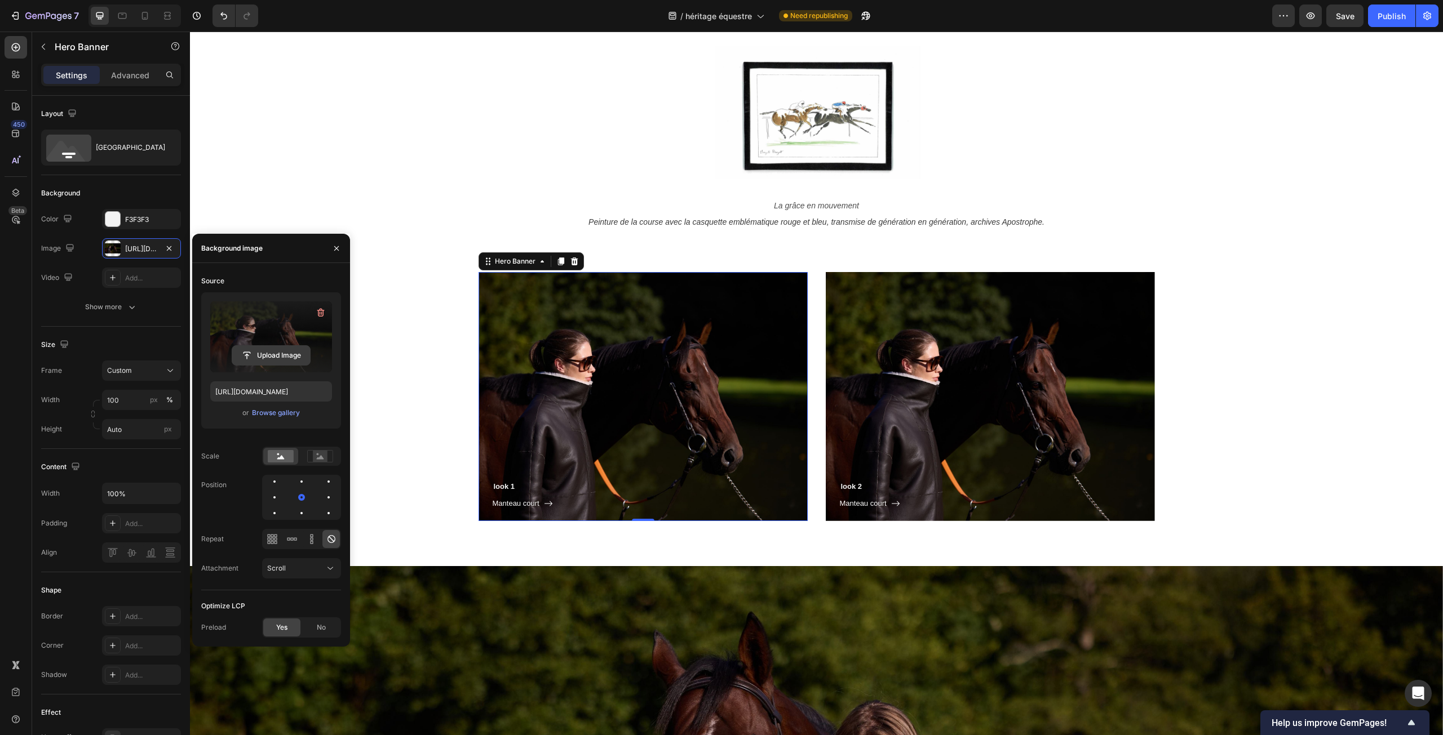
click at [263, 356] on input "file" at bounding box center [271, 355] width 78 height 19
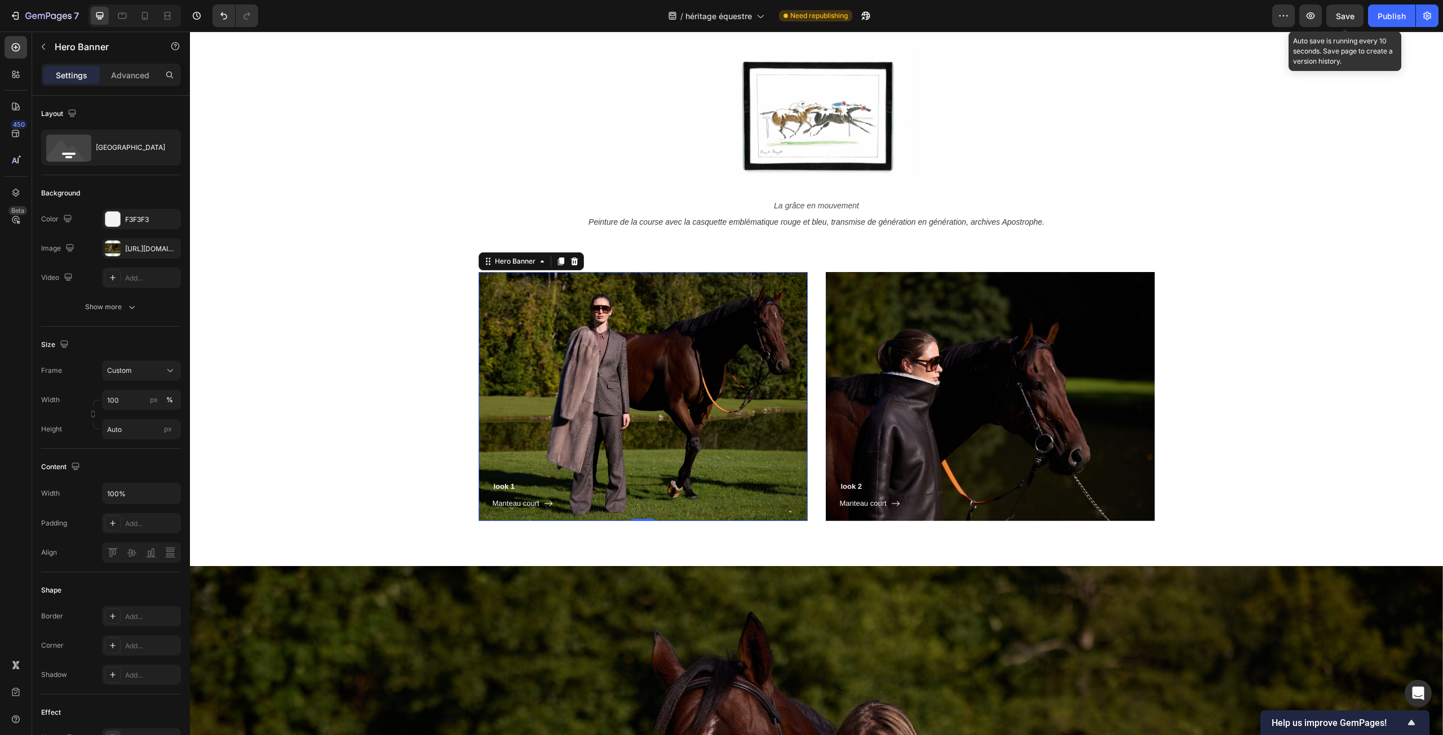
click at [1337, 14] on span "Save" at bounding box center [1345, 16] width 19 height 10
click at [1315, 8] on button "button" at bounding box center [1310, 16] width 23 height 23
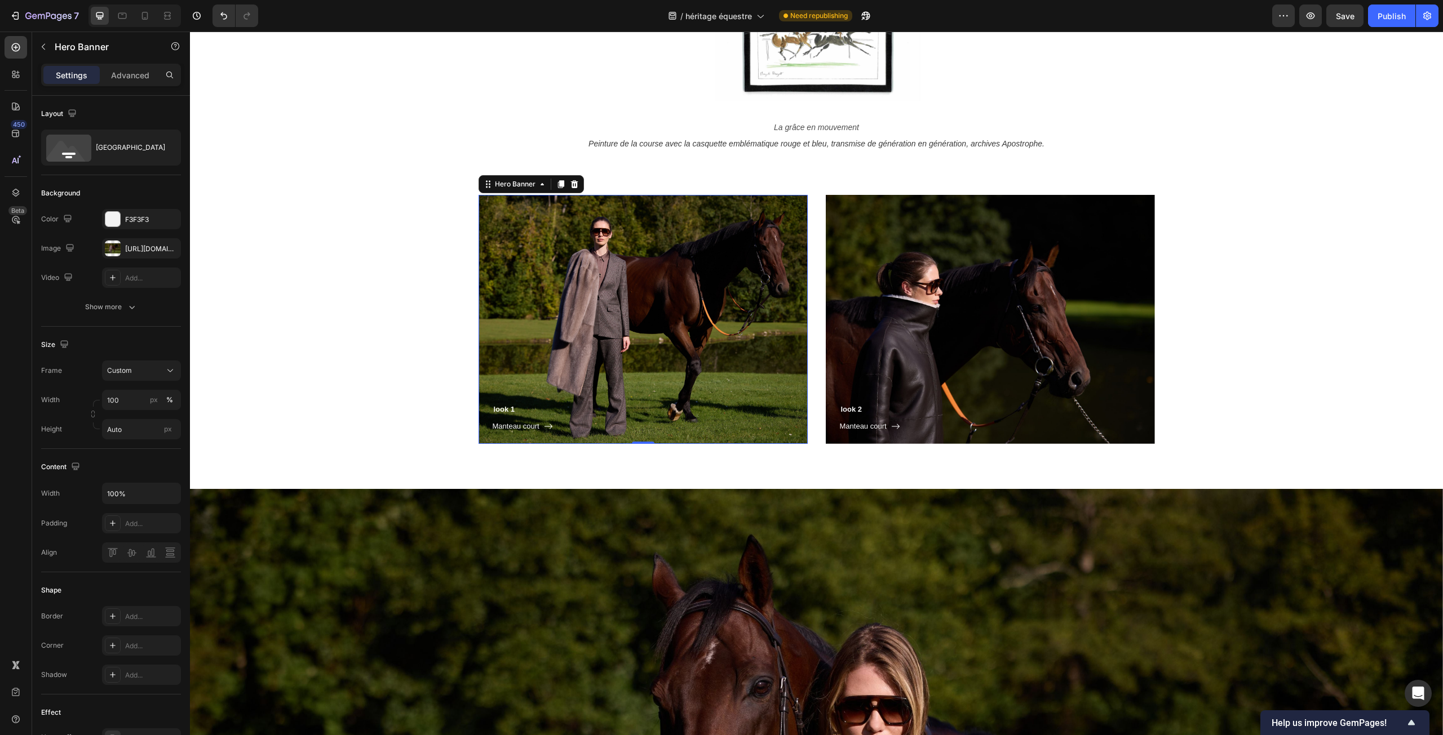
scroll to position [879, 0]
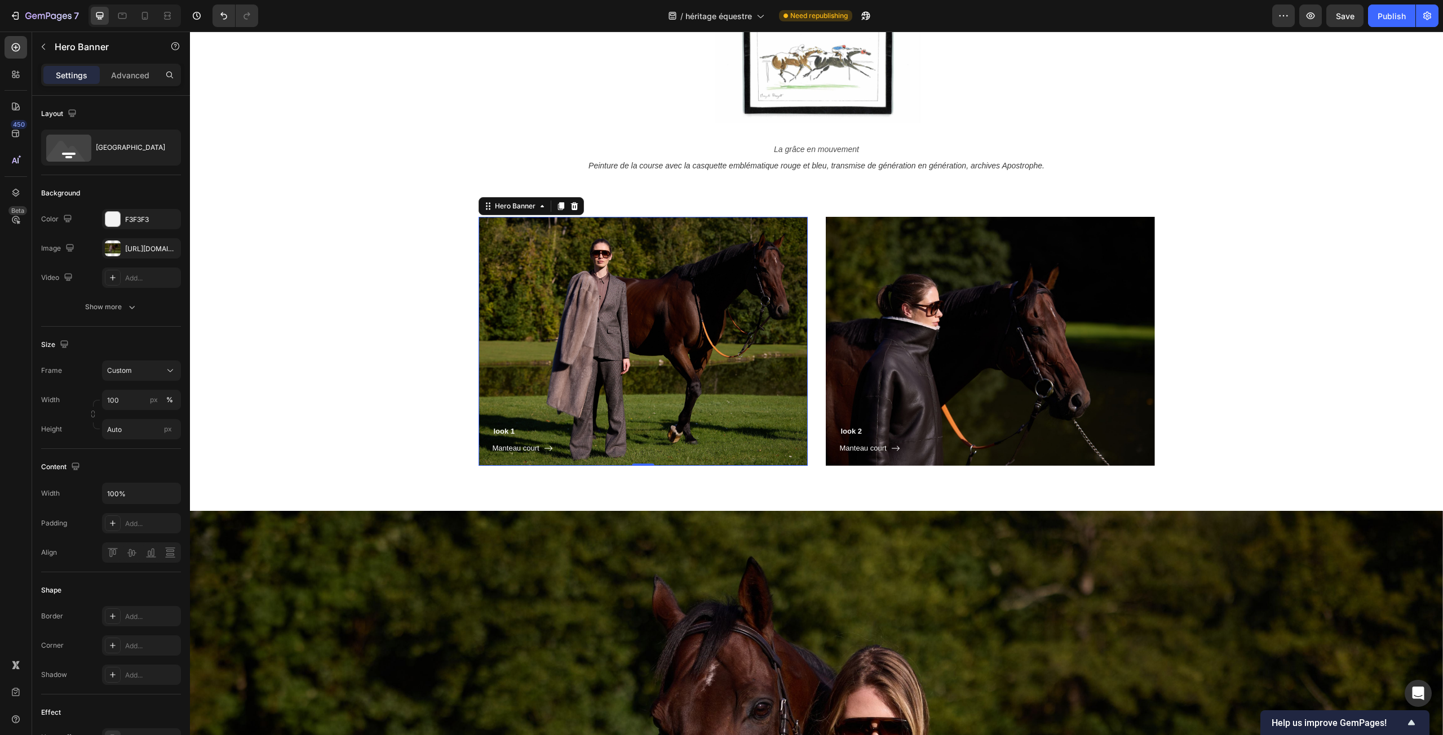
click at [677, 362] on div "look 1 Heading Manteau court Button Row" at bounding box center [642, 341] width 329 height 249
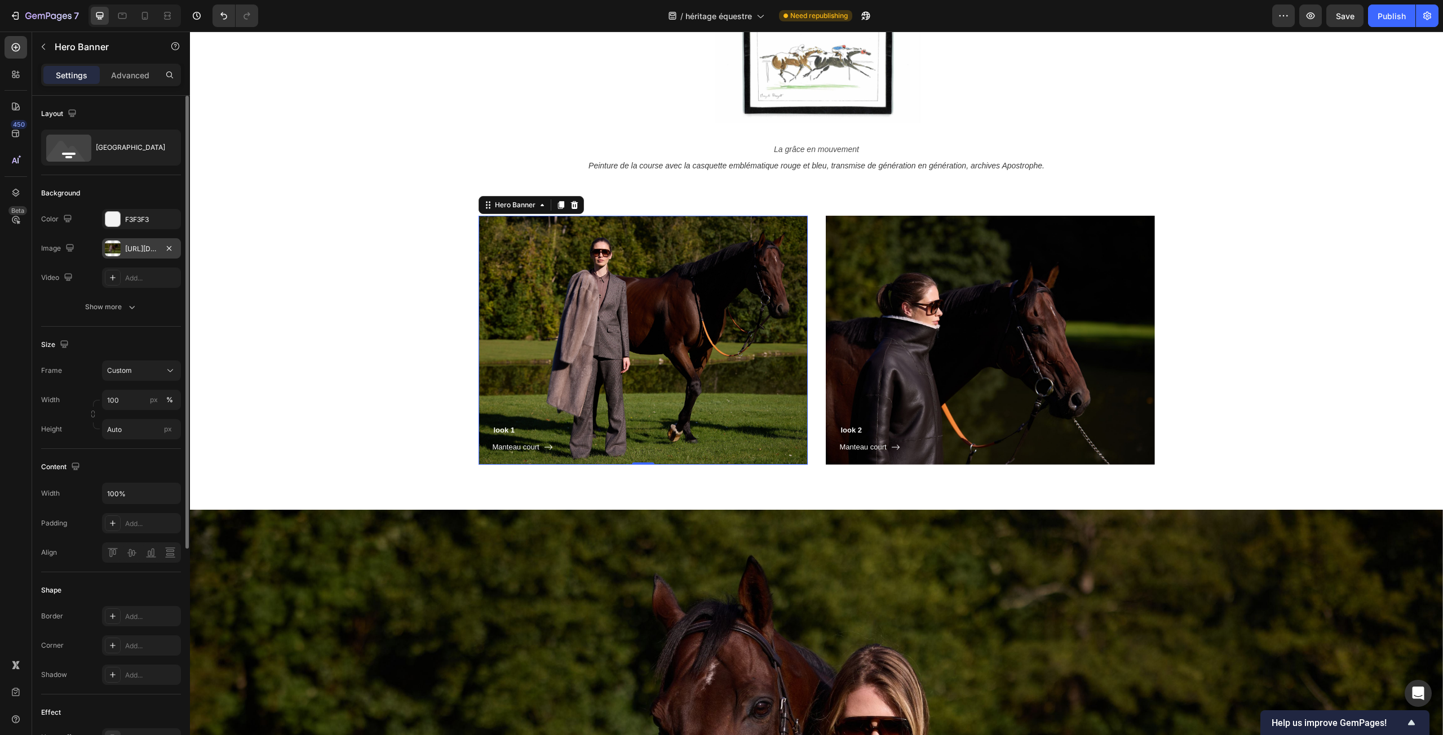
click at [128, 247] on div "https://cdn.shopify.com/s/files/1/0444/1676/2009/files/gempages_522763822558086…" at bounding box center [141, 249] width 33 height 10
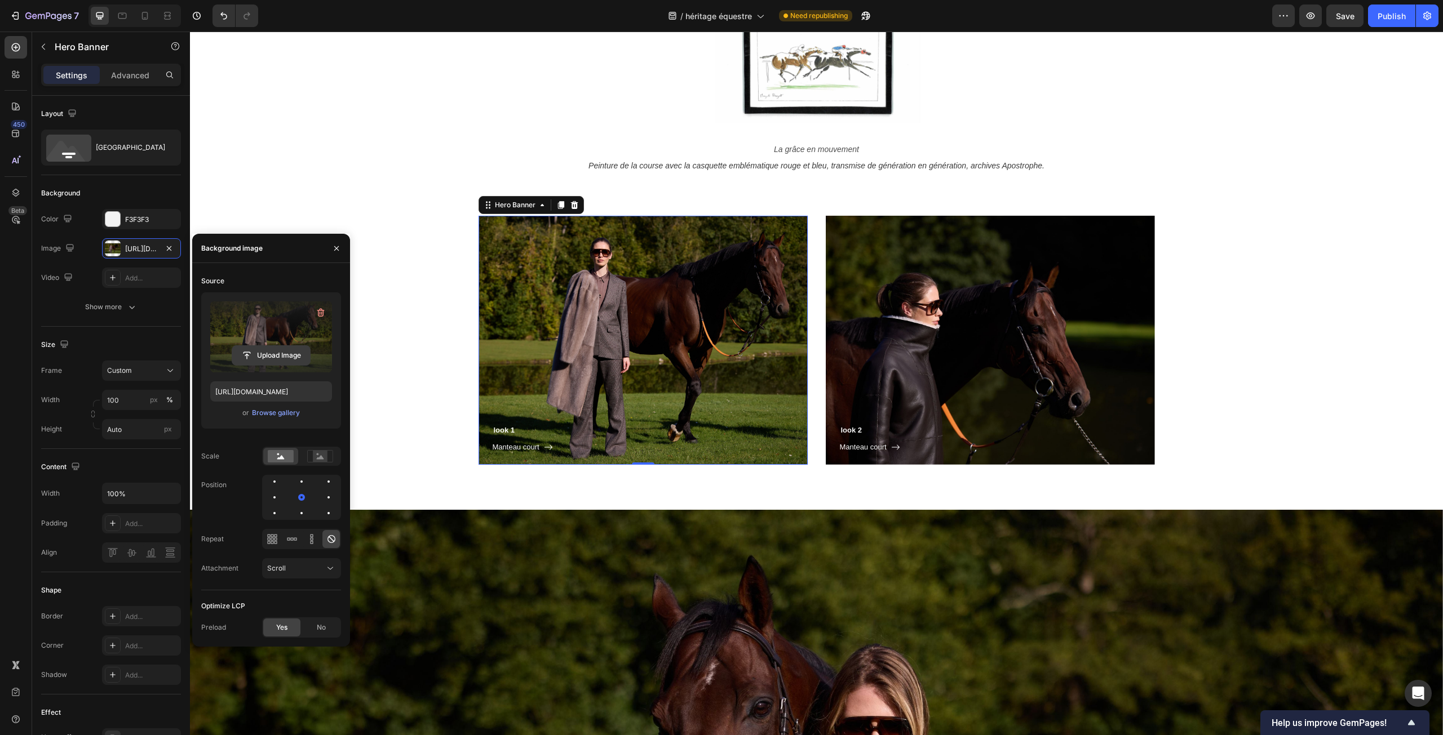
click at [251, 357] on input "file" at bounding box center [271, 355] width 78 height 19
type input "https://cdn.shopify.com/s/files/1/0444/1676/2009/files/gempages_522763822558086…"
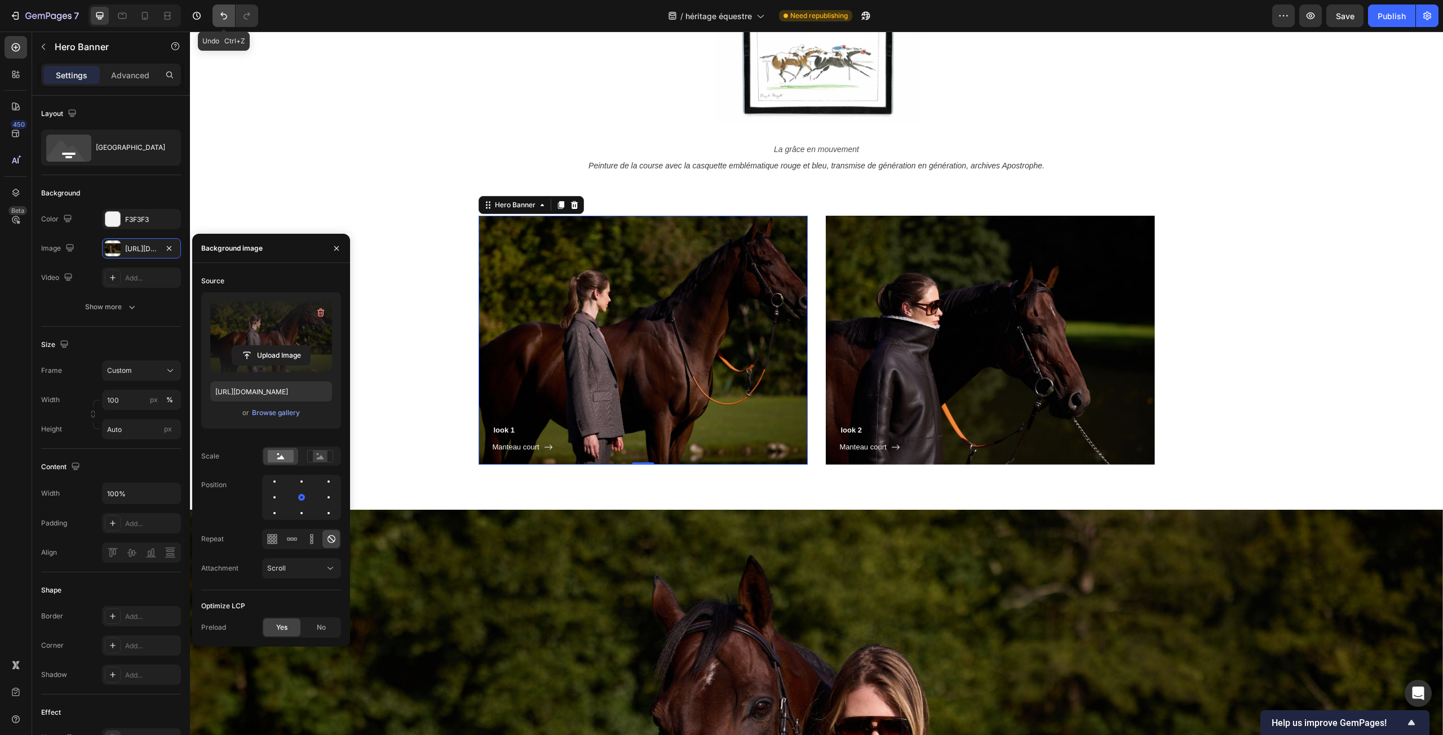
click at [218, 16] on icon "Undo/Redo" at bounding box center [223, 15] width 11 height 11
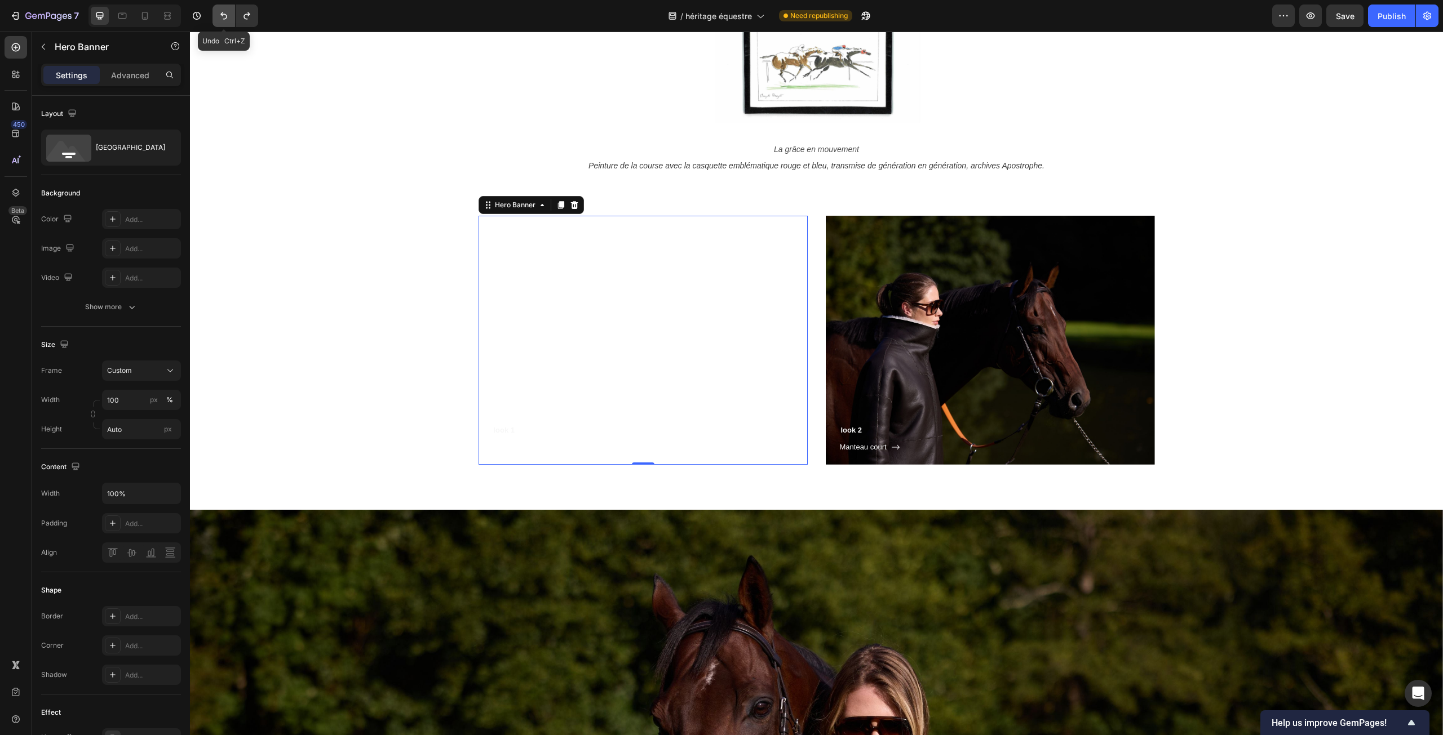
click at [218, 16] on icon "Undo/Redo" at bounding box center [223, 15] width 11 height 11
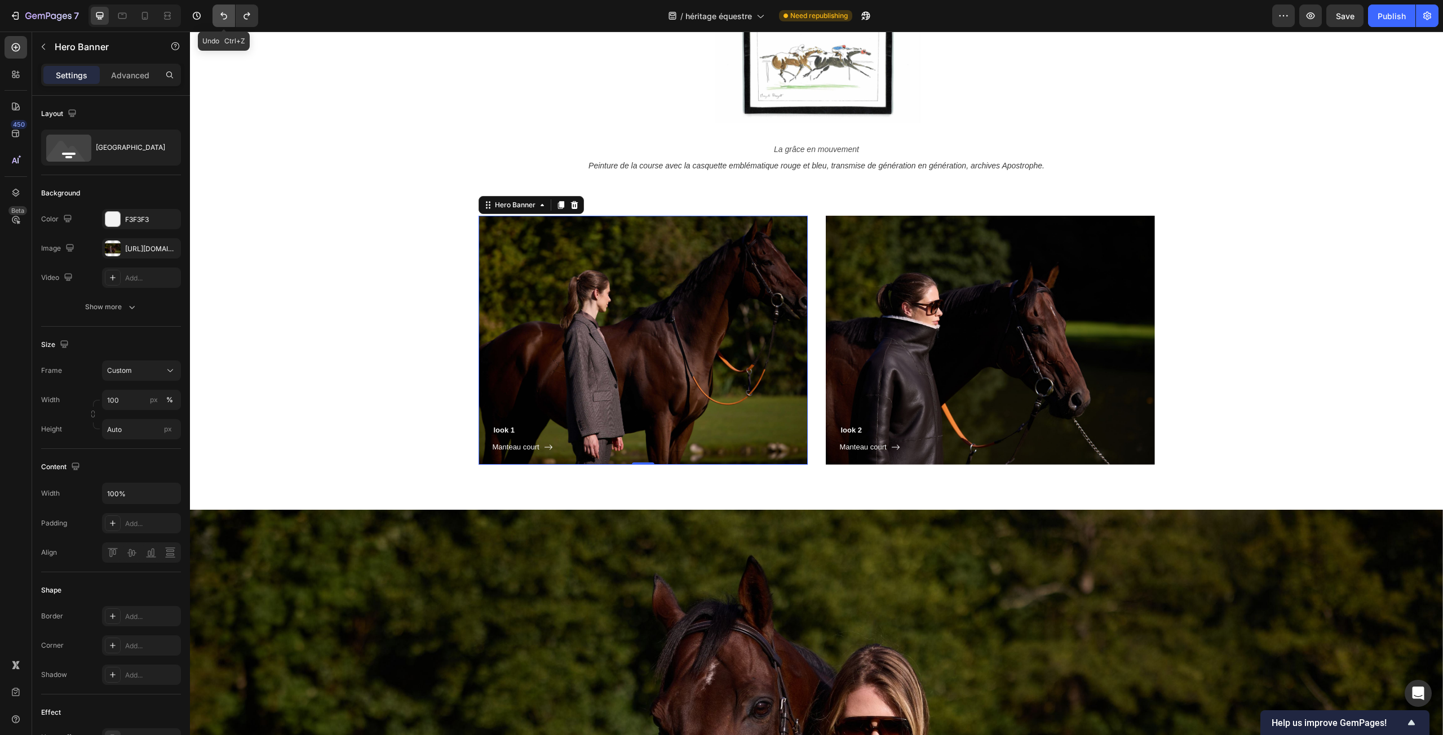
click at [218, 16] on icon "Undo/Redo" at bounding box center [223, 15] width 11 height 11
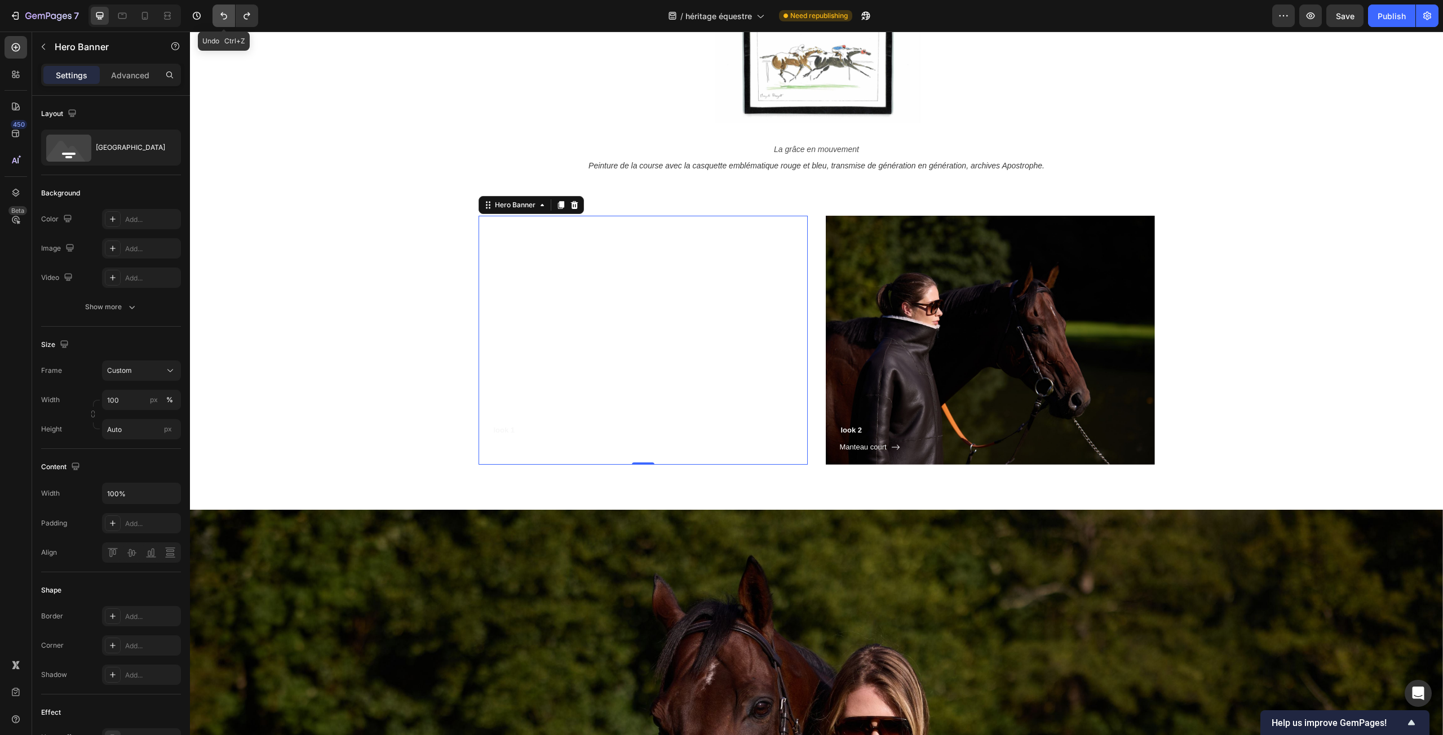
click at [218, 16] on icon "Undo/Redo" at bounding box center [223, 15] width 11 height 11
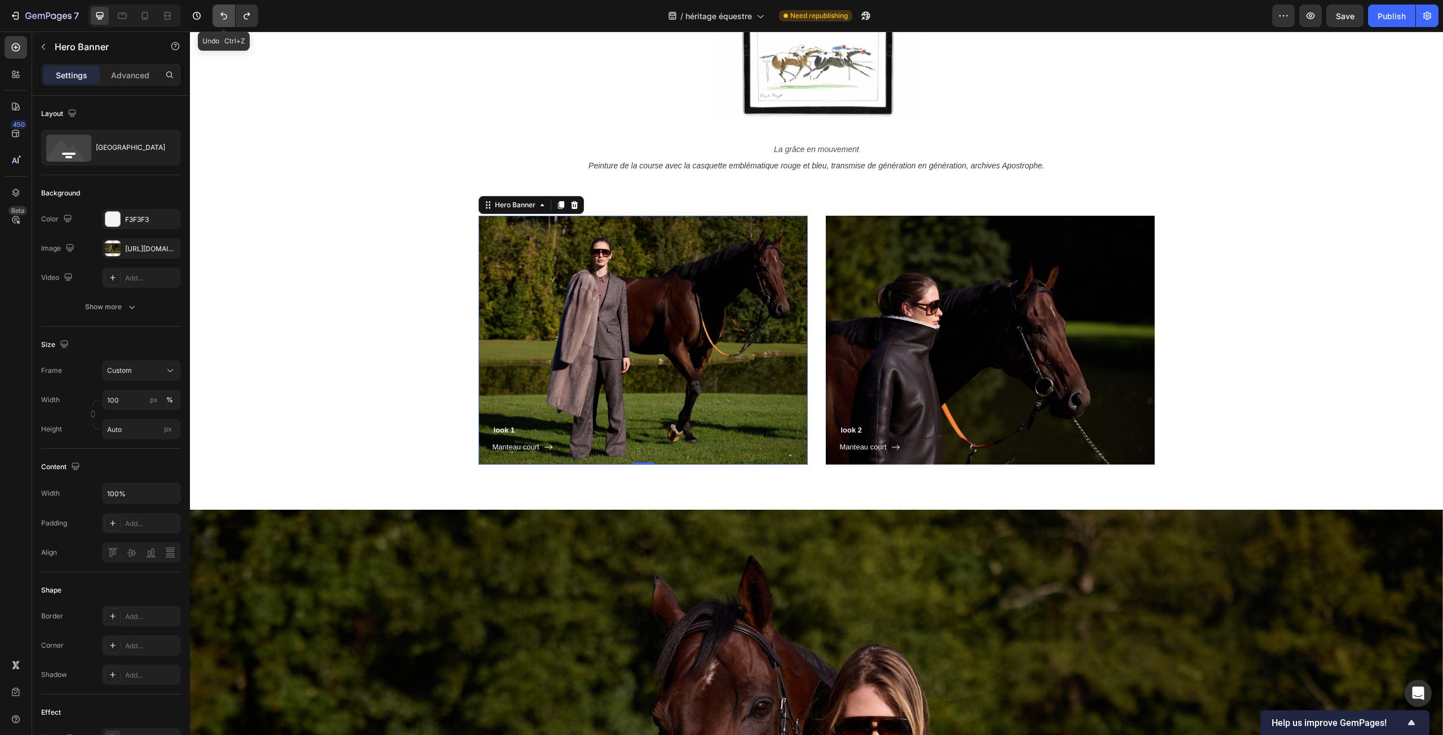
click at [218, 16] on icon "Undo/Redo" at bounding box center [223, 15] width 11 height 11
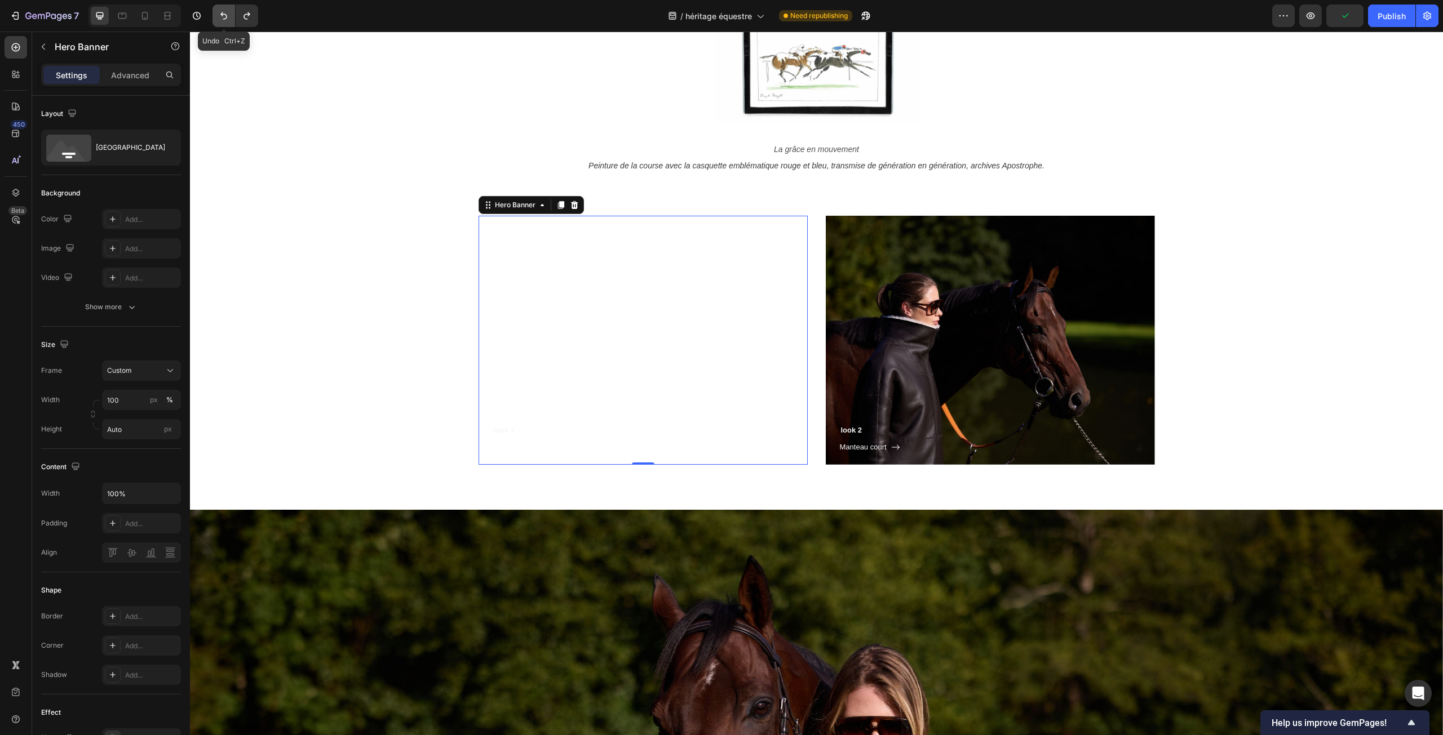
click at [218, 16] on icon "Undo/Redo" at bounding box center [223, 15] width 11 height 11
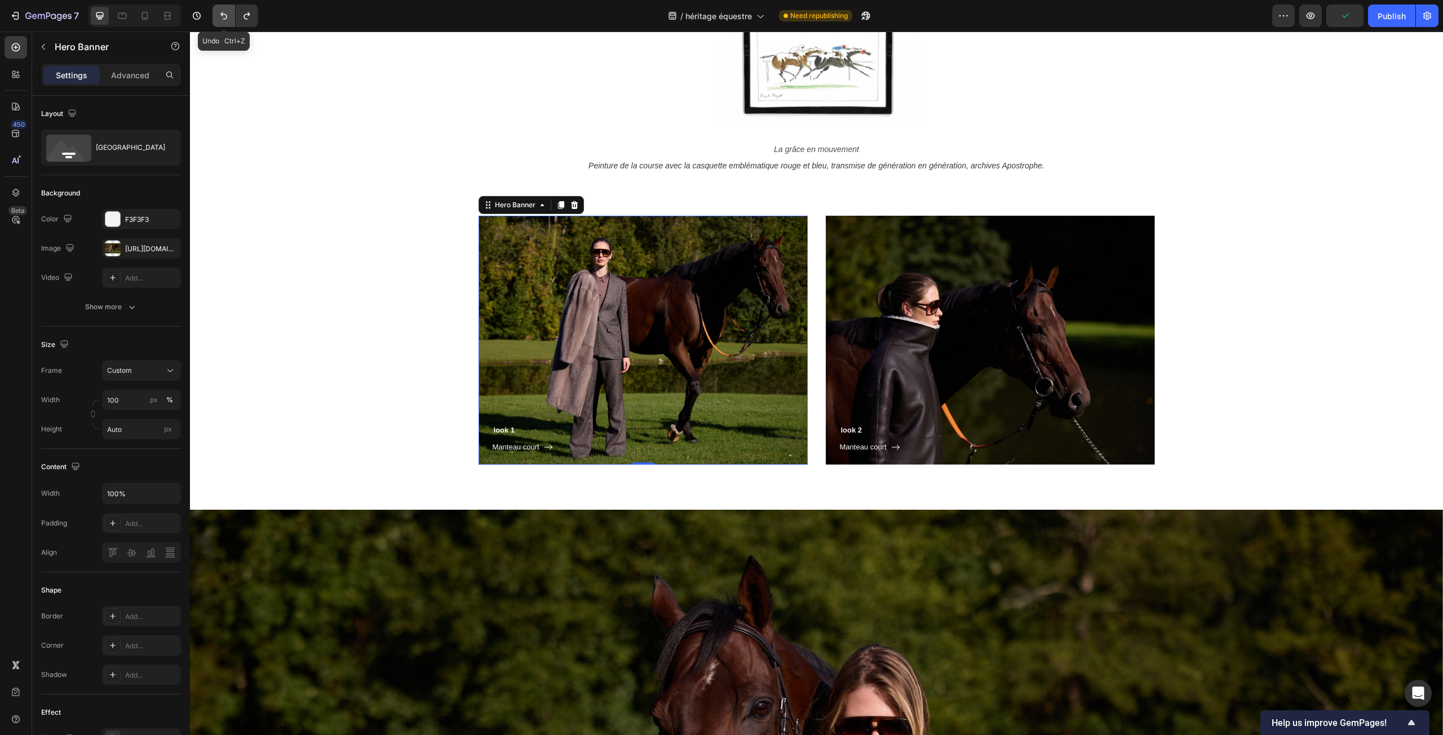
click at [218, 16] on icon "Undo/Redo" at bounding box center [223, 15] width 11 height 11
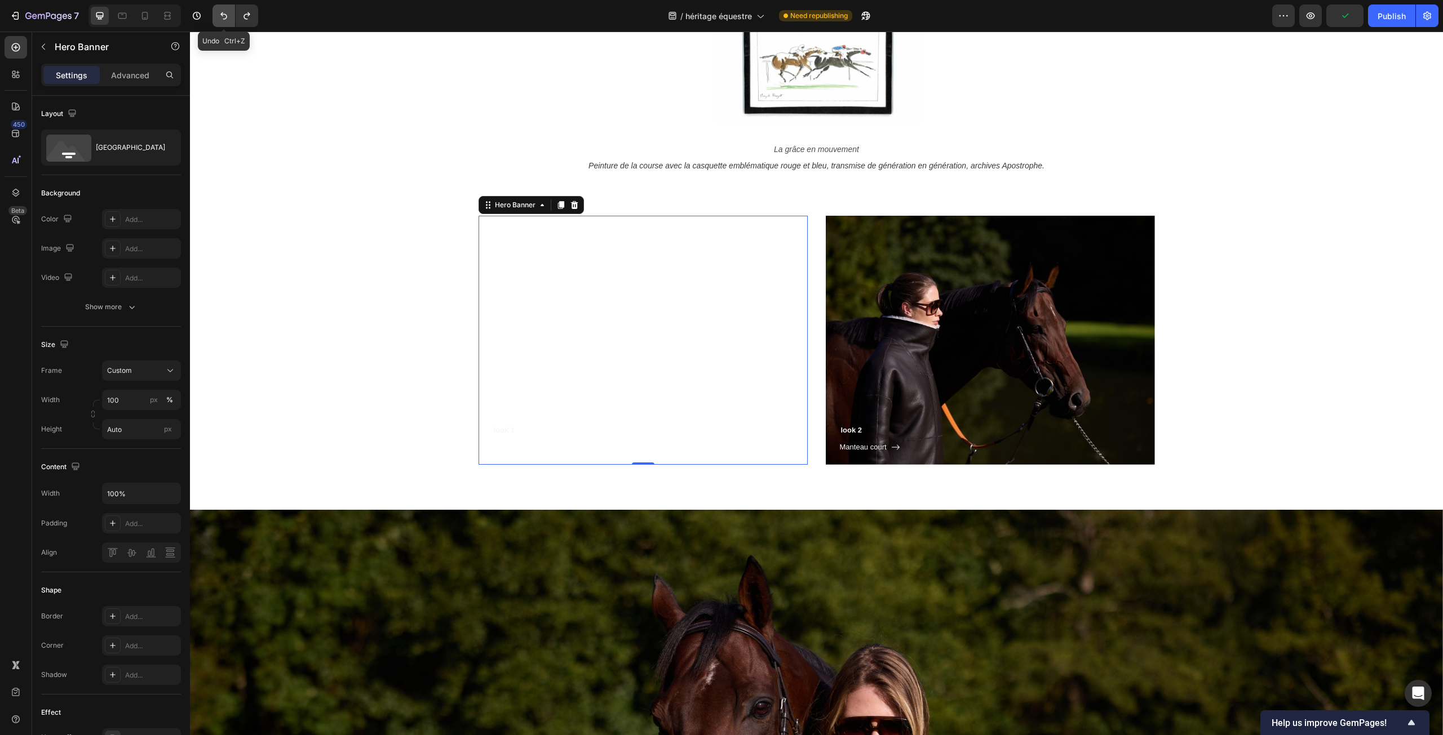
click at [218, 16] on icon "Undo/Redo" at bounding box center [223, 15] width 11 height 11
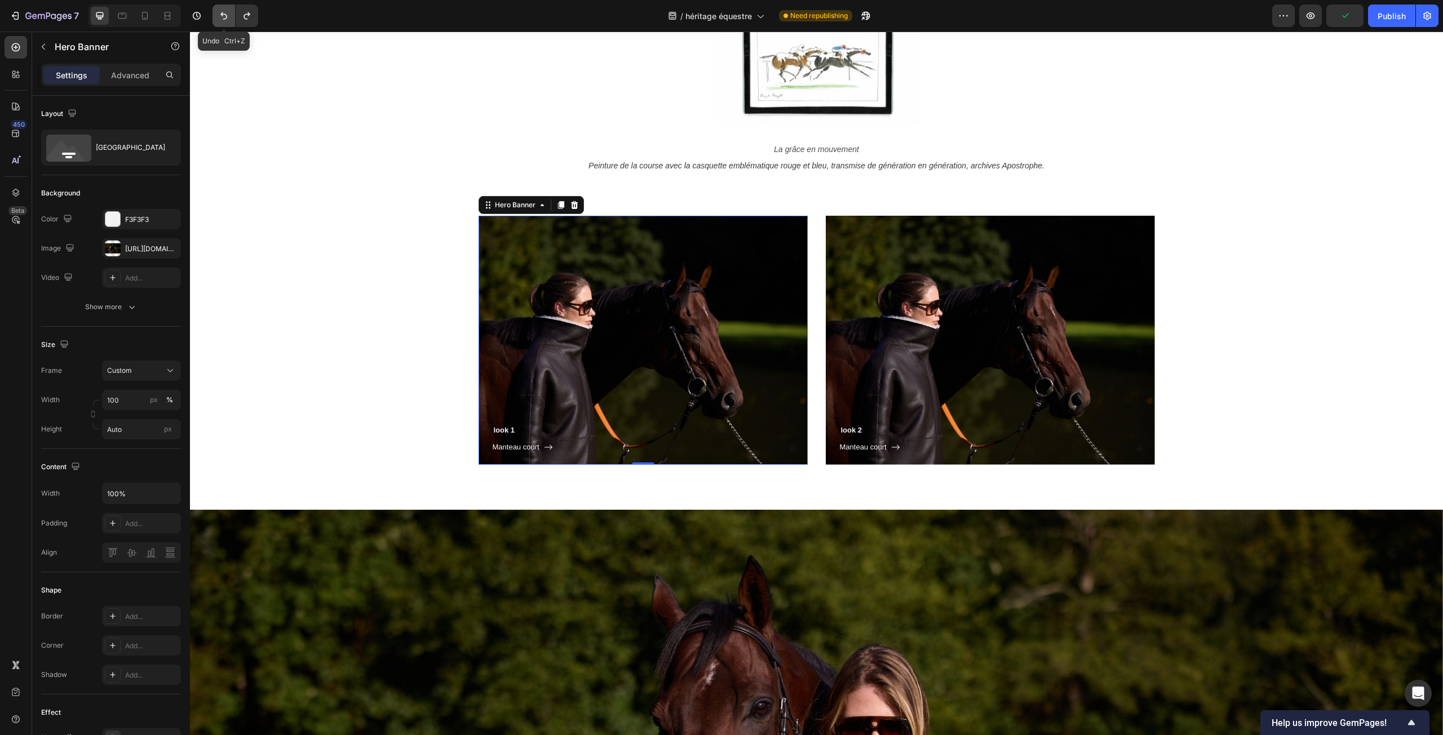
click at [218, 16] on icon "Undo/Redo" at bounding box center [223, 15] width 11 height 11
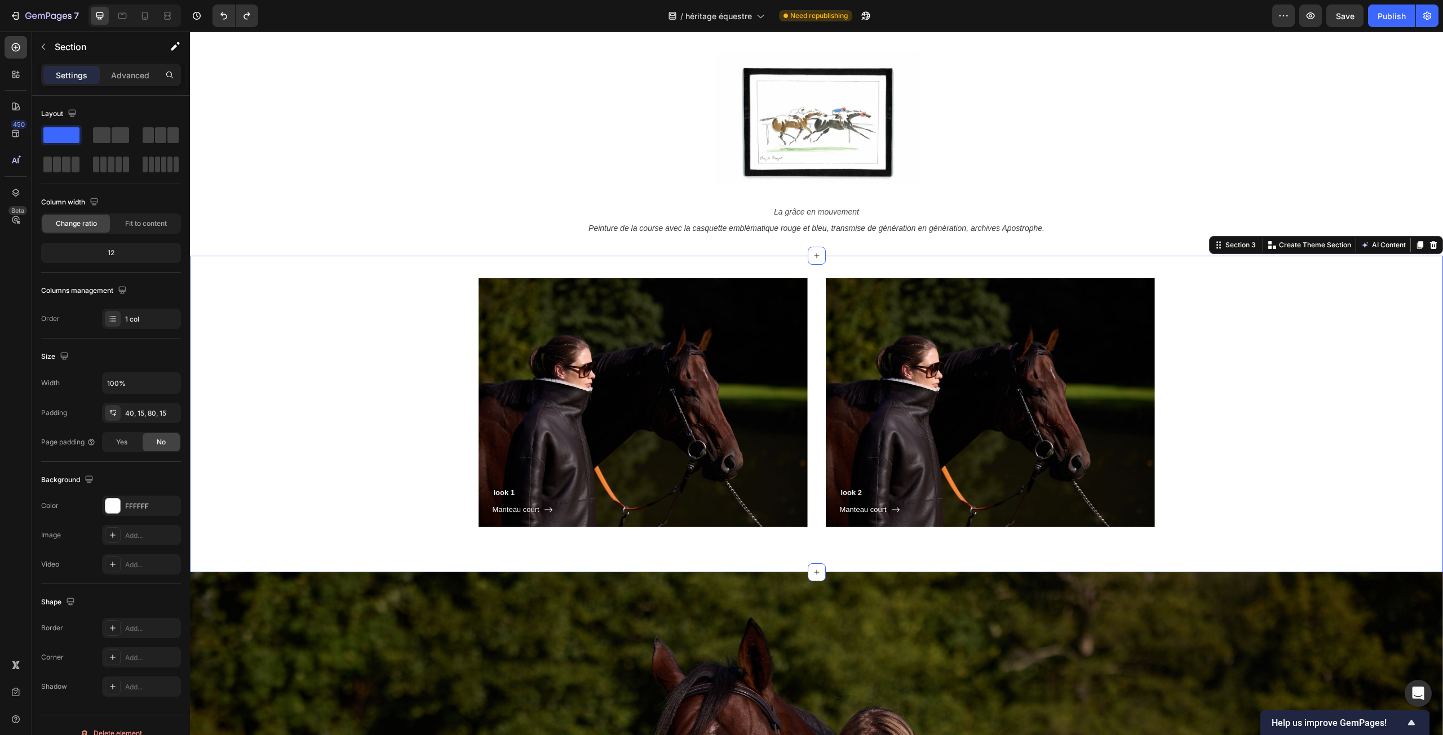
scroll to position [710, 0]
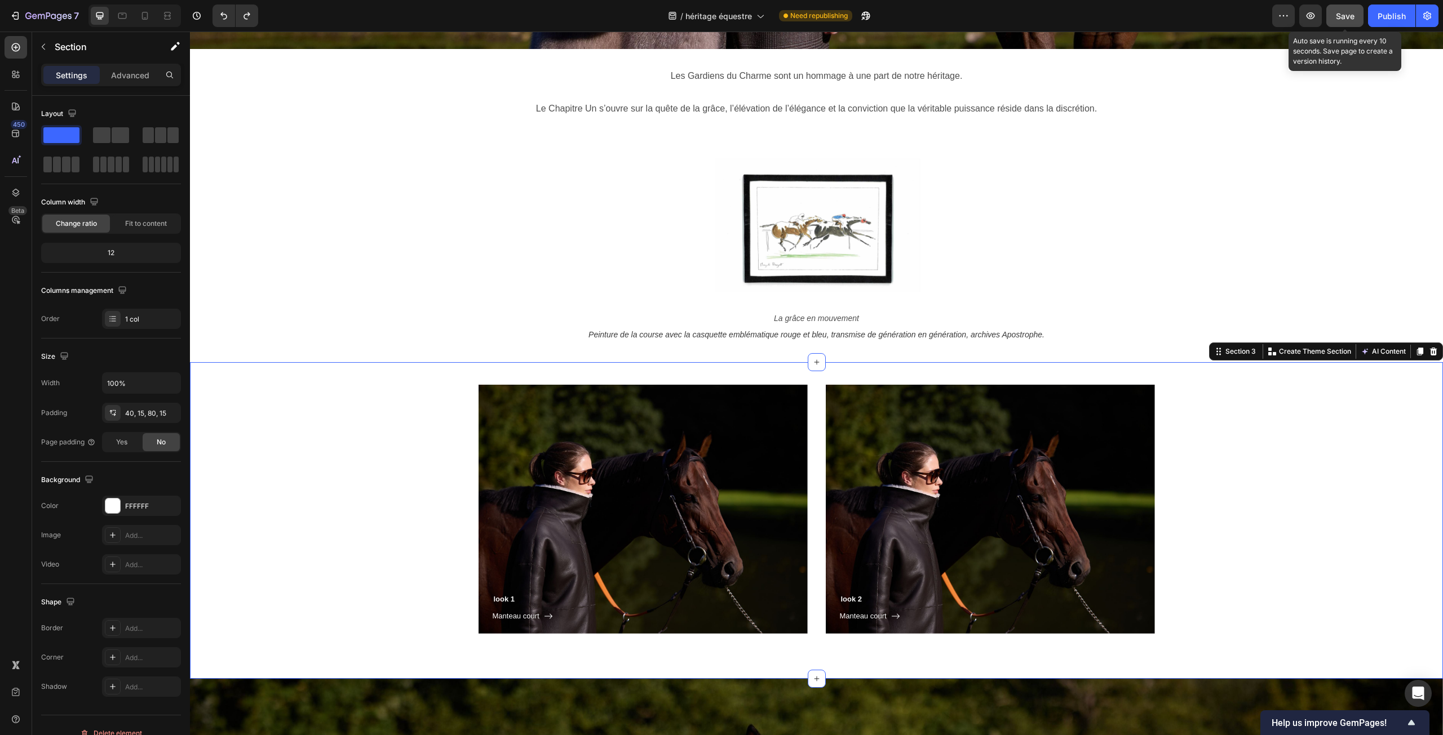
click at [1355, 21] on button "Save" at bounding box center [1344, 16] width 37 height 23
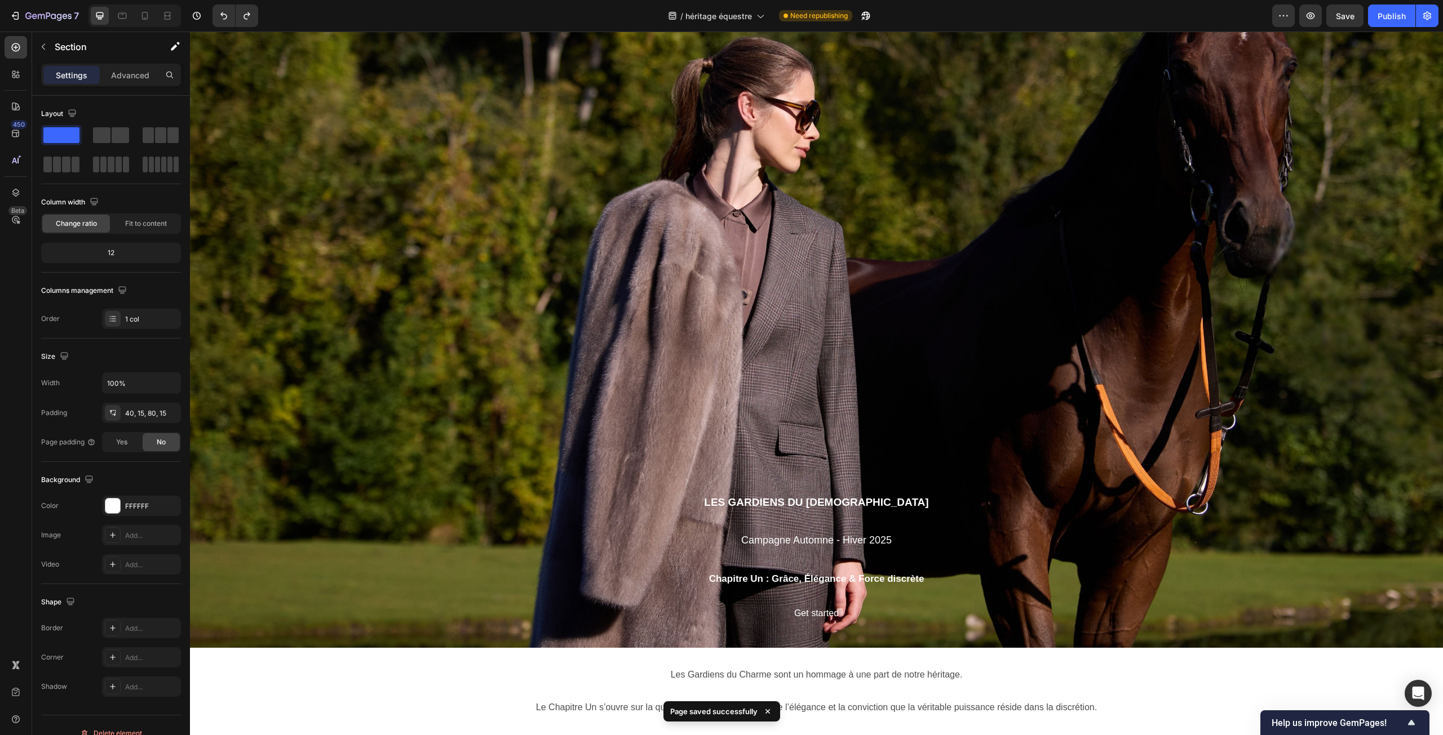
scroll to position [90, 0]
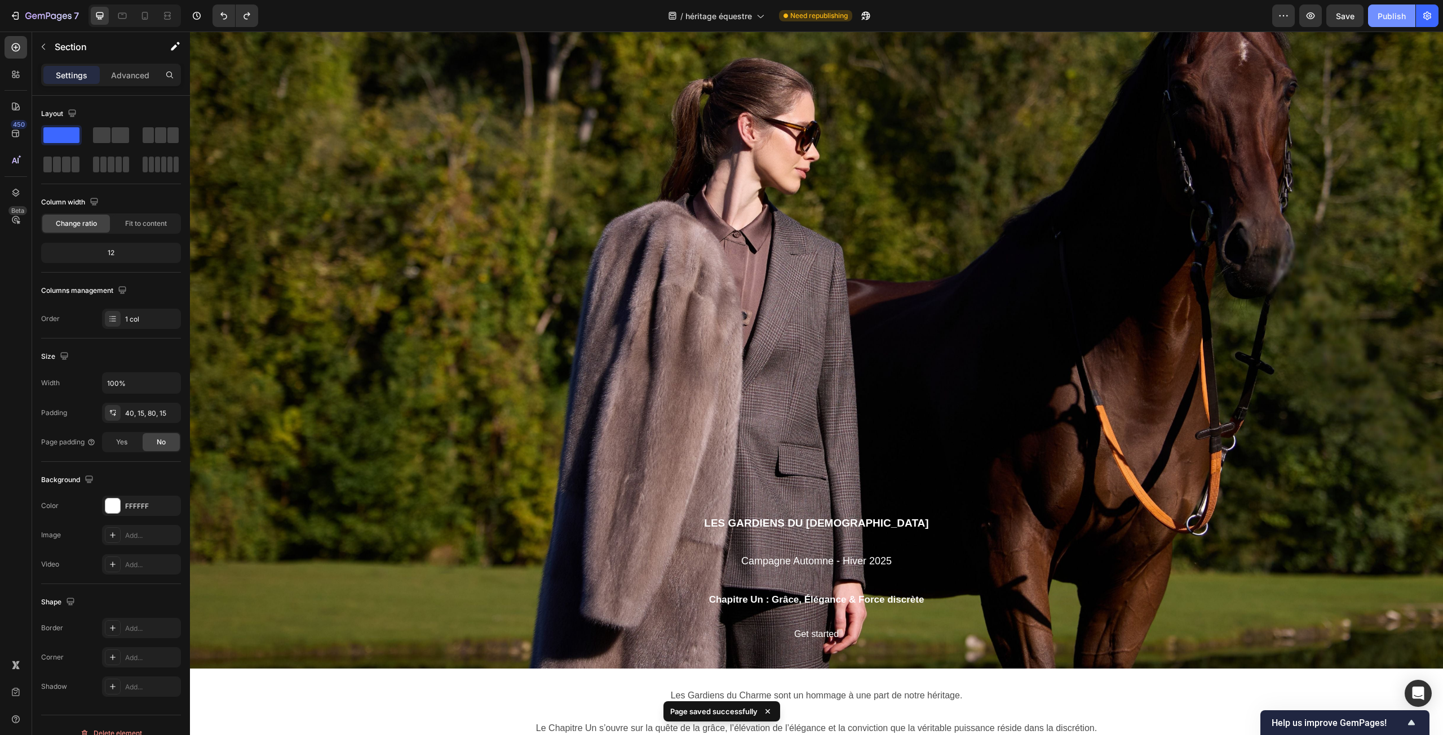
click at [1398, 17] on div "Publish" at bounding box center [1391, 16] width 28 height 12
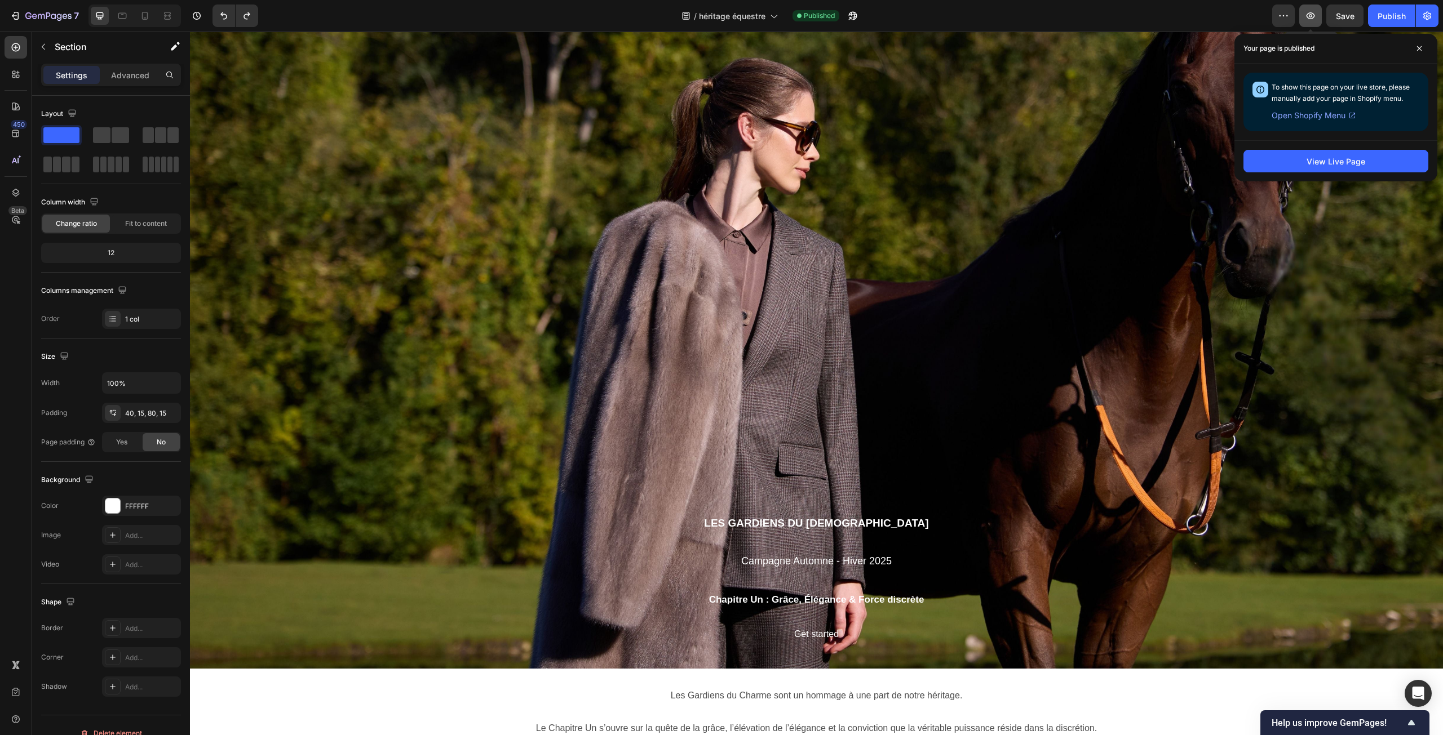
click at [1315, 16] on icon "button" at bounding box center [1310, 15] width 8 height 7
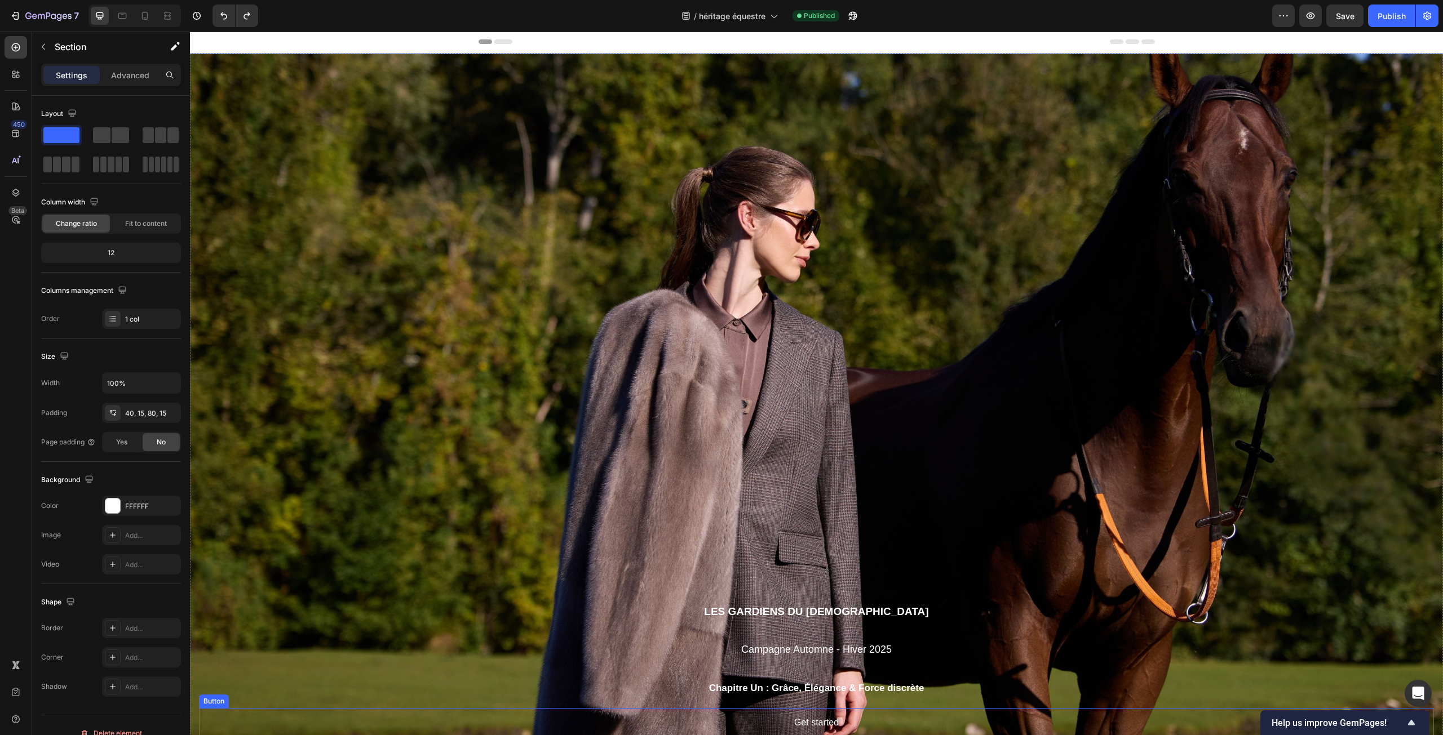
scroll to position [0, 0]
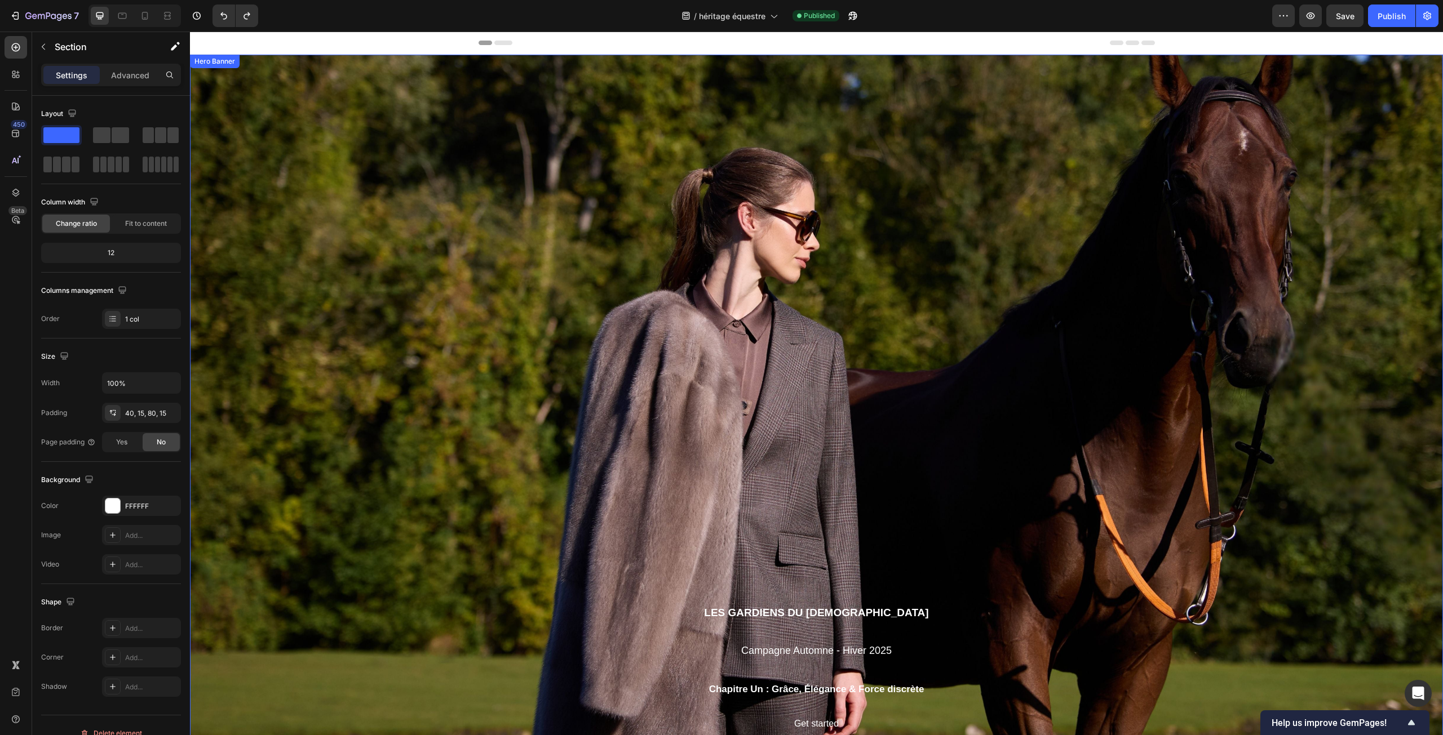
drag, startPoint x: 1025, startPoint y: 255, endPoint x: 905, endPoint y: 229, distance: 122.1
click at [1025, 255] on div "Background Image" at bounding box center [816, 407] width 1253 height 704
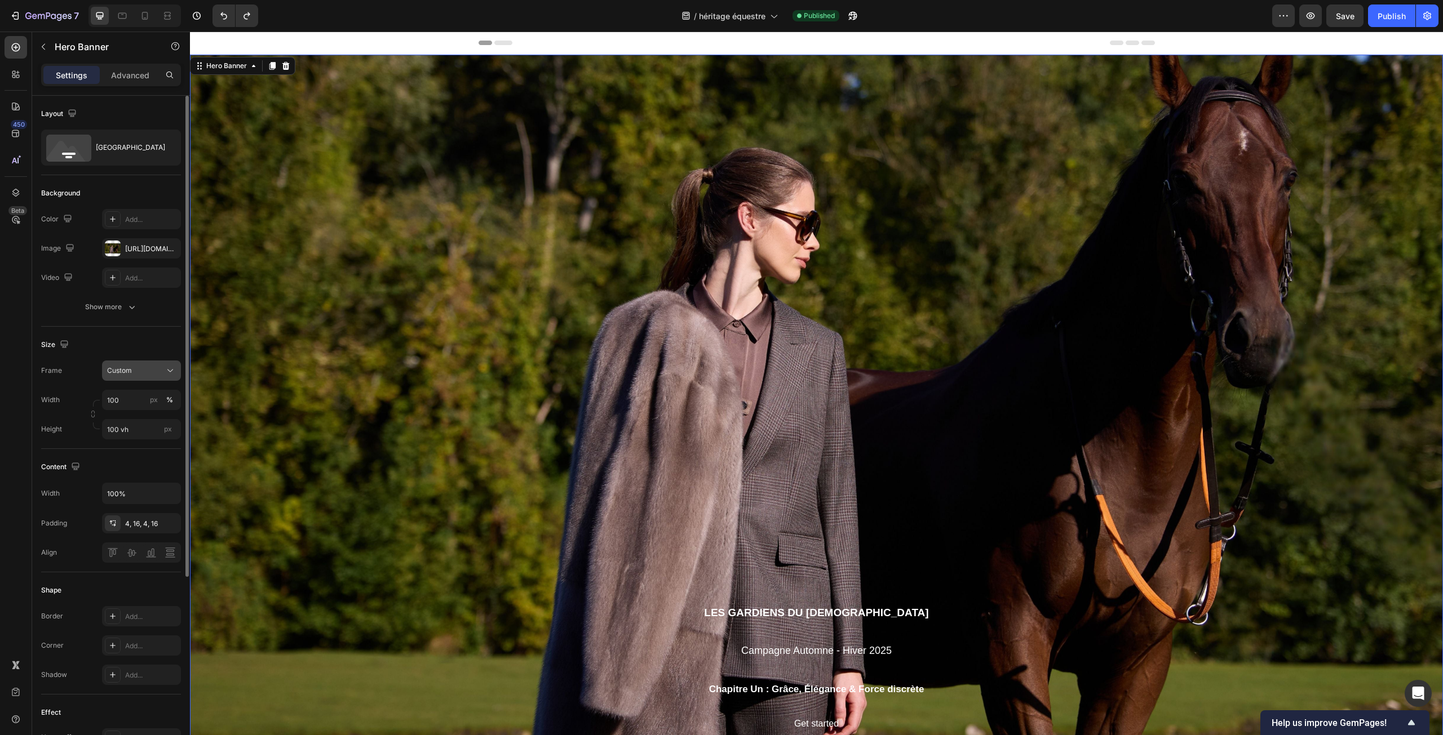
click at [154, 367] on div "Custom" at bounding box center [134, 371] width 55 height 10
click at [328, 306] on div "Background Image" at bounding box center [816, 407] width 1253 height 704
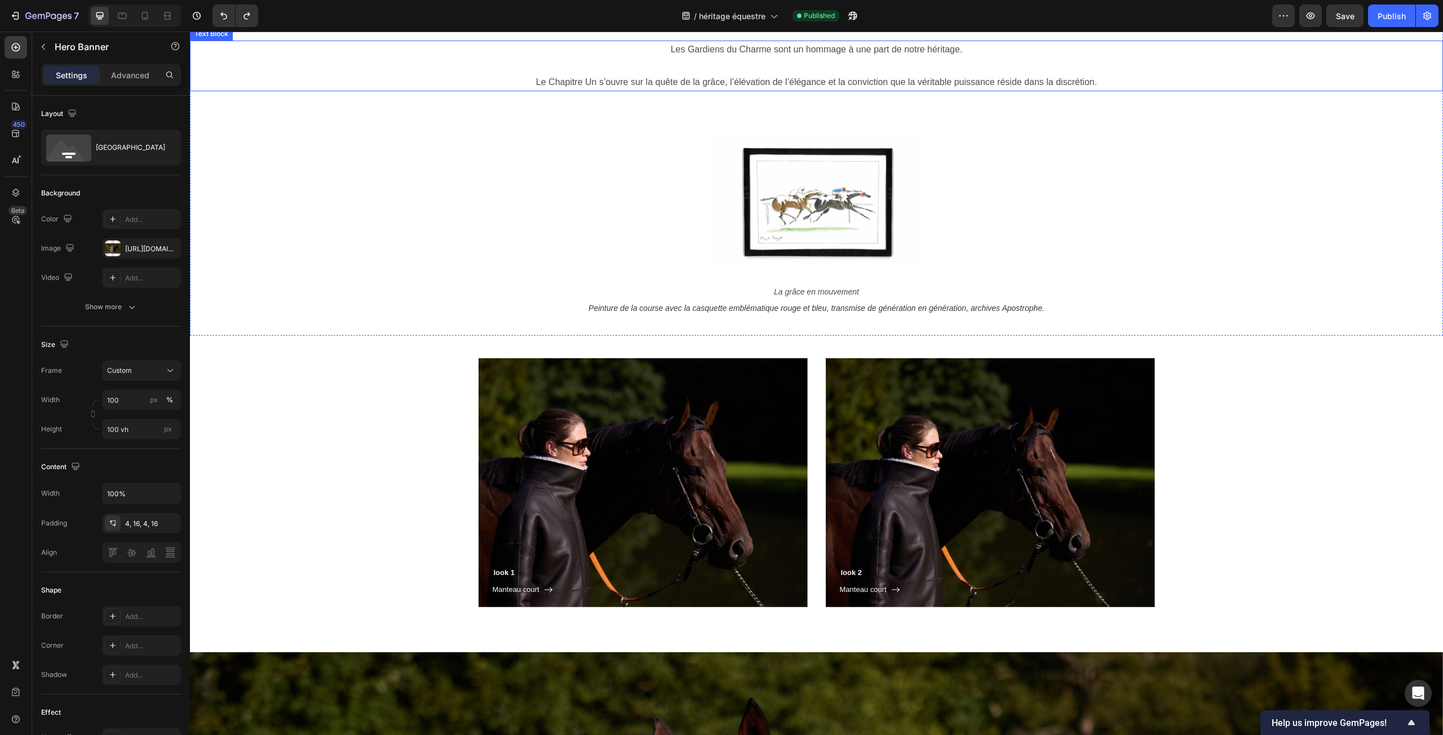
scroll to position [789, 0]
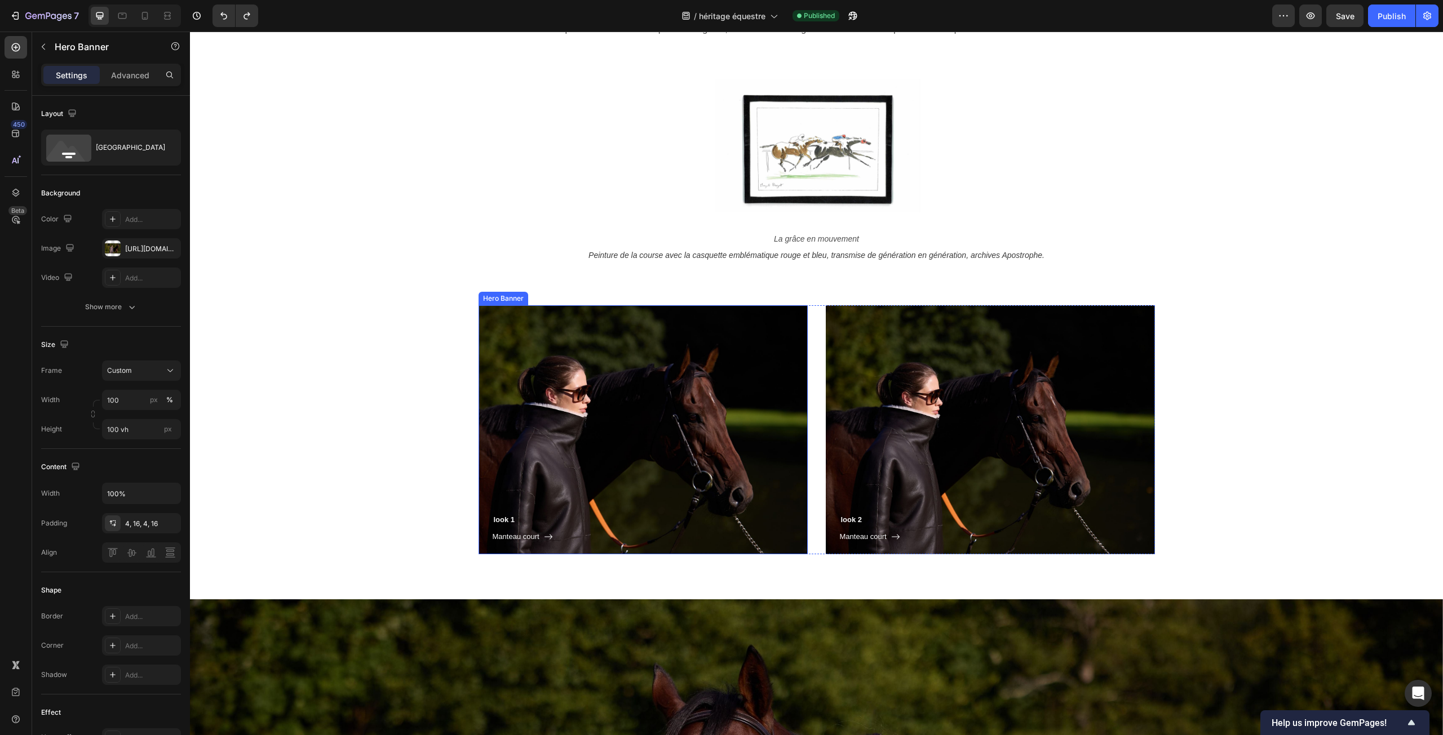
click at [634, 369] on div "look 1 Heading Manteau court Button Row" at bounding box center [642, 429] width 329 height 249
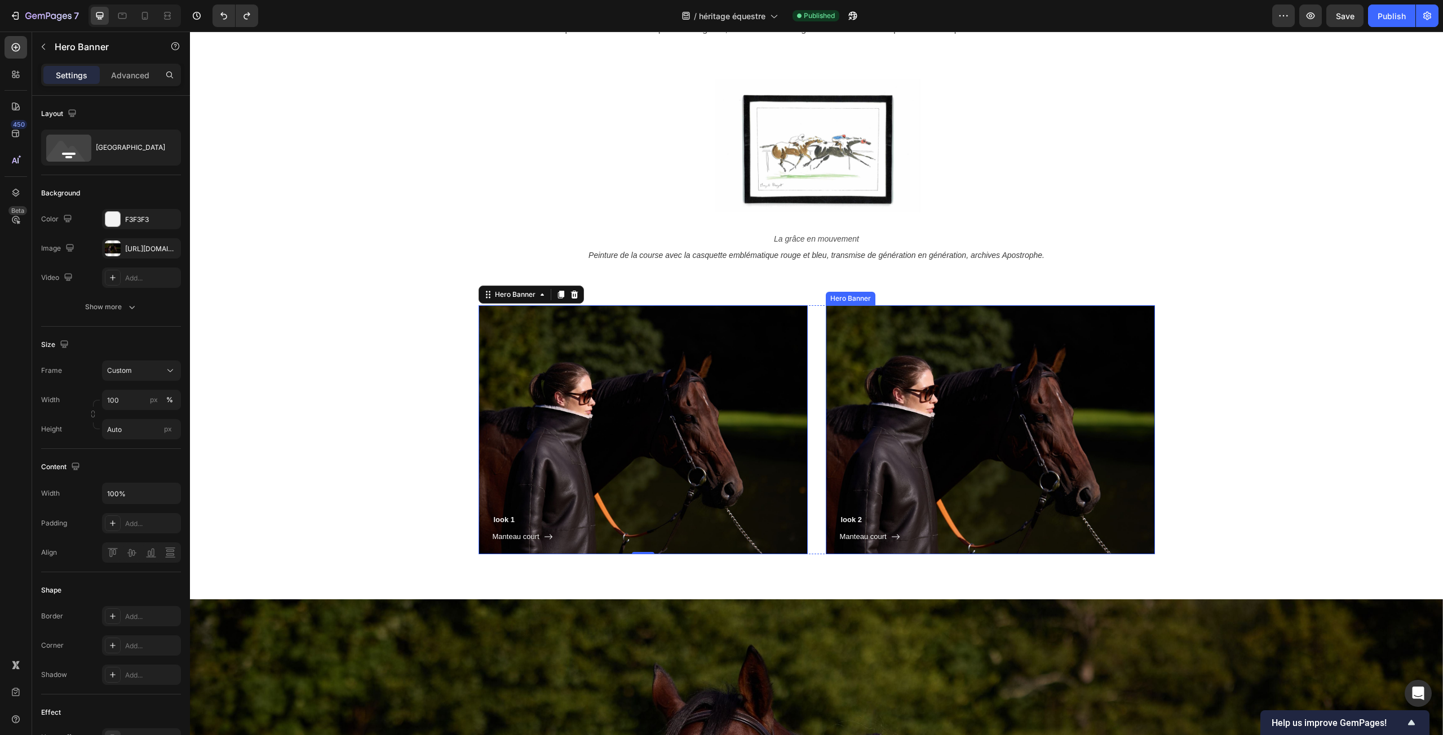
click at [1009, 366] on div "look 2 Heading Manteau court Button Row" at bounding box center [990, 429] width 329 height 249
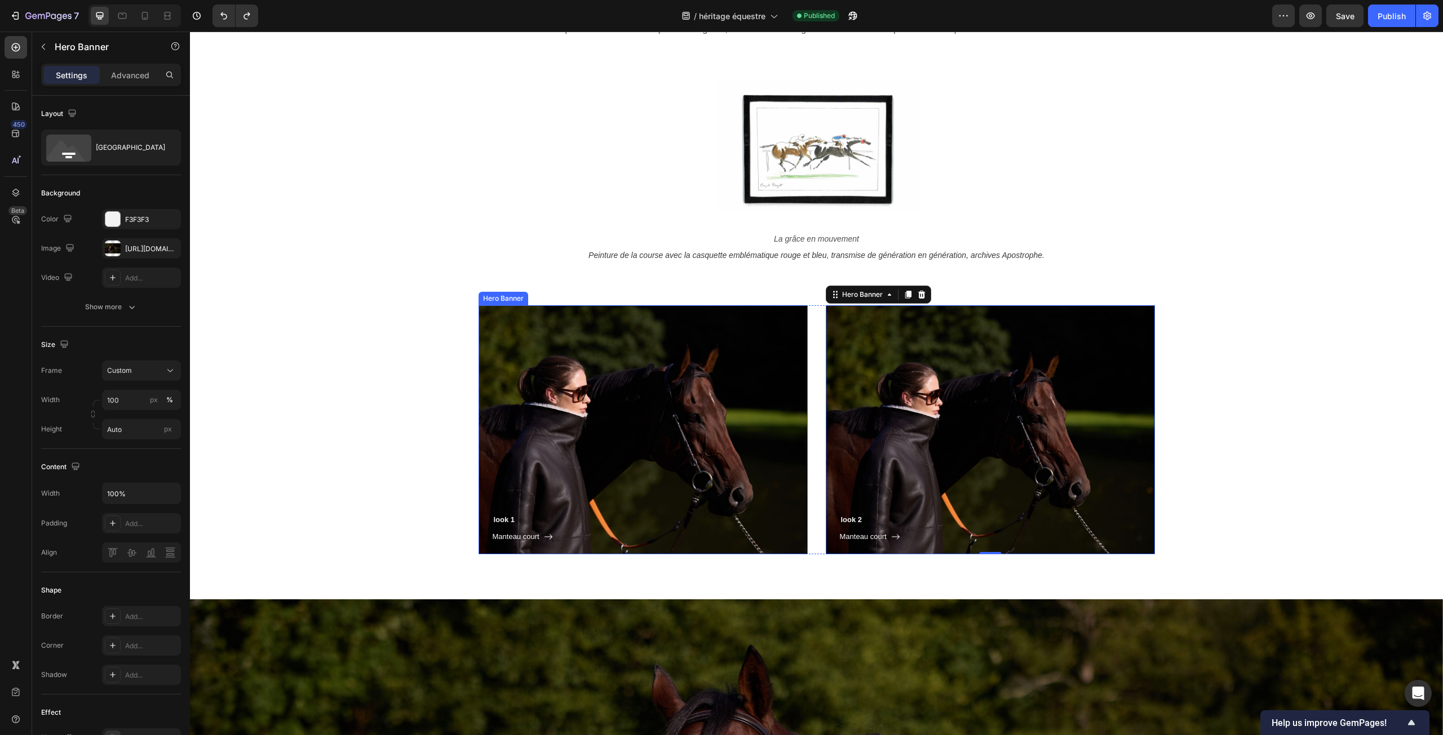
click at [533, 335] on div "look 1 Heading Manteau court Button Row" at bounding box center [642, 429] width 329 height 249
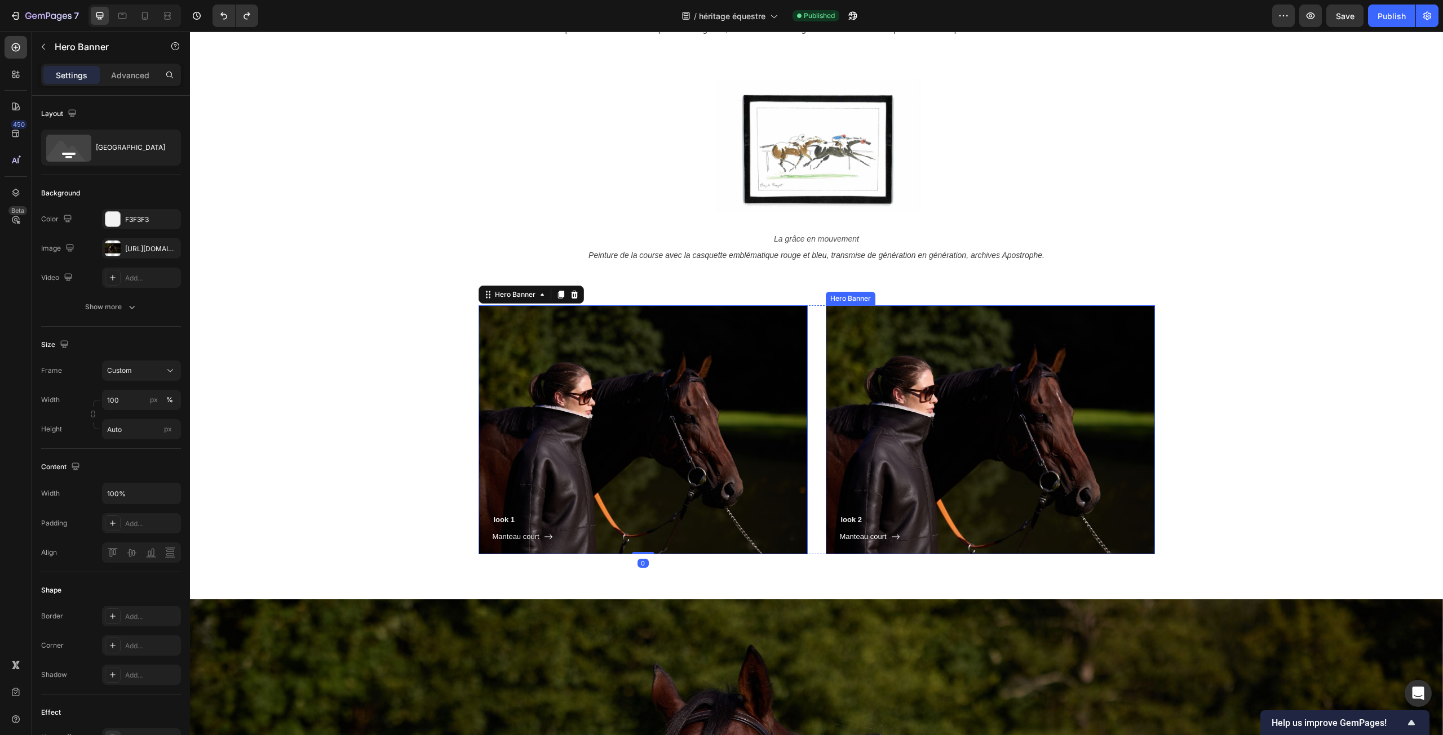
click at [927, 382] on div "look 2 Heading Manteau court Button Row" at bounding box center [990, 429] width 329 height 249
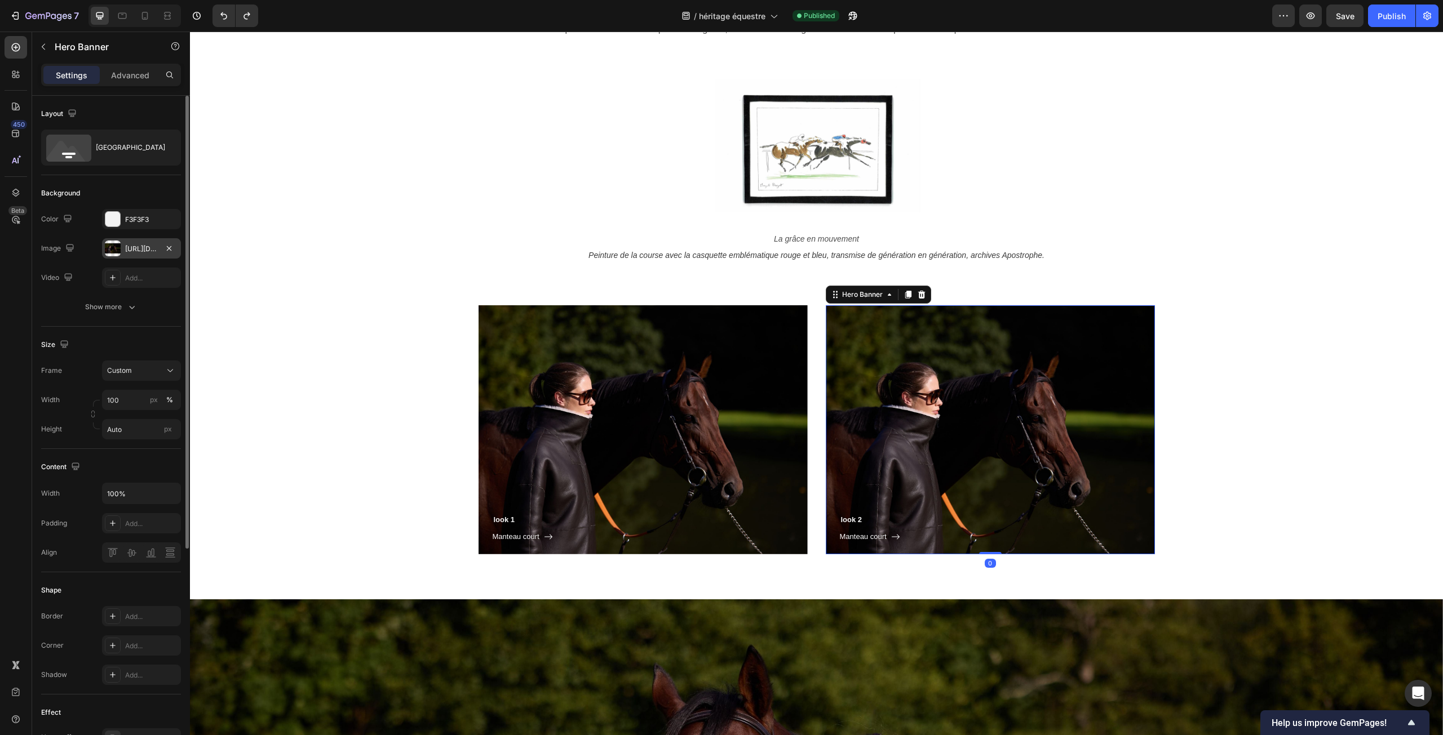
click at [147, 250] on div "[URL][DOMAIN_NAME]" at bounding box center [141, 249] width 33 height 10
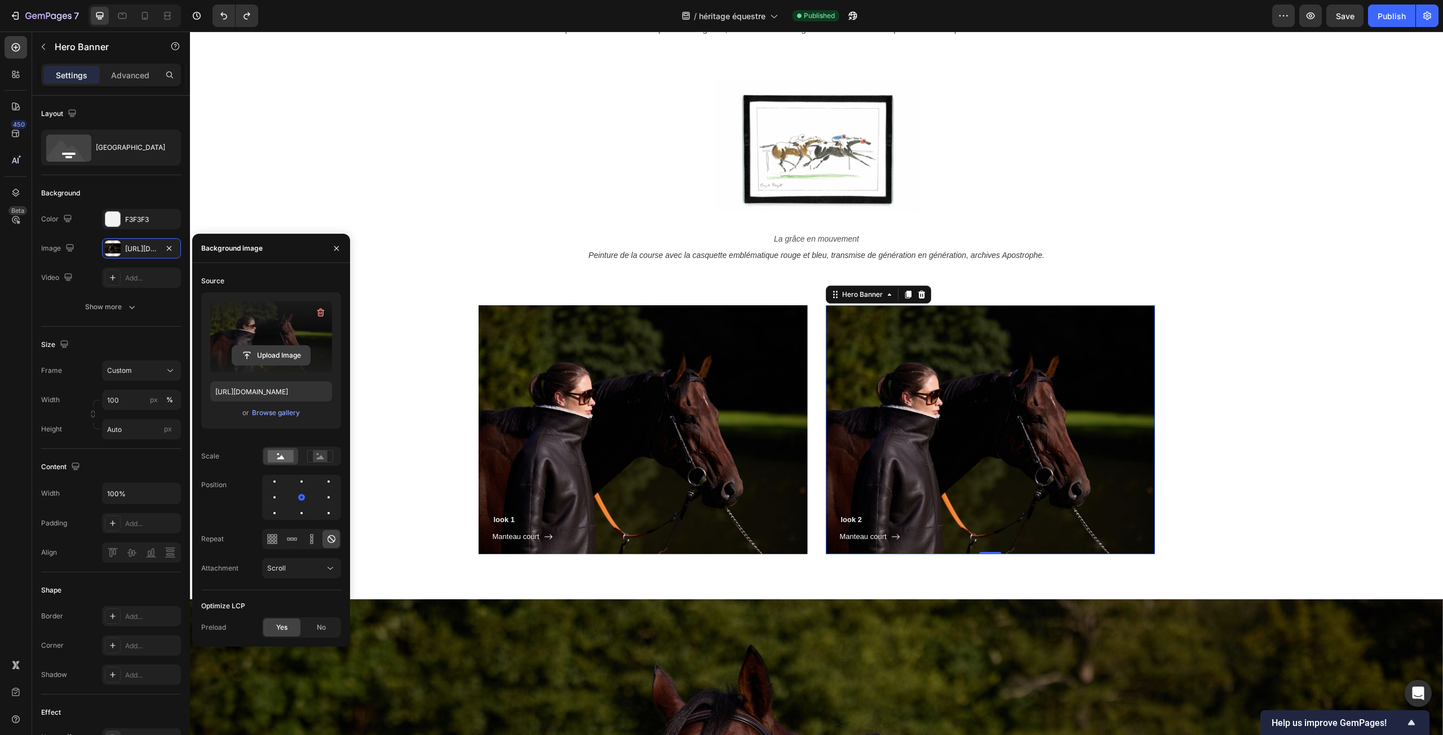
click at [268, 353] on input "file" at bounding box center [271, 355] width 78 height 19
type input "[URL][DOMAIN_NAME]"
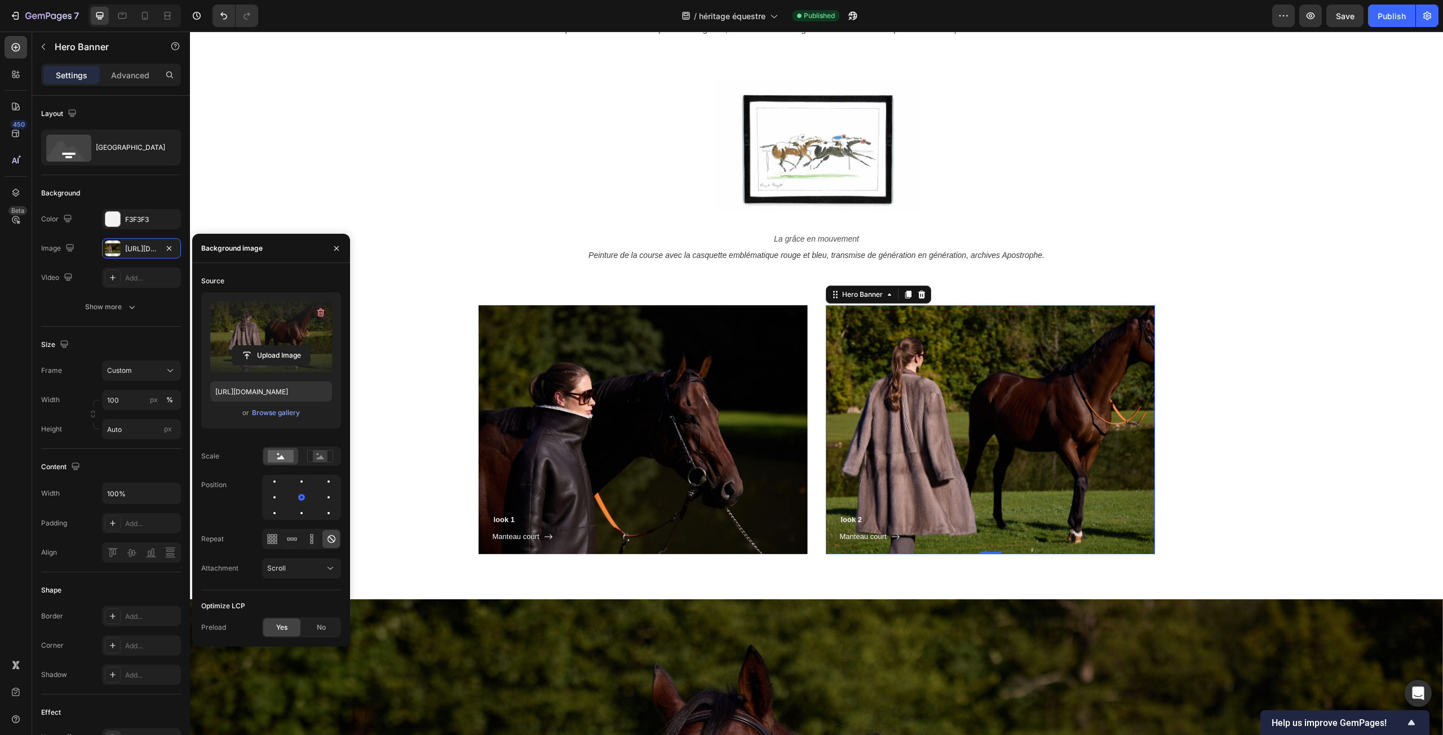
click at [899, 374] on div "look 2 Heading Manteau court Button Row" at bounding box center [990, 429] width 329 height 249
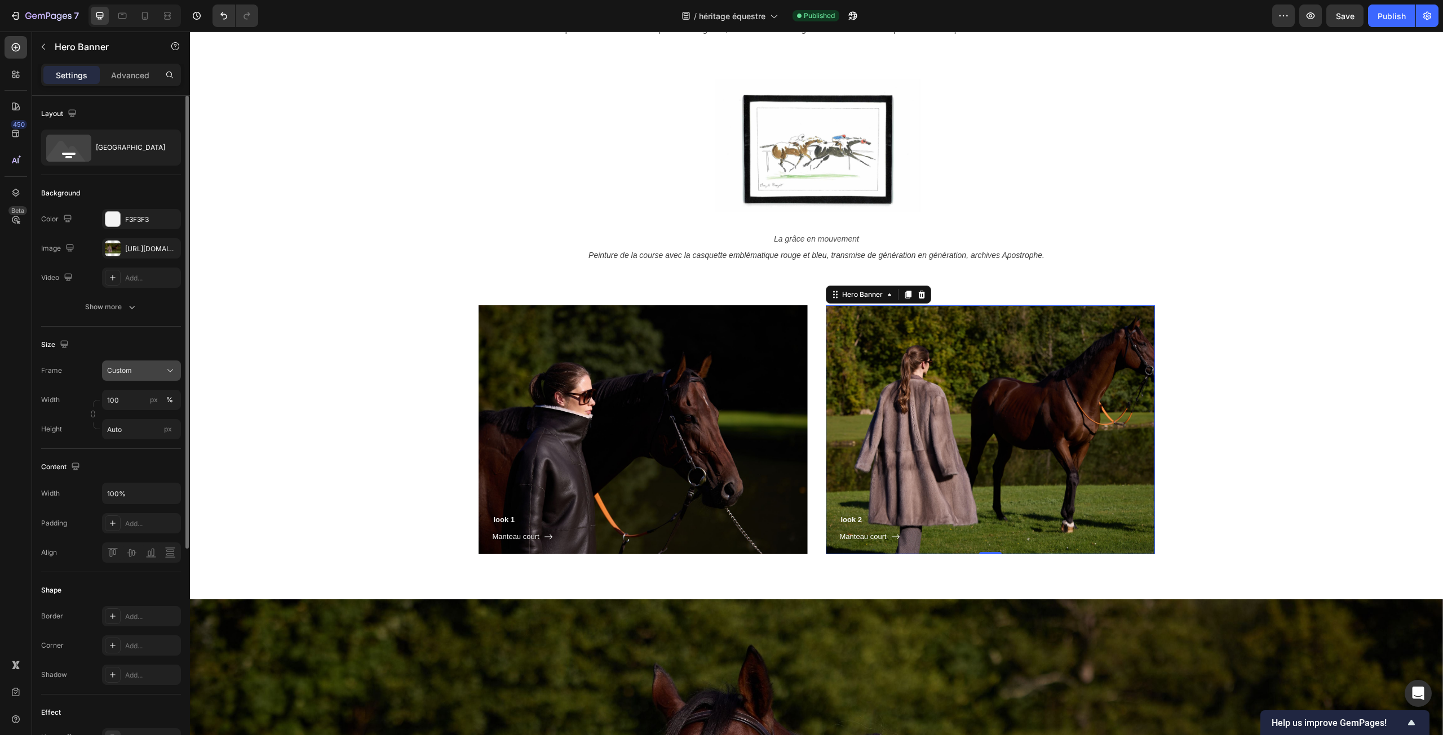
click at [165, 372] on icon at bounding box center [170, 370] width 11 height 11
click at [138, 402] on span "As banner source" at bounding box center [135, 398] width 56 height 10
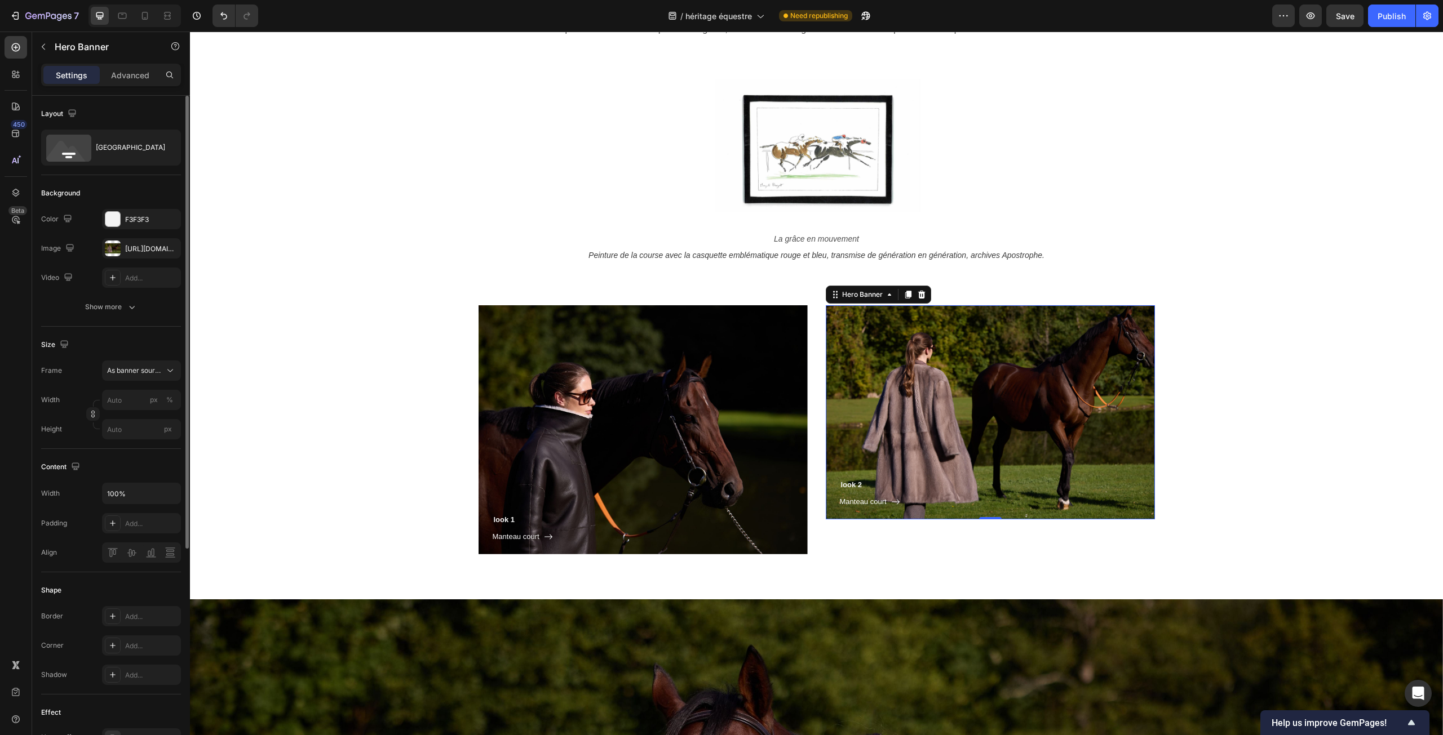
click at [1102, 480] on div "look 2 Heading Manteau court Button Row" at bounding box center [990, 395] width 329 height 249
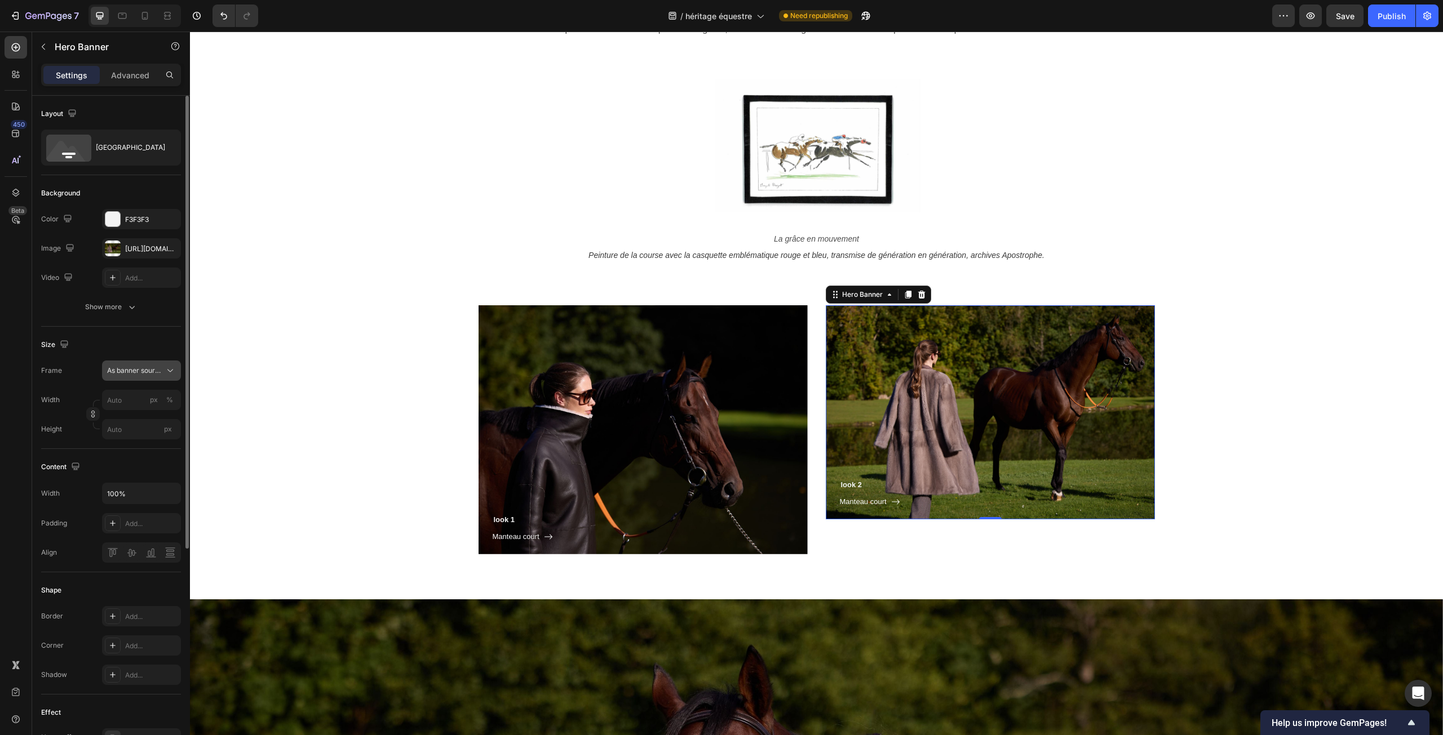
click at [169, 372] on icon at bounding box center [170, 370] width 11 height 11
click at [261, 378] on div "look 1 Heading Manteau court Button Row Hero Banner look 2 Heading Manteau cour…" at bounding box center [816, 429] width 1236 height 249
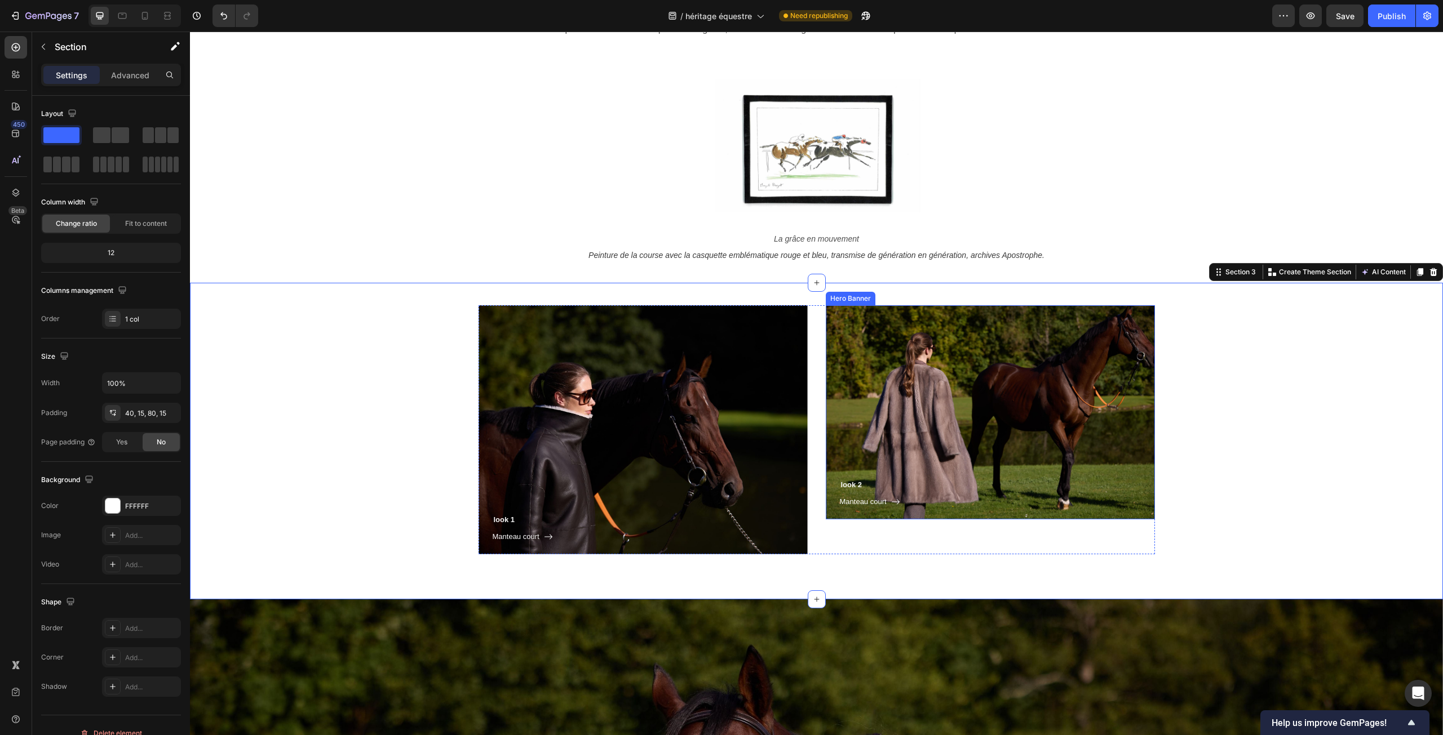
click at [925, 371] on div "look 2 Heading Manteau court Button Row" at bounding box center [990, 395] width 329 height 249
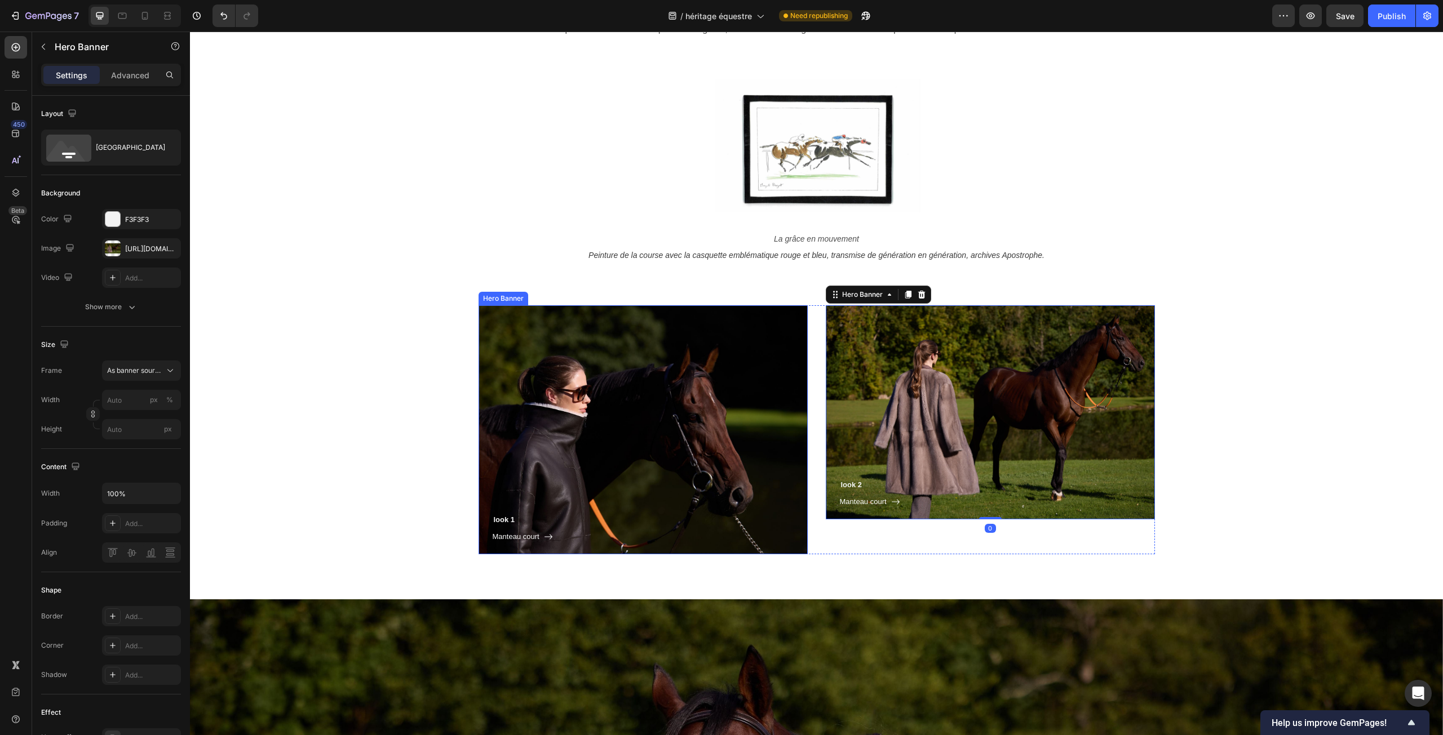
click at [589, 375] on div "look 1 Heading Manteau court Button Row" at bounding box center [642, 429] width 329 height 249
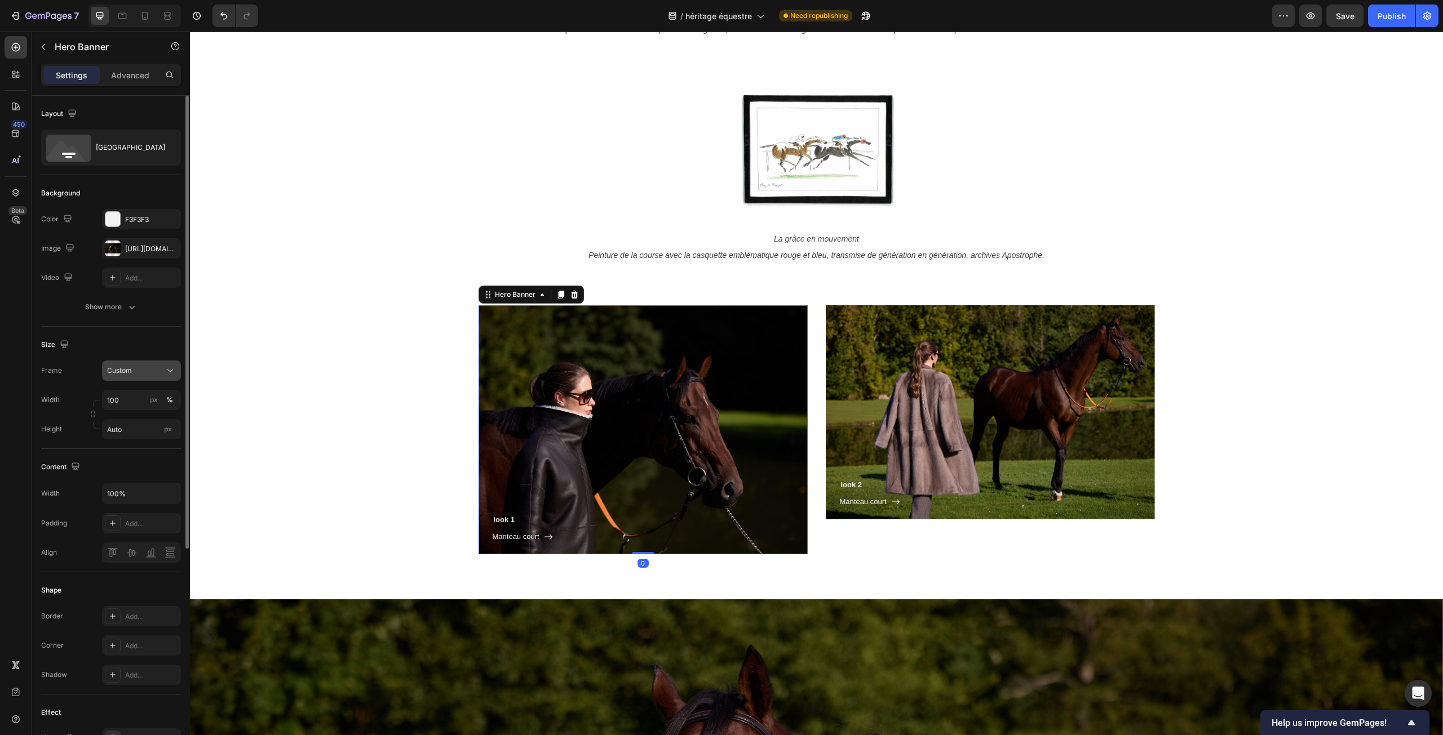
click at [158, 372] on div "Custom" at bounding box center [134, 371] width 55 height 10
click at [138, 395] on span "As banner source" at bounding box center [135, 398] width 56 height 10
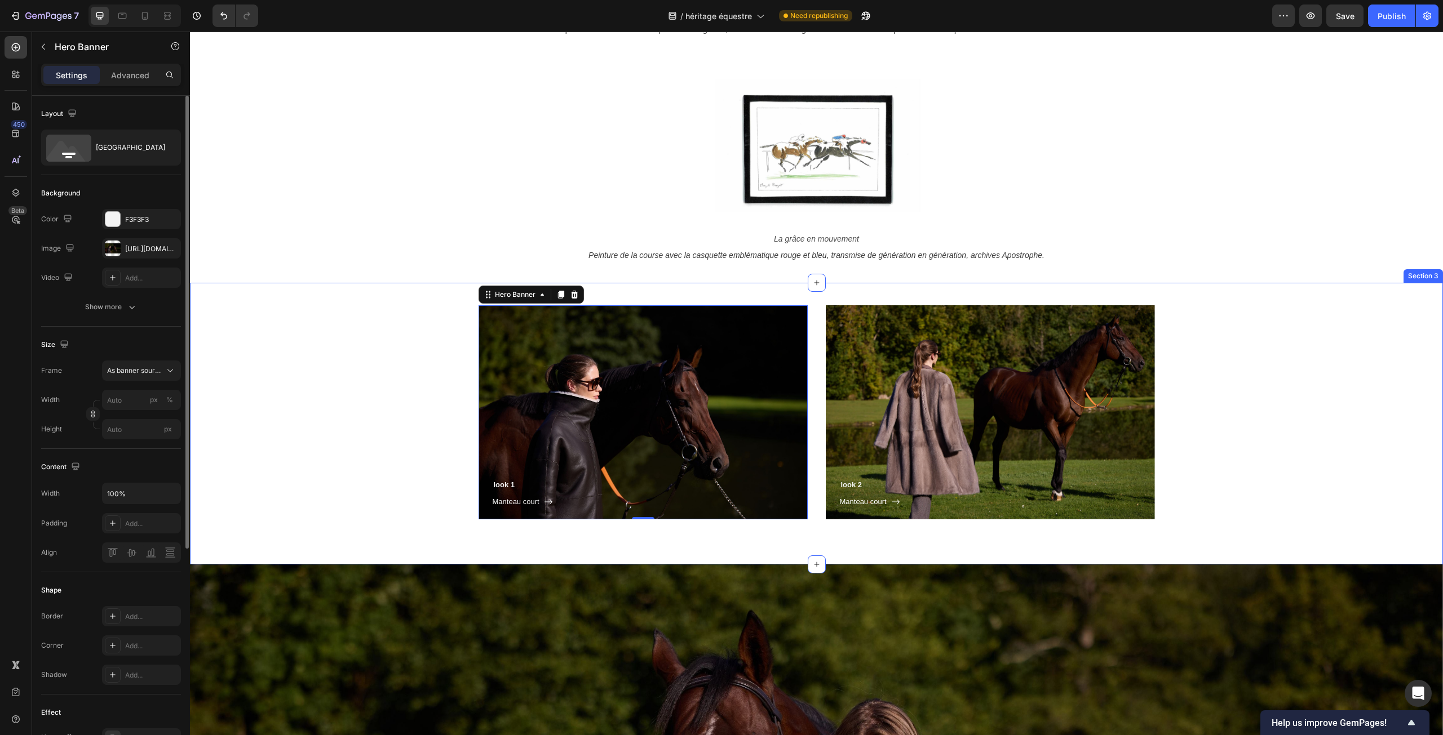
click at [334, 406] on div "look 1 Heading Manteau court Button Row Hero Banner 0 look 2 Heading Manteau co…" at bounding box center [816, 412] width 1236 height 214
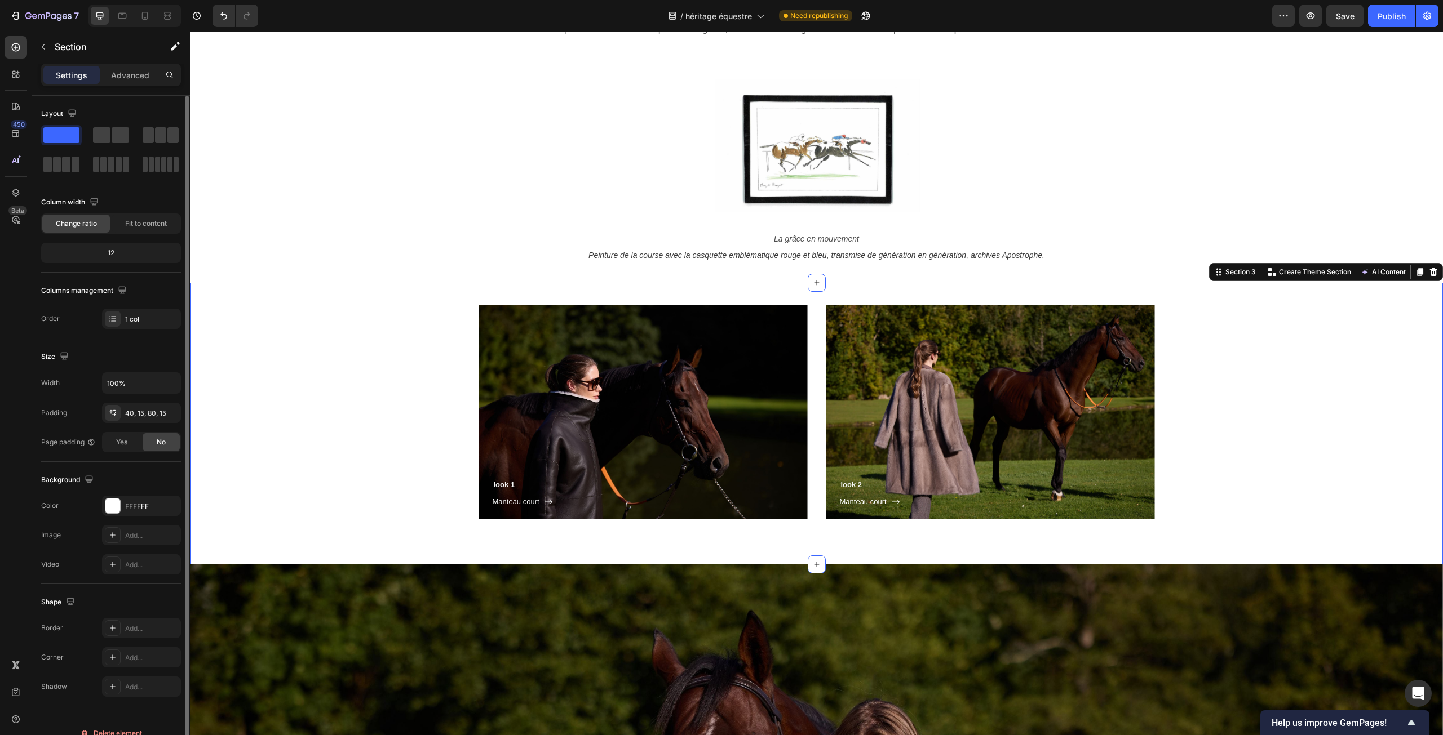
click at [1311, 416] on div "look 1 Heading Manteau court Button Row Hero Banner look 2 Heading Manteau cour…" at bounding box center [816, 412] width 1236 height 214
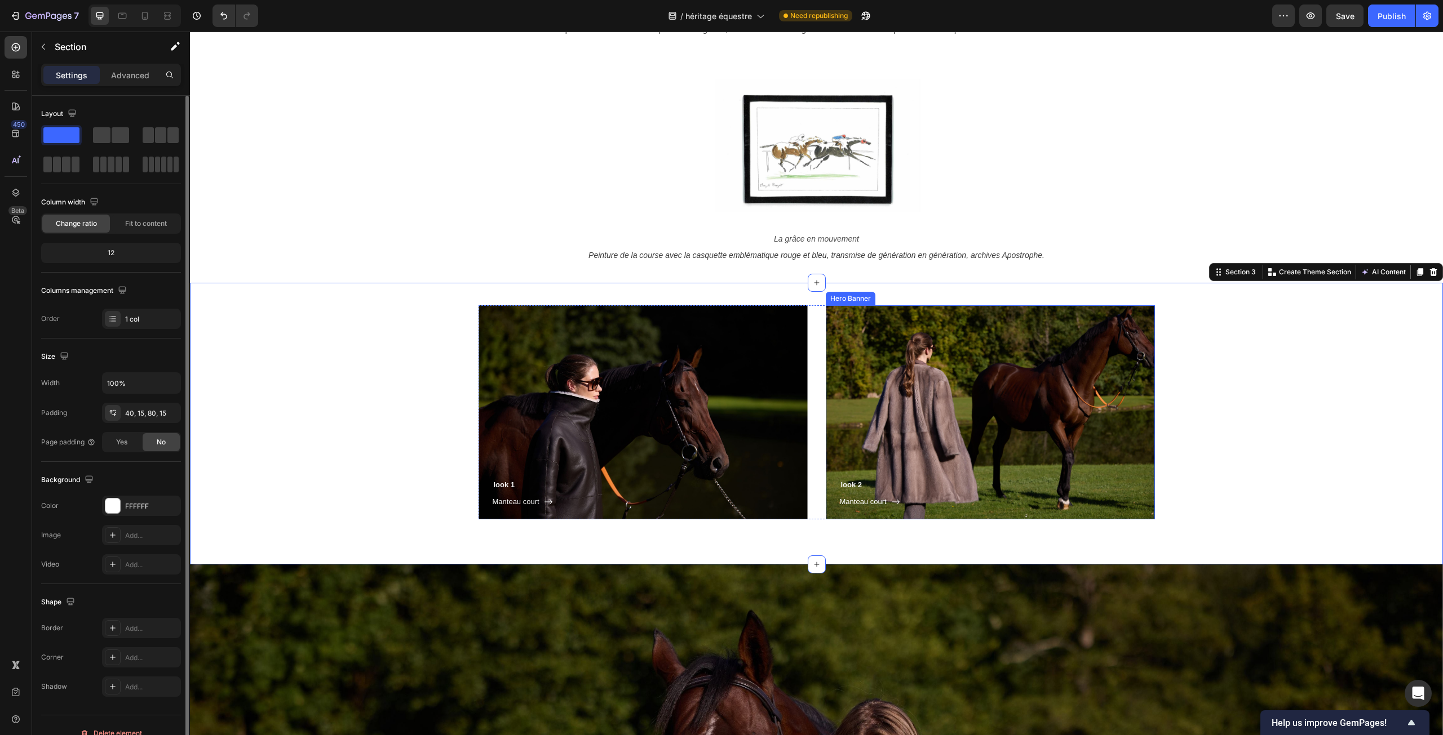
click at [952, 353] on div "look 2 Heading Manteau court Button Row" at bounding box center [990, 395] width 329 height 249
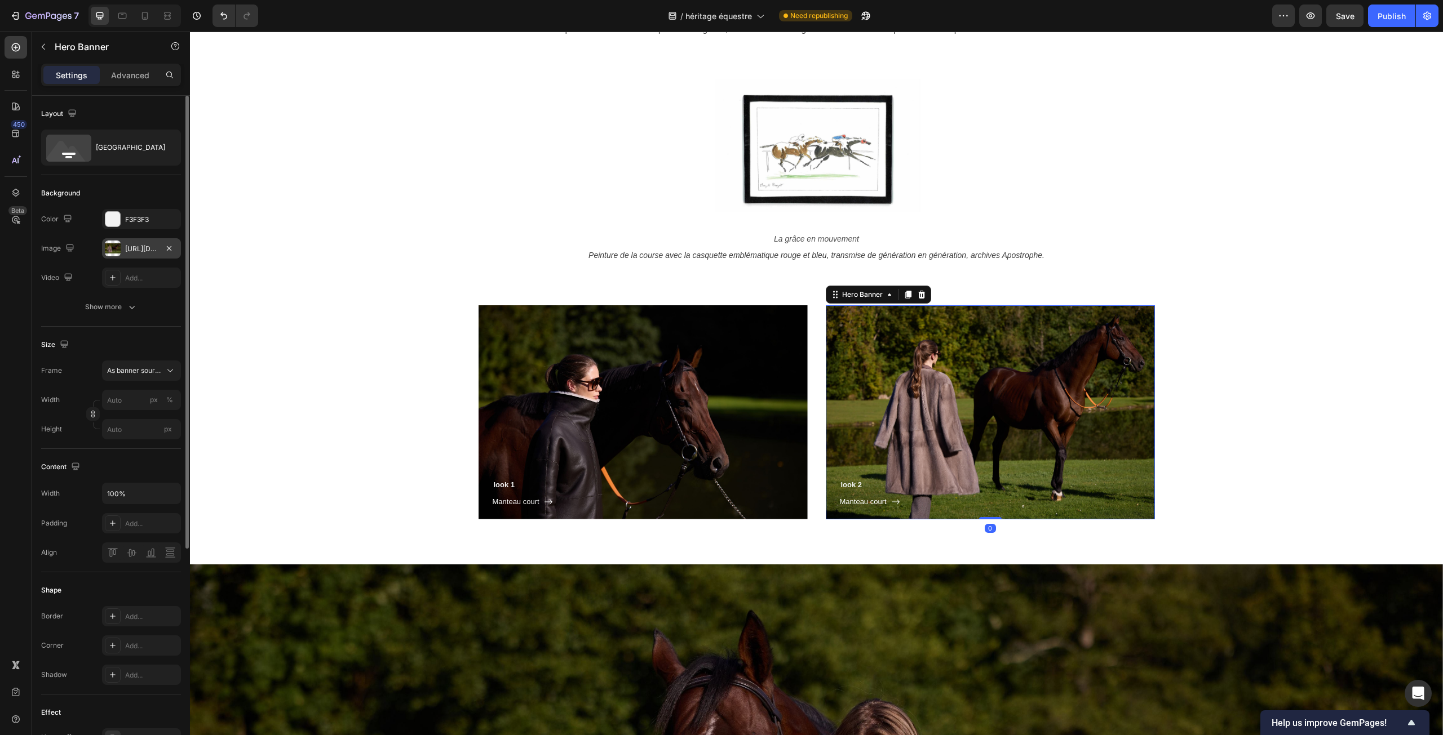
click at [145, 251] on div "[URL][DOMAIN_NAME]" at bounding box center [141, 249] width 33 height 10
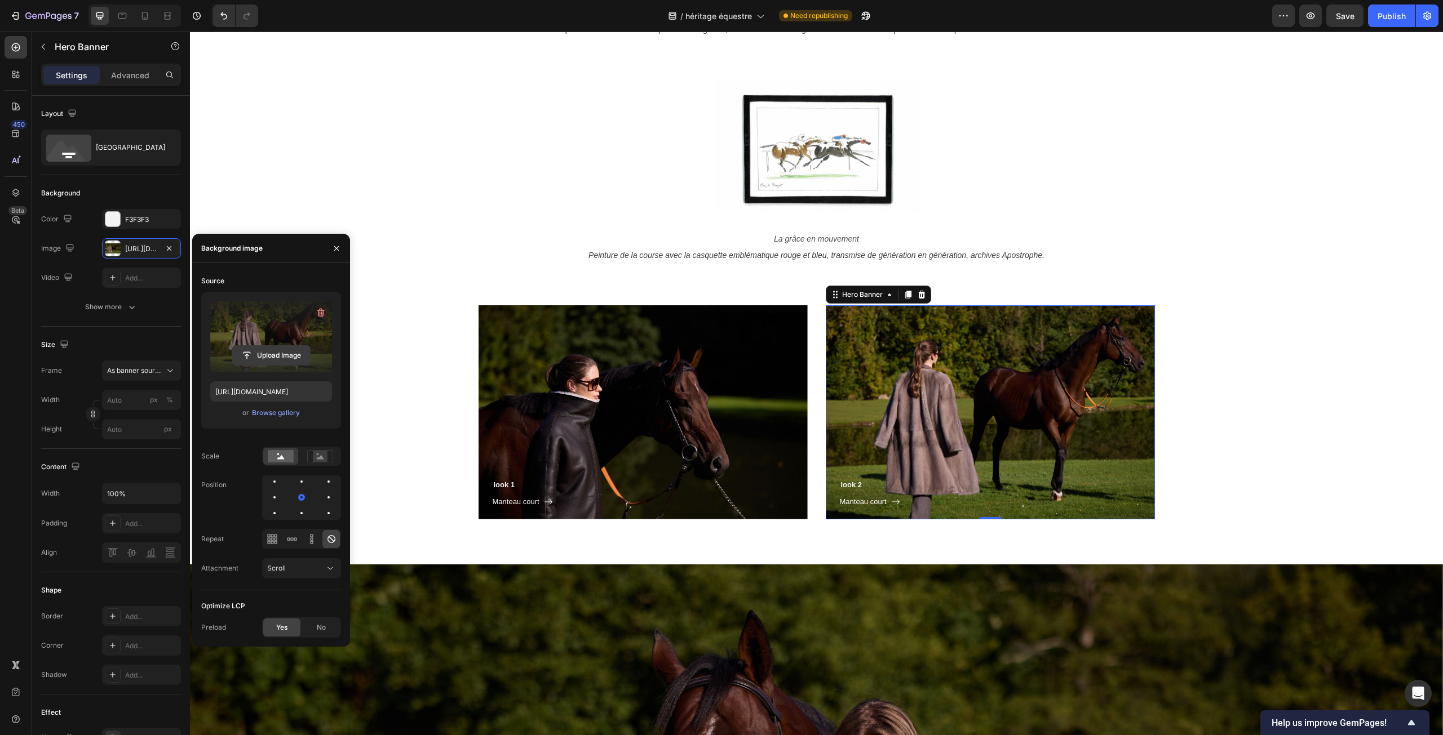
click at [261, 354] on input "file" at bounding box center [271, 355] width 78 height 19
type input "[URL][DOMAIN_NAME]"
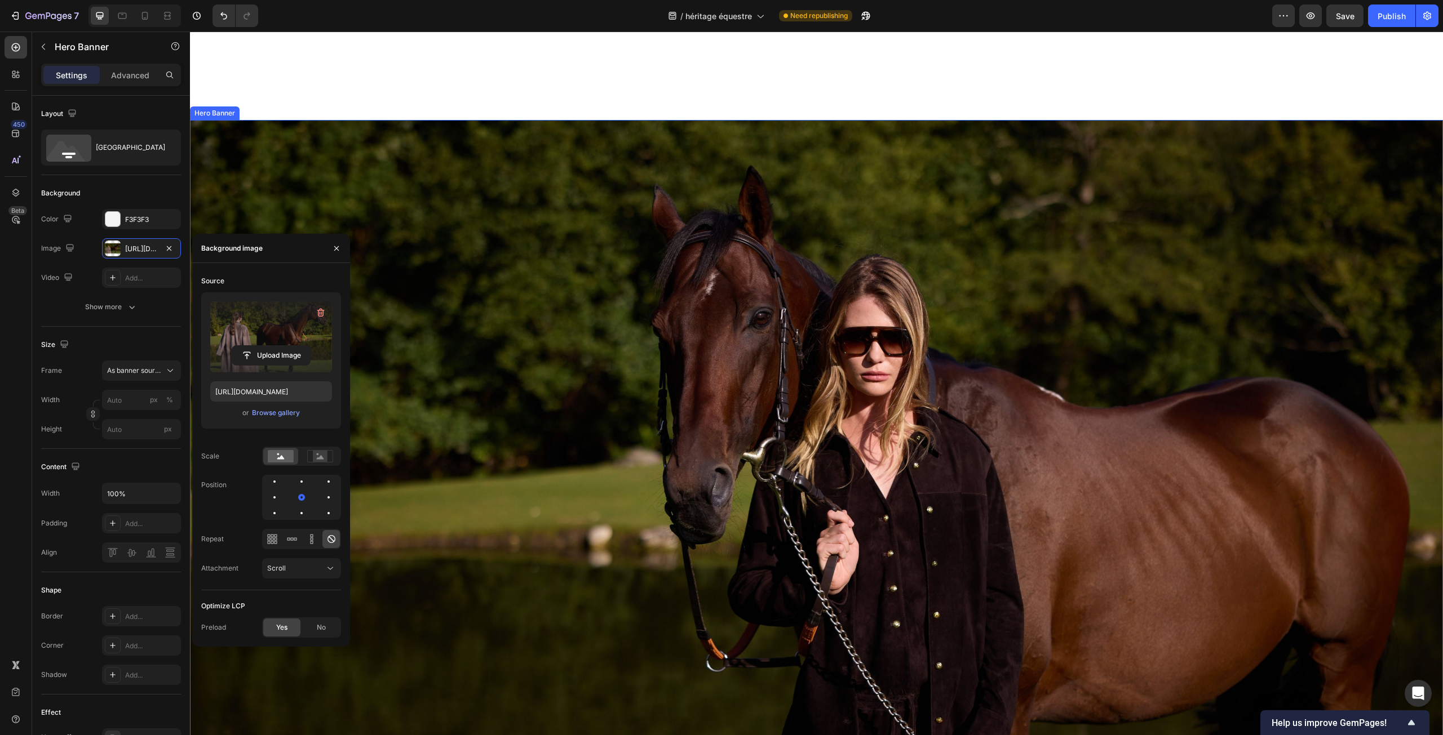
scroll to position [1330, 0]
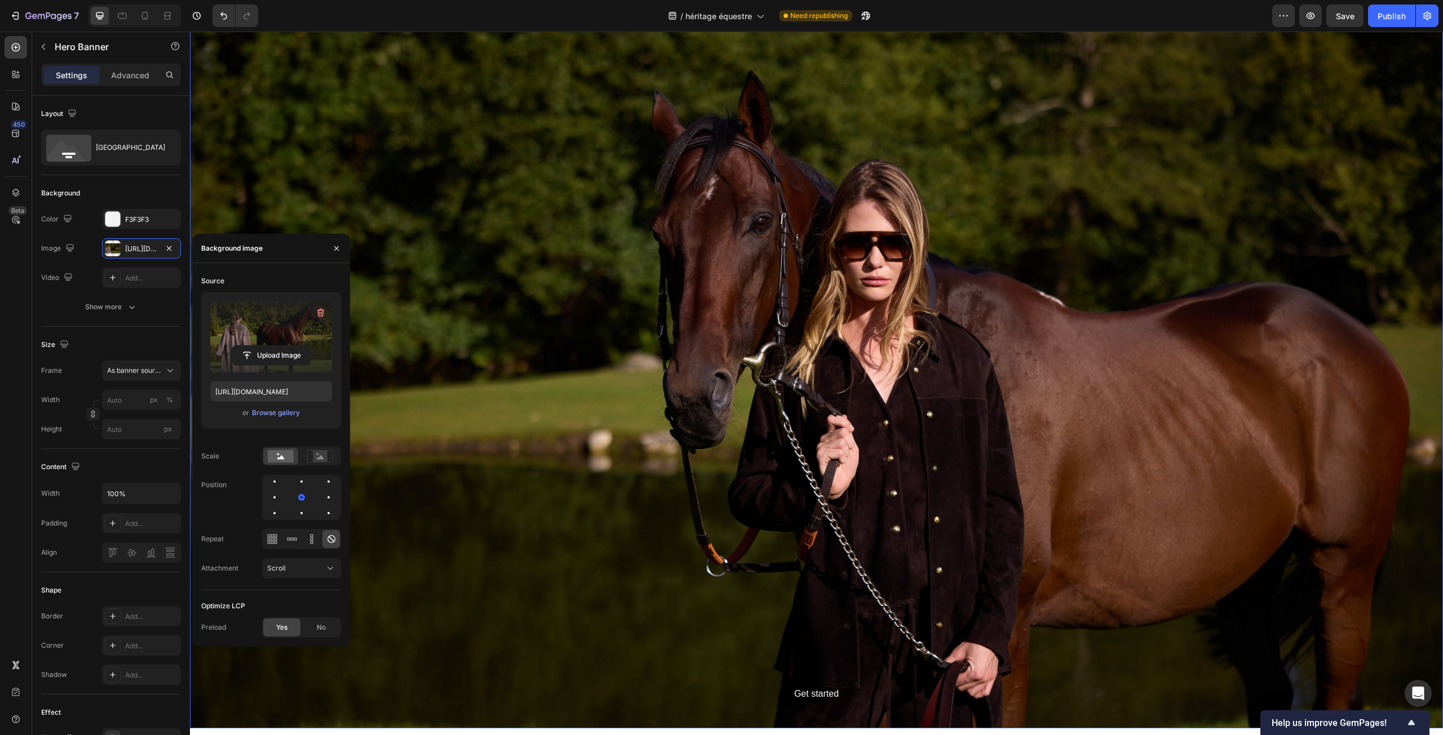
click at [719, 307] on div "Background Image" at bounding box center [816, 377] width 1253 height 704
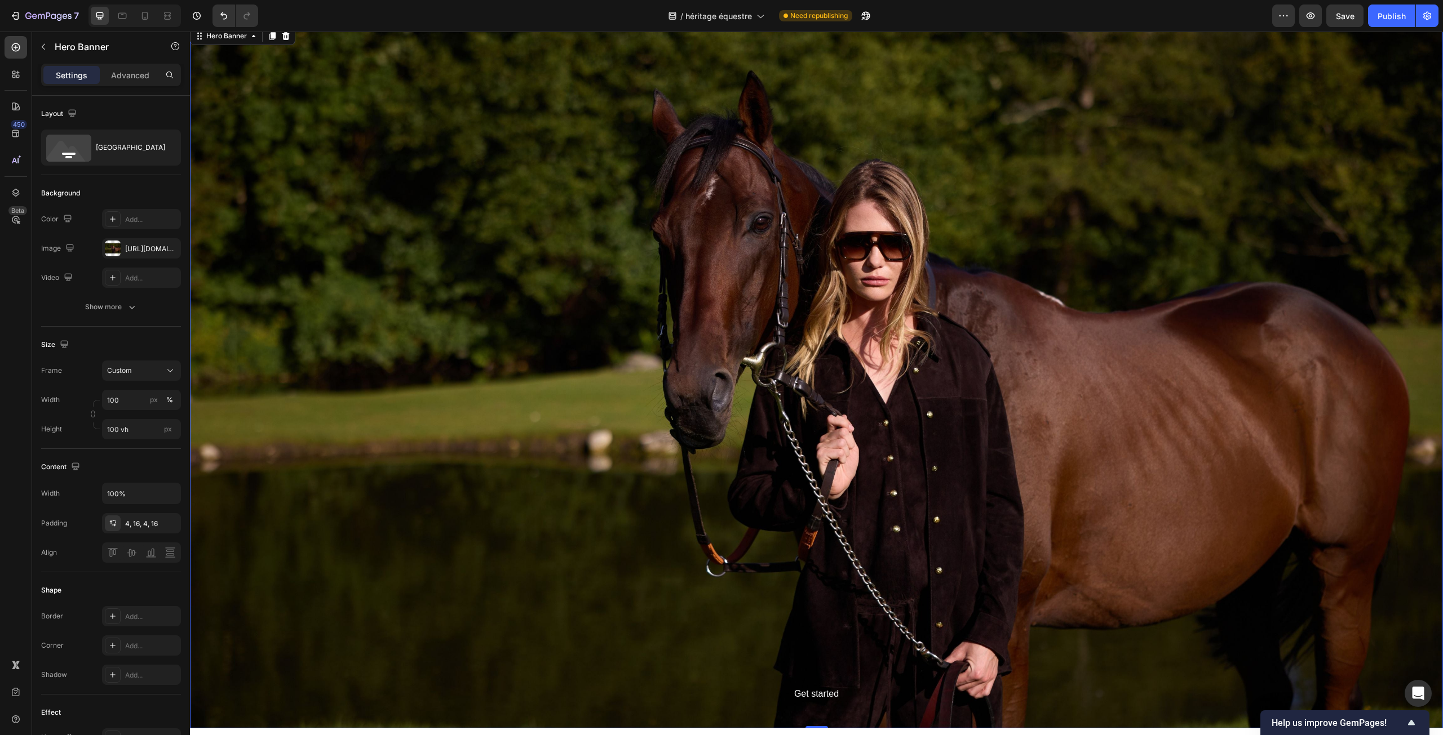
click at [503, 175] on div "Background Image" at bounding box center [816, 377] width 1253 height 704
click at [540, 293] on div "Background Image" at bounding box center [816, 377] width 1253 height 704
click at [128, 245] on div "[URL][DOMAIN_NAME]" at bounding box center [141, 249] width 33 height 10
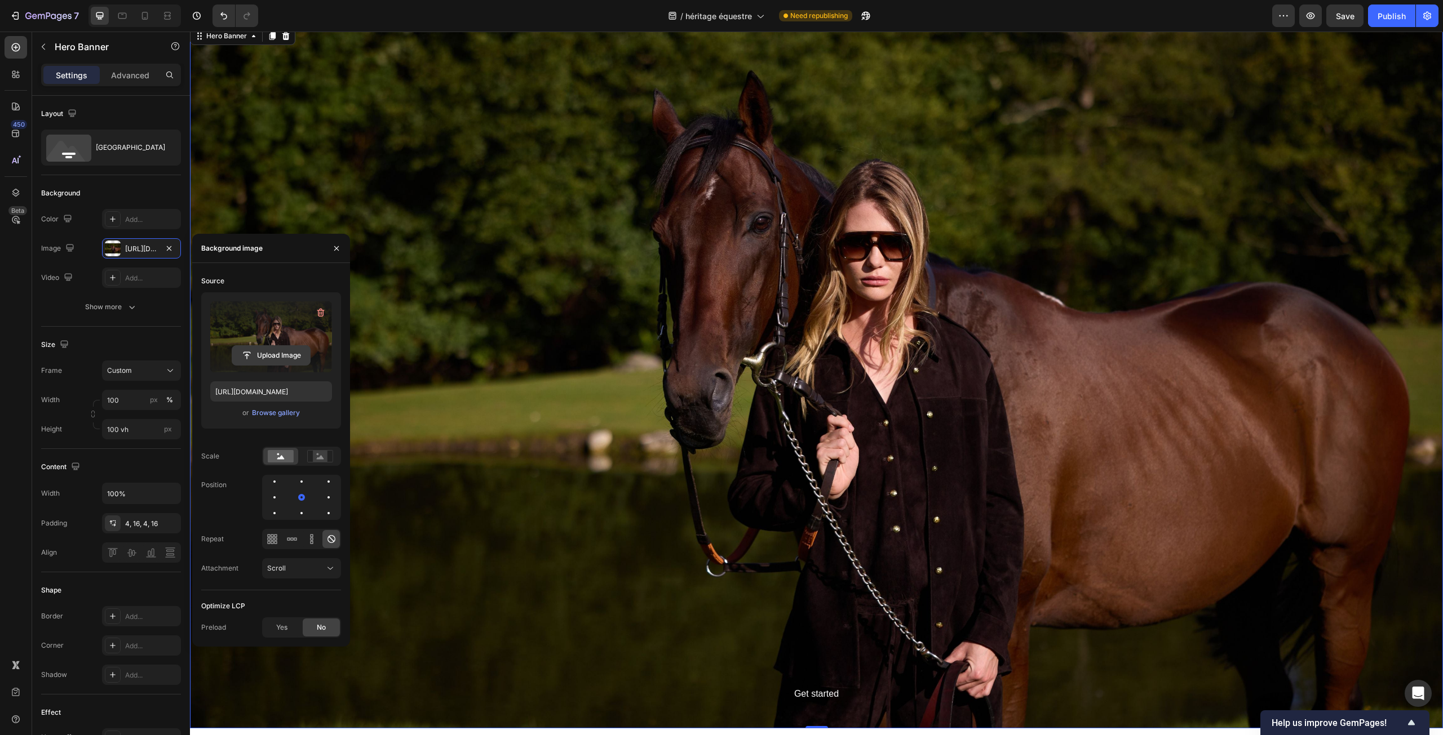
click at [274, 353] on input "file" at bounding box center [271, 355] width 78 height 19
type input "[URL][DOMAIN_NAME]"
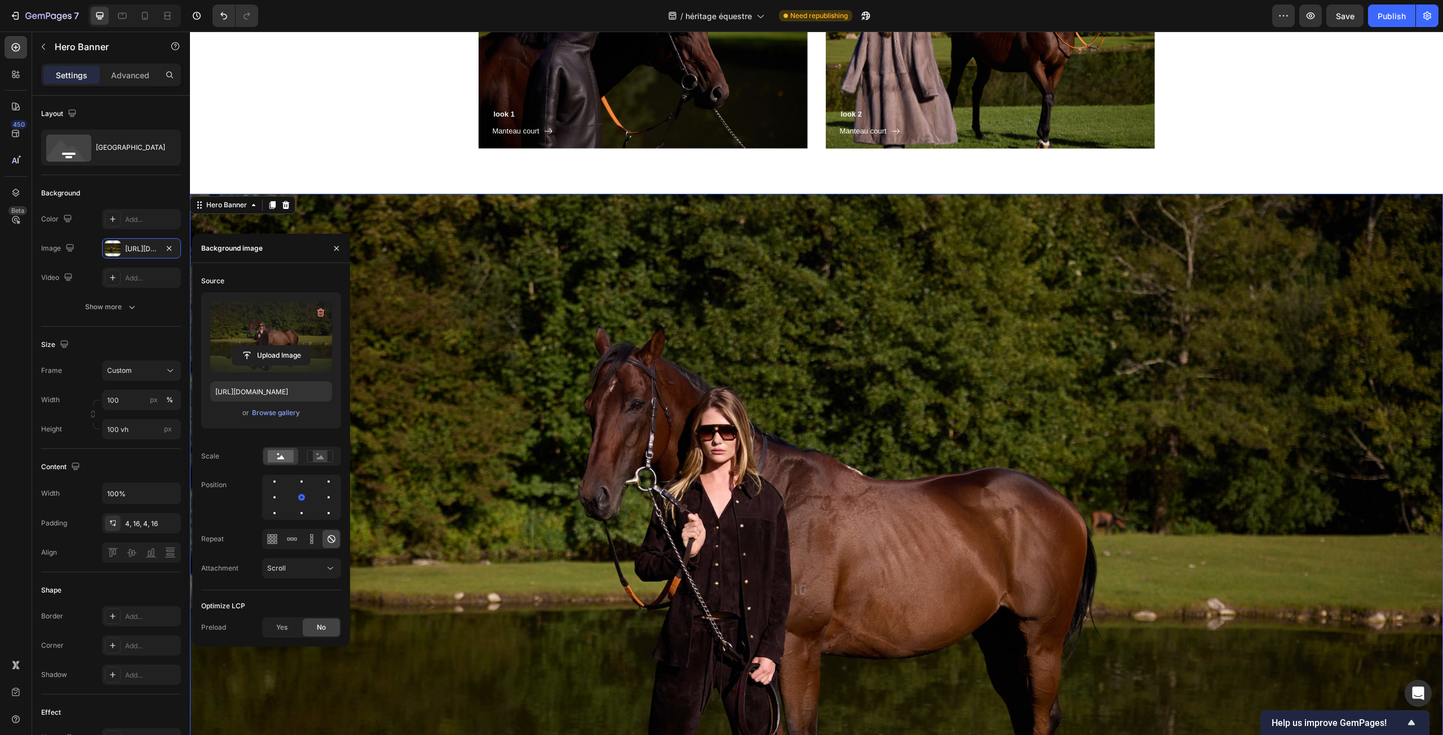
scroll to position [1274, 0]
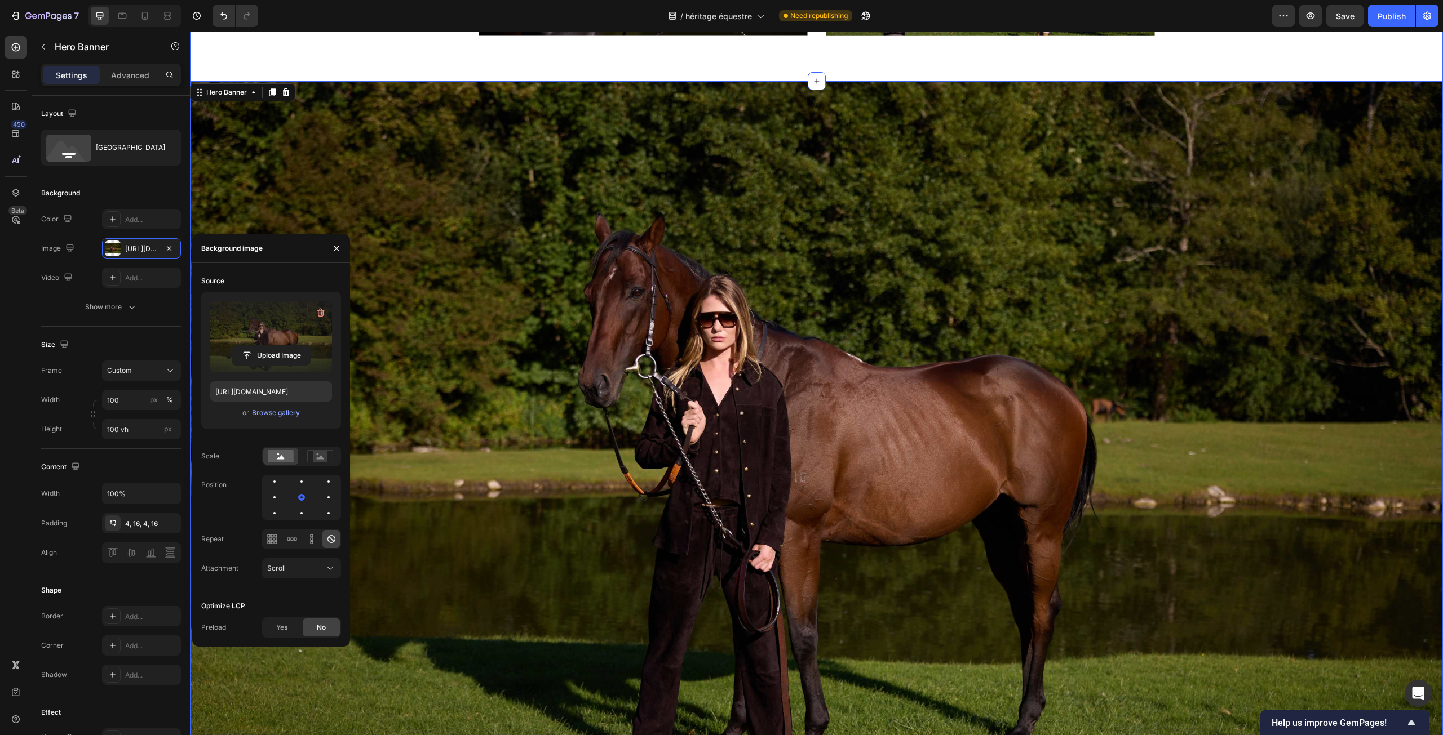
drag, startPoint x: 875, startPoint y: 59, endPoint x: 860, endPoint y: 63, distance: 15.9
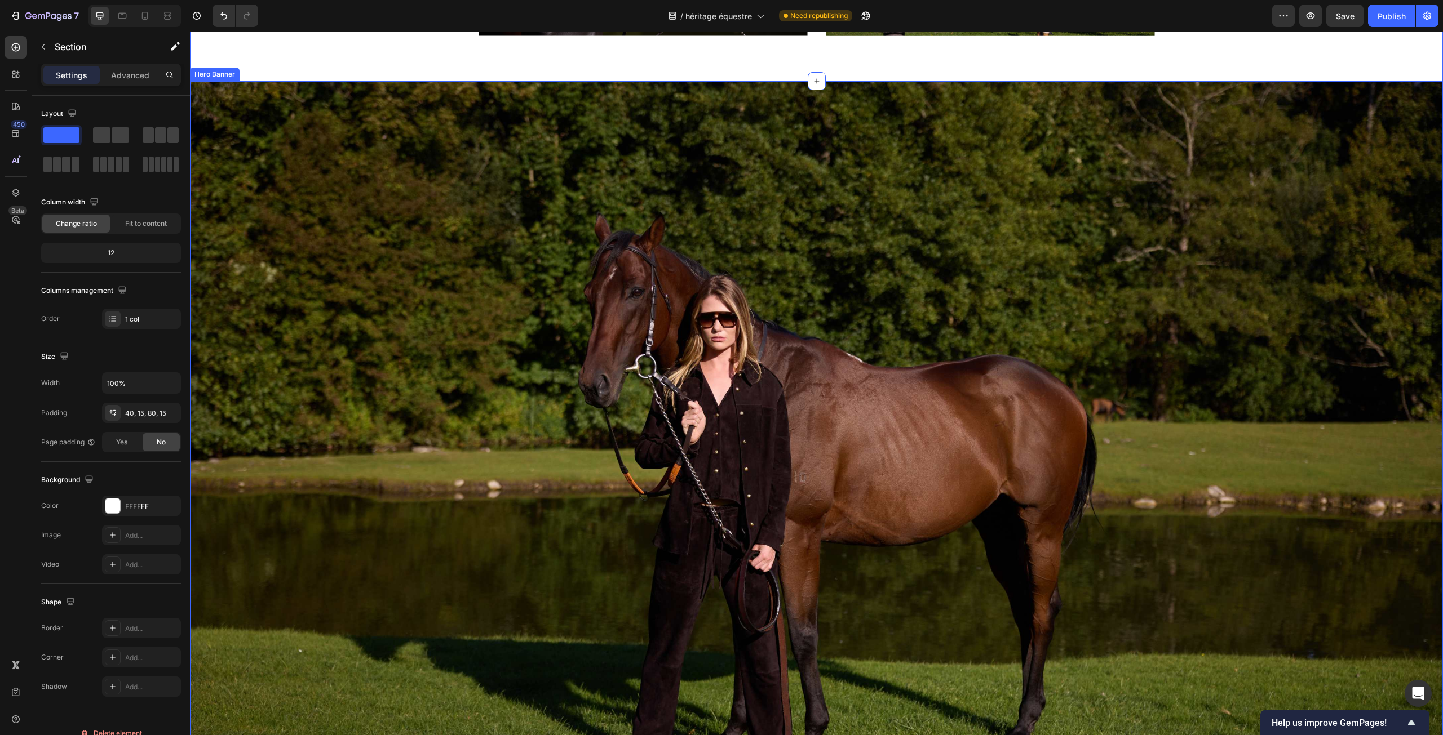
click at [515, 248] on div "Background Image" at bounding box center [816, 433] width 1253 height 704
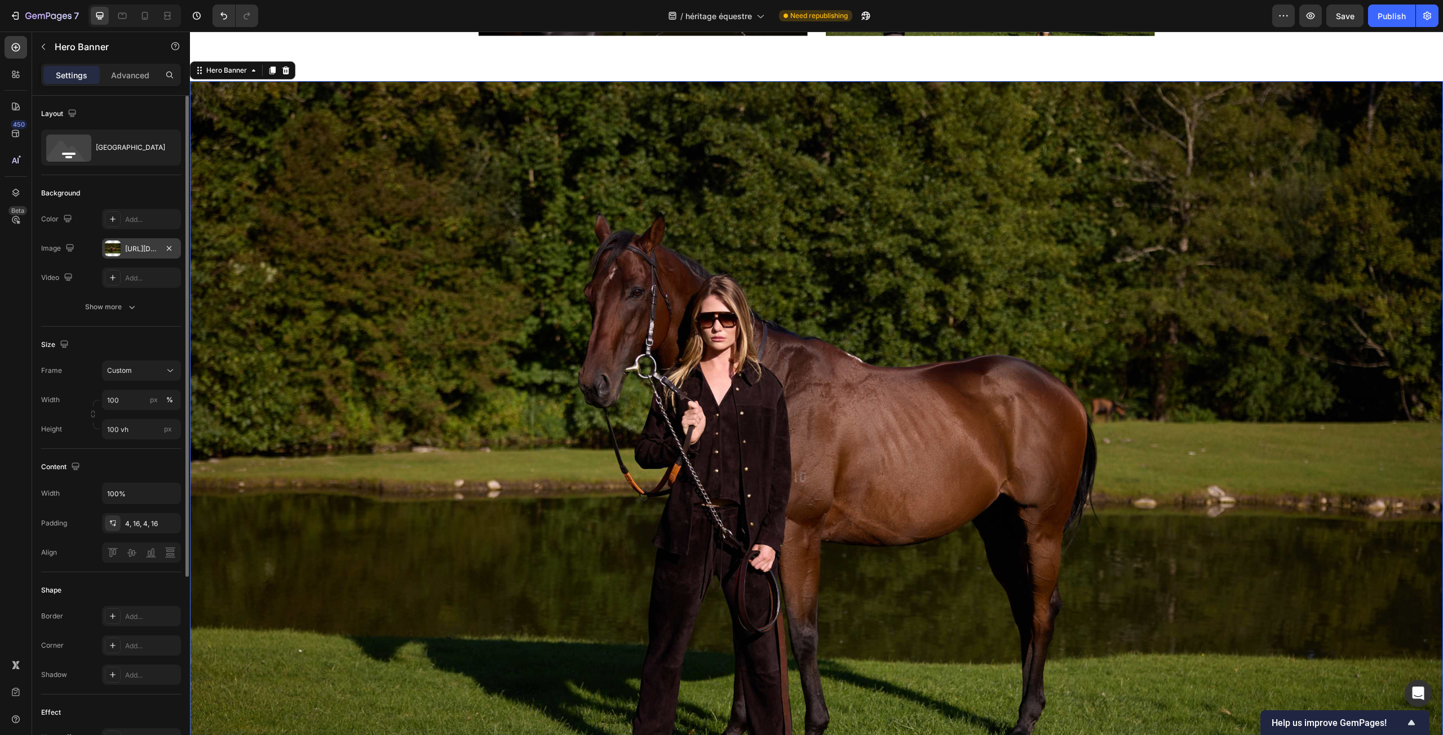
click at [135, 250] on div "[URL][DOMAIN_NAME]" at bounding box center [141, 249] width 33 height 10
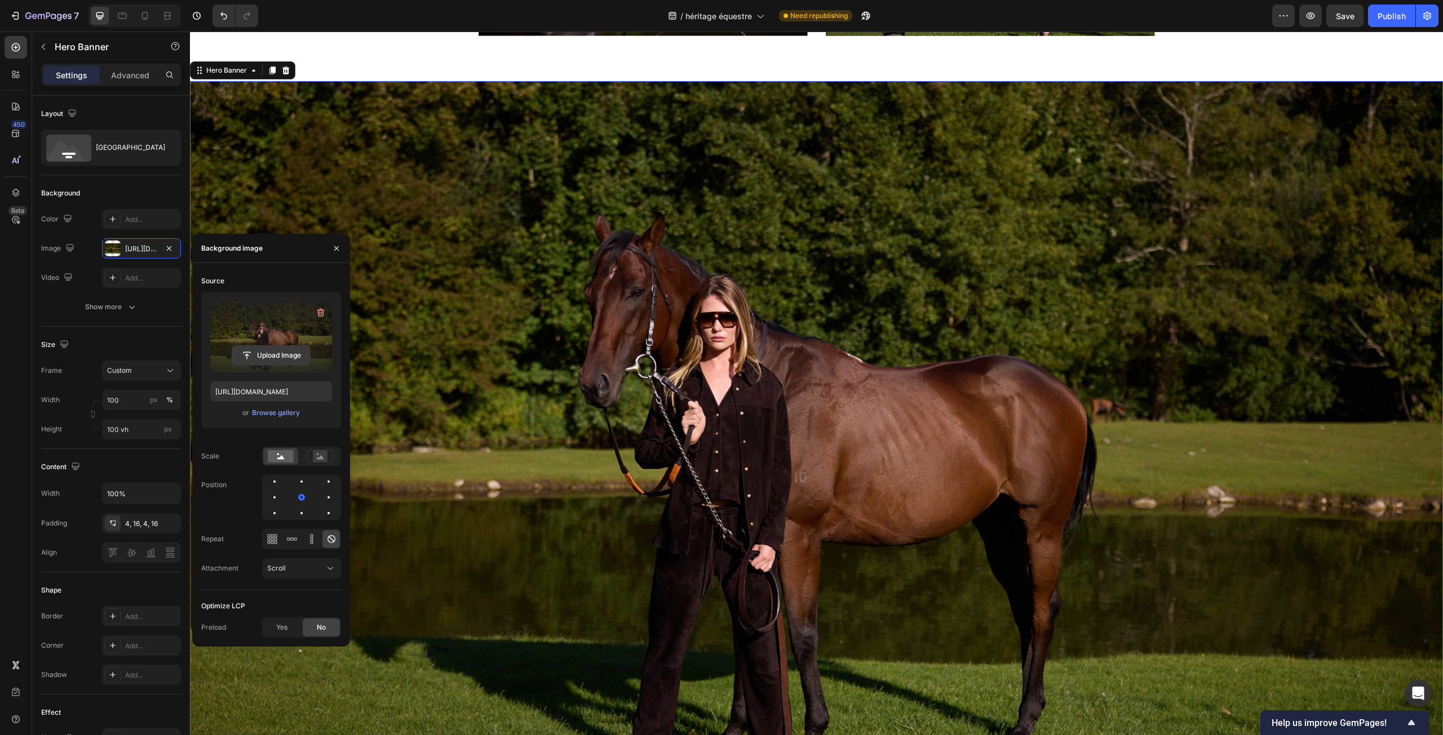
click at [263, 360] on input "file" at bounding box center [271, 355] width 78 height 19
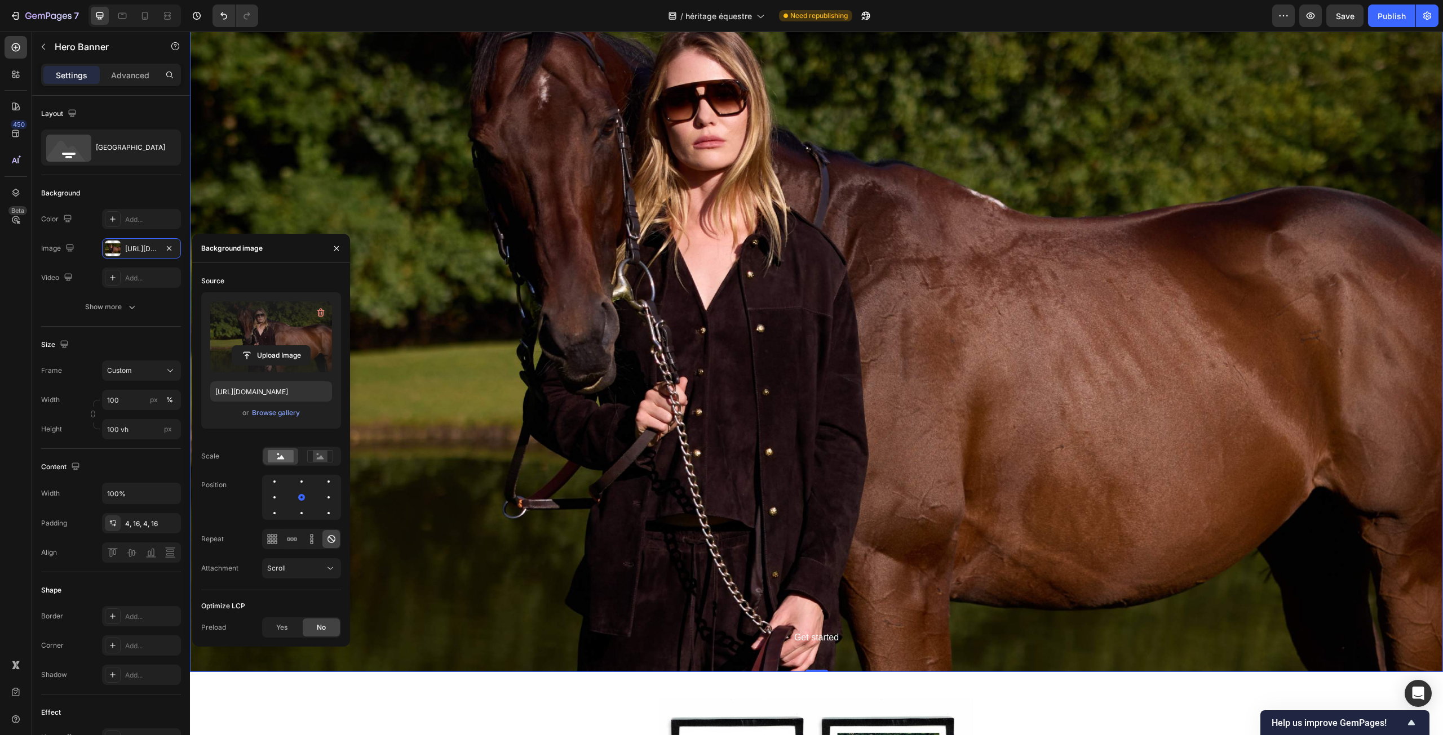
scroll to position [1330, 0]
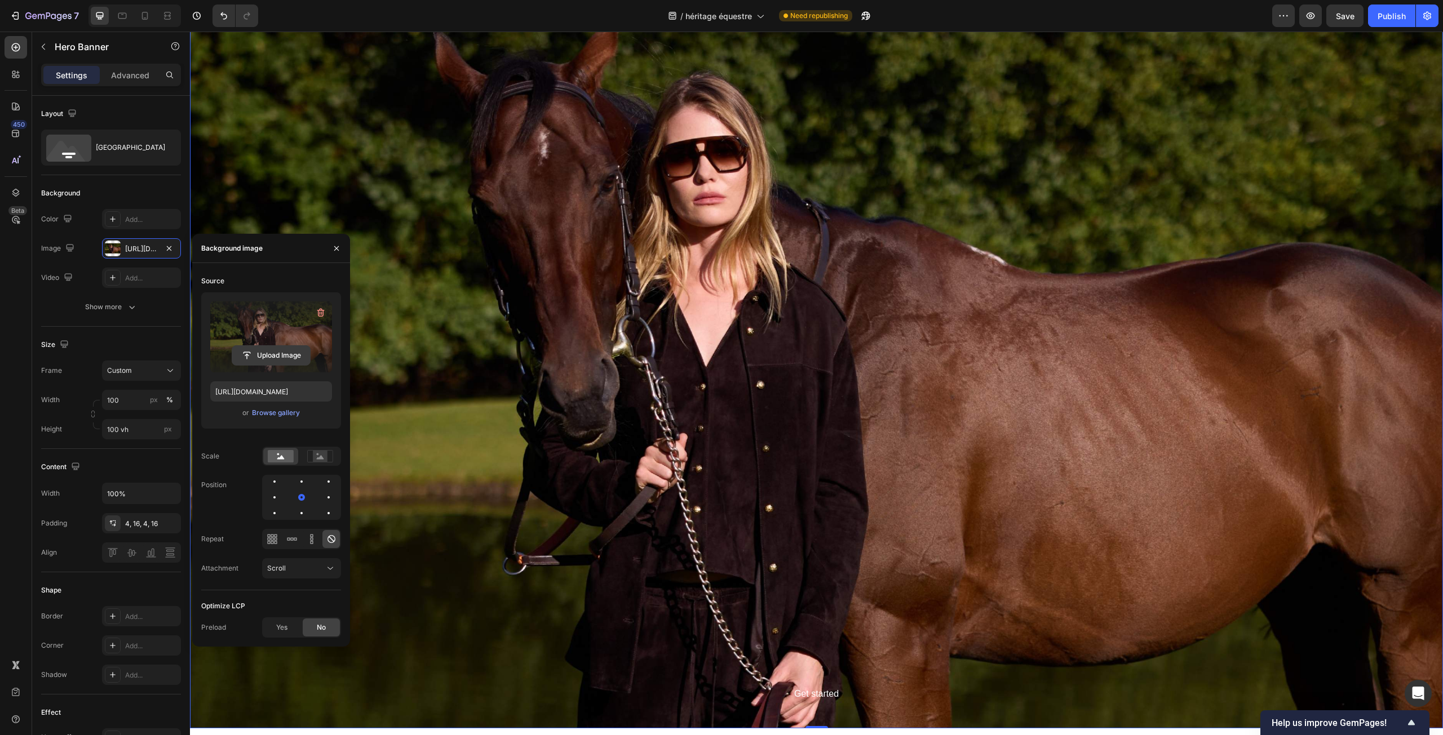
click at [287, 352] on input "file" at bounding box center [271, 355] width 78 height 19
type input "[URL][DOMAIN_NAME]"
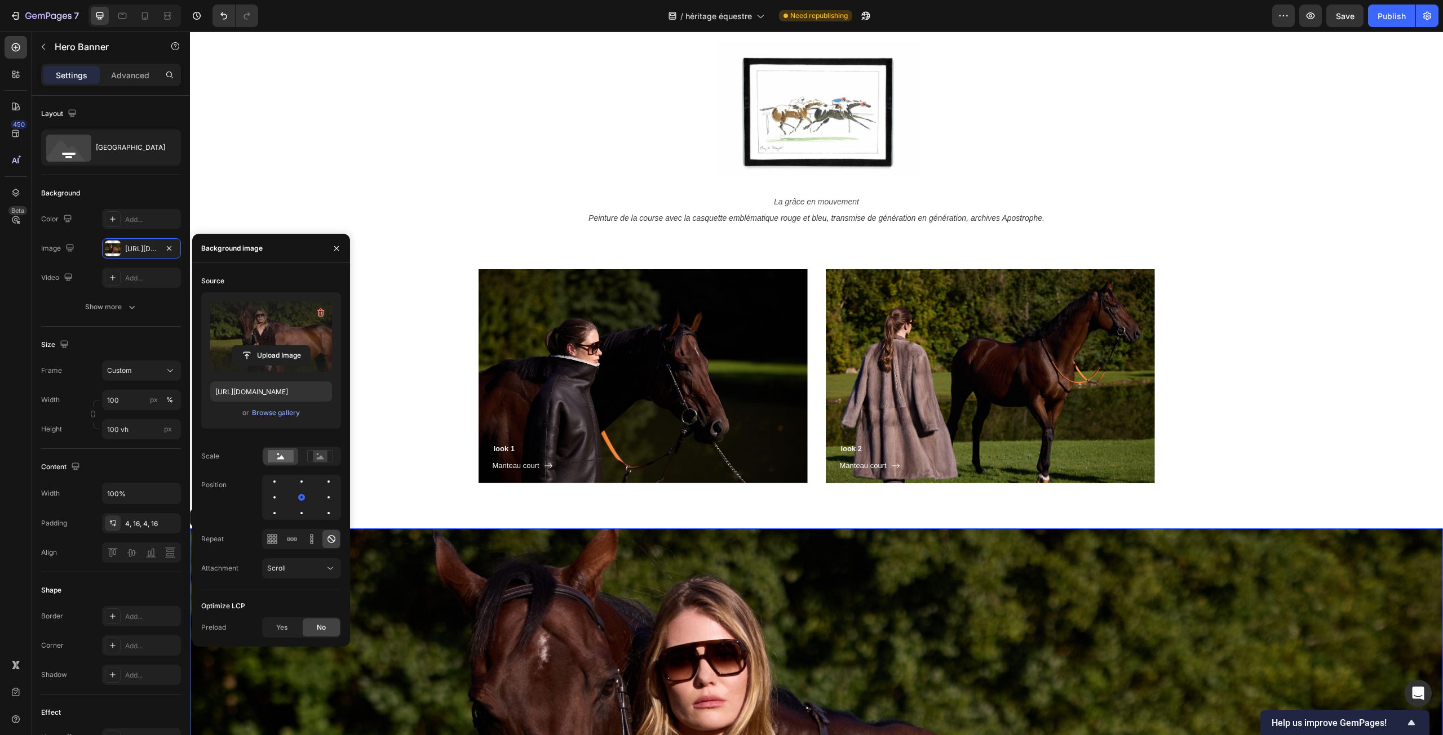
scroll to position [823, 0]
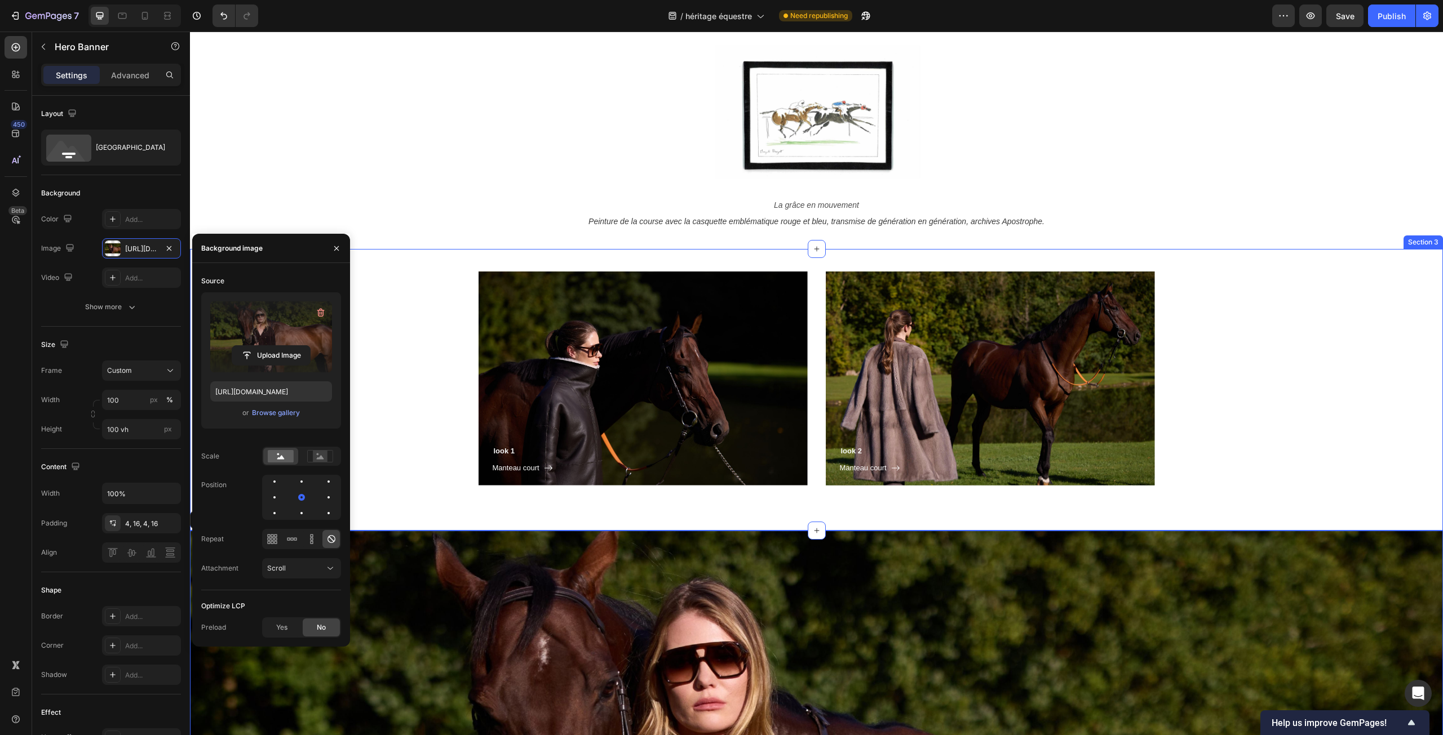
click at [419, 413] on div "look 1 Heading Manteau court Button Row Hero Banner look 2 Heading Manteau cour…" at bounding box center [816, 379] width 1236 height 214
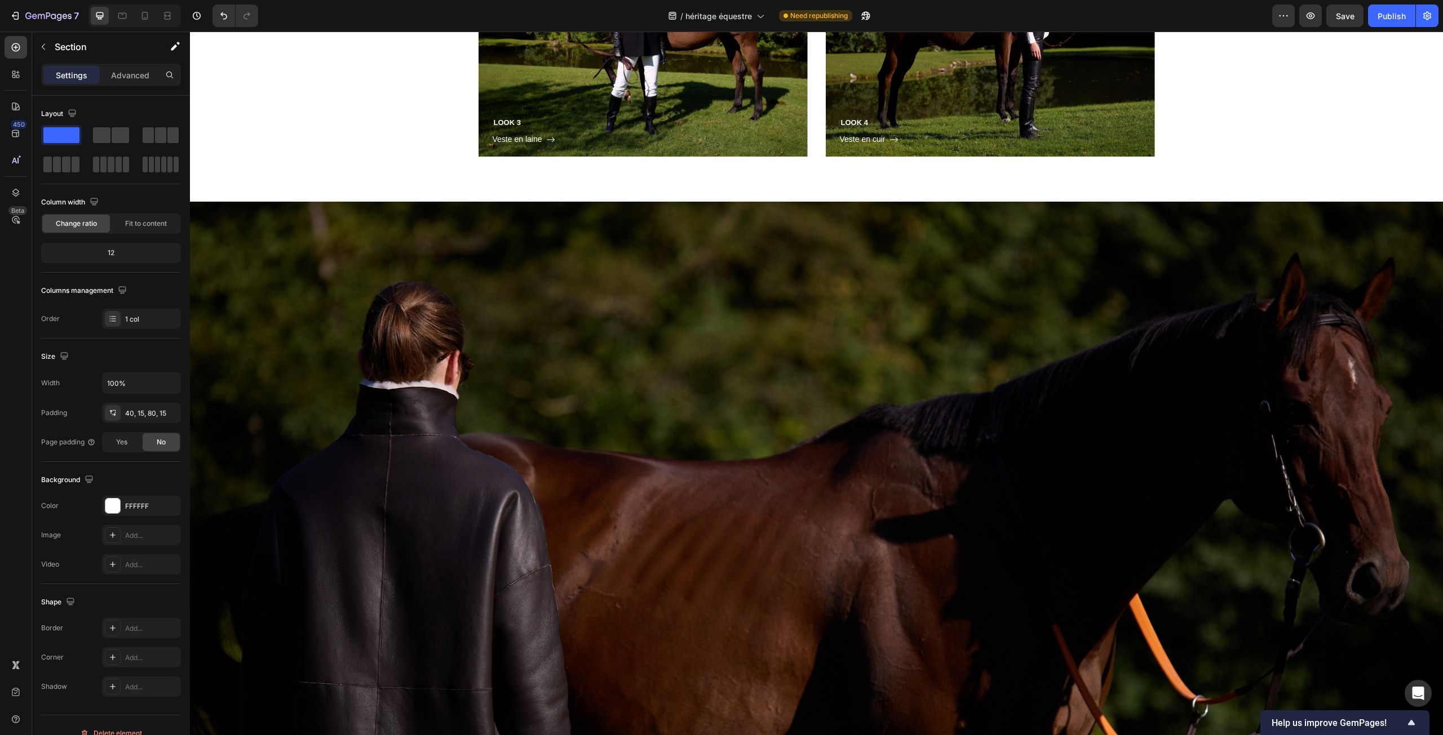
scroll to position [3359, 0]
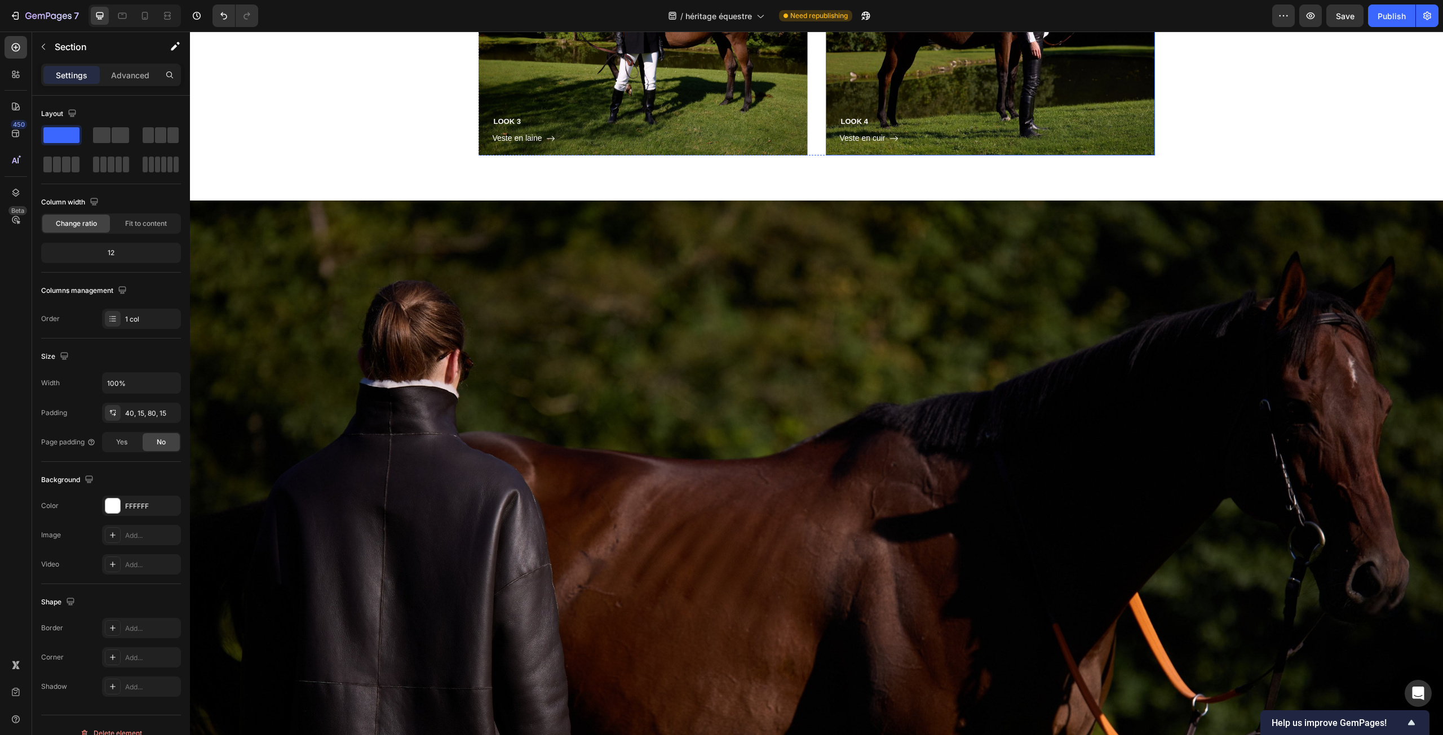
click at [967, 156] on div "LOOK 4 Heading Veste en cuir Button Row" at bounding box center [990, 31] width 329 height 249
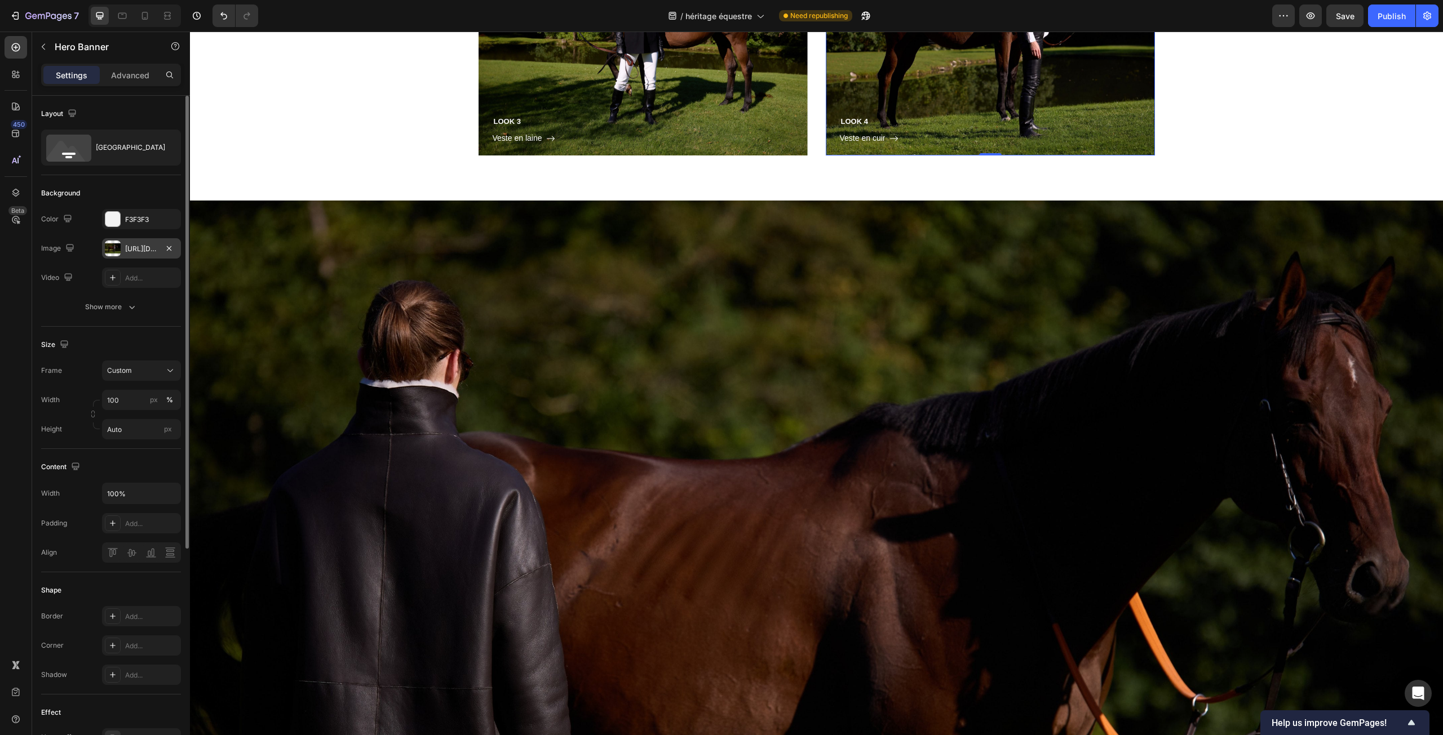
click at [137, 250] on div "[URL][DOMAIN_NAME]" at bounding box center [141, 249] width 33 height 10
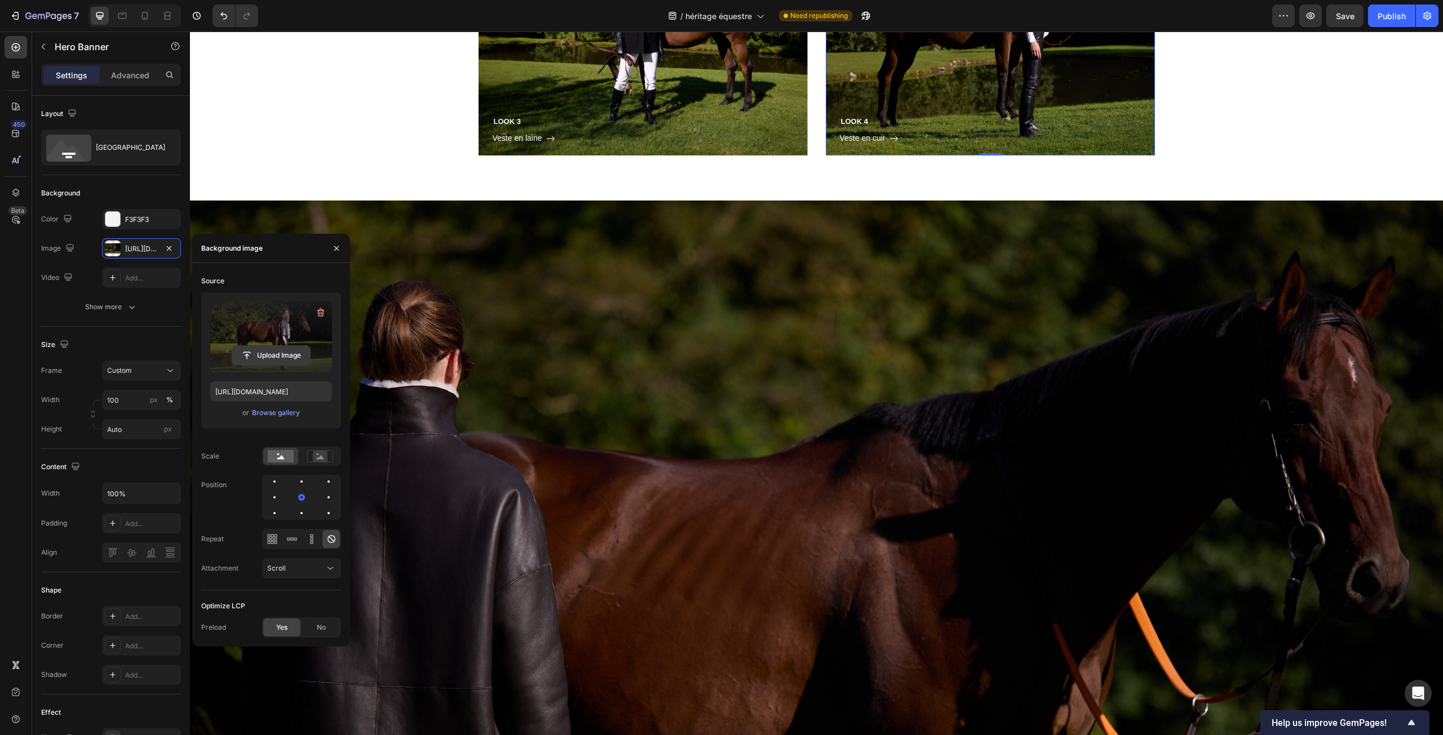
click at [267, 354] on input "file" at bounding box center [271, 355] width 78 height 19
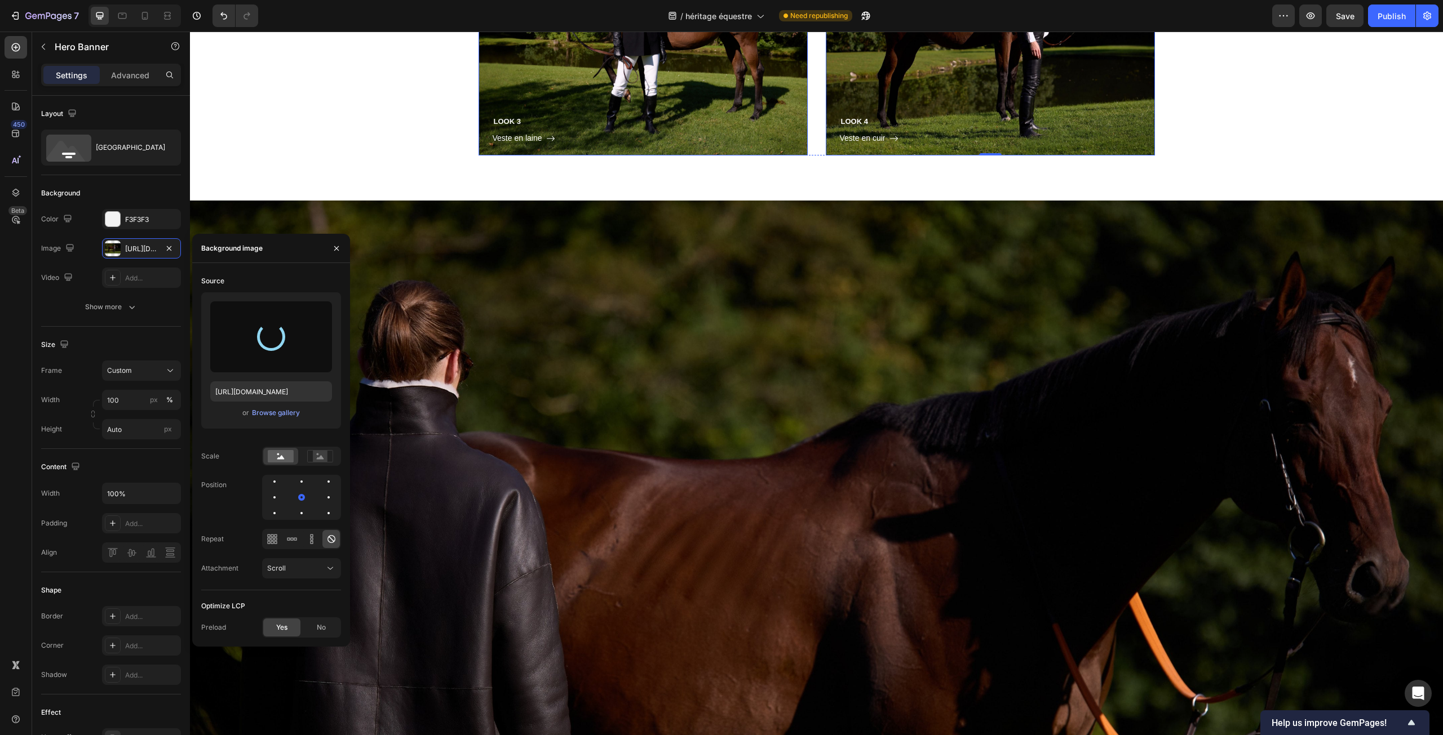
type input "[URL][DOMAIN_NAME]"
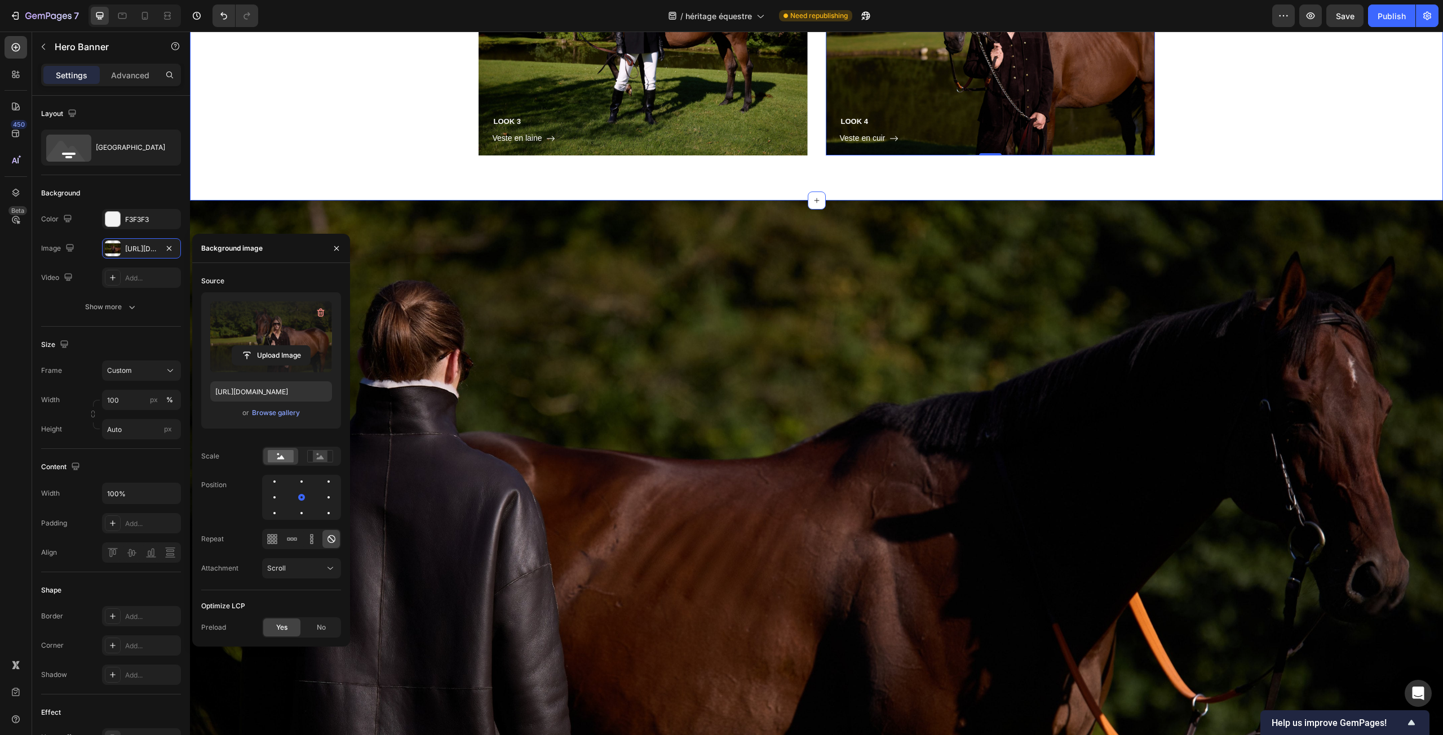
click at [1319, 156] on div "LOOK 3 Heading Veste en laine Button Row Hero Banner LOOK 4 Heading Veste en cu…" at bounding box center [816, 31] width 1236 height 249
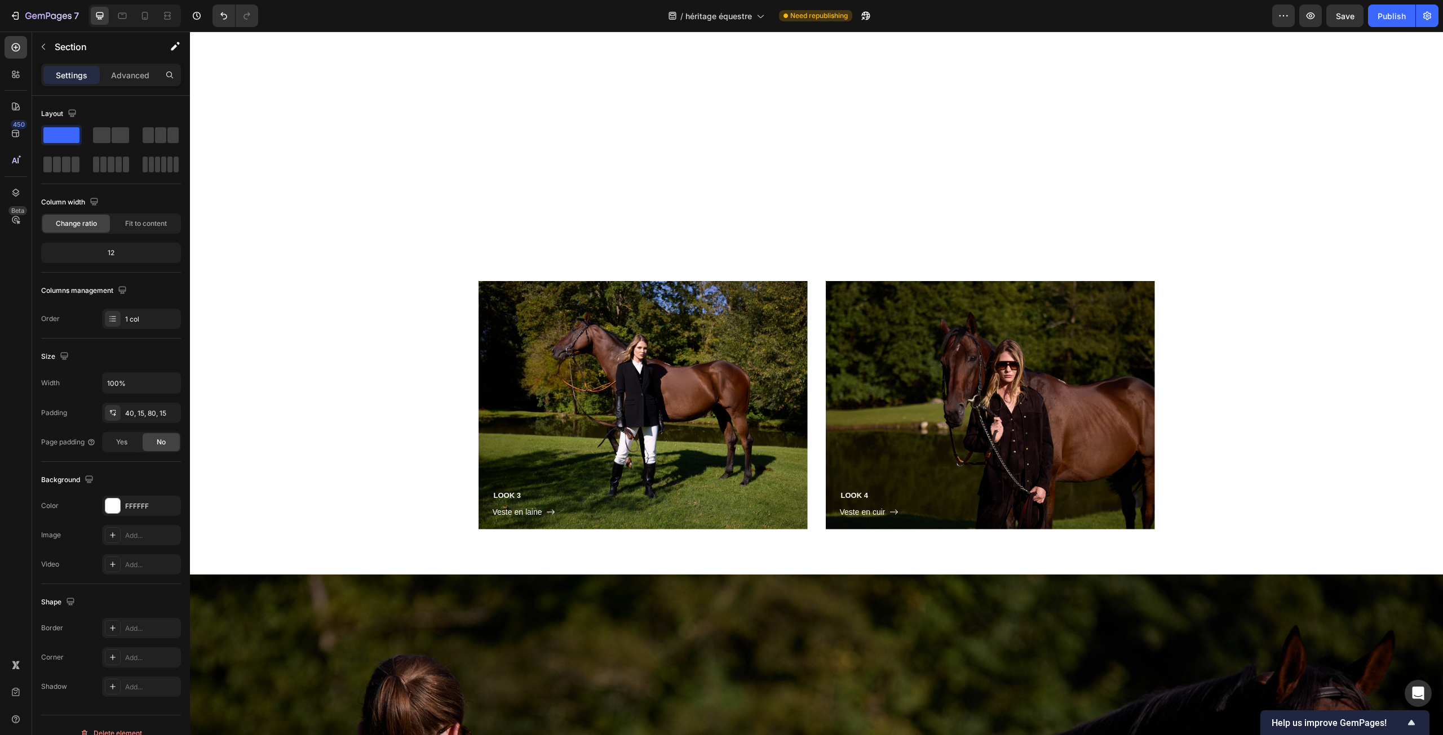
scroll to position [3190, 0]
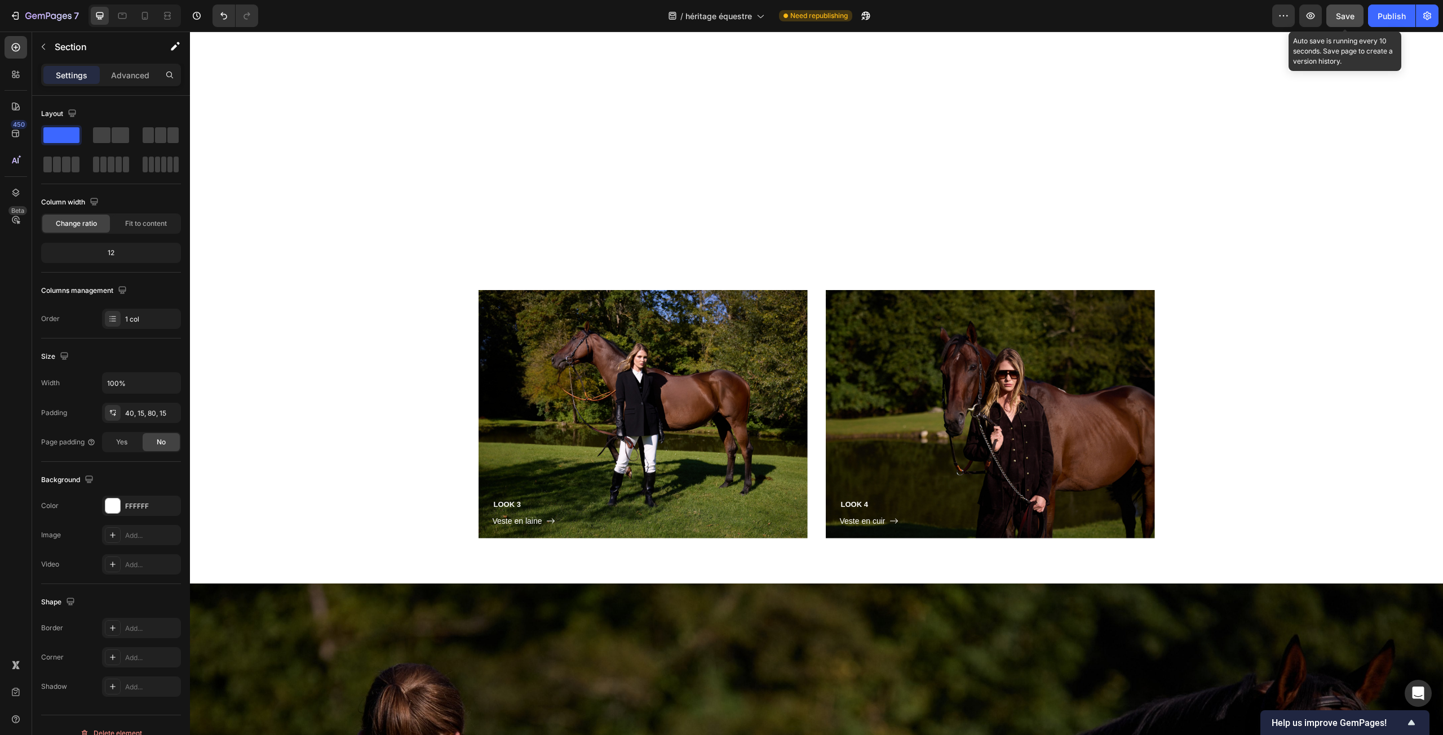
click at [1356, 9] on button "Save" at bounding box center [1344, 16] width 37 height 23
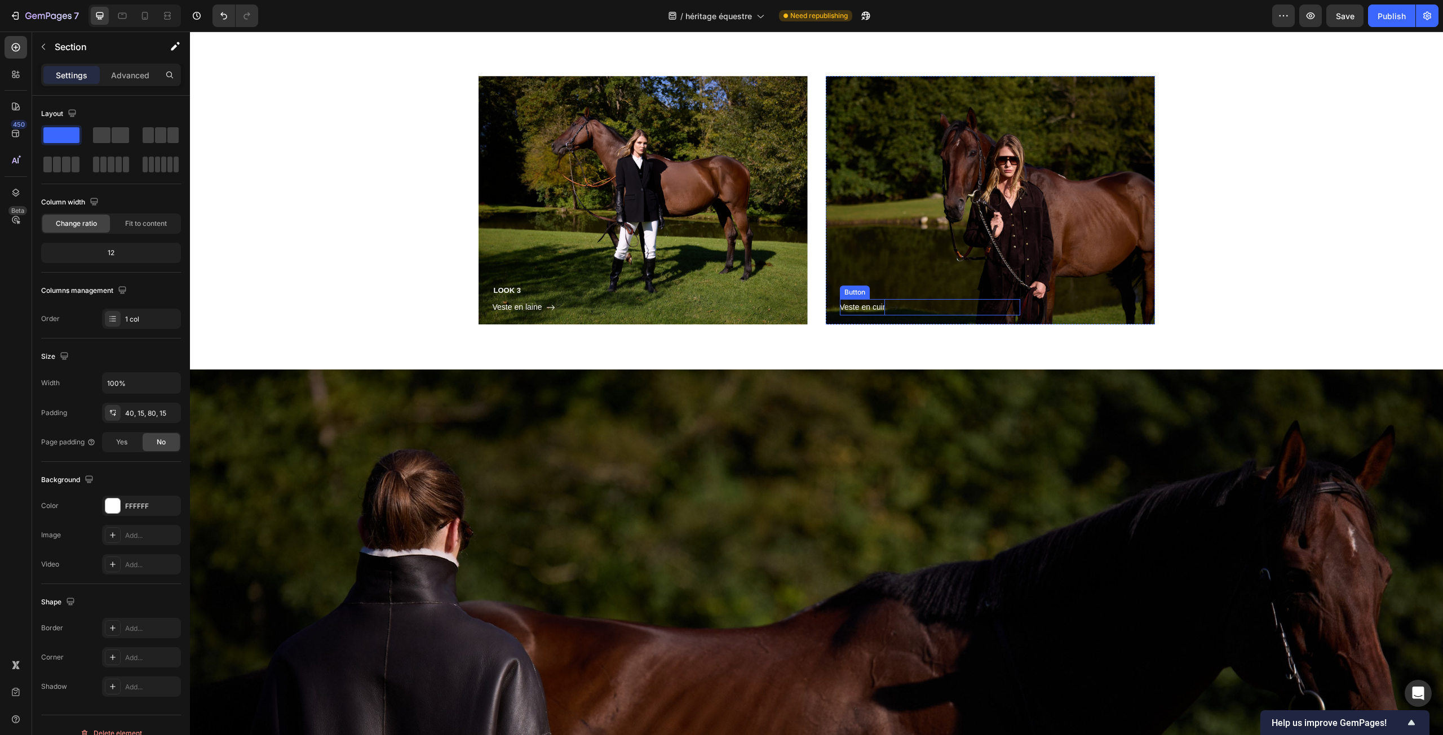
click at [850, 312] on span "Veste en cuir" at bounding box center [863, 307] width 46 height 9
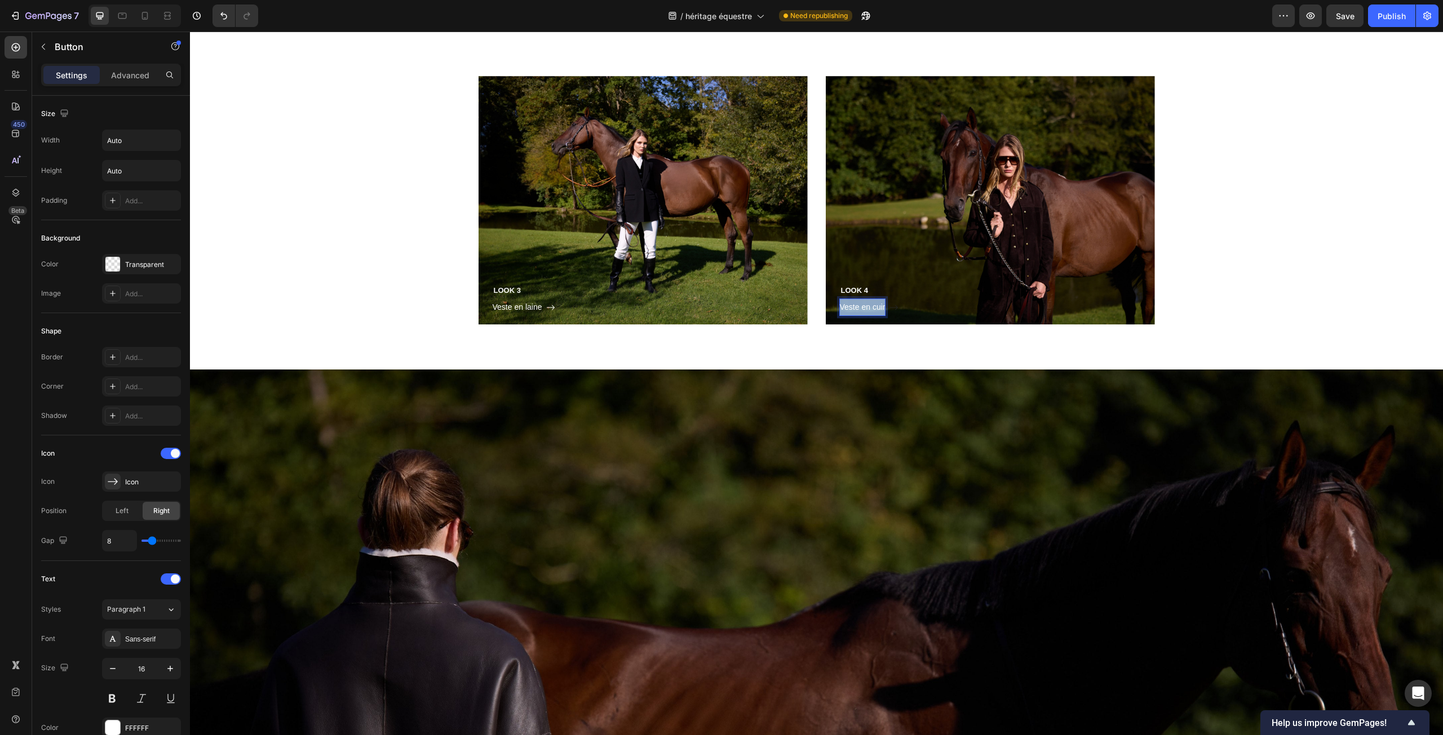
click at [850, 312] on span "Veste en cuir" at bounding box center [863, 307] width 46 height 9
click at [890, 312] on span "Blouson ébène en daim" at bounding box center [881, 307] width 83 height 9
click at [411, 325] on div "LOOK 3 Heading Veste en laine Button Row Hero Banner LOOK 4 Heading Blouson en …" at bounding box center [816, 200] width 1236 height 249
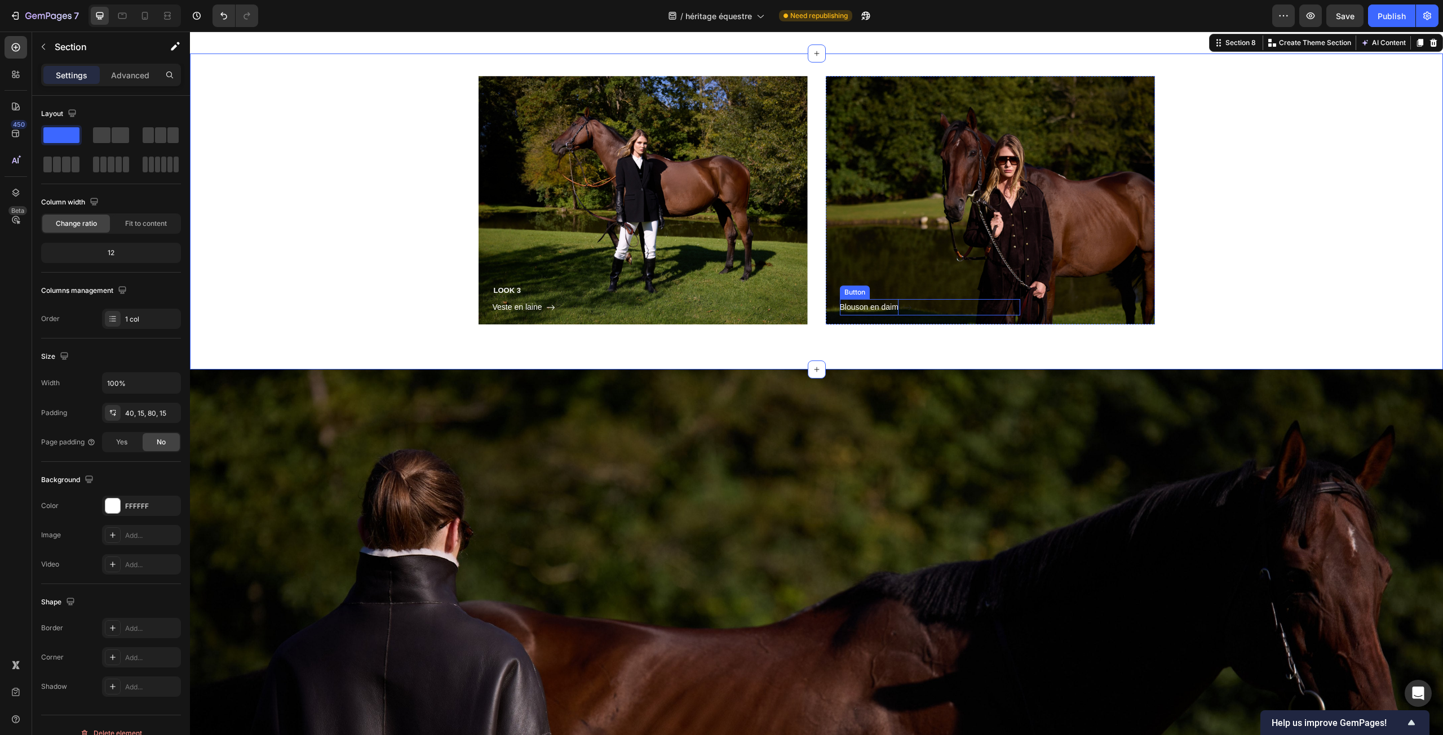
click at [852, 316] on p "Blouson en daim" at bounding box center [869, 307] width 59 height 16
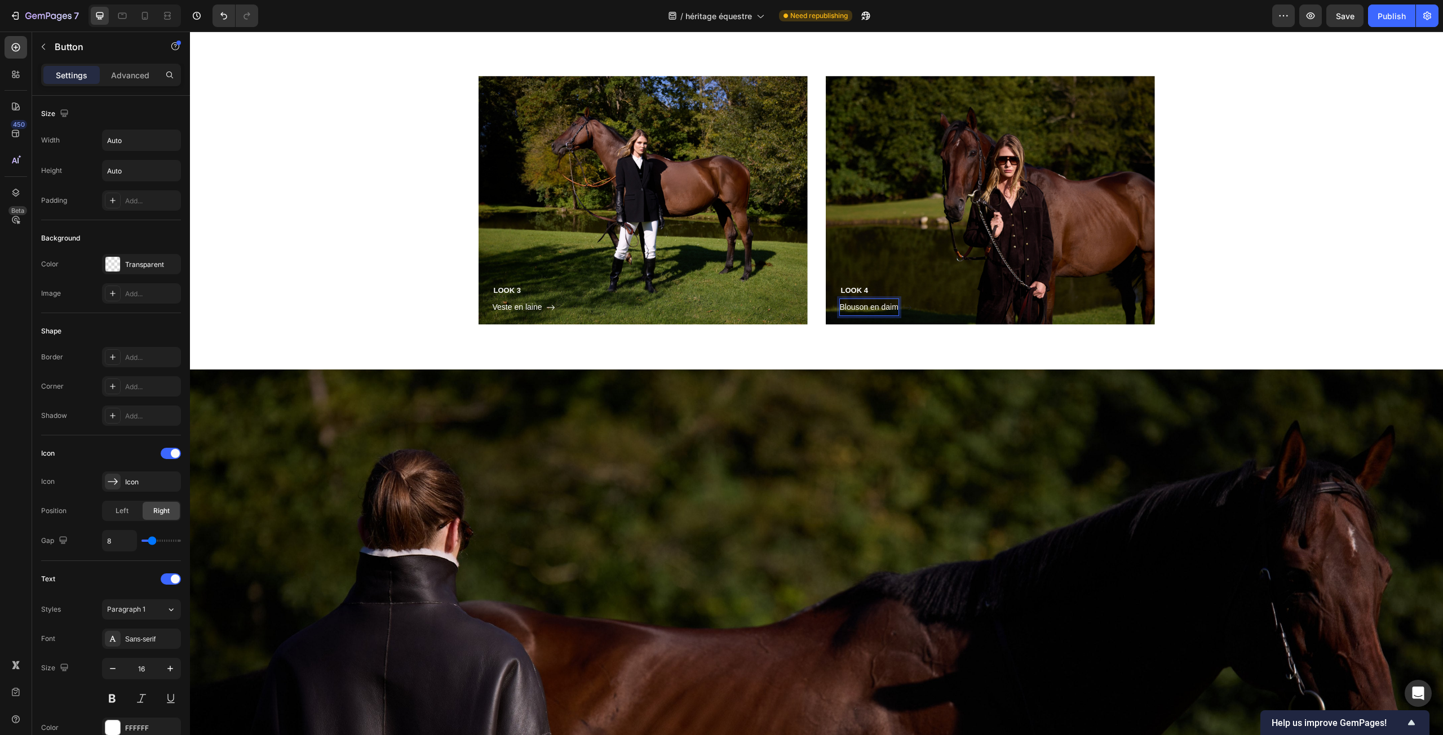
click at [853, 312] on span "Blouson en daim" at bounding box center [869, 307] width 59 height 9
click at [709, 500] on icon "Editor contextual toolbar" at bounding box center [713, 499] width 11 height 11
type input "12"
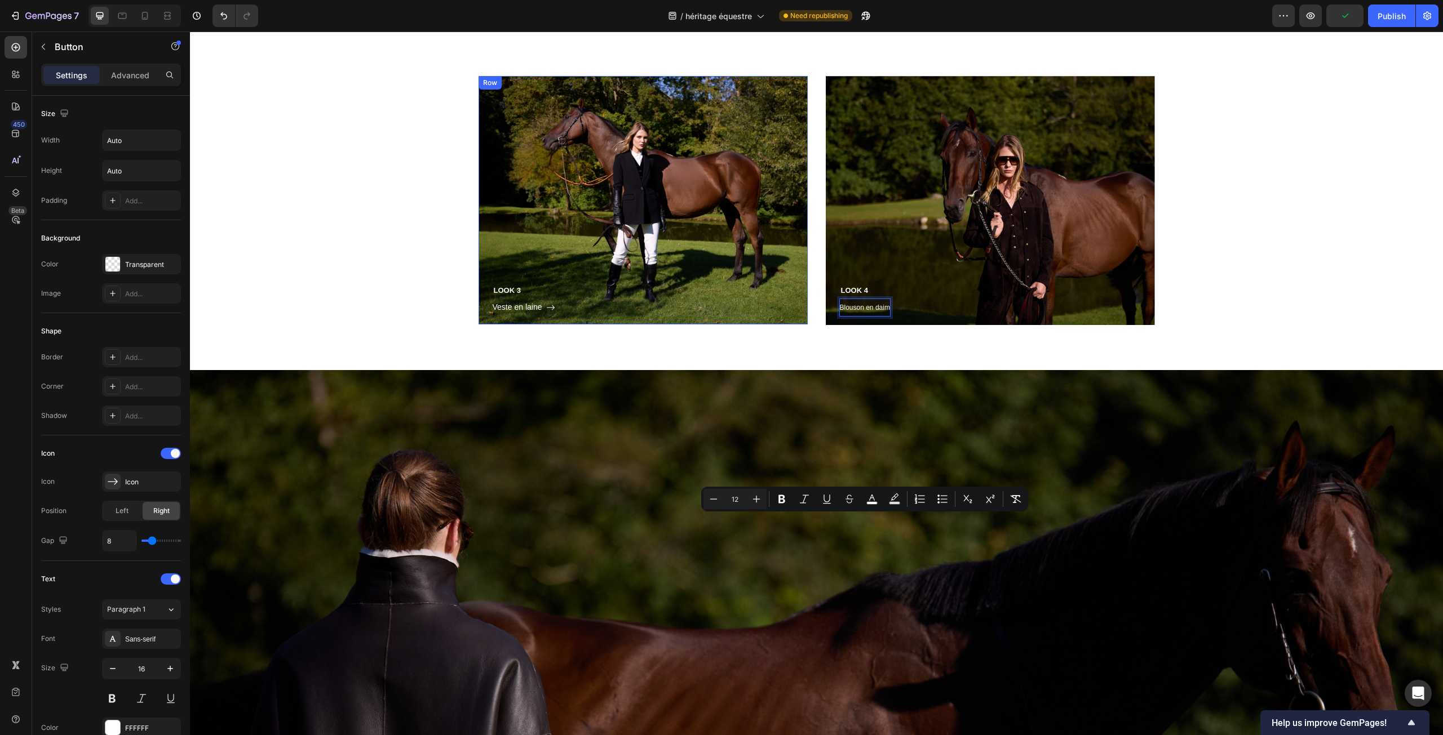
click at [426, 325] on div "LOOK 3 Heading Veste en laine Button Row Hero Banner LOOK 4 Heading Blouson en …" at bounding box center [816, 200] width 1236 height 249
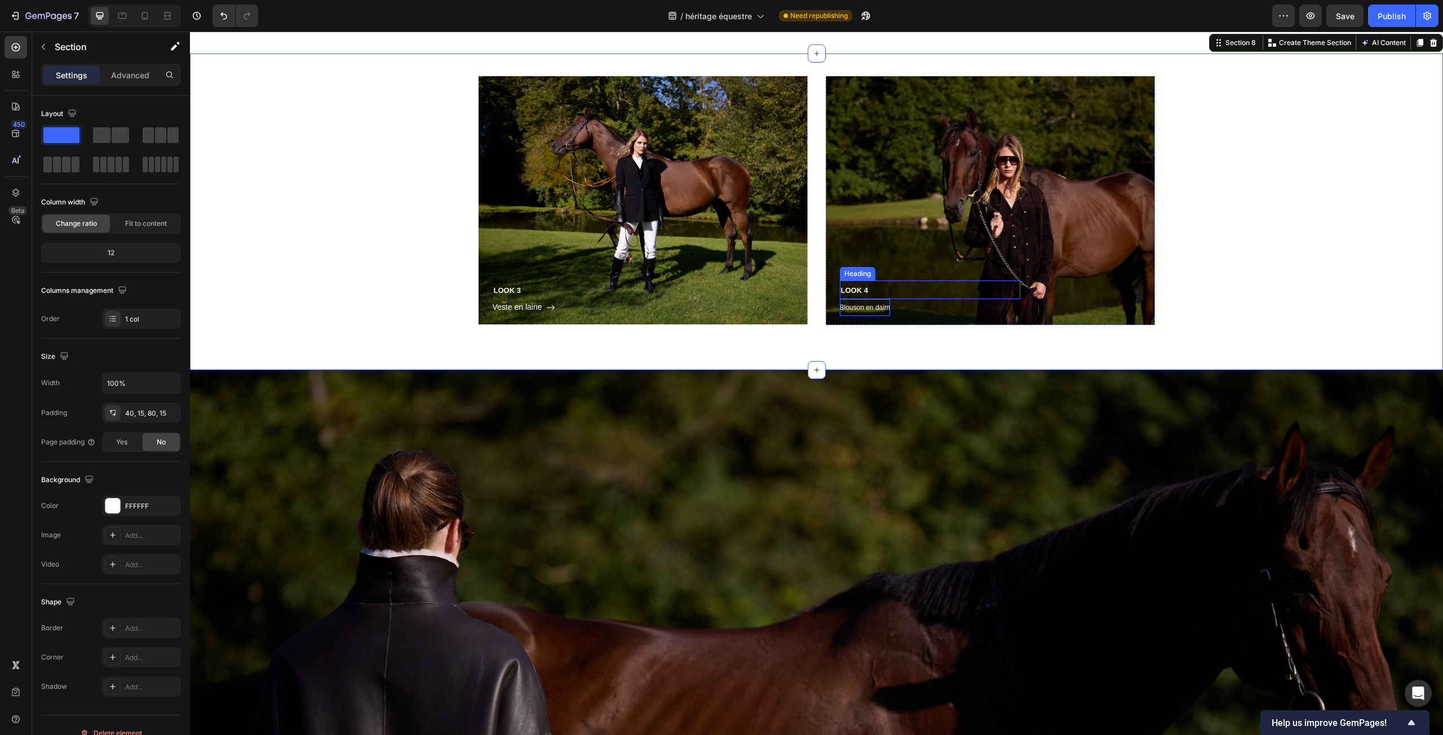
click at [864, 299] on h3 "LOOK 4" at bounding box center [930, 290] width 180 height 19
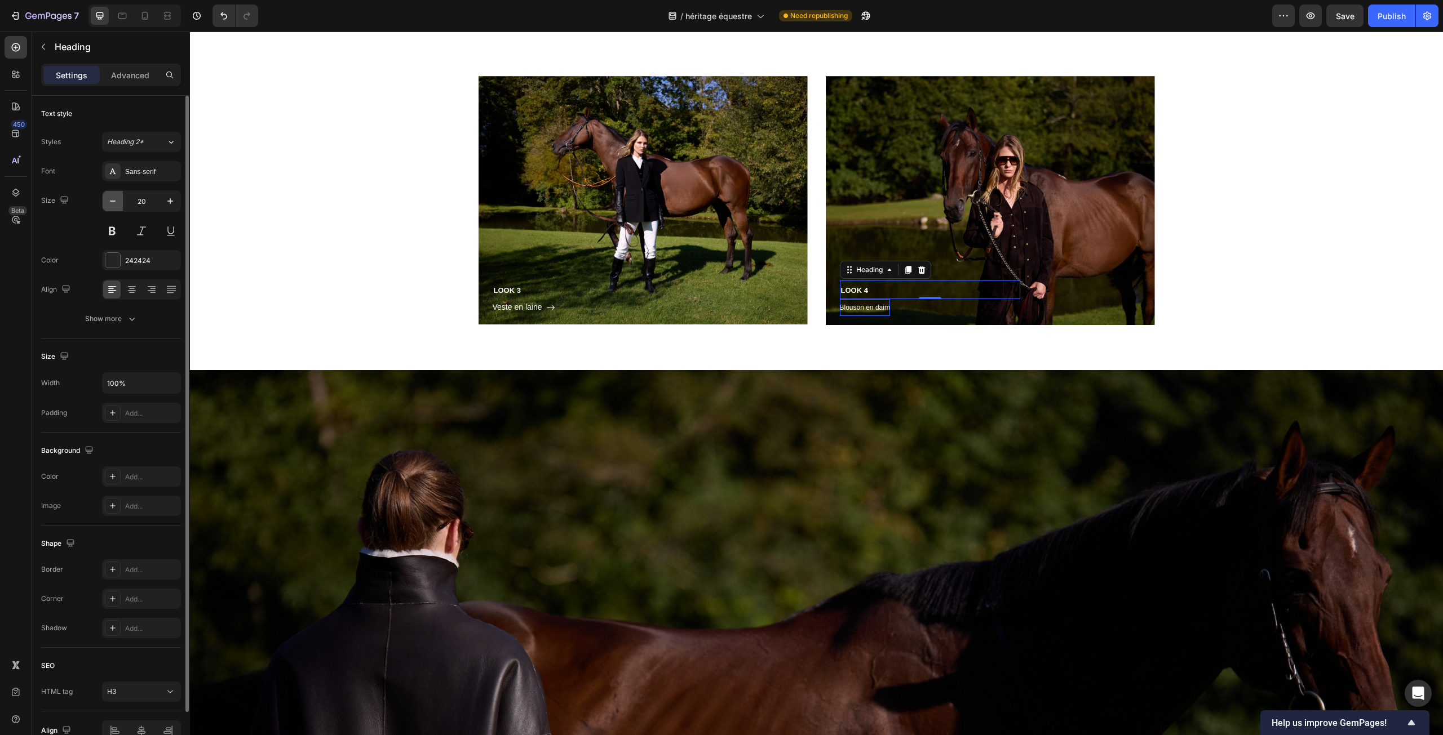
click at [108, 205] on icon "button" at bounding box center [112, 201] width 11 height 11
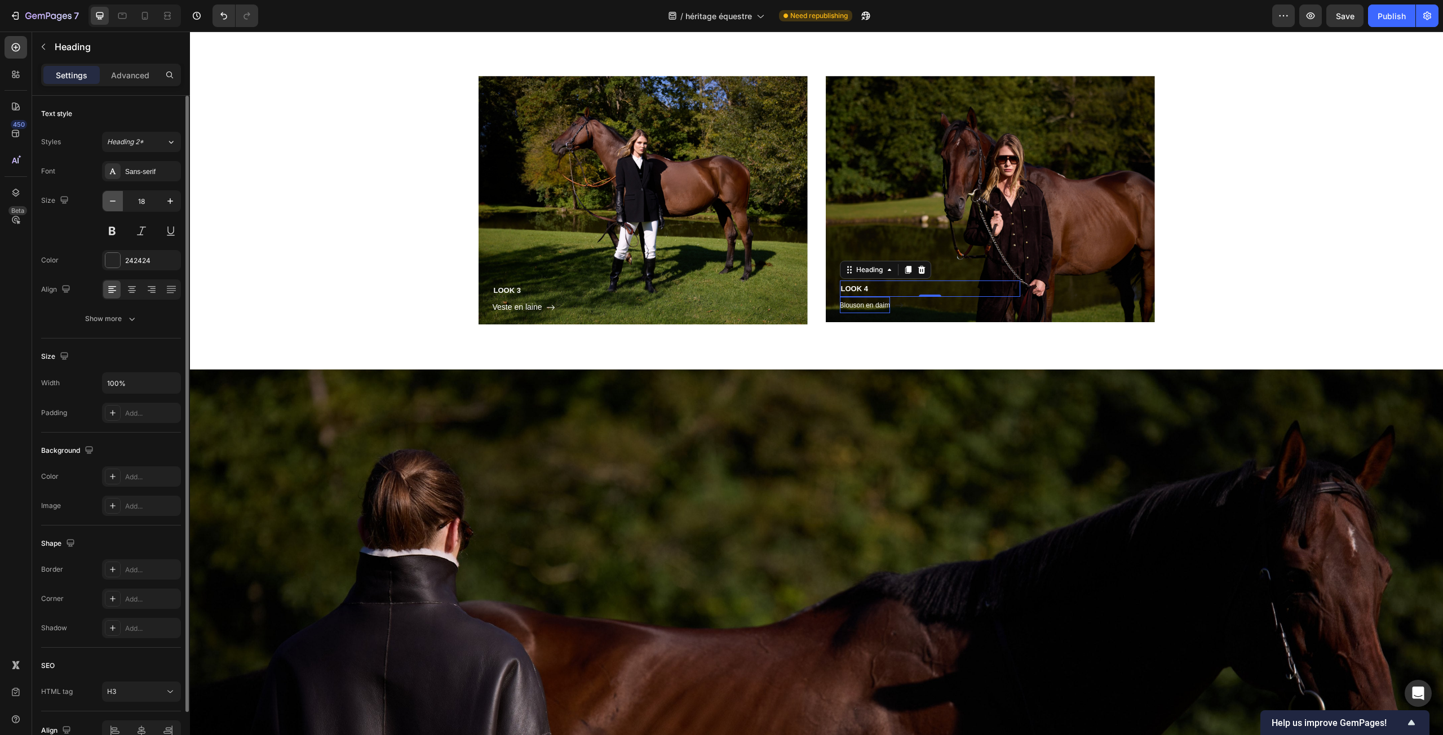
click at [108, 205] on icon "button" at bounding box center [112, 201] width 11 height 11
type input "17"
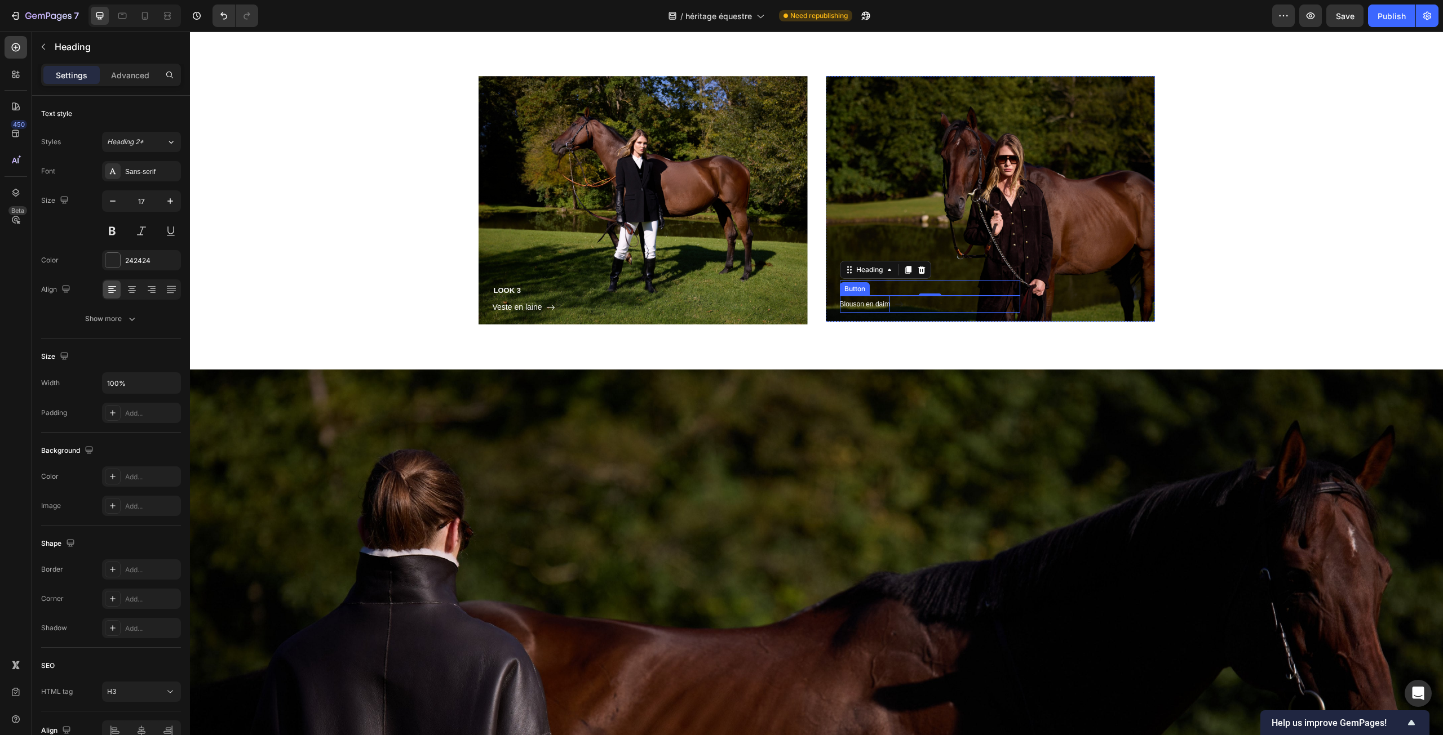
click at [868, 308] on span "Blouson en daim" at bounding box center [865, 304] width 50 height 8
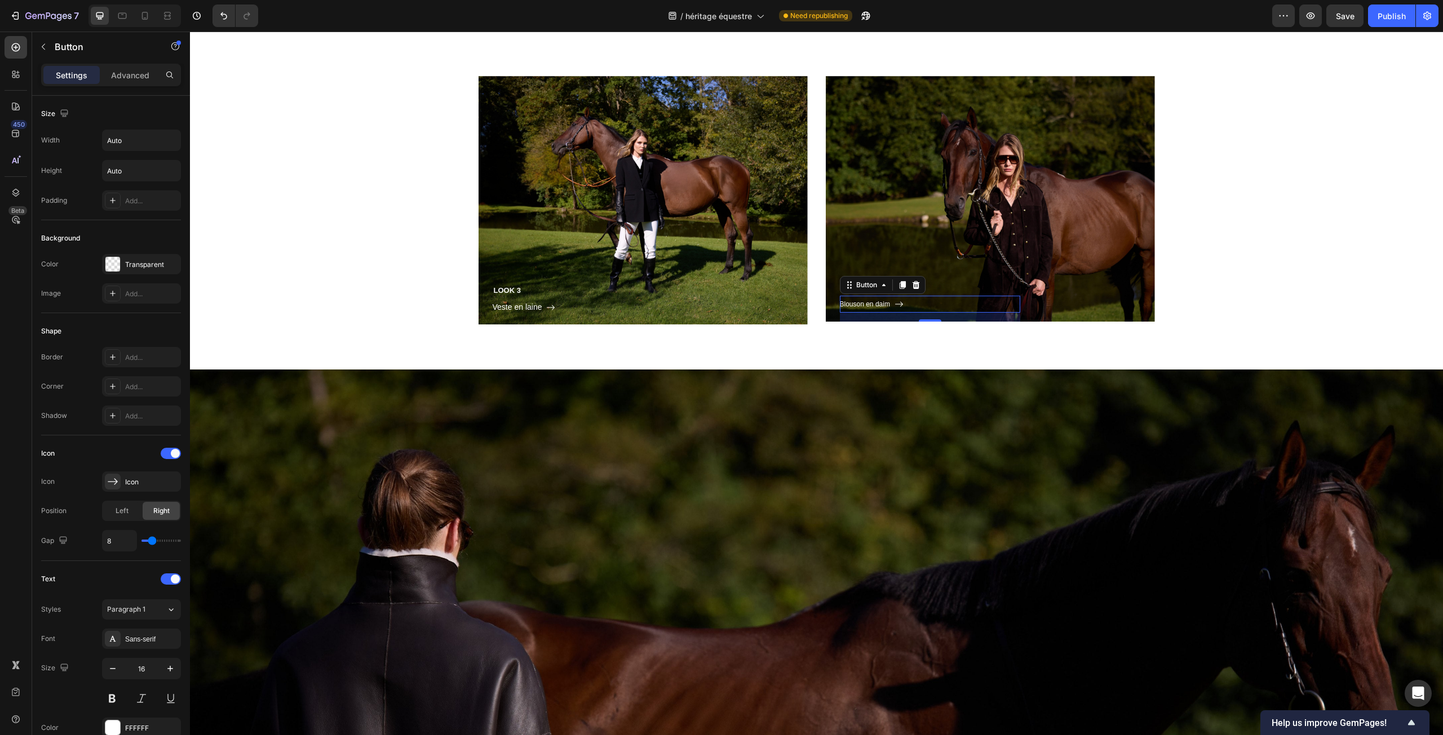
click at [915, 313] on div "Blouson en daim Button 16" at bounding box center [930, 304] width 180 height 17
click at [356, 325] on div "LOOK 3 Heading Veste en laine Button Row Hero Banner LOOK 4 Heading Blouson en …" at bounding box center [816, 200] width 1236 height 249
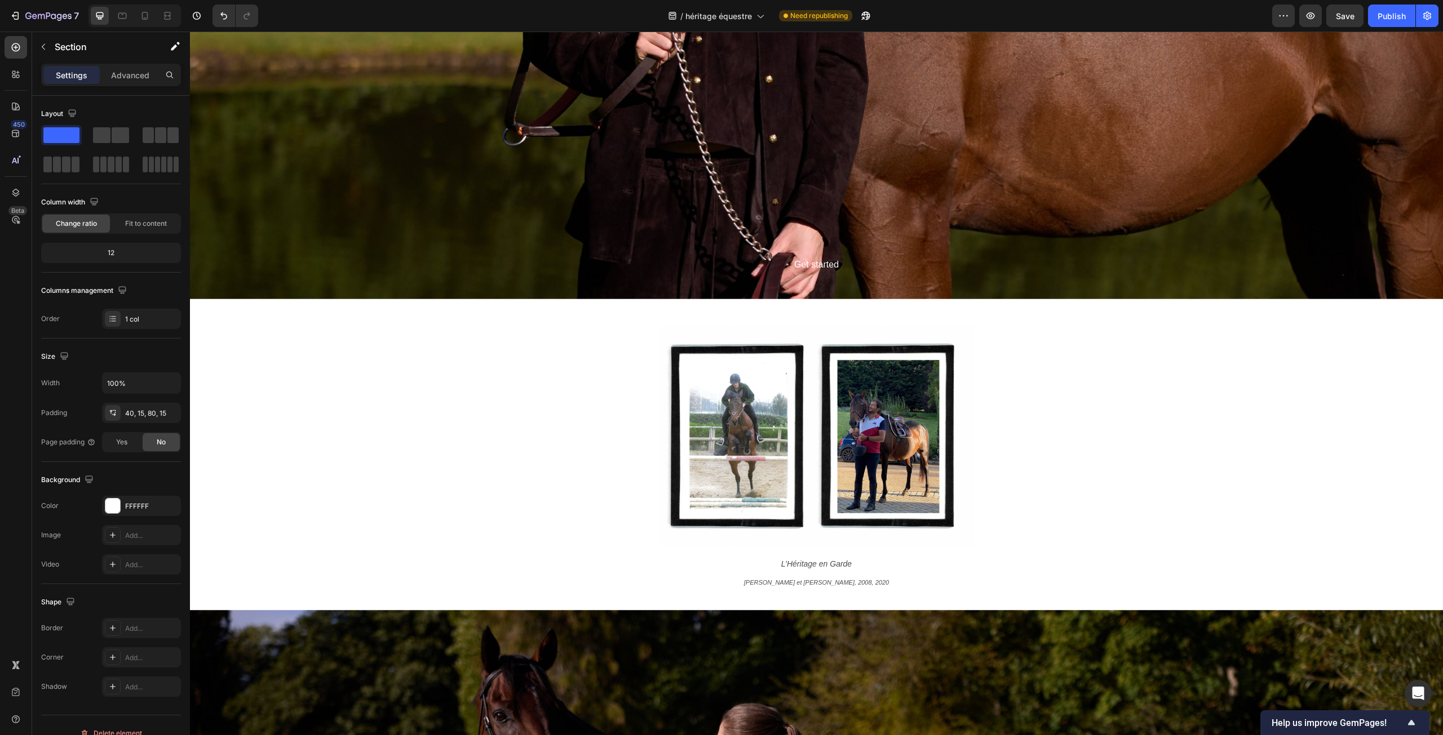
scroll to position [1894, 0]
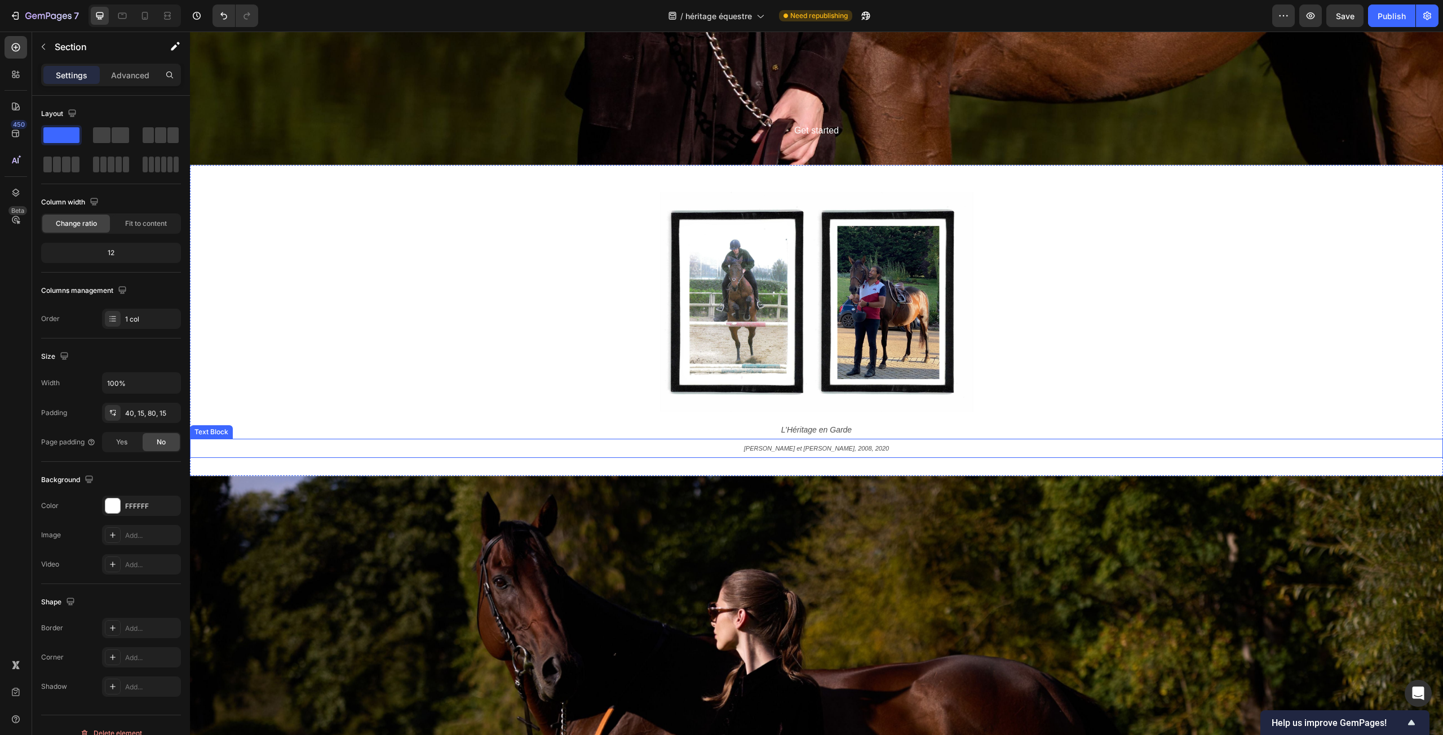
click at [848, 450] on icon "[PERSON_NAME] et [PERSON_NAME], 2008, 2020" at bounding box center [816, 448] width 145 height 7
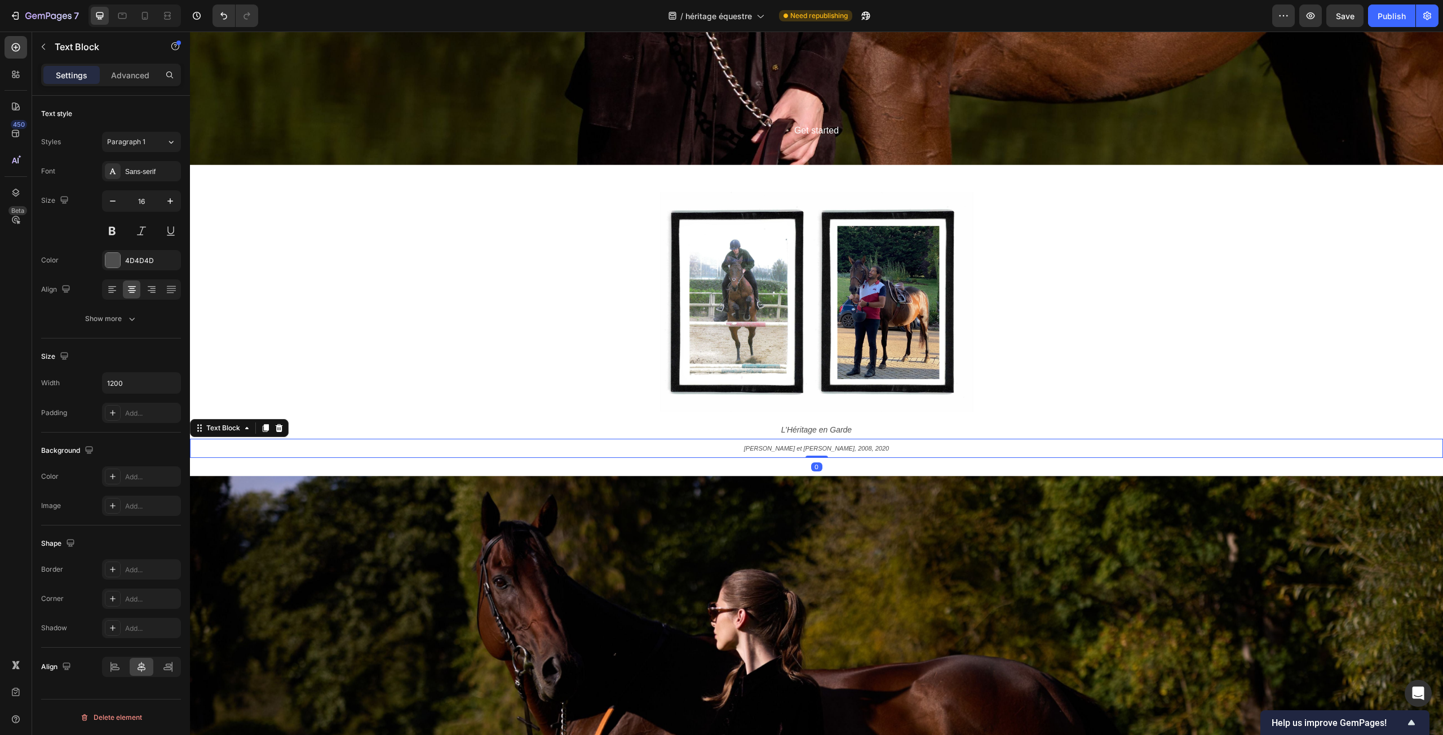
click at [851, 451] on icon "[PERSON_NAME] et [PERSON_NAME], 2008, 2020" at bounding box center [816, 448] width 145 height 7
click at [409, 336] on div "Image Row L’Héritage en Garde Text Block [PERSON_NAME] et [PERSON_NAME], [DATE]…" at bounding box center [816, 321] width 1253 height 276
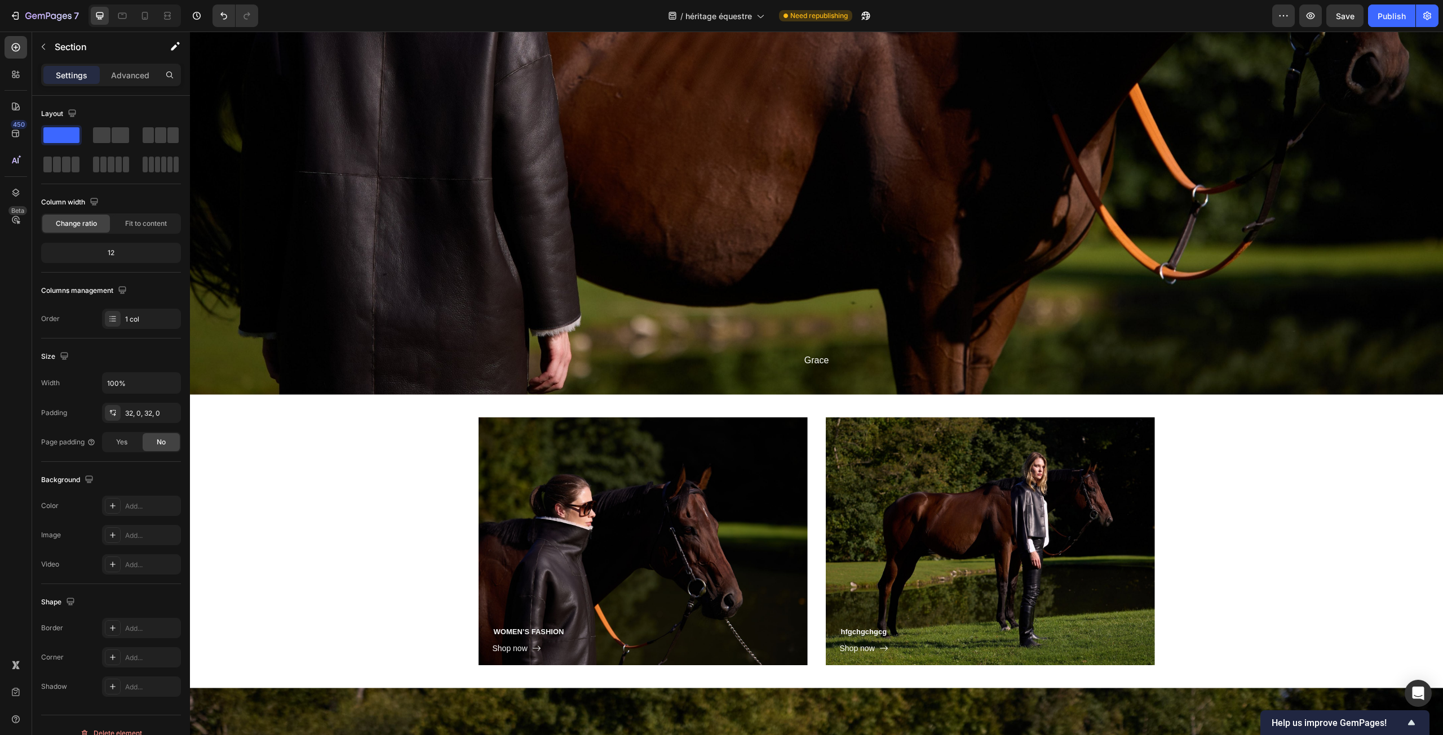
scroll to position [4261, 0]
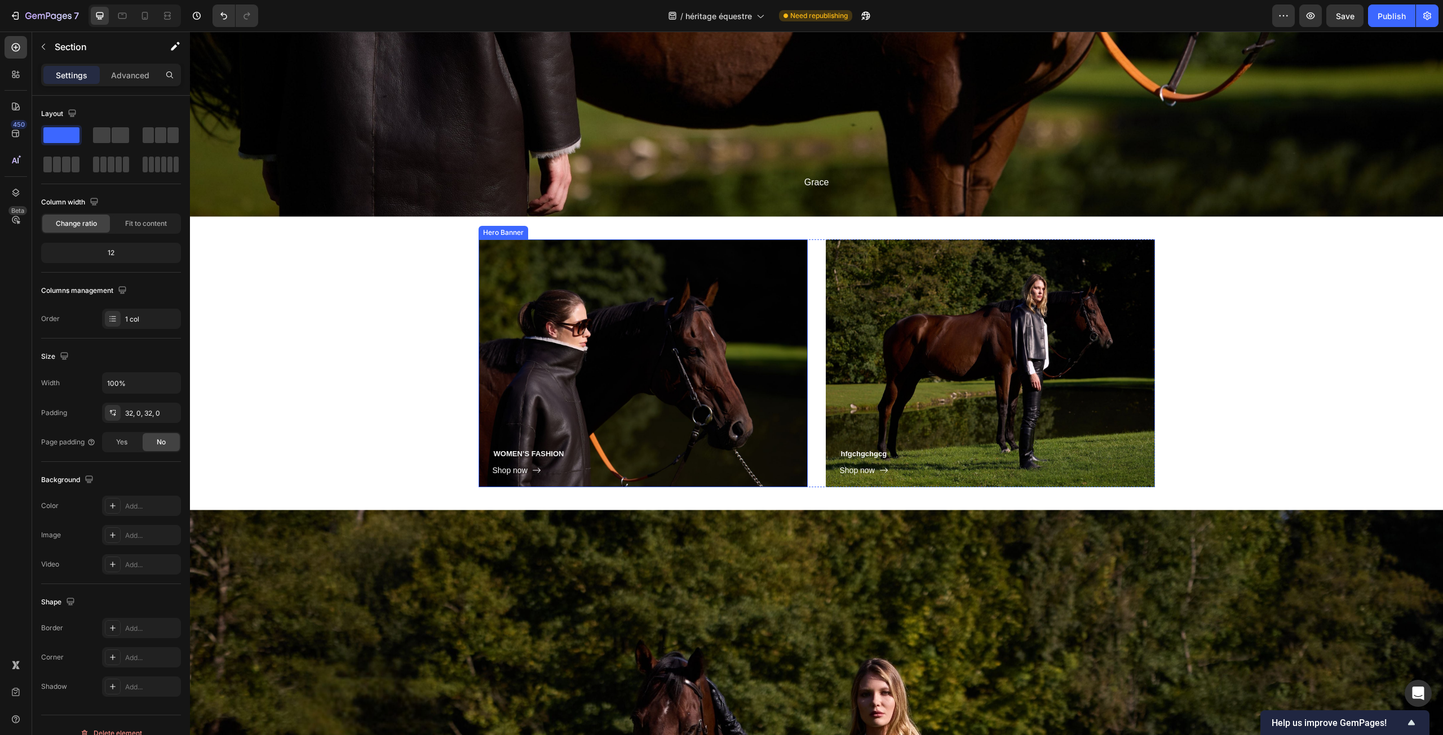
click at [579, 320] on div "WOMEN’S FASHION Heading Shop now Button Row" at bounding box center [642, 364] width 329 height 249
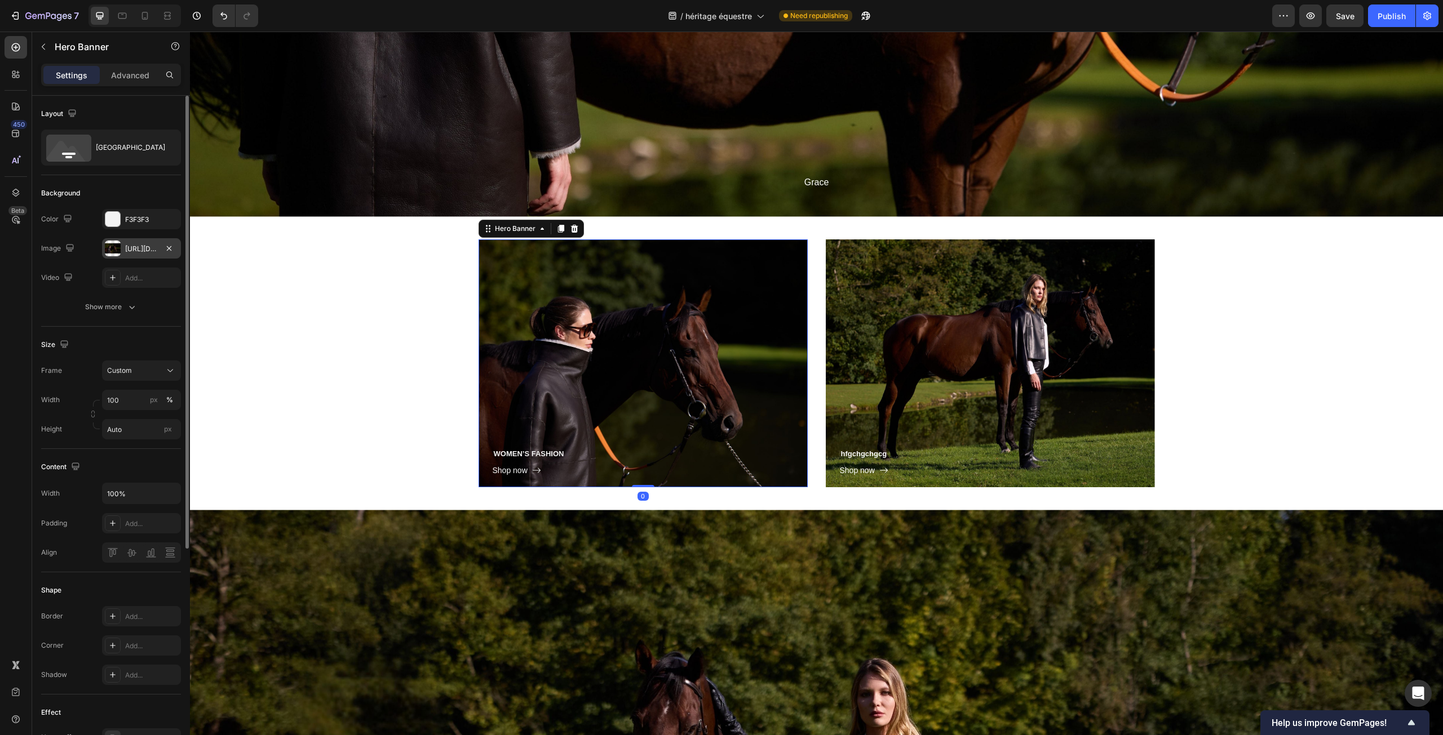
click at [141, 250] on div "[URL][DOMAIN_NAME]" at bounding box center [141, 249] width 33 height 10
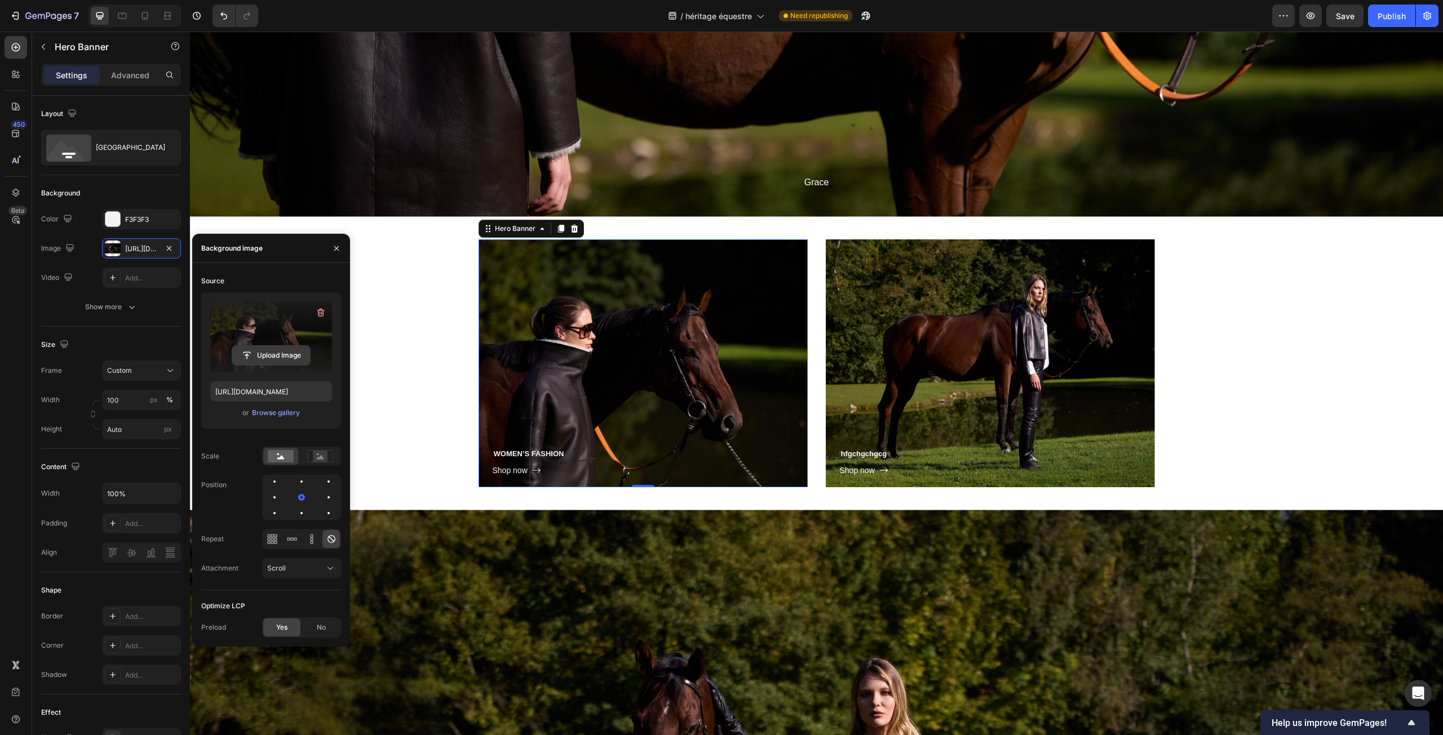
click at [278, 357] on input "file" at bounding box center [271, 355] width 78 height 19
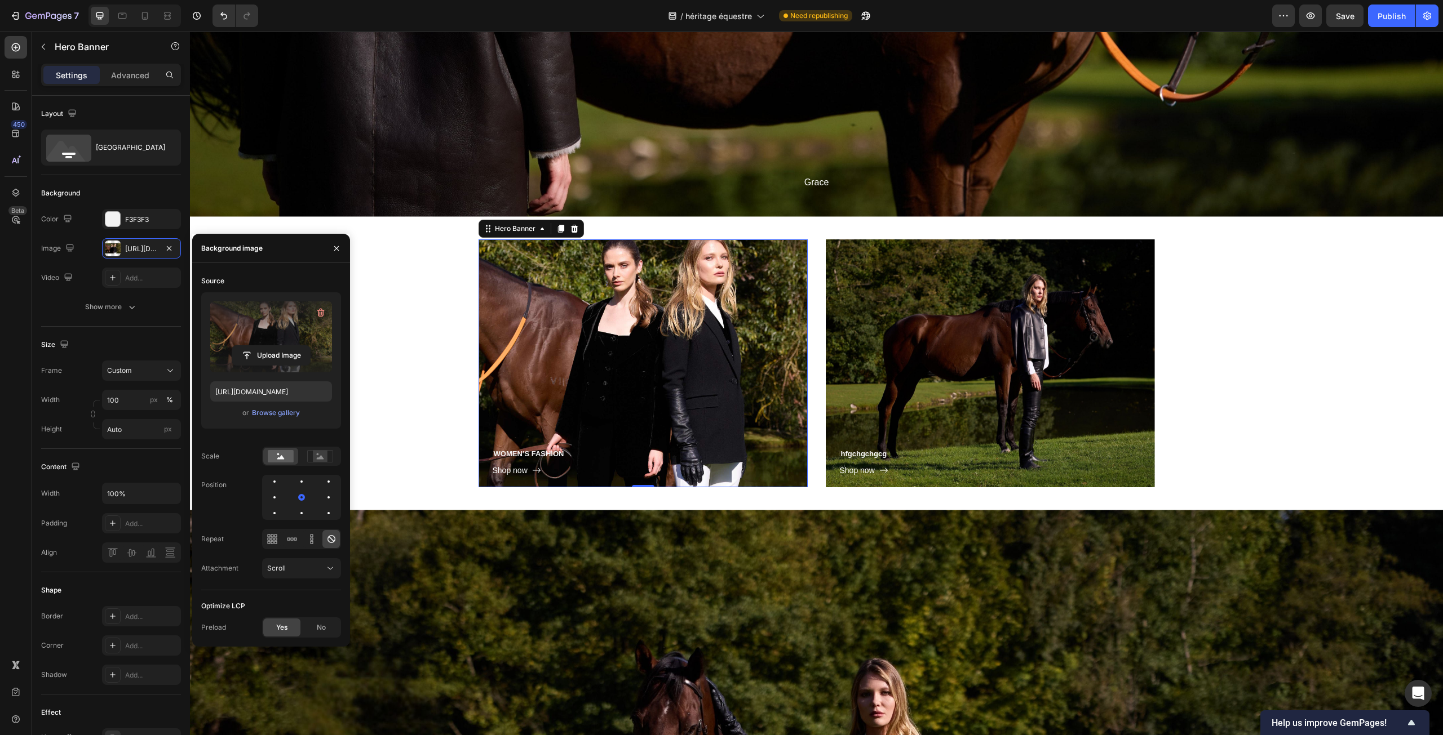
click at [652, 364] on div "WOMEN’S FASHION Heading Shop now Button Row" at bounding box center [642, 364] width 329 height 249
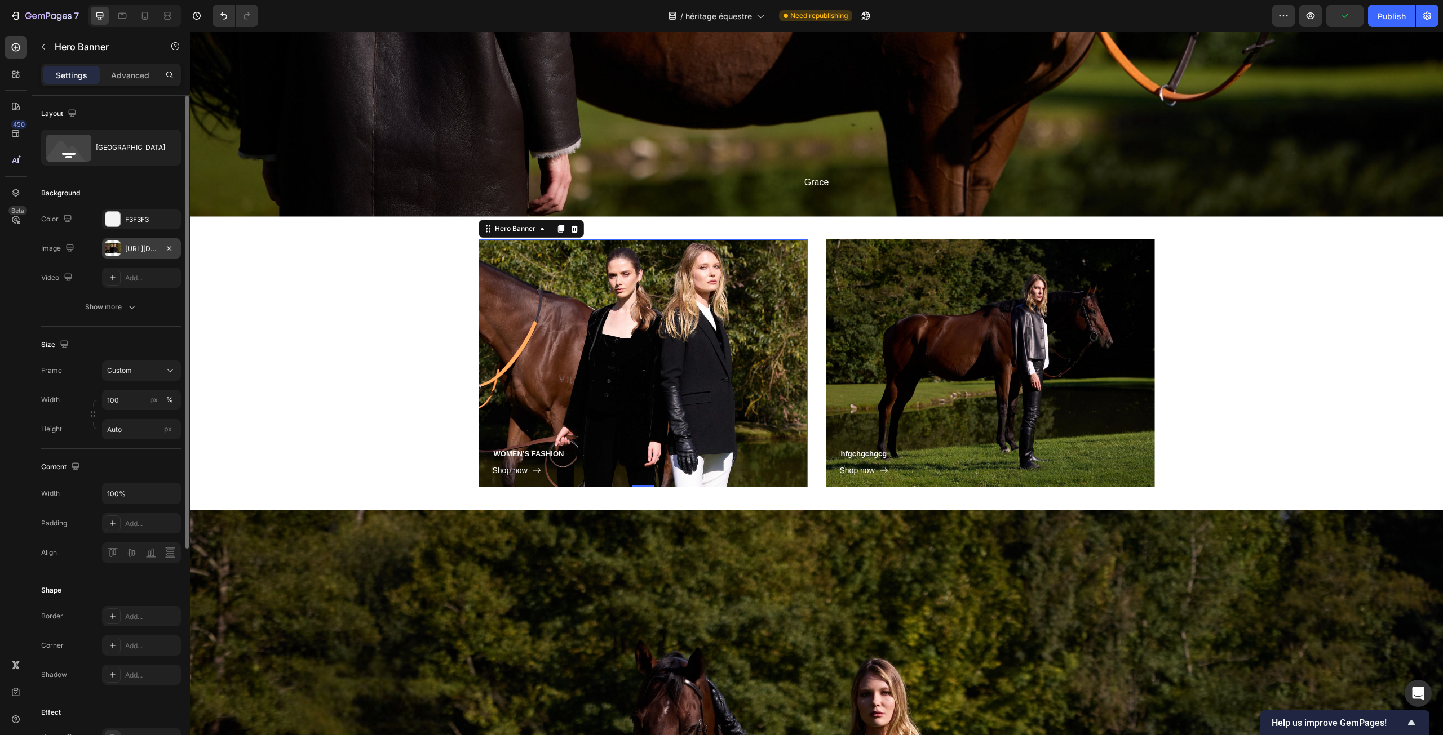
click at [144, 251] on div "[URL][DOMAIN_NAME]" at bounding box center [141, 249] width 33 height 10
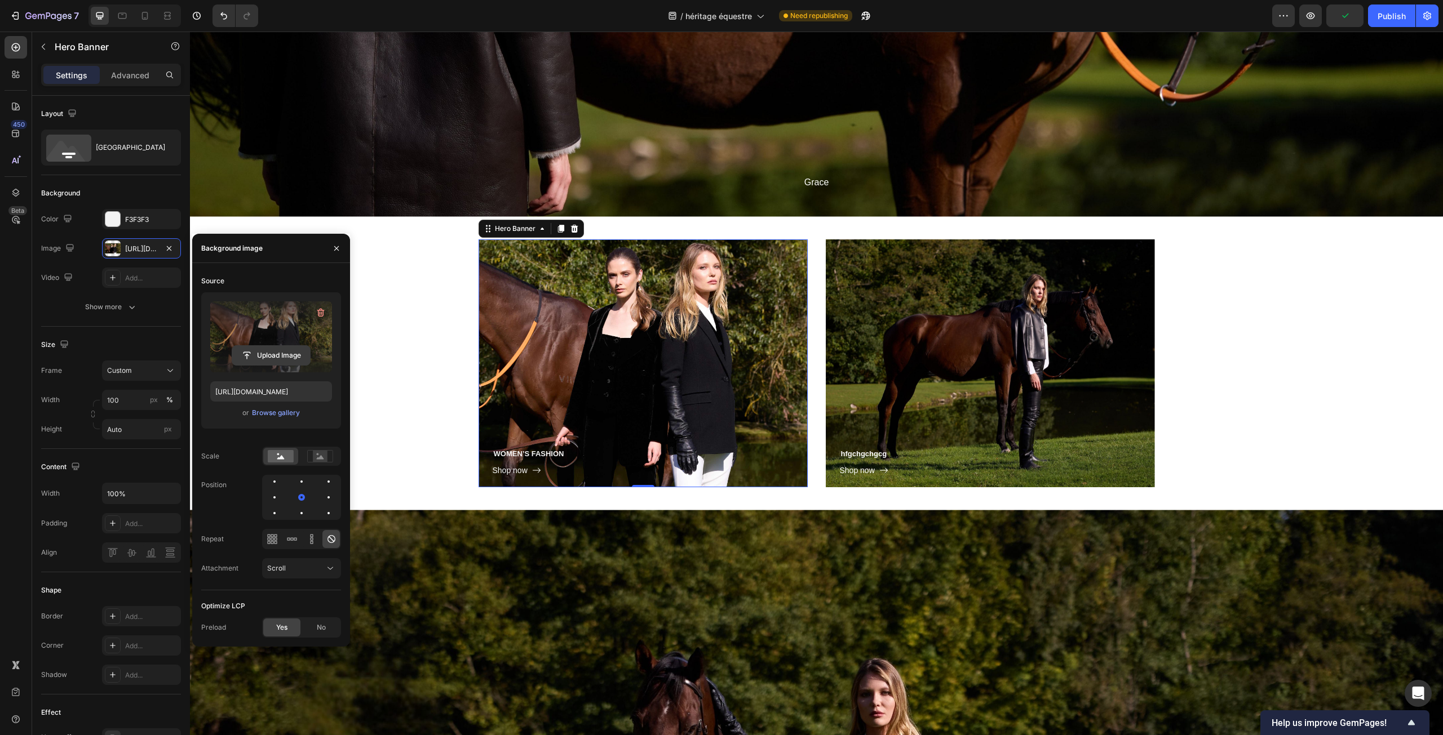
click at [285, 351] on input "file" at bounding box center [271, 355] width 78 height 19
type input "[URL][DOMAIN_NAME]"
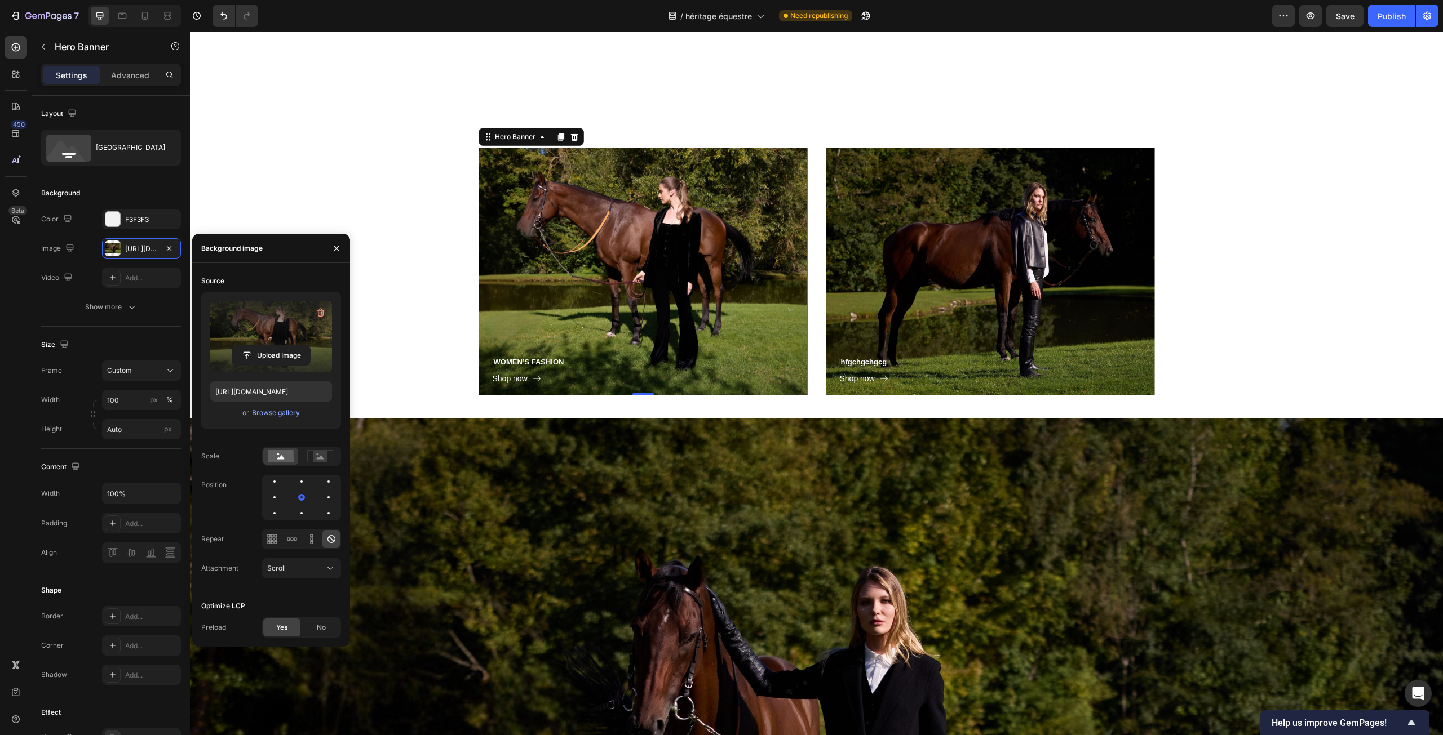
scroll to position [4486, 0]
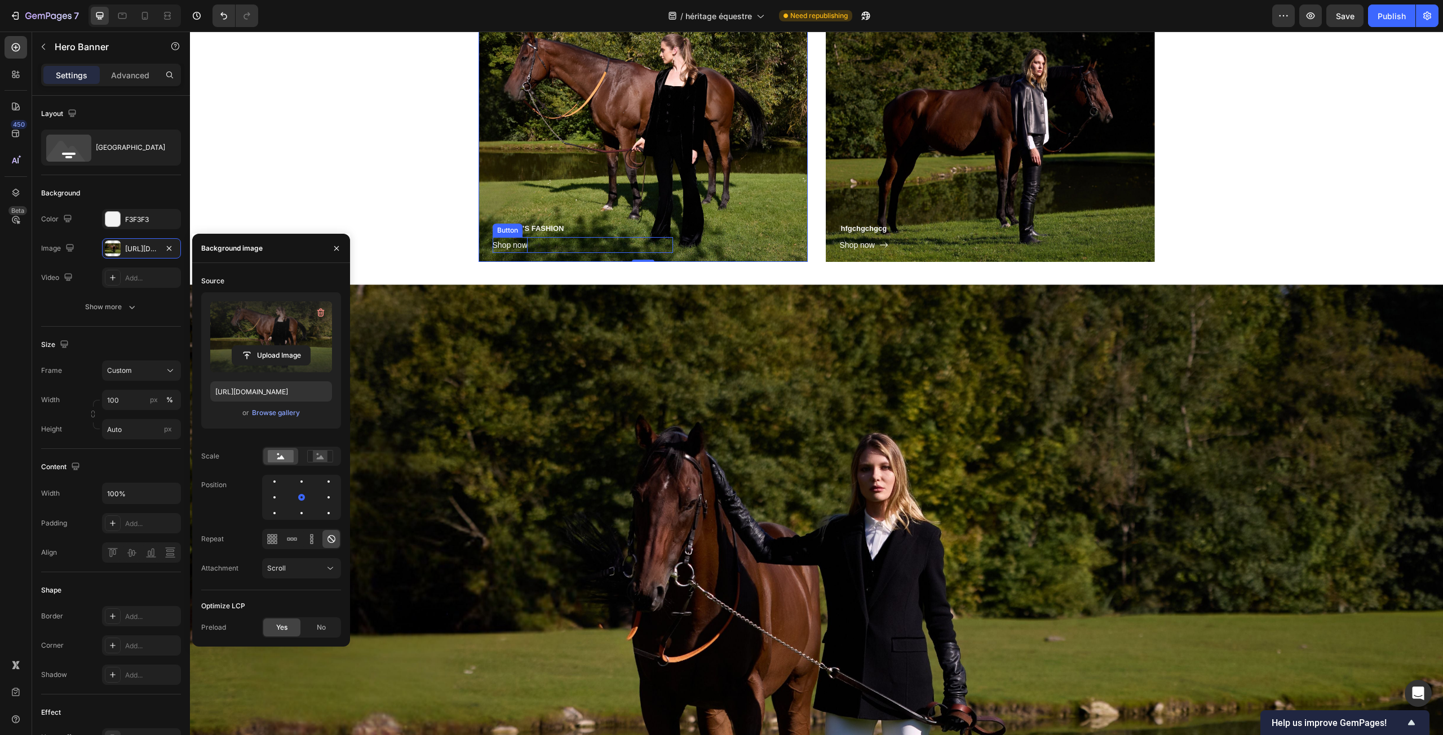
click at [516, 243] on span "Shop now" at bounding box center [510, 245] width 35 height 9
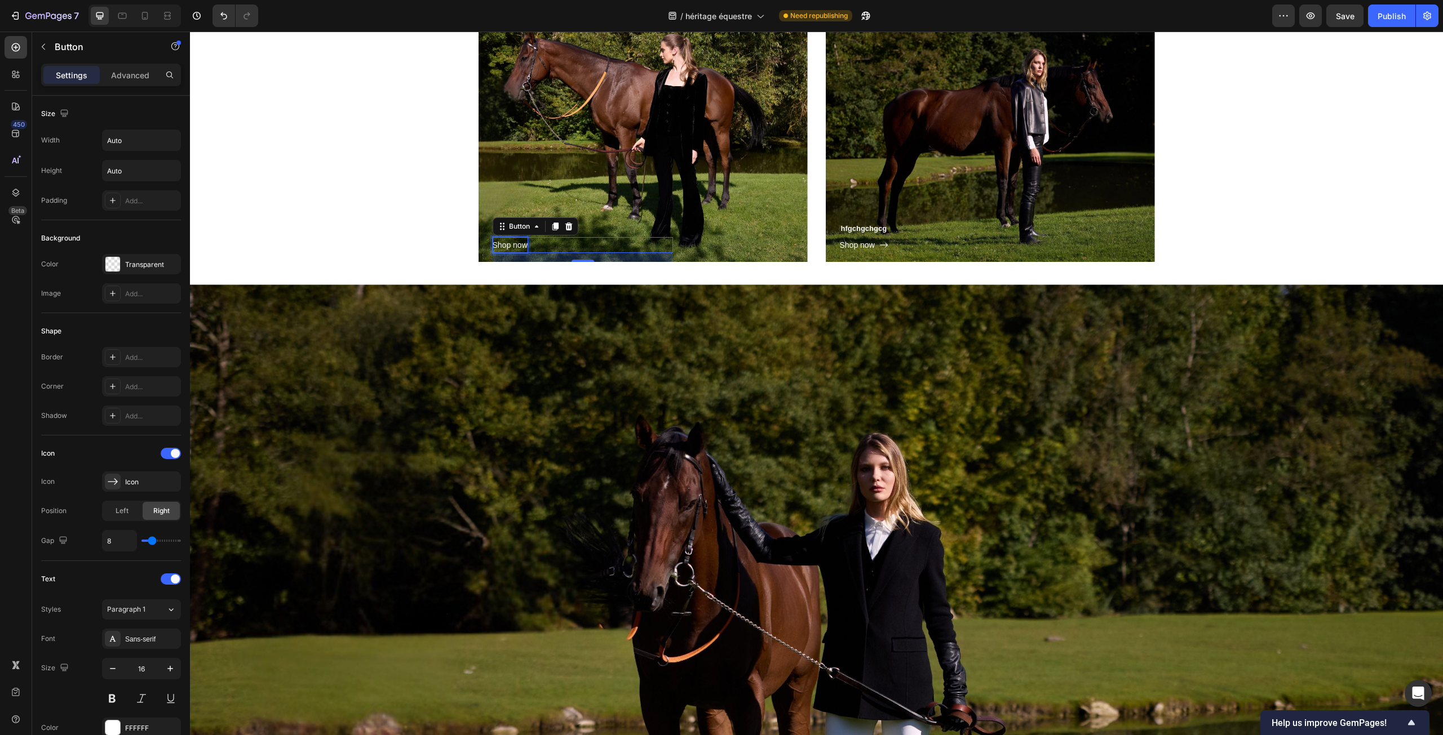
click at [516, 243] on span "Shop now" at bounding box center [510, 245] width 35 height 9
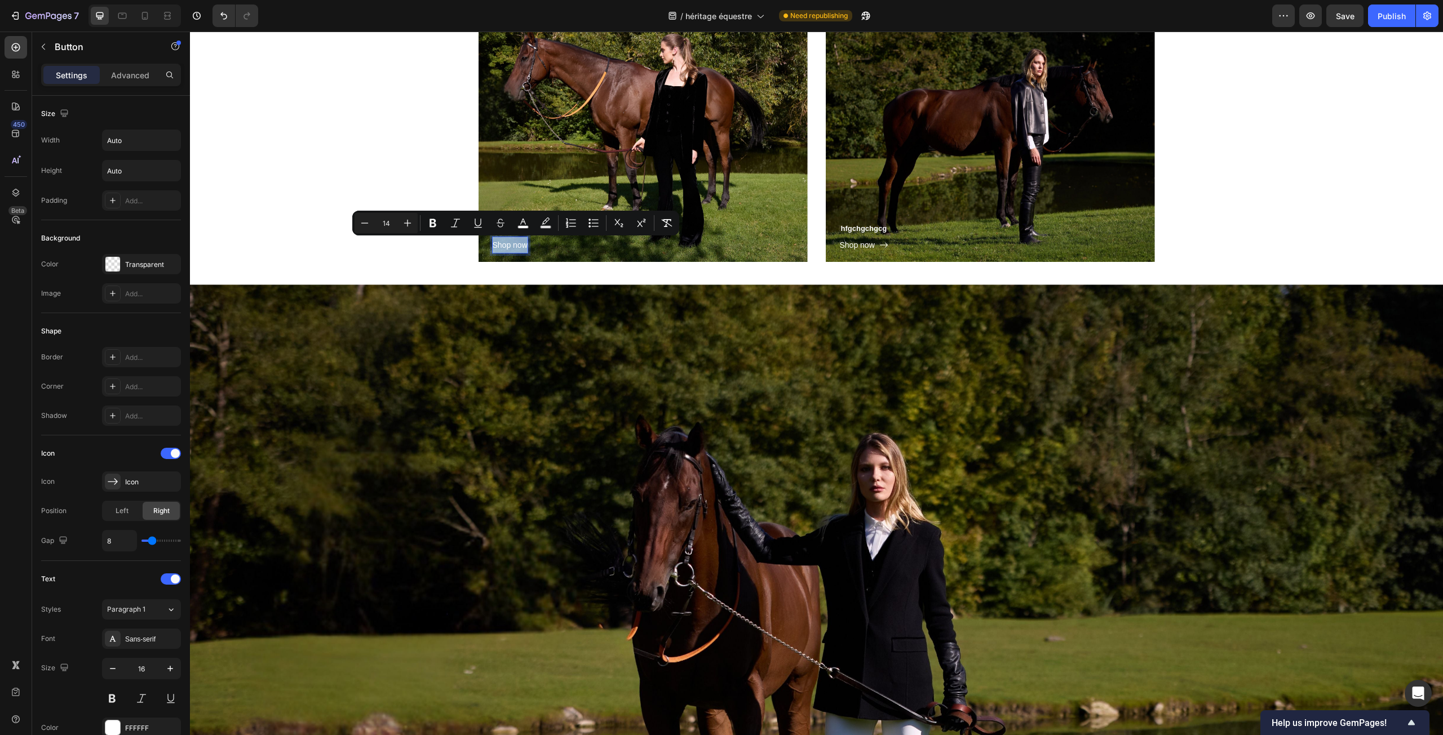
click at [516, 243] on span "Shop now" at bounding box center [510, 245] width 35 height 9
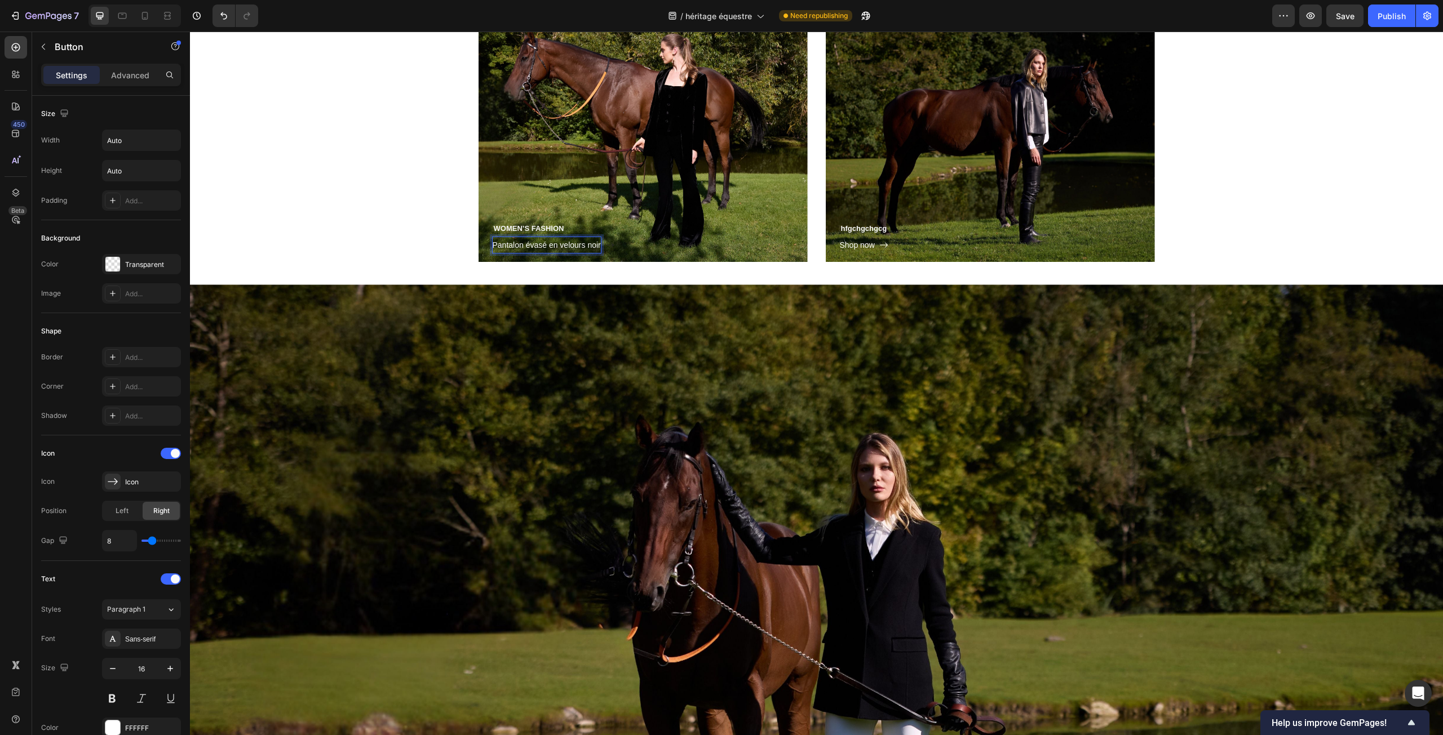
click at [545, 246] on span "Pantalon évasé en velours noir" at bounding box center [547, 245] width 108 height 9
click at [559, 244] on span "Pantalon en velours noir" at bounding box center [535, 245] width 85 height 9
drag, startPoint x: 561, startPoint y: 242, endPoint x: 578, endPoint y: 240, distance: 16.5
click at [578, 240] on div "Pantalon en velours noir" at bounding box center [542, 245] width 99 height 16
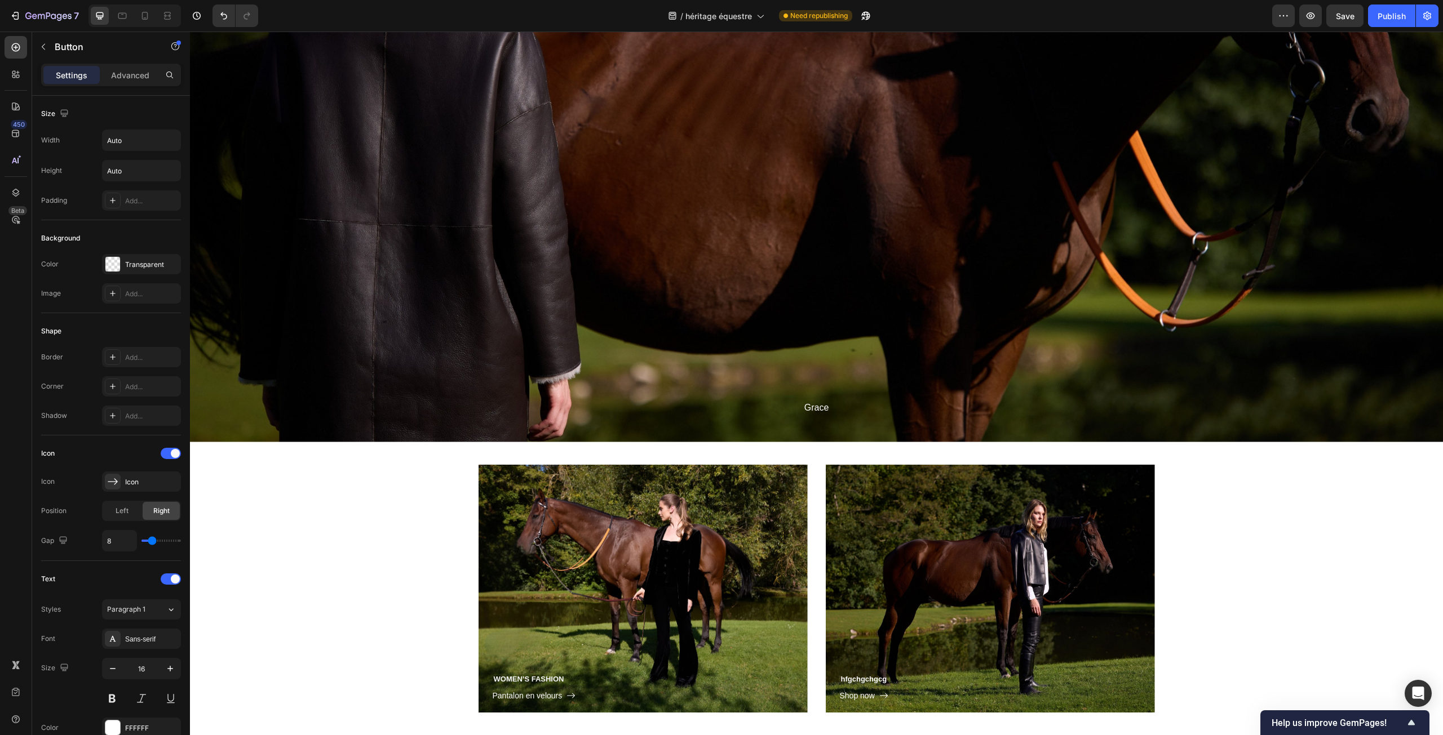
scroll to position [4373, 0]
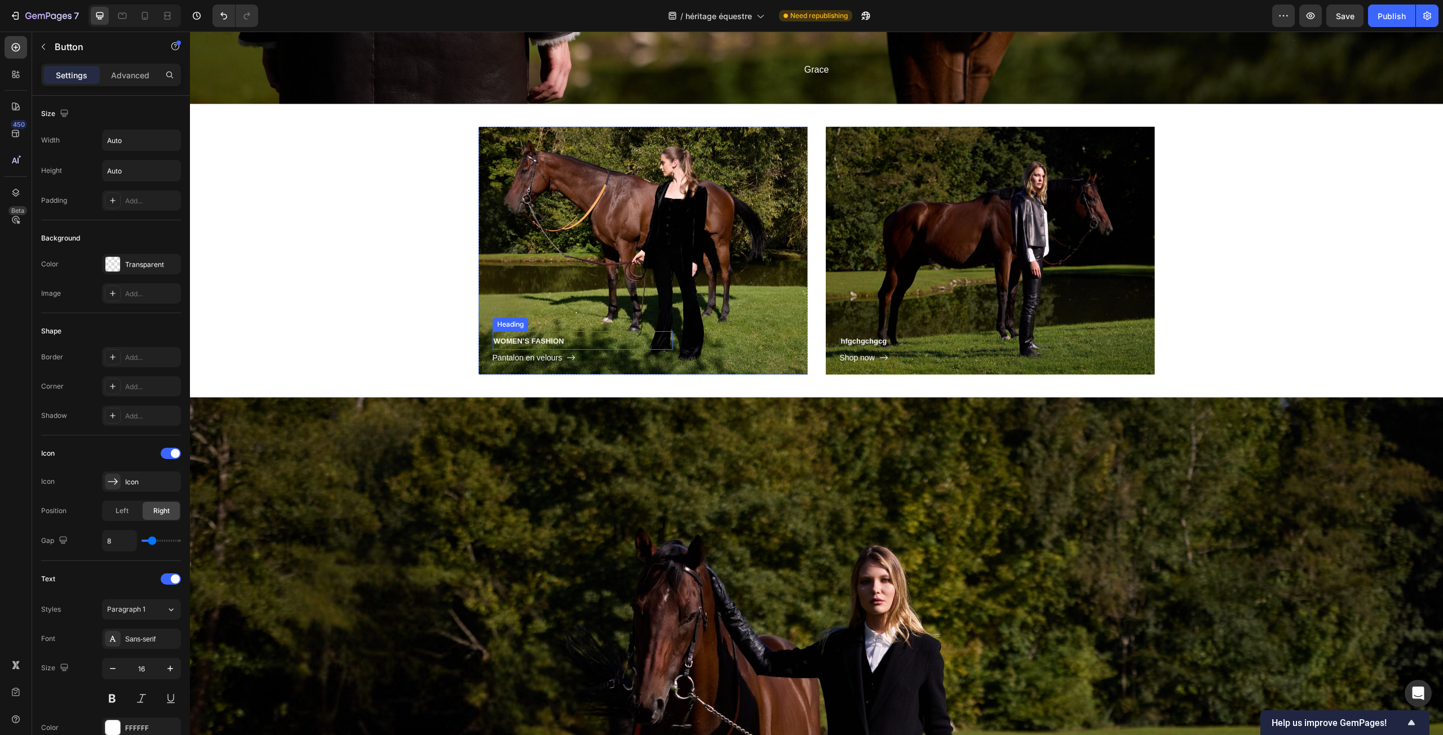
click at [530, 339] on span "WOMEN’S FASHION" at bounding box center [529, 341] width 70 height 8
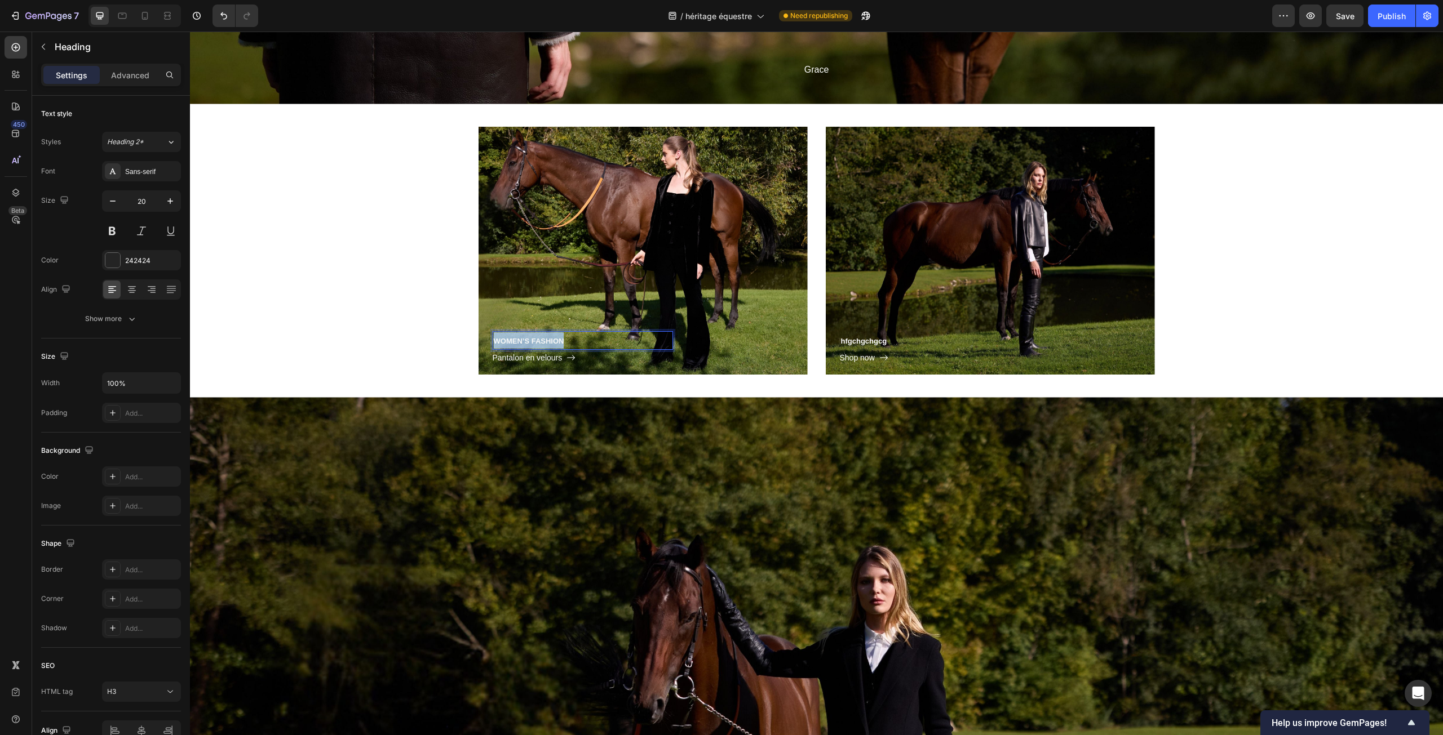
click at [530, 339] on span "WOMEN’S FASHION" at bounding box center [529, 341] width 70 height 8
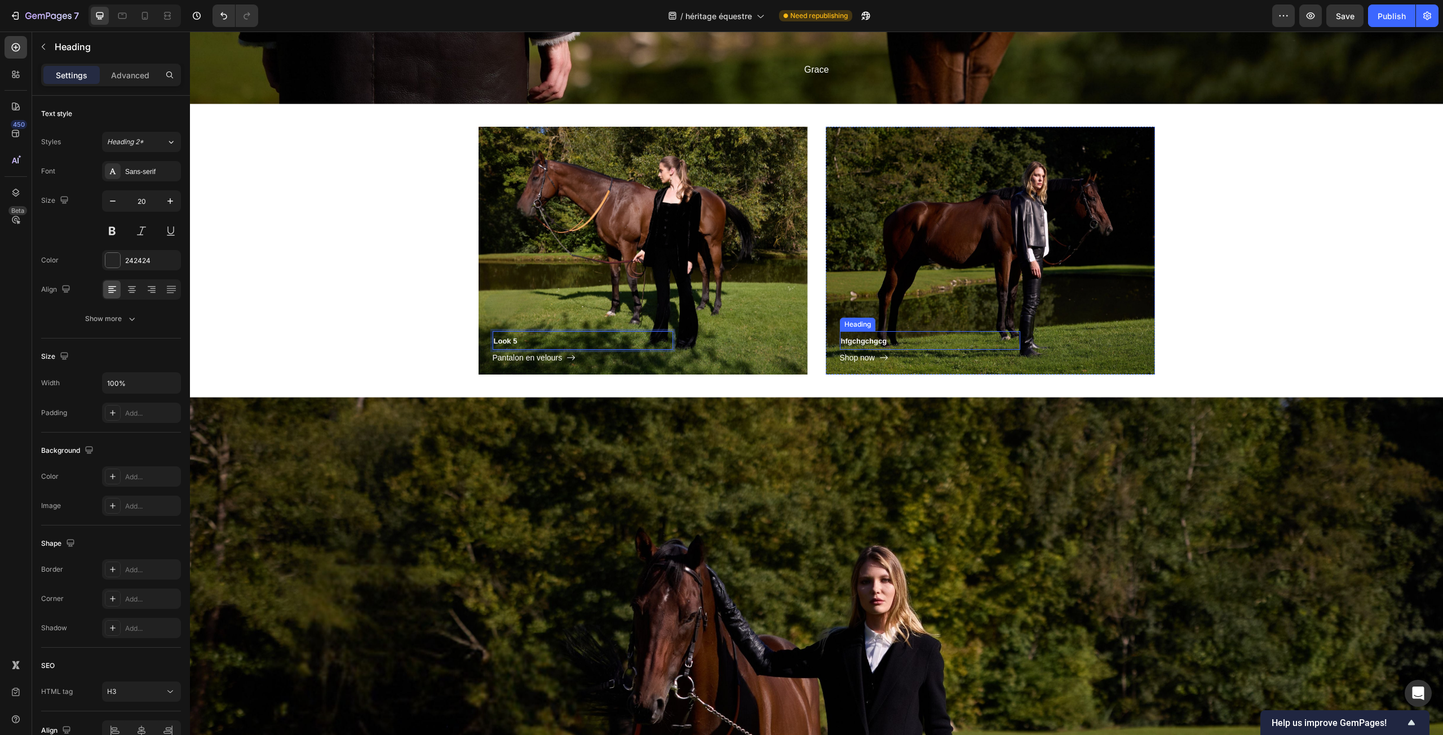
click at [857, 338] on span "hfgchgchgcg" at bounding box center [864, 341] width 46 height 8
click at [362, 297] on div "⁠⁠⁠⁠⁠⁠⁠ Look 5 Heading Pantalon en velours Button Row Hero Banner Look 6 Headin…" at bounding box center [816, 251] width 1236 height 249
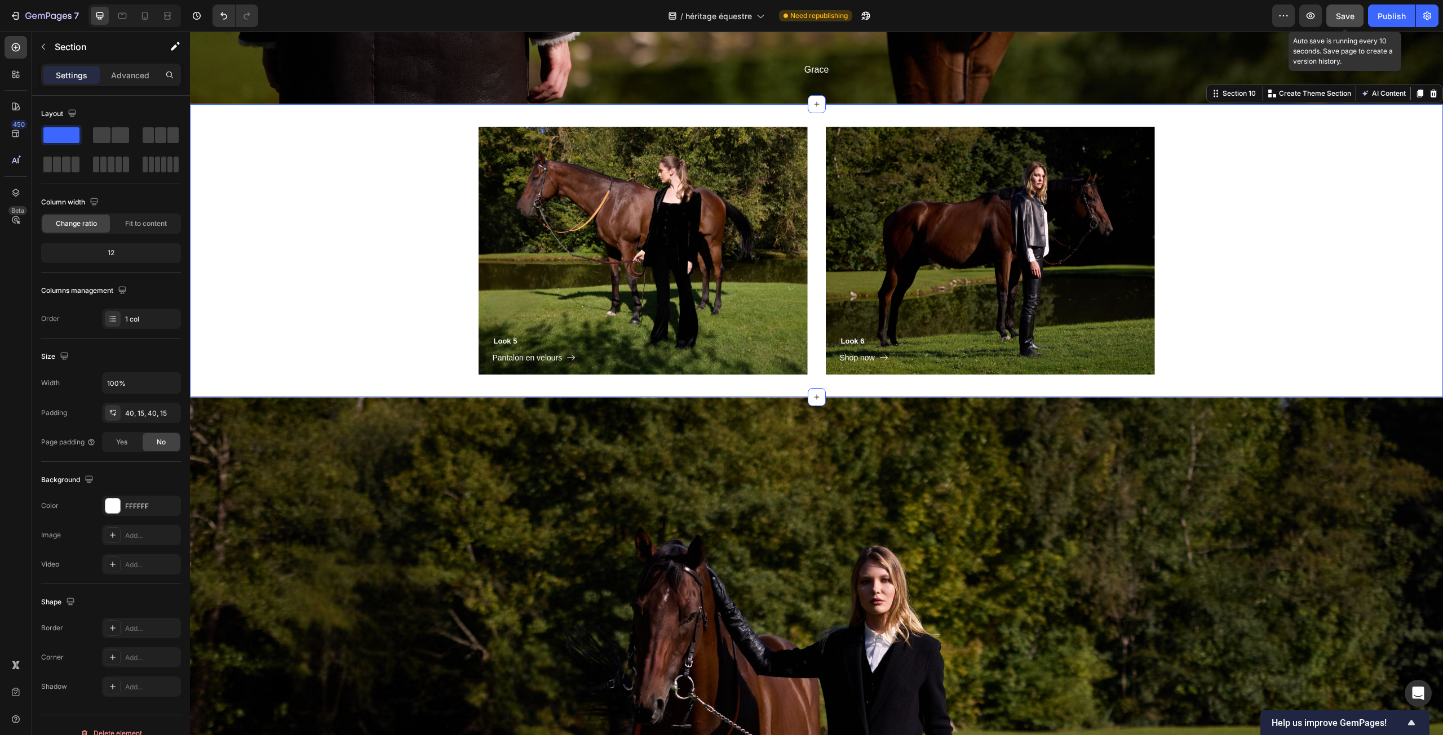
click at [1359, 10] on button "Save" at bounding box center [1344, 16] width 37 height 23
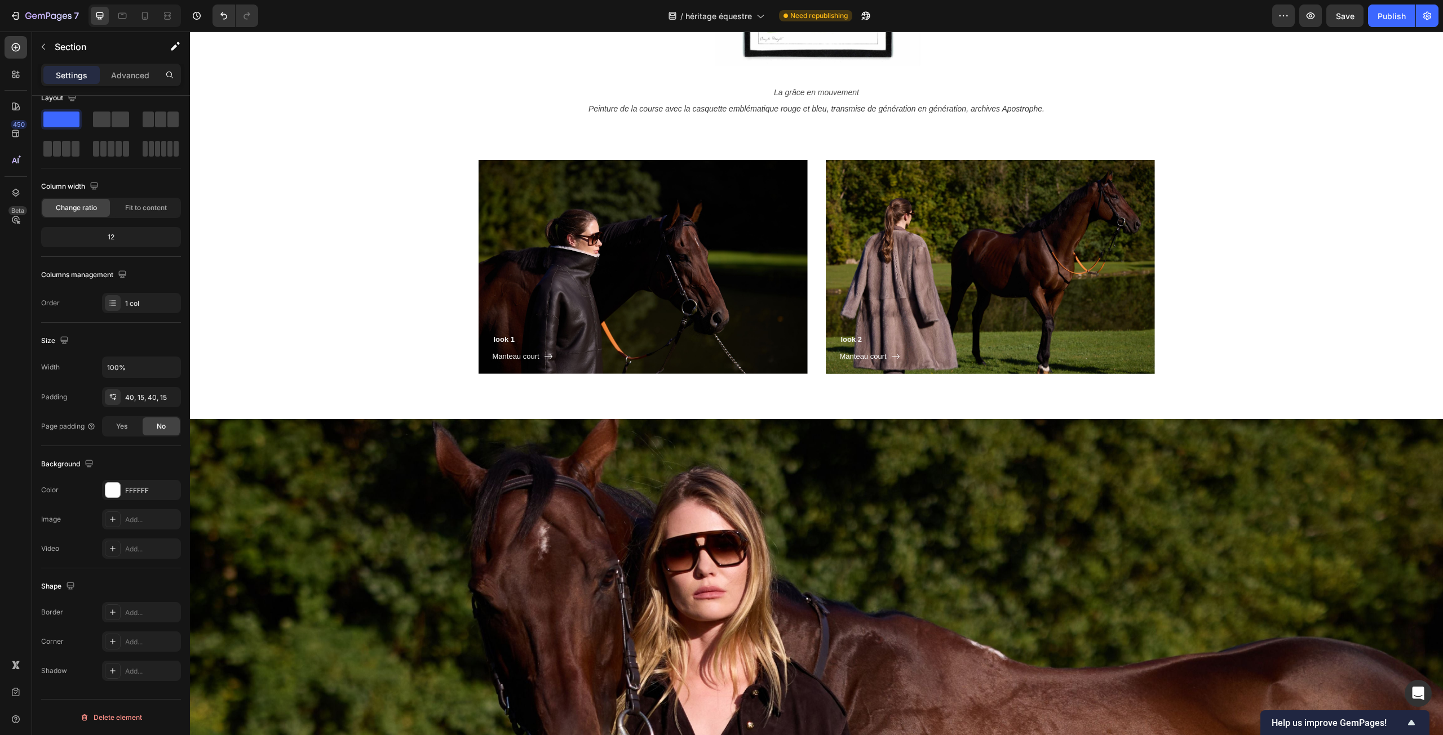
scroll to position [1274, 0]
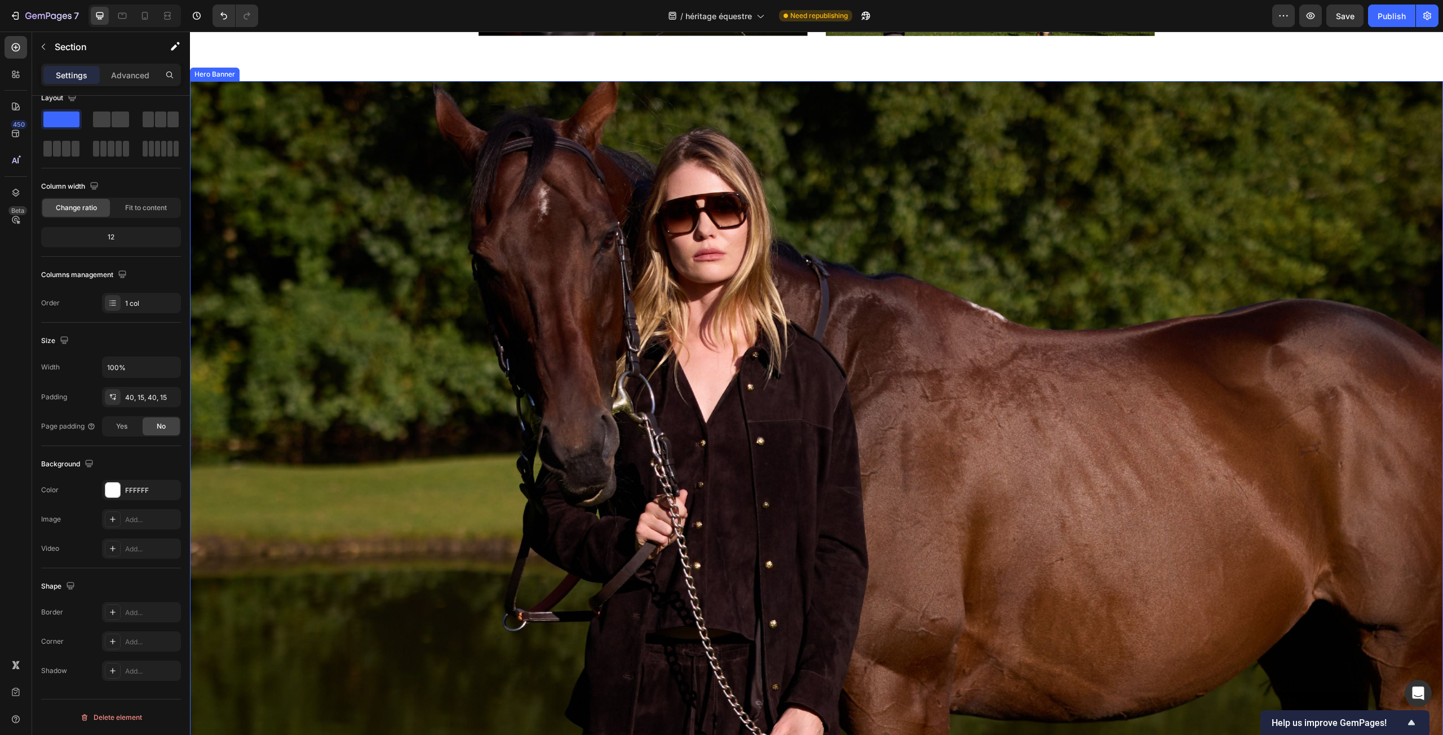
click at [352, 348] on div "Background Image" at bounding box center [816, 433] width 1253 height 704
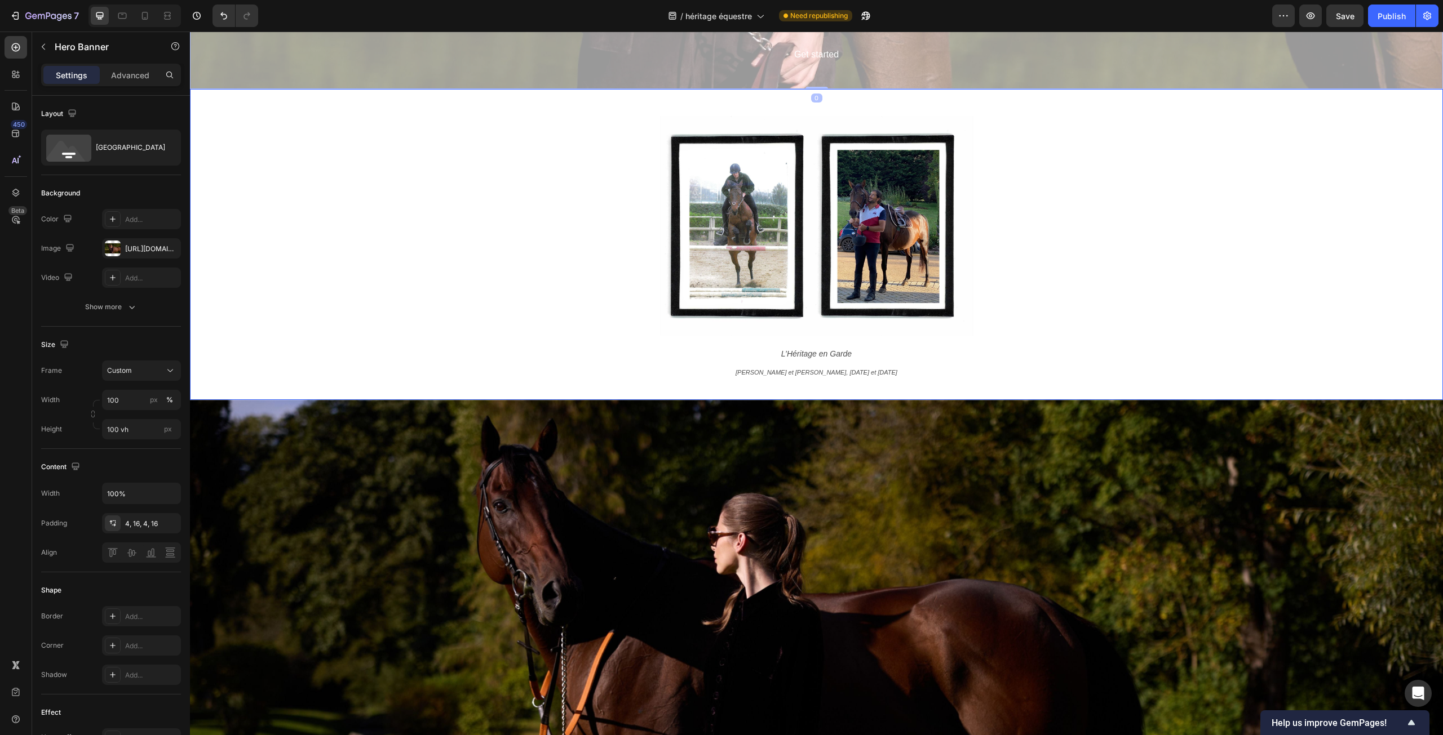
scroll to position [2062, 0]
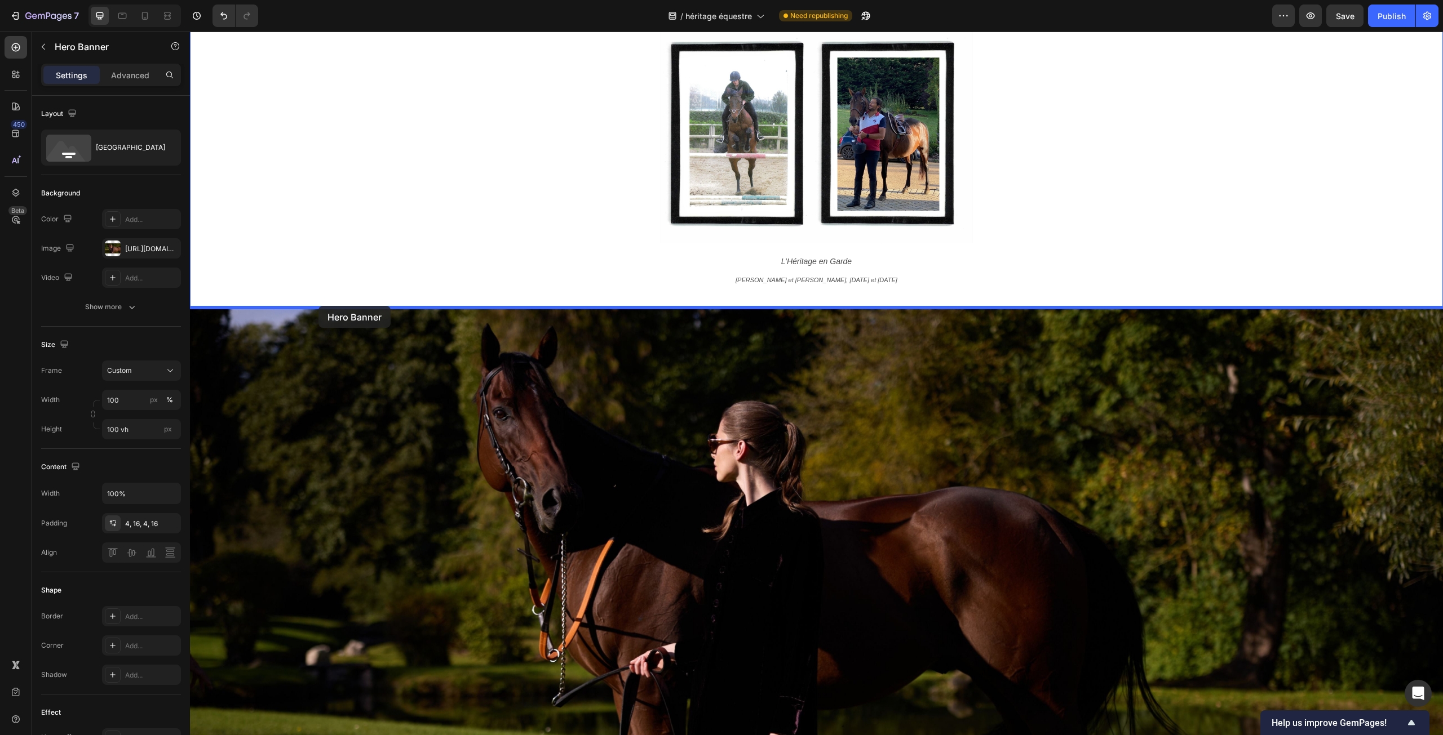
drag, startPoint x: 200, startPoint y: 71, endPoint x: 318, endPoint y: 306, distance: 263.1
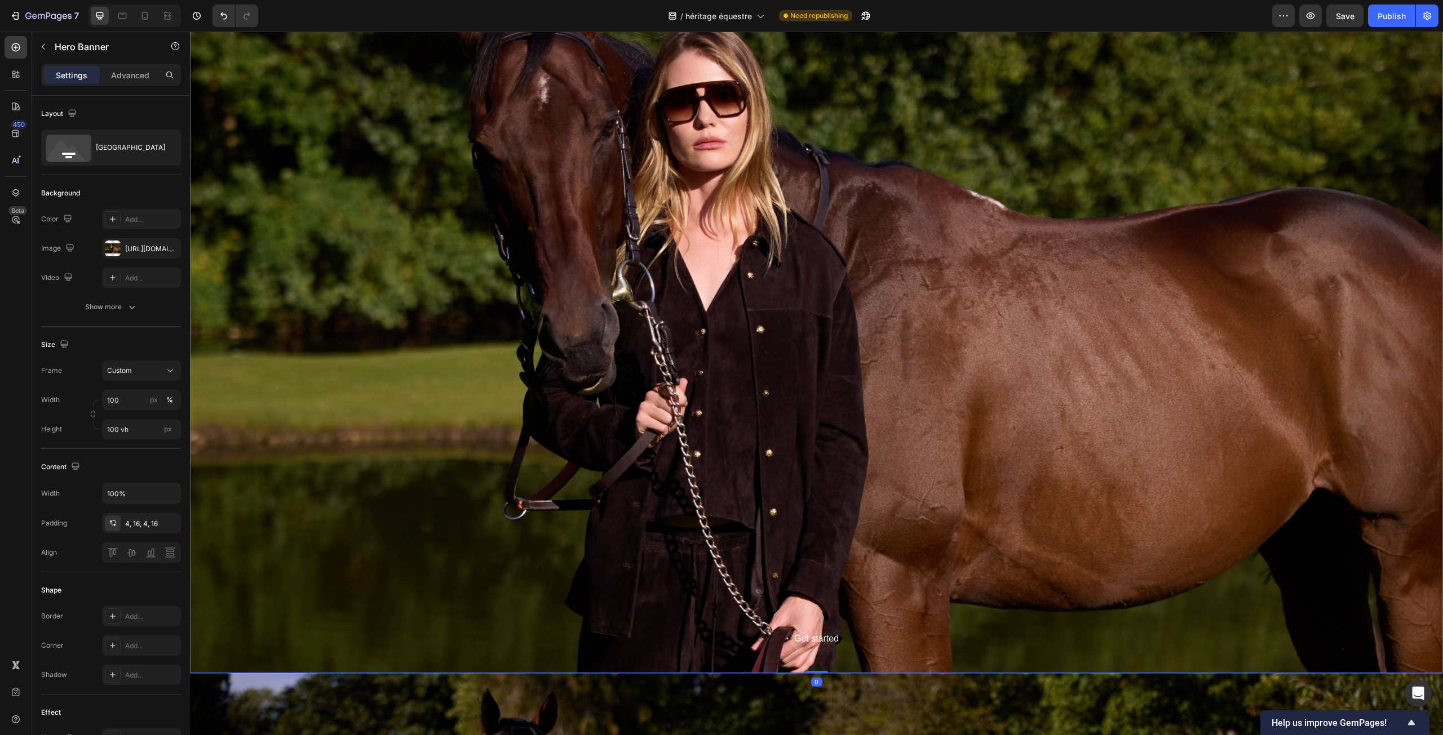
scroll to position [2626, 0]
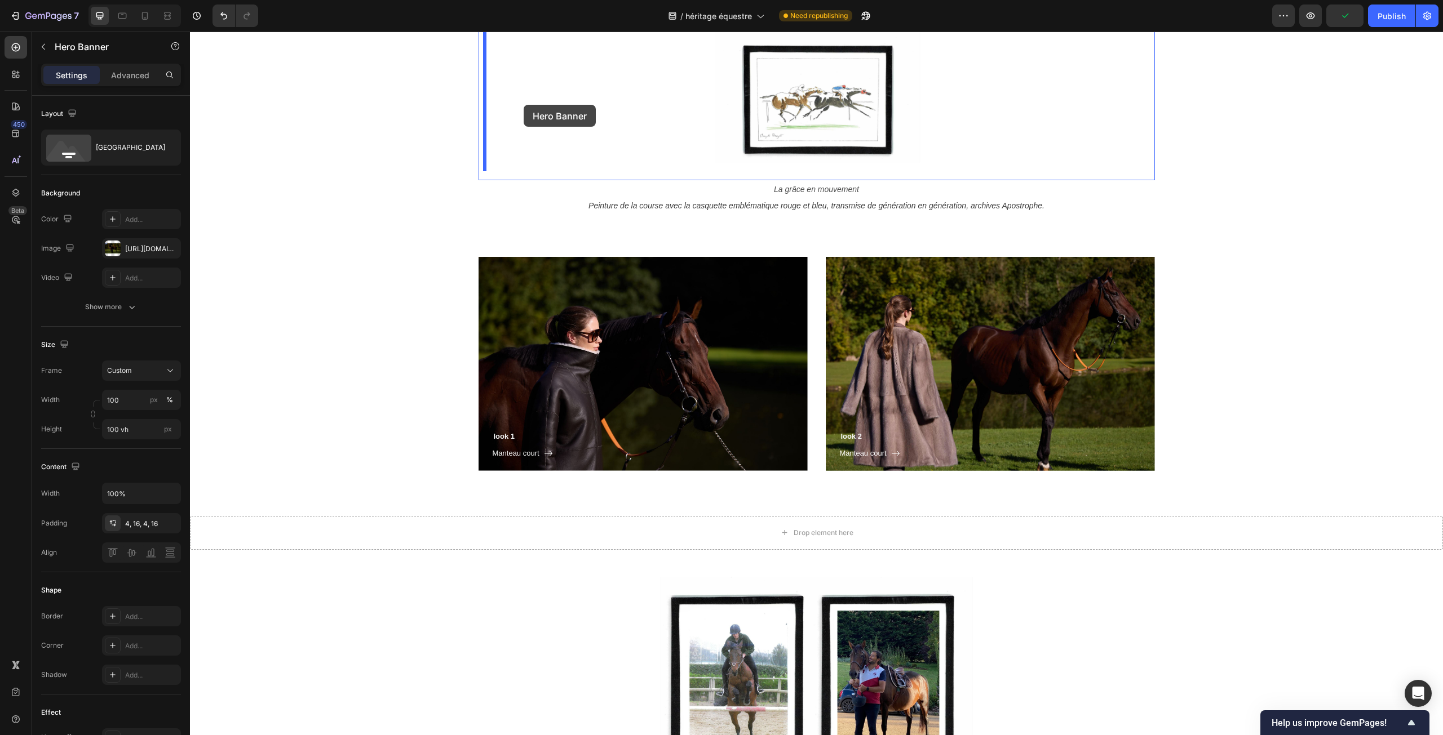
scroll to position [832, 0]
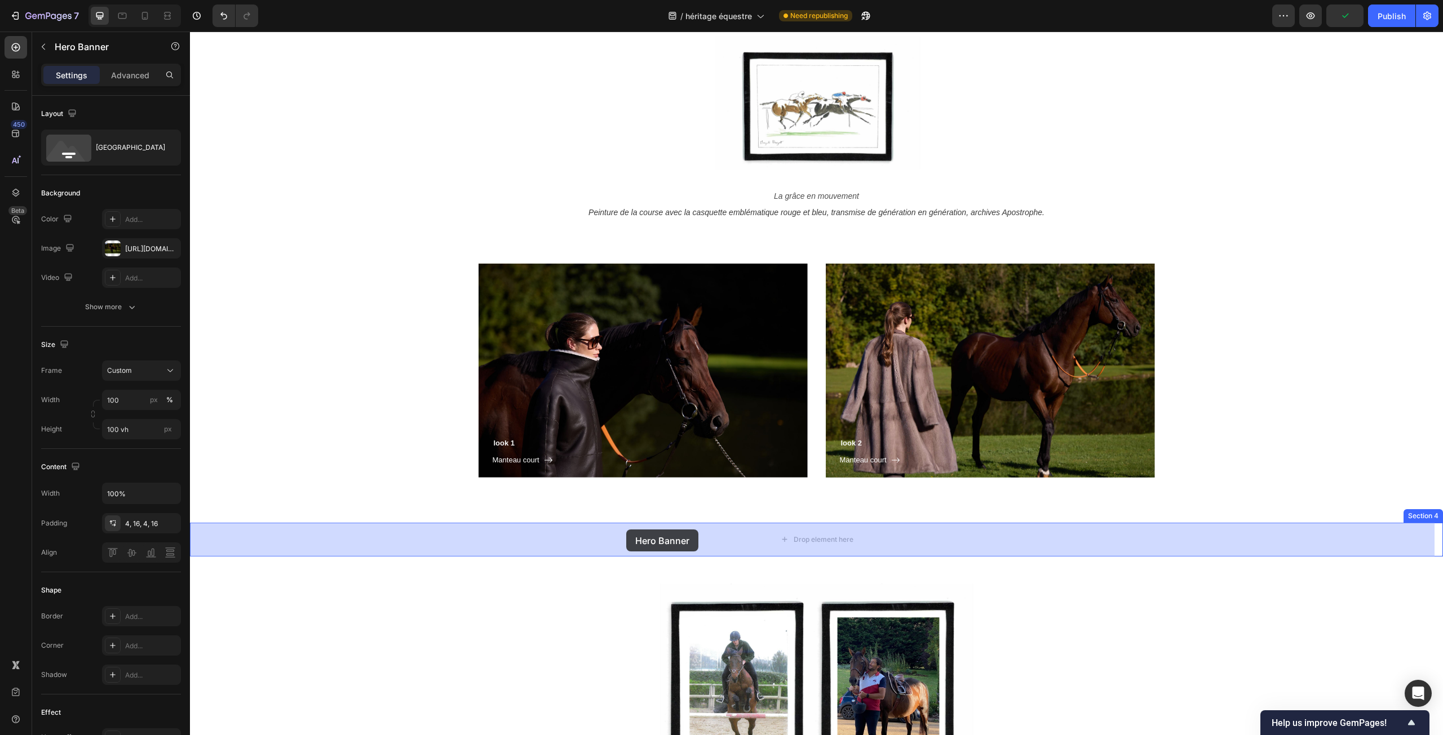
drag, startPoint x: 201, startPoint y: 437, endPoint x: 626, endPoint y: 530, distance: 435.0
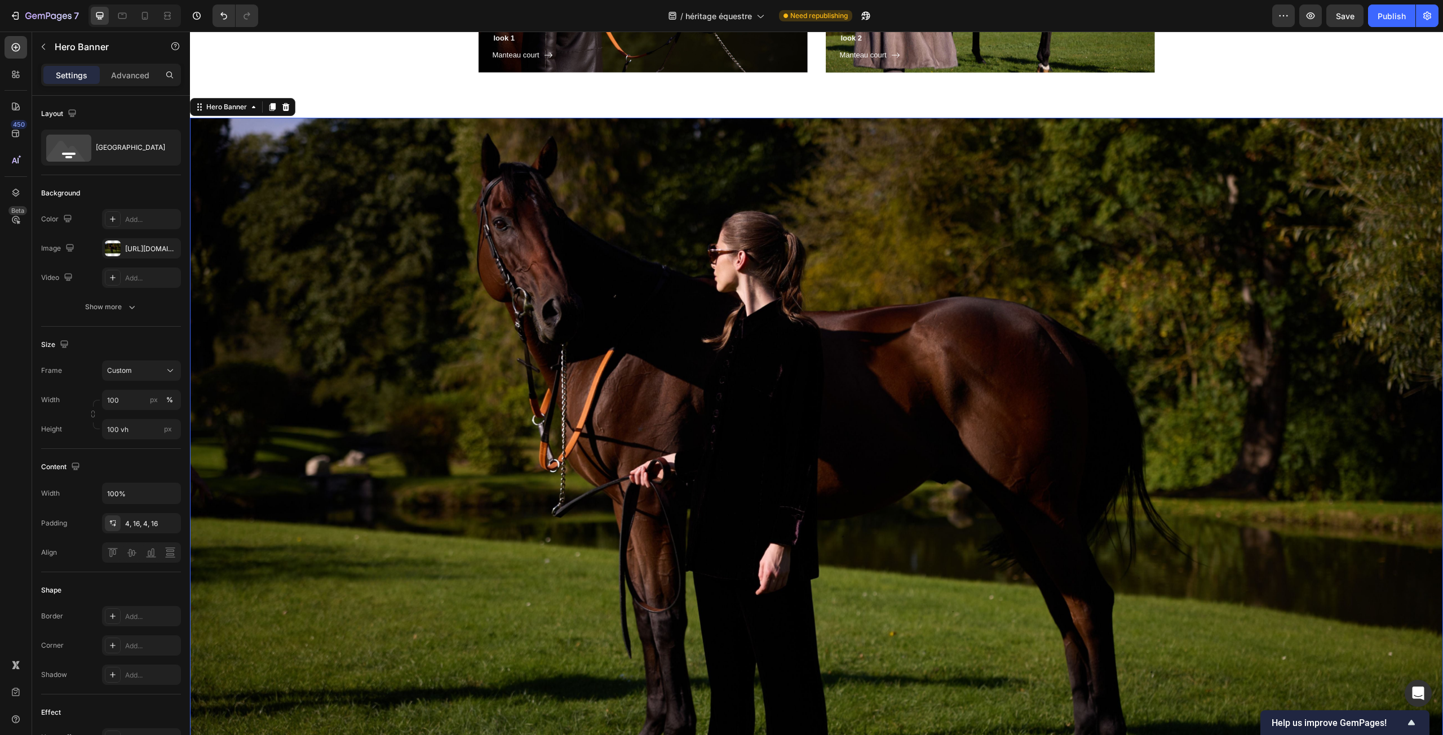
scroll to position [1395, 0]
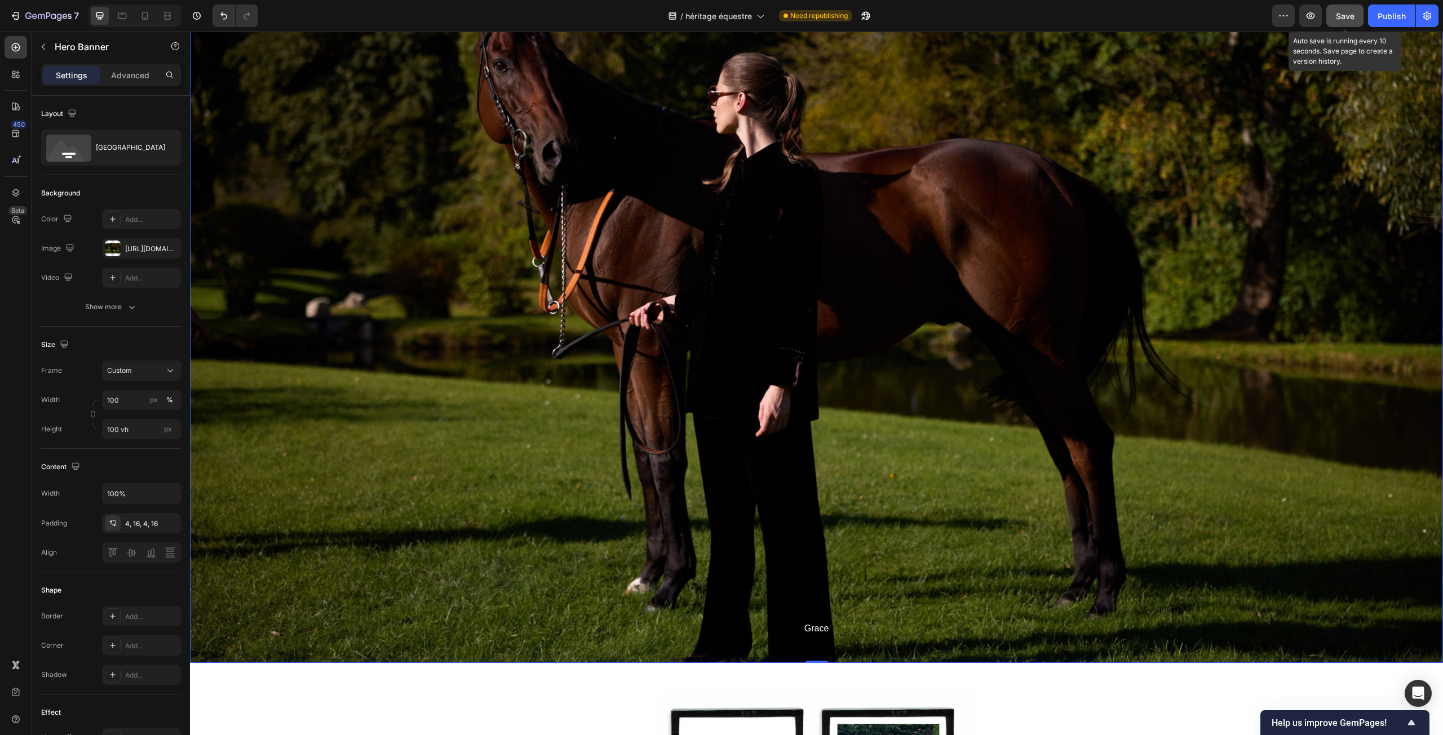
click at [1344, 16] on span "Save" at bounding box center [1345, 16] width 19 height 10
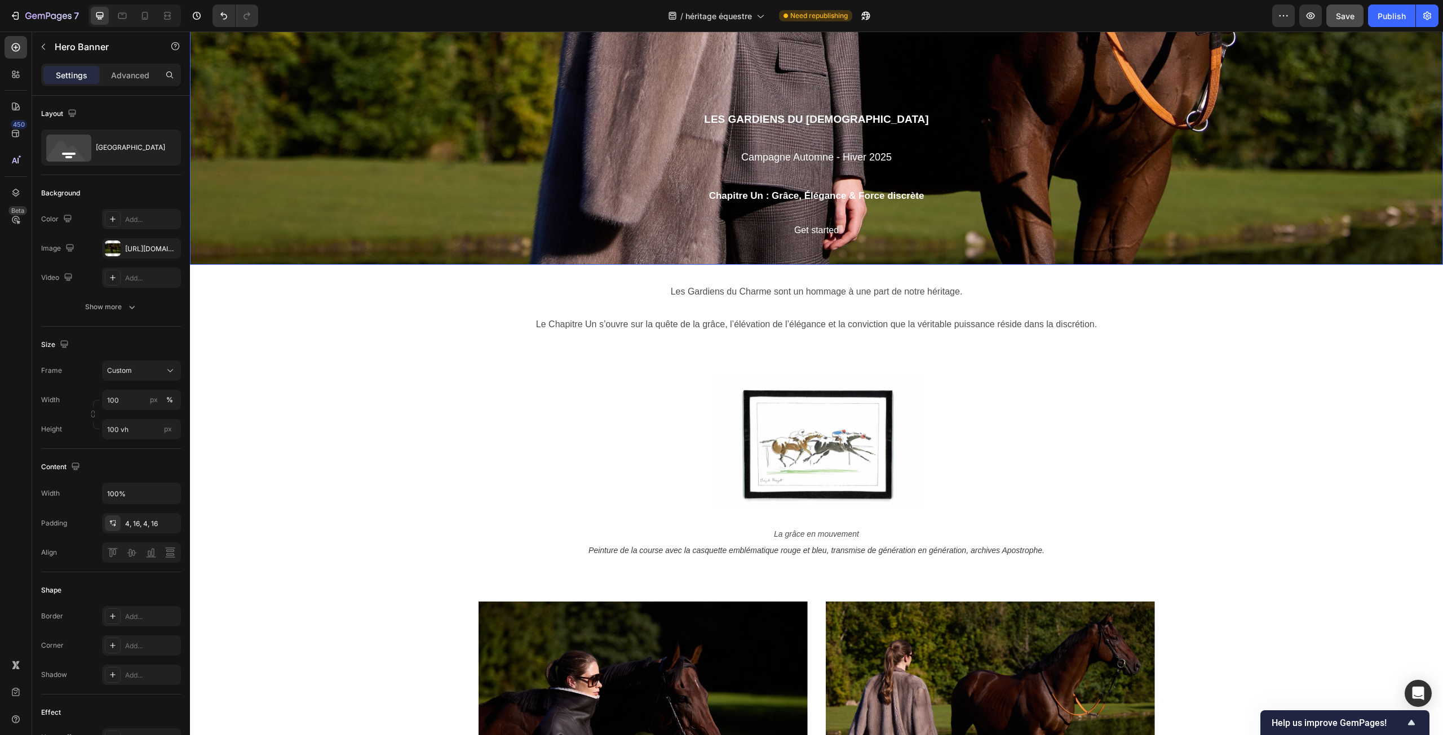
scroll to position [325, 0]
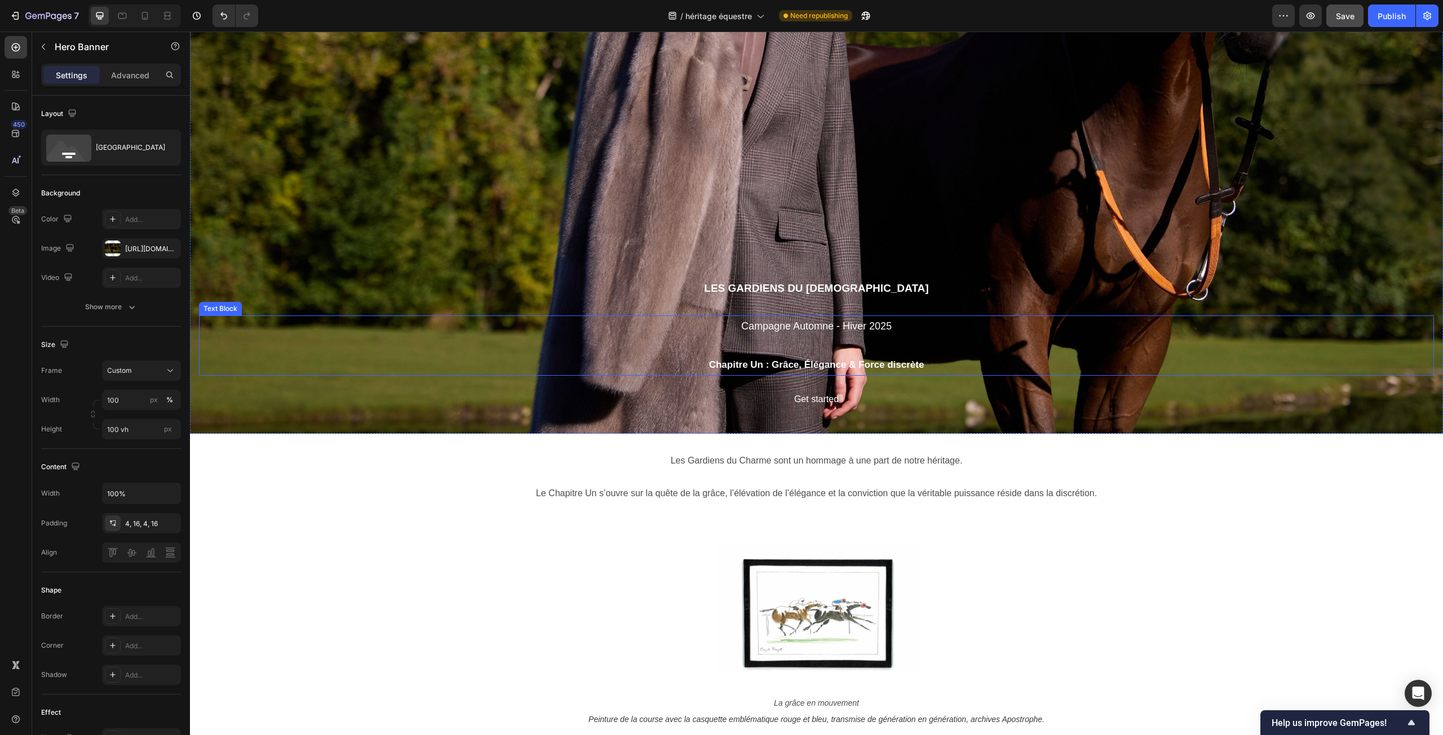
click at [768, 370] on p "Chapitre Un : Grâce, Élégance & Force discrète" at bounding box center [816, 365] width 1233 height 20
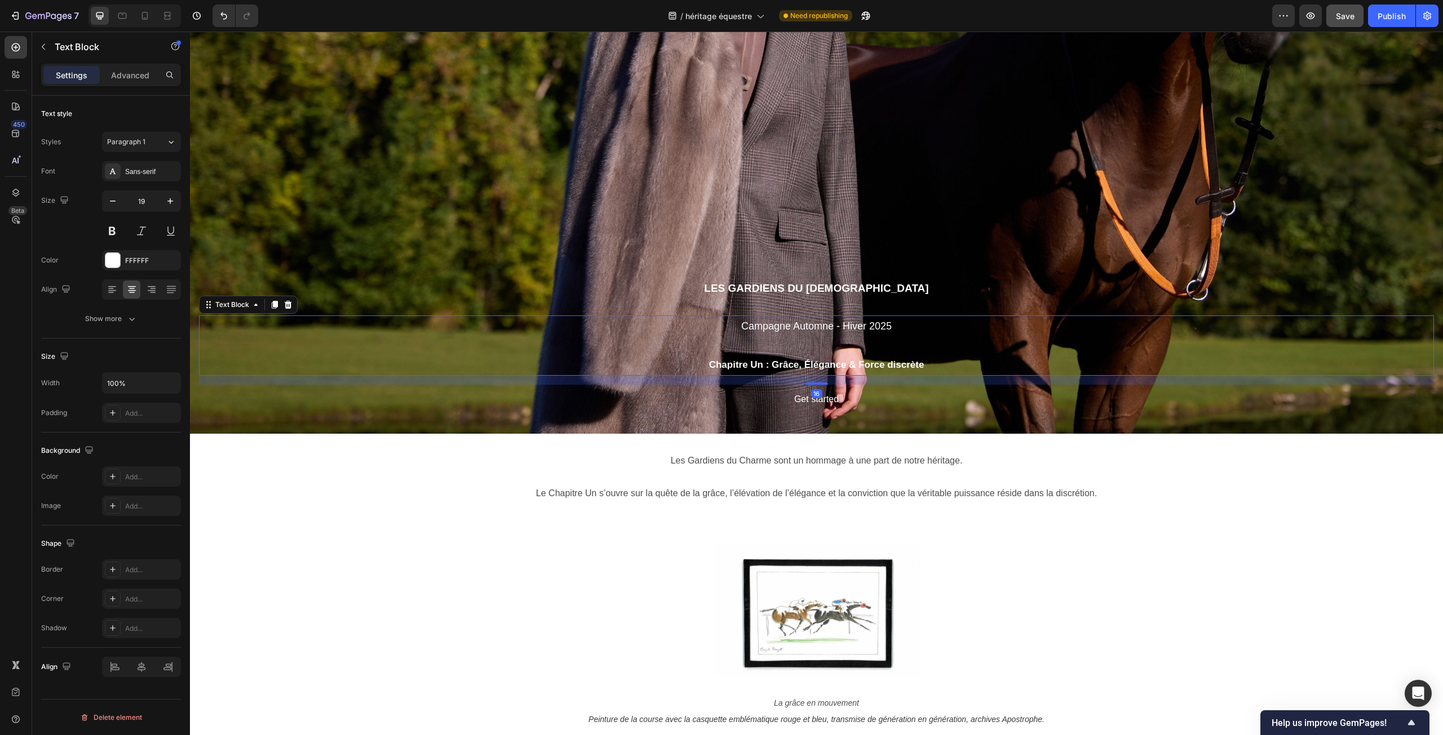
click at [769, 362] on strong "Chapitre Un : Grâce, Élégance & Force discrète" at bounding box center [816, 365] width 215 height 11
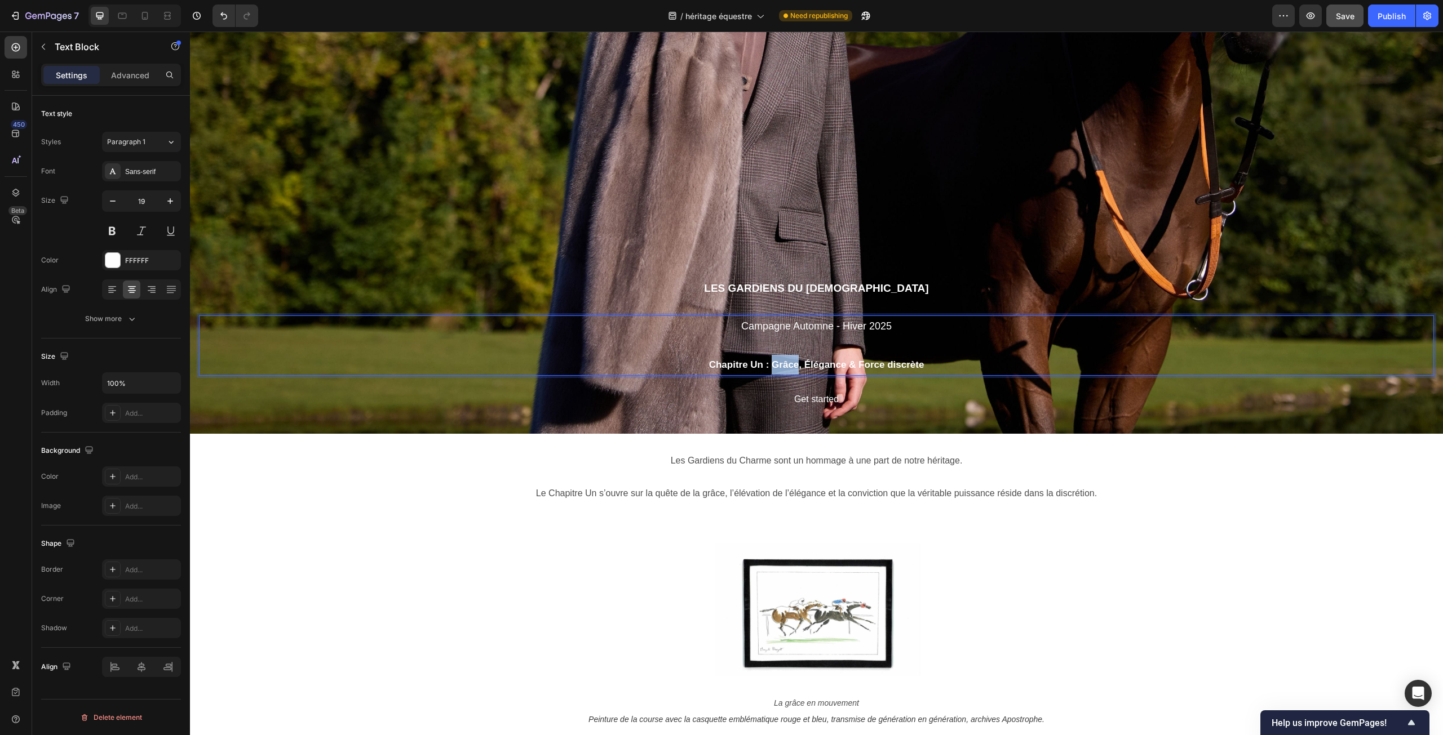
drag, startPoint x: 769, startPoint y: 364, endPoint x: 795, endPoint y: 364, distance: 25.4
click at [795, 364] on strong "Chapitre Un : Grâce, Élégance & Force discrète" at bounding box center [816, 365] width 215 height 11
copy strong "Grâce"
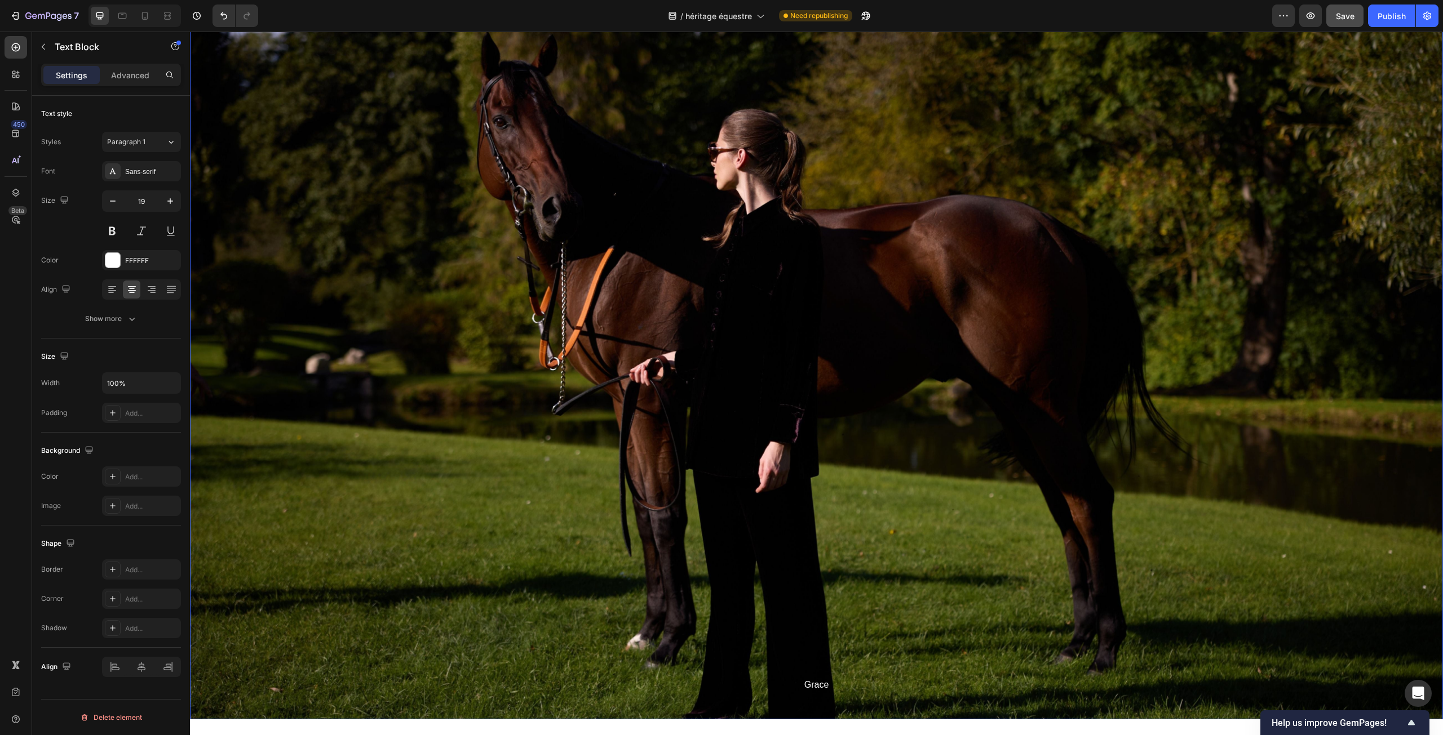
scroll to position [1621, 0]
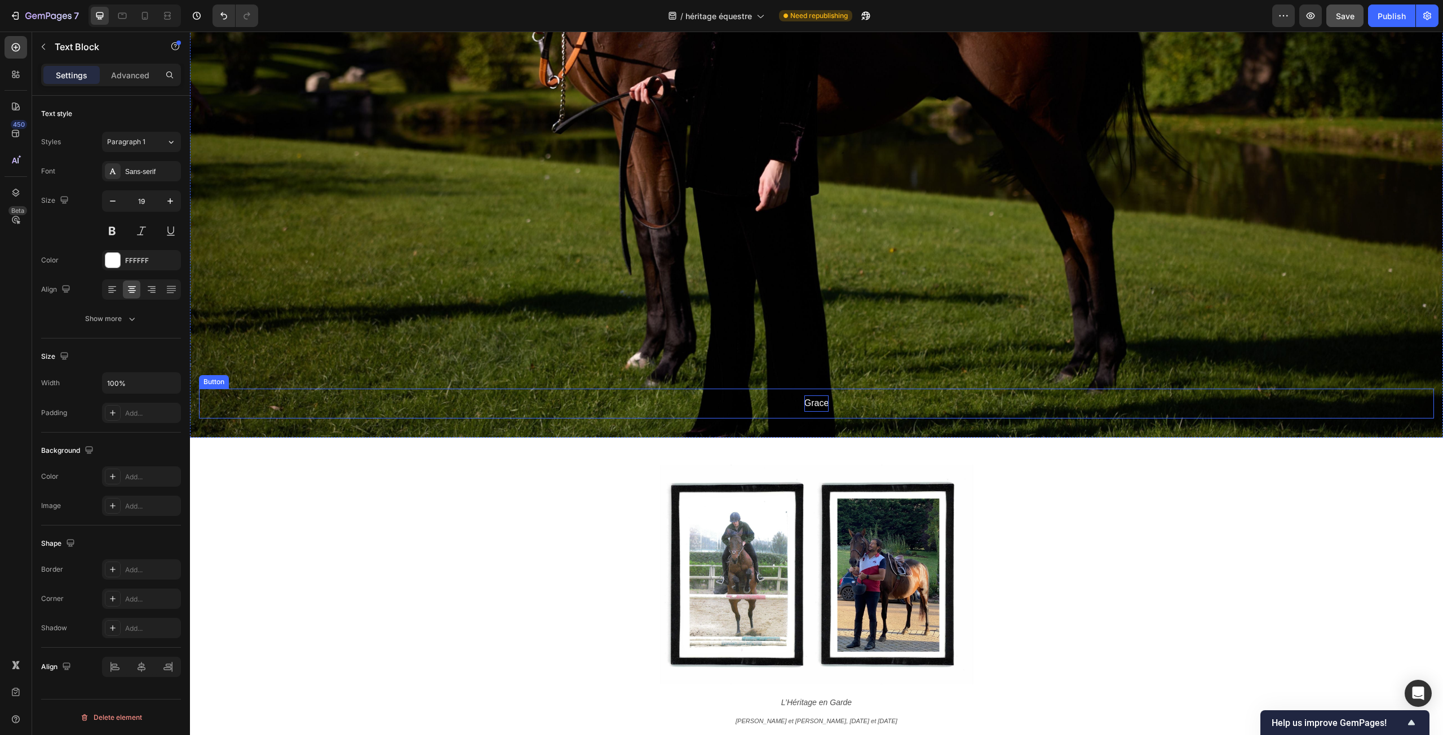
click at [807, 406] on p "Grace" at bounding box center [816, 404] width 25 height 16
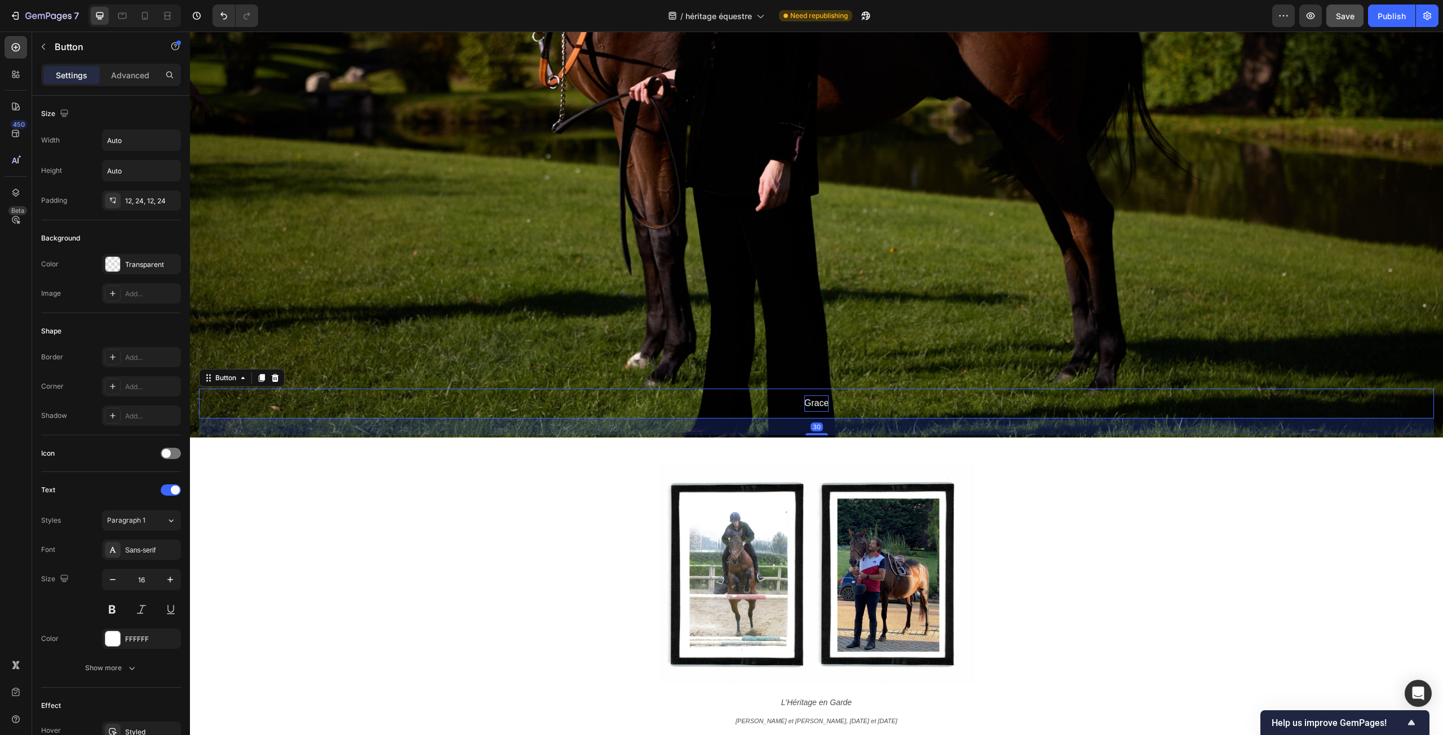
click at [807, 406] on p "Grace" at bounding box center [816, 404] width 25 height 16
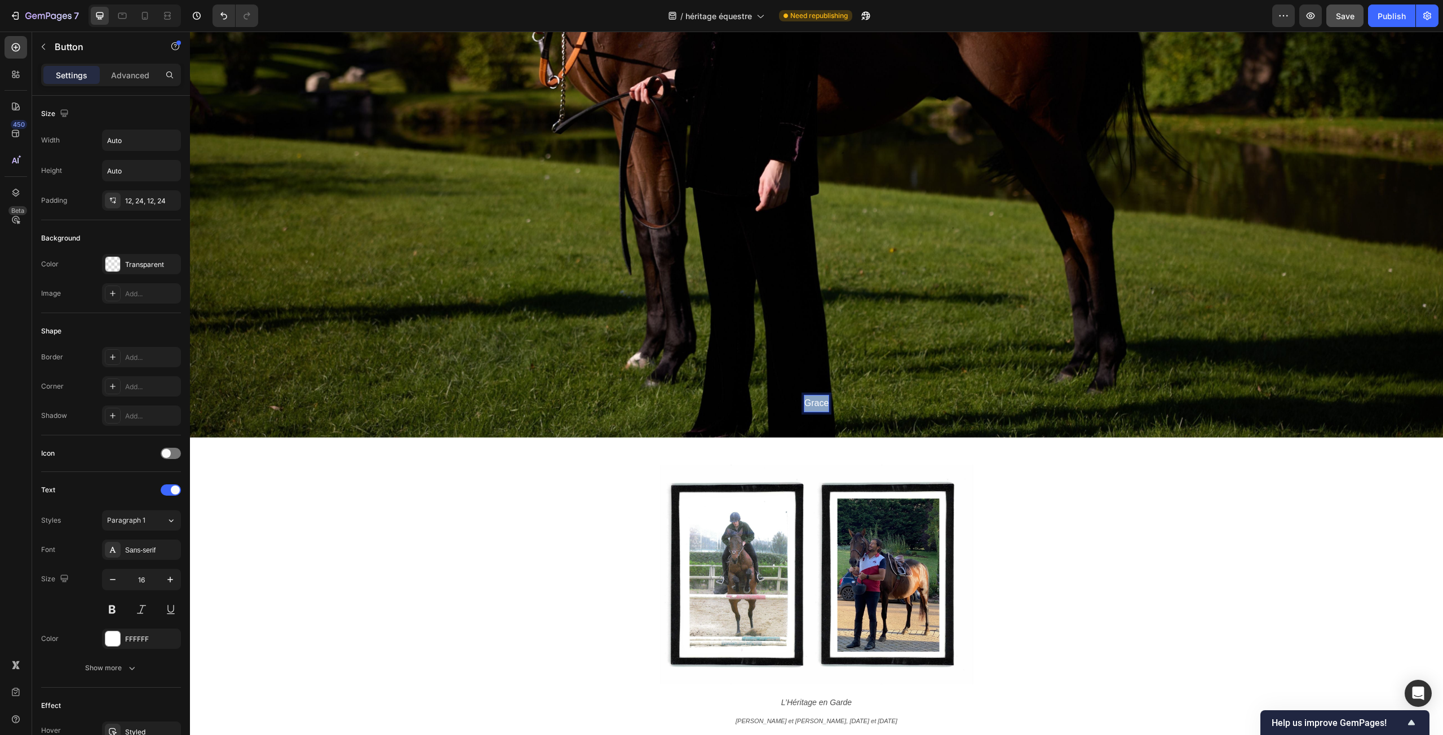
click at [807, 406] on p "Grace" at bounding box center [816, 404] width 25 height 16
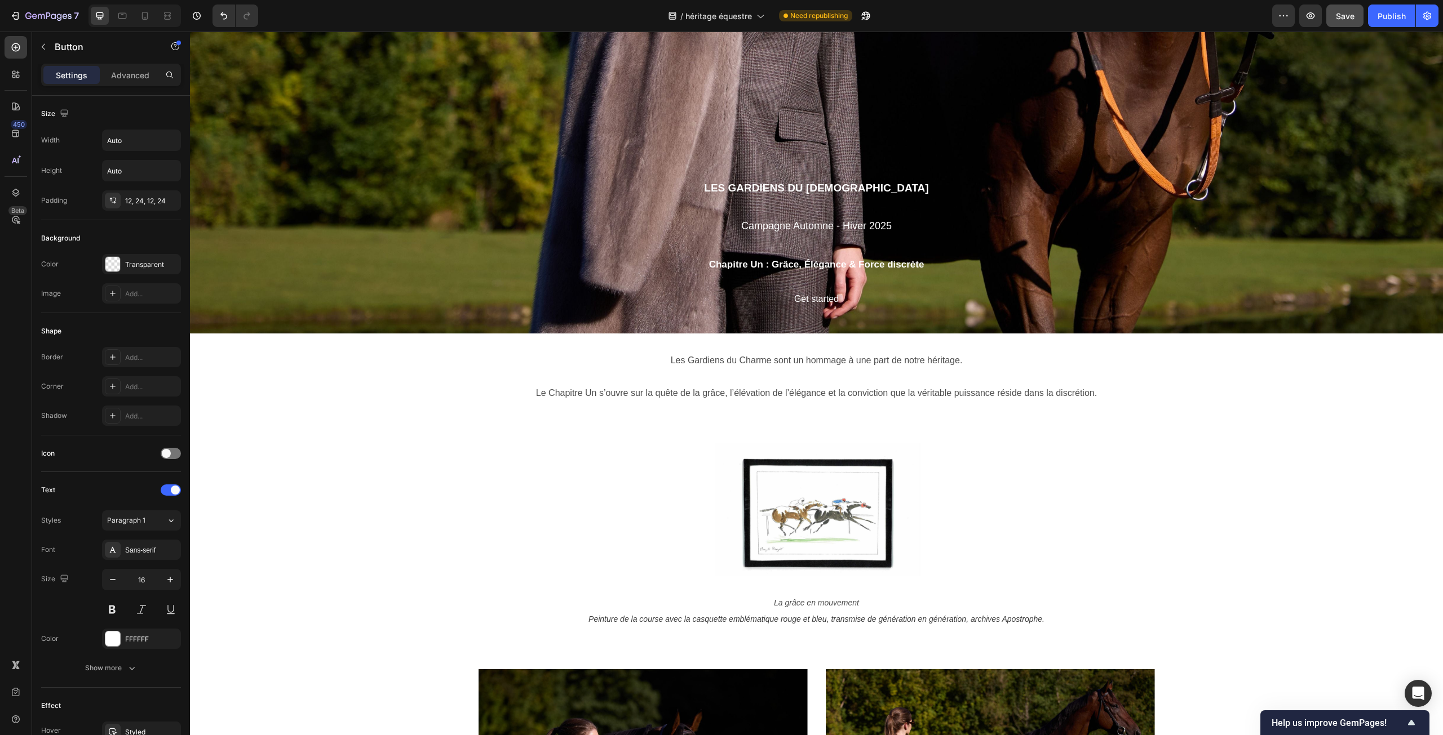
scroll to position [415, 0]
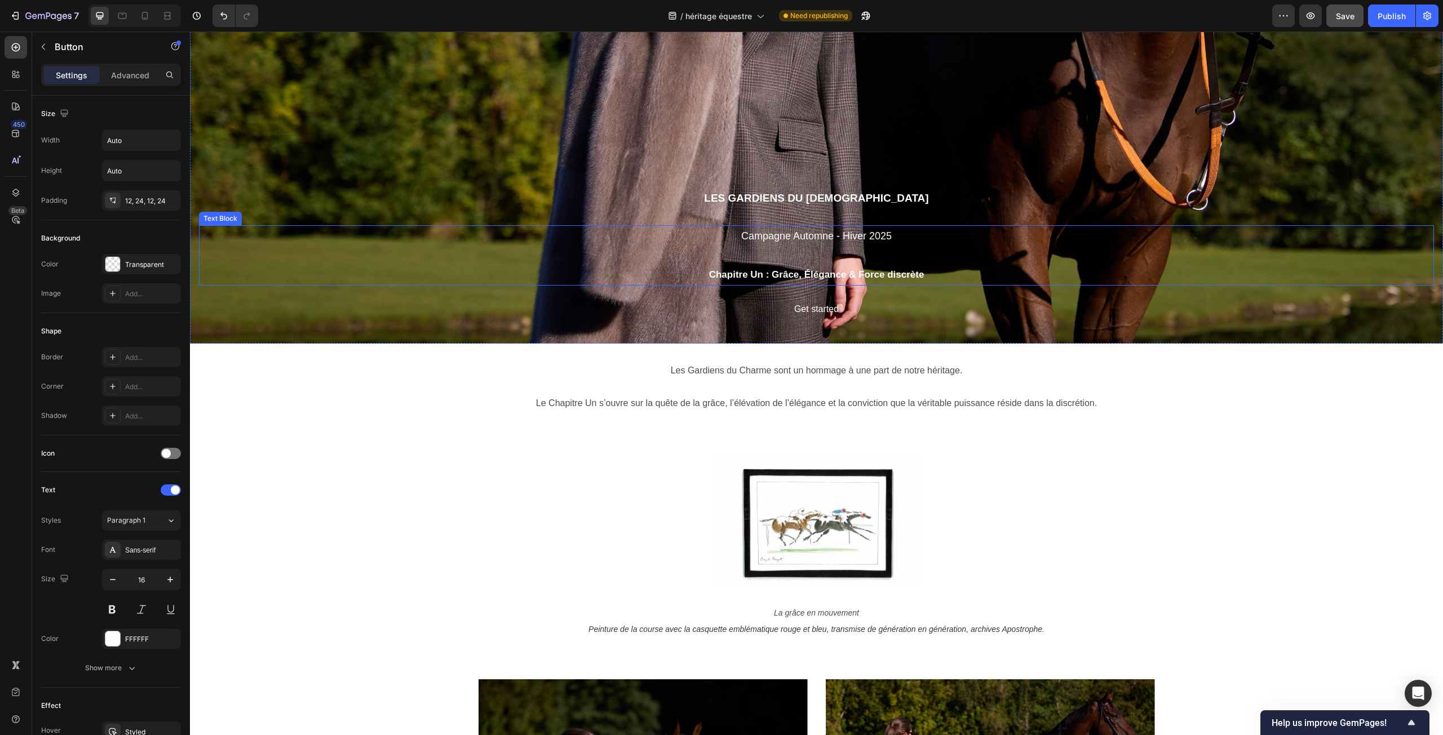
click at [805, 274] on strong "Chapitre Un : Grâce, Élégance & Force discrète" at bounding box center [816, 274] width 215 height 11
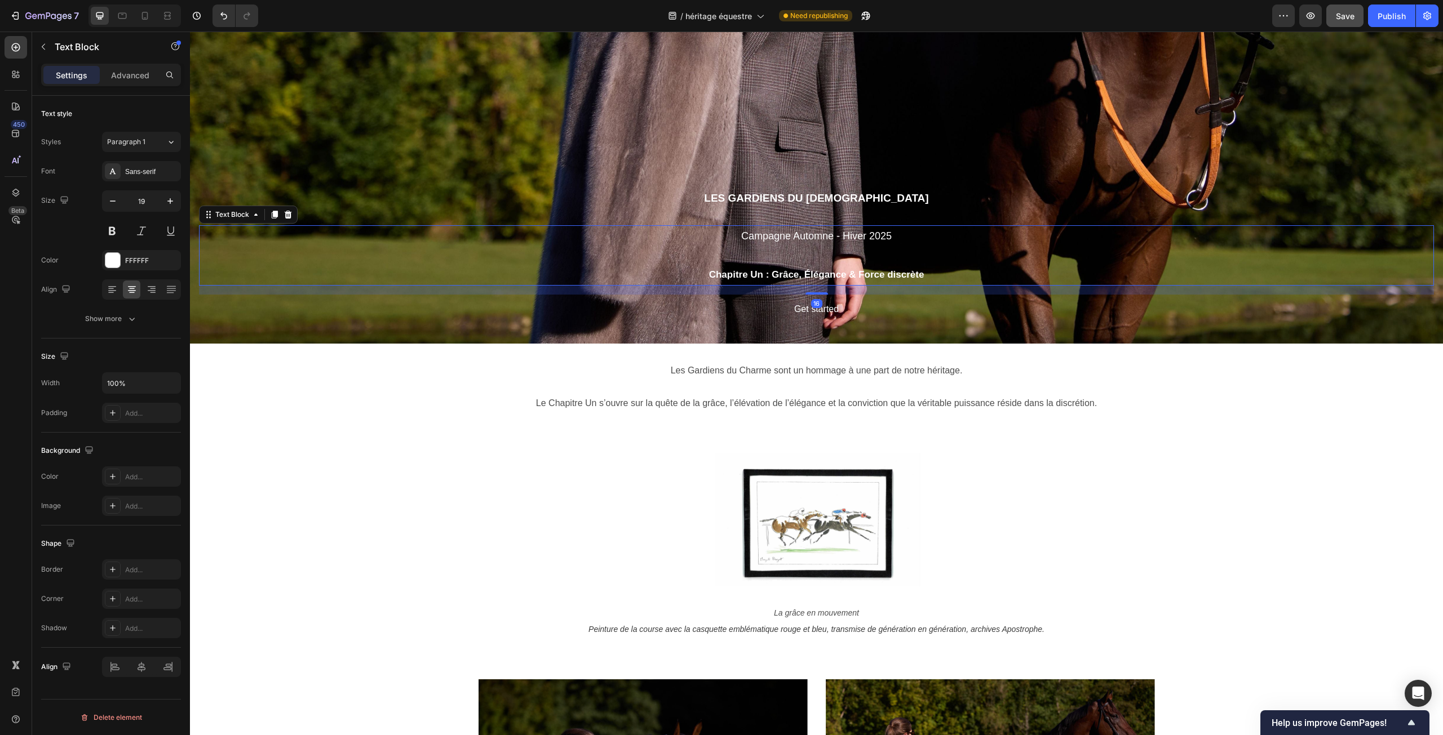
click at [804, 274] on strong "Chapitre Un : Grâce, Élégance & Force discrète" at bounding box center [816, 274] width 215 height 11
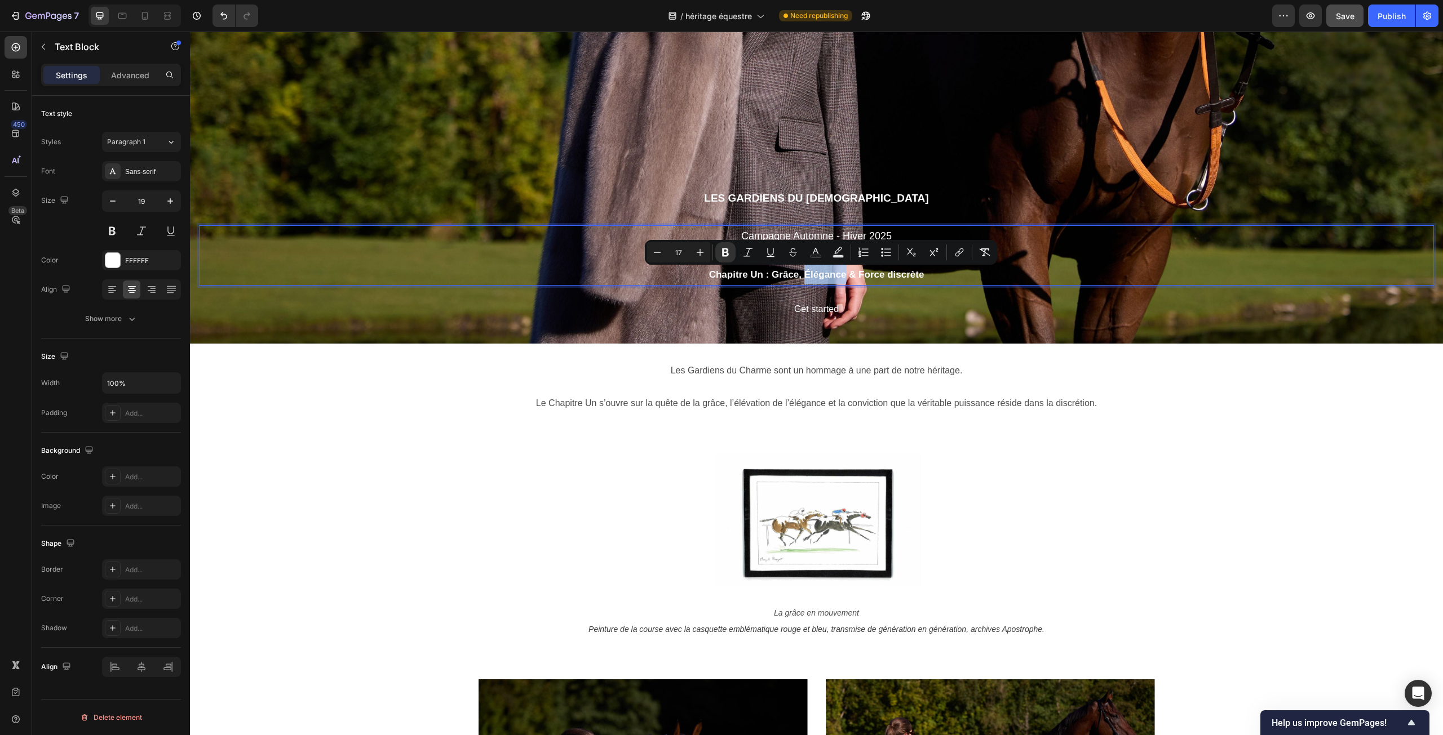
drag, startPoint x: 801, startPoint y: 274, endPoint x: 840, endPoint y: 274, distance: 39.5
click at [840, 274] on strong "Chapitre Un : Grâce, Élégance & Force discrète" at bounding box center [816, 274] width 215 height 11
copy strong "Élégance"
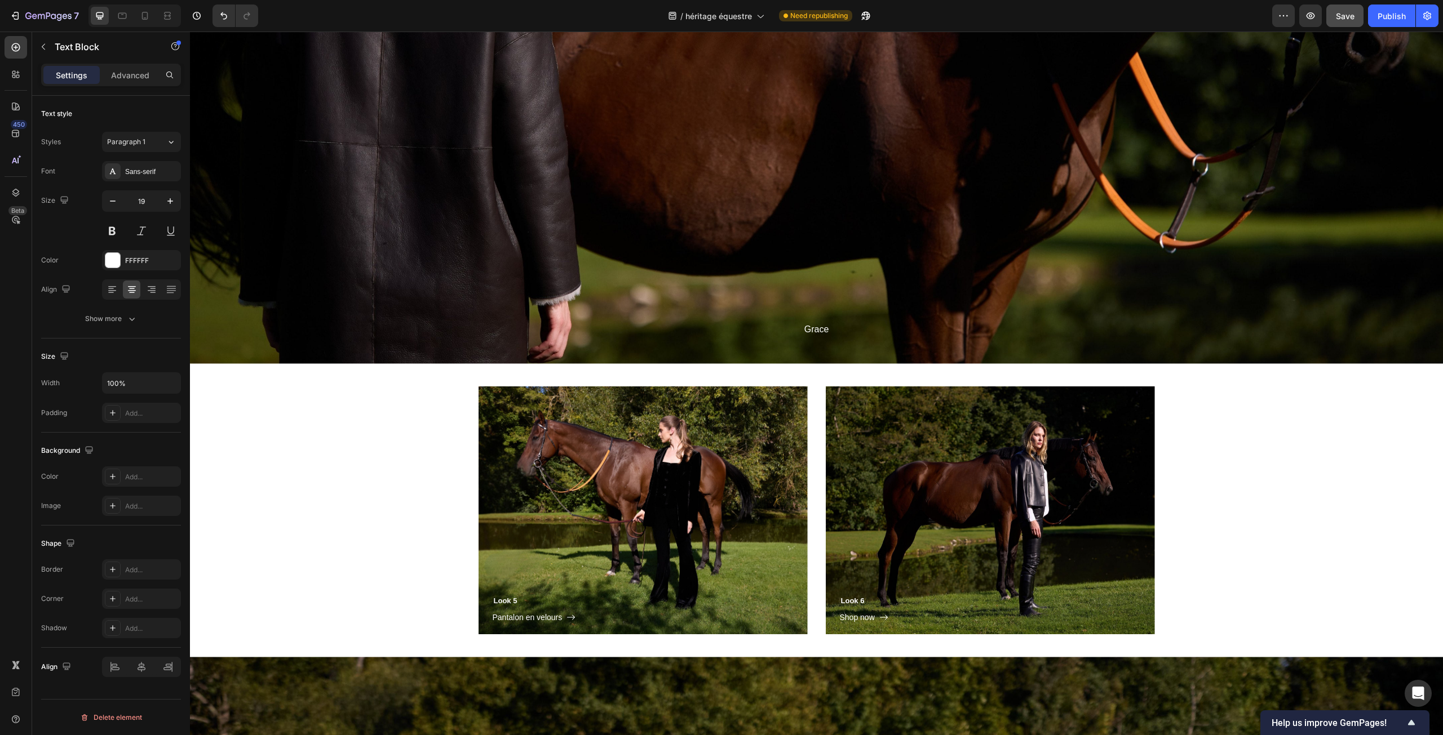
scroll to position [4135, 0]
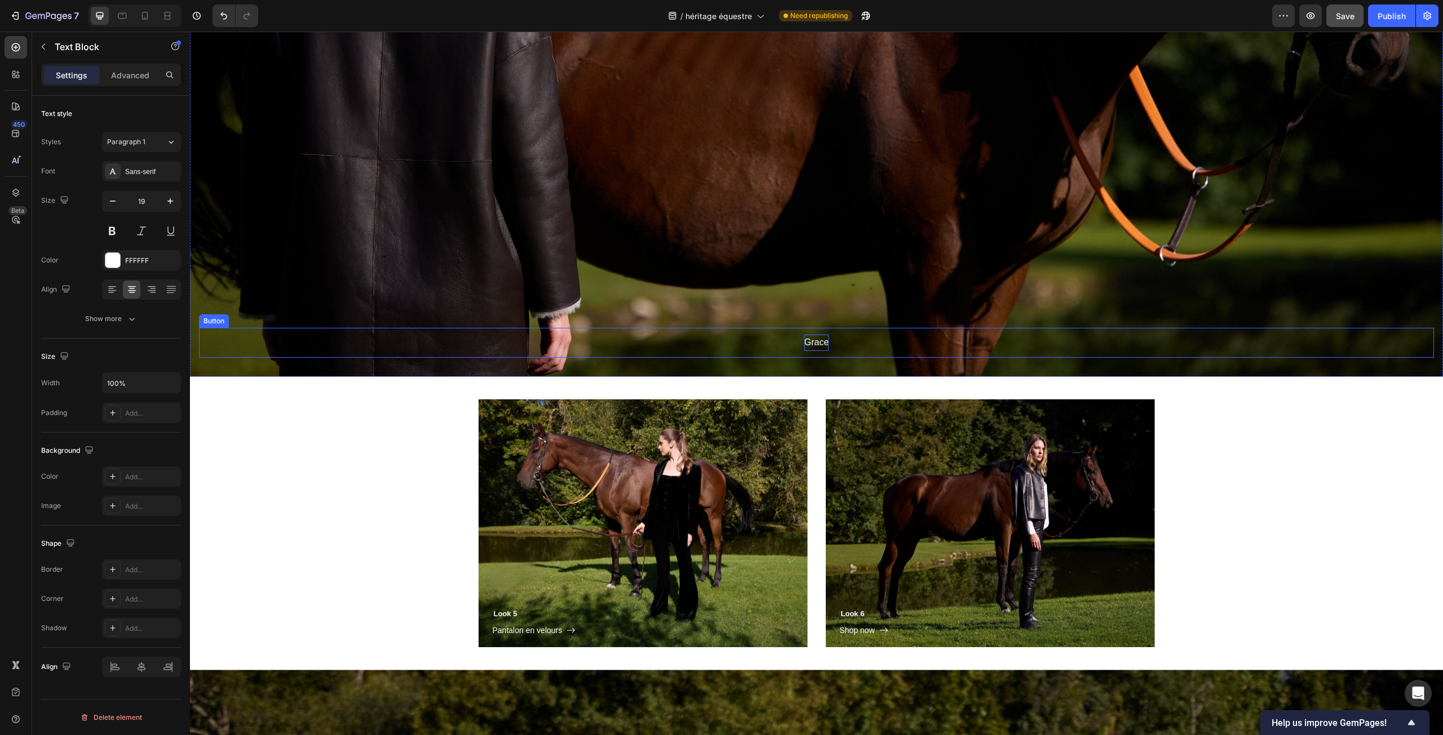
click at [809, 339] on p "Grace" at bounding box center [816, 343] width 25 height 16
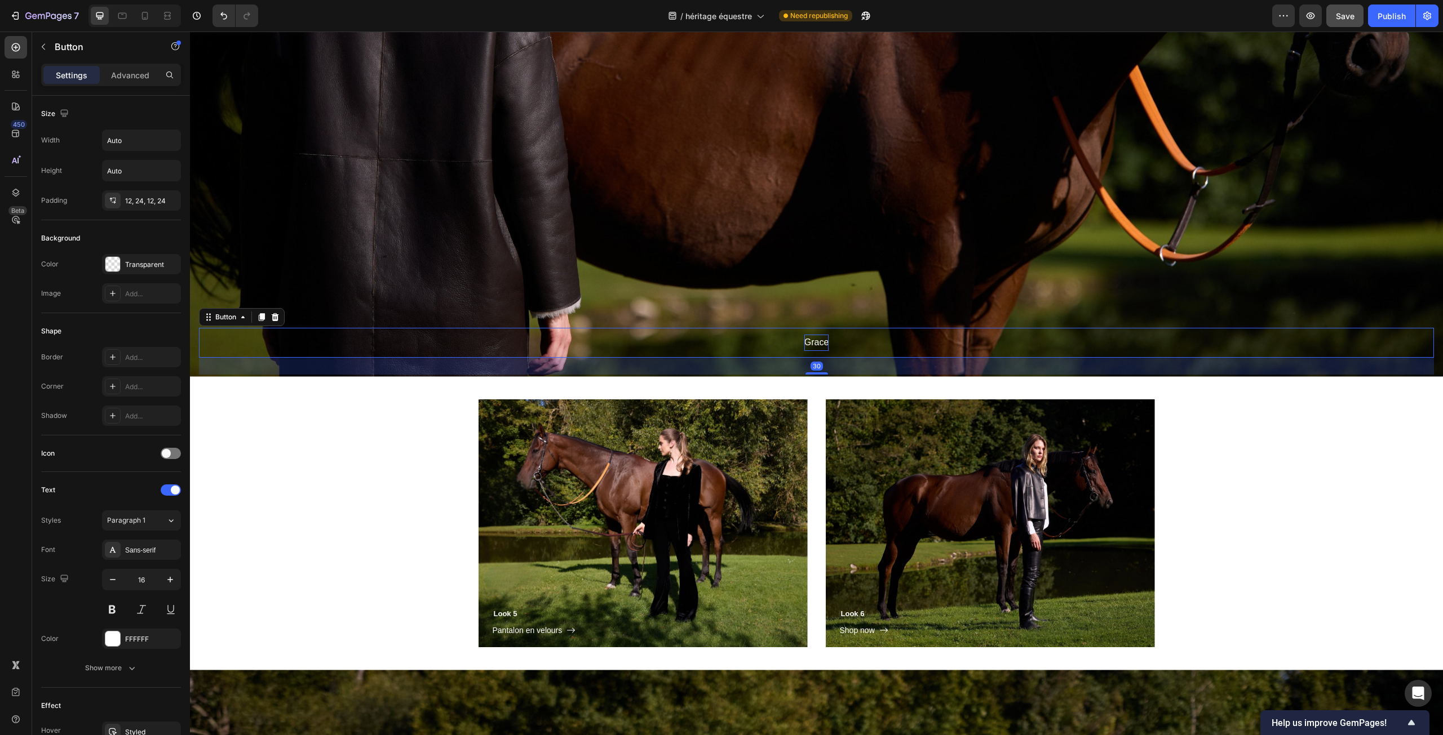
click at [809, 339] on p "Grace" at bounding box center [816, 343] width 25 height 16
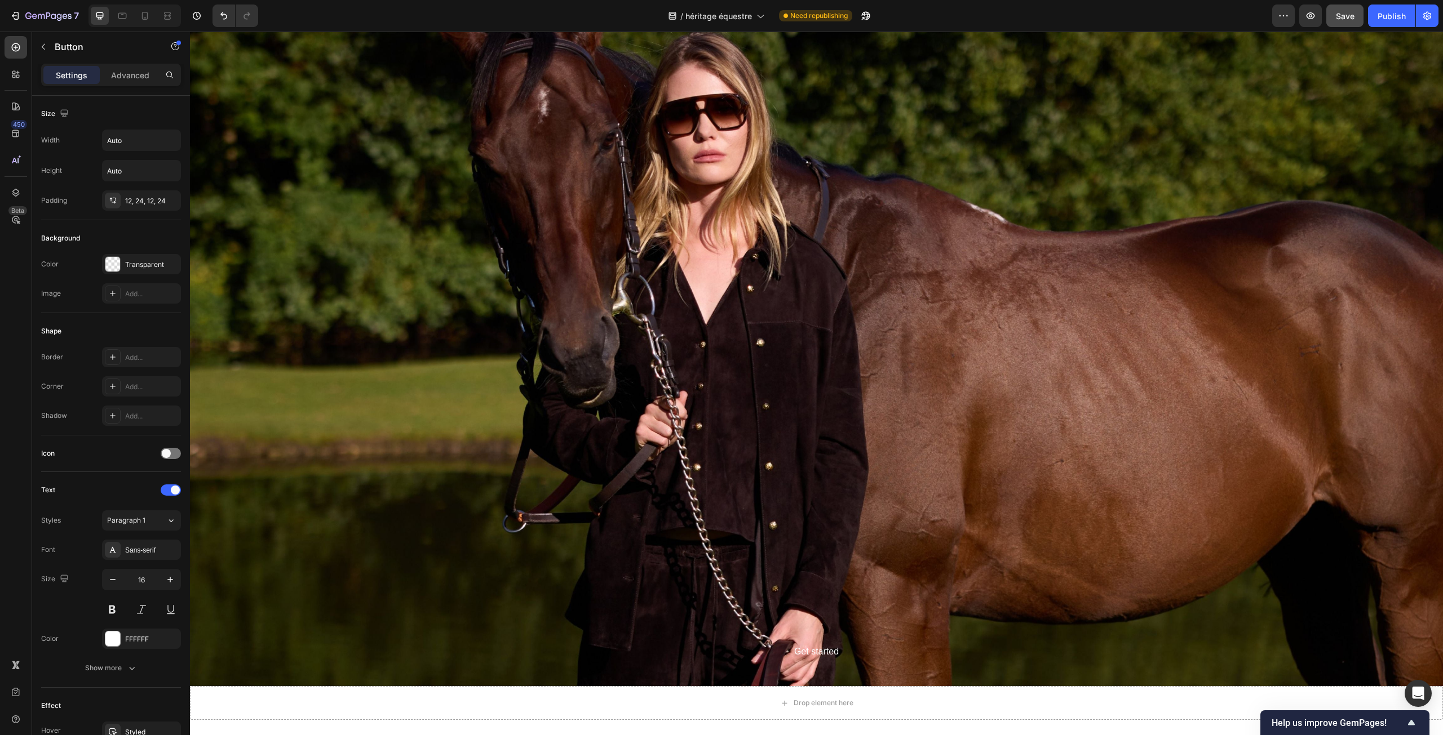
scroll to position [2669, 0]
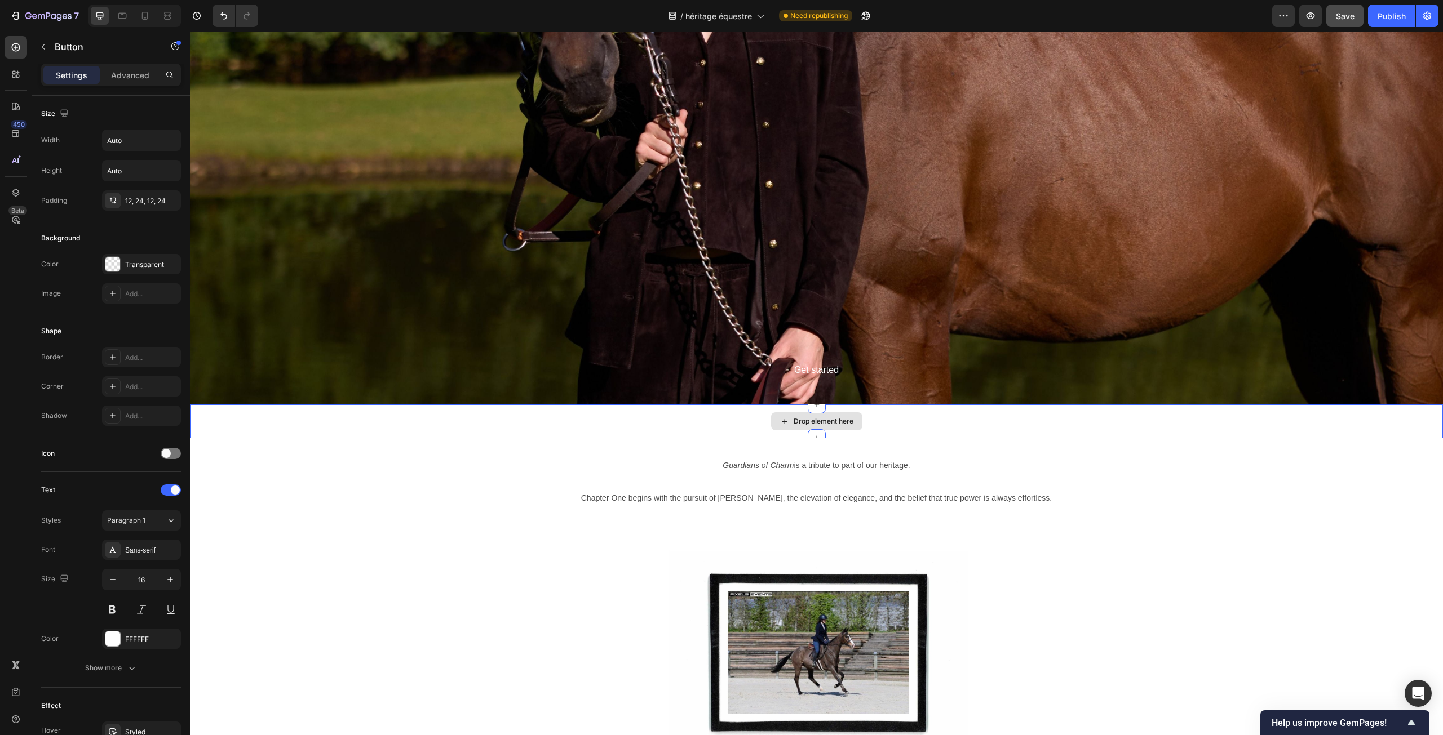
click at [502, 417] on div "Drop element here" at bounding box center [816, 422] width 1253 height 34
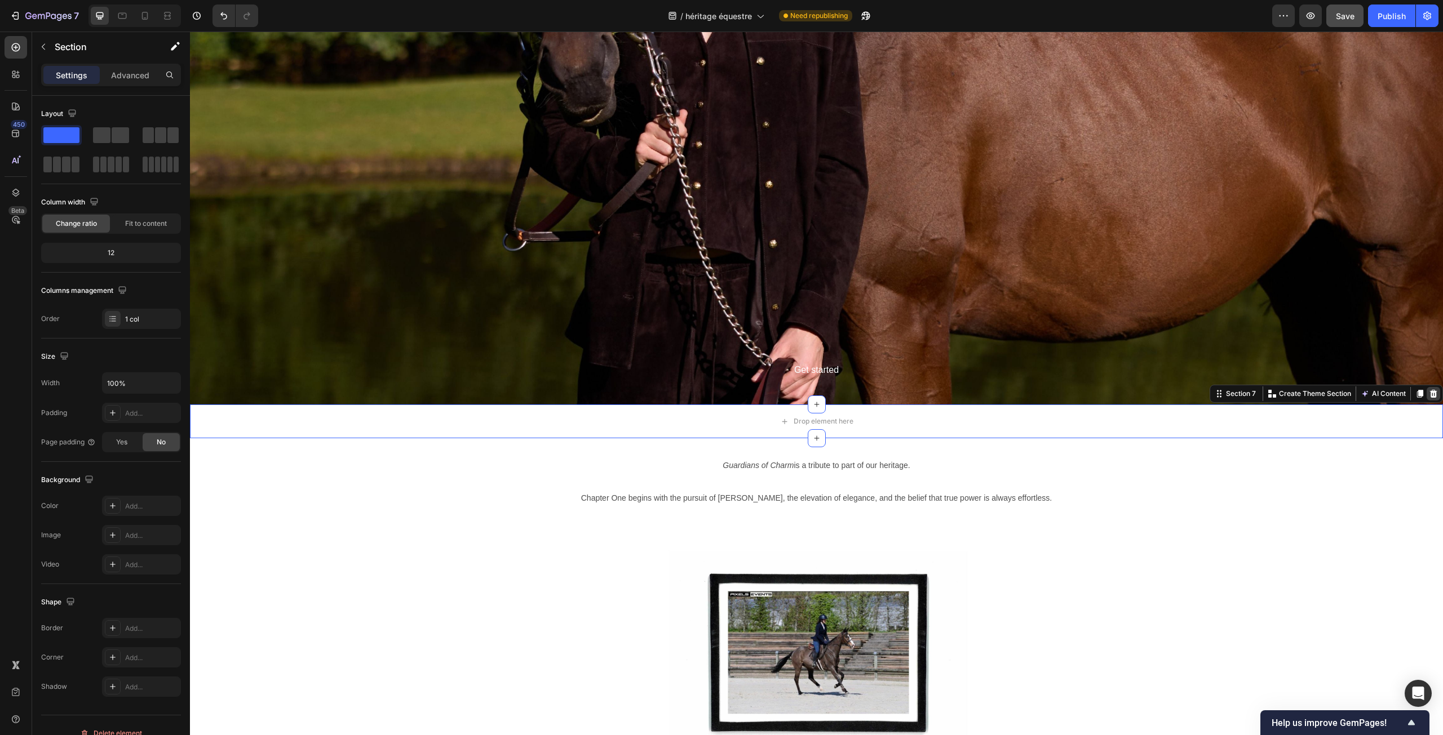
click at [1430, 396] on div at bounding box center [1433, 394] width 14 height 14
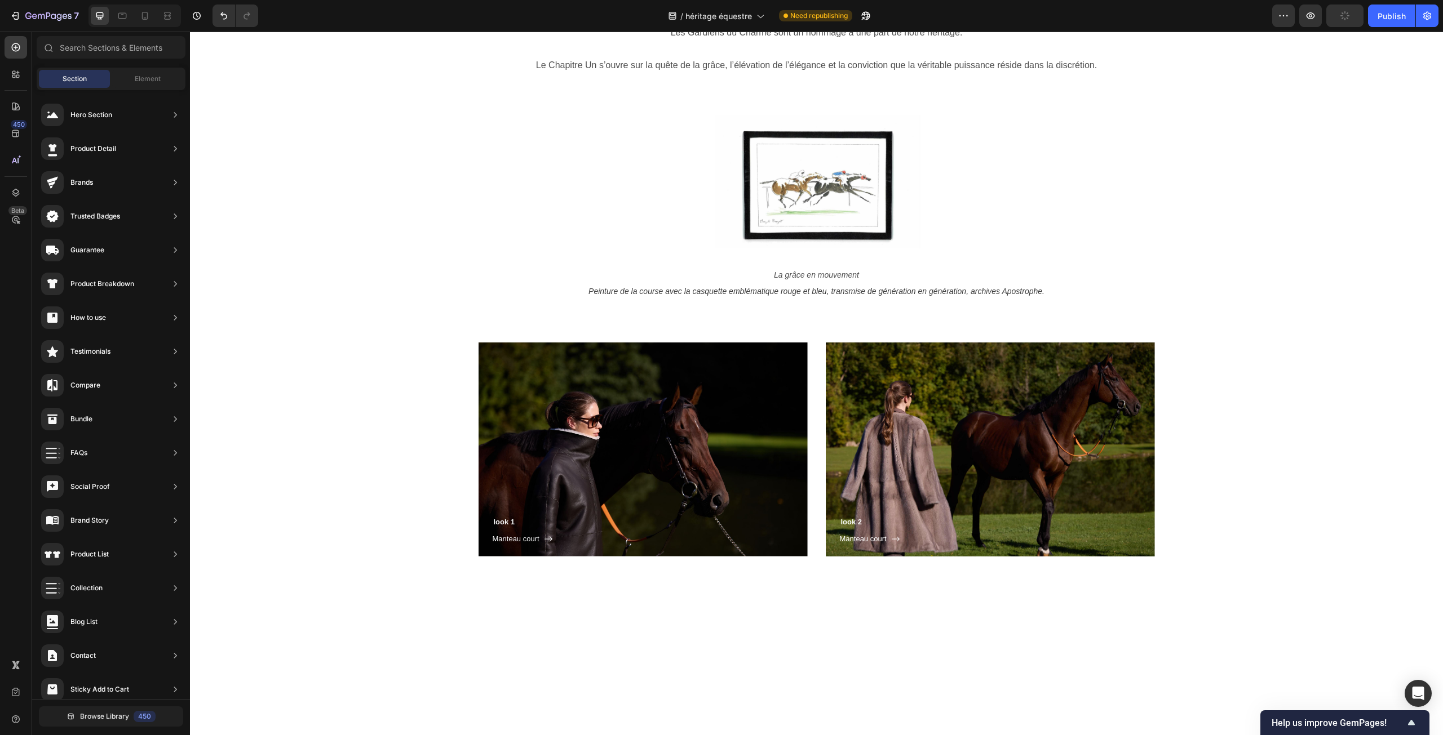
scroll to position [415, 0]
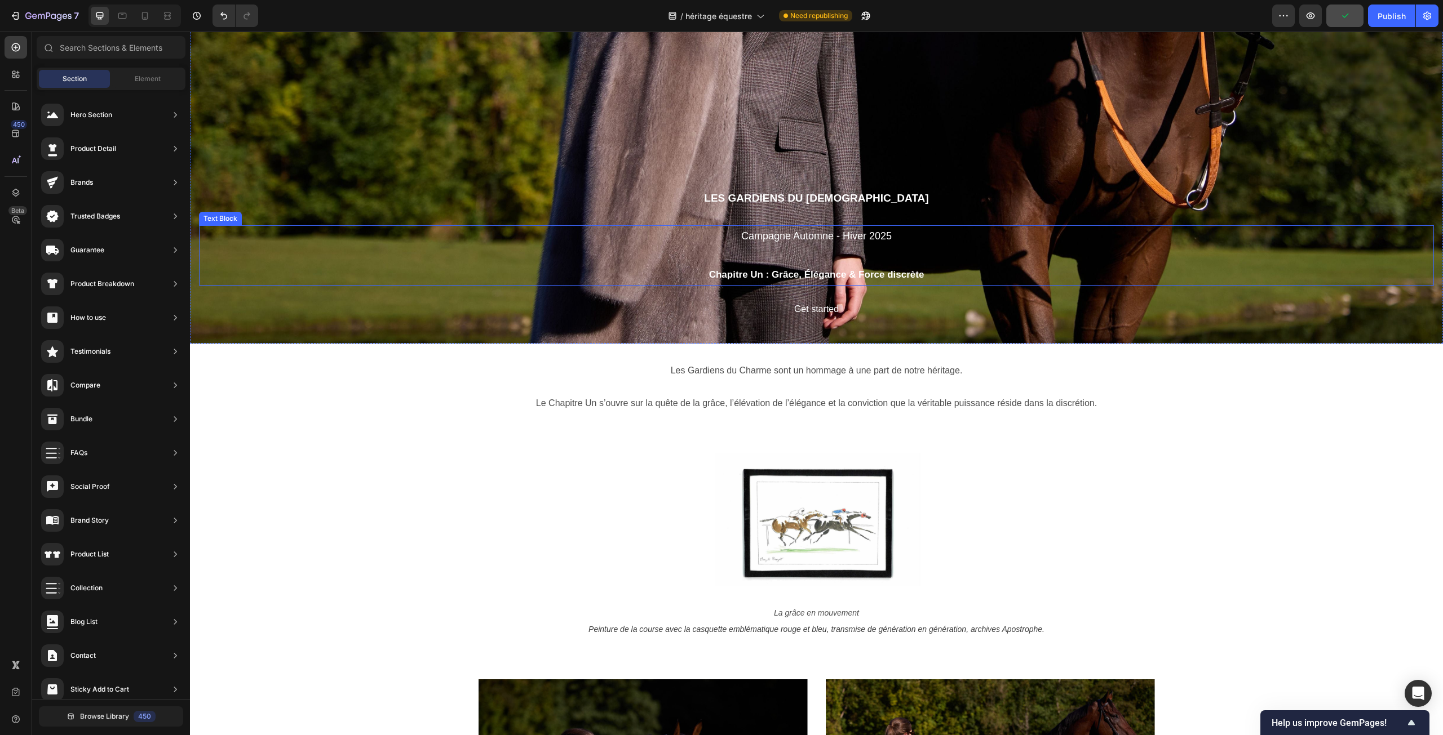
click at [893, 273] on strong "Chapitre Un : Grâce, Élégance & Force discrète" at bounding box center [816, 274] width 215 height 11
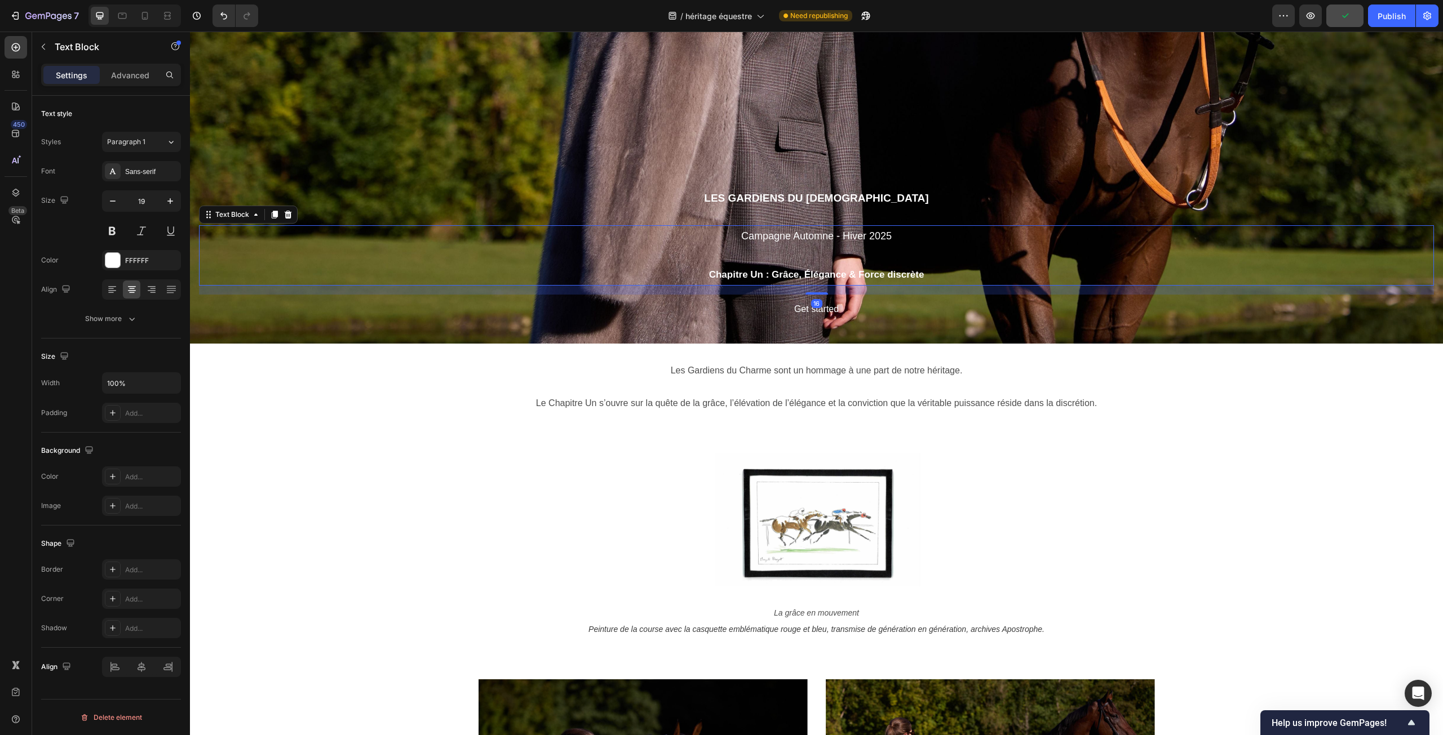
click at [866, 276] on strong "Chapitre Un : Grâce, Élégance & Force discrète" at bounding box center [816, 274] width 215 height 11
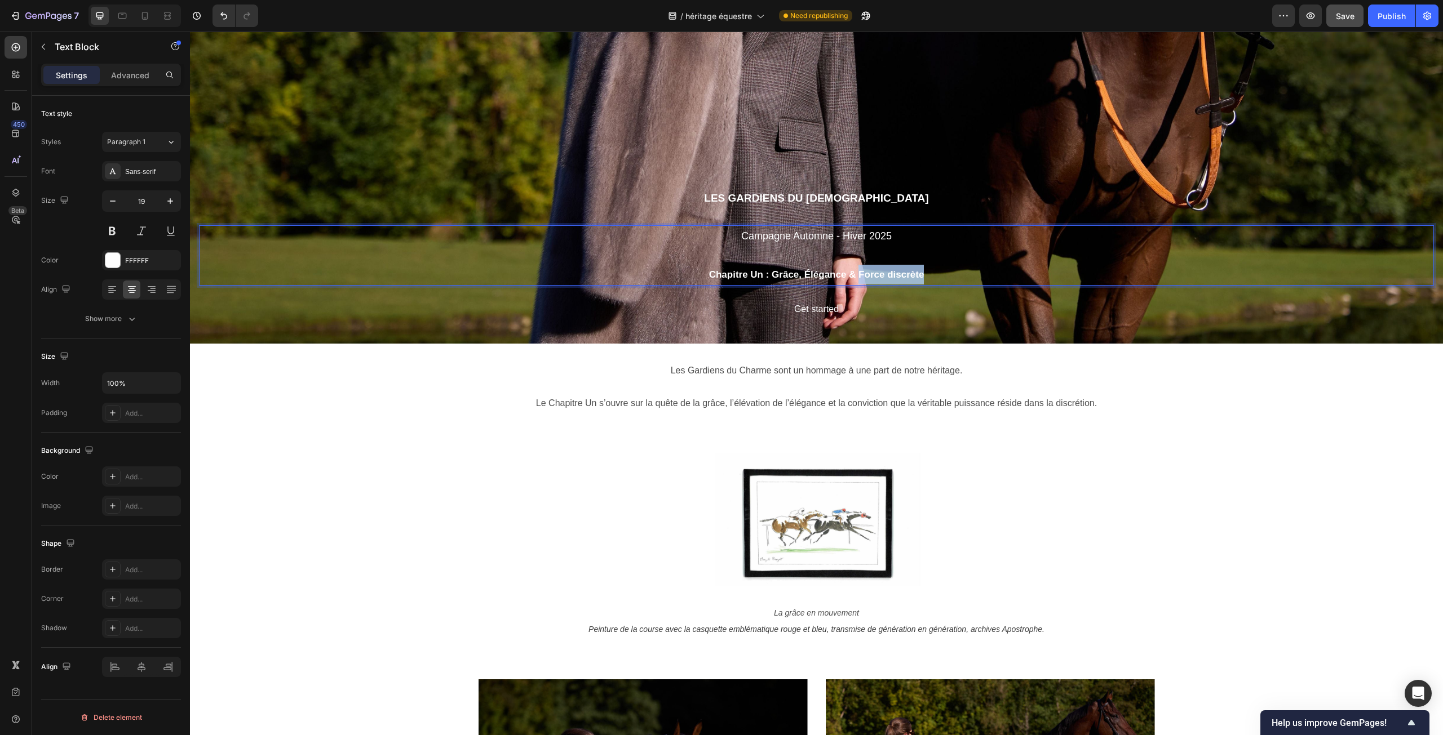
drag, startPoint x: 854, startPoint y: 273, endPoint x: 924, endPoint y: 273, distance: 69.9
click at [924, 273] on p "Chapitre Un : Grâce, Élégance & Force discrète" at bounding box center [816, 275] width 1233 height 20
copy strong "Force discrète"
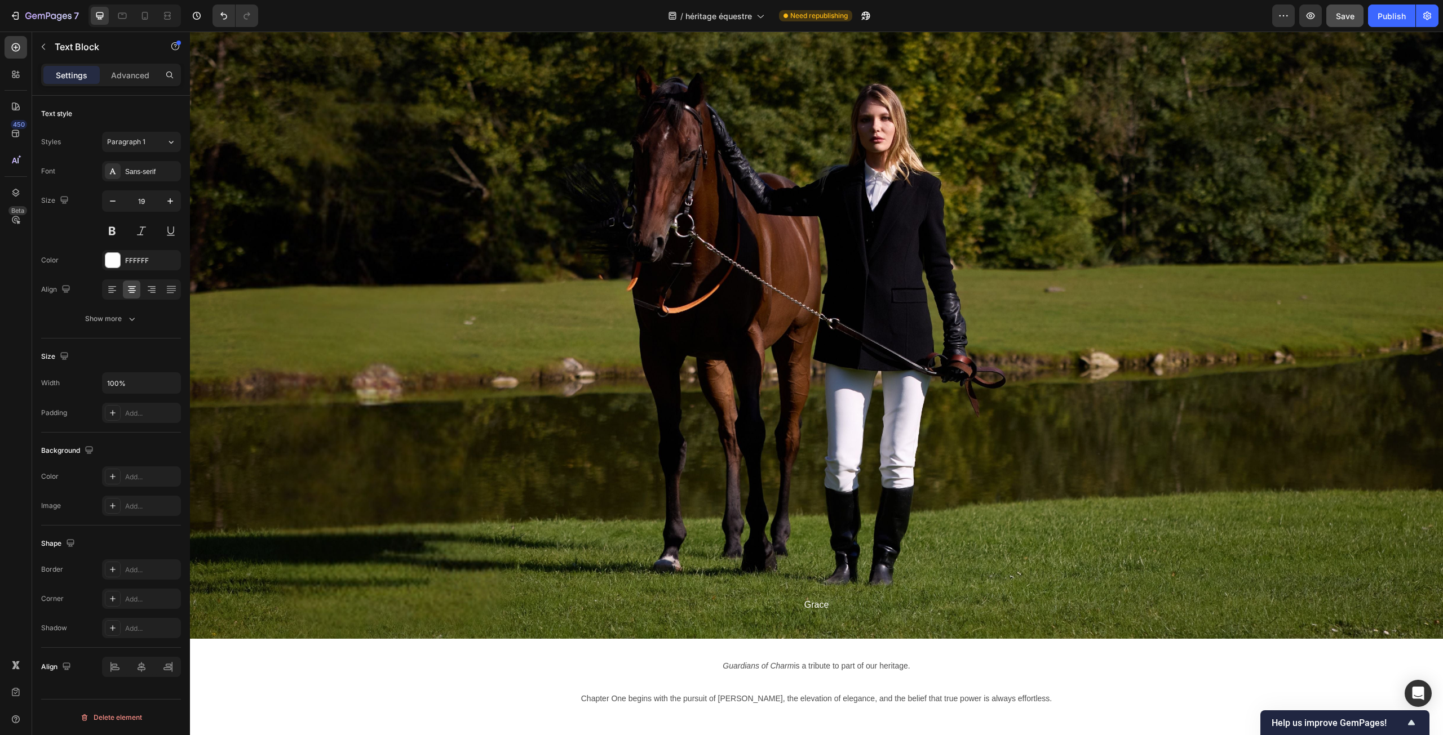
scroll to position [5036, 0]
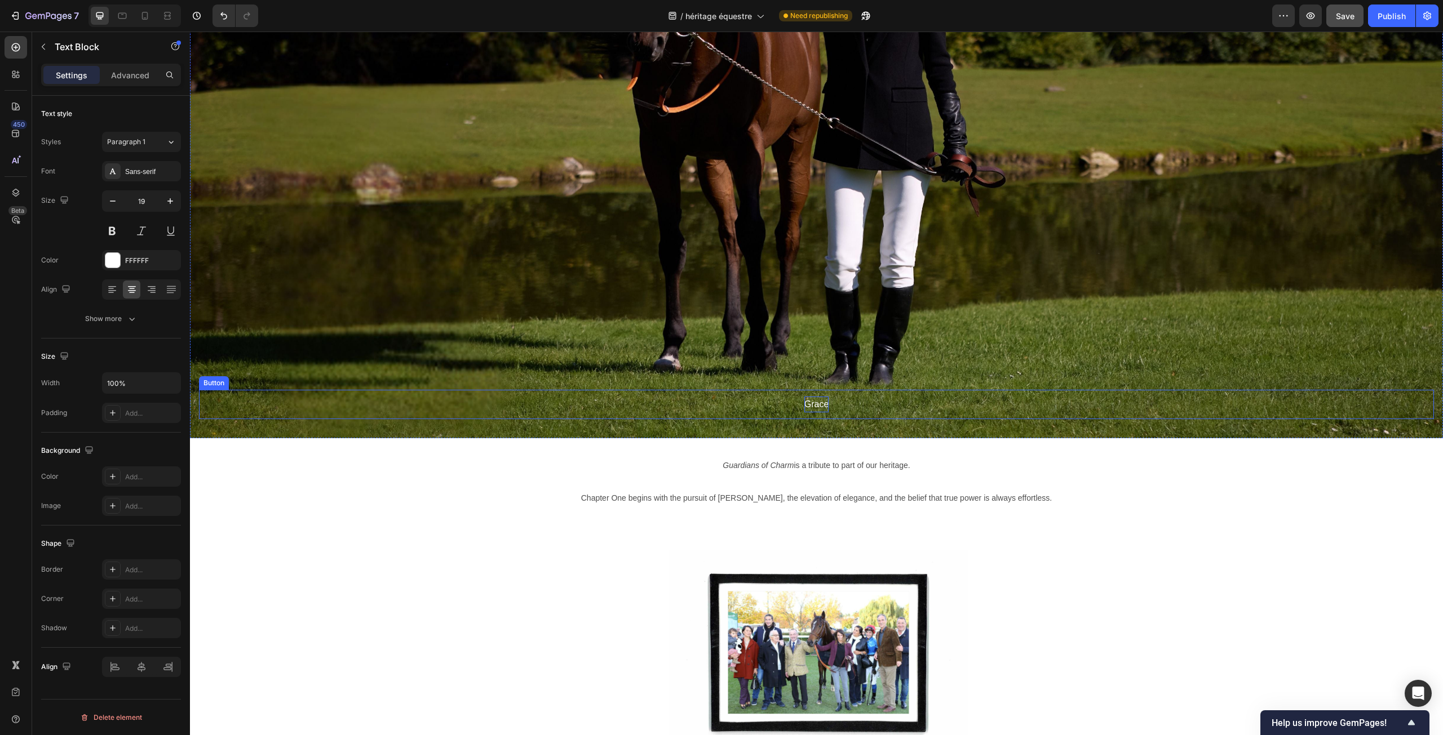
click at [819, 403] on p "Grace" at bounding box center [816, 405] width 25 height 16
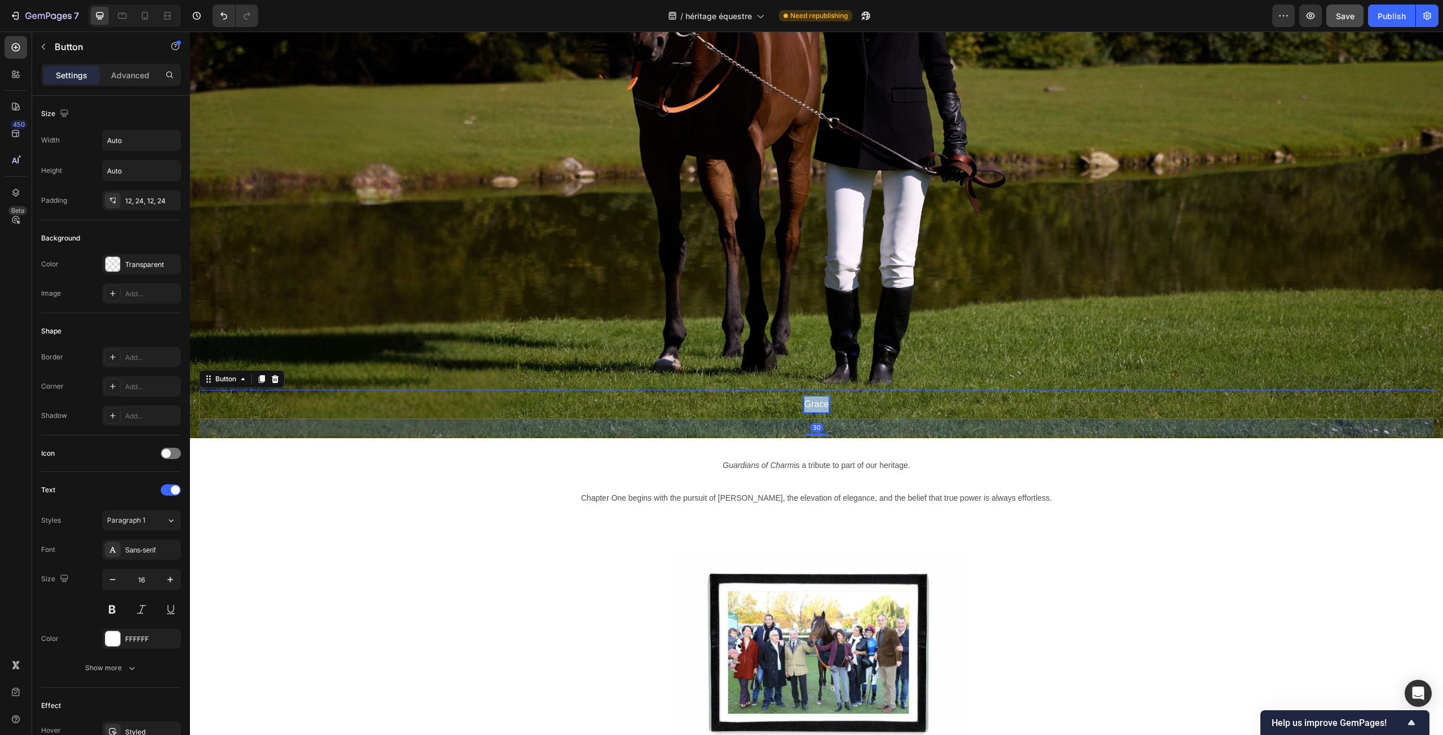
click at [819, 403] on p "Grace" at bounding box center [816, 405] width 25 height 16
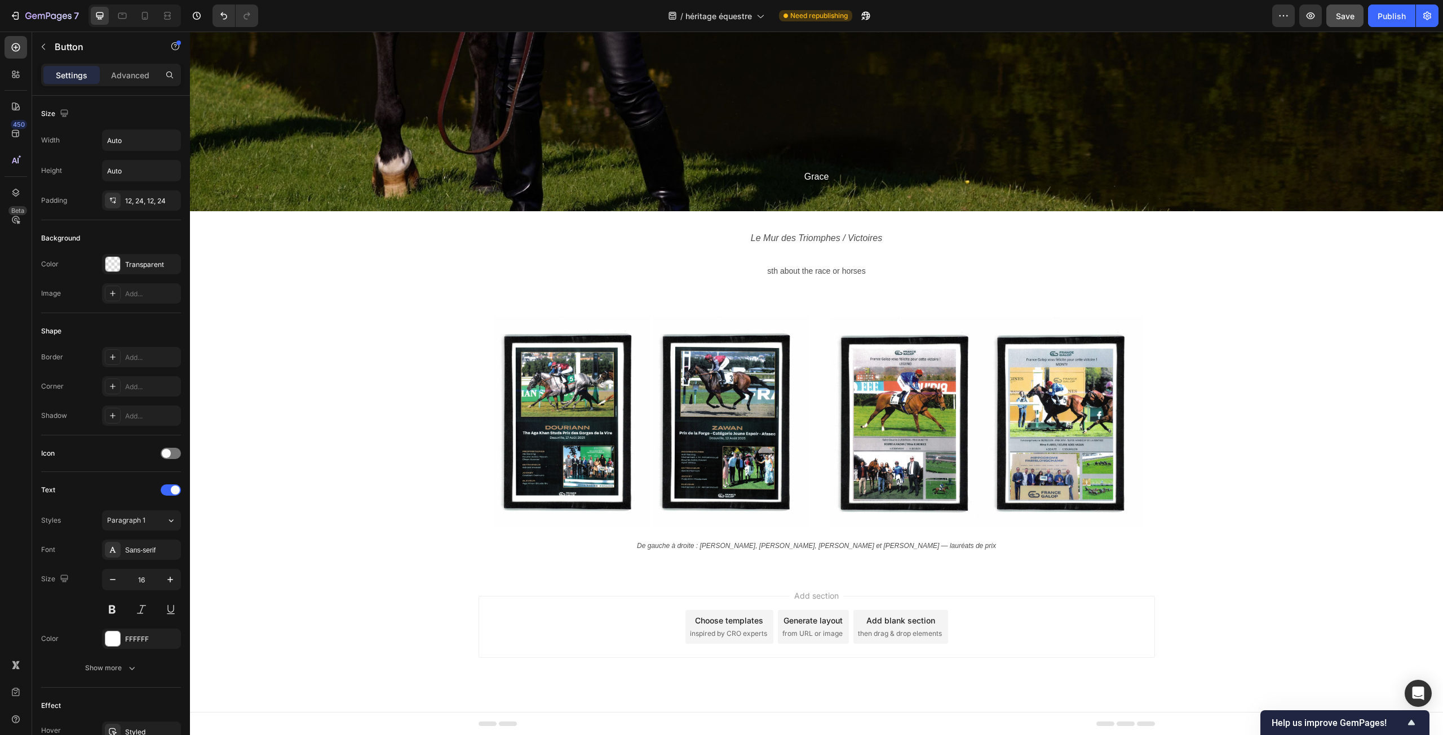
scroll to position [6333, 0]
click at [820, 273] on span "sth about the race or horses" at bounding box center [816, 270] width 98 height 9
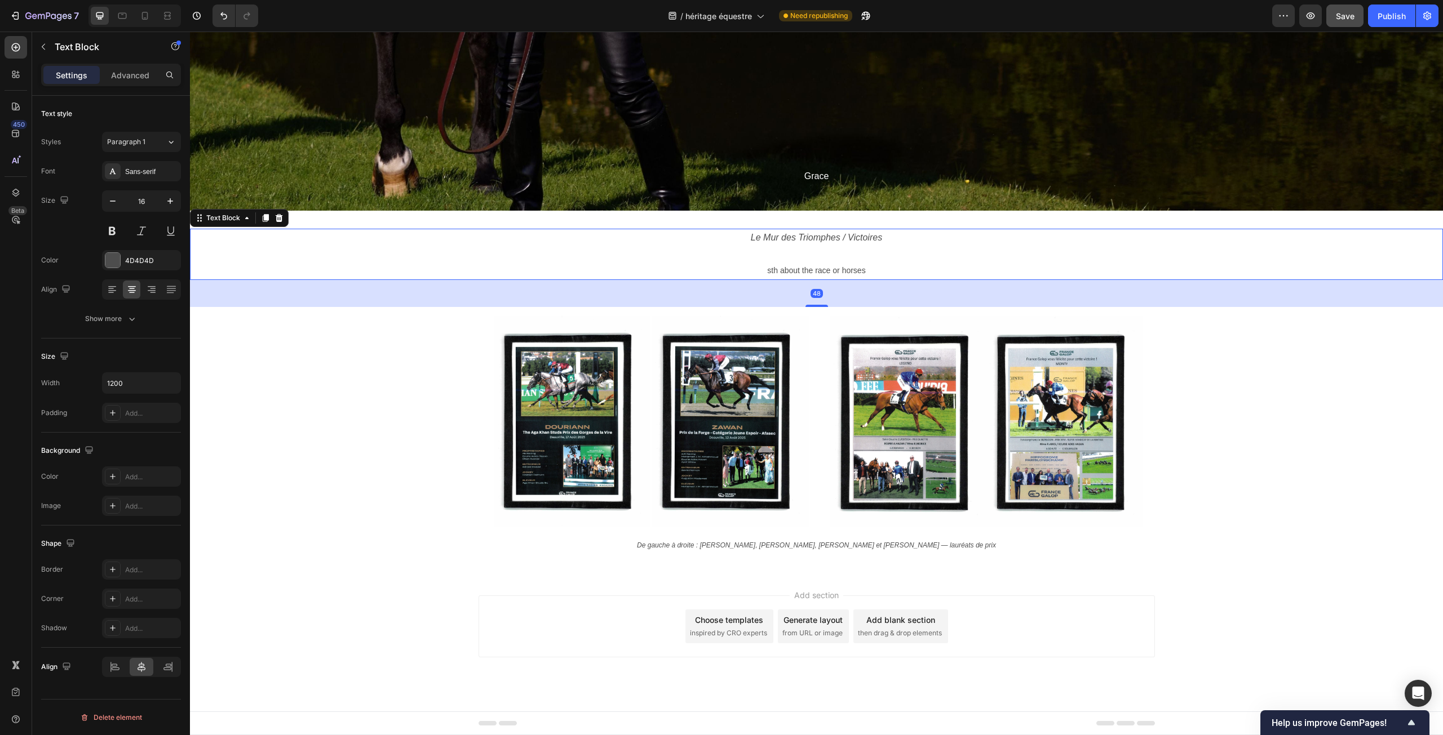
click at [822, 270] on span "sth about the race or horses" at bounding box center [816, 270] width 98 height 9
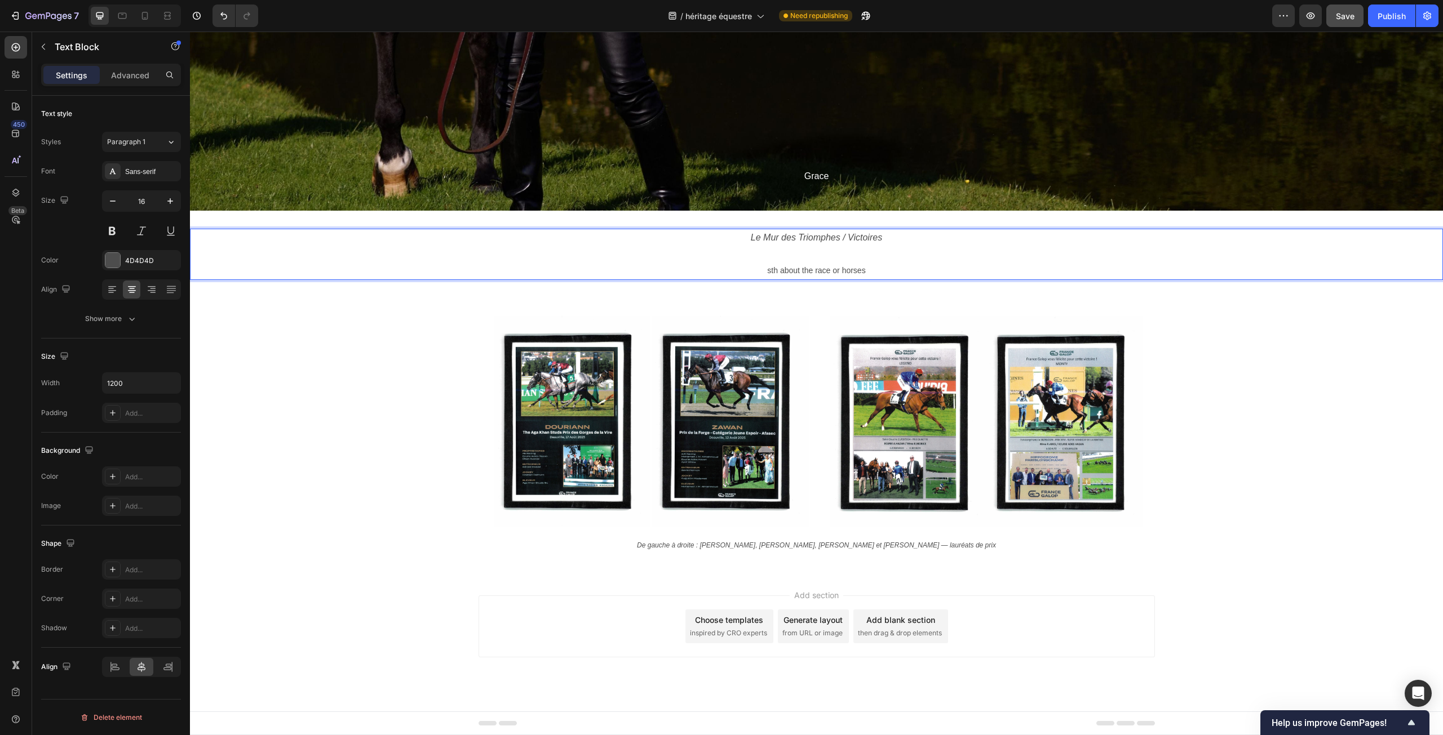
click at [767, 272] on span "sth about the race or horses" at bounding box center [816, 270] width 98 height 9
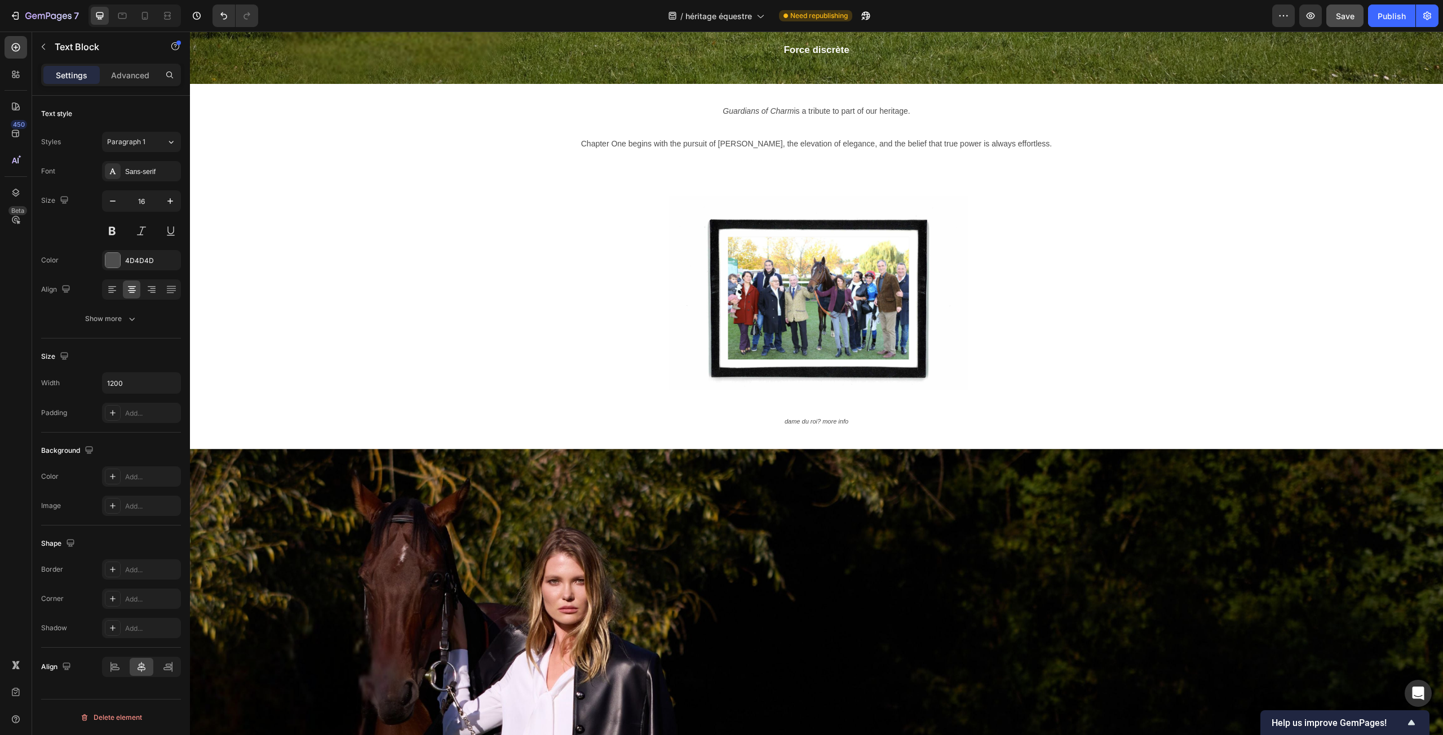
scroll to position [5375, 0]
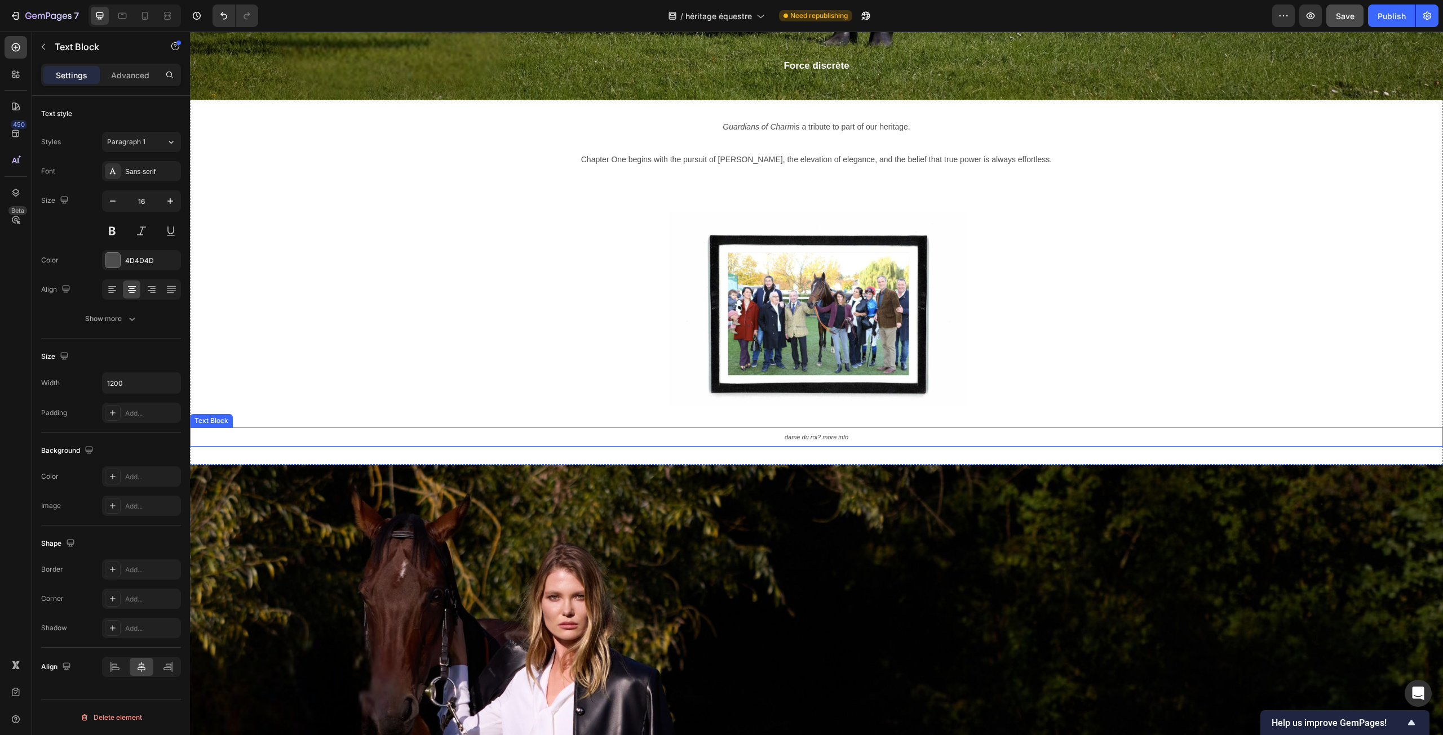
click at [772, 444] on p "dame du roi? more info" at bounding box center [817, 437] width 674 height 17
click at [776, 440] on p "dame du roi? more info" at bounding box center [817, 437] width 674 height 17
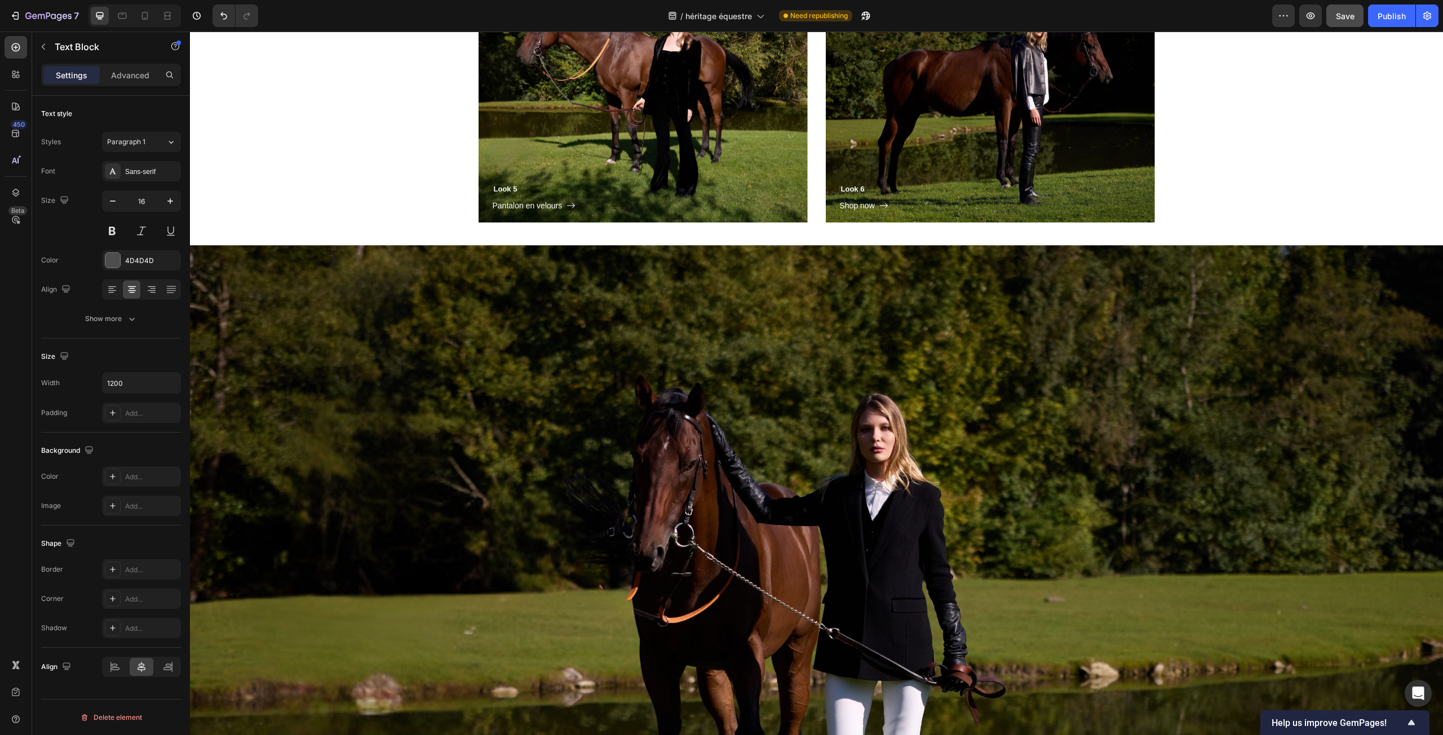
scroll to position [4135, 0]
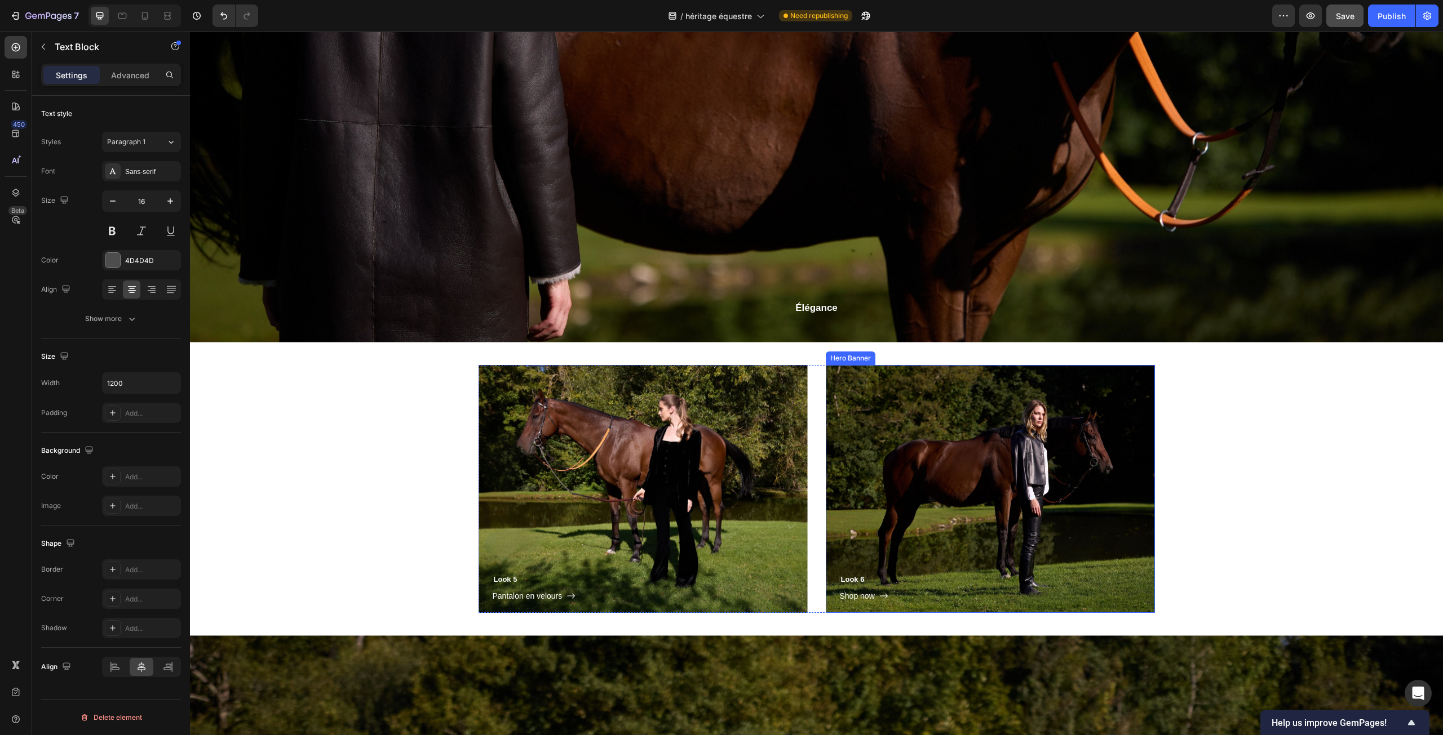
click at [987, 531] on div "Look 6 Heading Shop now Button Row" at bounding box center [990, 489] width 329 height 249
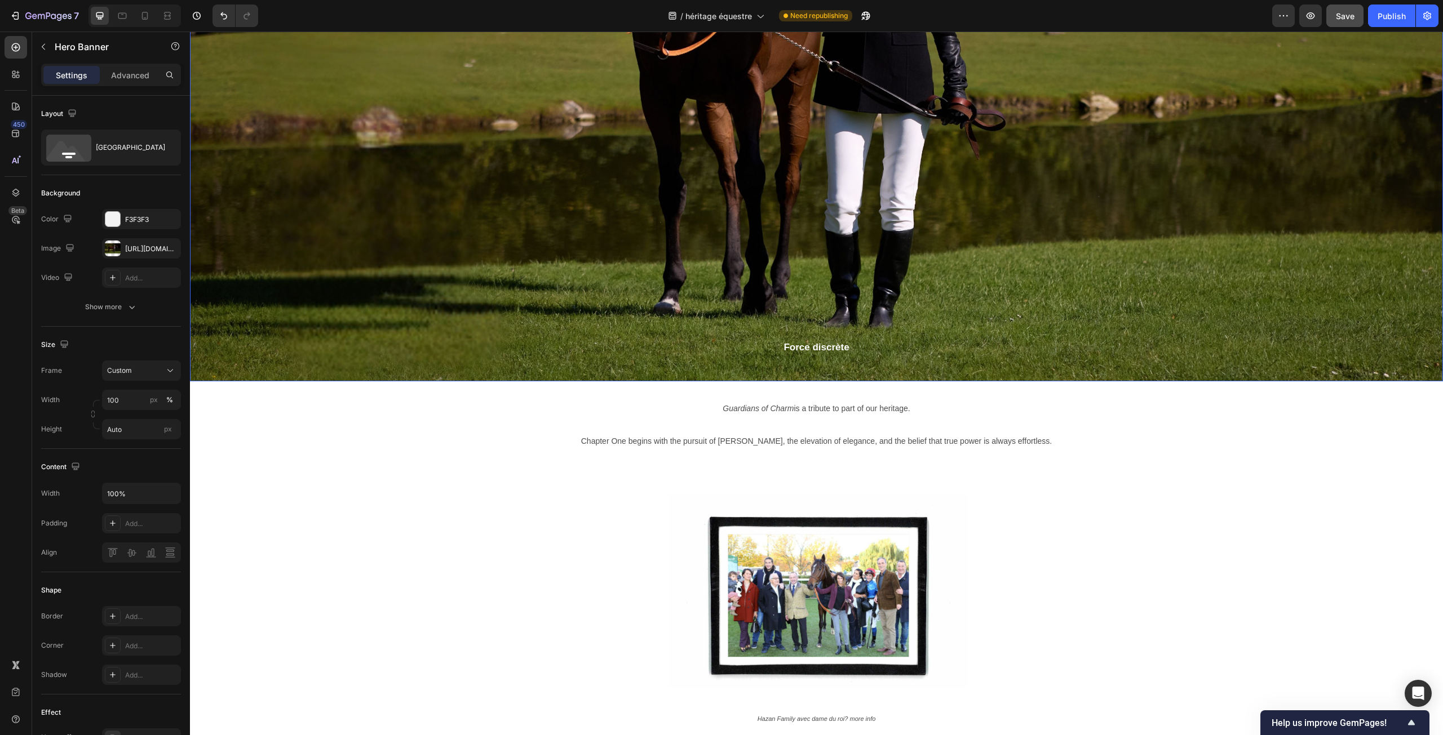
scroll to position [5319, 0]
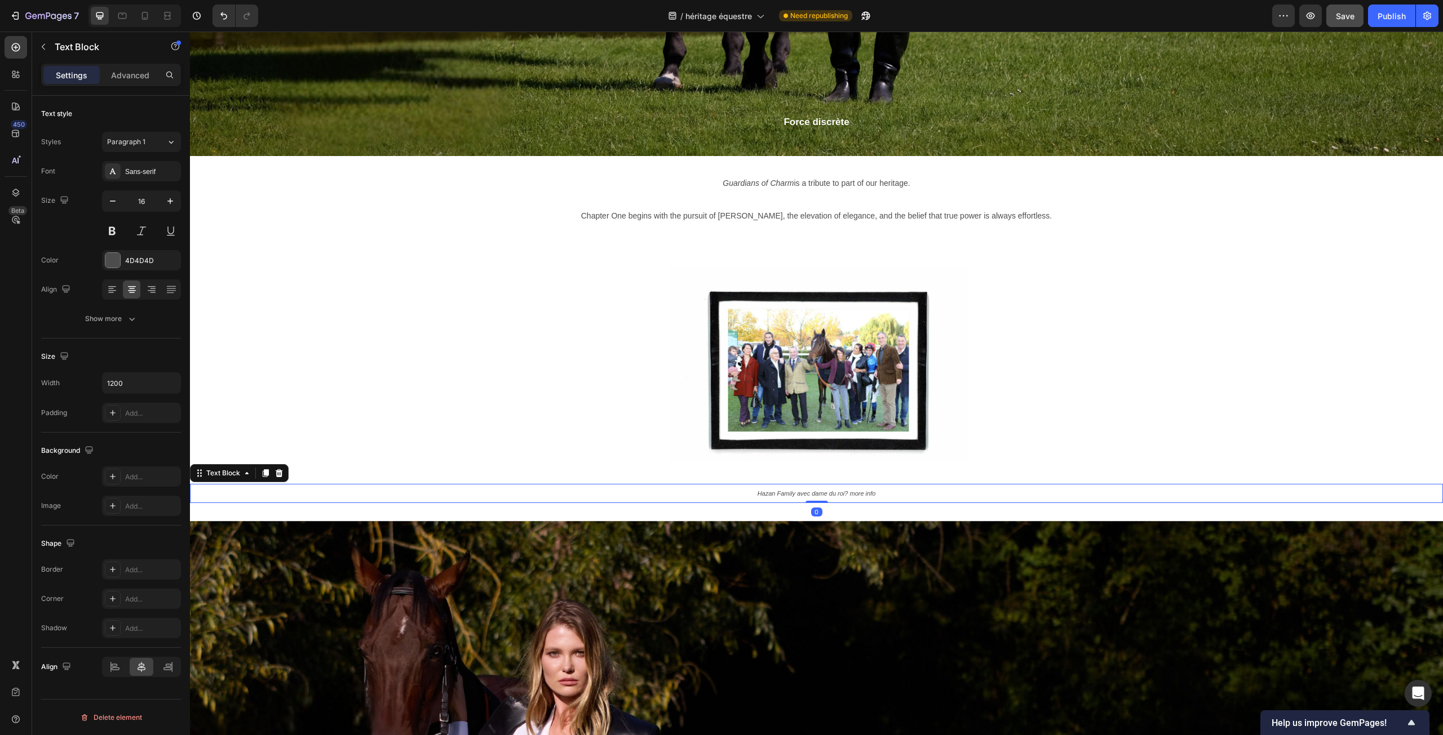
click at [813, 498] on p "Hazan Family avec dame du roi? more info" at bounding box center [817, 493] width 674 height 17
click at [814, 495] on icon "Hazan Family avec dame du roi? more info" at bounding box center [816, 493] width 118 height 7
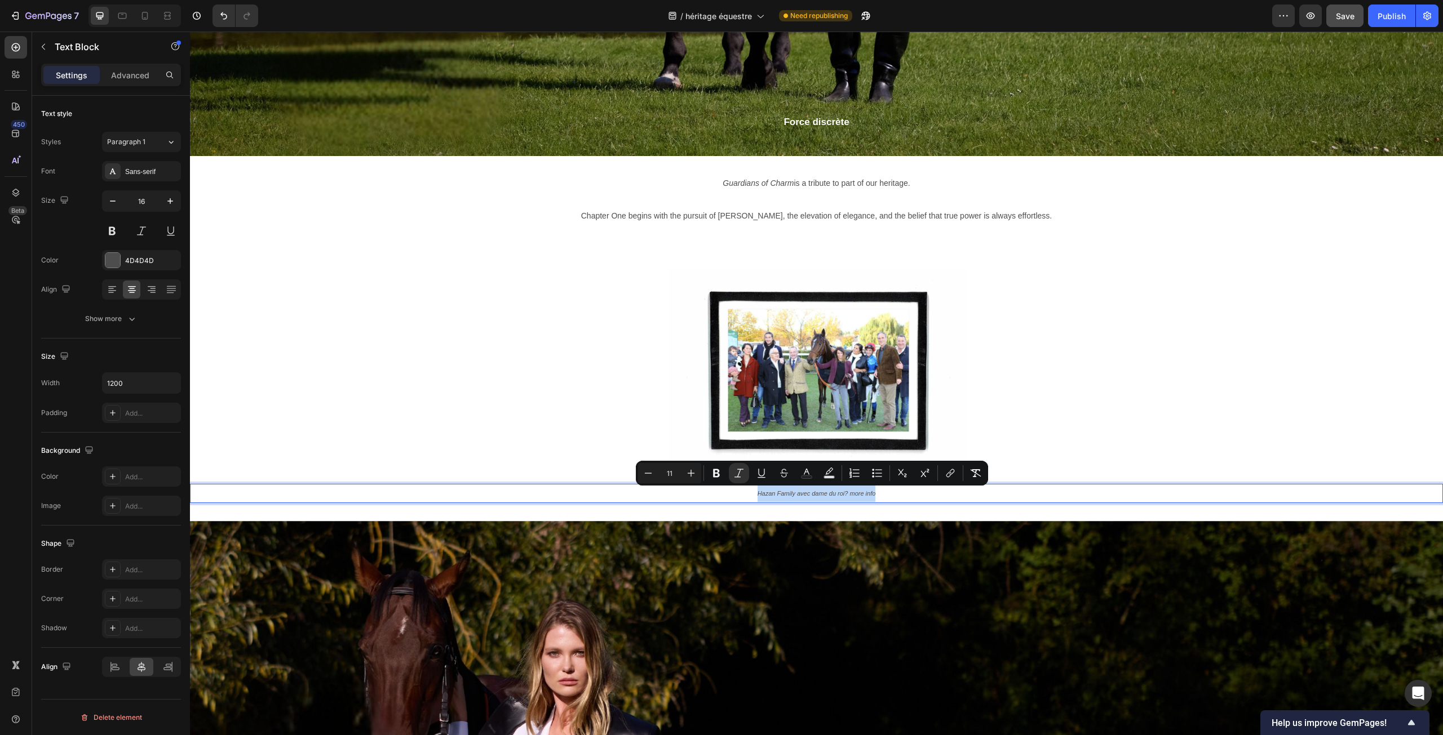
click at [814, 495] on icon "Hazan Family avec dame du roi? more info" at bounding box center [816, 493] width 118 height 7
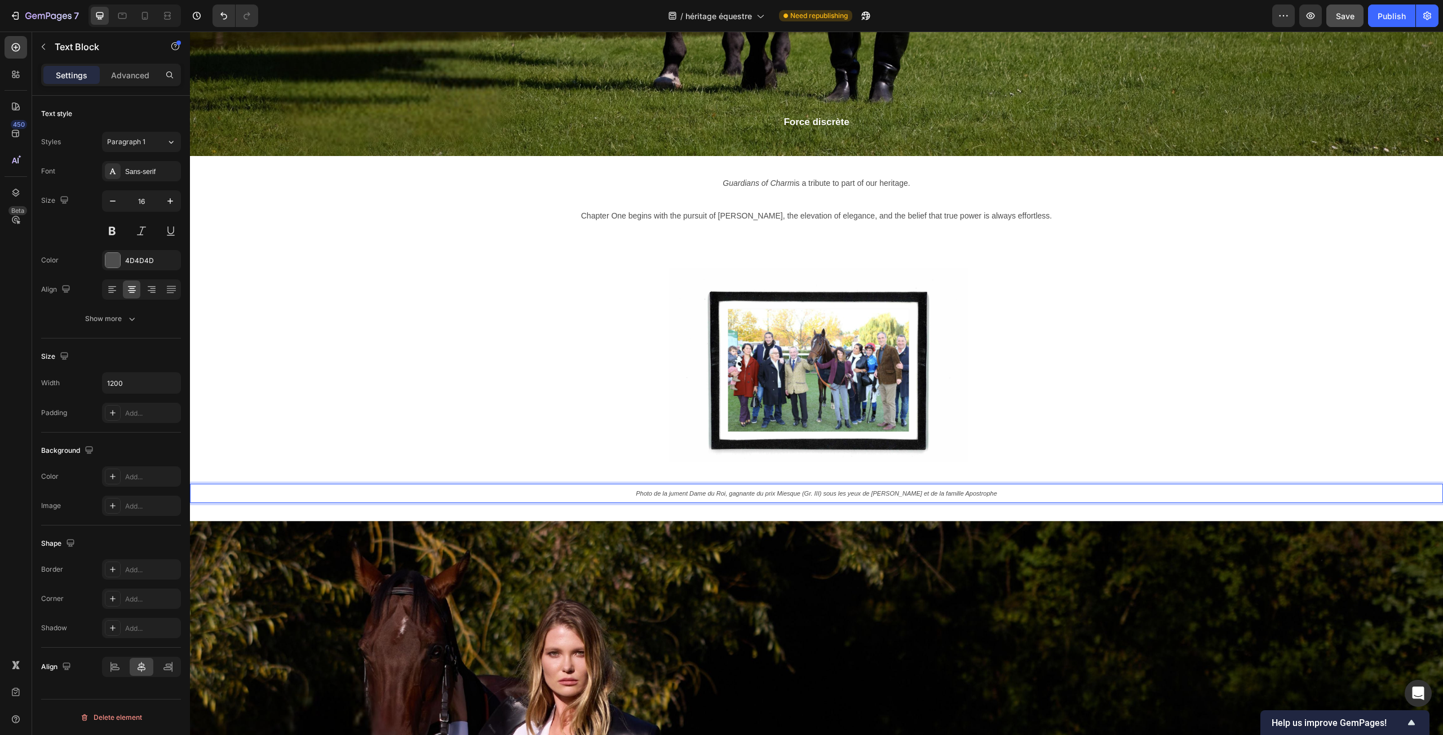
click at [812, 493] on icon "Photo de la jument Dame du Roi, gagnante du prix Miesque (Gr. III) sous les yeu…" at bounding box center [816, 493] width 361 height 7
click at [977, 494] on icon "Dame du Roi, gagnante du prix Miesque (Gr. III) le [DATE] sous les yeux de [PER…" at bounding box center [816, 493] width 335 height 7
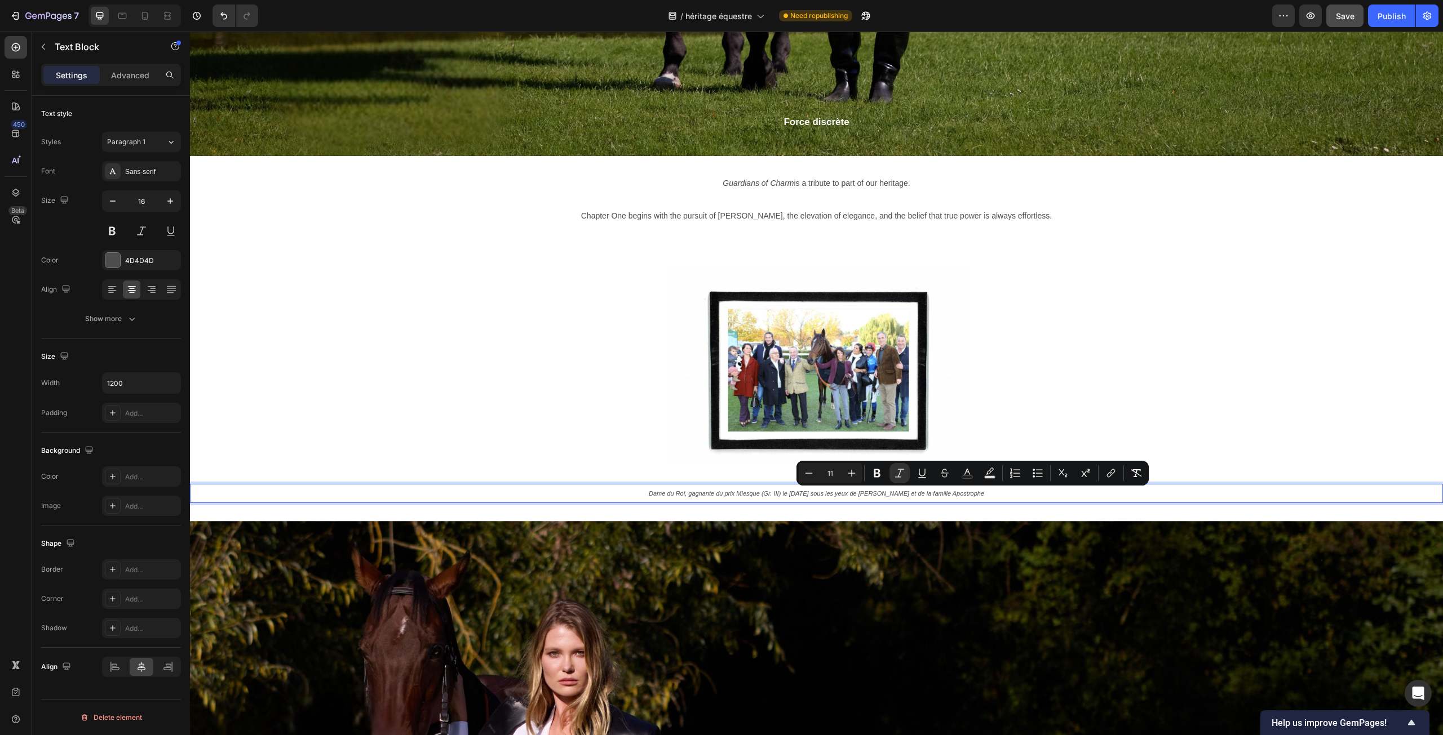
drag, startPoint x: 942, startPoint y: 494, endPoint x: 1016, endPoint y: 494, distance: 73.3
click at [1016, 494] on p "Dame du Roi, gagnante du prix Miesque (Gr. III) le [DATE] sous les yeux de [PER…" at bounding box center [817, 493] width 674 height 17
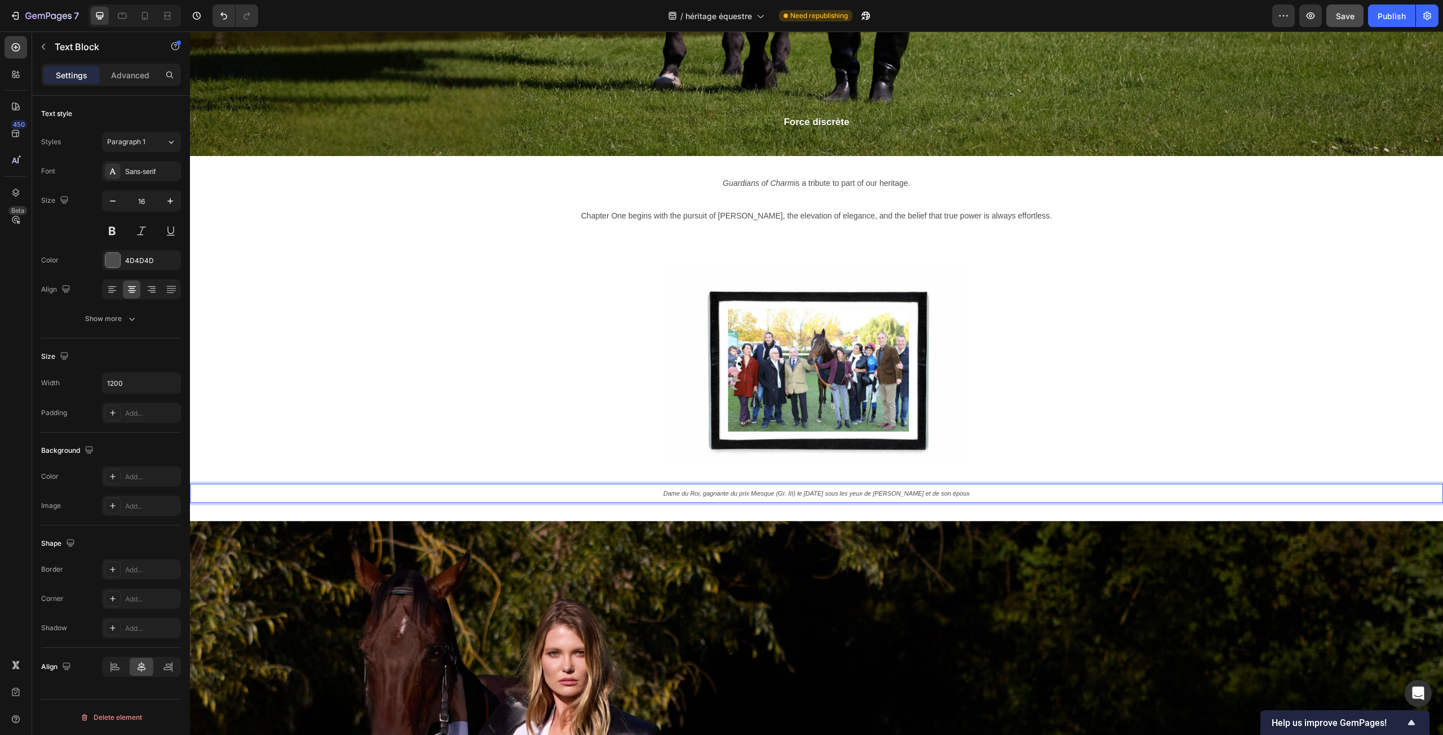
click at [950, 496] on icon "Dame du Roi, gagnante du prix Miesque (Gr. III) le [DATE] sous les yeux de [PER…" at bounding box center [816, 493] width 307 height 7
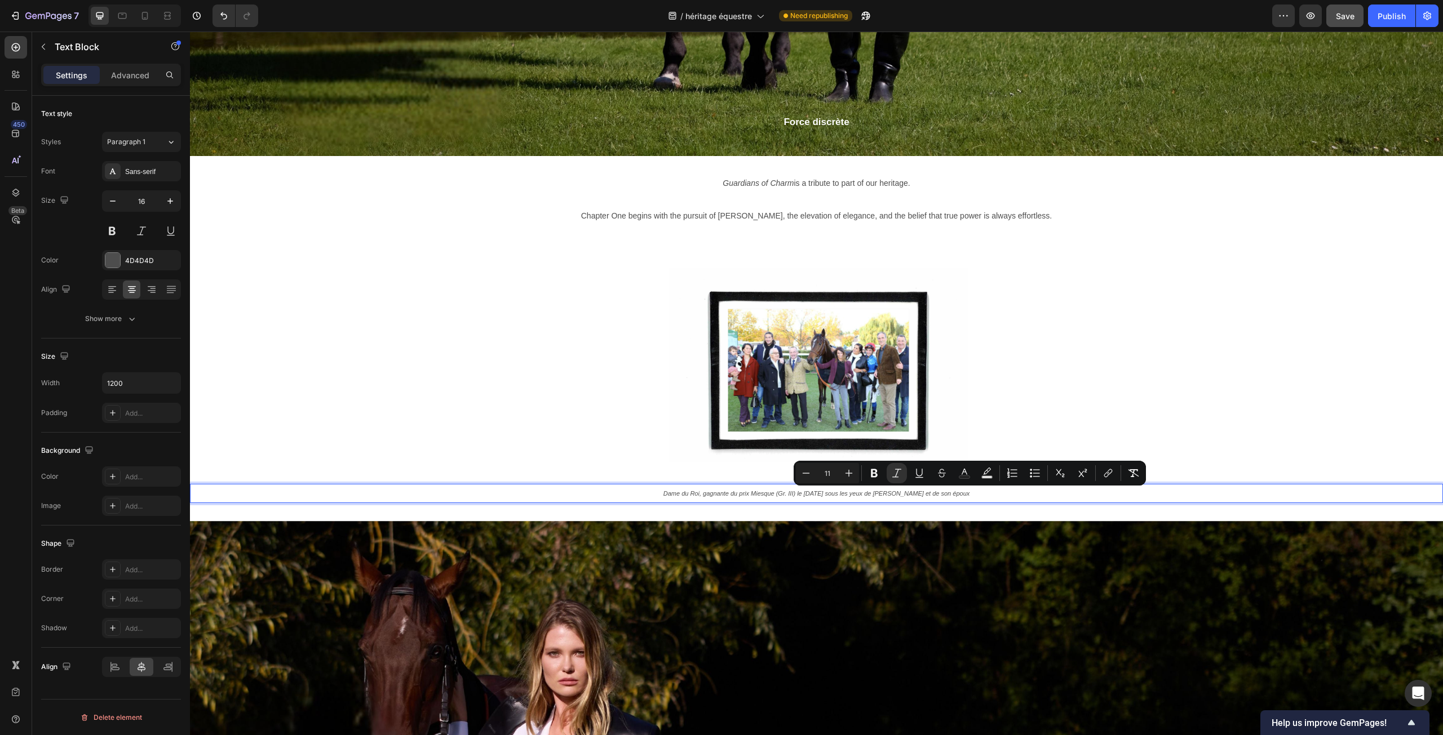
click at [940, 497] on icon "Dame du Roi, gagnante du prix Miesque (Gr. III) le [DATE] sous les yeux de [PER…" at bounding box center [816, 493] width 307 height 7
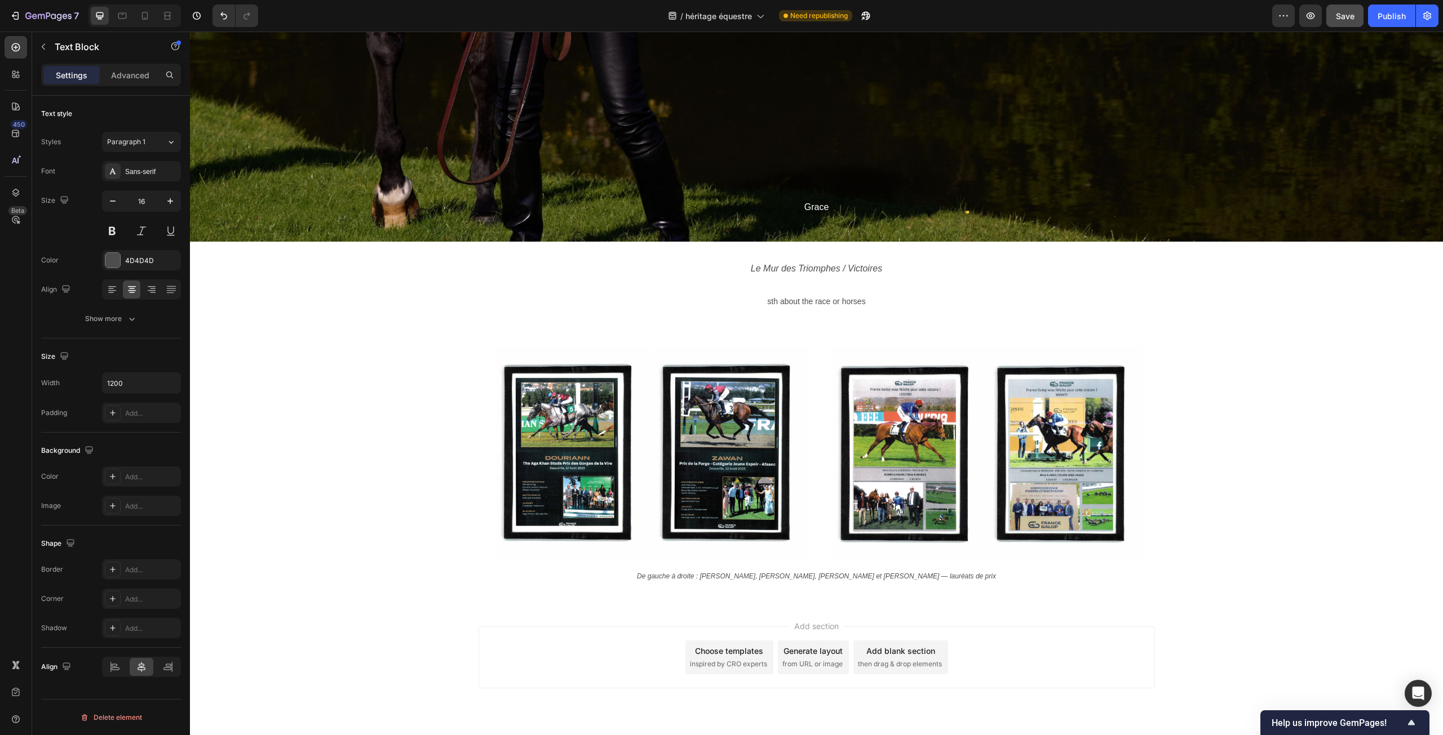
scroll to position [6326, 0]
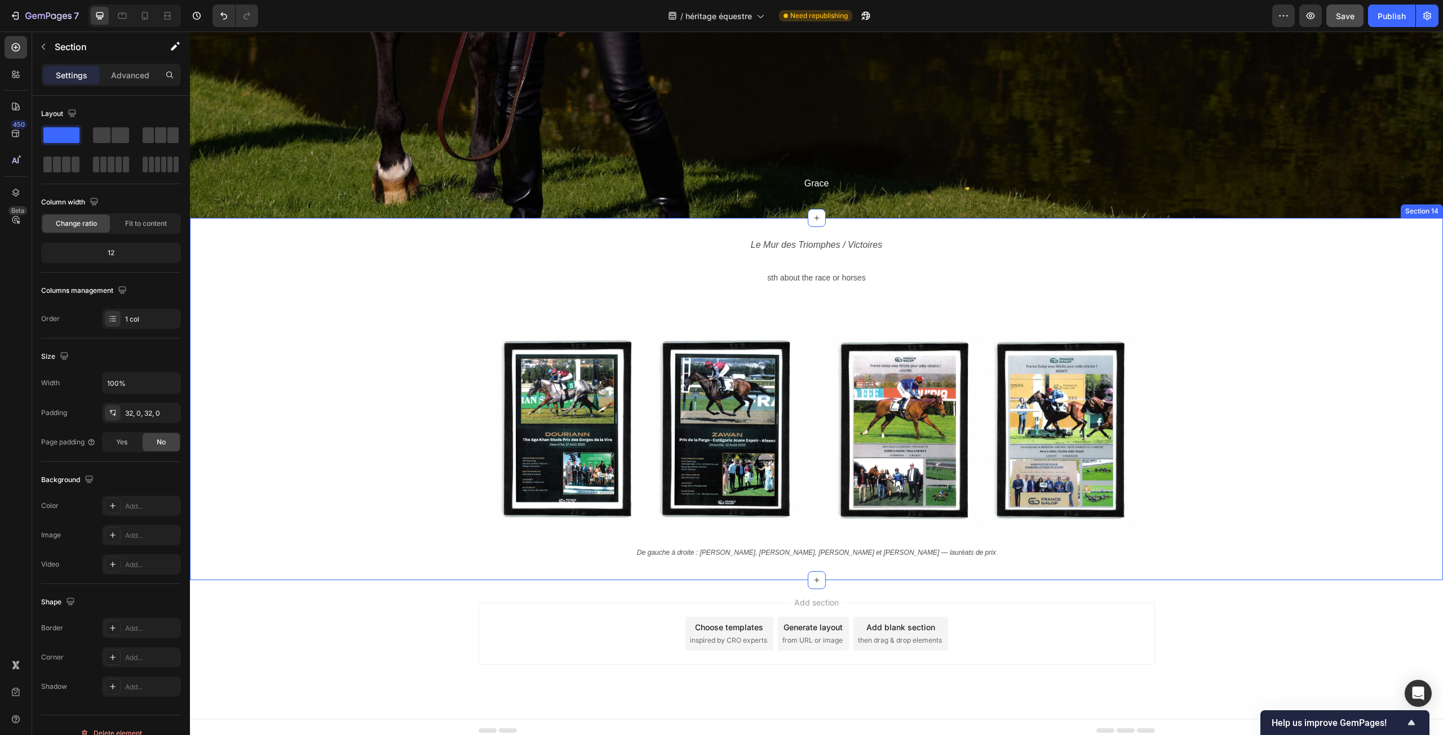
click at [881, 563] on div "Le Mur des Triomphes / Victoires sth about the race or horses Text Block Image …" at bounding box center [816, 399] width 1253 height 362
click at [903, 562] on div "De gauche à droite : [PERSON_NAME], [PERSON_NAME], [PERSON_NAME] et [PERSON_NAM…" at bounding box center [816, 552] width 676 height 19
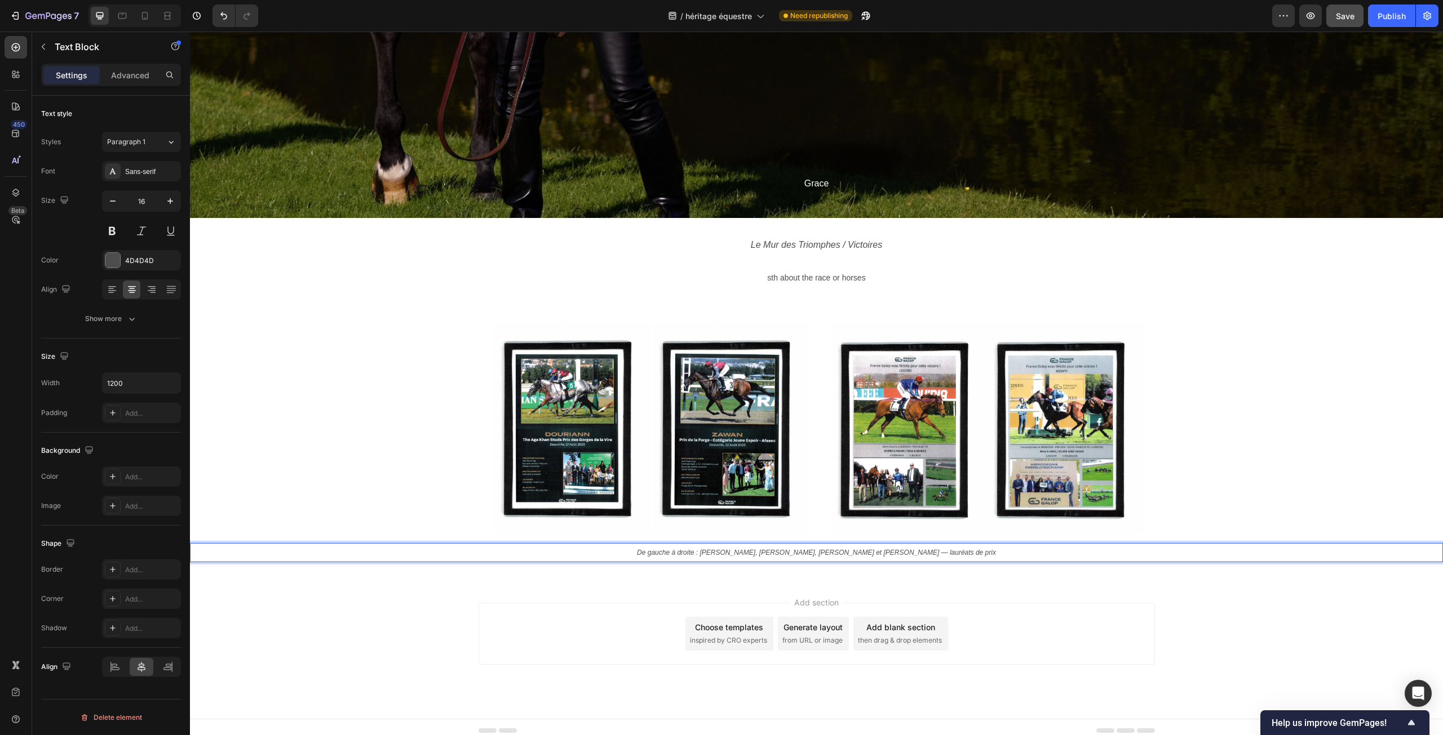
click at [868, 551] on icon "De gauche à droite : [PERSON_NAME], [PERSON_NAME], [PERSON_NAME] et [PERSON_NAM…" at bounding box center [816, 553] width 359 height 8
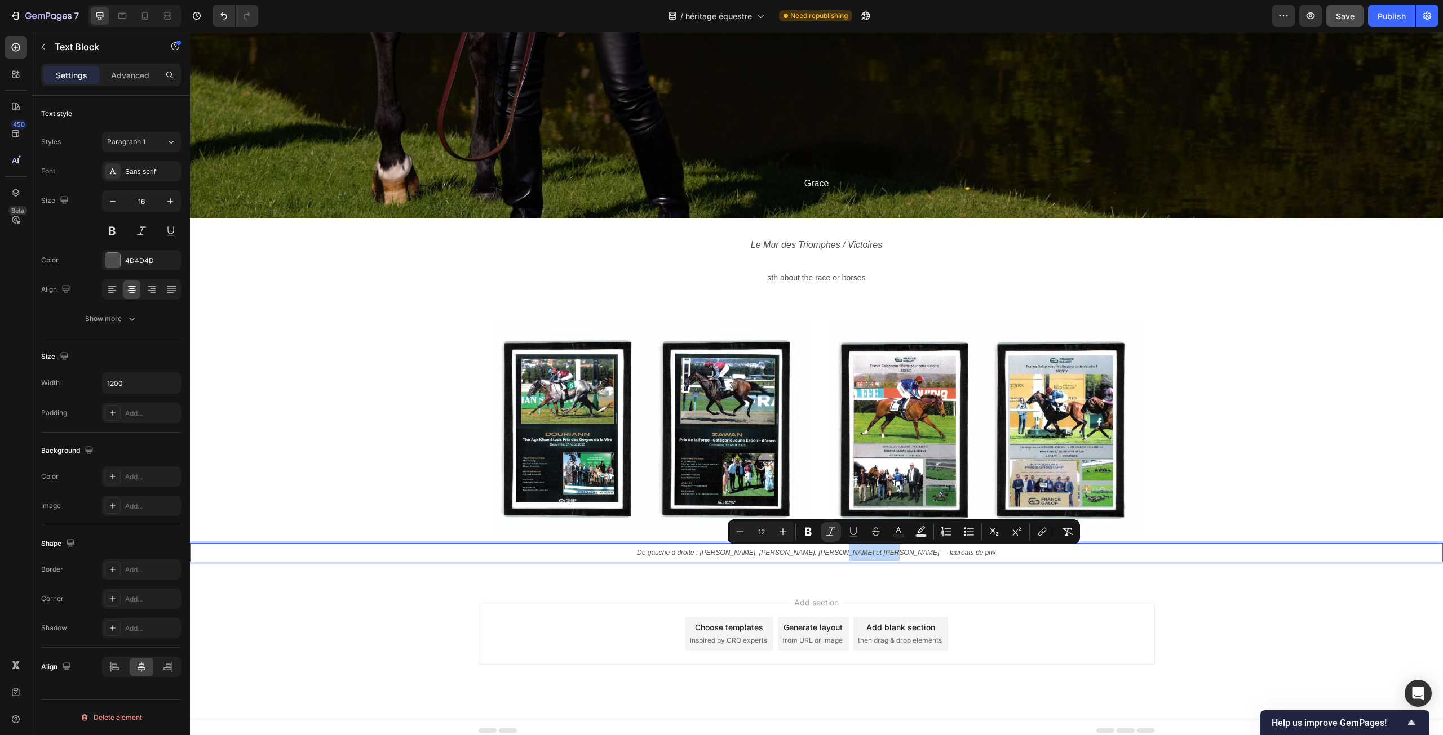
drag, startPoint x: 882, startPoint y: 552, endPoint x: 934, endPoint y: 552, distance: 51.9
click at [934, 552] on p "De gauche à droite : [PERSON_NAME], [PERSON_NAME], [PERSON_NAME] et [PERSON_NAM…" at bounding box center [817, 552] width 674 height 17
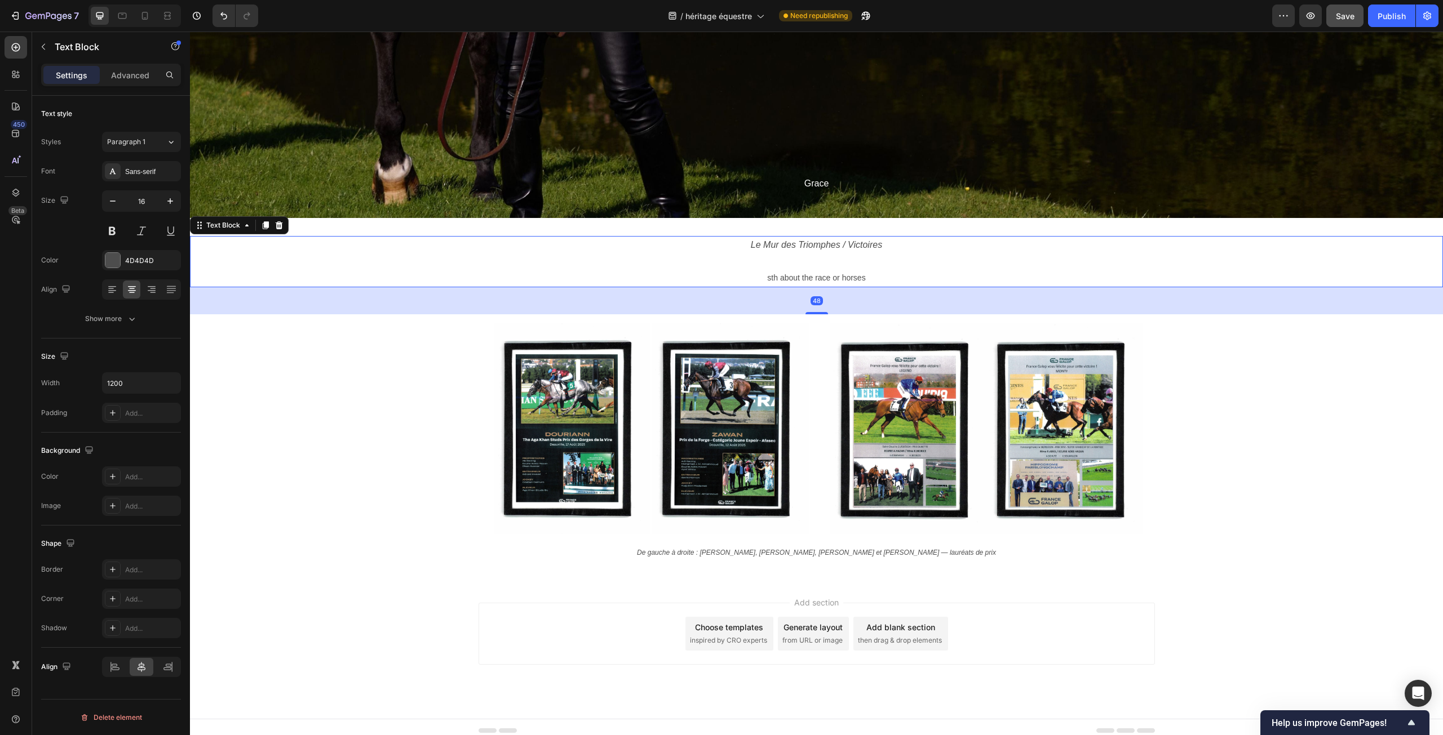
click at [781, 283] on p "sth about the race or horses" at bounding box center [817, 278] width 674 height 16
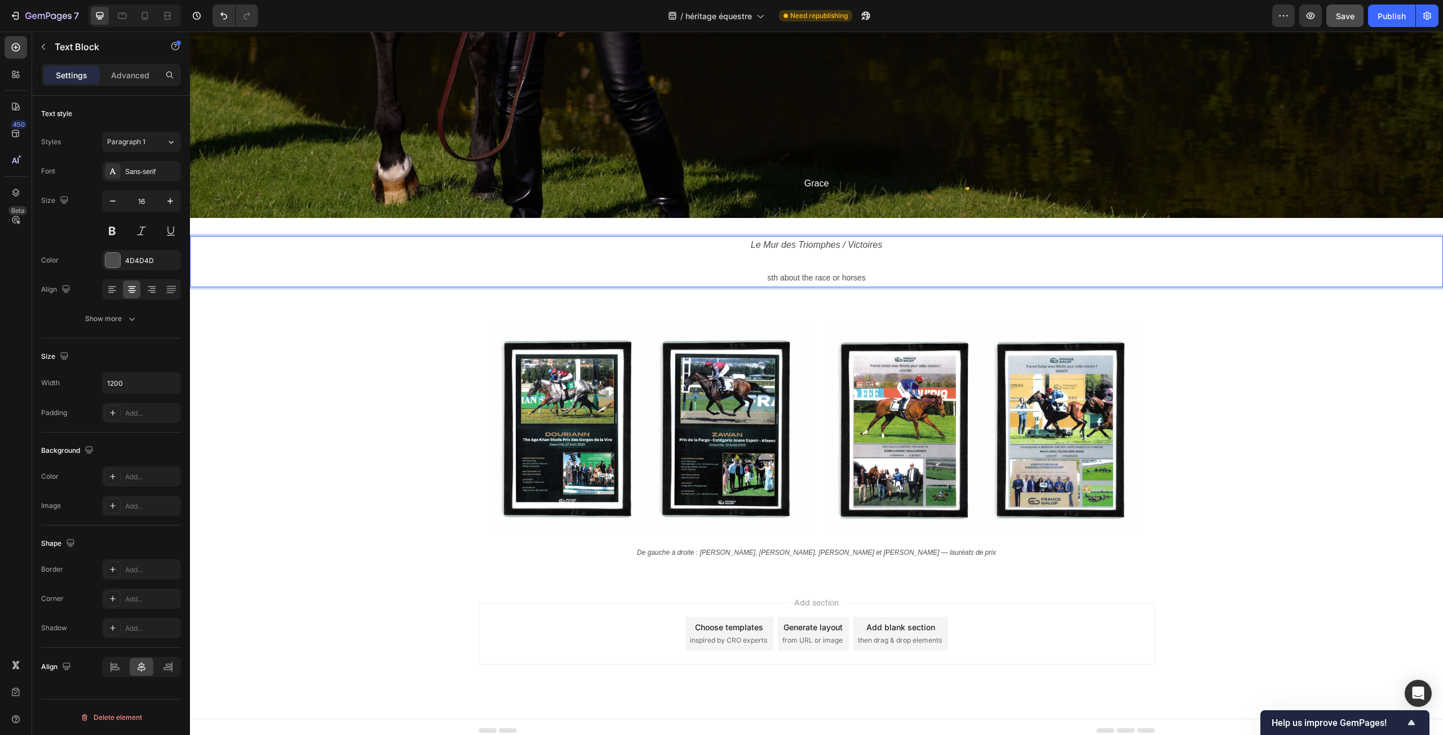
click at [781, 277] on span "sth about the race or horses" at bounding box center [816, 277] width 98 height 9
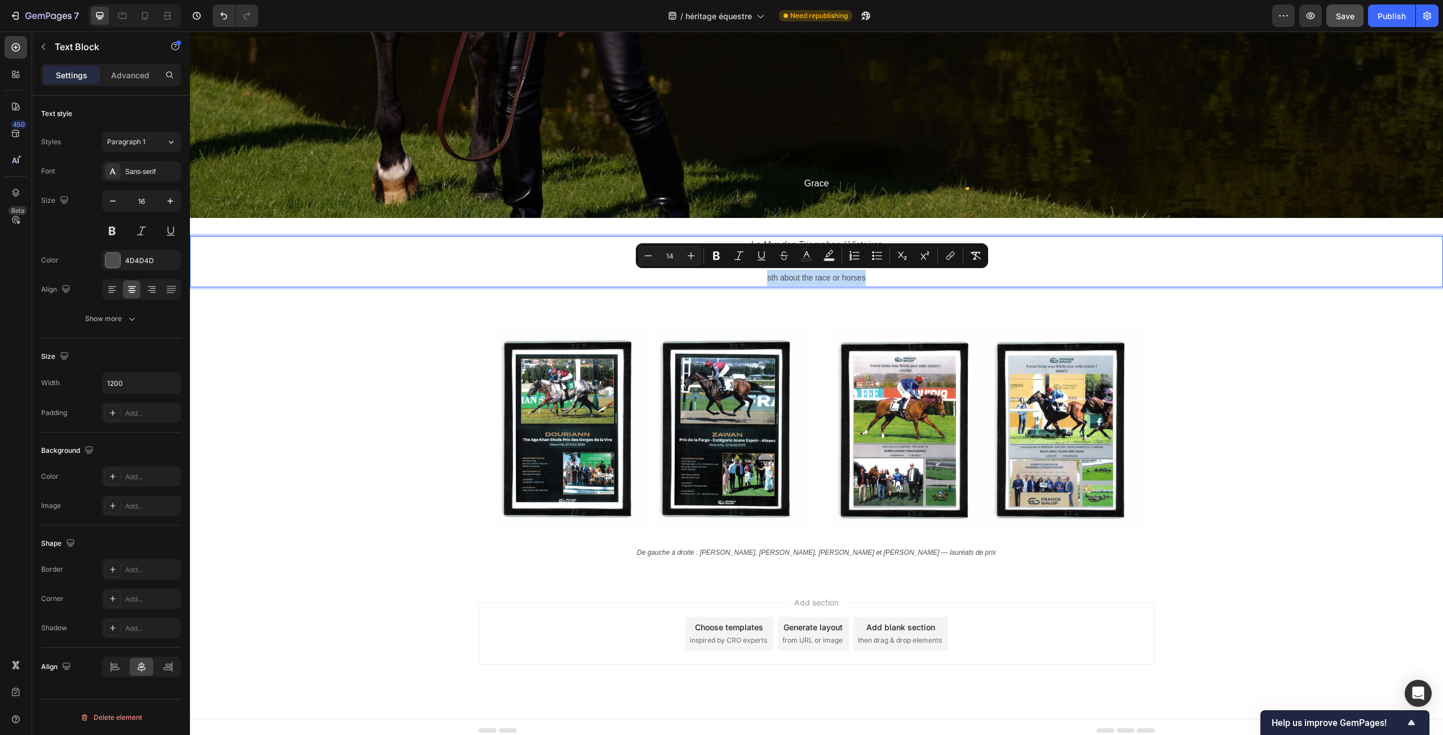
drag, startPoint x: 763, startPoint y: 280, endPoint x: 876, endPoint y: 272, distance: 113.5
click at [876, 272] on p "sth about the race or horses" at bounding box center [817, 278] width 674 height 16
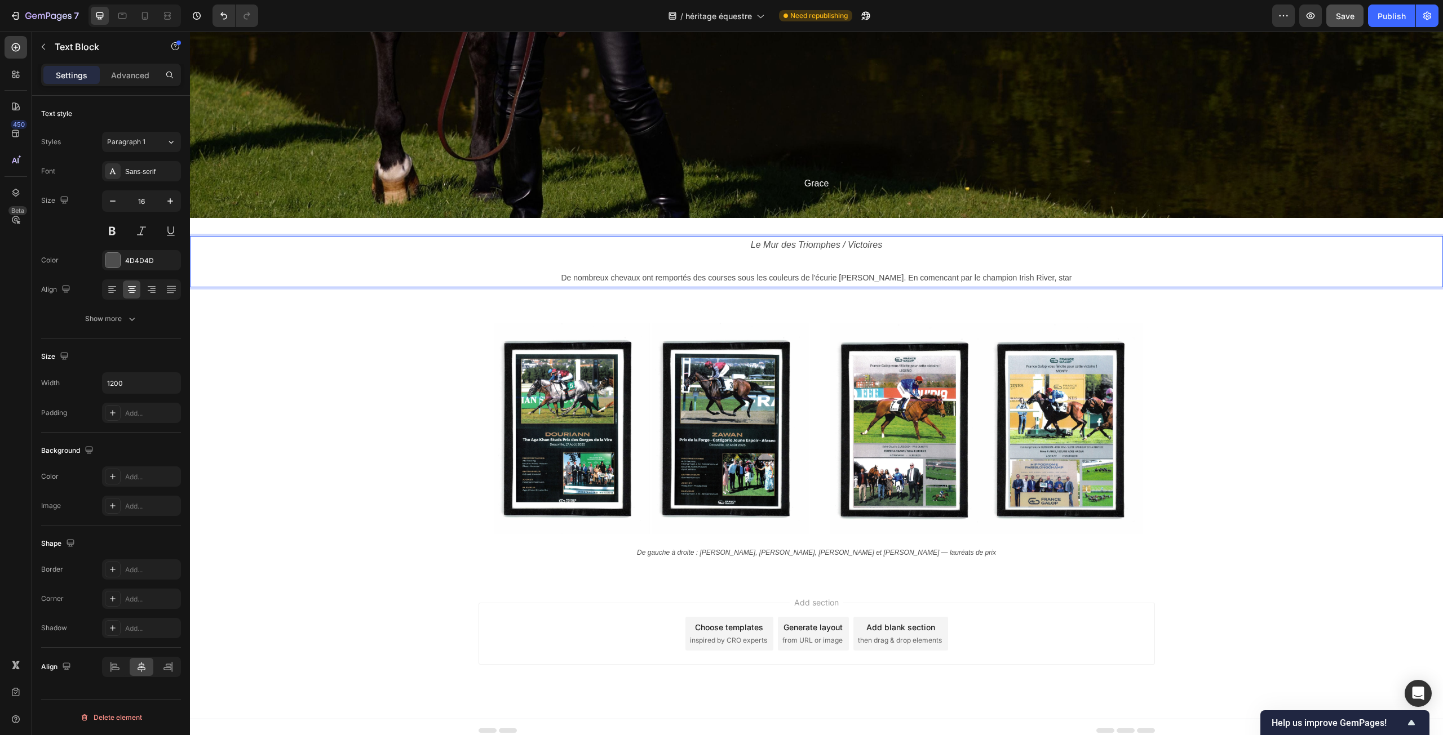
click at [921, 278] on span "De nombreux chevaux ont remportés des courses sous les couleurs de l'écurie [PE…" at bounding box center [816, 277] width 511 height 9
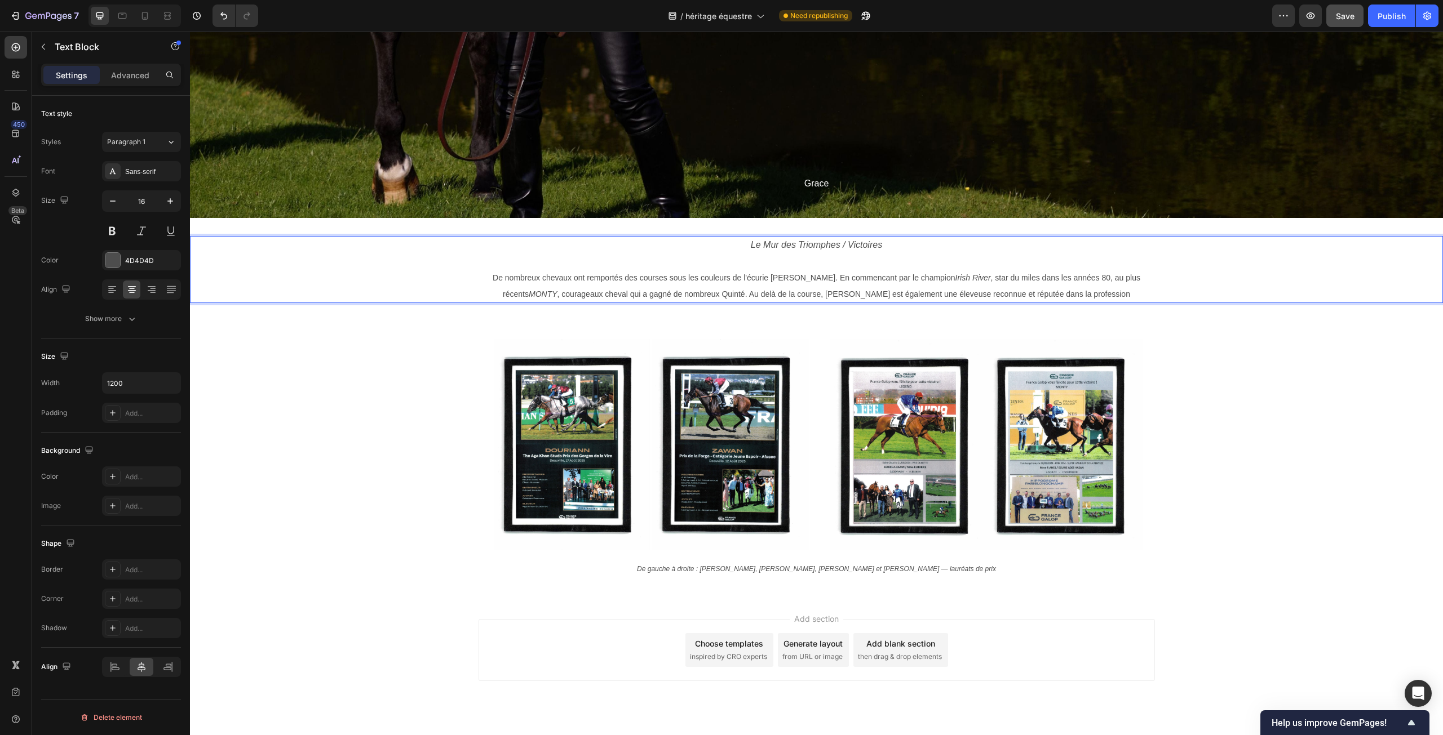
click at [836, 282] on span "De nombreux chevaux ont remportés des courses sous les couleurs de l'écurie [PE…" at bounding box center [817, 285] width 648 height 25
click at [777, 277] on span "De nombreux chevaux ont remportés des courses sous les couleurs de l'écurie [PE…" at bounding box center [817, 285] width 648 height 25
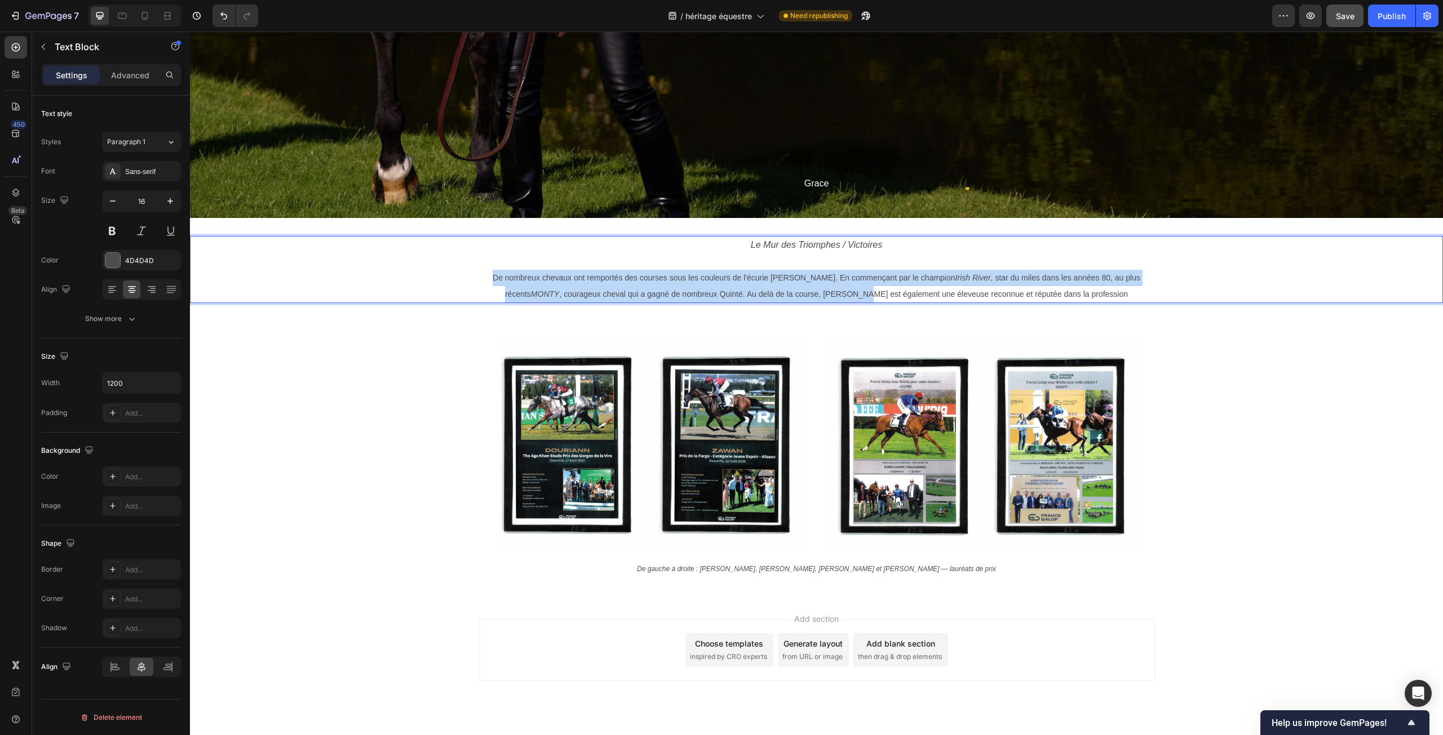
drag, startPoint x: 481, startPoint y: 278, endPoint x: 859, endPoint y: 291, distance: 378.4
click at [859, 291] on p "De nombreux chevaux ont remportés des courses sous les couleurs de l'écurie [PE…" at bounding box center [817, 286] width 674 height 33
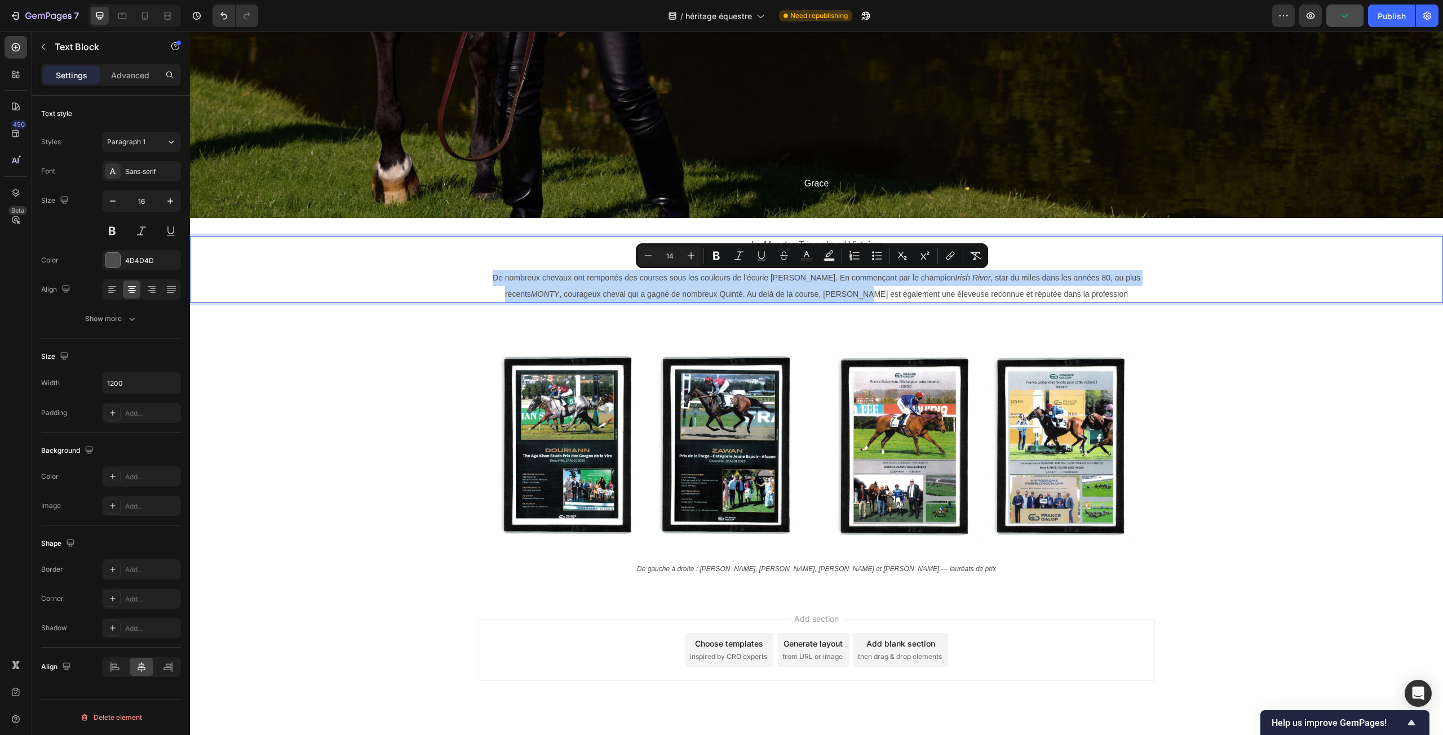
click at [894, 282] on span "De nombreux chevaux ont remportés des courses sous les couleurs de l'écurie [PE…" at bounding box center [817, 285] width 648 height 25
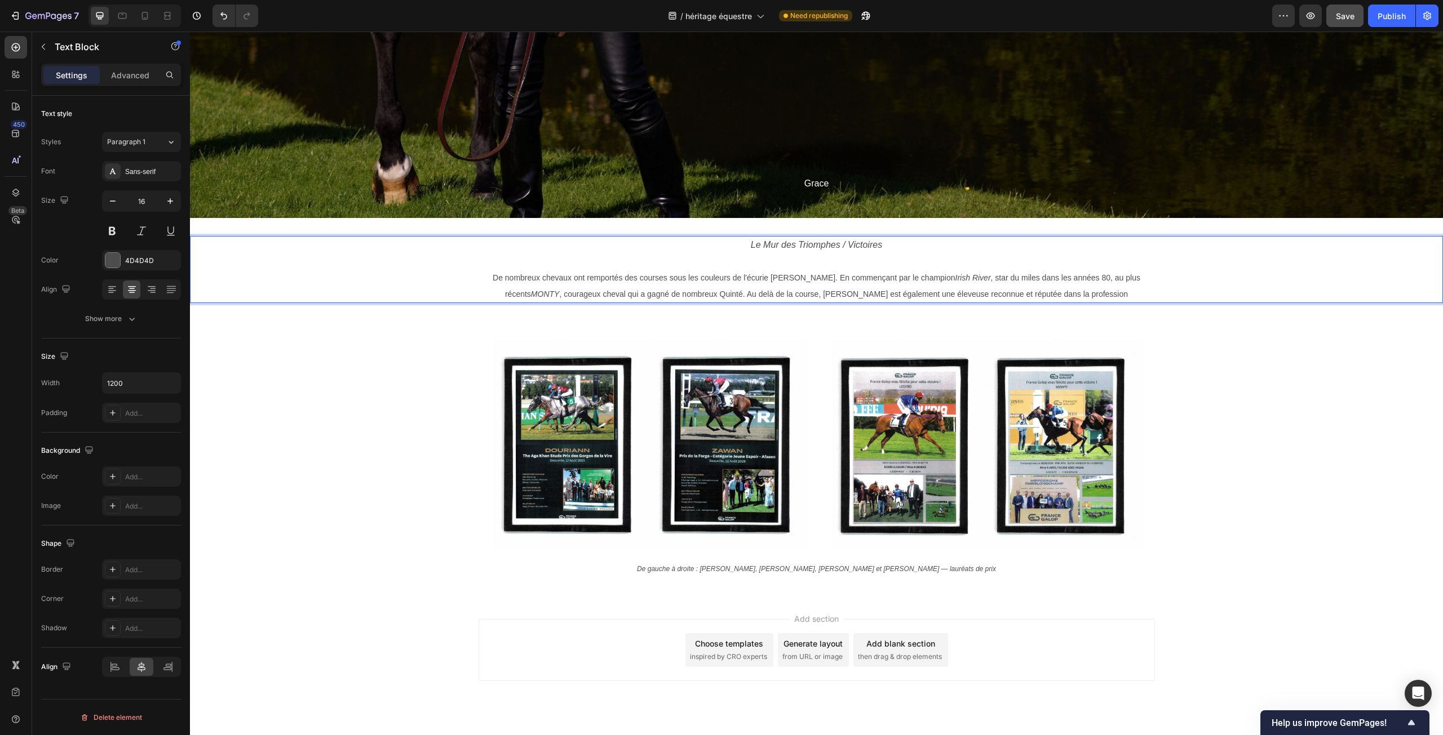
click at [747, 295] on span "De nombreux chevaux ont remportés des courses sous les couleurs de l'écurie [PE…" at bounding box center [817, 285] width 648 height 25
click at [745, 294] on span "De nombreux chevaux ont remportés des courses sous les couleurs de l'écurie [PE…" at bounding box center [817, 285] width 648 height 25
click at [779, 296] on span "De nombreux chevaux ont remportés des courses sous les couleurs de l'écurie [PE…" at bounding box center [817, 285] width 648 height 25
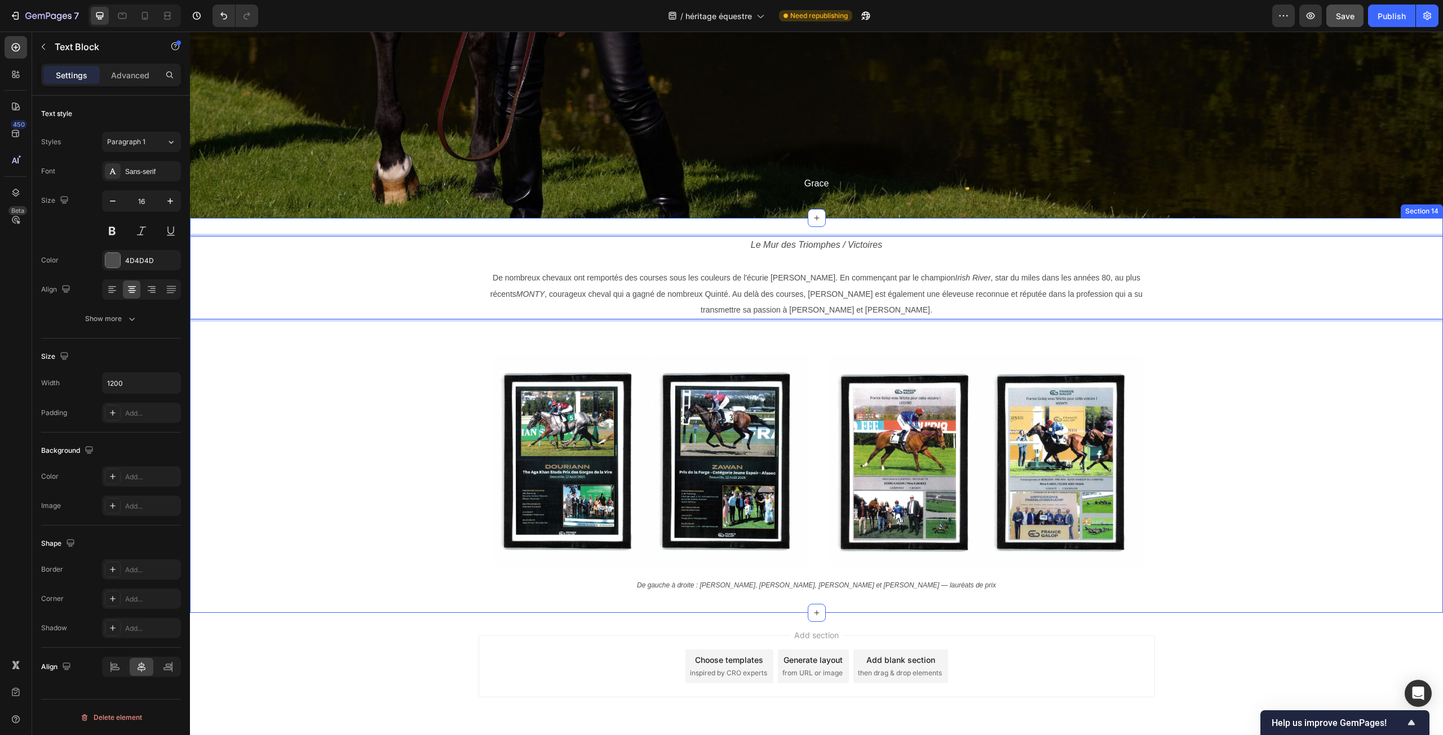
click at [402, 547] on div "Le Mur des Triomphes / Victoires De nombreux chevaux ont remportés des courses …" at bounding box center [816, 415] width 1253 height 358
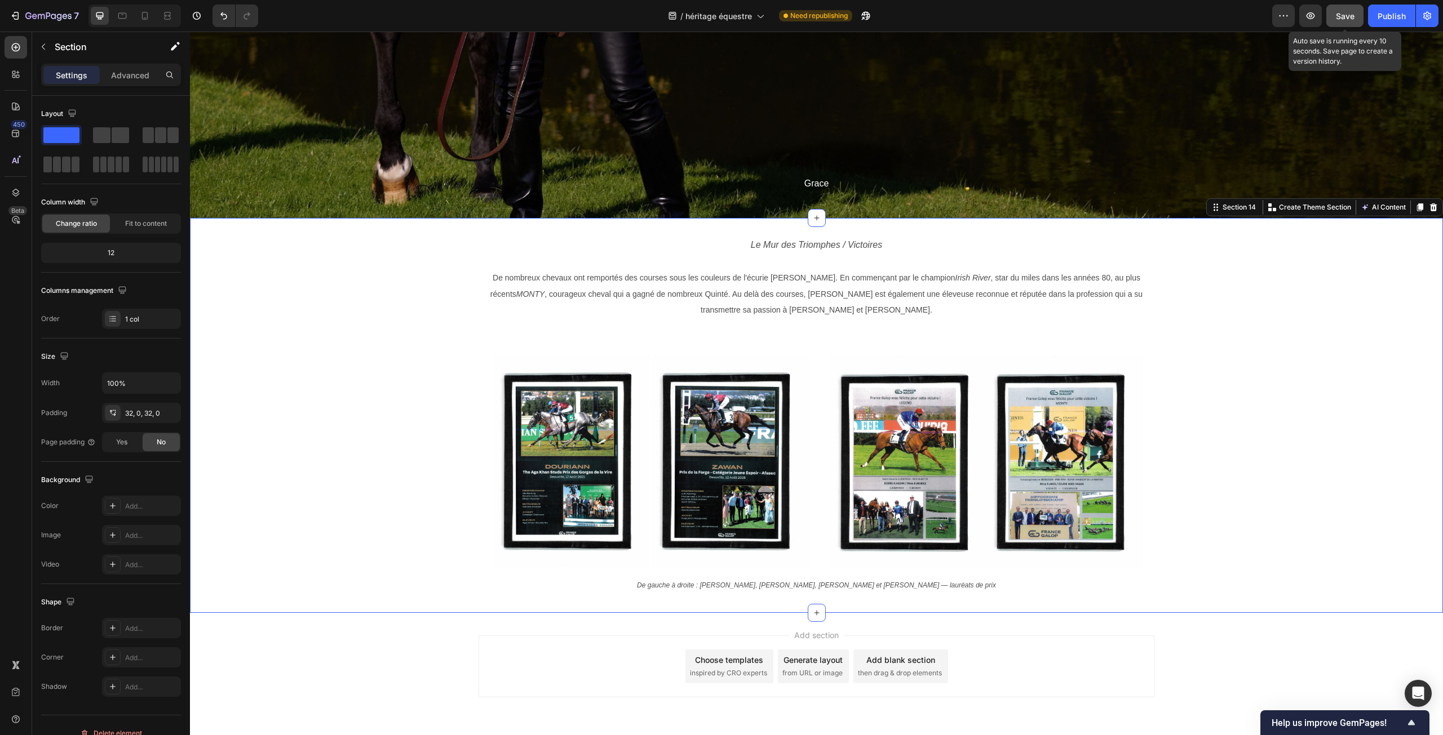
click at [1358, 13] on button "Save" at bounding box center [1344, 16] width 37 height 23
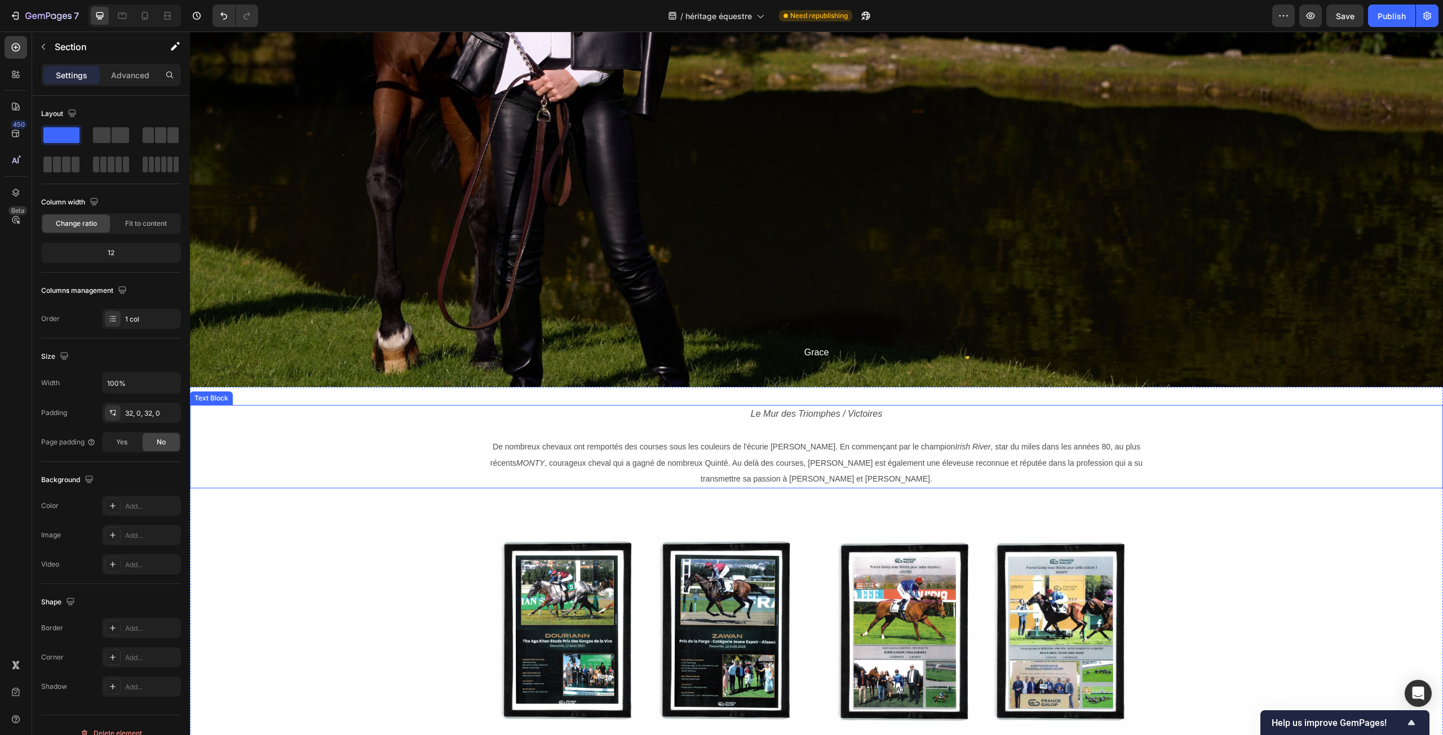
scroll to position [6157, 0]
click at [497, 455] on p "De nombreux chevaux ont remportés des courses sous les couleurs de l'écurie [PE…" at bounding box center [817, 462] width 674 height 48
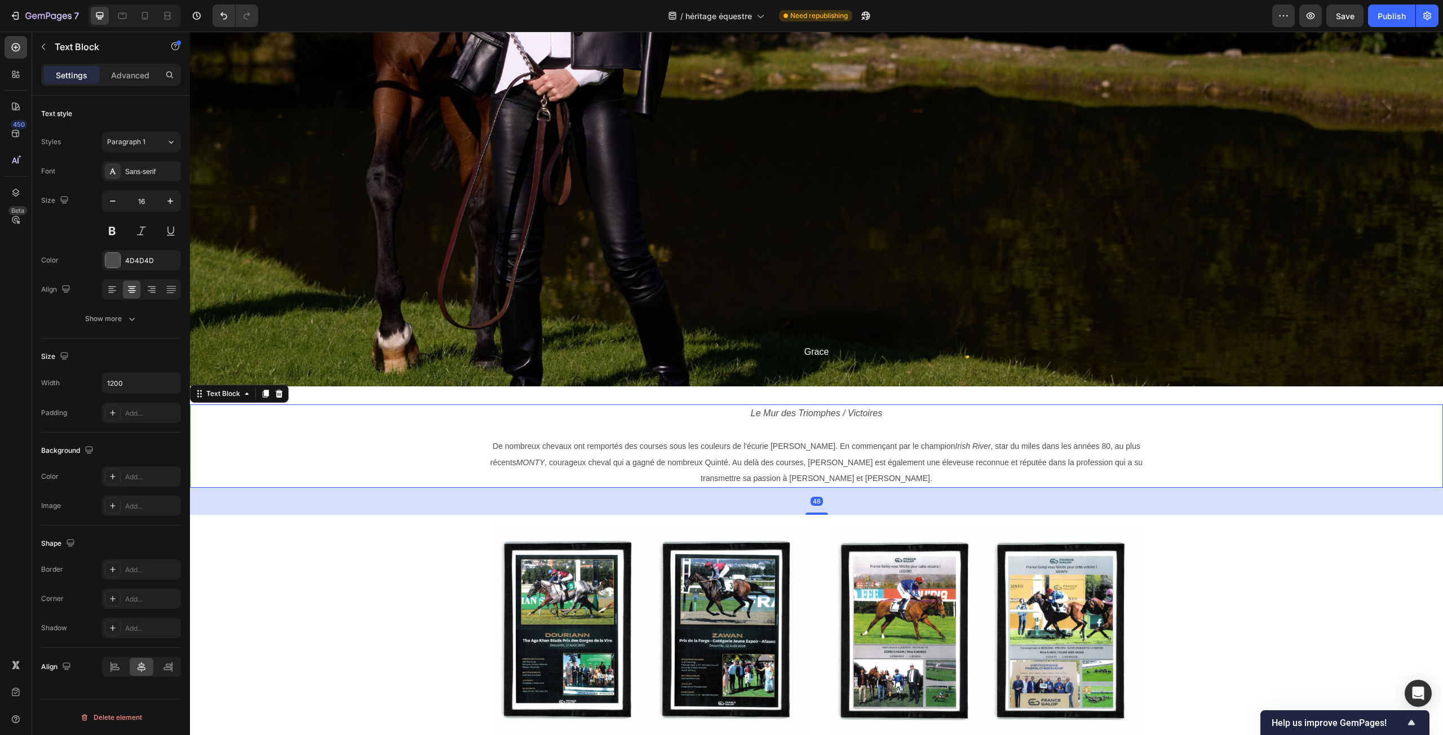
click at [516, 463] on icon "MONTY" at bounding box center [530, 462] width 29 height 9
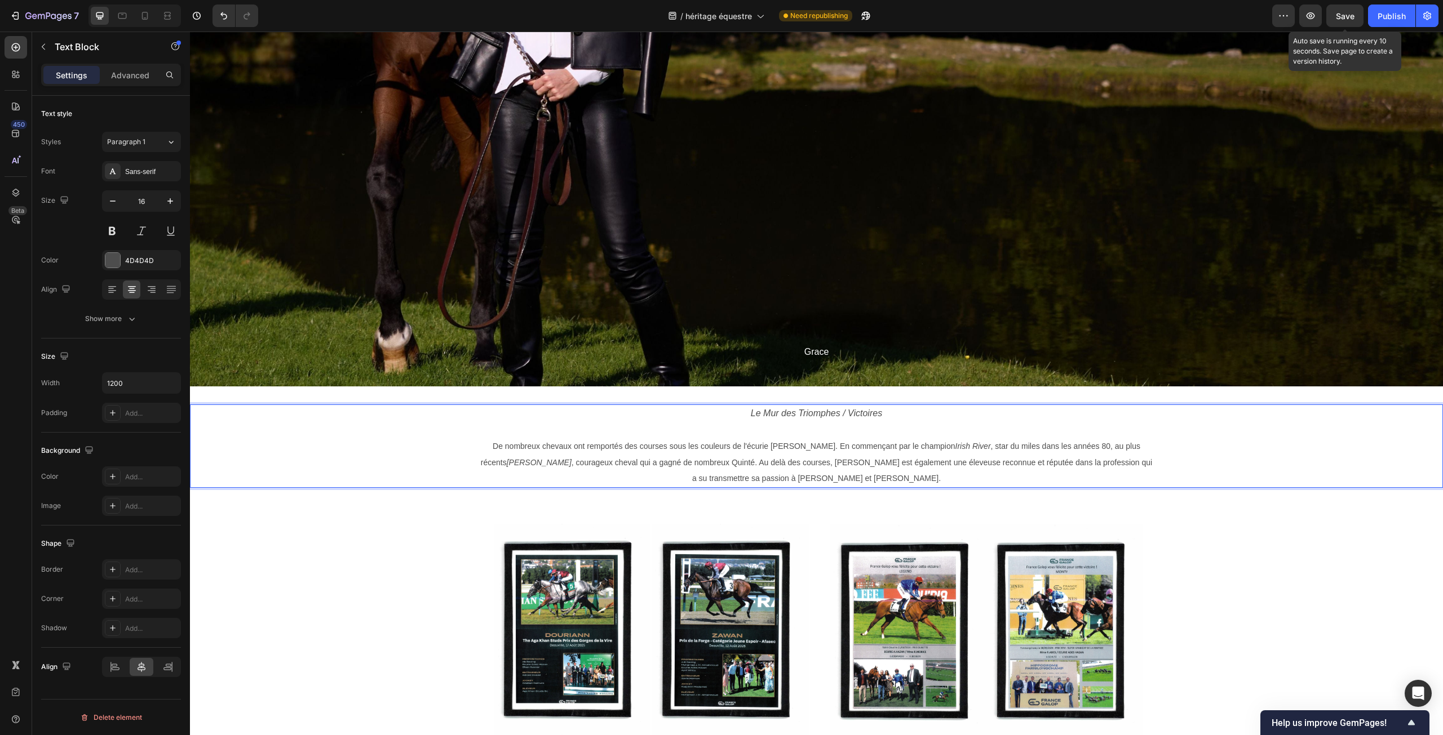
click at [1351, 14] on span "Save" at bounding box center [1345, 16] width 19 height 10
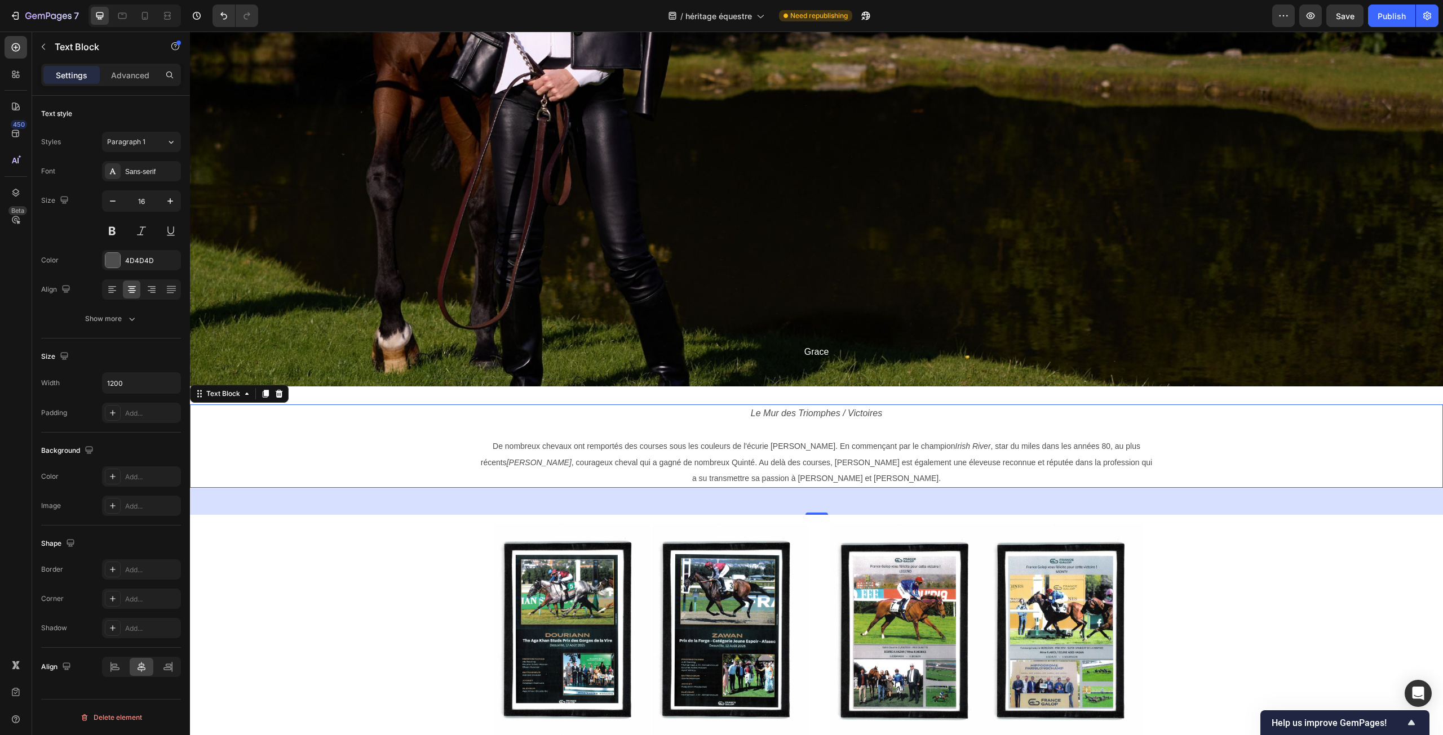
click at [770, 445] on span "De nombreux chevaux ont remportés des courses sous les couleurs de l'écurie [PE…" at bounding box center [816, 463] width 671 height 42
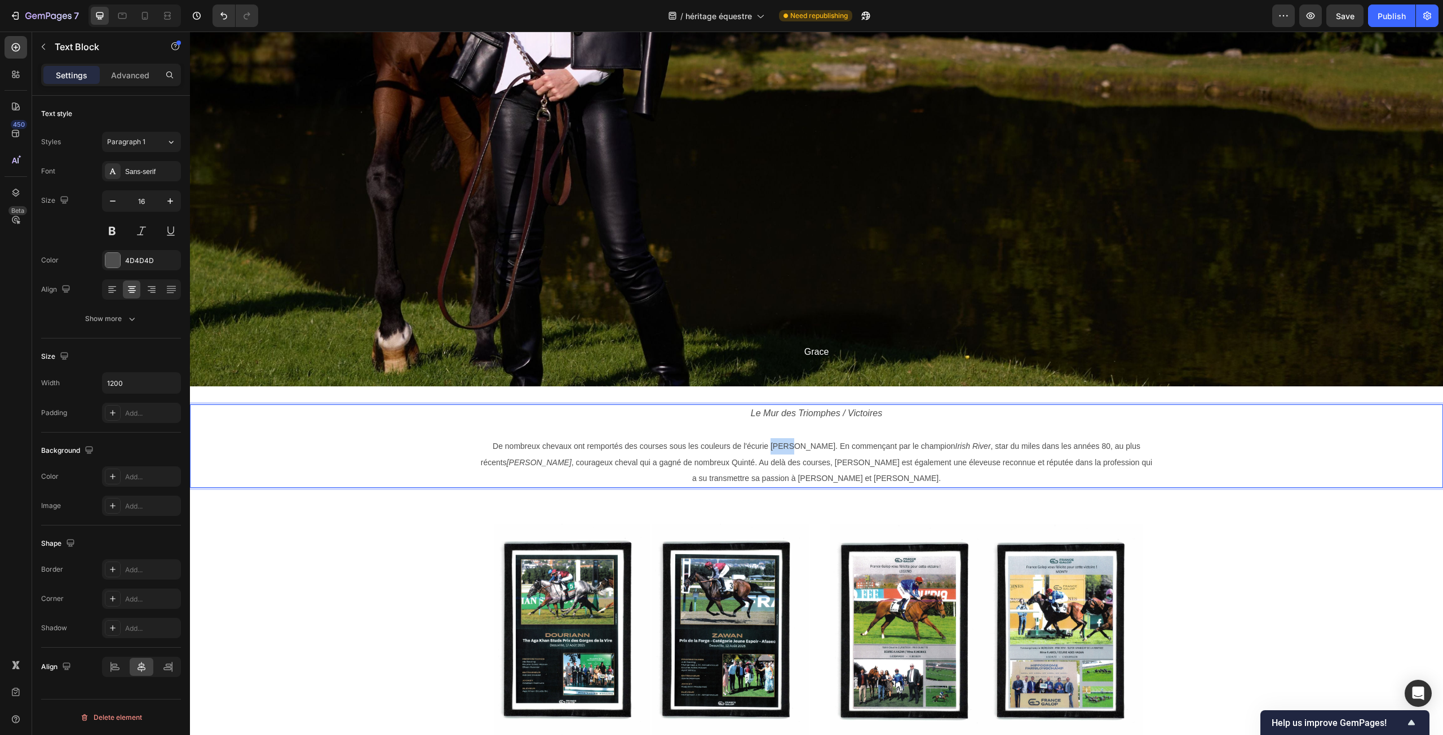
click at [770, 445] on span "De nombreux chevaux ont remportés des courses sous les couleurs de l'écurie [PE…" at bounding box center [816, 463] width 671 height 42
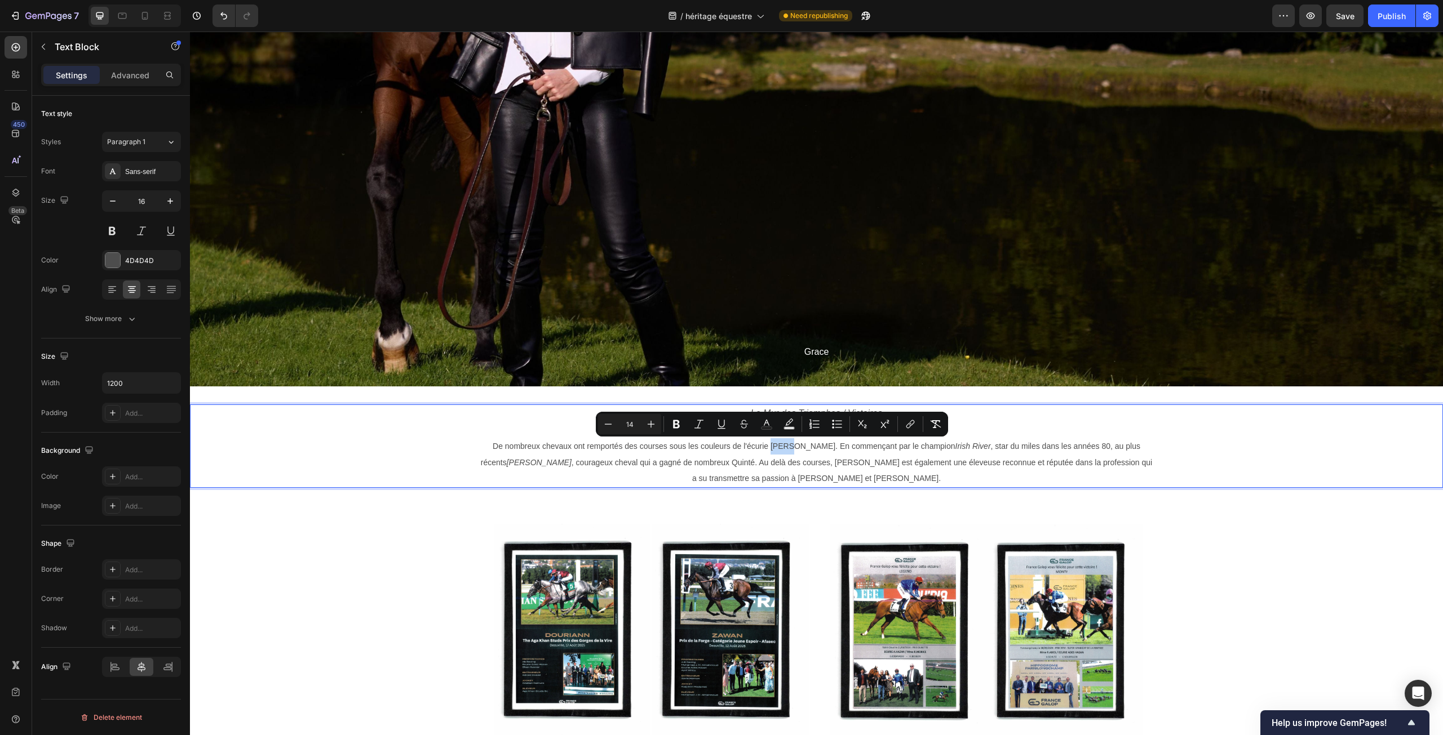
click at [776, 450] on span "De nombreux chevaux ont remportés des courses sous les couleurs de l'écurie [PE…" at bounding box center [816, 463] width 671 height 42
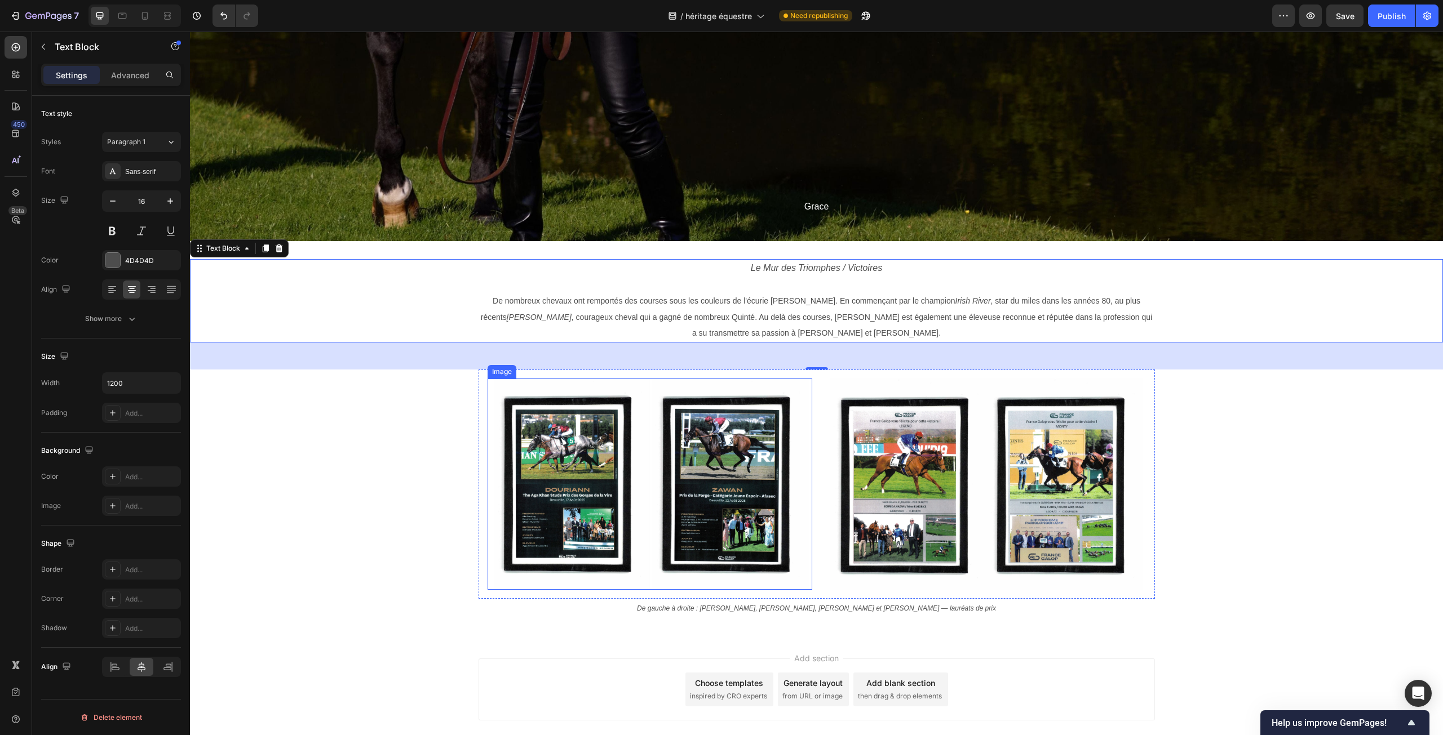
scroll to position [6366, 0]
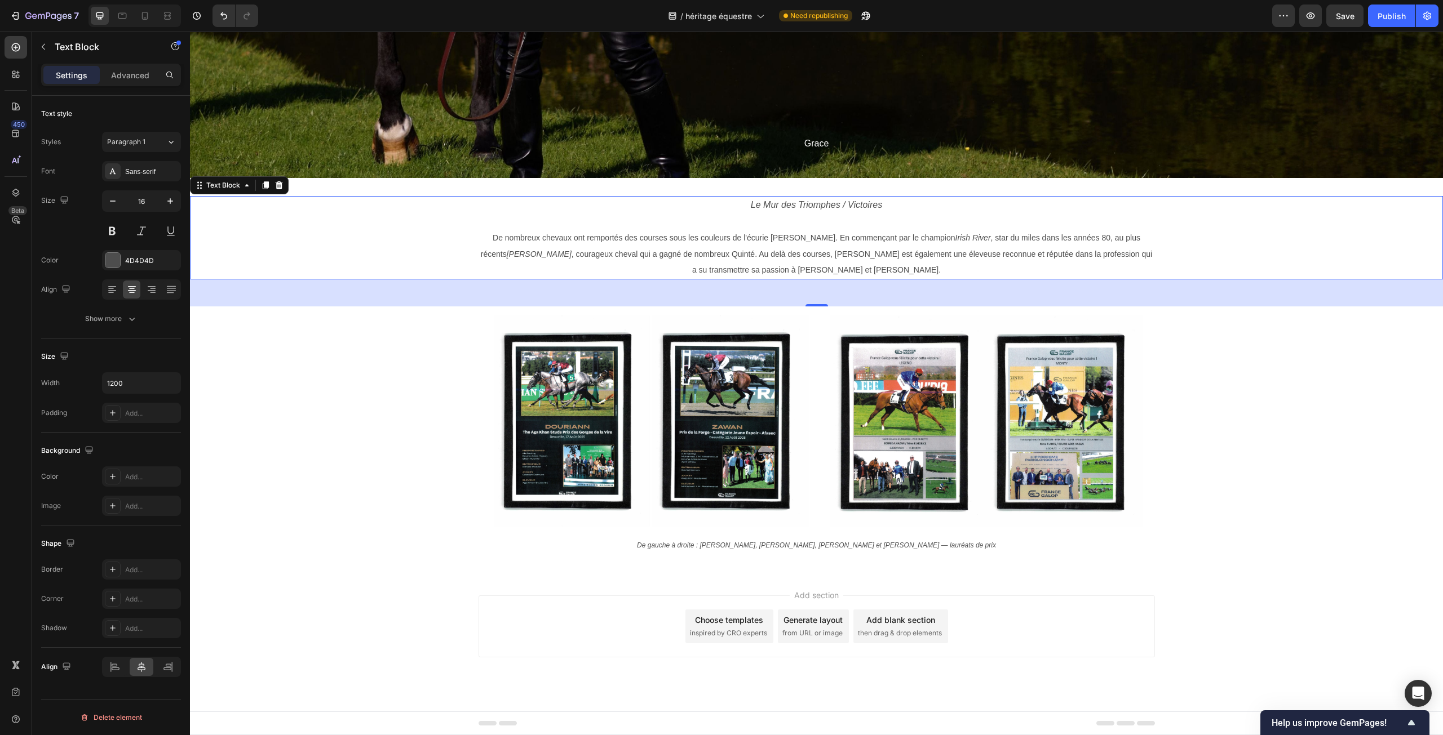
click at [562, 240] on span "De nombreux chevaux ont remportés des courses sous les couleurs de l'écurie [PE…" at bounding box center [816, 254] width 671 height 42
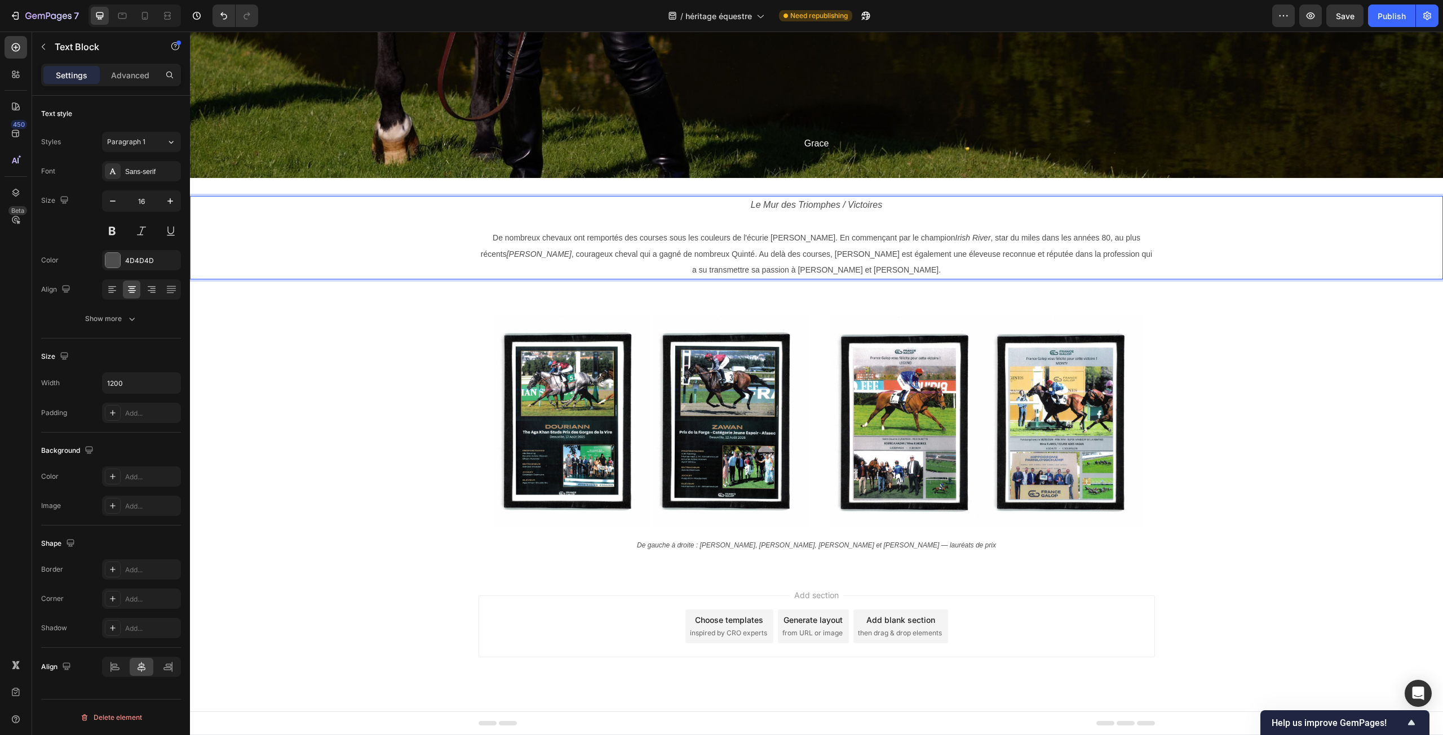
click at [340, 211] on div "Le Mur des Triomphes / Victoires De nombreux chevaux ont remportés des courses …" at bounding box center [816, 237] width 1253 height 83
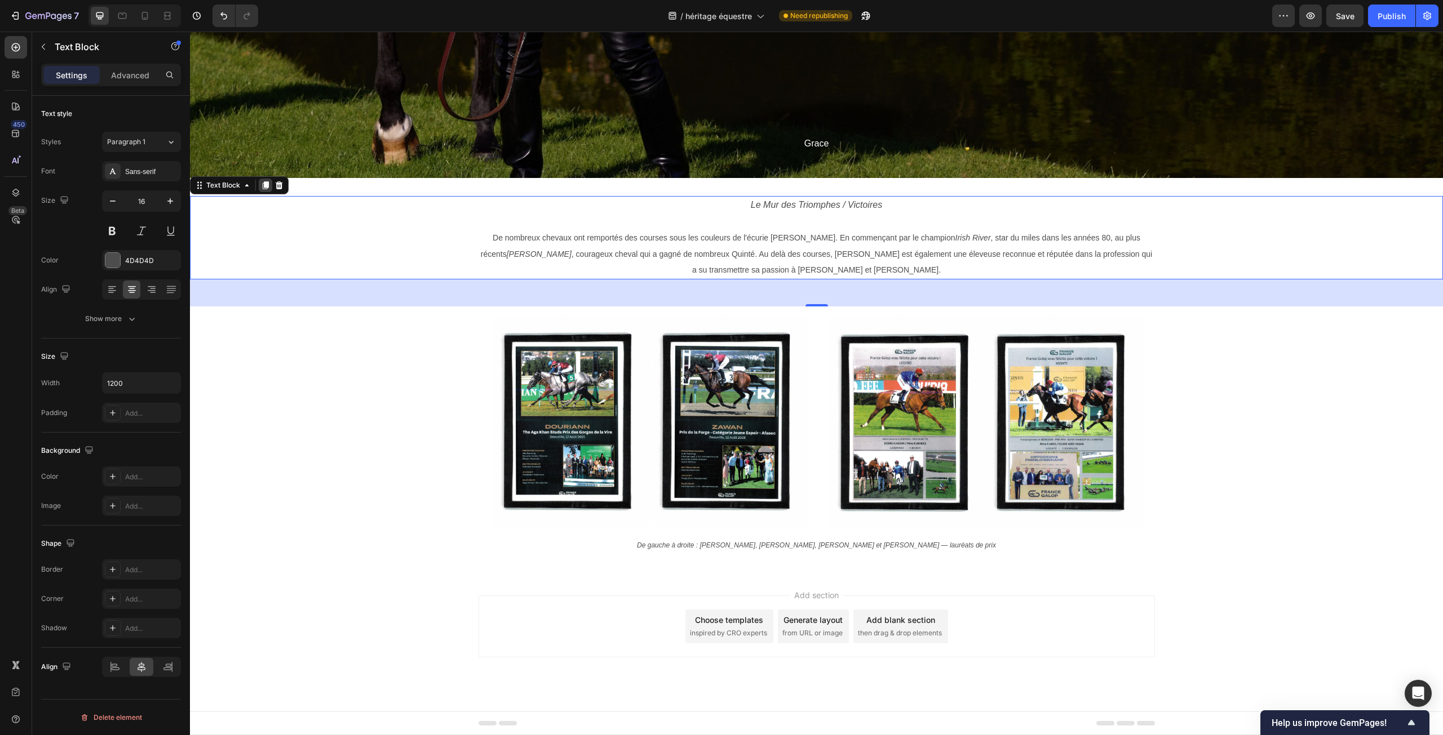
click at [265, 188] on icon at bounding box center [266, 185] width 6 height 8
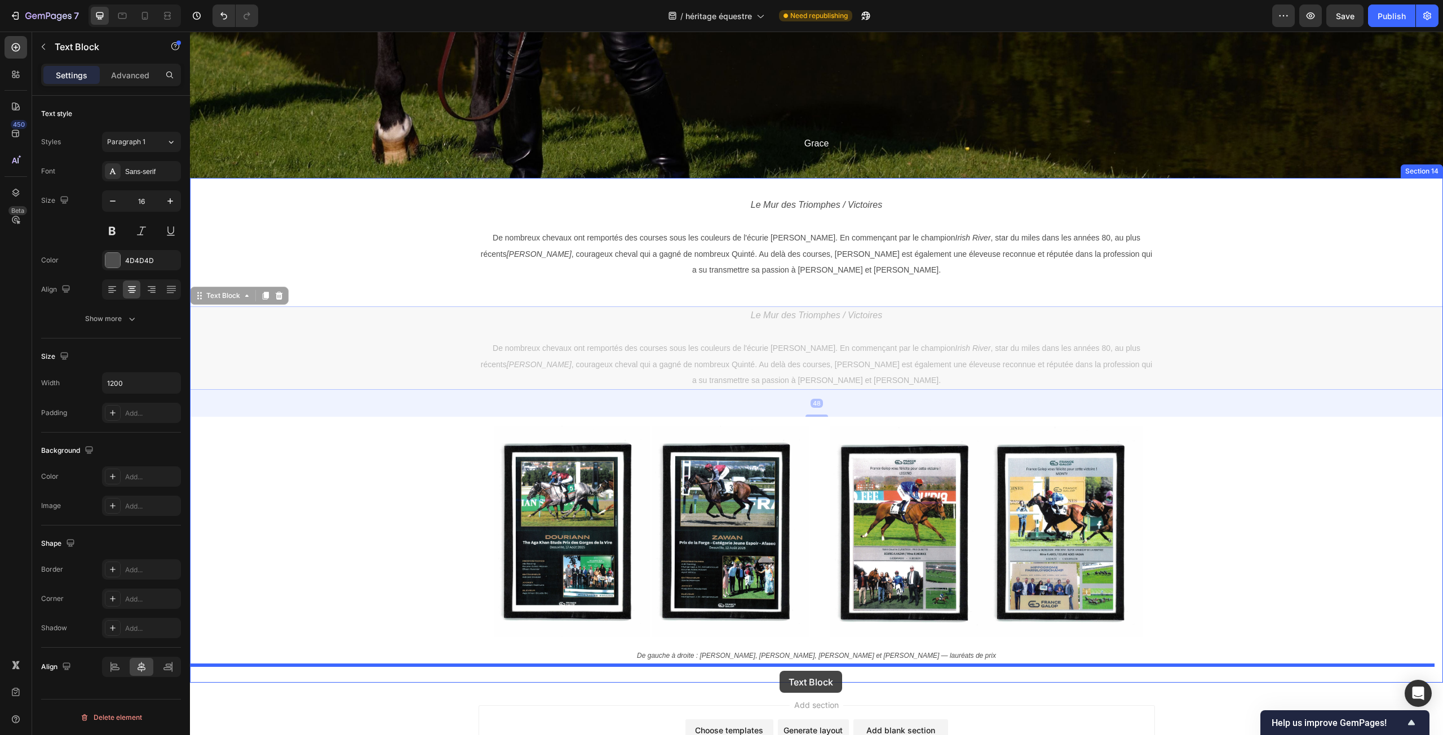
drag, startPoint x: 202, startPoint y: 300, endPoint x: 779, endPoint y: 671, distance: 686.5
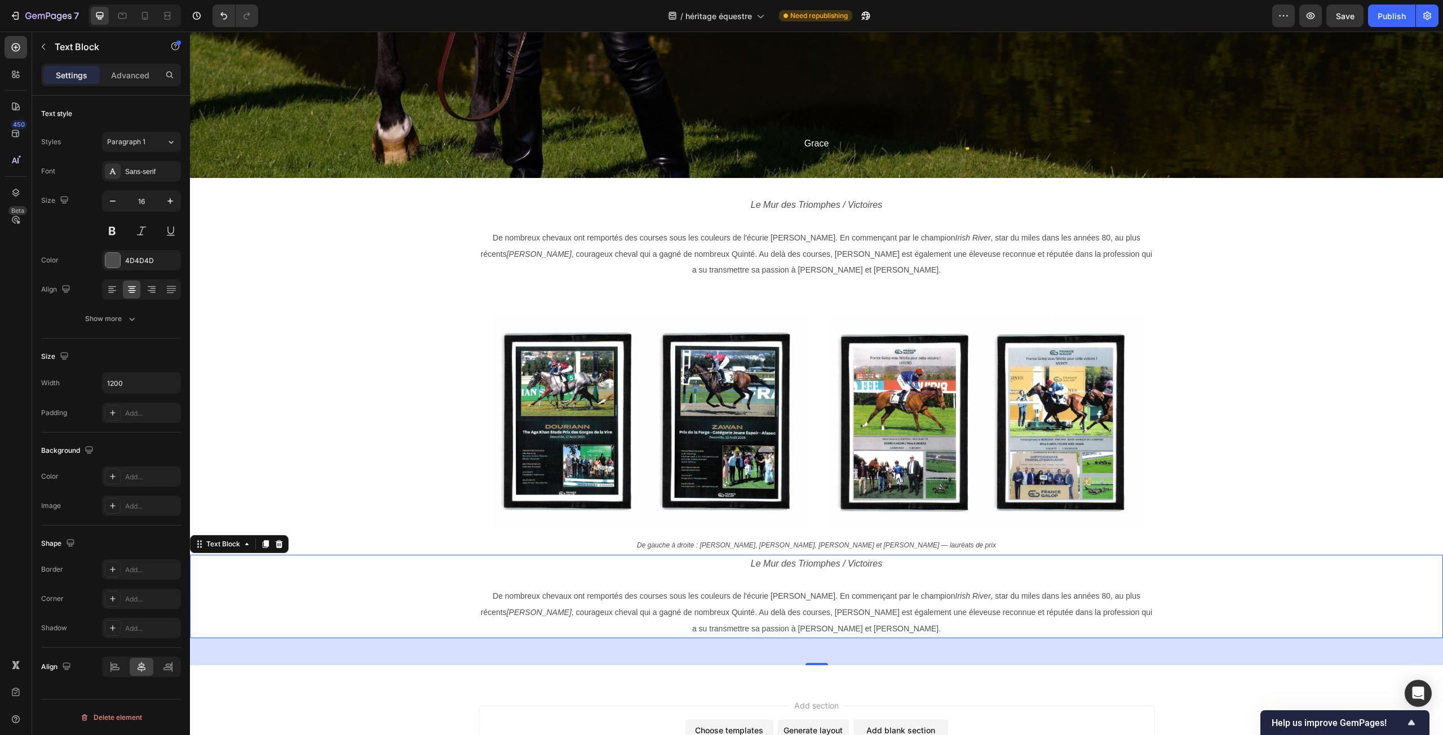
click at [780, 585] on p "Rich Text Editor. Editing area: main" at bounding box center [817, 580] width 674 height 16
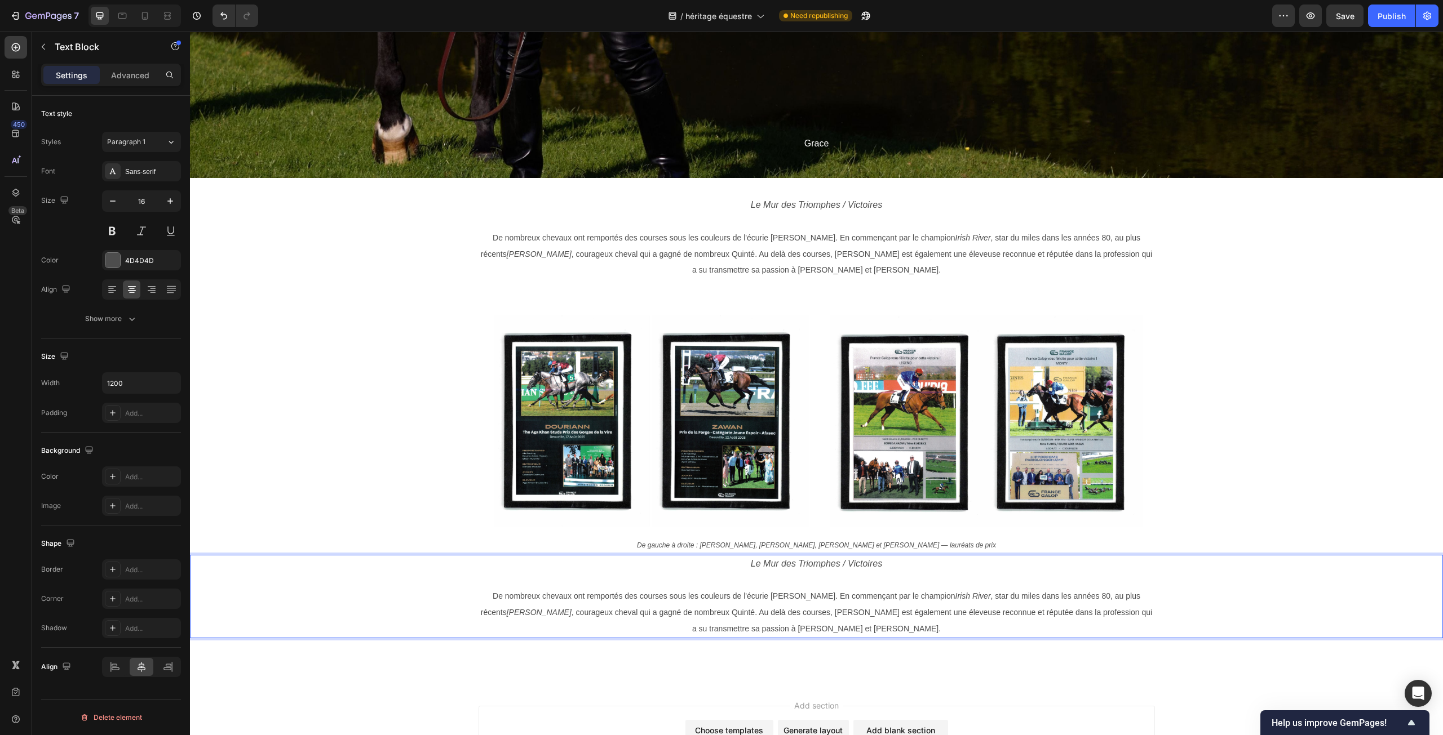
click at [738, 562] on p "Le Mur des Triomphes / Victoires" at bounding box center [817, 564] width 674 height 16
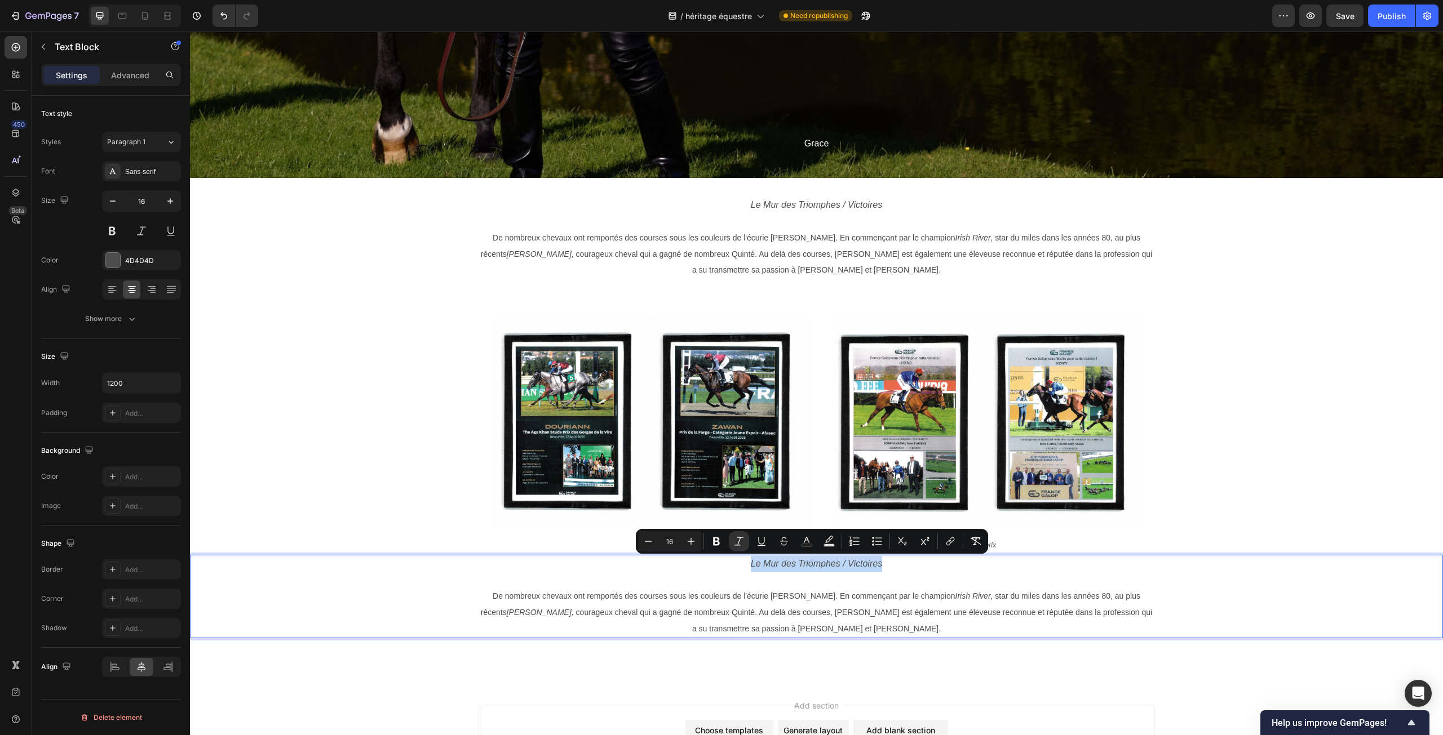
drag, startPoint x: 745, startPoint y: 564, endPoint x: 886, endPoint y: 570, distance: 141.6
click at [886, 570] on p "Le Mur des Triomphes / Victoires" at bounding box center [817, 564] width 674 height 16
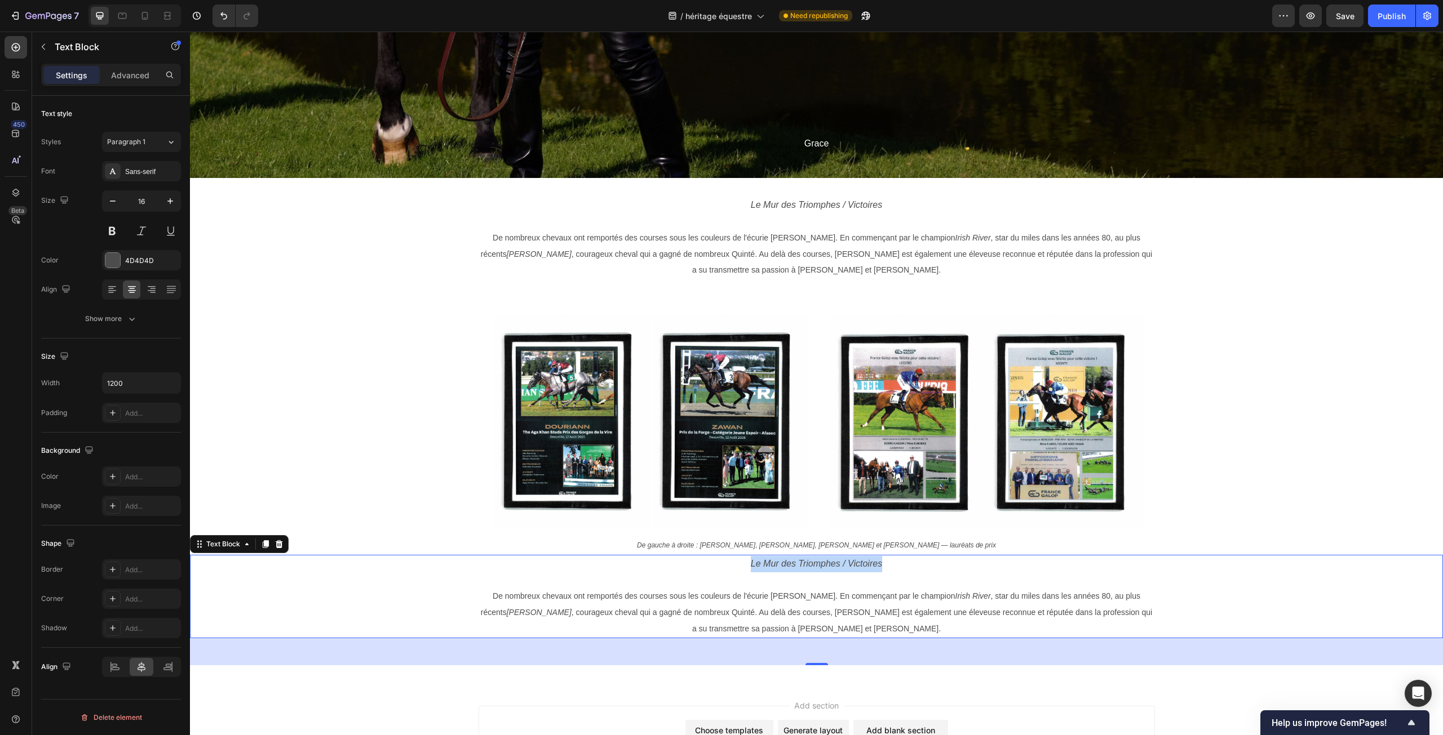
click at [782, 609] on span "De nombreux chevaux ont remportés des courses sous les couleurs de l'écurie [PE…" at bounding box center [816, 613] width 671 height 42
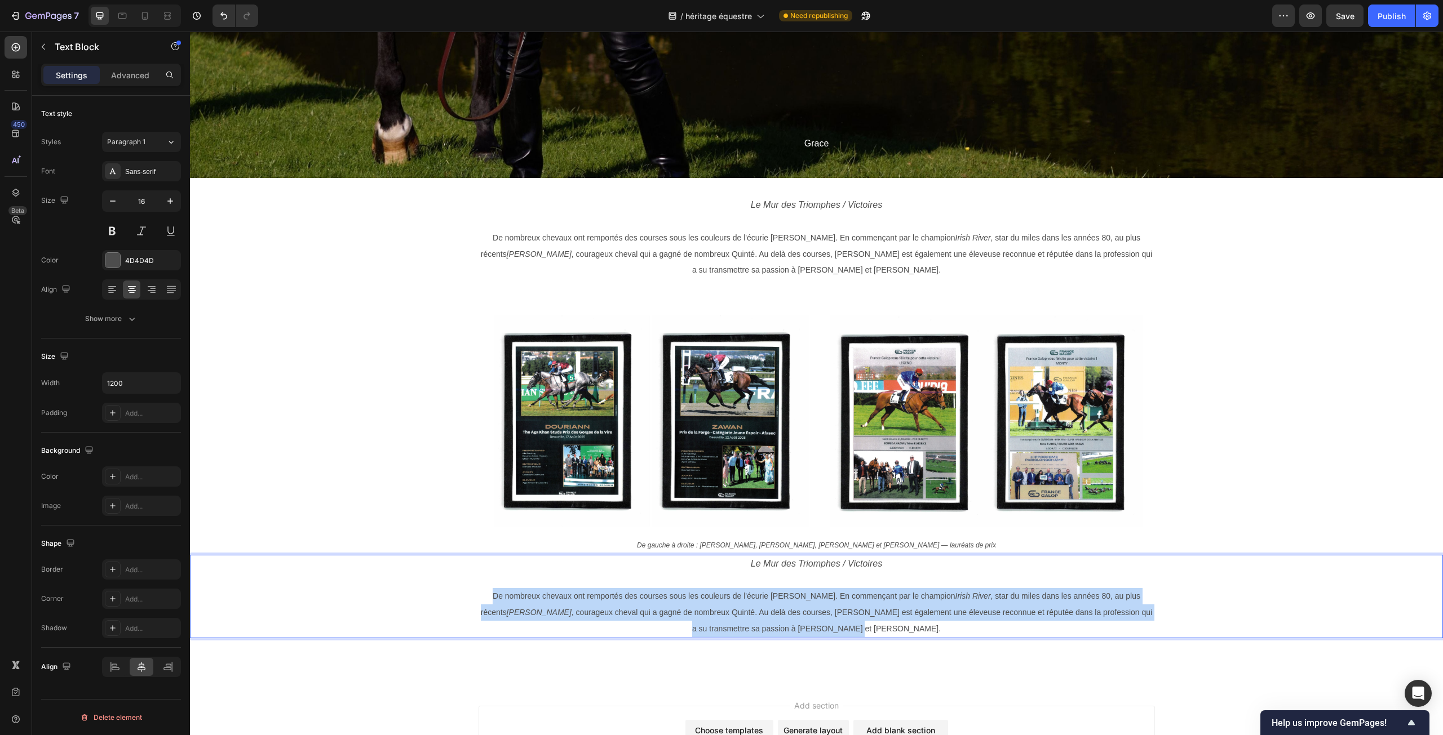
click at [782, 609] on span "De nombreux chevaux ont remportés des courses sous les couleurs de l'écurie [PE…" at bounding box center [816, 613] width 671 height 42
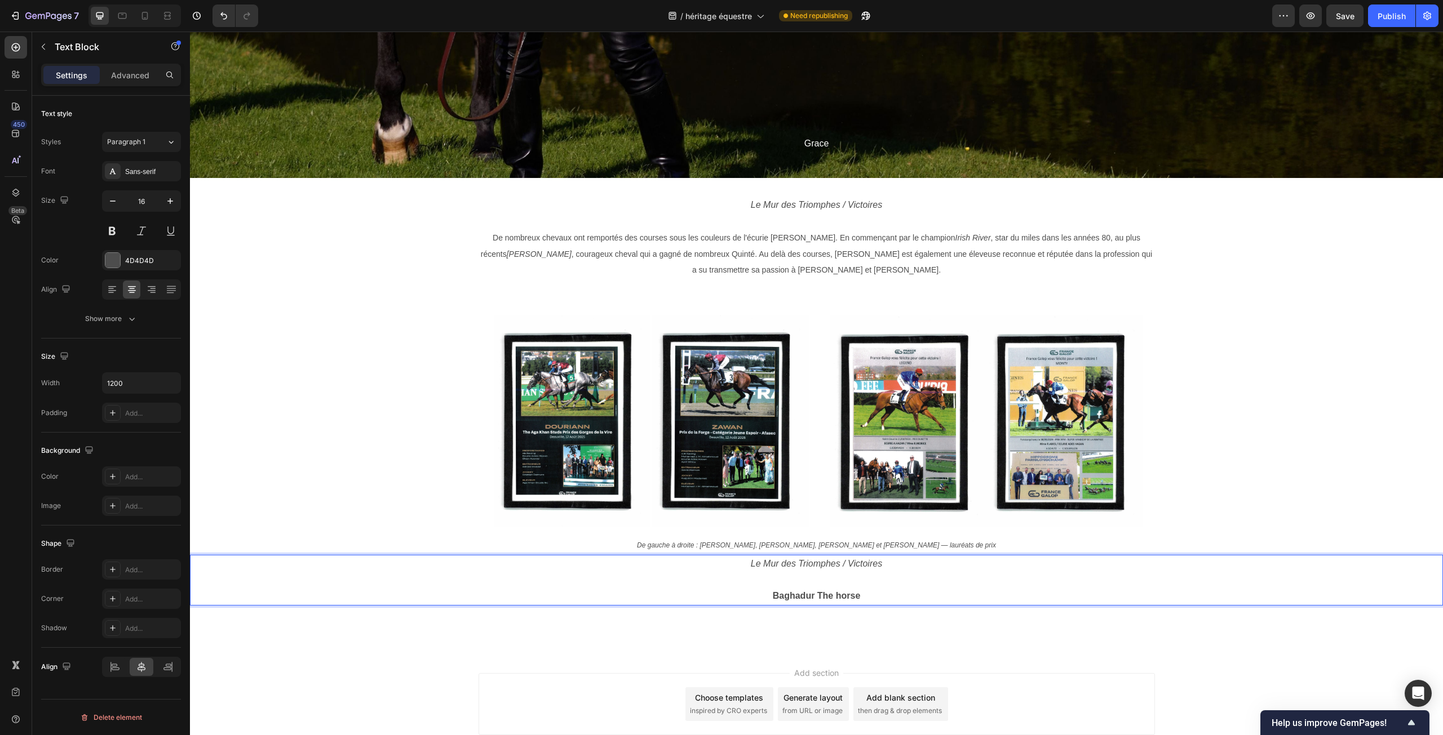
click at [774, 595] on strong "Baghadur The horse" at bounding box center [817, 596] width 88 height 10
click at [765, 595] on p "Baghadur The horse" at bounding box center [817, 596] width 674 height 16
click at [866, 598] on p "Baghadur The horse" at bounding box center [817, 596] width 674 height 16
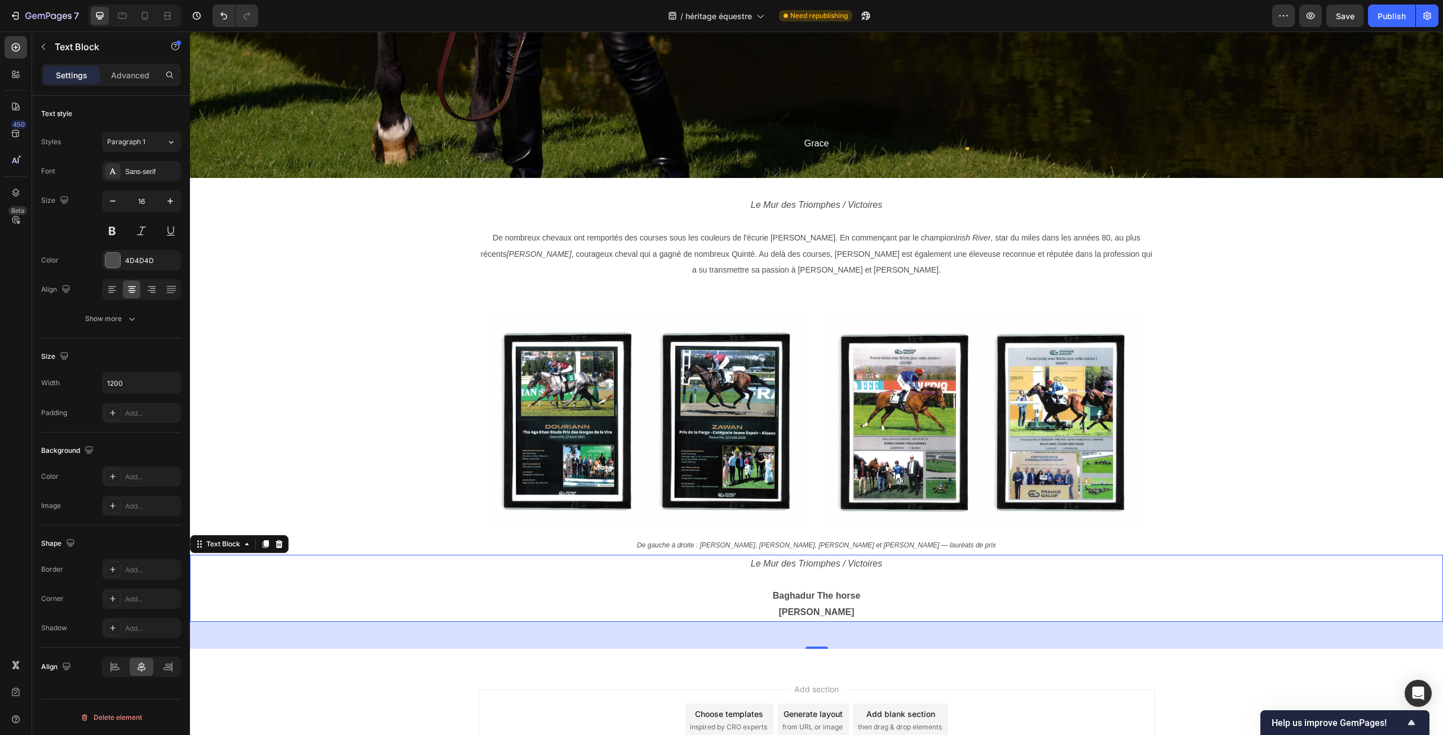
click at [841, 614] on p "[PERSON_NAME]" at bounding box center [817, 613] width 674 height 16
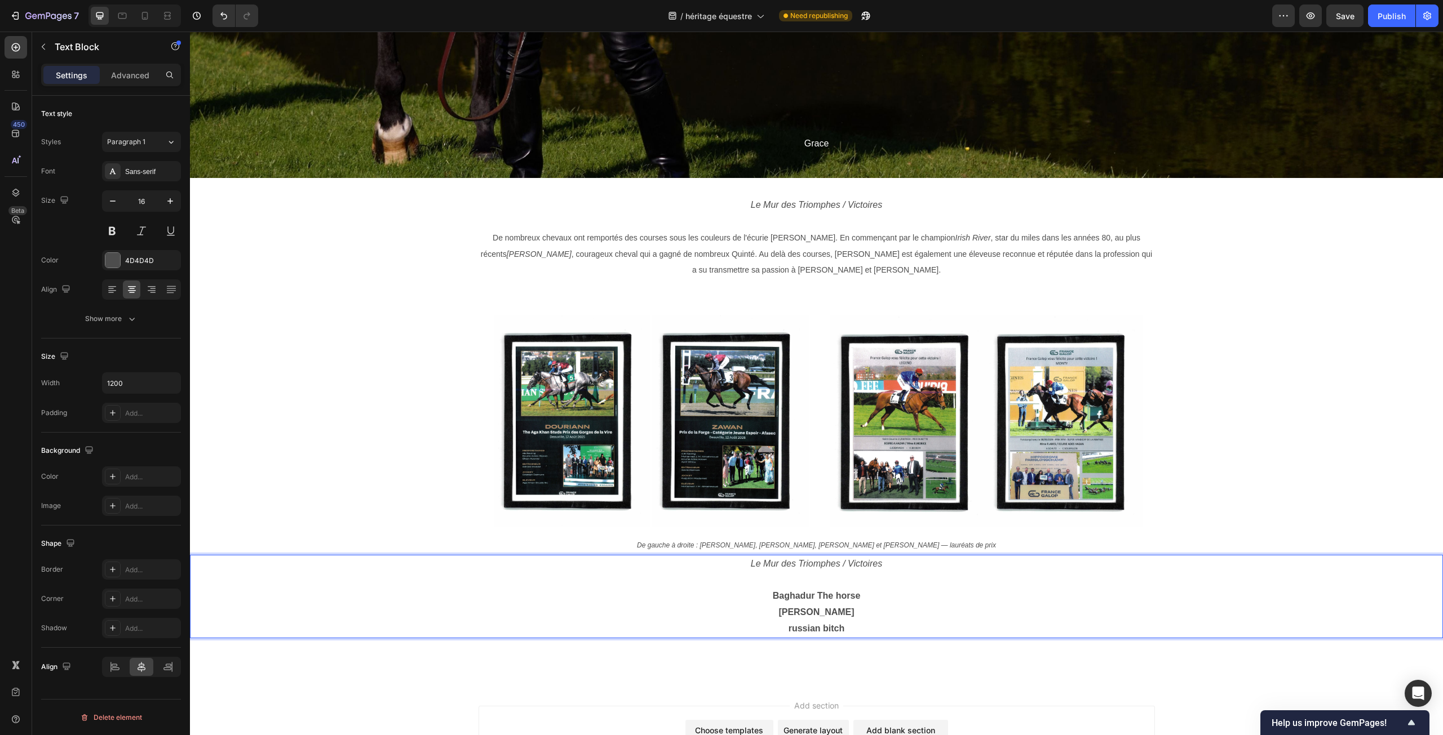
click at [864, 587] on p "Rich Text Editor. Editing area: main" at bounding box center [817, 580] width 674 height 16
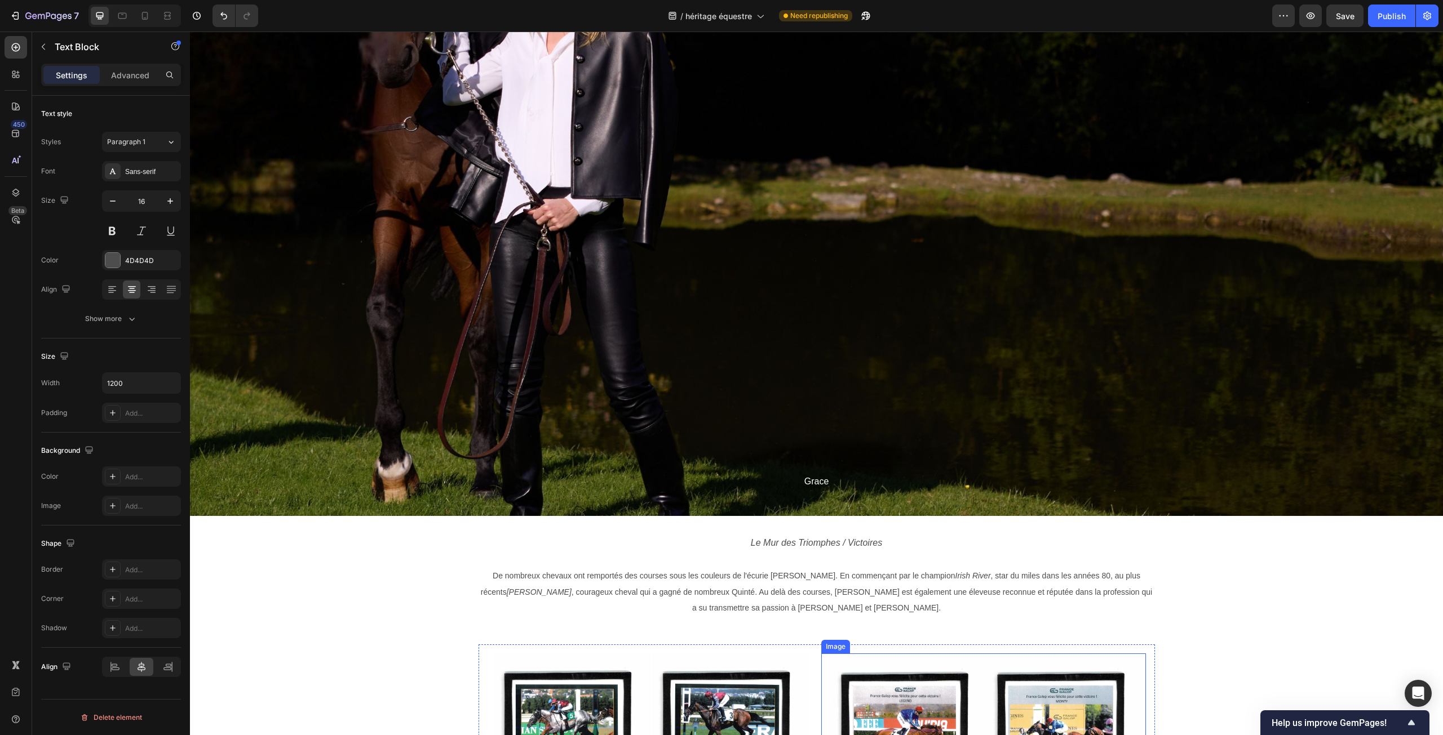
scroll to position [6476, 0]
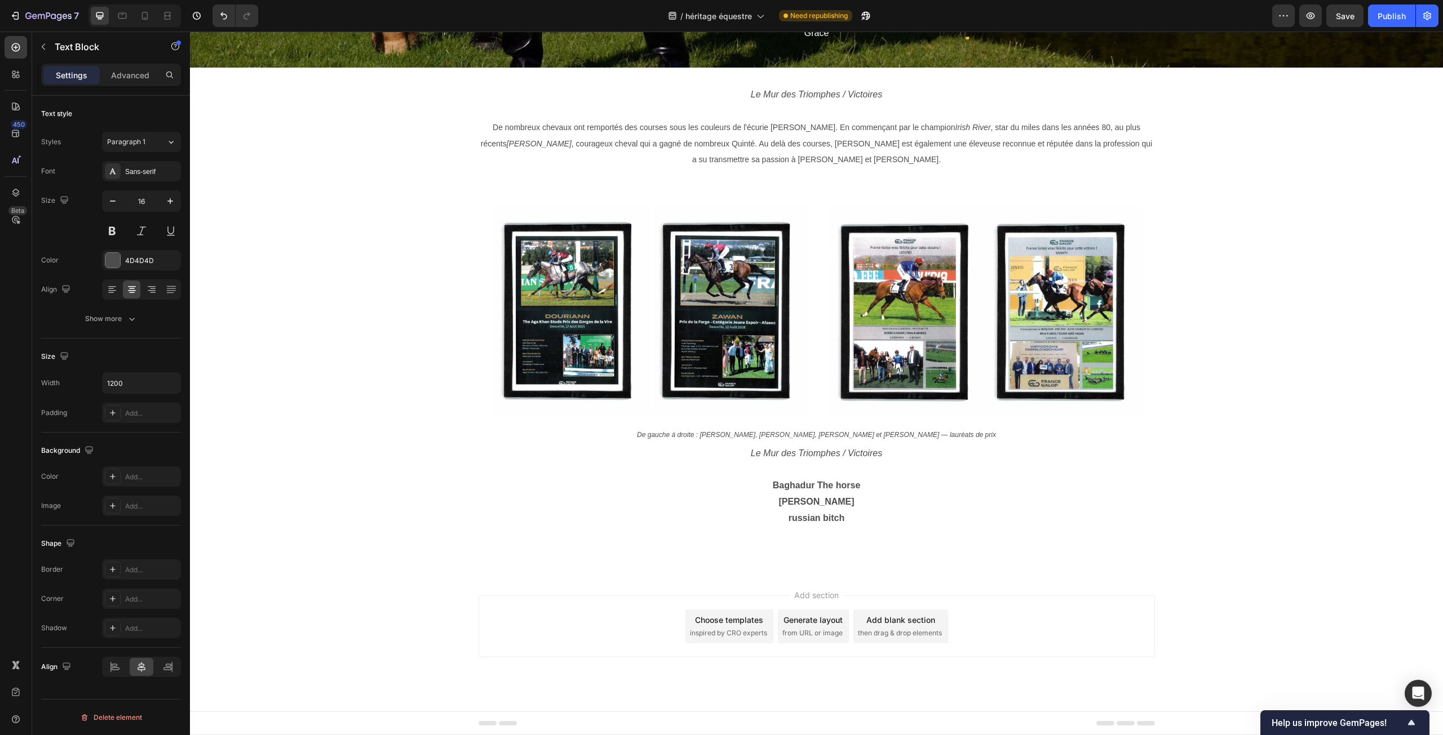
click at [826, 500] on p "[PERSON_NAME]" at bounding box center [817, 502] width 674 height 16
click at [848, 518] on p "russian bitch" at bounding box center [817, 519] width 674 height 16
click at [862, 537] on p "[PERSON_NAME]" at bounding box center [817, 535] width 674 height 16
click at [818, 516] on strong "russian bitch" at bounding box center [816, 518] width 56 height 10
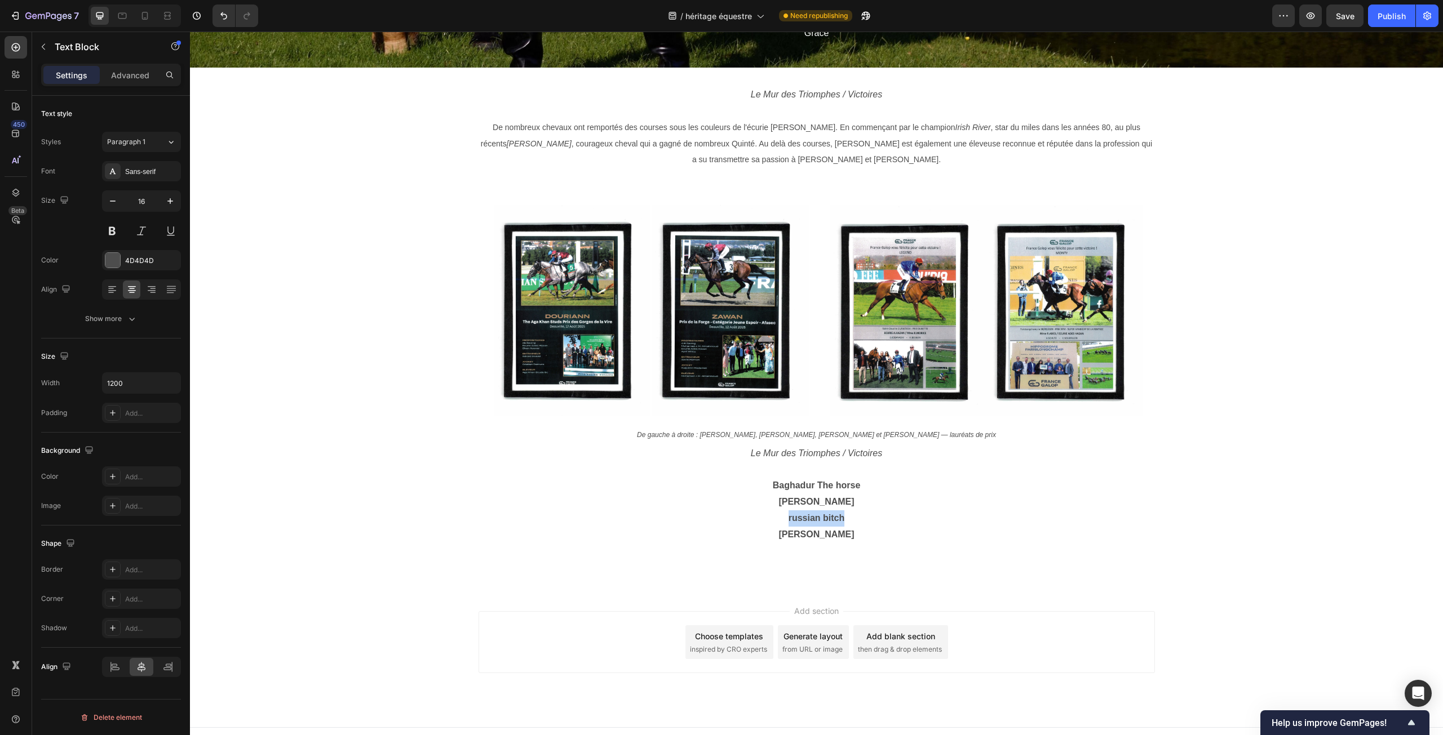
click at [818, 516] on strong "russian bitch" at bounding box center [816, 518] width 56 height 10
click at [787, 501] on strong "[PERSON_NAME]" at bounding box center [816, 502] width 76 height 10
click at [788, 537] on strong "[PERSON_NAME]" at bounding box center [816, 535] width 76 height 10
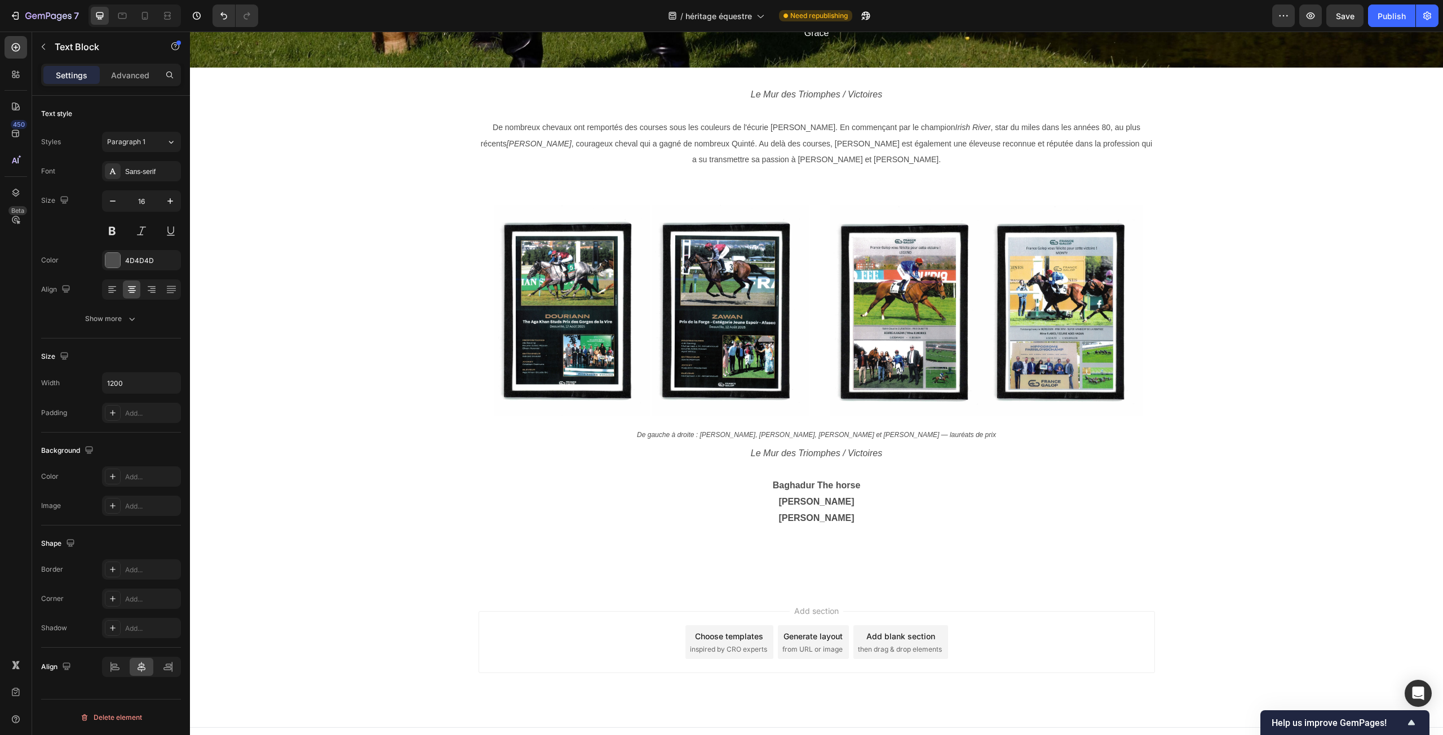
click at [813, 478] on p "Baghadur The horse" at bounding box center [817, 486] width 674 height 16
click at [773, 483] on strong "Baghadur The horse" at bounding box center [817, 486] width 88 height 10
click at [800, 478] on p "Rich Text Editor. Editing area: main" at bounding box center [817, 486] width 674 height 16
click at [721, 136] on p "De nombreux chevaux ont remportés des courses sous les couleurs de l'écurie [PE…" at bounding box center [817, 143] width 674 height 48
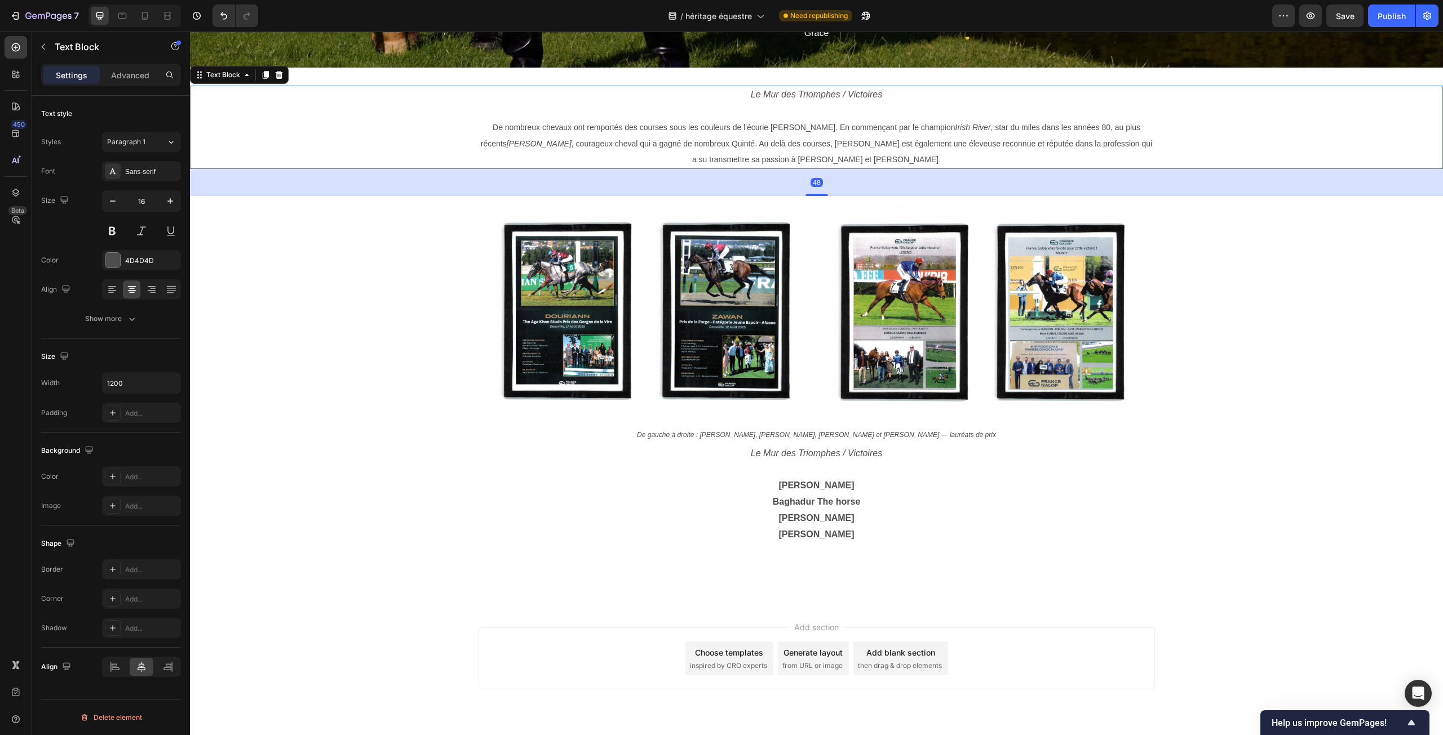
click at [747, 122] on p "De nombreux chevaux ont remportés des courses sous les couleurs de l'écurie [PE…" at bounding box center [817, 143] width 674 height 48
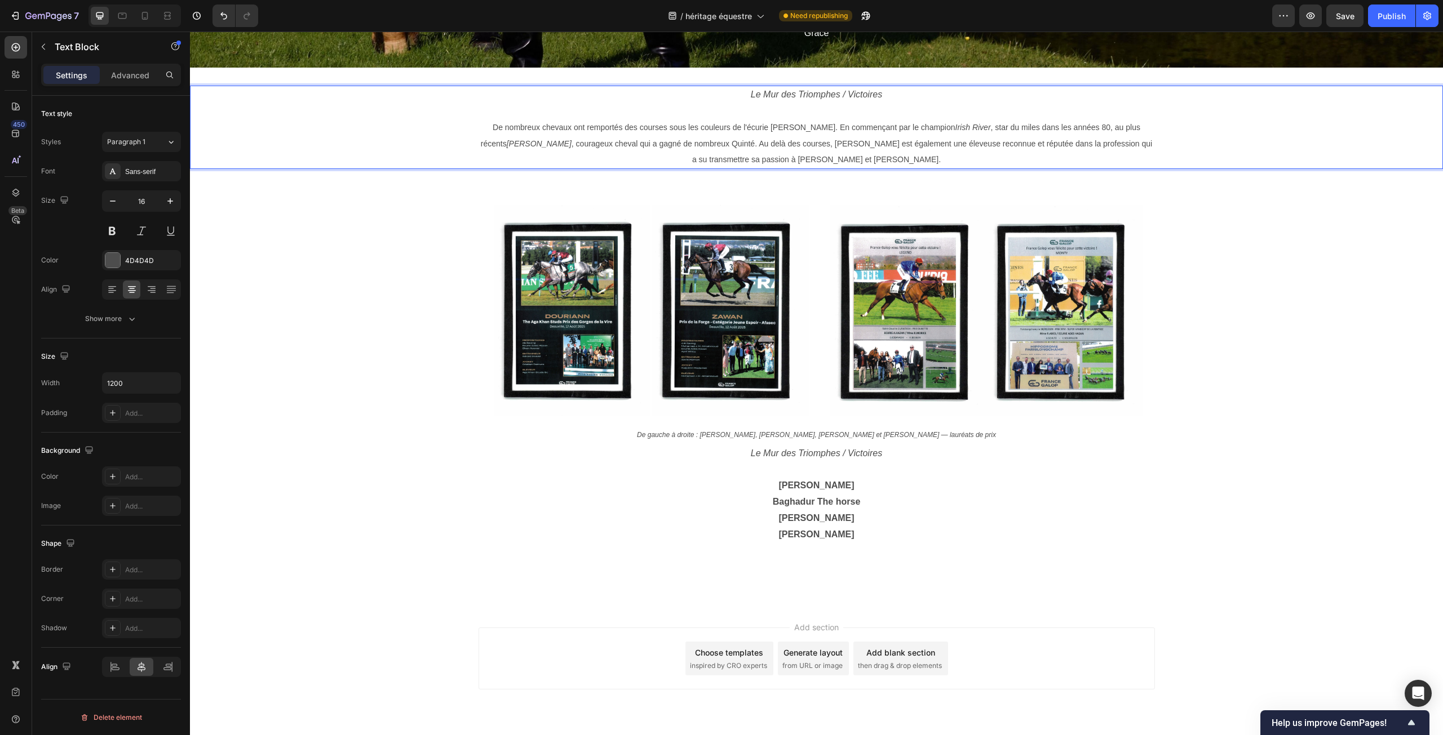
click at [738, 128] on span "De nombreux chevaux ont remportés des courses sous les couleurs de l'écurie [PE…" at bounding box center [816, 144] width 671 height 42
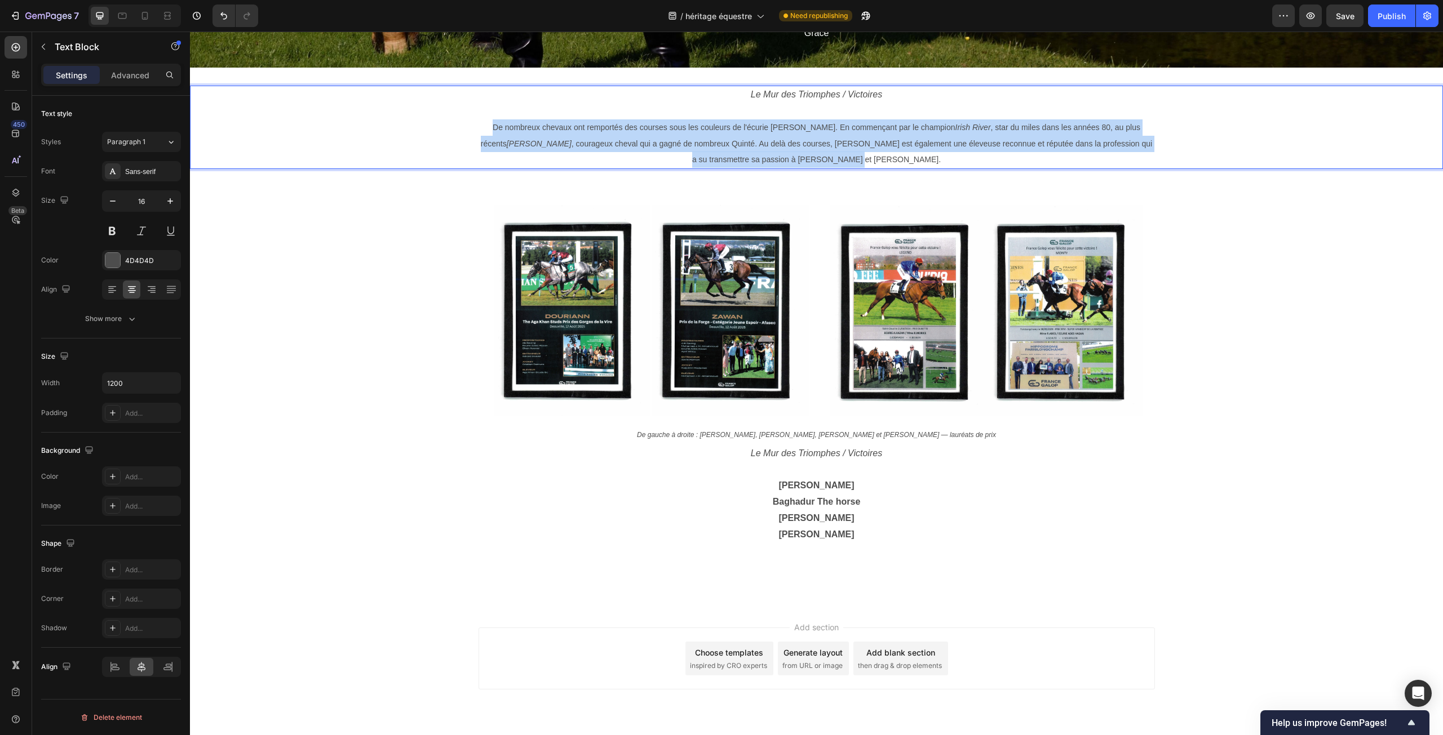
click at [738, 128] on span "De nombreux chevaux ont remportés des courses sous les couleurs de l'écurie [PE…" at bounding box center [816, 144] width 671 height 42
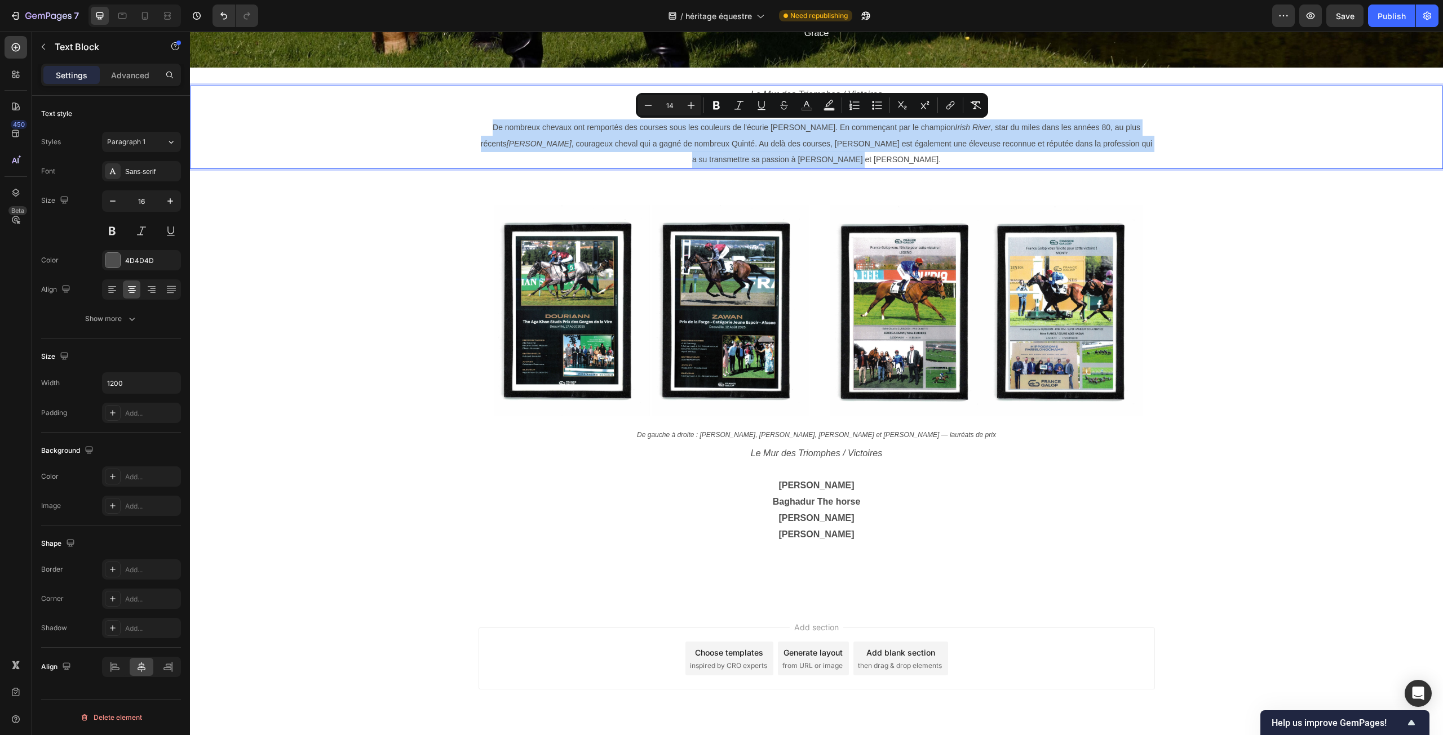
copy span "De nombreux chevaux ont remportés des courses sous les couleurs de l'écurie [PE…"
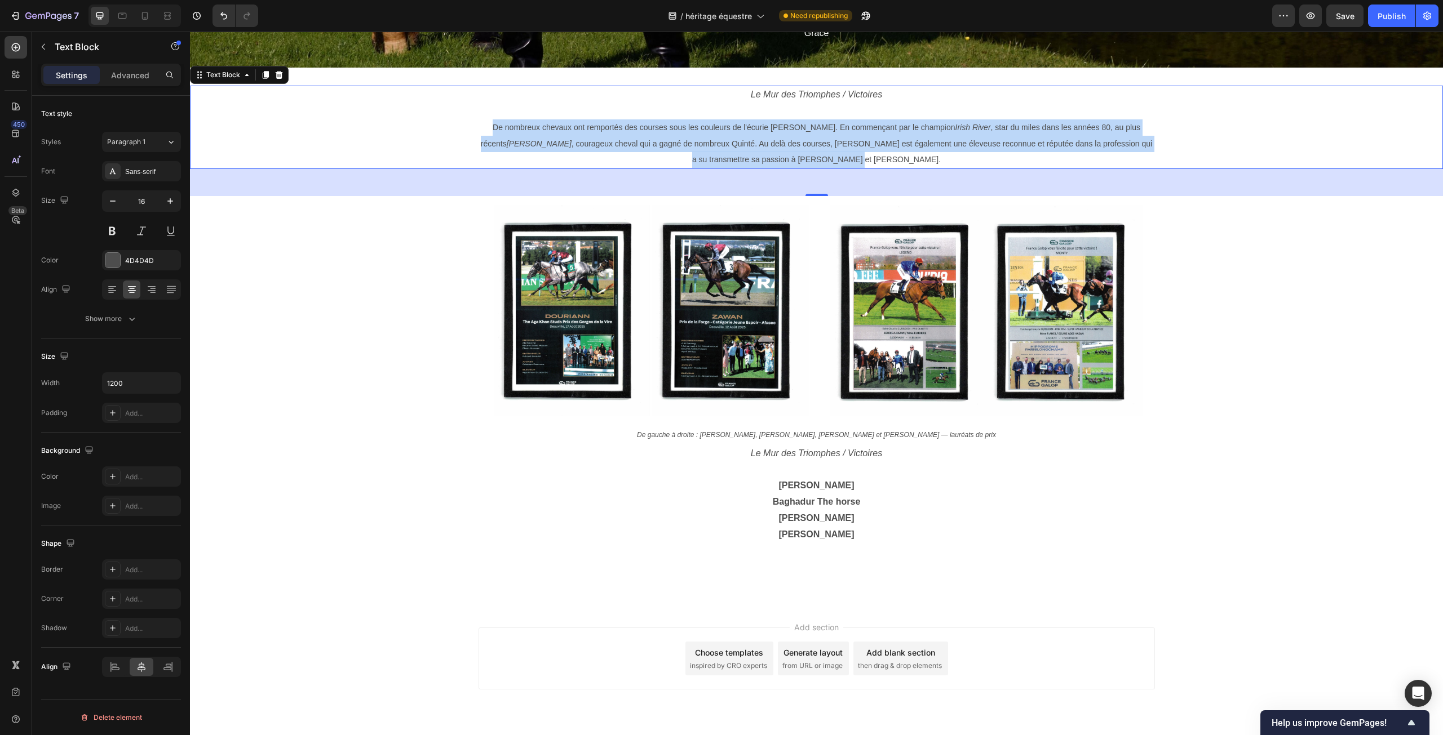
click at [545, 129] on span "De nombreux chevaux ont remportés des courses sous les couleurs de l'écurie [PE…" at bounding box center [816, 144] width 671 height 42
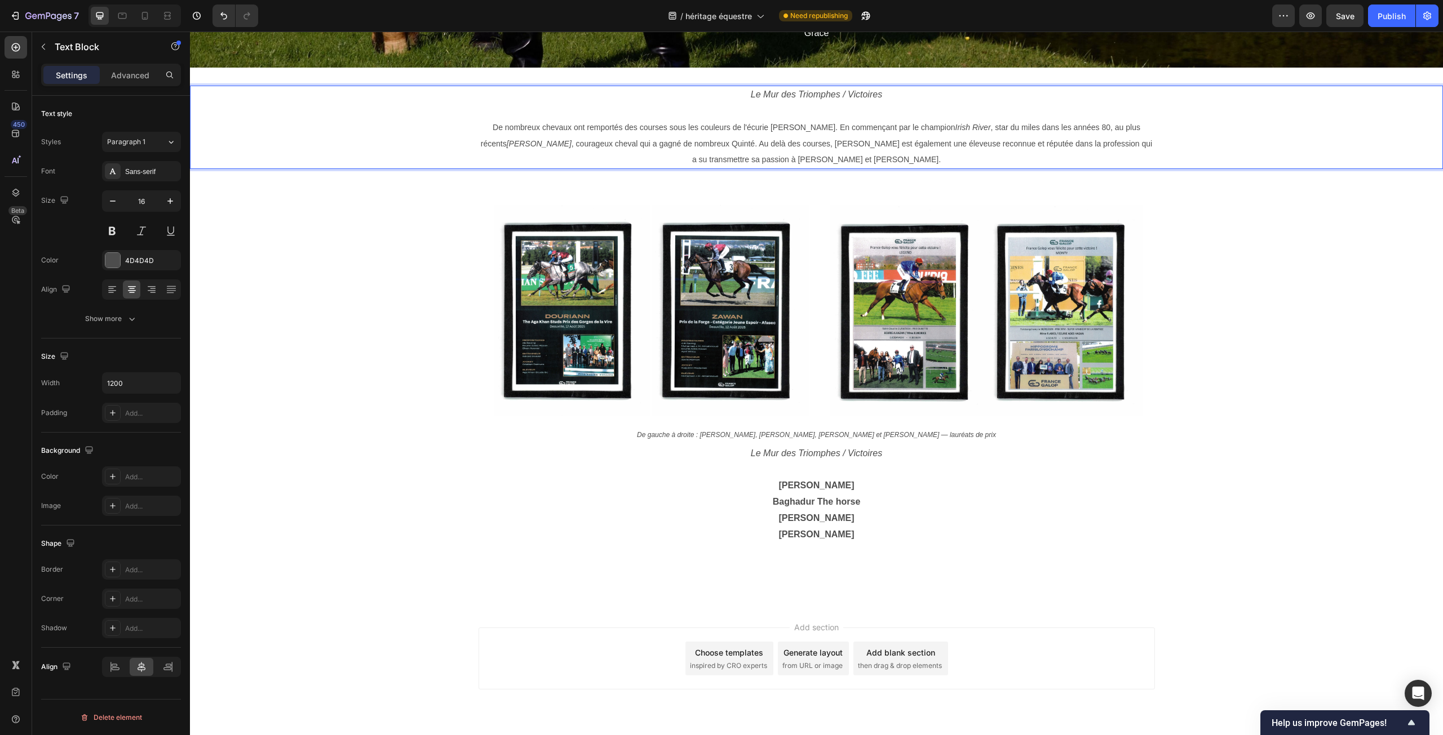
click at [482, 128] on p "De nombreux chevaux ont remportés des courses sous les couleurs de l'écurie [PE…" at bounding box center [817, 143] width 674 height 48
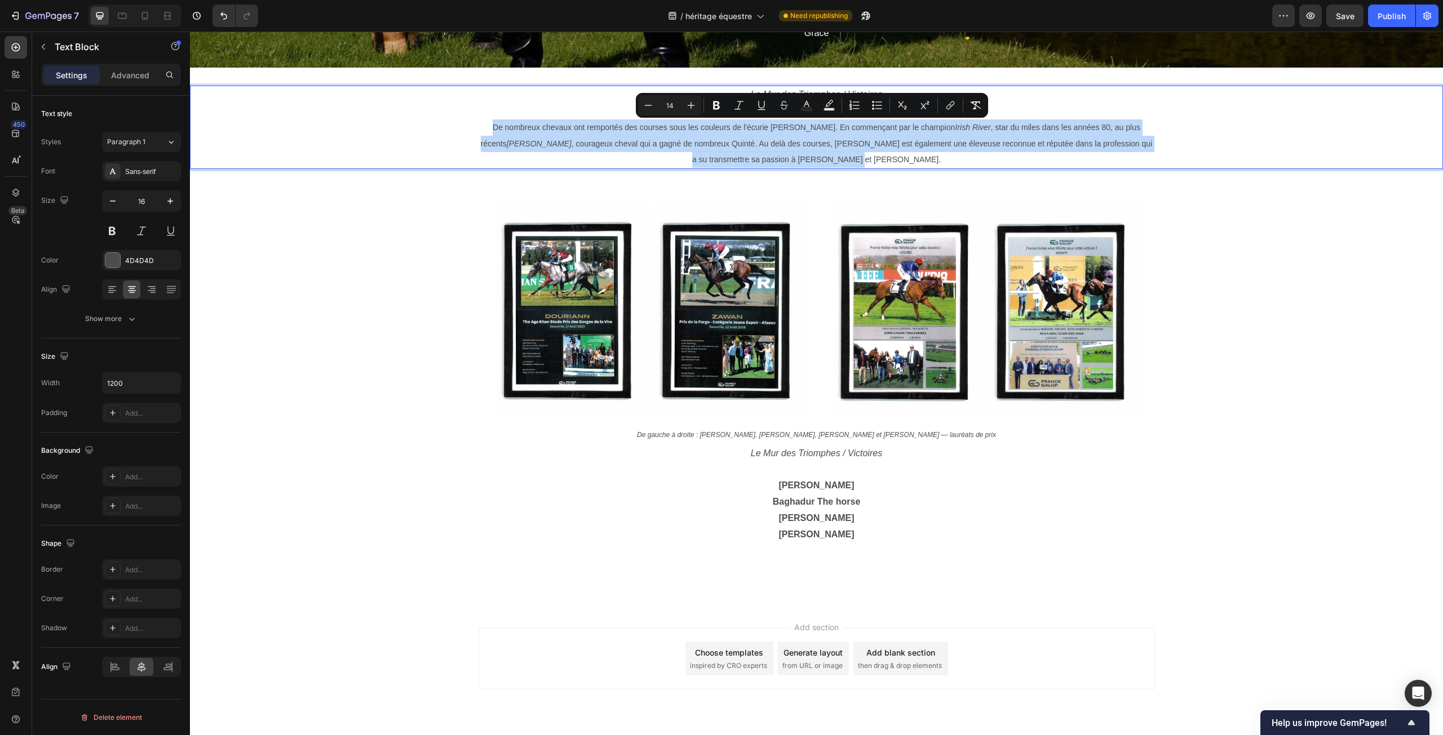
drag, startPoint x: 484, startPoint y: 125, endPoint x: 919, endPoint y: 169, distance: 437.9
click at [919, 169] on div "Le Mur des Triomphes / Victoires De nombreux chevaux ont remportés des courses …" at bounding box center [816, 127] width 676 height 83
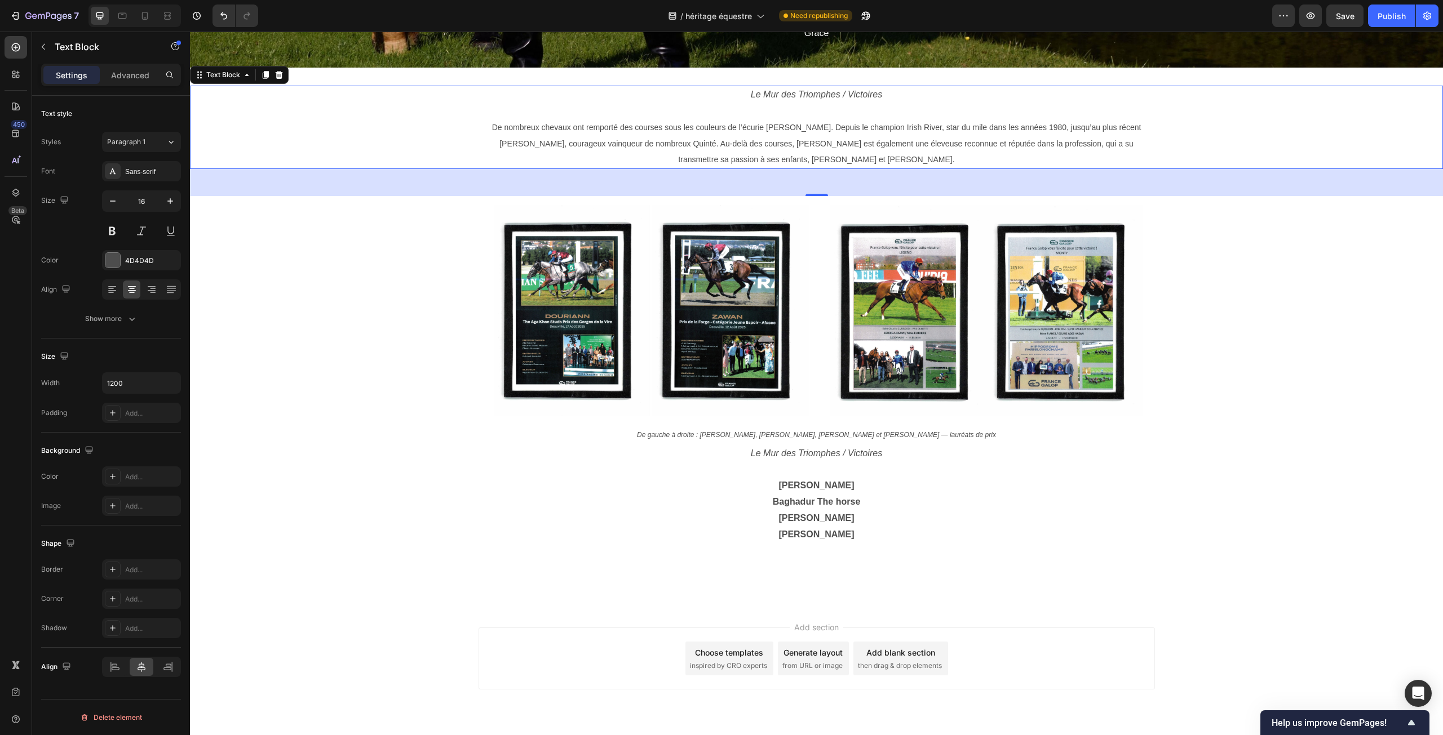
click at [455, 134] on div "Le Mur des Triomphes / Victoires De nombreux chevaux ont remporté des courses s…" at bounding box center [816, 127] width 1253 height 83
click at [537, 140] on span "De nombreux chevaux ont remporté des courses sous les couleurs de l’écurie [PER…" at bounding box center [816, 144] width 649 height 42
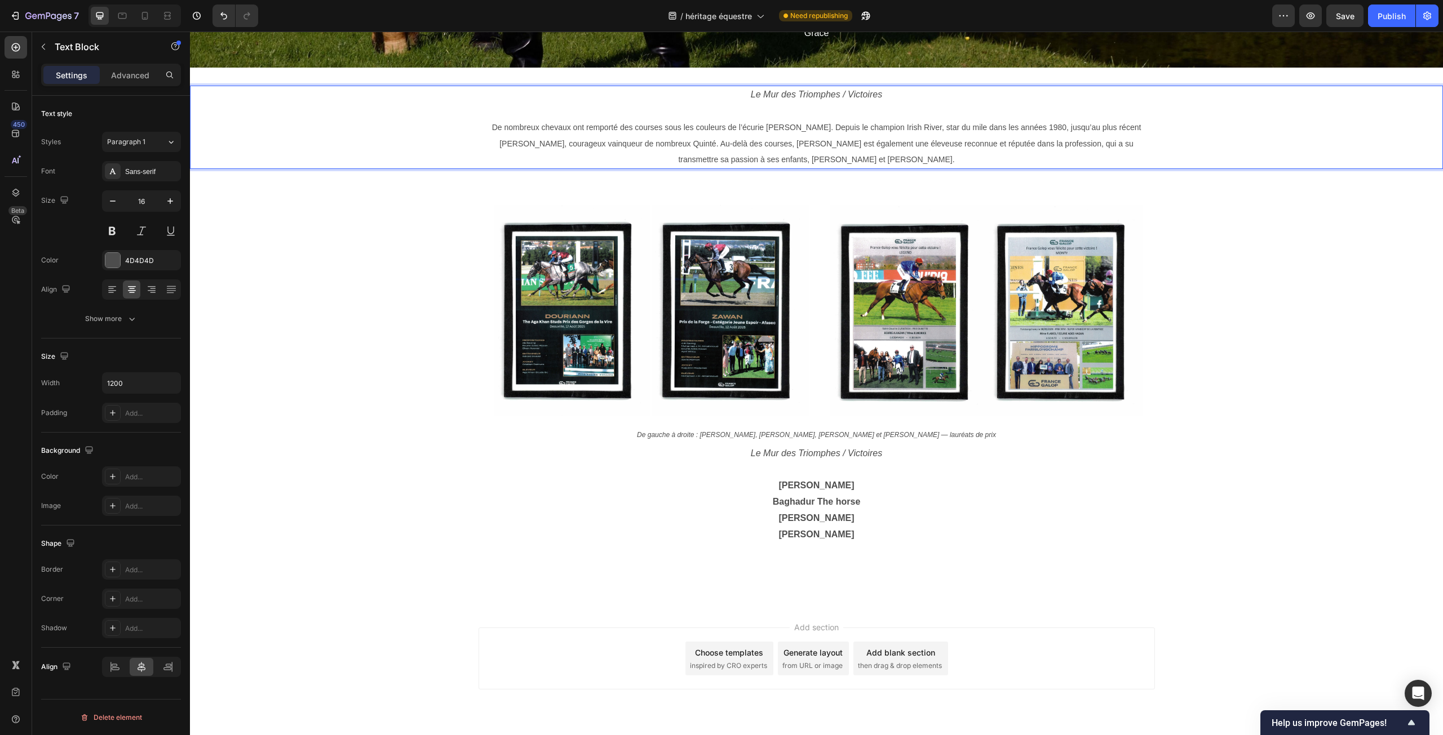
click at [530, 127] on span "De nombreux chevaux ont remporté des courses sous les couleurs de l’écurie [PER…" at bounding box center [816, 144] width 649 height 42
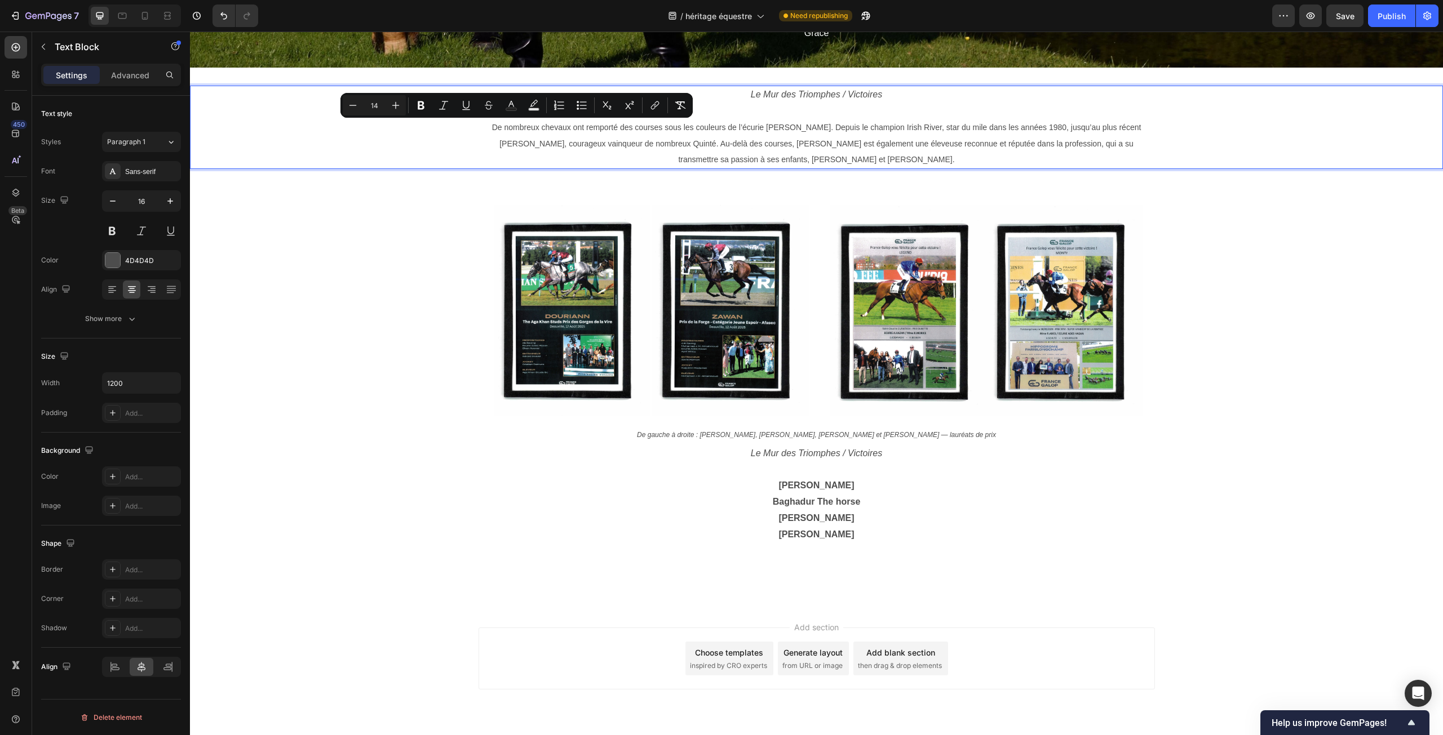
click at [480, 128] on p "De nombreux chevaux ont remporté des courses sous les couleurs de l’écurie [PER…" at bounding box center [817, 143] width 674 height 48
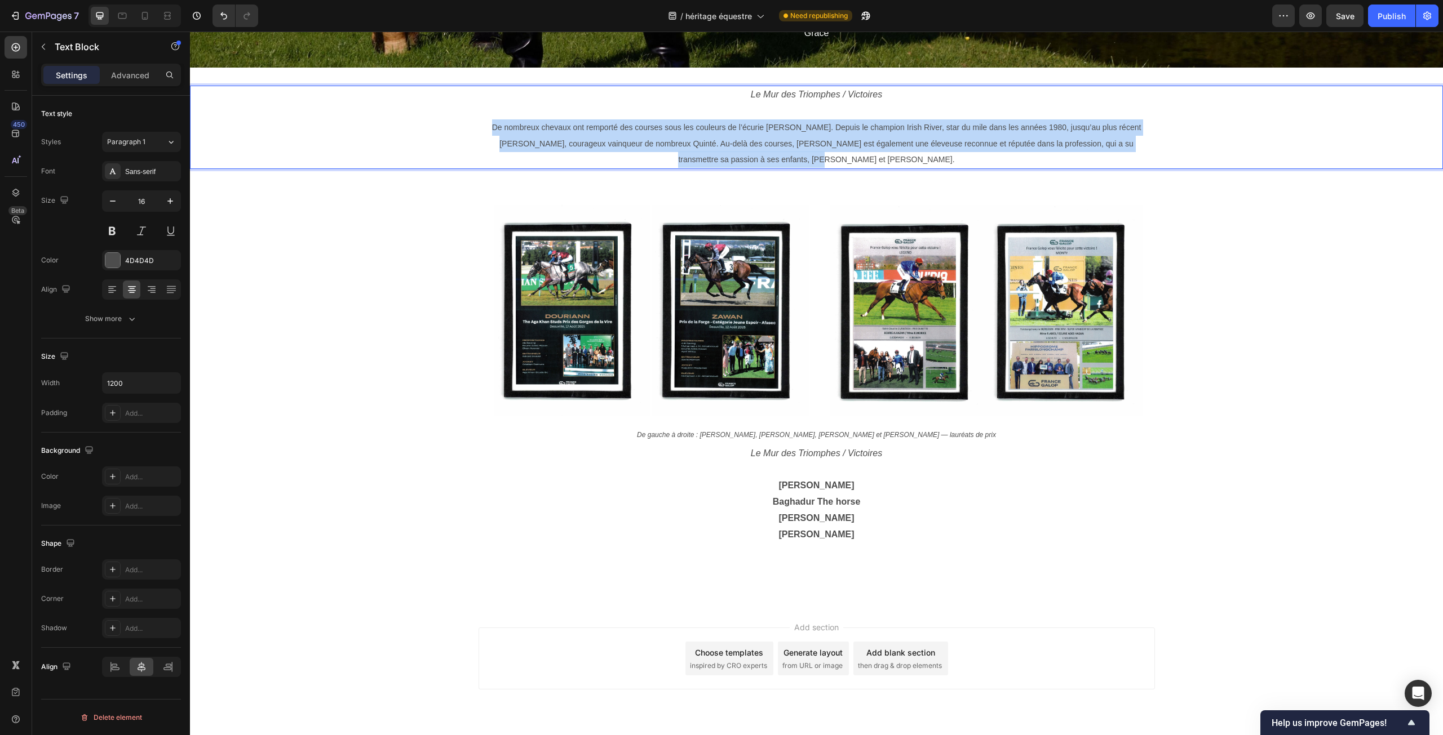
drag, startPoint x: 478, startPoint y: 125, endPoint x: 887, endPoint y: 158, distance: 410.6
click at [887, 158] on p "De nombreux chevaux ont remporté des courses sous les couleurs de l’écurie [PER…" at bounding box center [817, 143] width 674 height 48
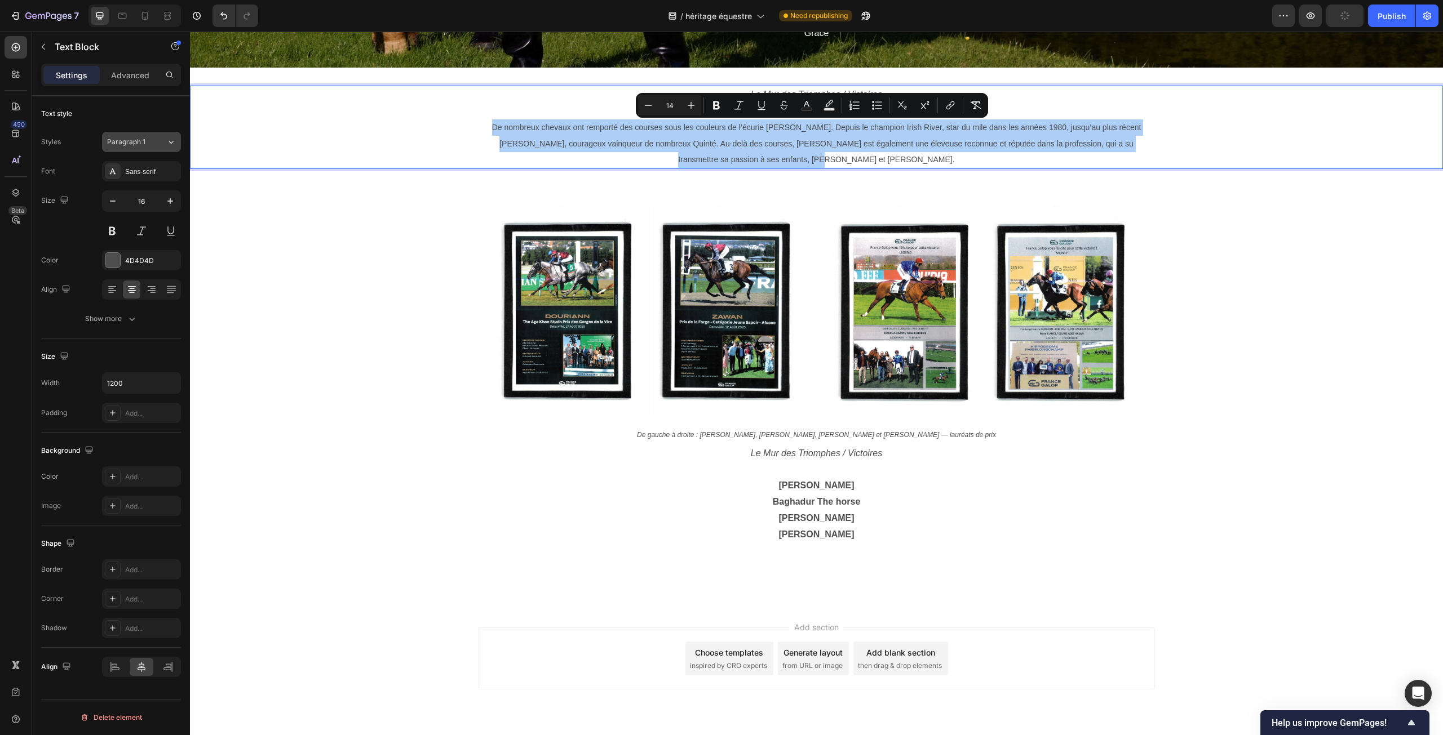
click at [165, 140] on div "Paragraph 1" at bounding box center [136, 142] width 59 height 10
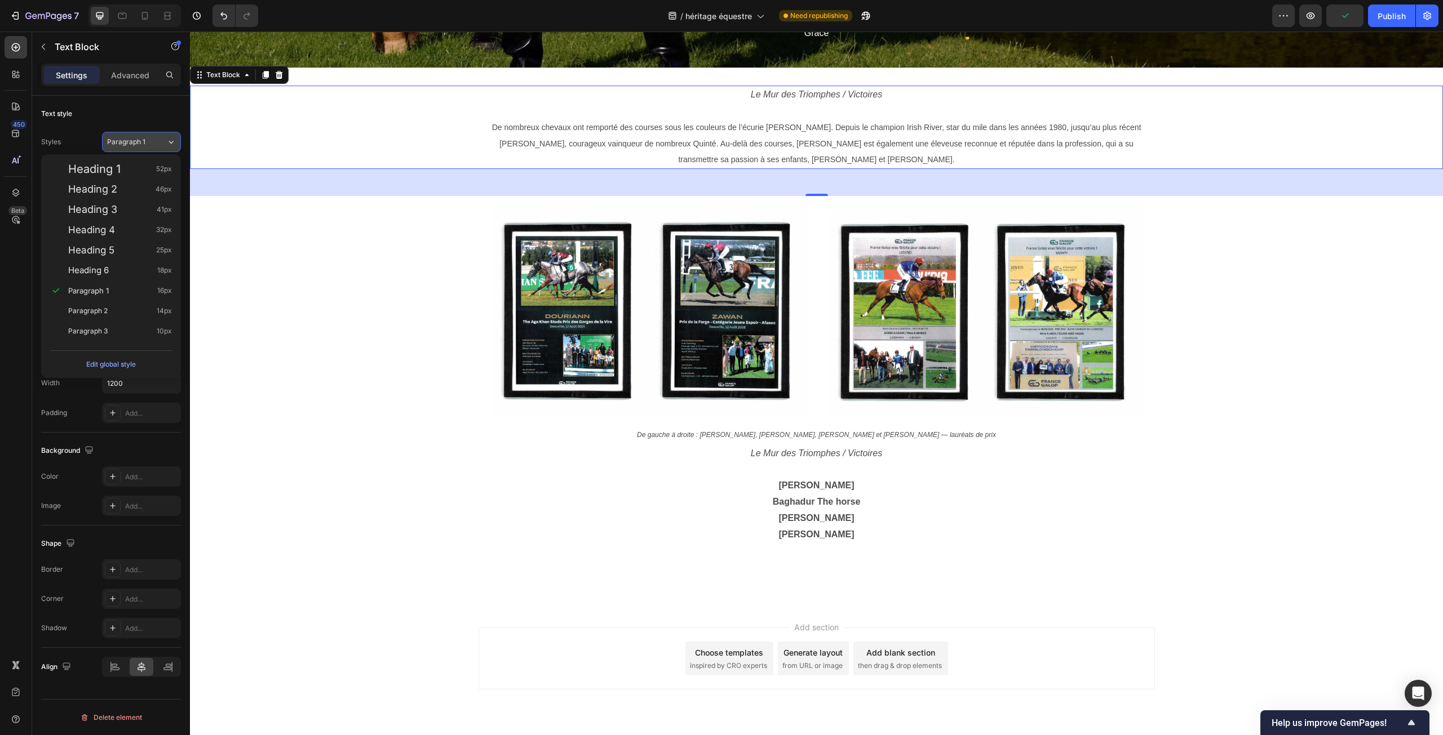
click at [166, 140] on icon at bounding box center [171, 141] width 10 height 11
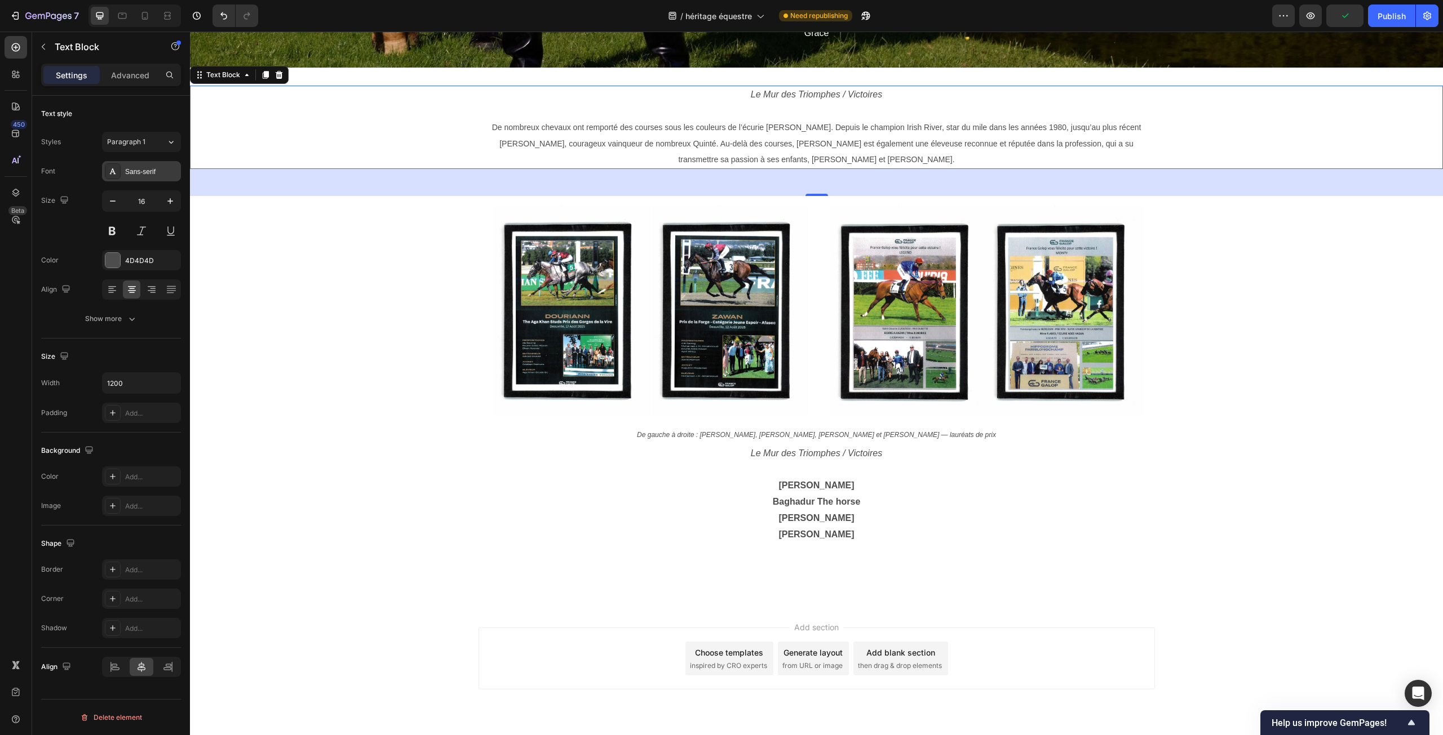
click at [160, 165] on div "Sans-serif" at bounding box center [141, 171] width 79 height 20
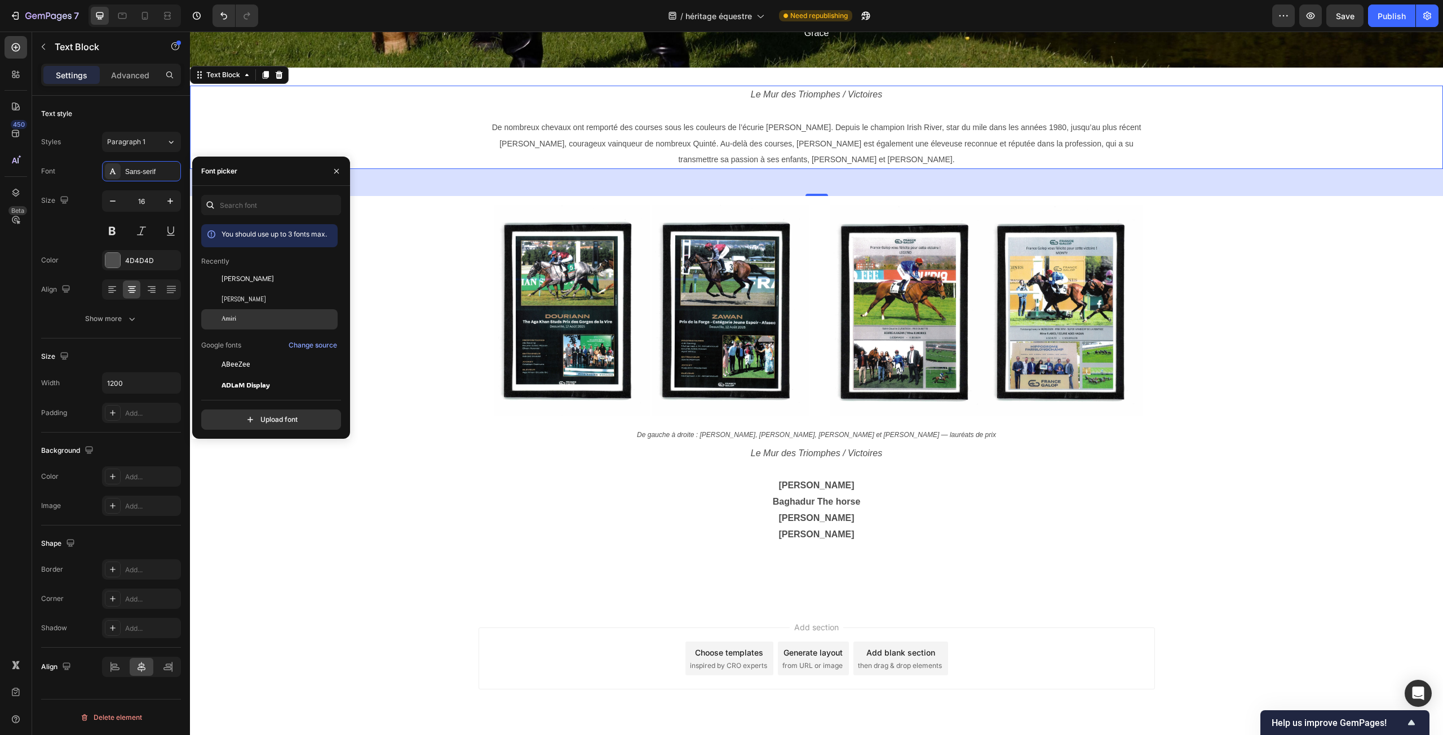
click at [238, 320] on div "Amiri" at bounding box center [278, 319] width 114 height 10
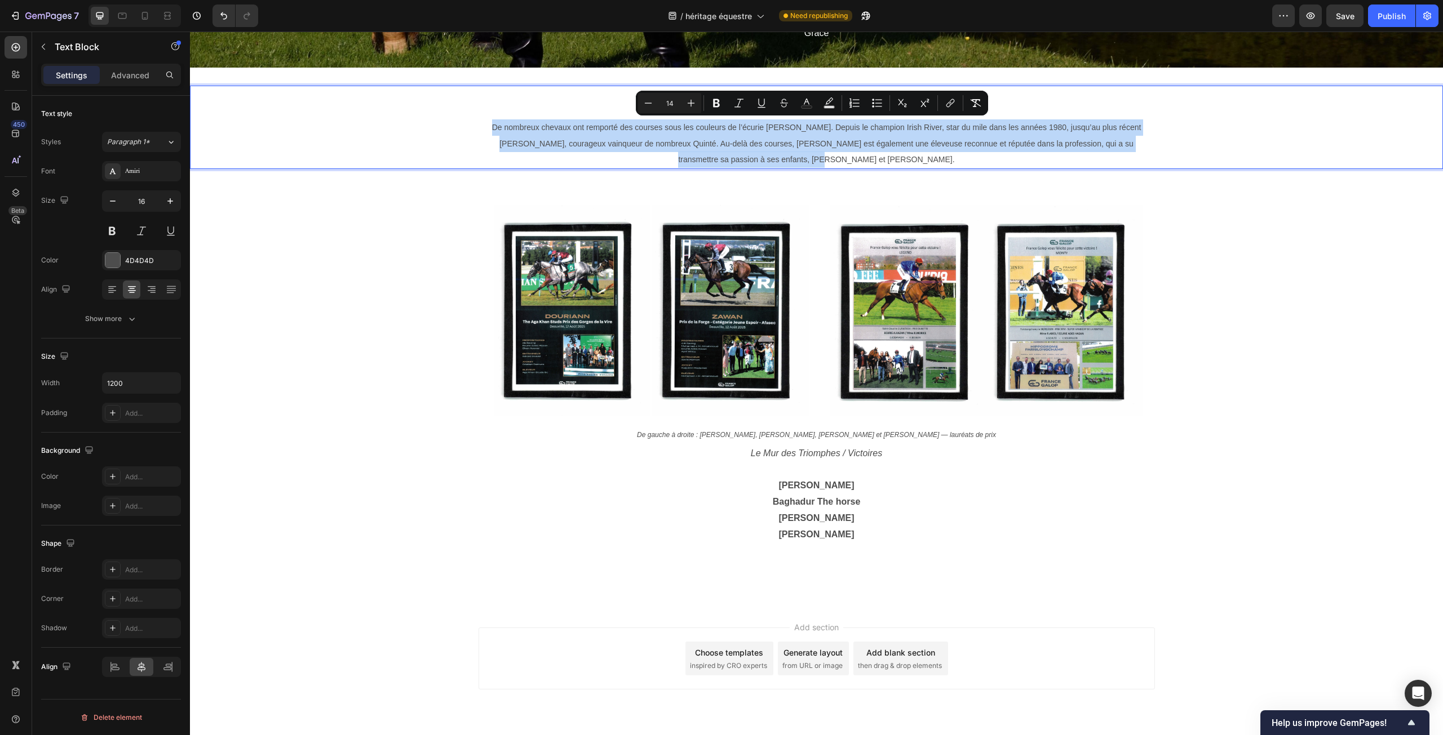
drag, startPoint x: 476, startPoint y: 125, endPoint x: 1150, endPoint y: 148, distance: 674.5
click at [1150, 148] on div "Le Mur des Triomphes / Victoires De nombreux chevaux ont remporté des courses s…" at bounding box center [816, 127] width 1253 height 83
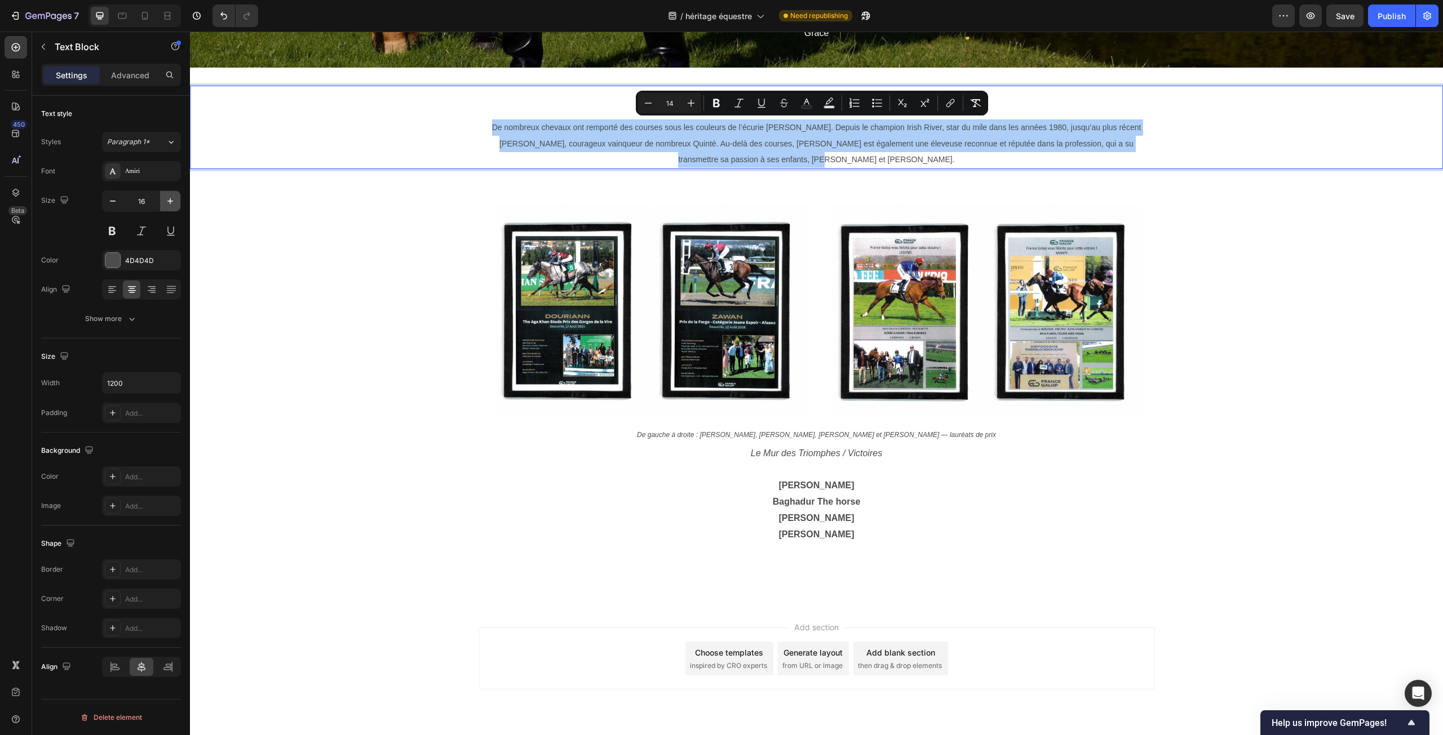
click at [168, 203] on icon "button" at bounding box center [170, 201] width 11 height 11
type input "17"
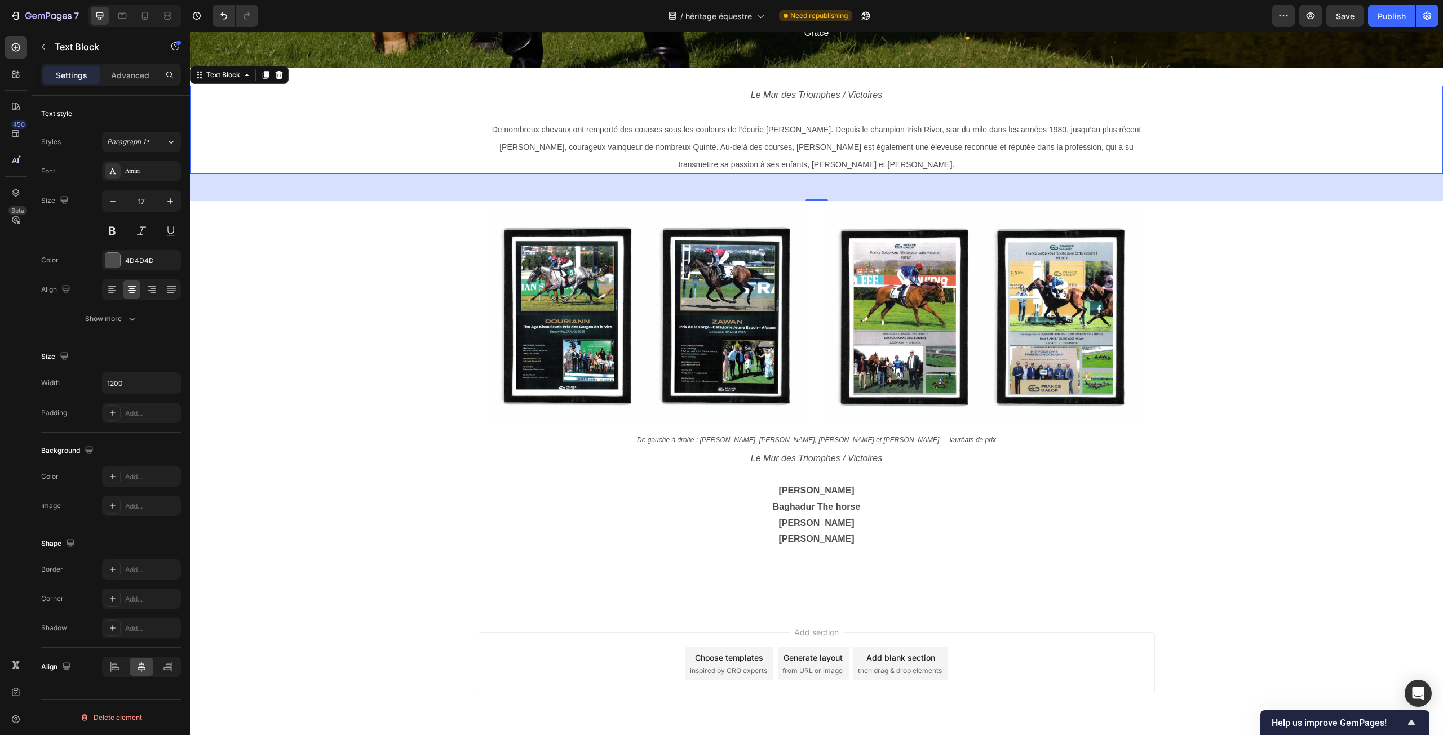
click at [587, 141] on span "De nombreux chevaux ont remporté des courses sous les couleurs de l’écurie [PER…" at bounding box center [816, 146] width 649 height 43
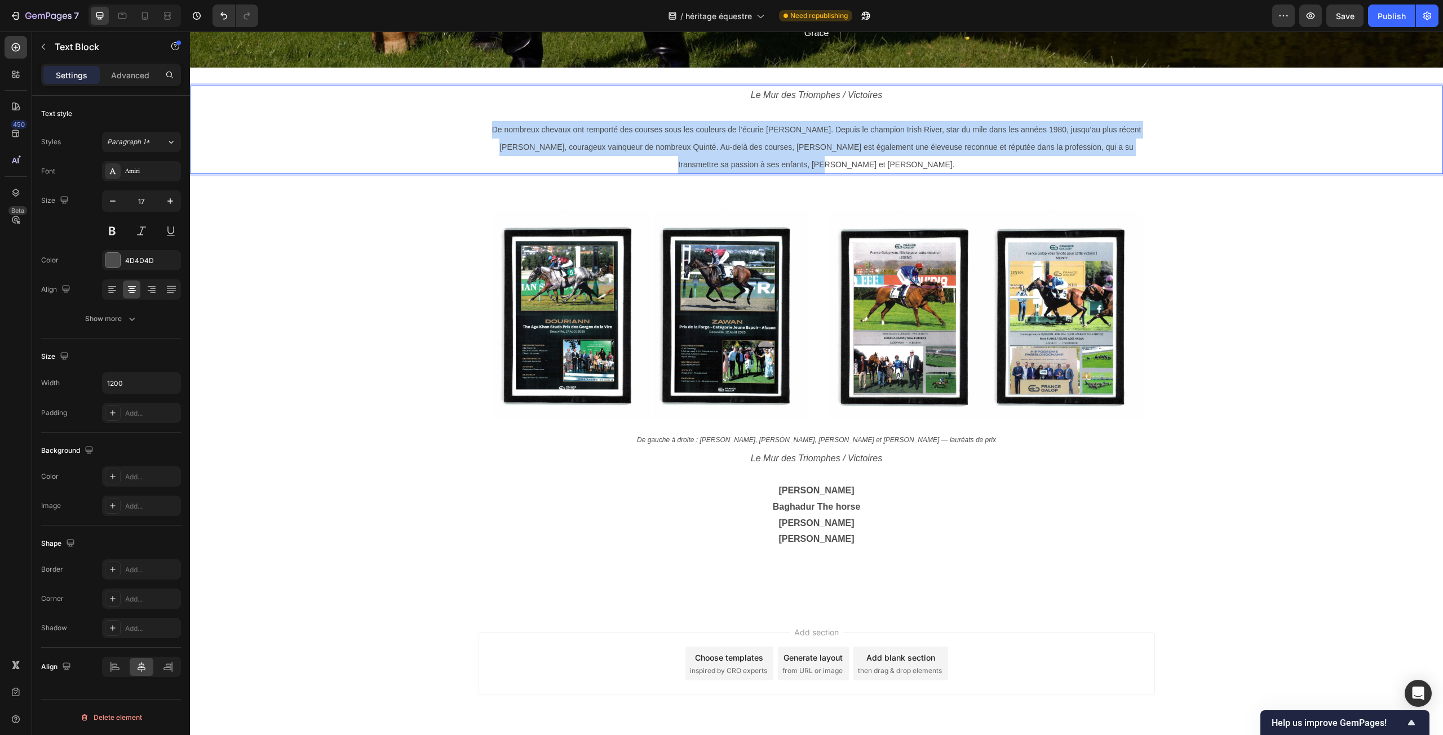
drag, startPoint x: 476, startPoint y: 128, endPoint x: 1286, endPoint y: 151, distance: 810.2
click at [1286, 151] on div "Le Mur des Triomphes / Victoires De nombreux chevaux ont remporté des courses s…" at bounding box center [816, 130] width 1253 height 88
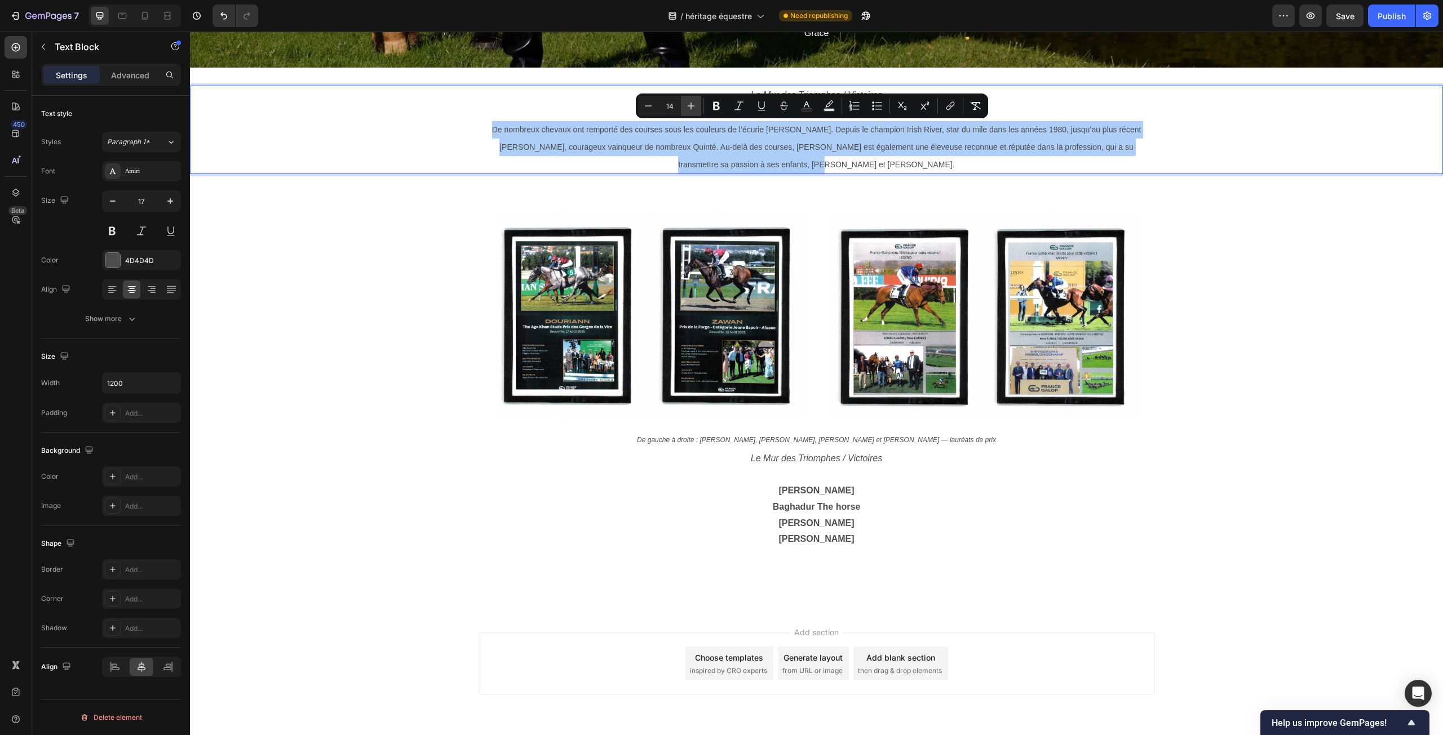
click at [695, 100] on icon "Editor contextual toolbar" at bounding box center [690, 105] width 11 height 11
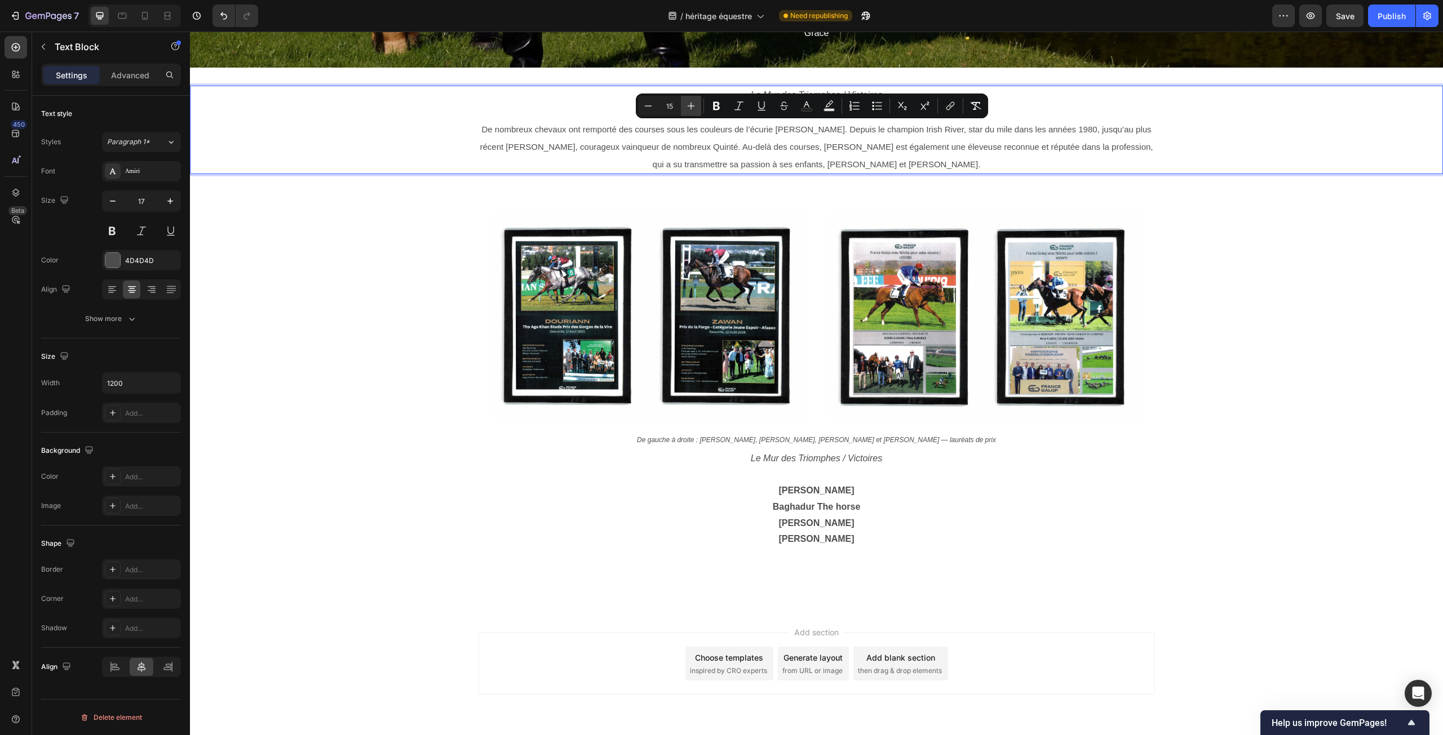
click at [695, 100] on icon "Editor contextual toolbar" at bounding box center [690, 105] width 11 height 11
click at [648, 106] on icon "Editor contextual toolbar" at bounding box center [648, 105] width 7 height 1
type input "16"
click at [326, 363] on div "Le Mur des Triomphes / Victoires De nombreux chevaux ont remporté des courses s…" at bounding box center [816, 339] width 1253 height 507
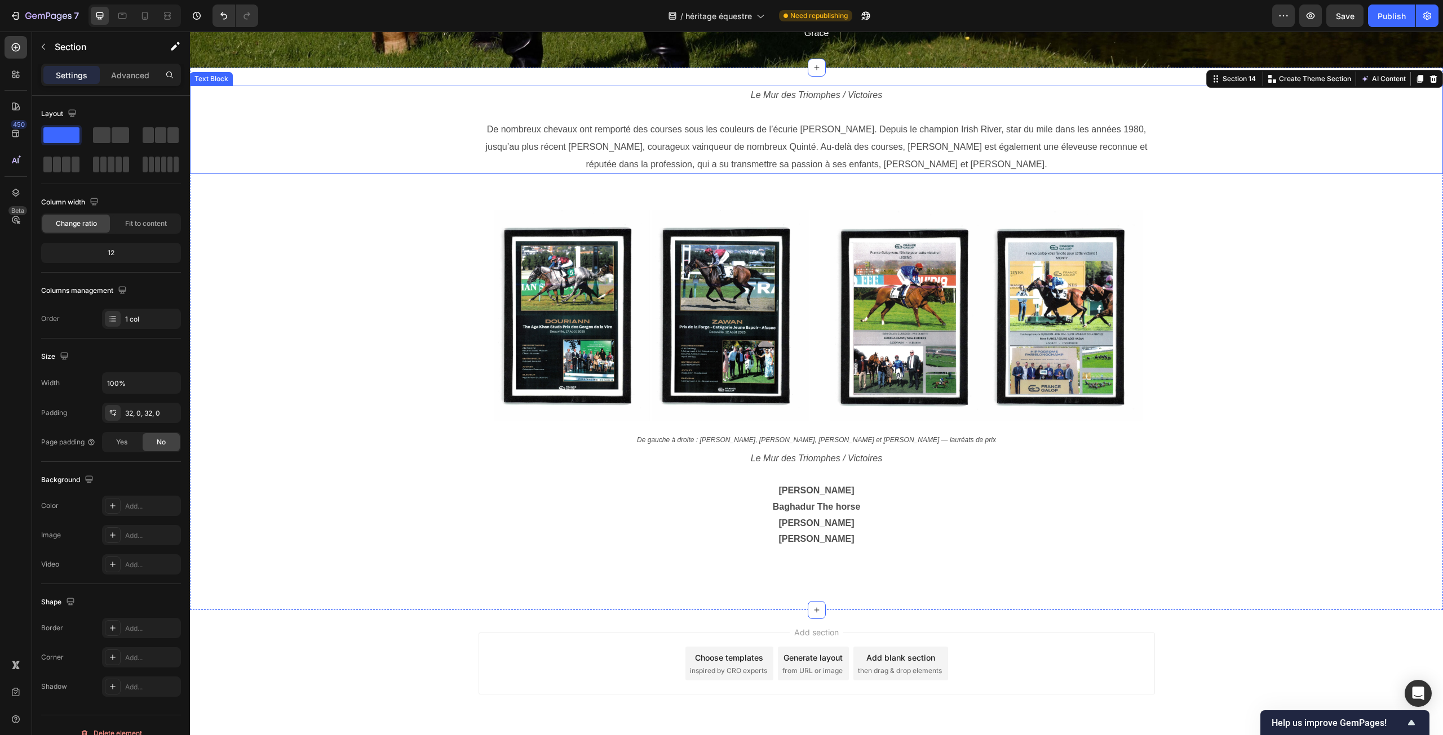
click at [488, 156] on p "De nombreux chevaux ont remporté des courses sous les couleurs de l’écurie [PER…" at bounding box center [817, 147] width 674 height 52
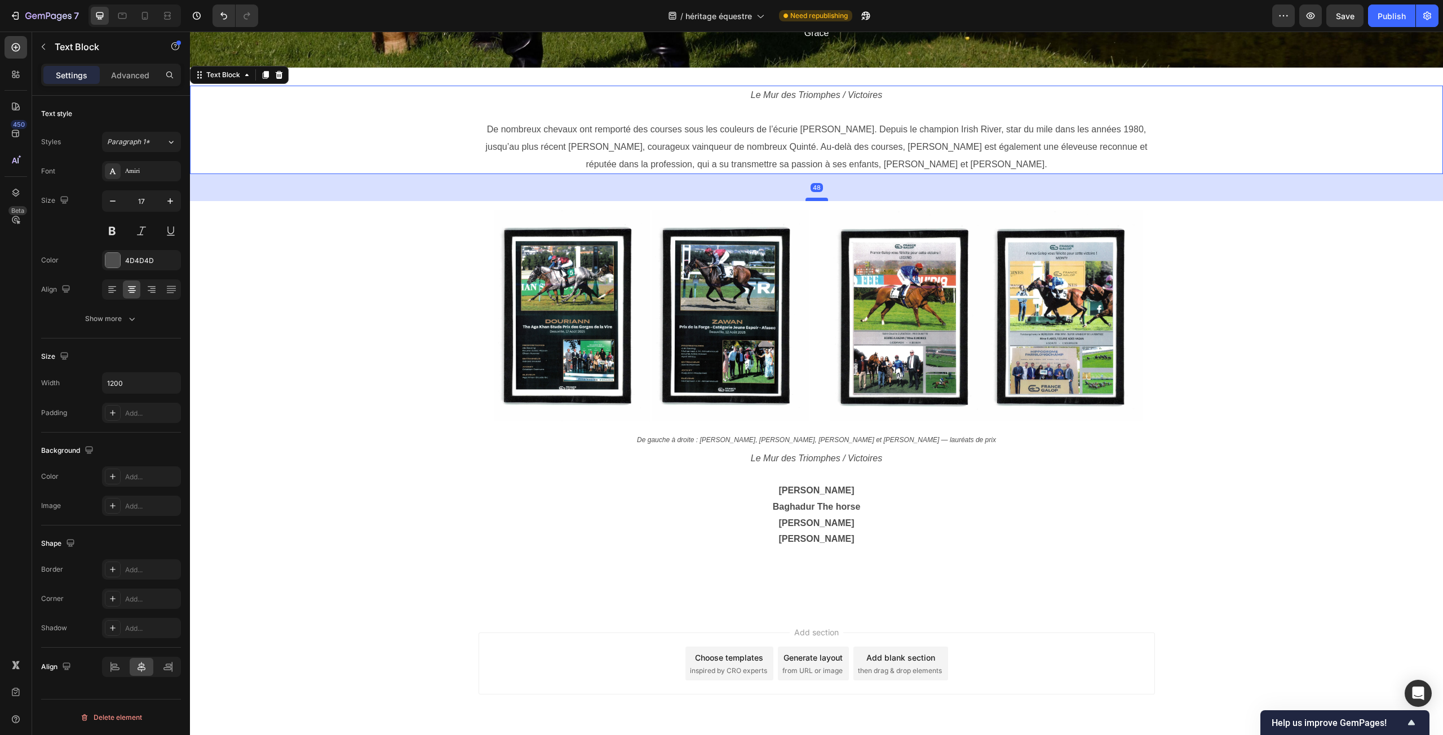
click at [818, 199] on div at bounding box center [816, 199] width 23 height 3
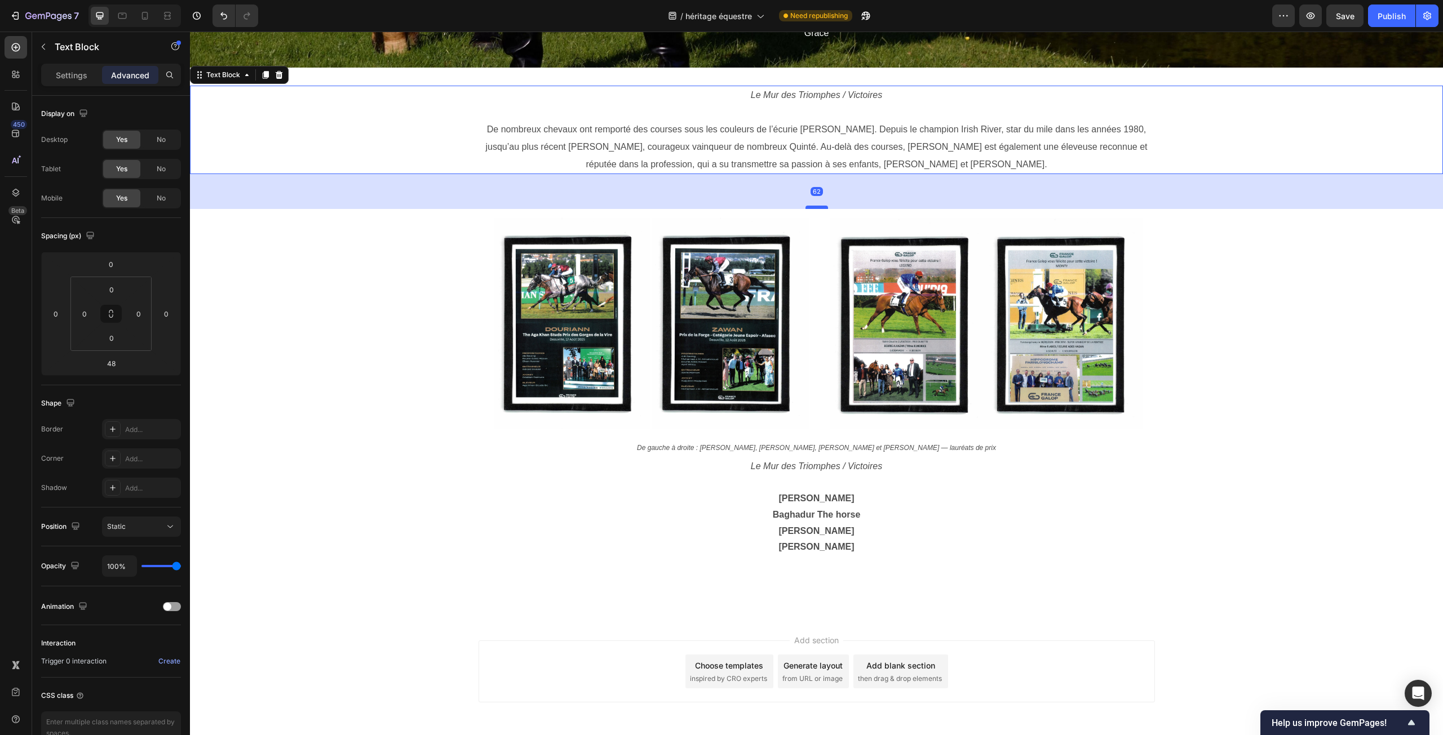
drag, startPoint x: 818, startPoint y: 199, endPoint x: 818, endPoint y: 207, distance: 7.9
click at [818, 207] on div at bounding box center [816, 207] width 23 height 3
type input "62"
click at [488, 370] on img at bounding box center [650, 323] width 325 height 211
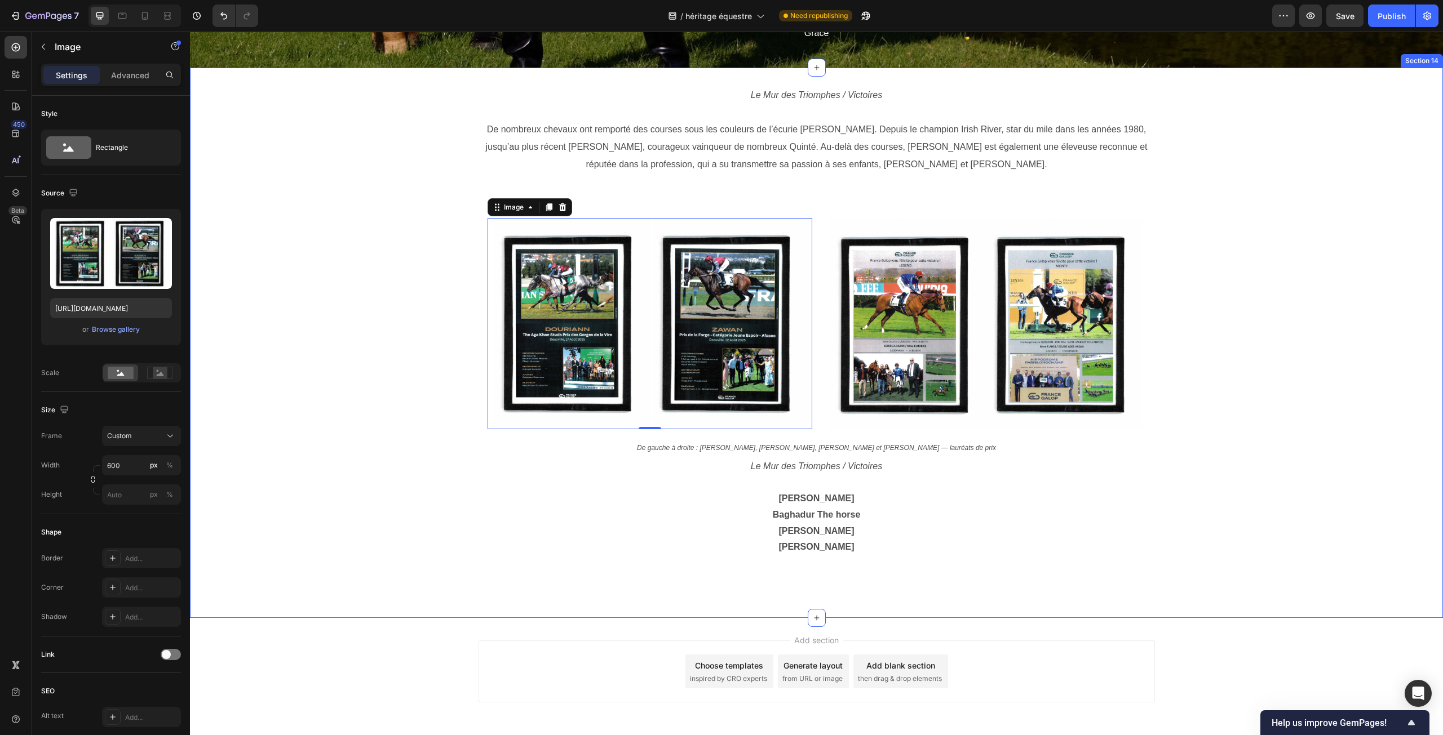
click at [378, 434] on div "Le Mur des Triomphes / Victoires De nombreux chevaux ont remporté des courses s…" at bounding box center [816, 343] width 1253 height 515
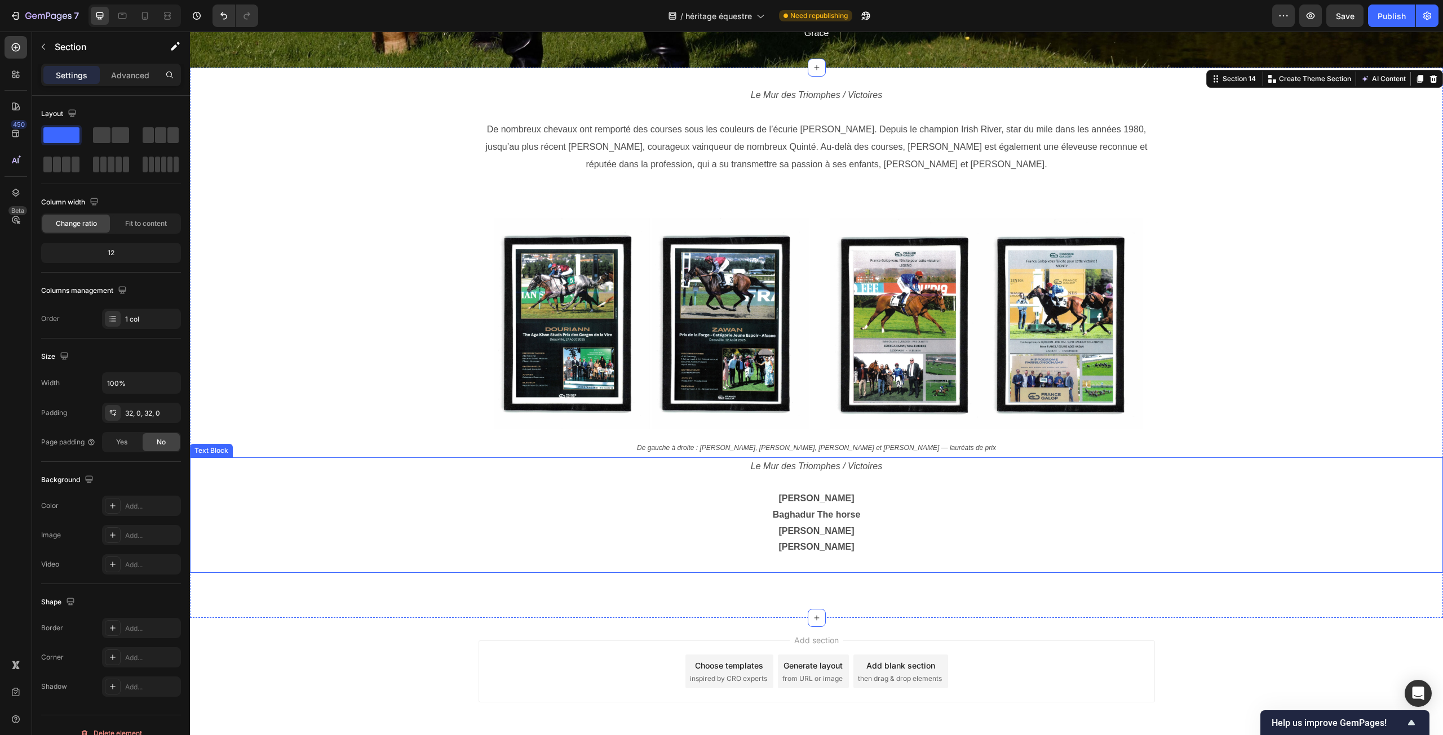
click at [788, 493] on p "[PERSON_NAME]" at bounding box center [817, 499] width 674 height 16
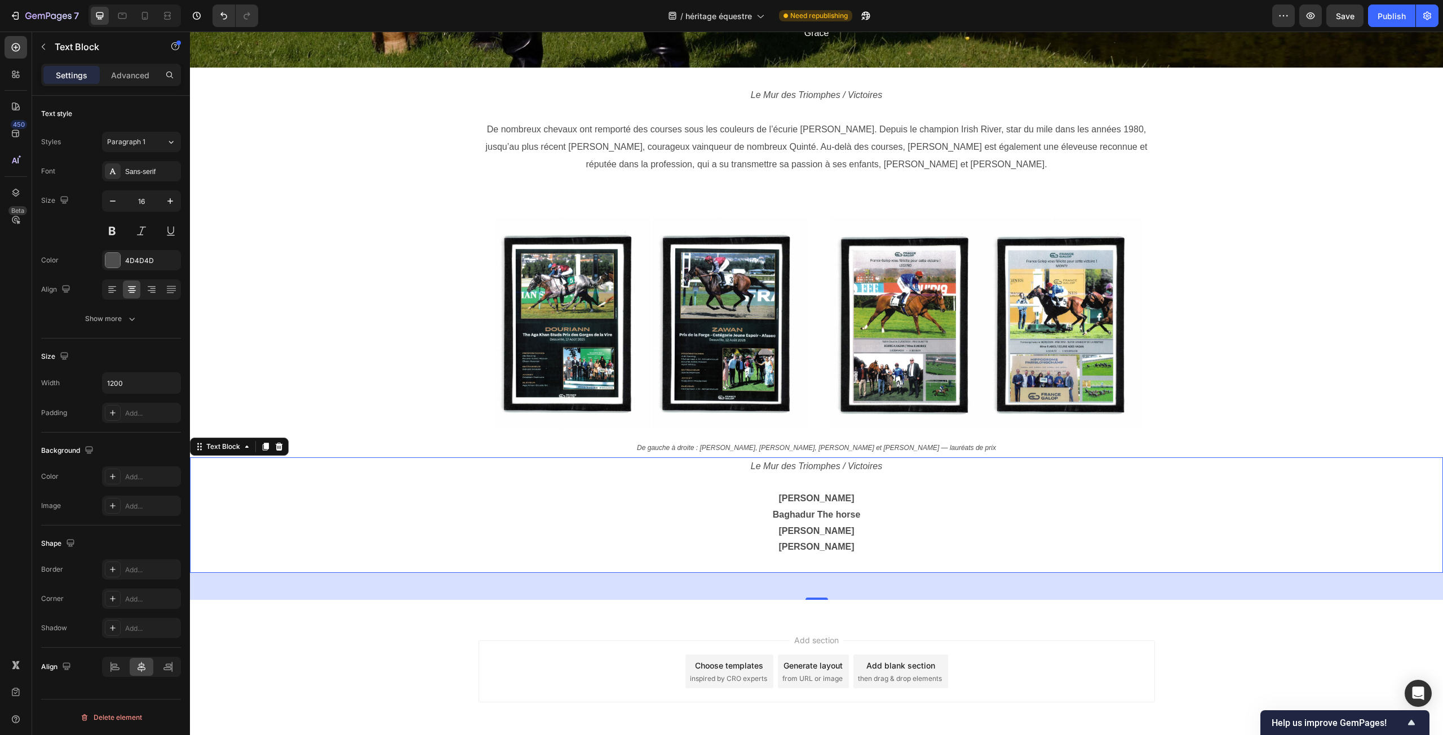
click at [757, 467] on icon "Le Mur des Triomphes / Victoires" at bounding box center [816, 467] width 131 height 10
